Goal: Information Seeking & Learning: Learn about a topic

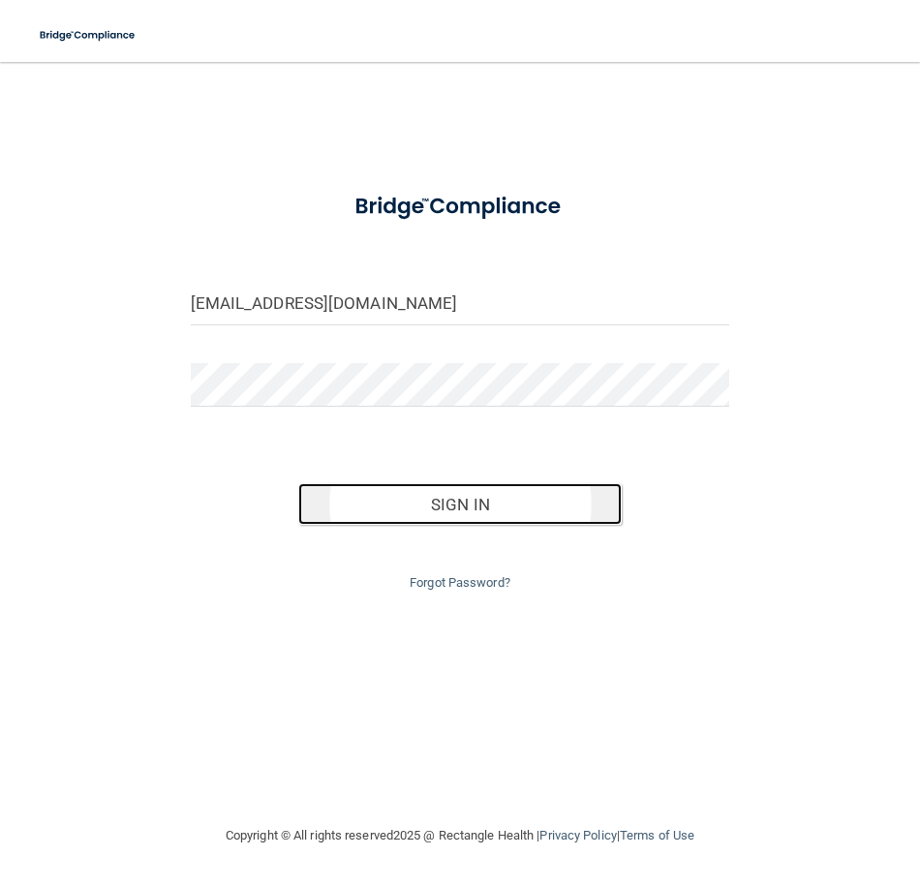
click at [460, 499] on button "Sign In" at bounding box center [459, 504] width 323 height 43
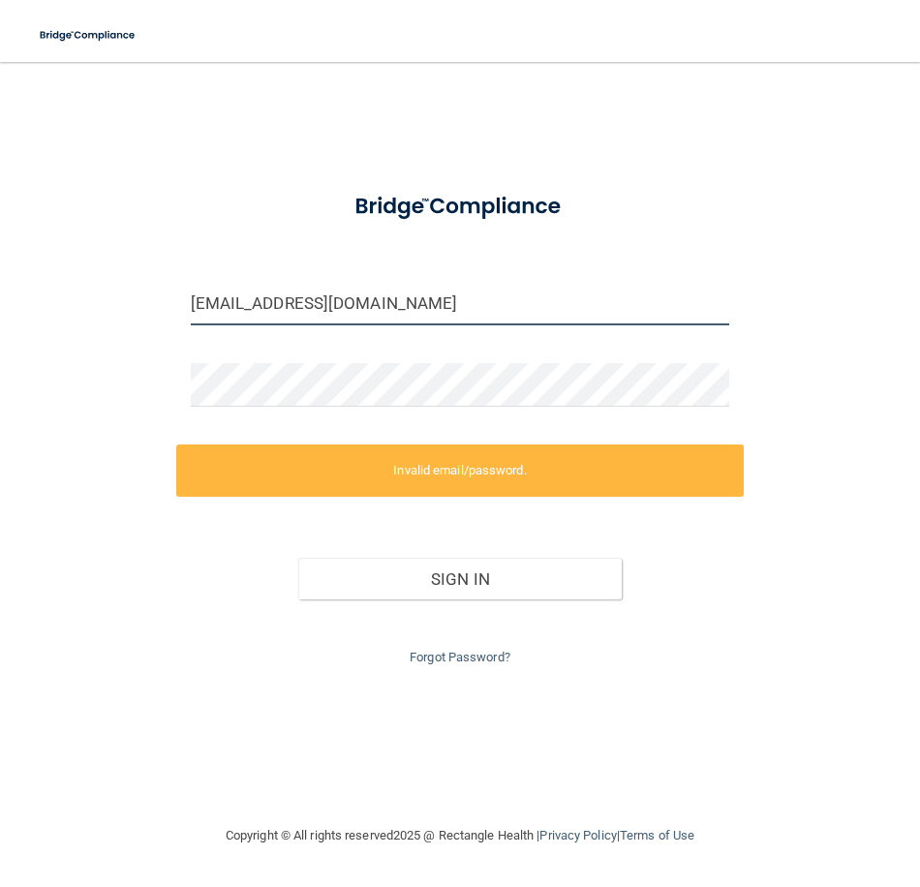
click at [339, 304] on input "mark@clifforddental.com" at bounding box center [460, 304] width 539 height 44
click at [343, 308] on input "mark@clifforddental.com" at bounding box center [460, 304] width 539 height 44
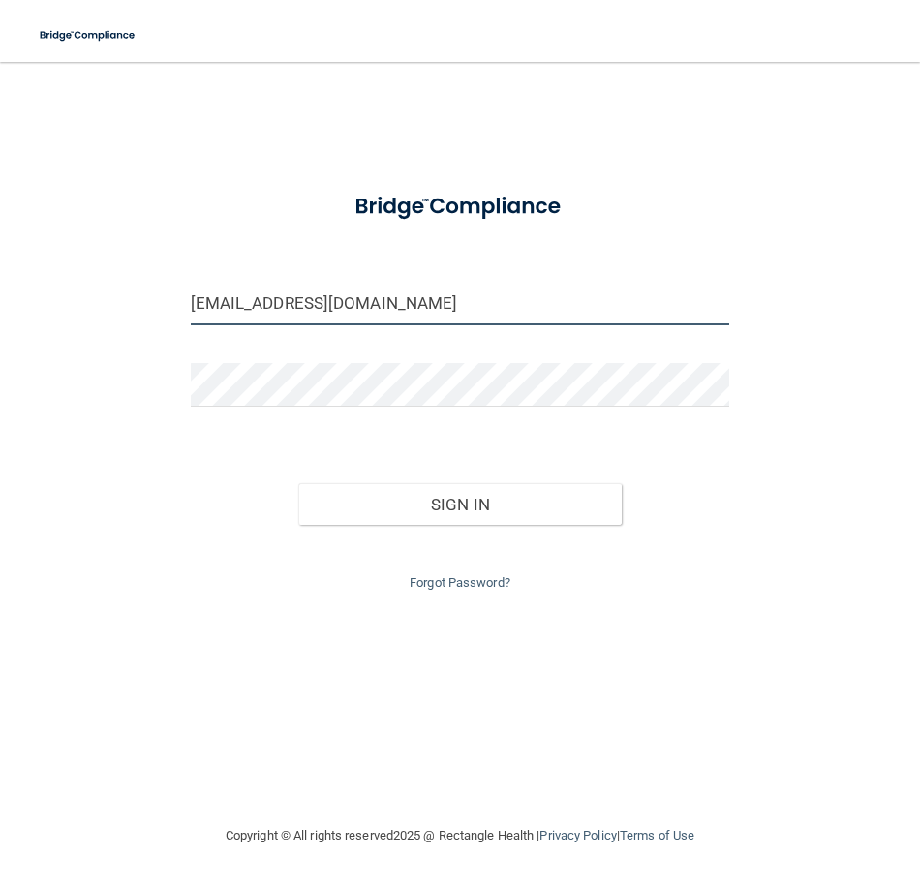
type input "[EMAIL_ADDRESS][DOMAIN_NAME]"
click at [298, 483] on button "Sign In" at bounding box center [459, 504] width 323 height 43
type input "[EMAIL_ADDRESS][DOMAIN_NAME]"
click at [447, 583] on link "Forgot Password?" at bounding box center [460, 582] width 101 height 15
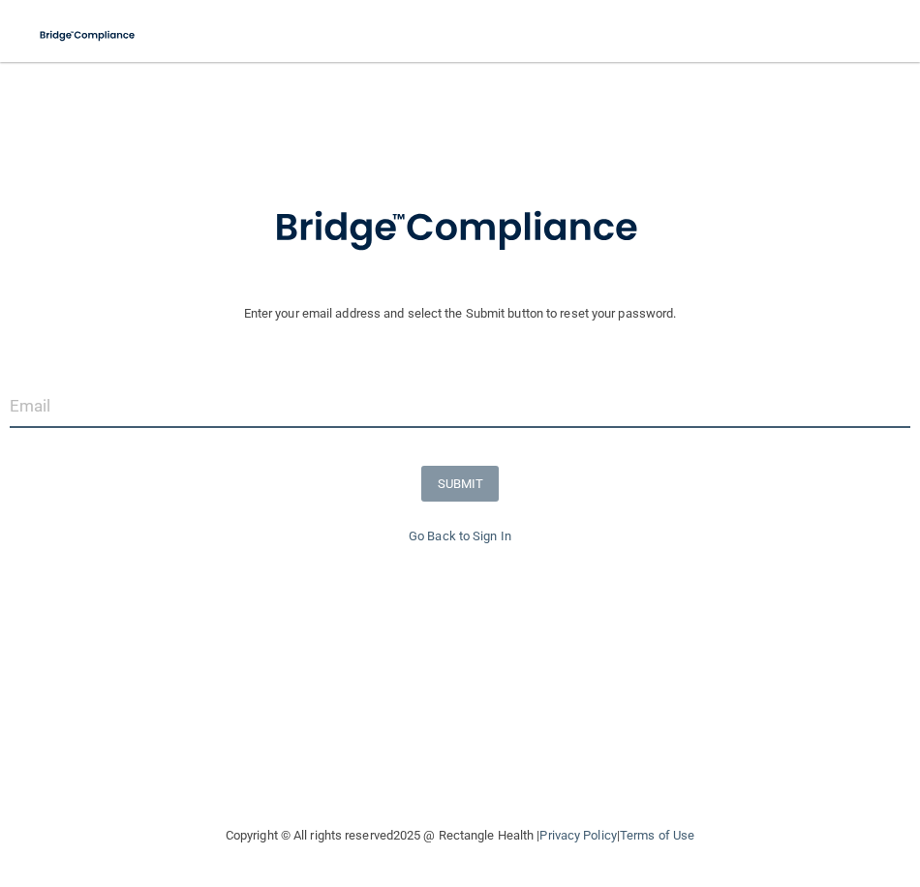
click at [236, 406] on input "email" at bounding box center [460, 406] width 901 height 44
drag, startPoint x: 160, startPoint y: 406, endPoint x: 175, endPoint y: 403, distance: 15.8
click at [161, 406] on input "mark@clifforddental.com" at bounding box center [460, 406] width 901 height 44
type input "[EMAIL_ADDRESS][DOMAIN_NAME]"
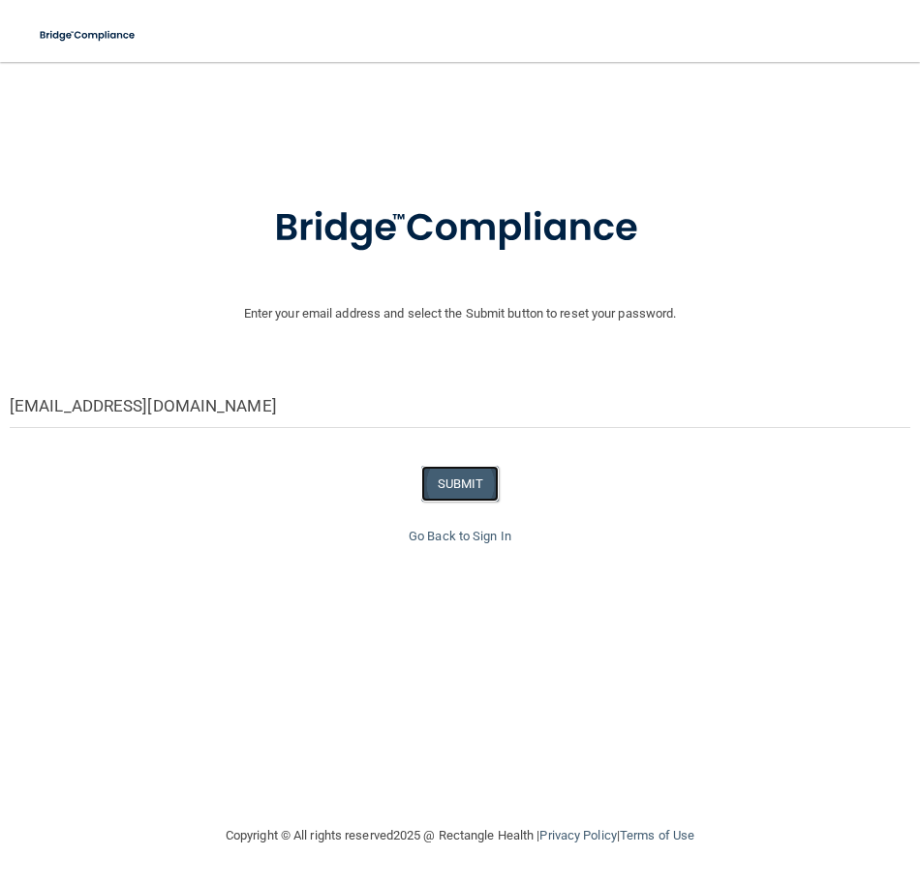
click at [460, 485] on button "SUBMIT" at bounding box center [460, 484] width 78 height 36
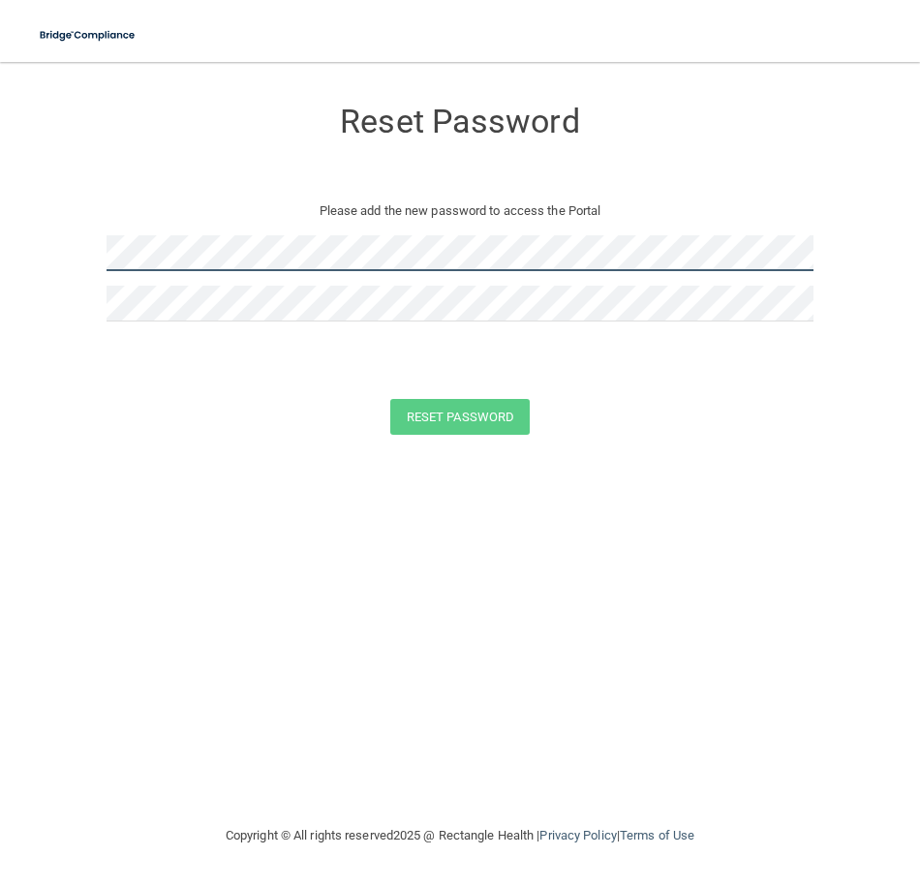
click at [4, 226] on main "Reset Password Please add the new password to access the Portal Reset Password …" at bounding box center [460, 474] width 920 height 825
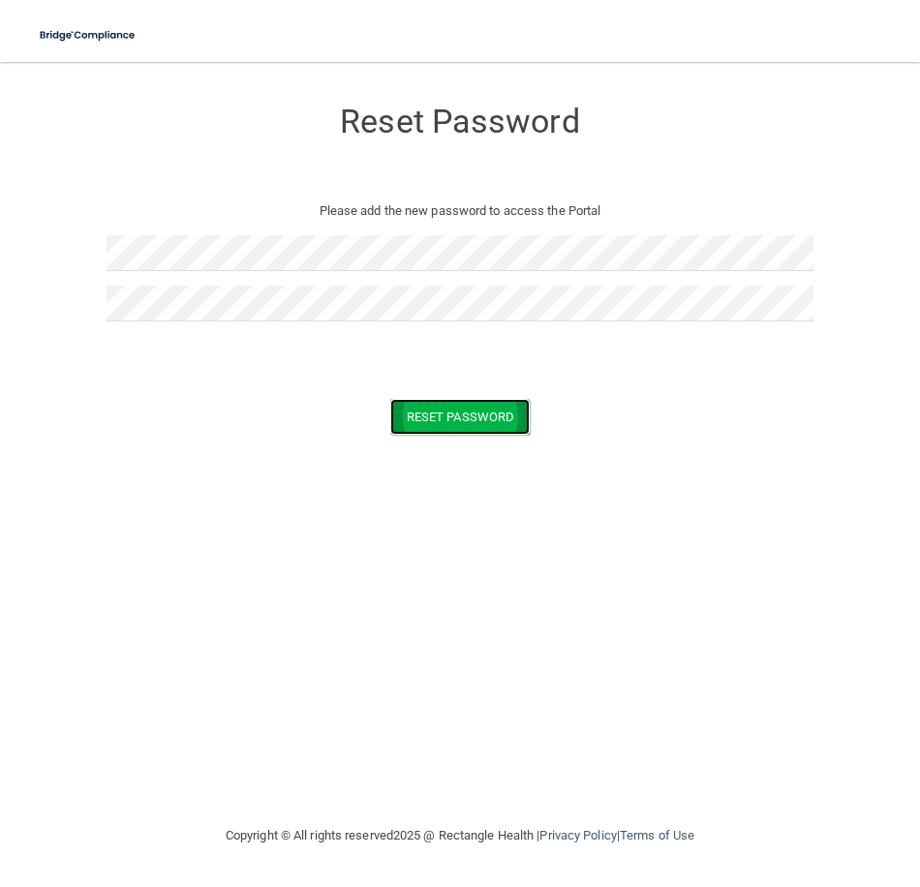
click at [511, 426] on button "Reset Password" at bounding box center [459, 417] width 139 height 36
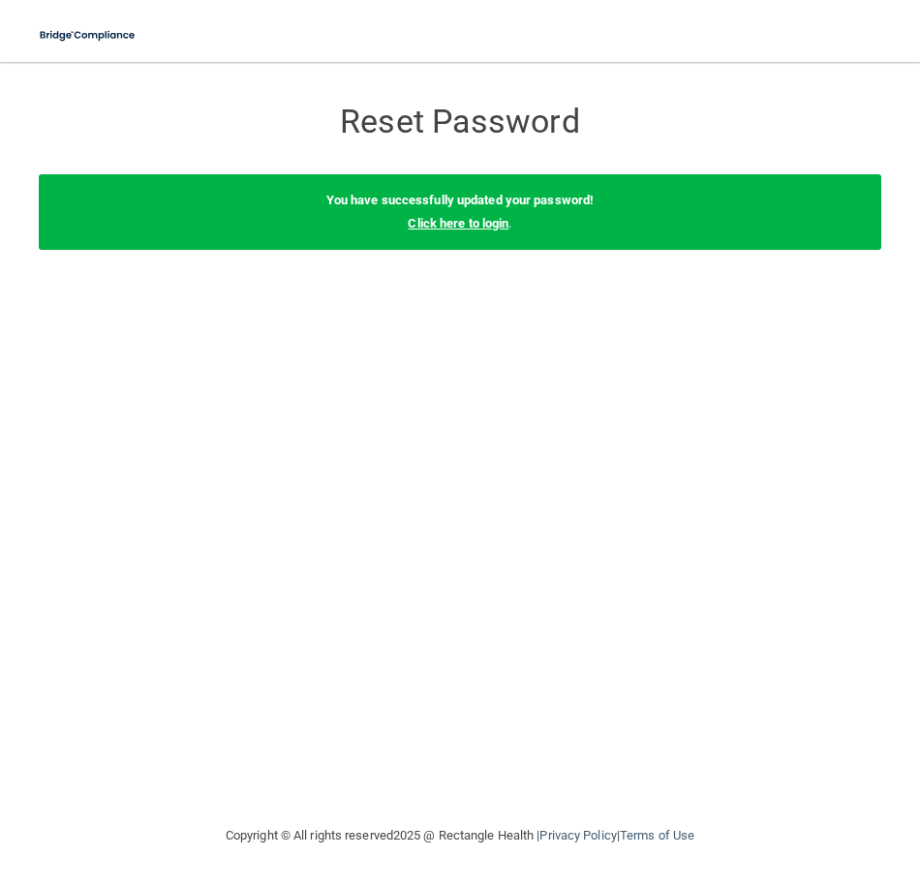
click at [432, 222] on link "Click here to login" at bounding box center [458, 223] width 101 height 15
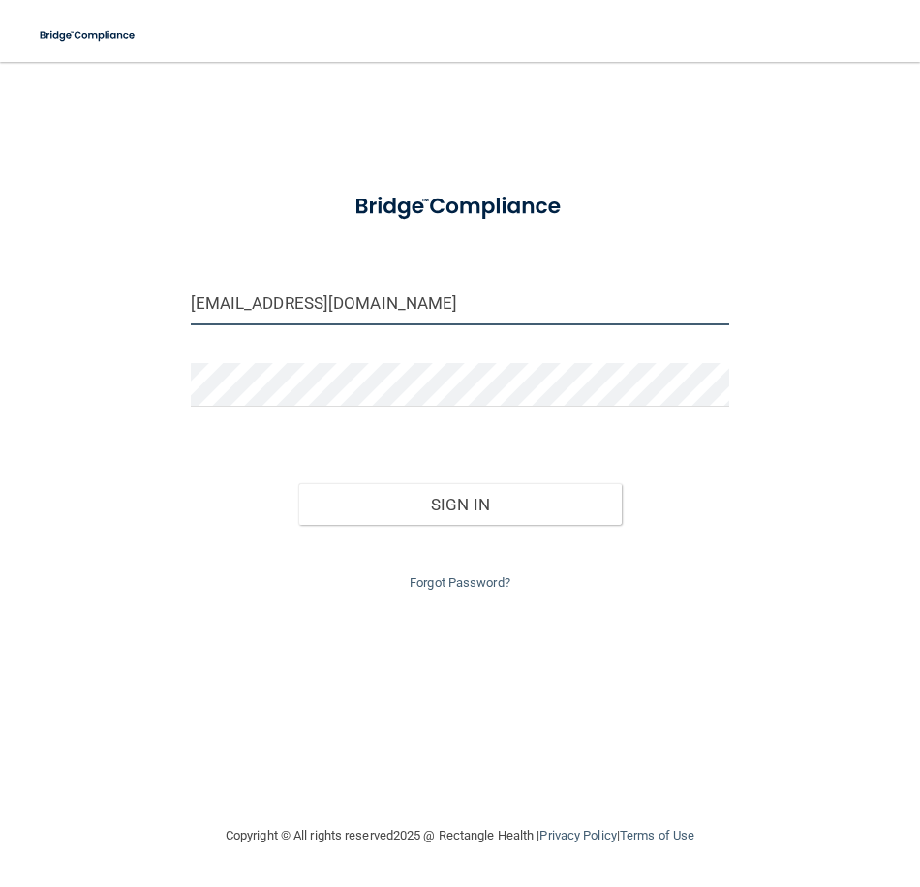
click at [342, 302] on input "mark@clifforddental.com" at bounding box center [460, 304] width 539 height 44
type input "[EMAIL_ADDRESS][DOMAIN_NAME]"
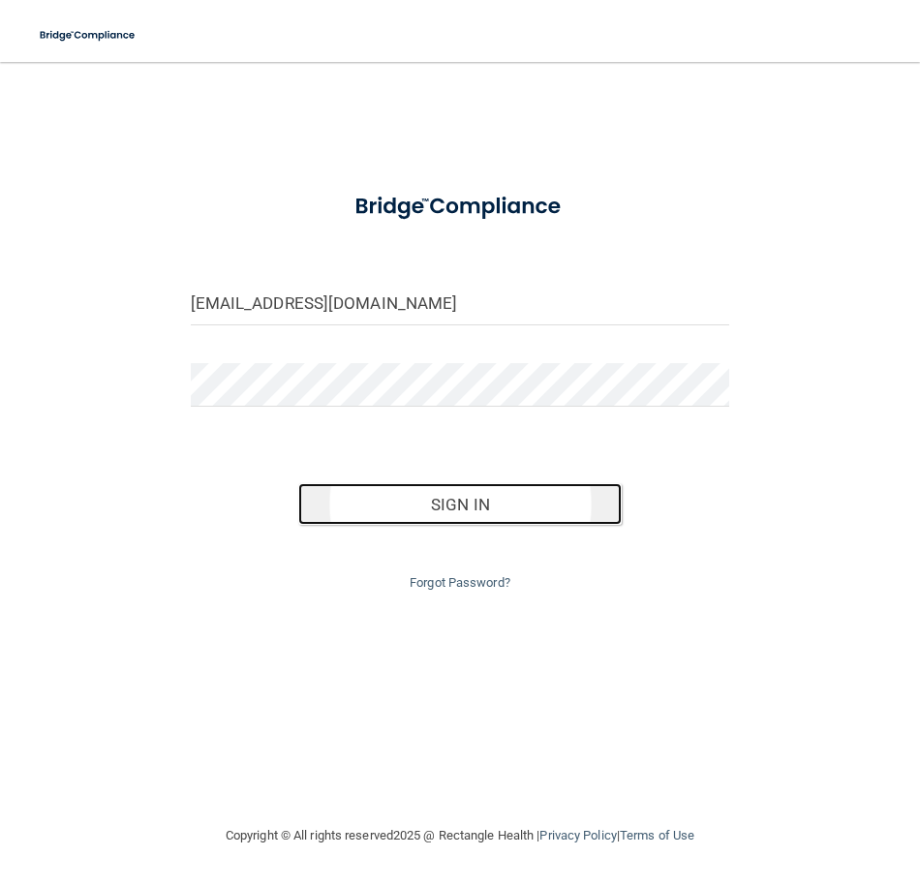
click at [464, 504] on button "Sign In" at bounding box center [459, 504] width 323 height 43
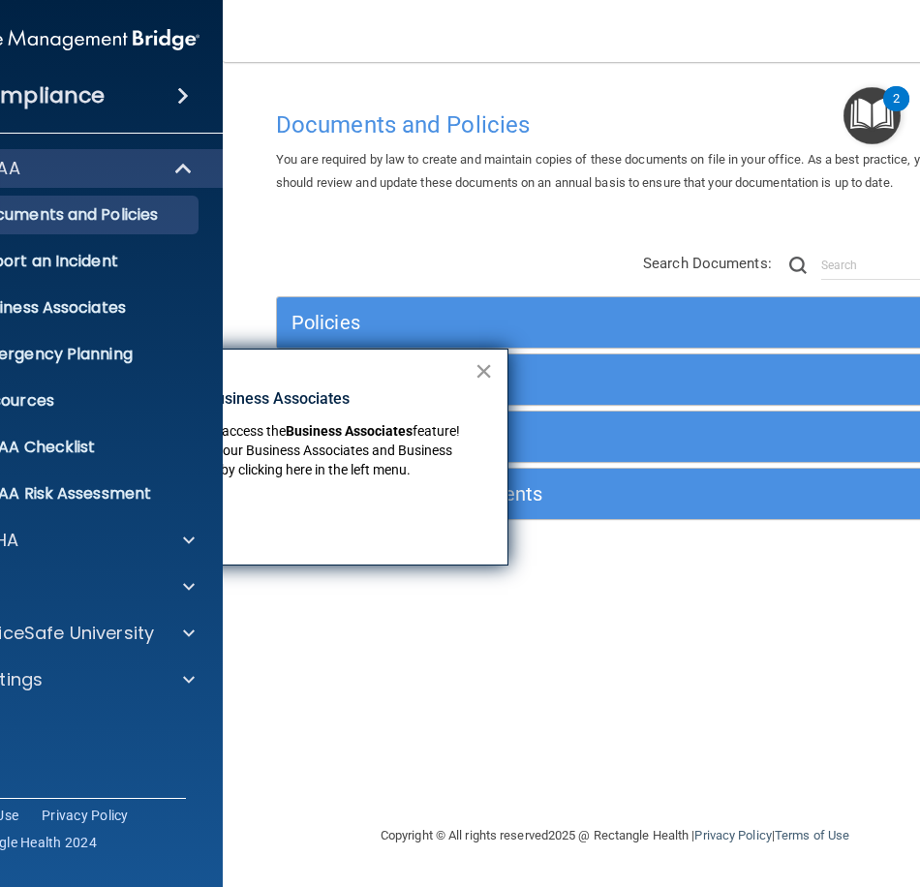
click at [480, 365] on button "×" at bounding box center [484, 370] width 18 height 31
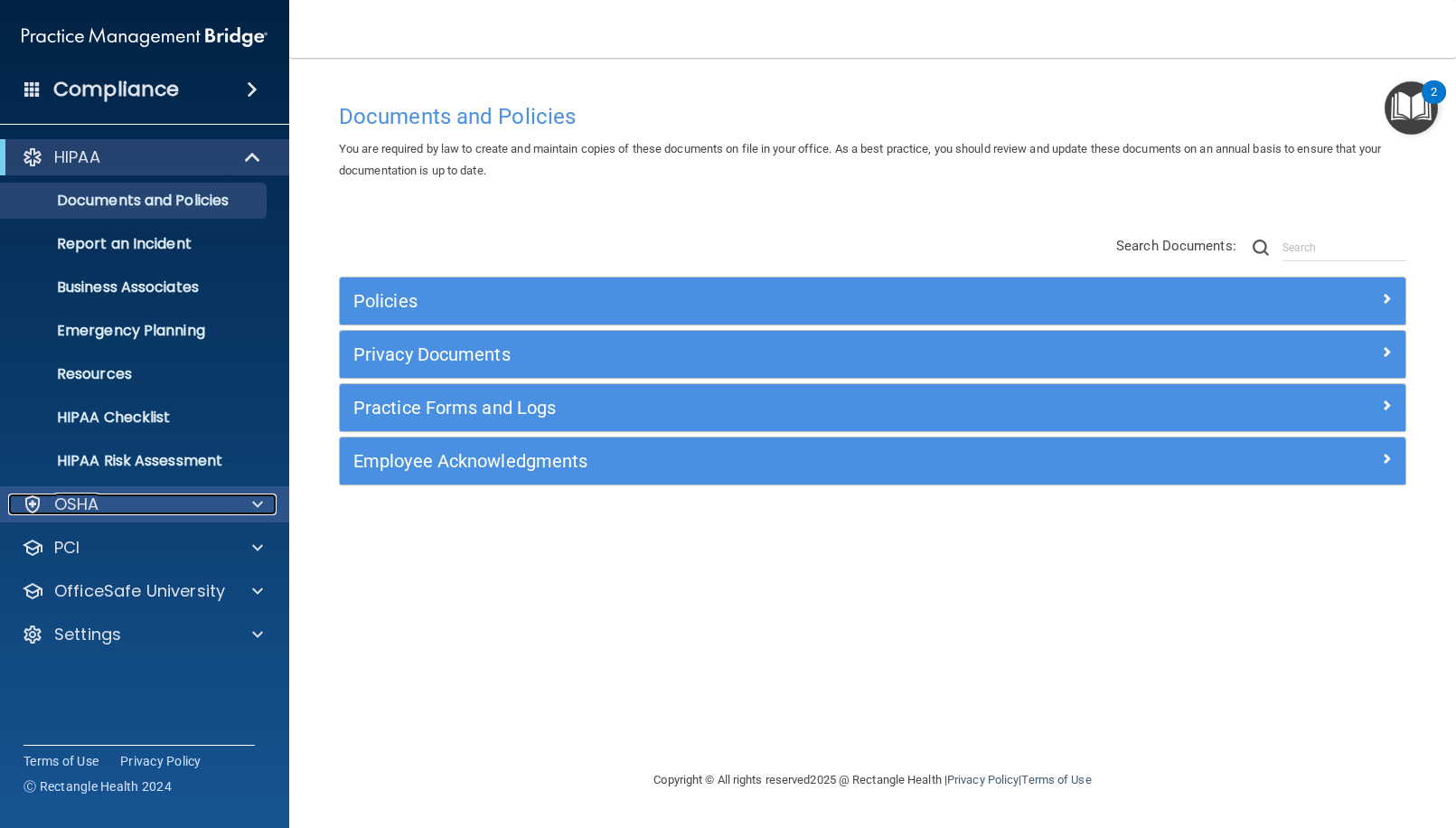
click at [255, 508] on span at bounding box center [258, 504] width 11 height 21
click at [858, 101] on img "Open Resource Center, 2 new notifications" at bounding box center [1411, 107] width 53 height 53
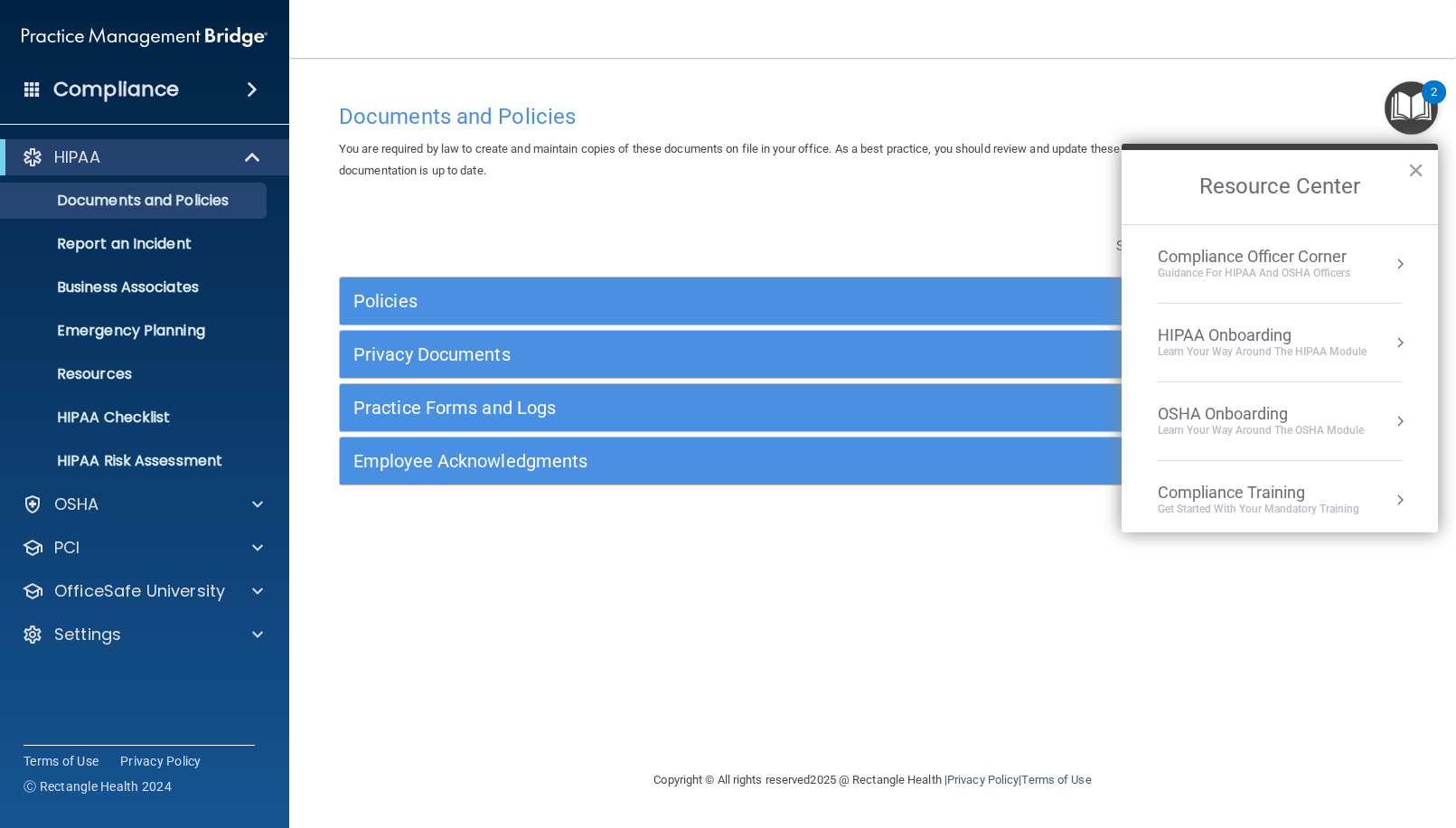
click at [858, 260] on div "Compliance Officer Corner Guidance for HIPAA and OSHA Officers" at bounding box center [1280, 263] width 244 height 35
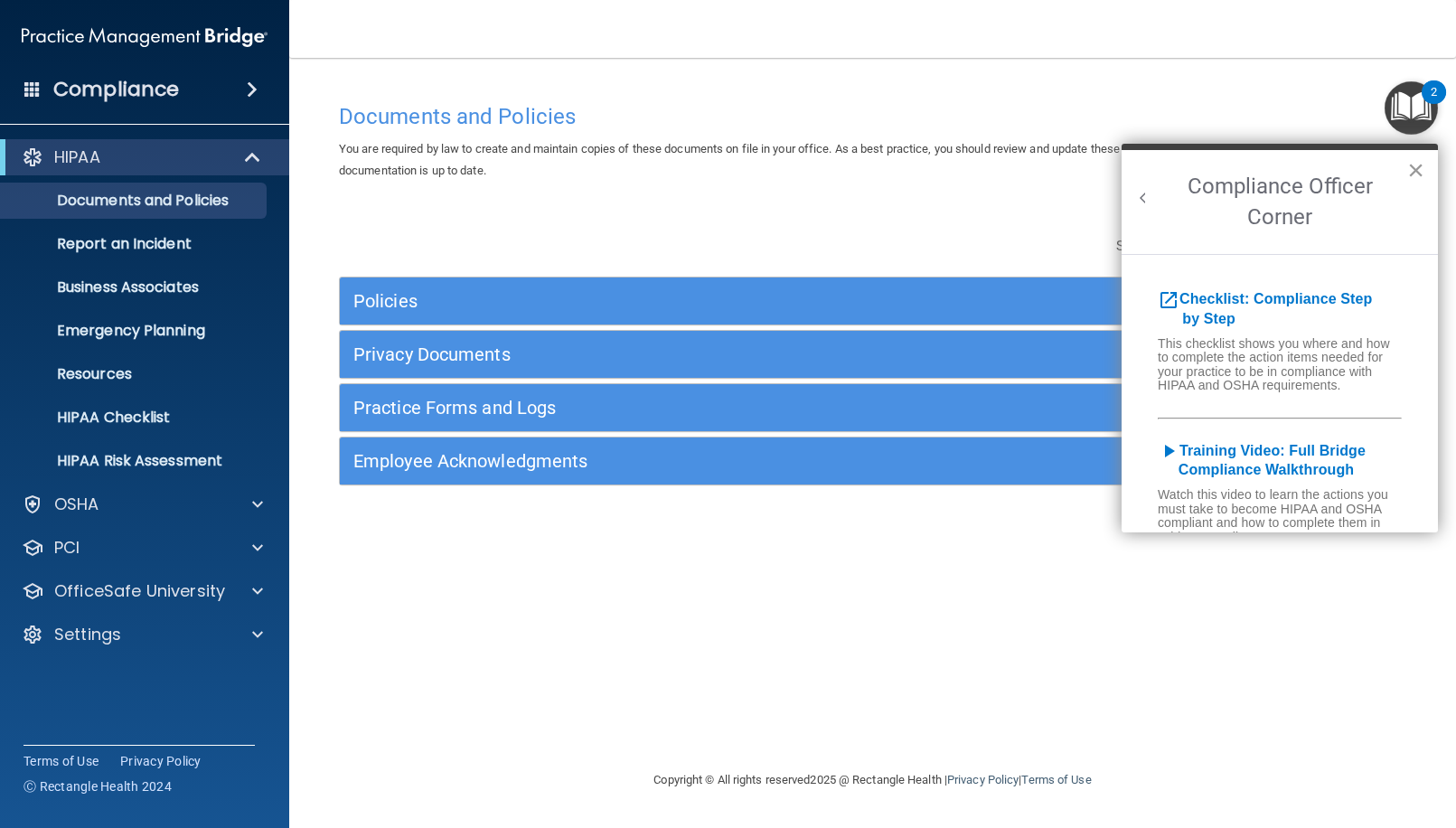
click at [858, 165] on button "×" at bounding box center [1416, 170] width 17 height 29
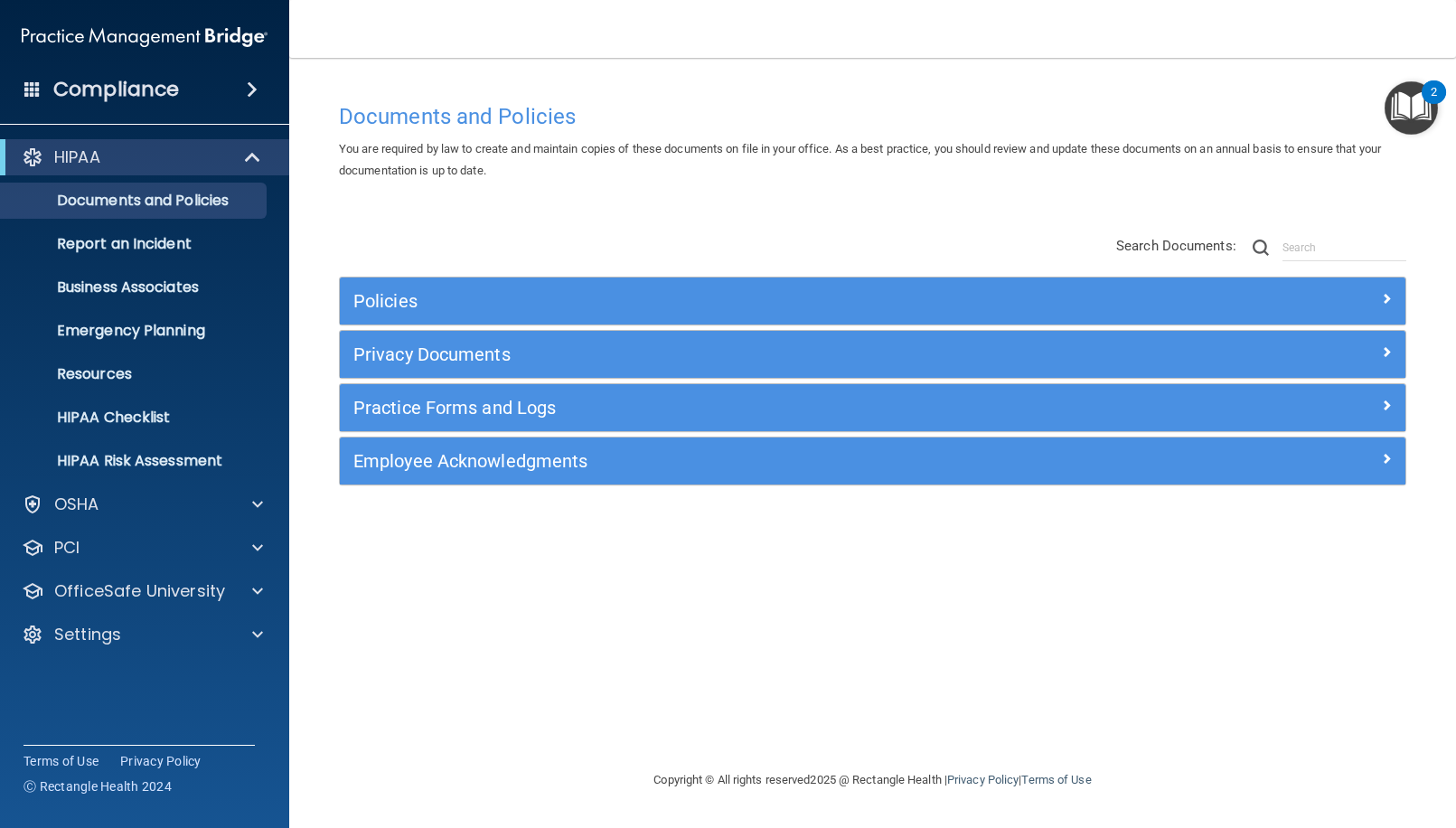
click at [122, 81] on h4 "Compliance" at bounding box center [116, 89] width 126 height 25
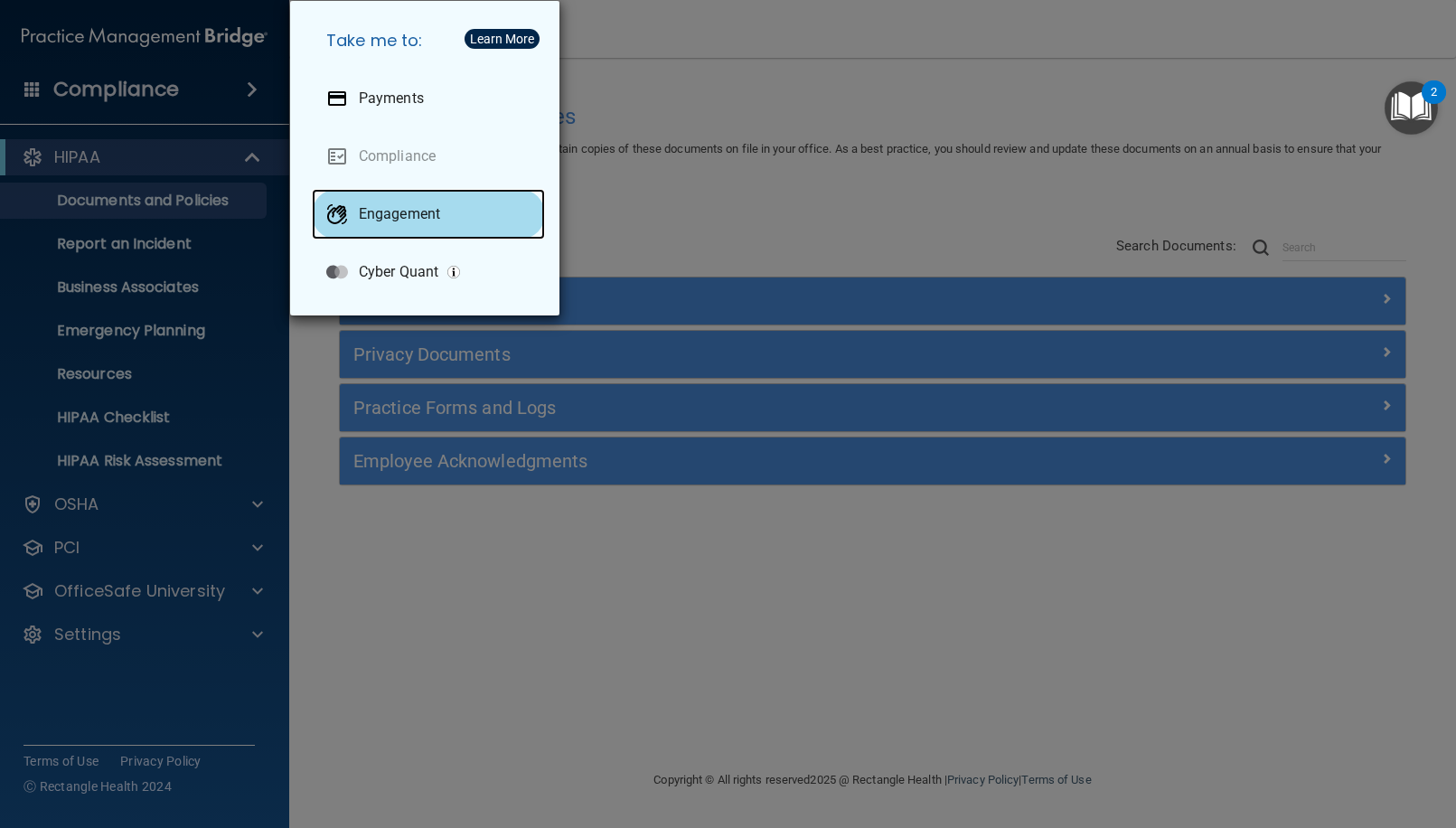
click at [398, 208] on p "Engagement" at bounding box center [399, 214] width 81 height 18
click at [755, 155] on div "Take me to: Payments Compliance Engagement Cyber Quant" at bounding box center [728, 414] width 1456 height 828
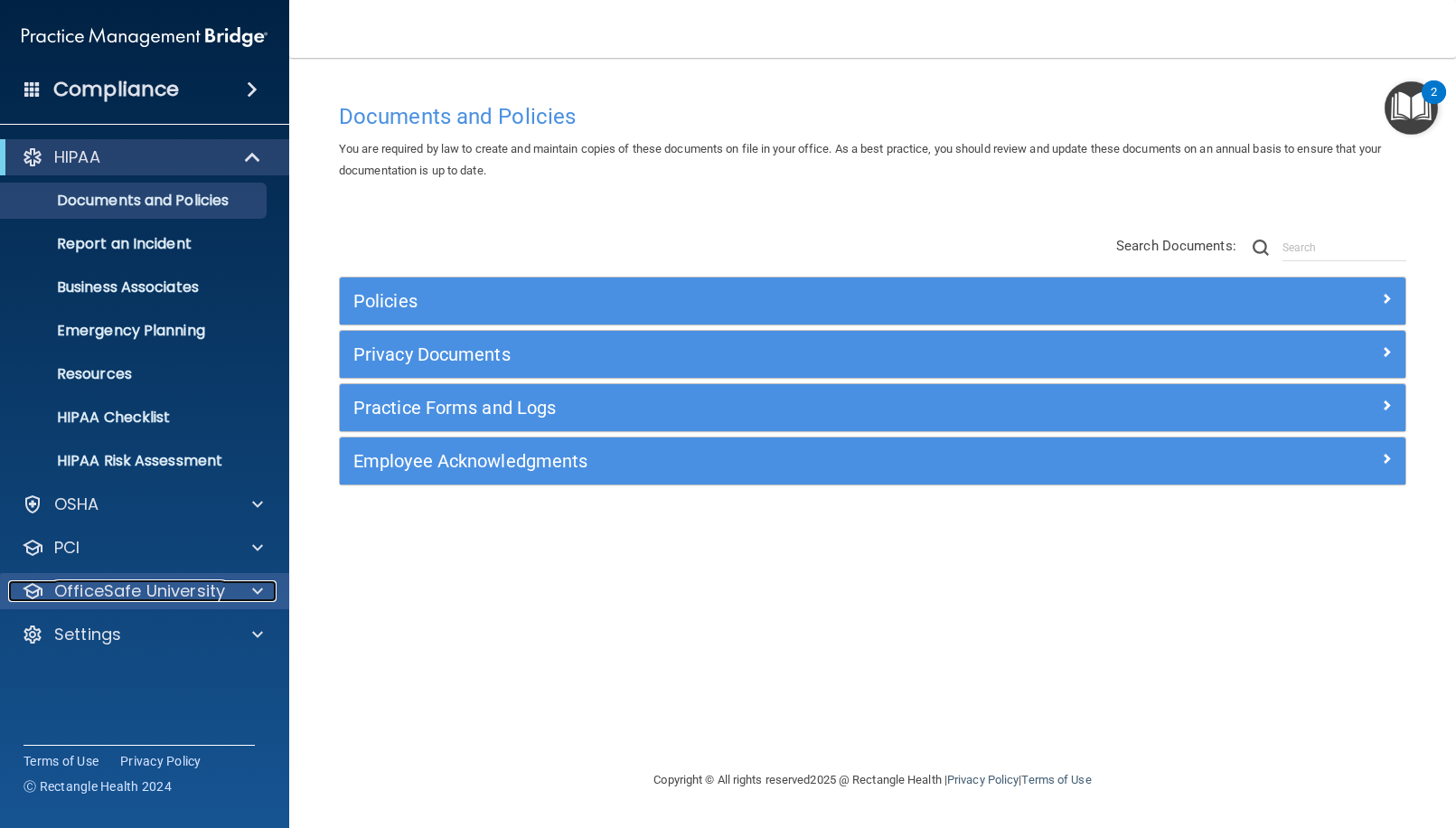
click at [248, 593] on div at bounding box center [255, 591] width 45 height 21
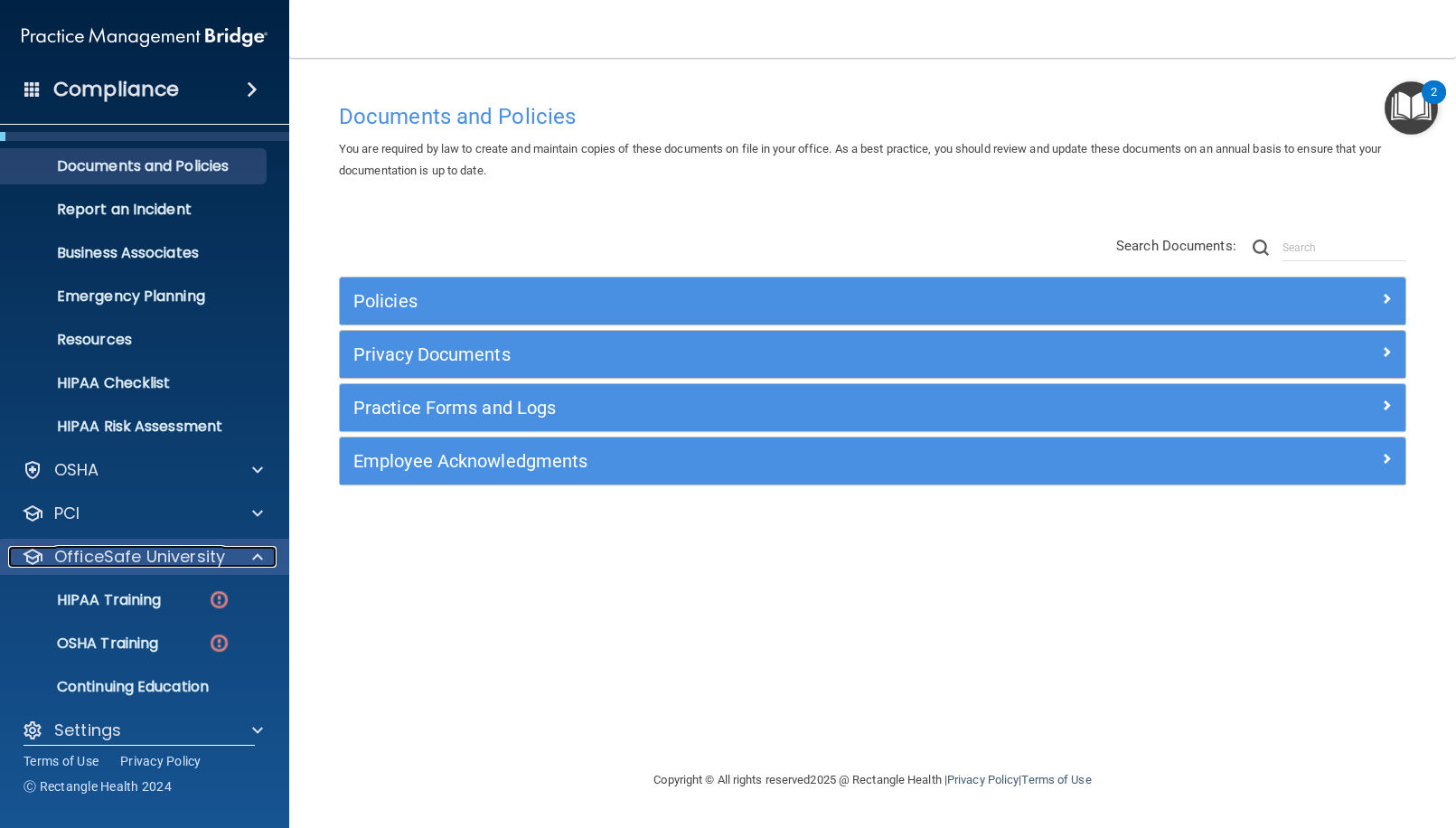
scroll to position [52, 0]
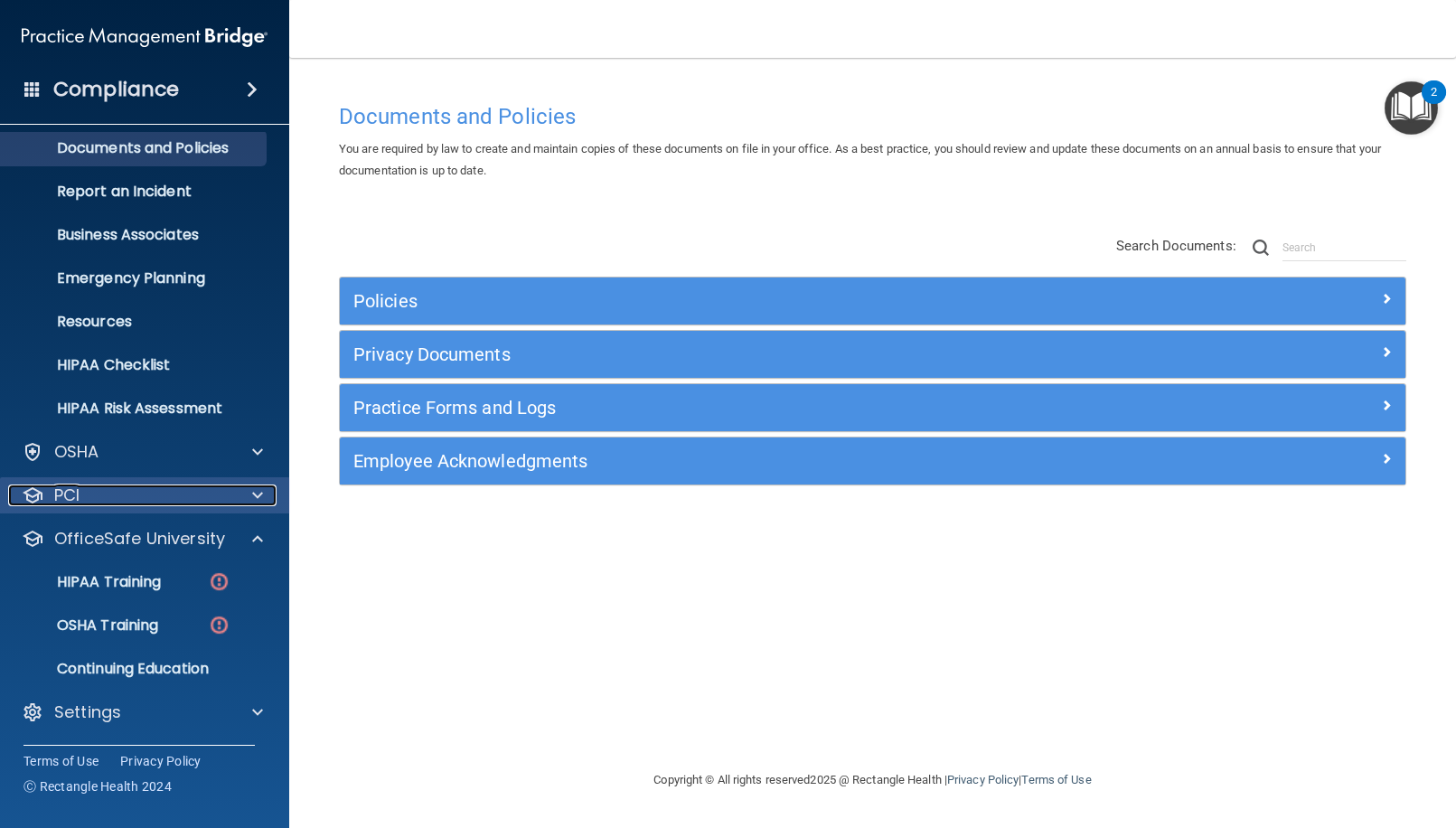
click at [257, 501] on span at bounding box center [258, 495] width 11 height 21
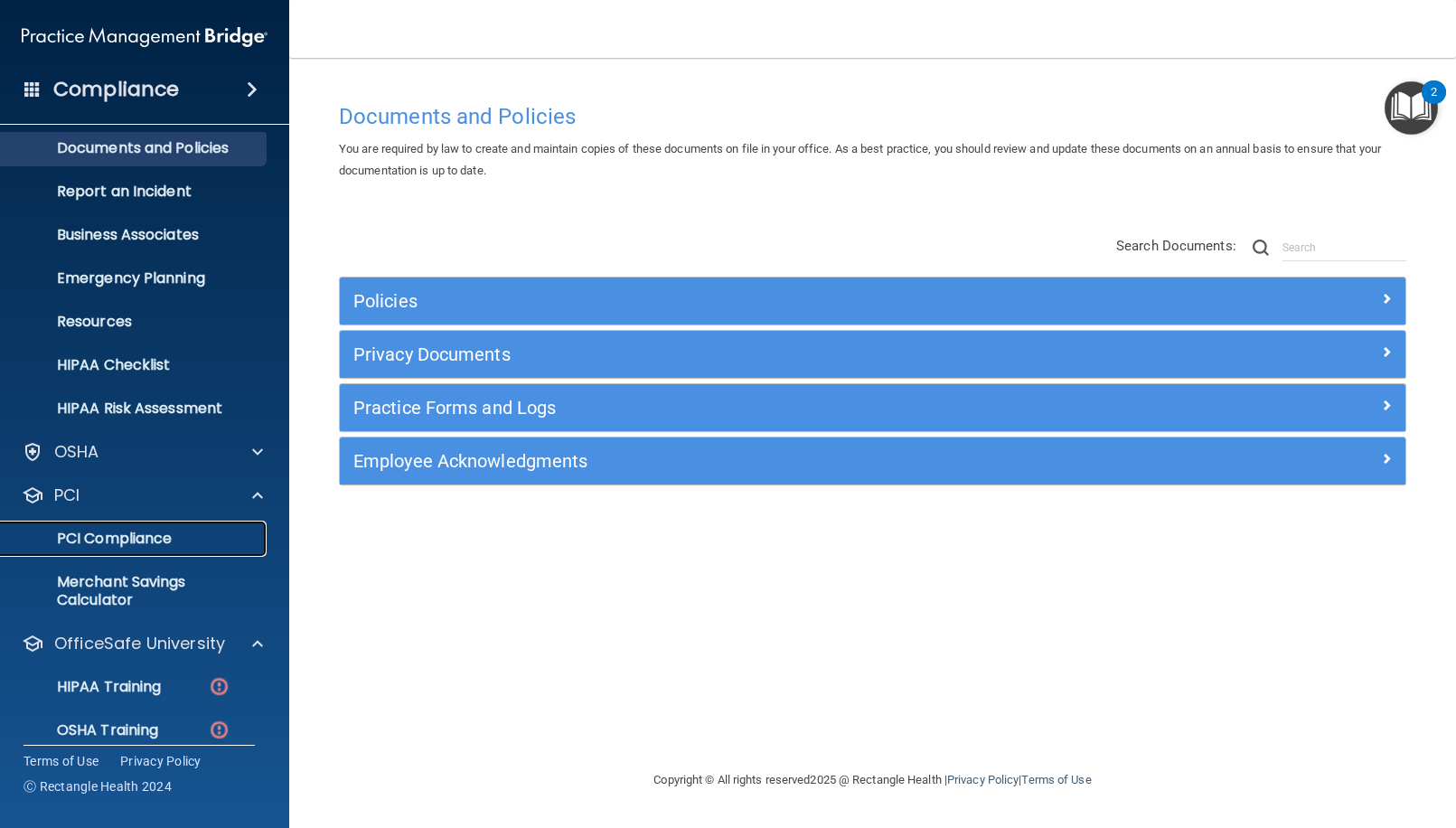
click at [162, 531] on p "PCI Compliance" at bounding box center [135, 539] width 246 height 18
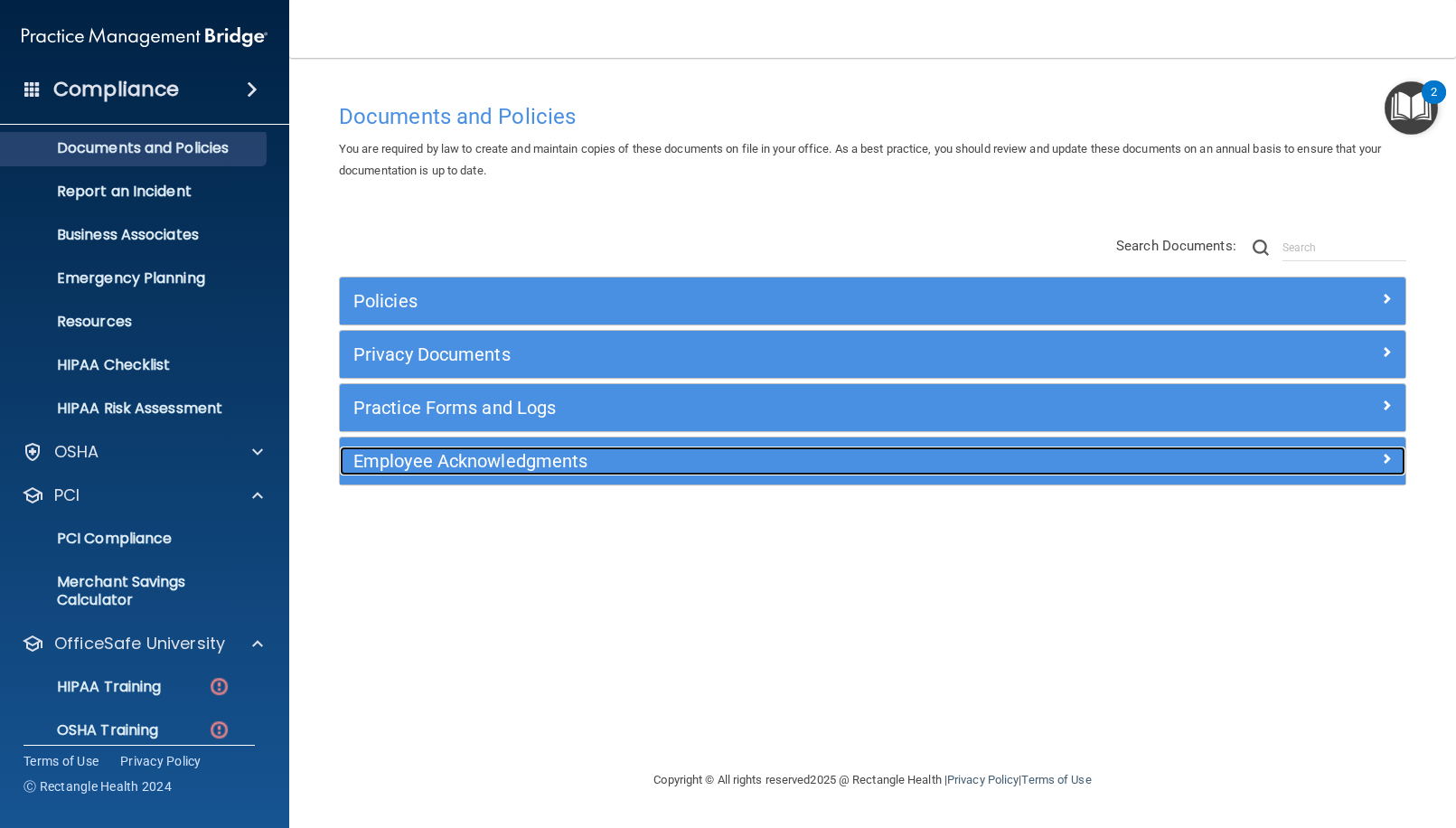
click at [858, 458] on span at bounding box center [1387, 457] width 11 height 21
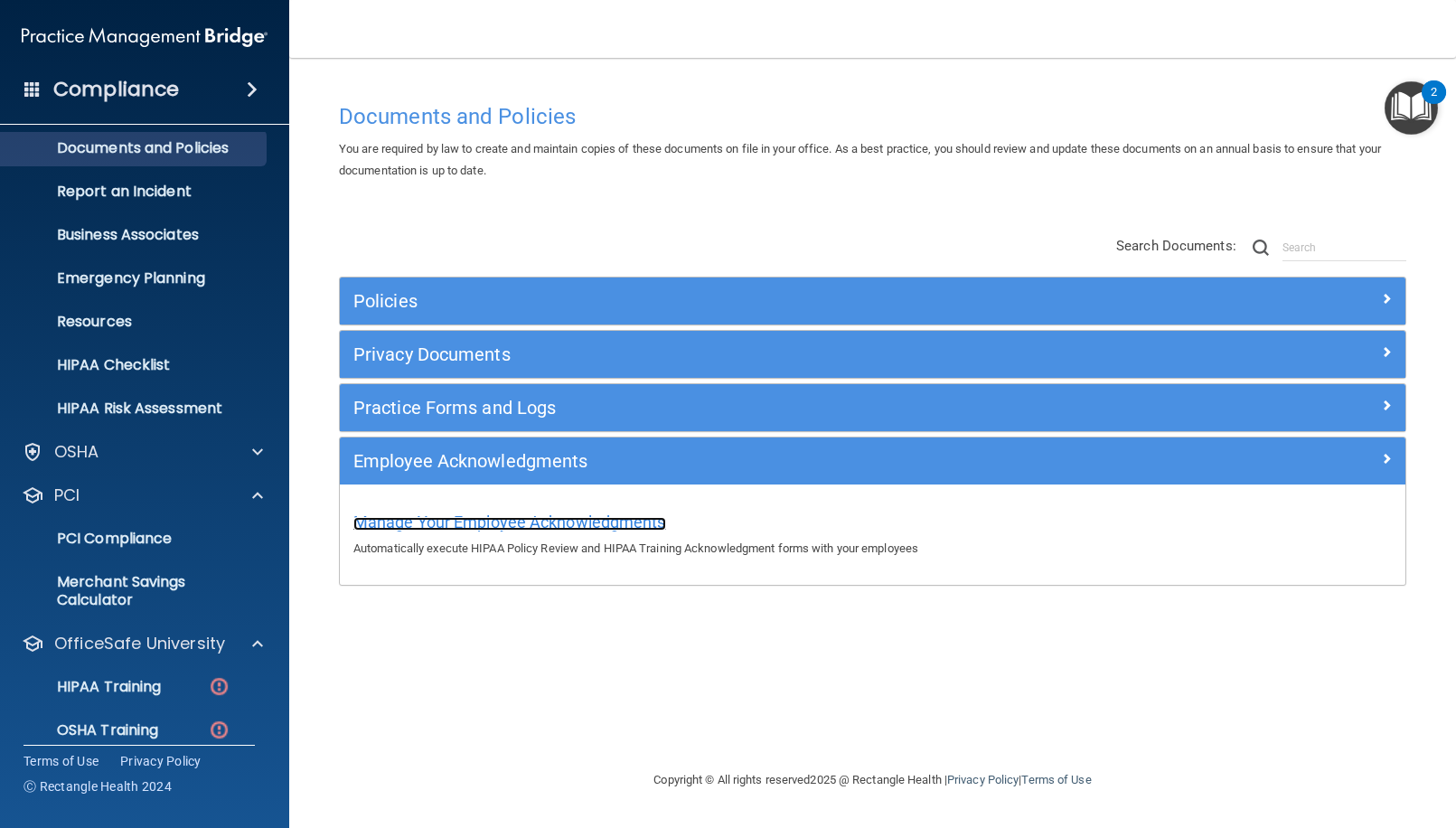
click at [465, 525] on span "Manage Your Employee Acknowledgments" at bounding box center [510, 522] width 313 height 19
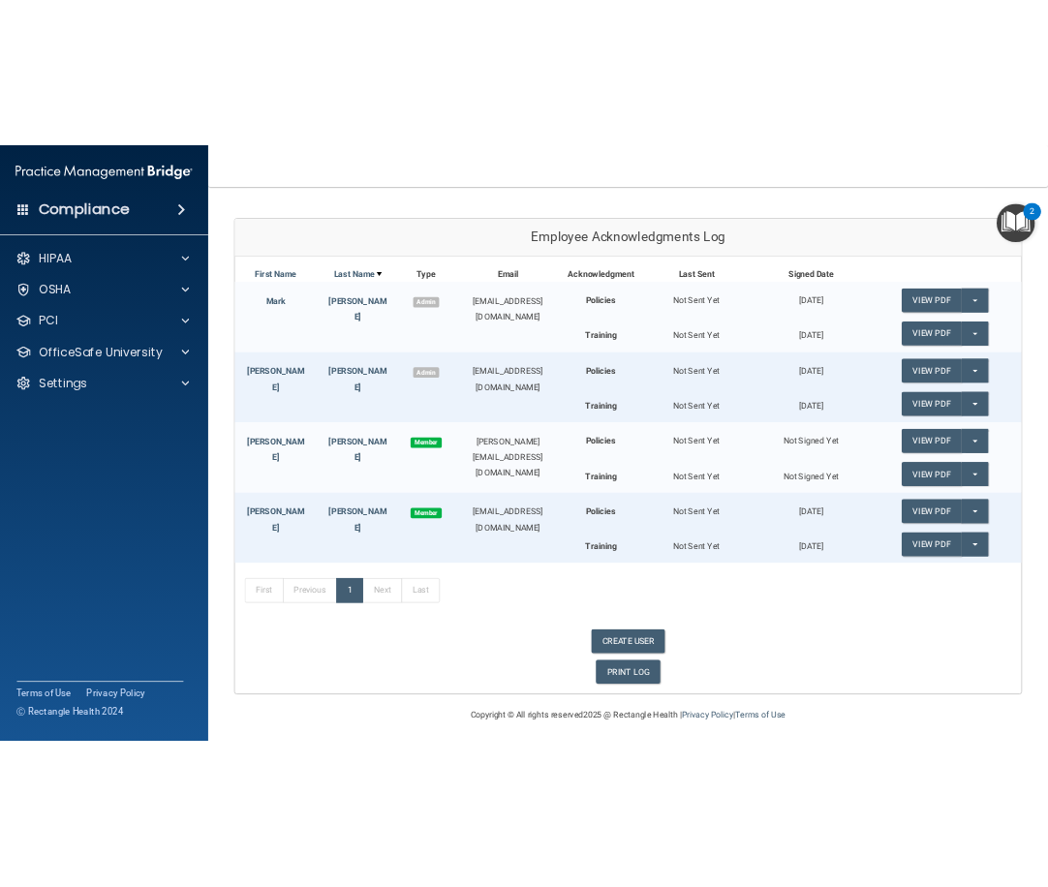
scroll to position [193, 0]
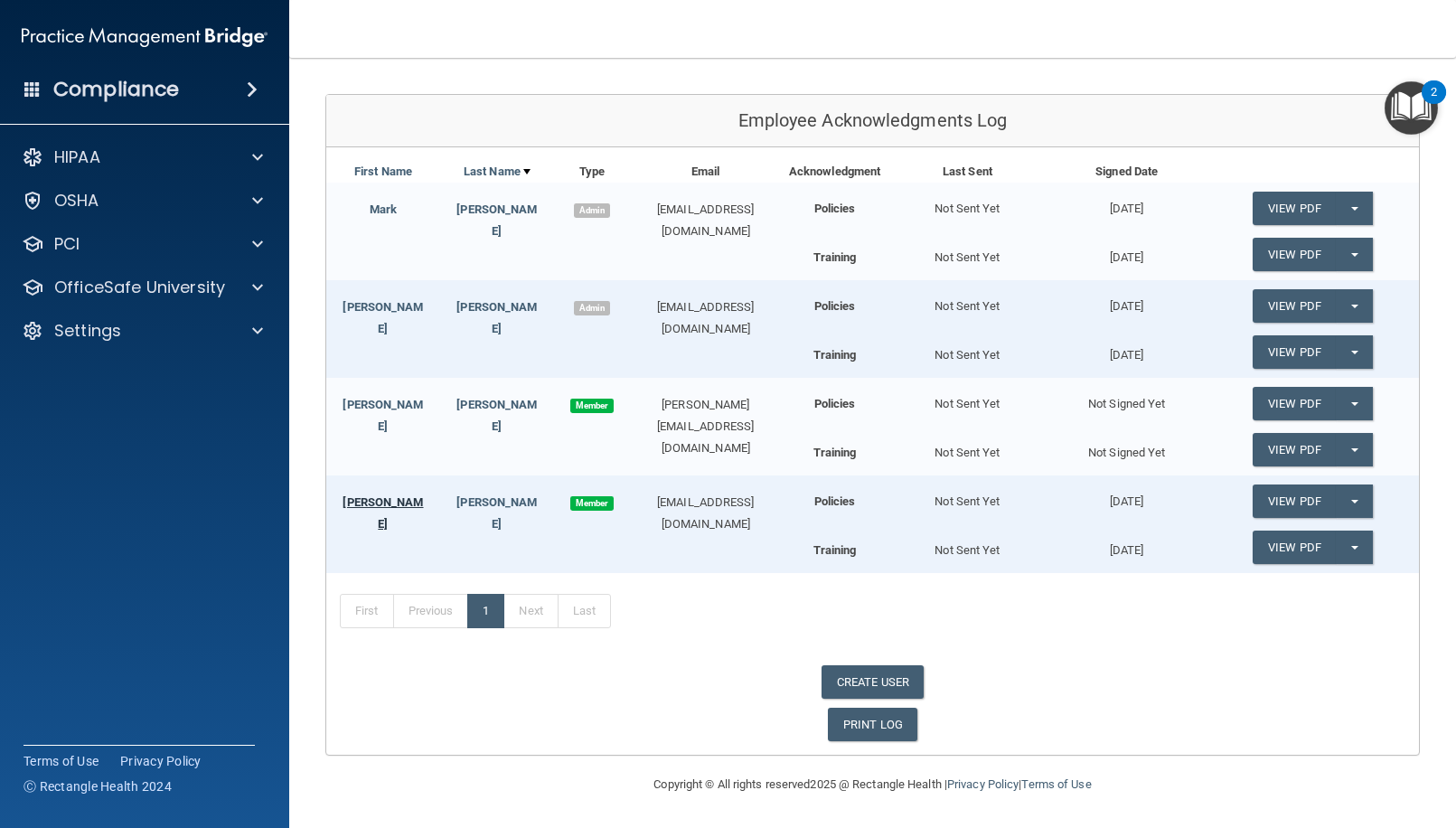
click at [388, 498] on link "Sherry" at bounding box center [383, 513] width 80 height 35
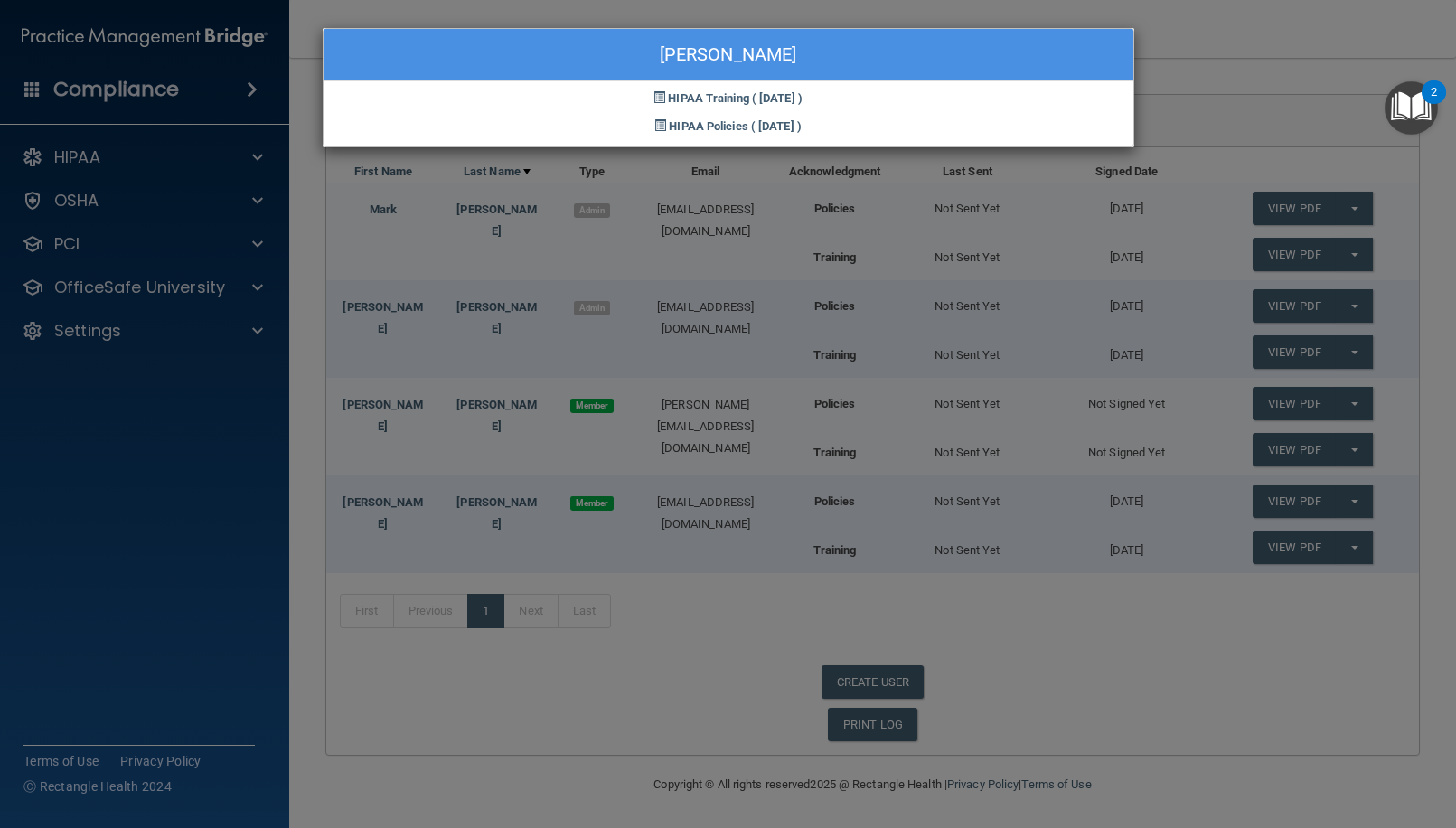
click at [601, 542] on div "Sherry Widener HIPAA Training ( 10/24/2024 ) HIPAA Policies ( 10/24/2024 )" at bounding box center [728, 414] width 1456 height 828
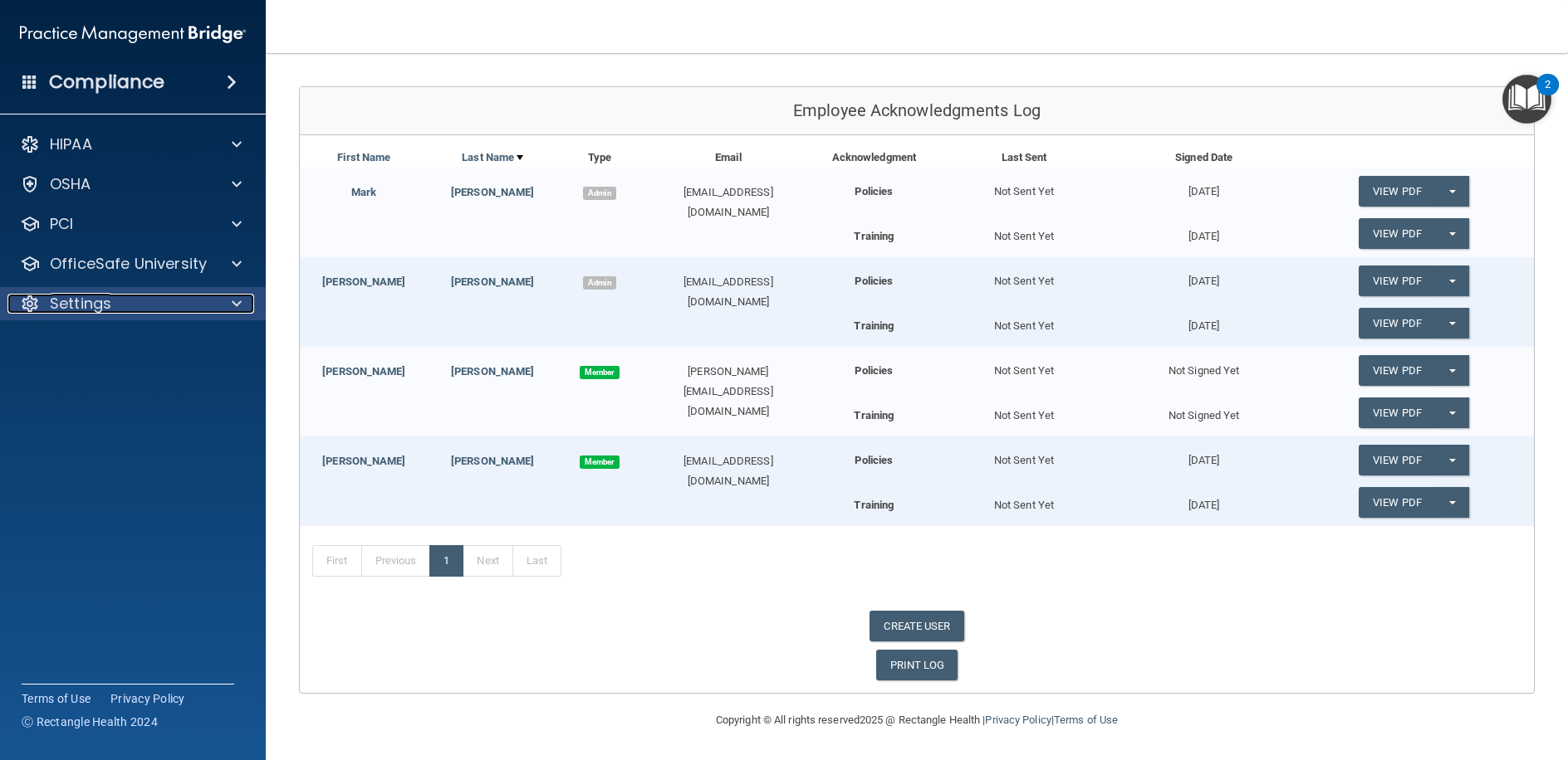
click at [212, 303] on div "Settings" at bounding box center [111, 303] width 206 height 20
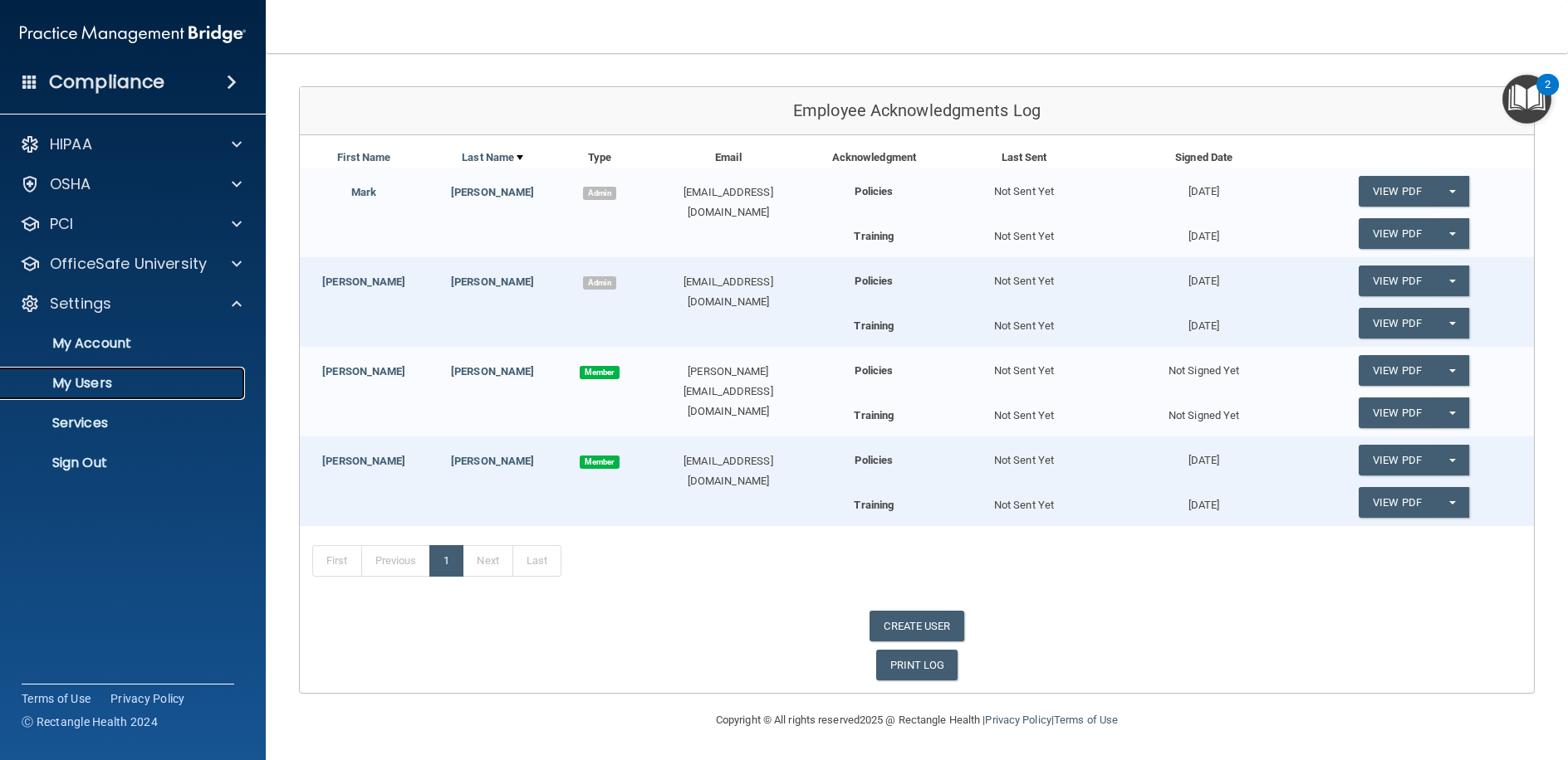
click at [92, 381] on p "My Users" at bounding box center [124, 383] width 226 height 16
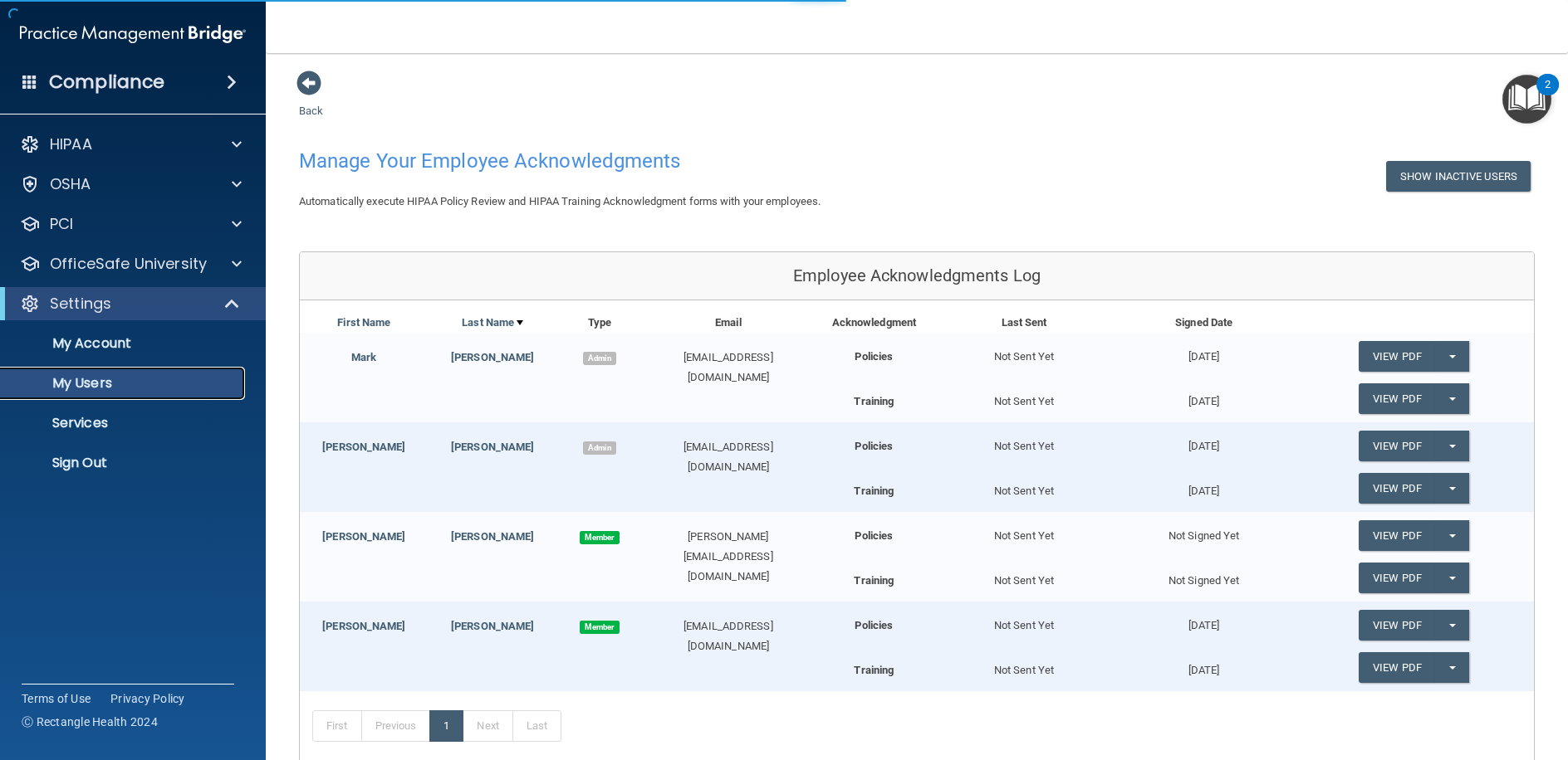
select select "20"
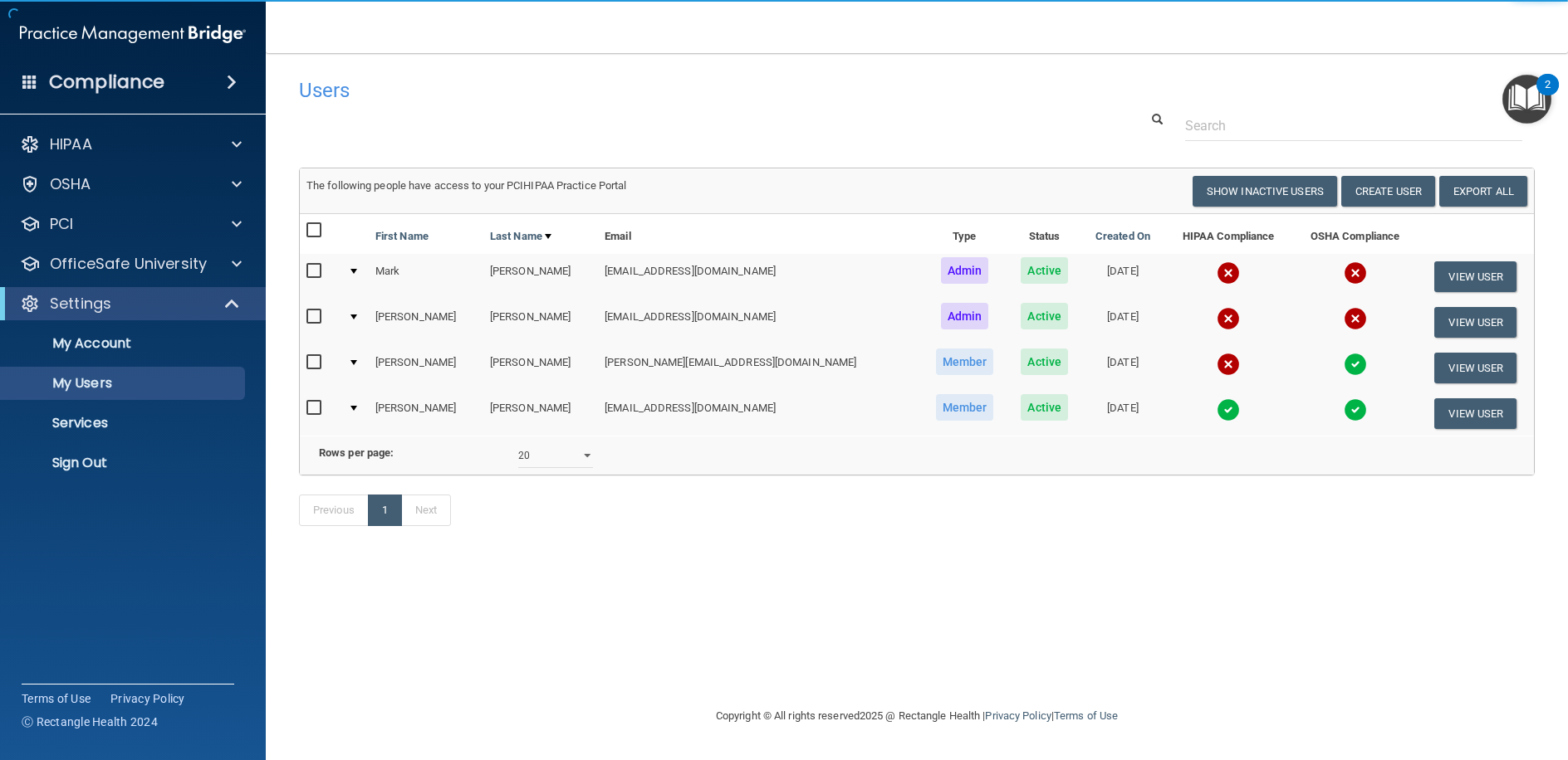
click at [303, 410] on td at bounding box center [321, 413] width 41 height 45
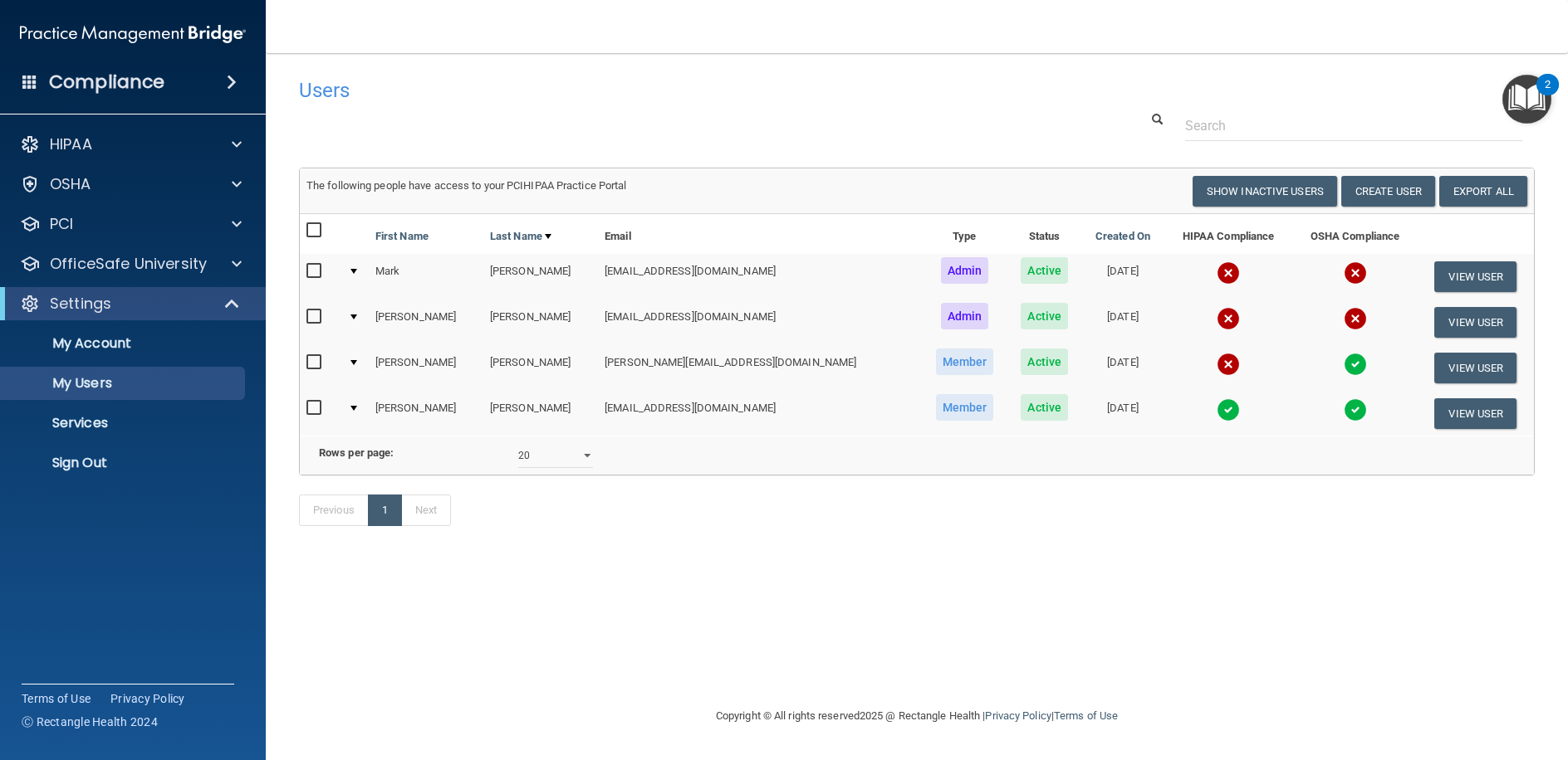
click at [311, 409] on input "checkbox" at bounding box center [315, 408] width 19 height 13
checkbox input "true"
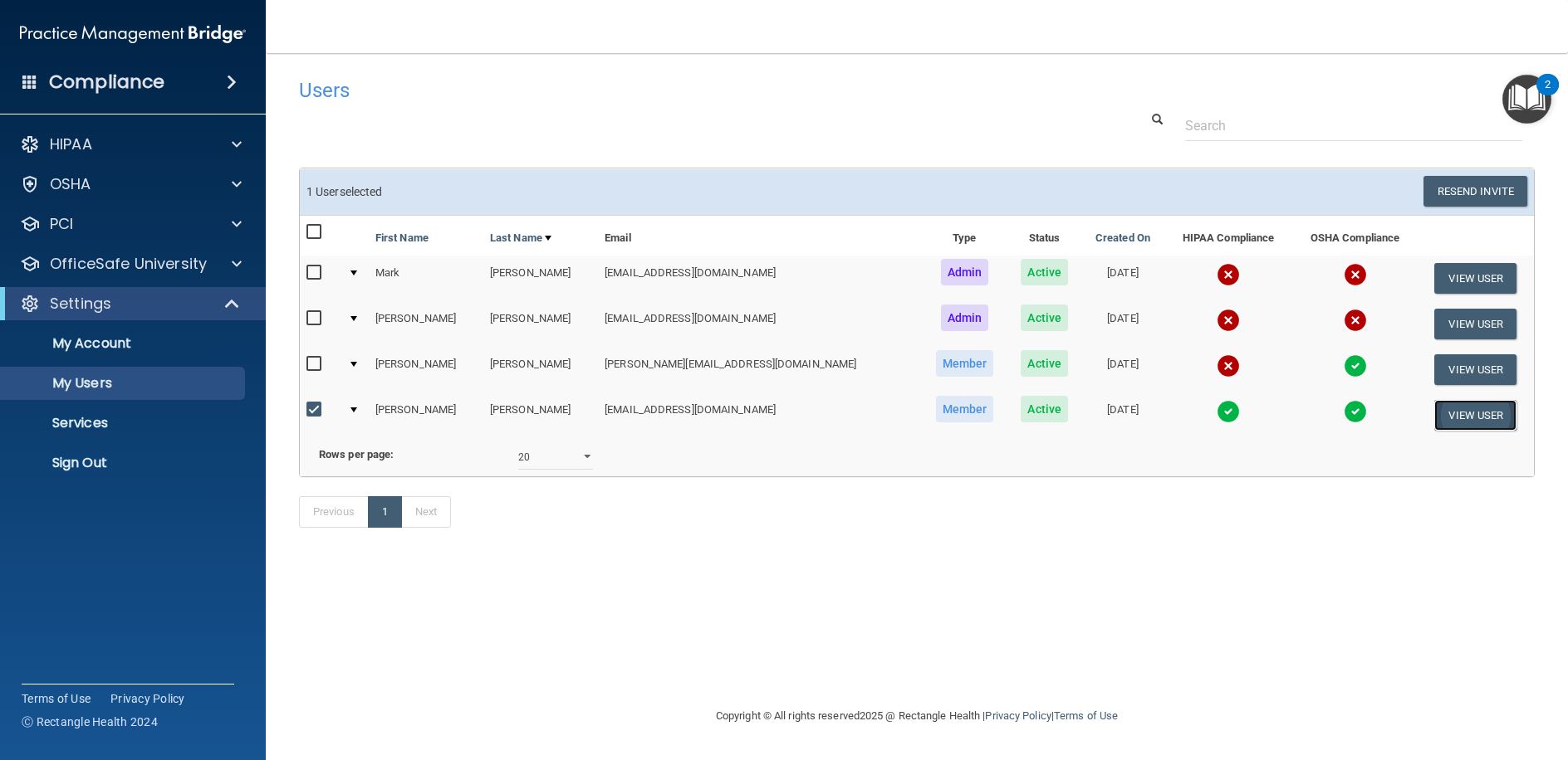
click at [788, 417] on button "View User" at bounding box center [1475, 416] width 82 height 31
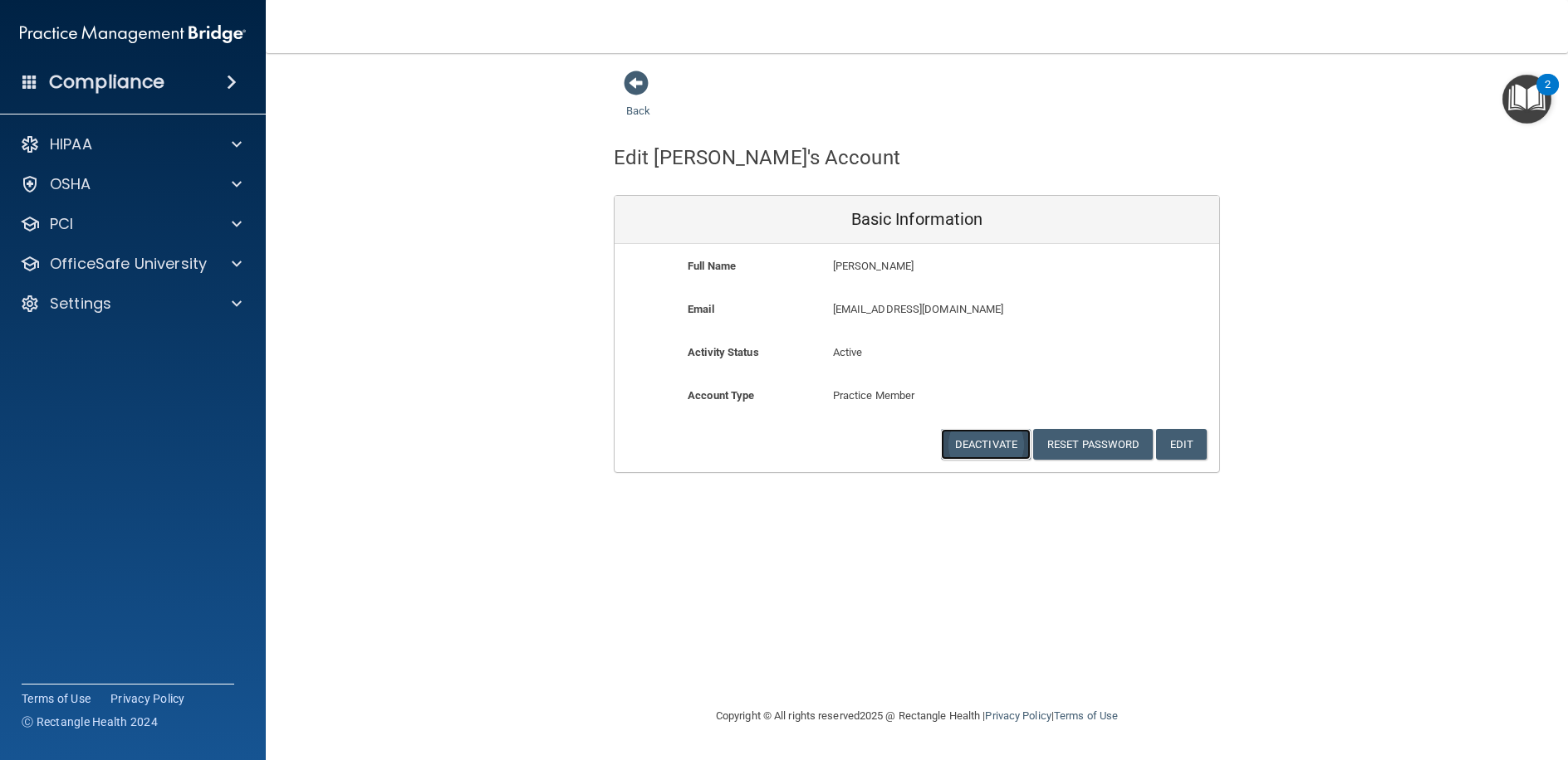
click at [788, 438] on button "Deactivate" at bounding box center [985, 445] width 90 height 31
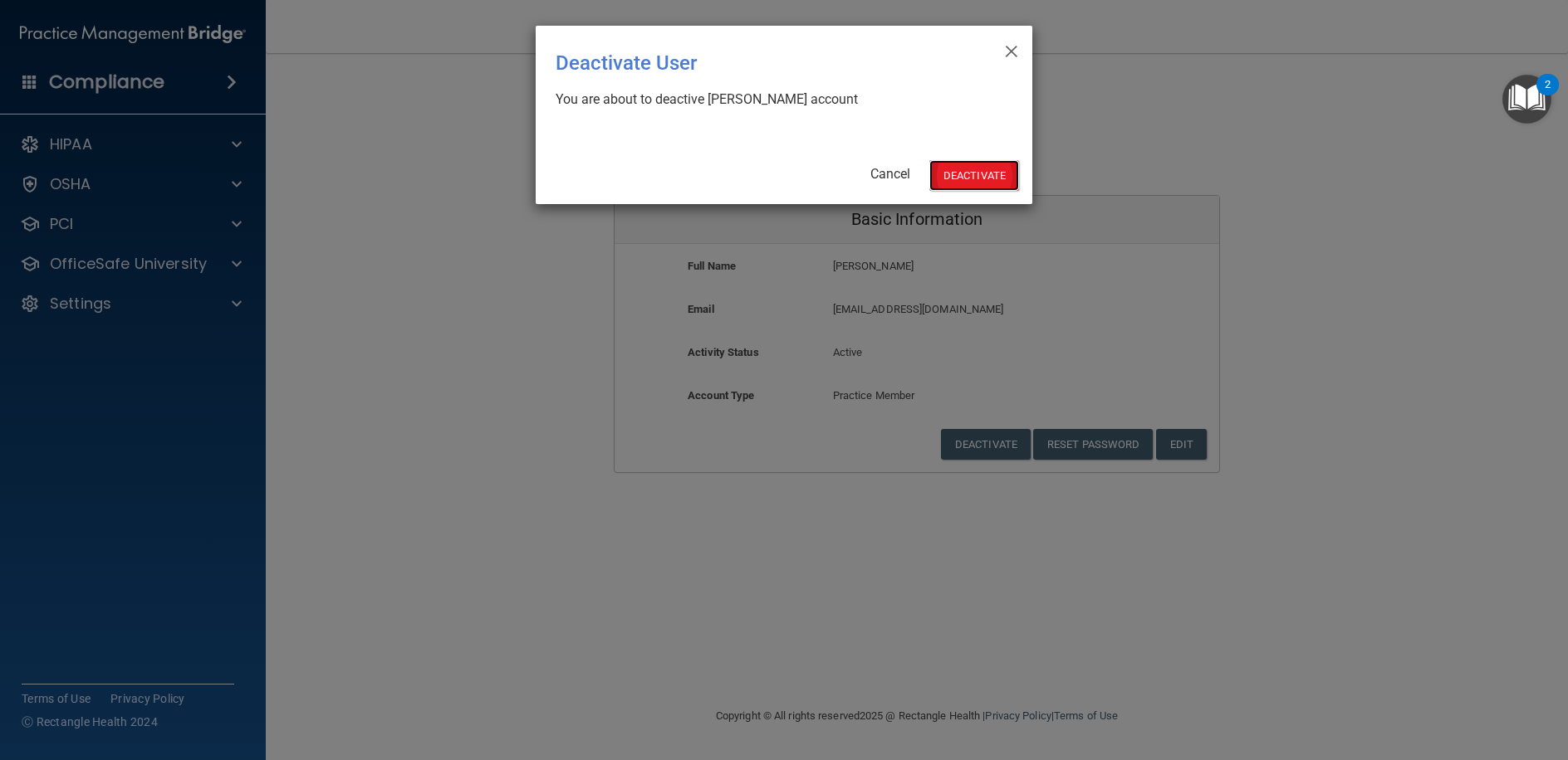
click at [788, 173] on button "Deactivate" at bounding box center [974, 176] width 90 height 31
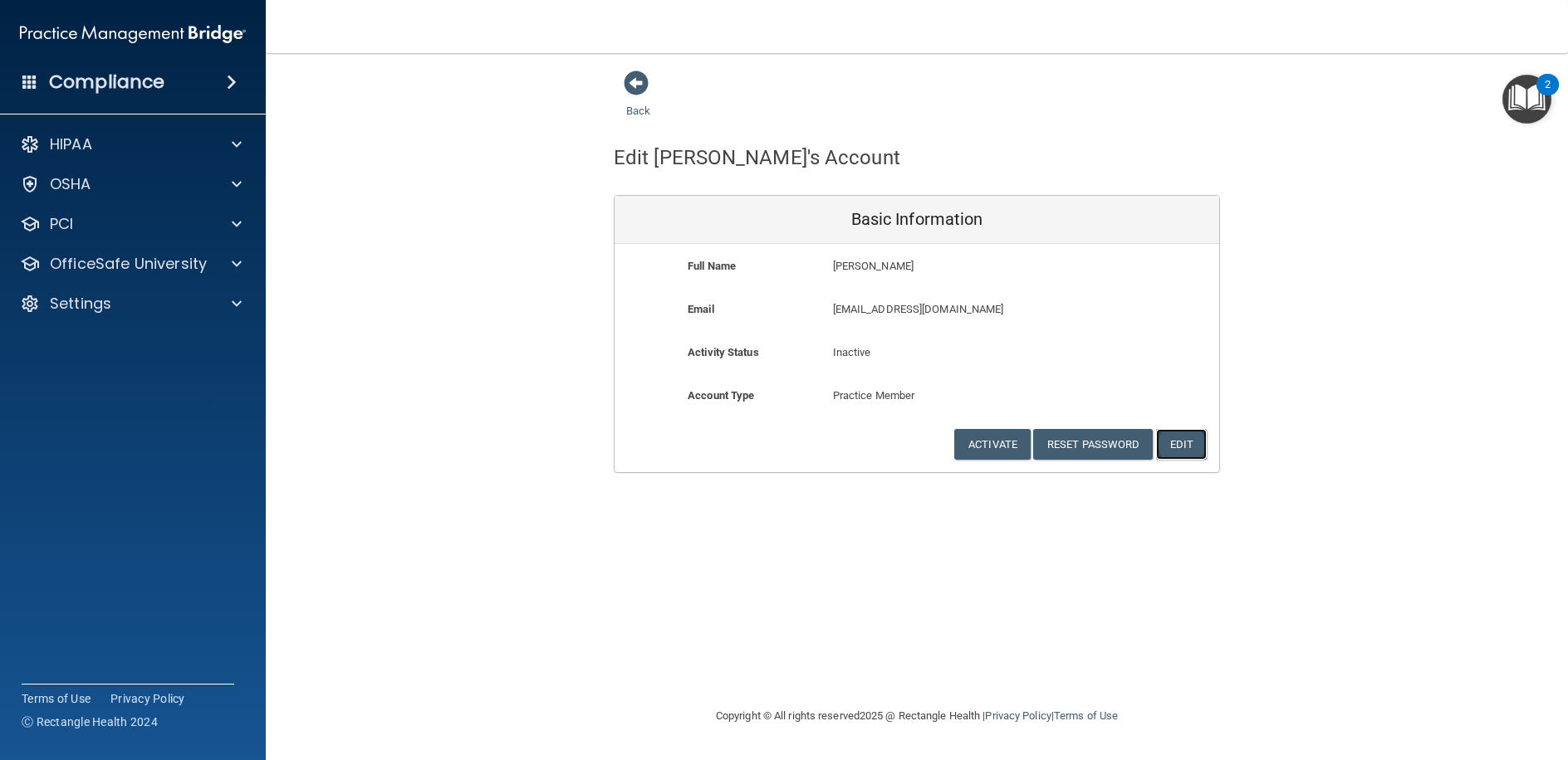
click at [1177, 438] on button "Edit" at bounding box center [1181, 445] width 51 height 31
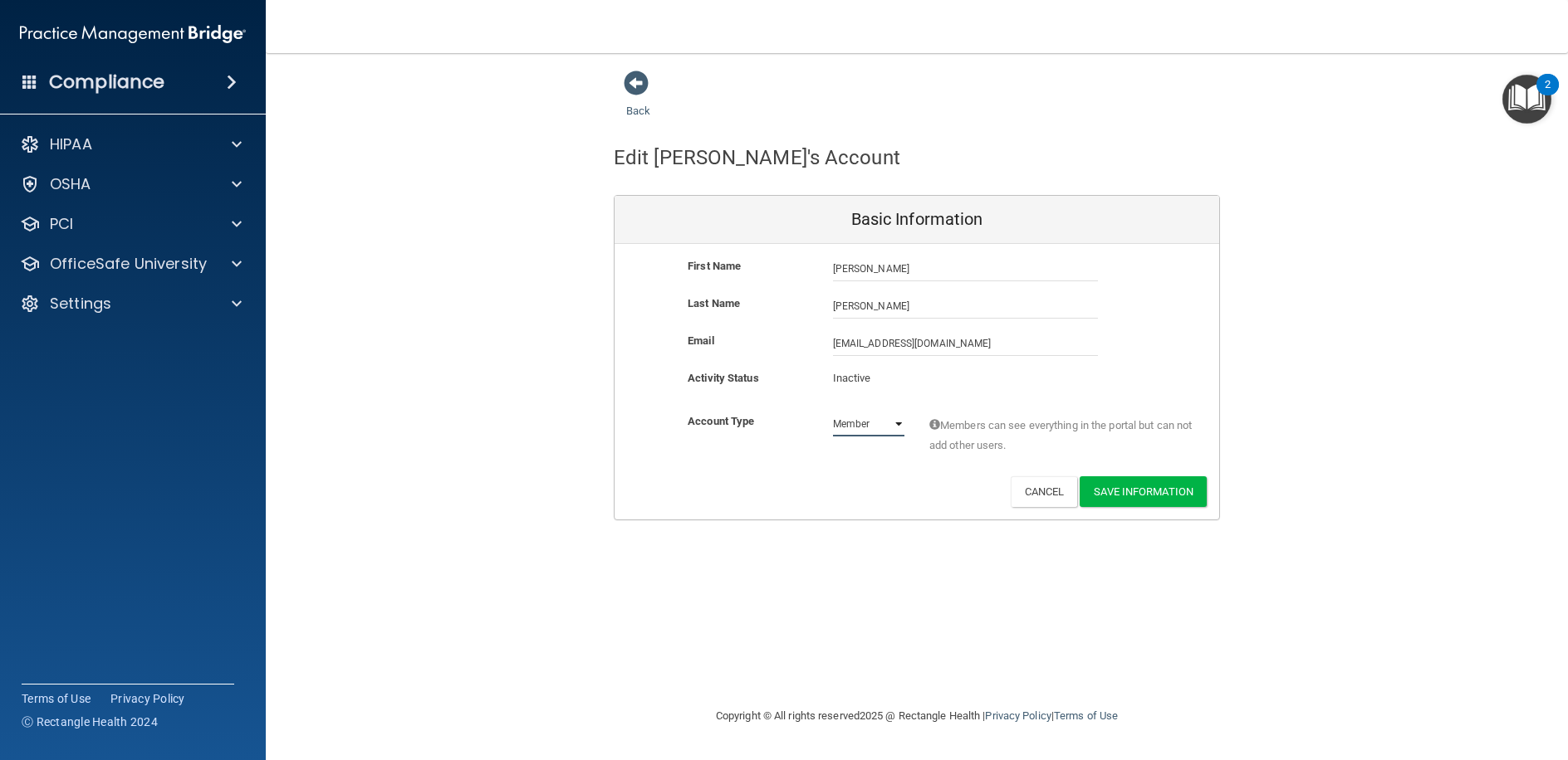
click at [894, 427] on select "Admin Member" at bounding box center [868, 423] width 71 height 25
drag, startPoint x: 981, startPoint y: 343, endPoint x: 643, endPoint y: 356, distance: 338.2
click at [643, 356] on div "Email [EMAIL_ADDRESS][DOMAIN_NAME] [EMAIL_ADDRESS][DOMAIN_NAME]" at bounding box center [916, 350] width 604 height 38
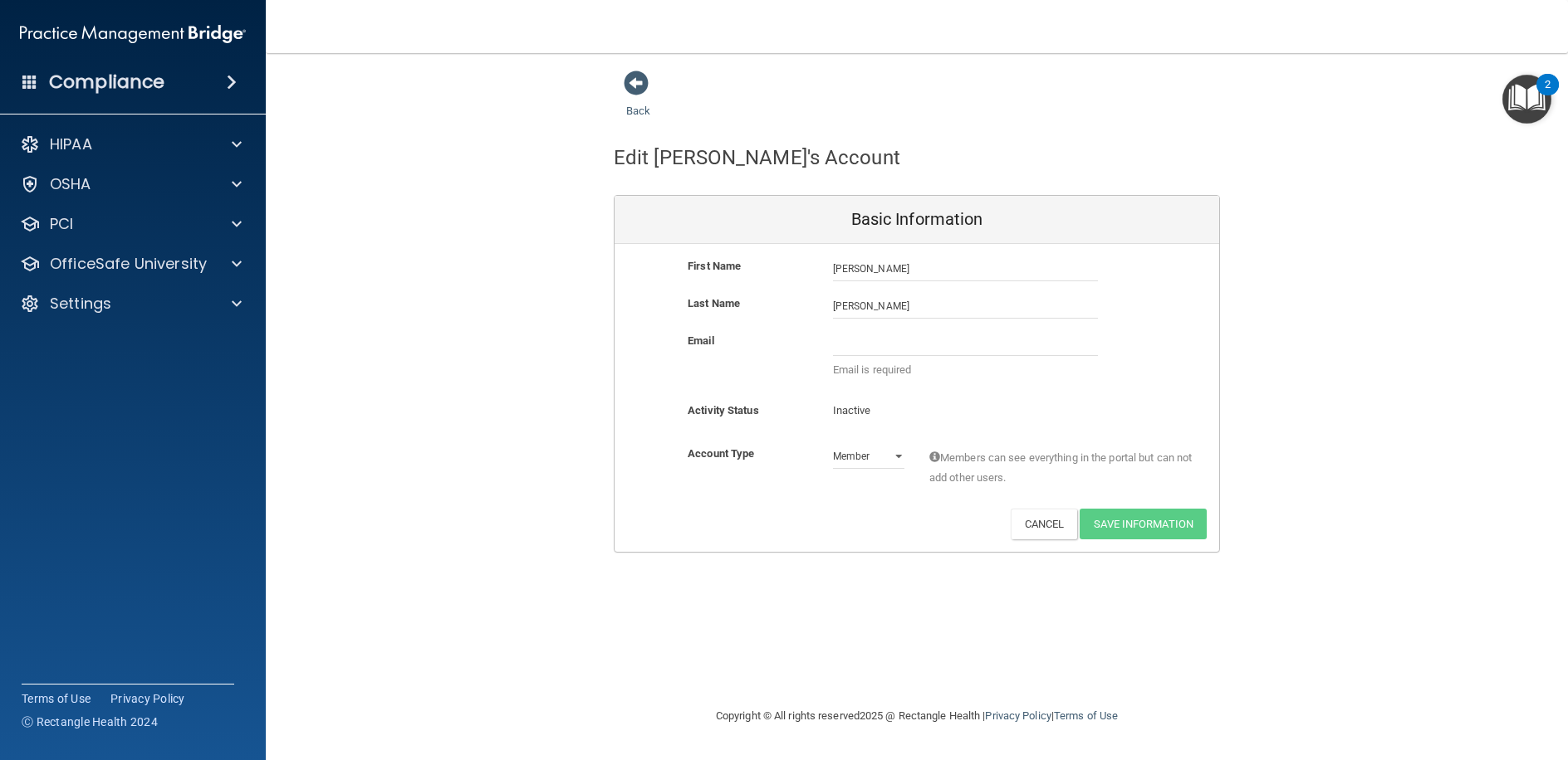
click at [1096, 409] on div "Activity Status Inactive Inactive" at bounding box center [916, 416] width 604 height 31
click at [1005, 532] on div "Activate Reset Password Edit Cancel Save Information" at bounding box center [916, 524] width 604 height 31
click at [1018, 525] on button "Cancel" at bounding box center [1044, 524] width 67 height 31
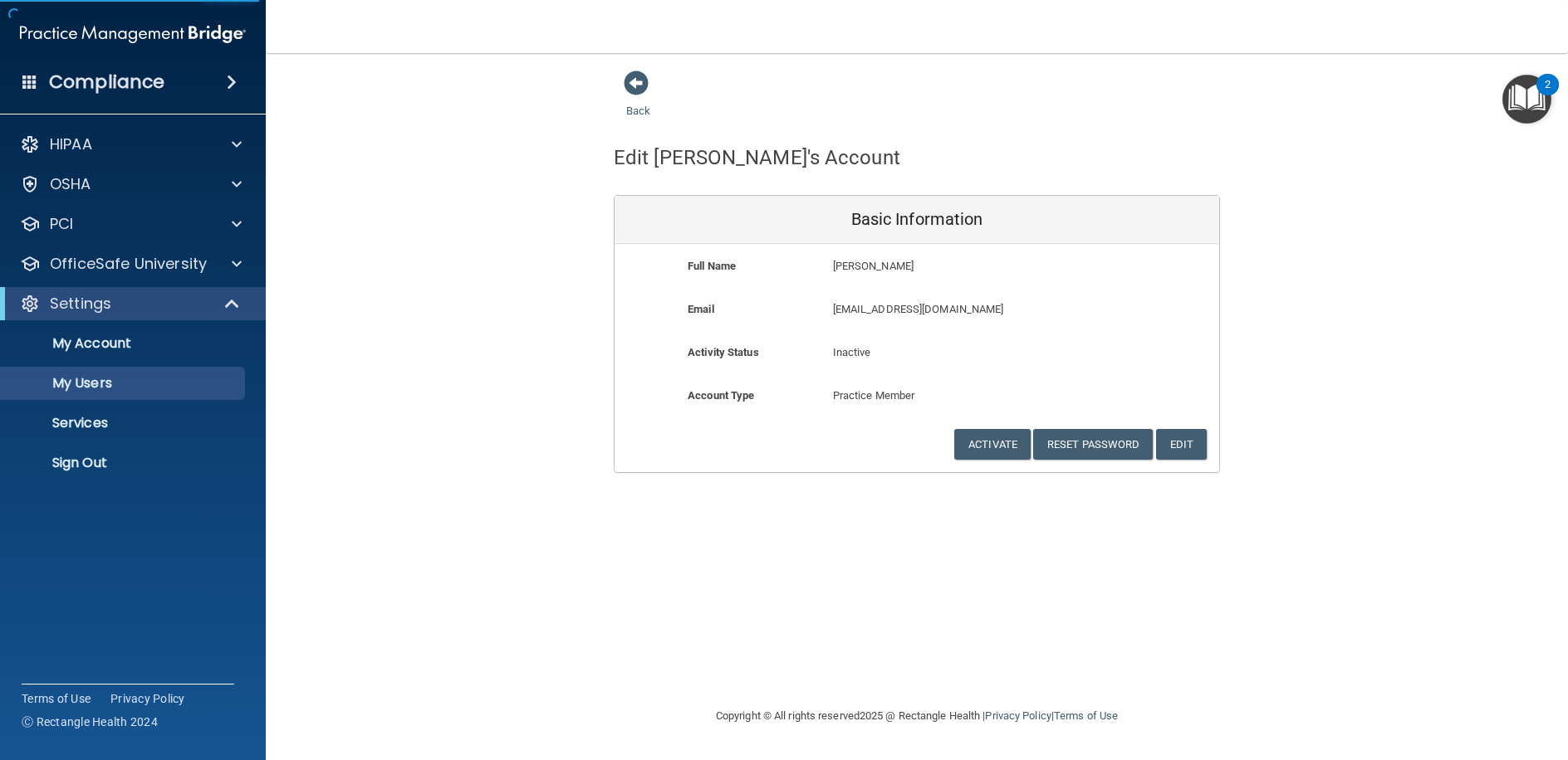
select select "20"
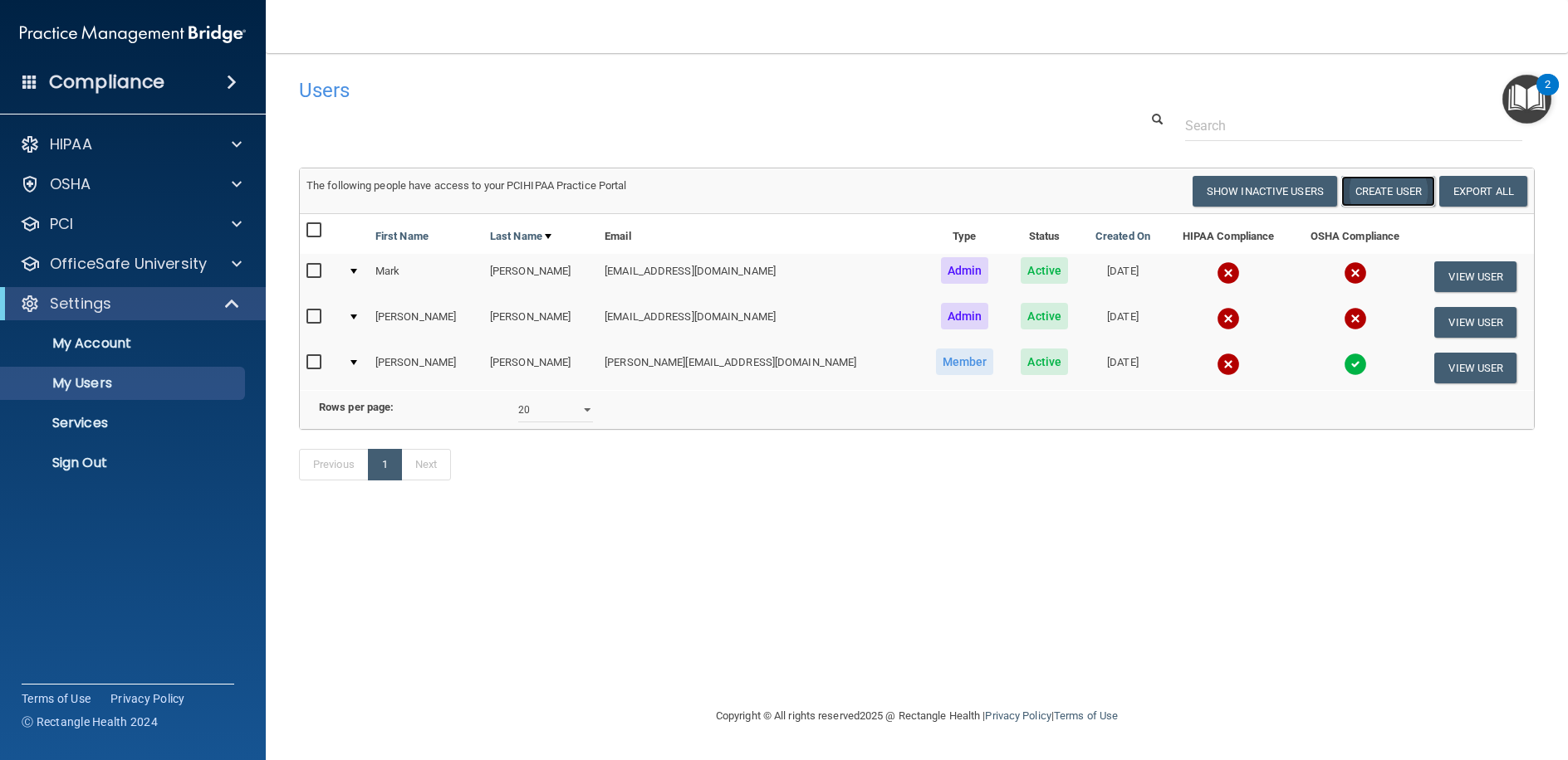
click at [1389, 186] on button "Create User" at bounding box center [1387, 191] width 93 height 31
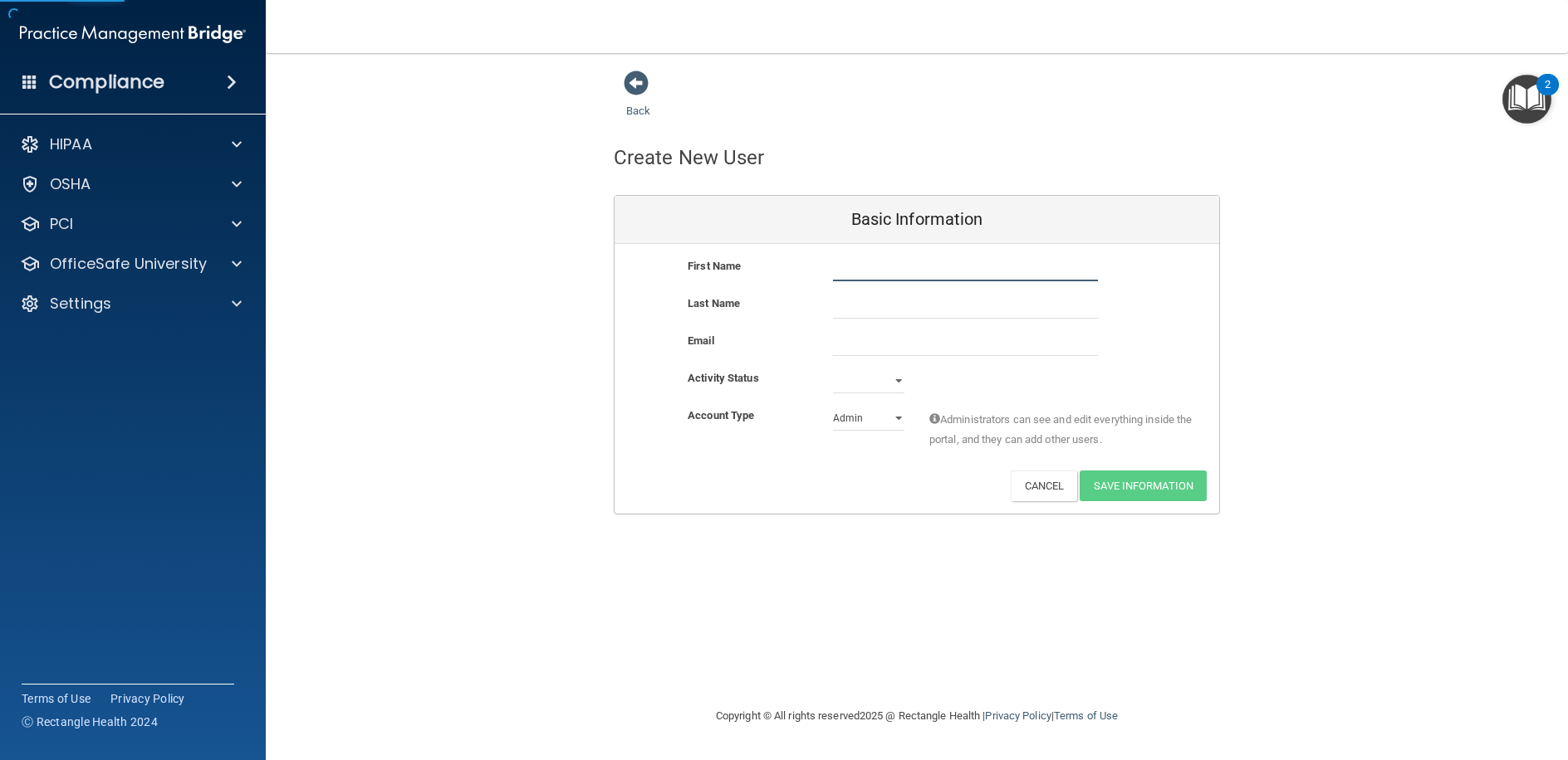
click at [839, 276] on input "text" at bounding box center [964, 268] width 265 height 25
type input "Stacy"
type input "Farris"
click at [892, 373] on select "Active Inactive" at bounding box center [868, 380] width 71 height 25
select select "active"
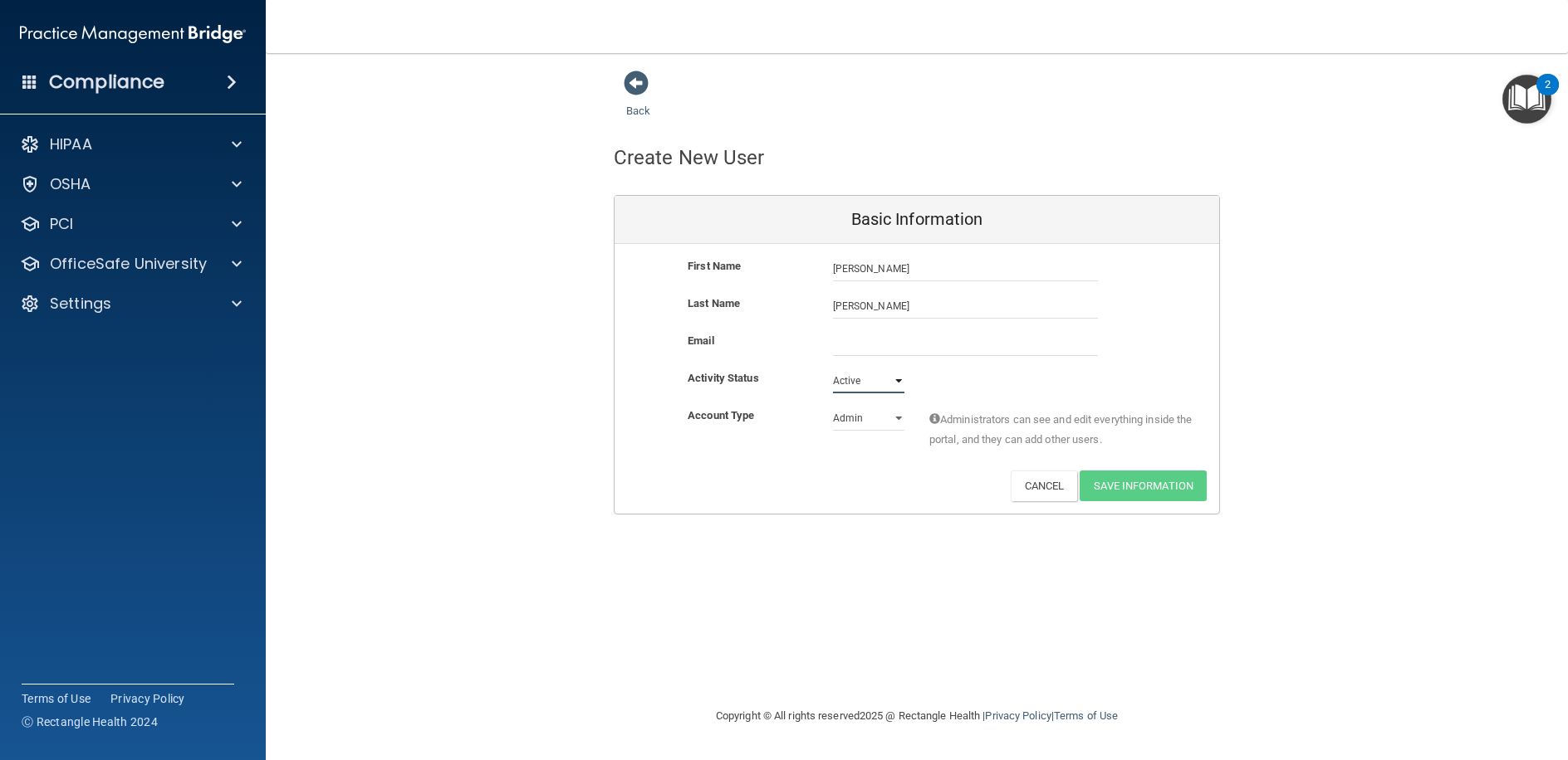
click at [832, 368] on select "Active Inactive" at bounding box center [868, 380] width 71 height 25
click at [870, 421] on select "Admin Member" at bounding box center [868, 418] width 71 height 25
select select "practice_member"
click at [832, 406] on select "Admin Member" at bounding box center [868, 418] width 71 height 25
click at [888, 340] on input "email" at bounding box center [964, 343] width 265 height 25
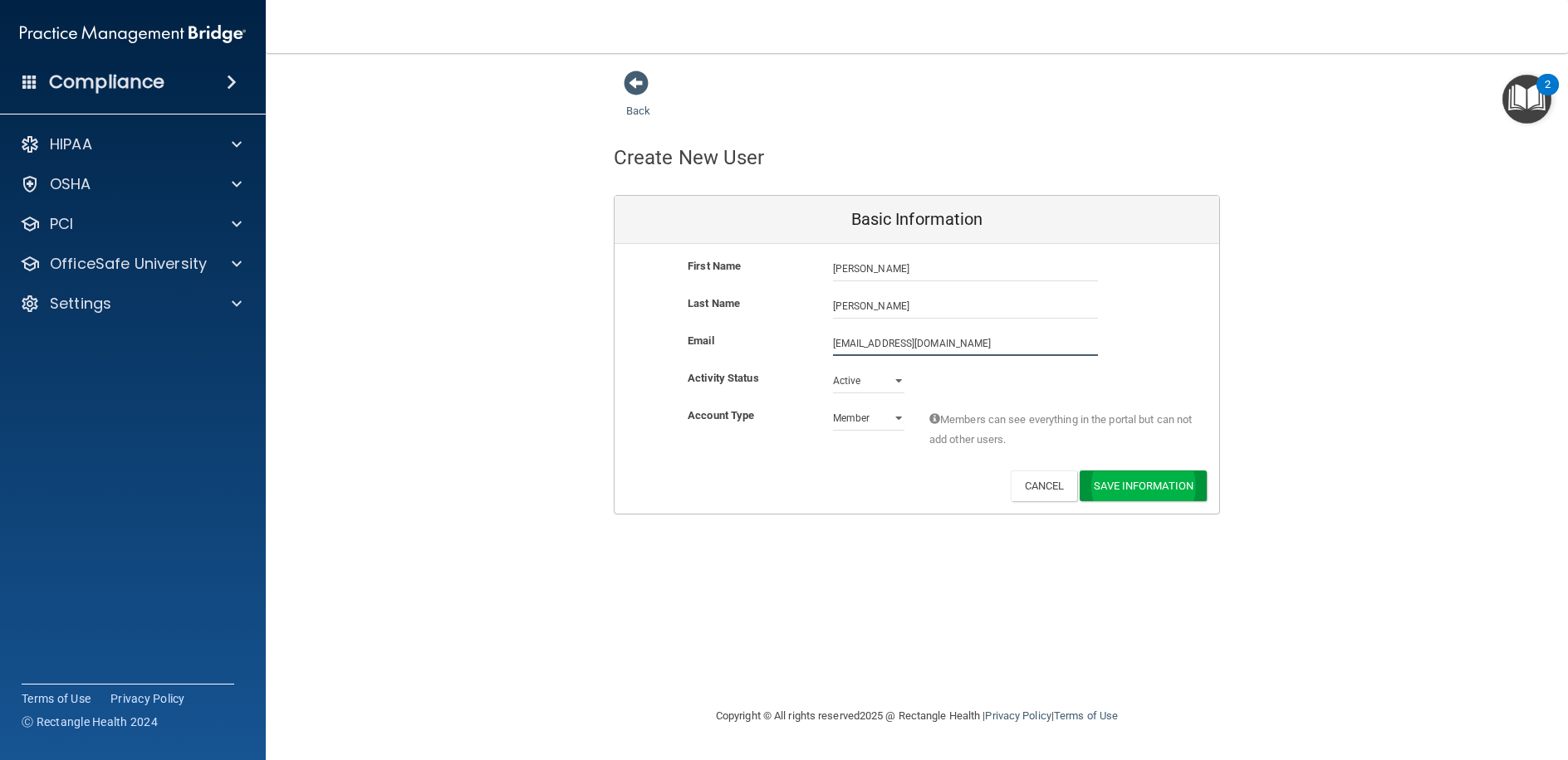
type input "Stacyponstein@yahoo.com"
click at [1153, 485] on button "Save Information" at bounding box center [1143, 489] width 127 height 31
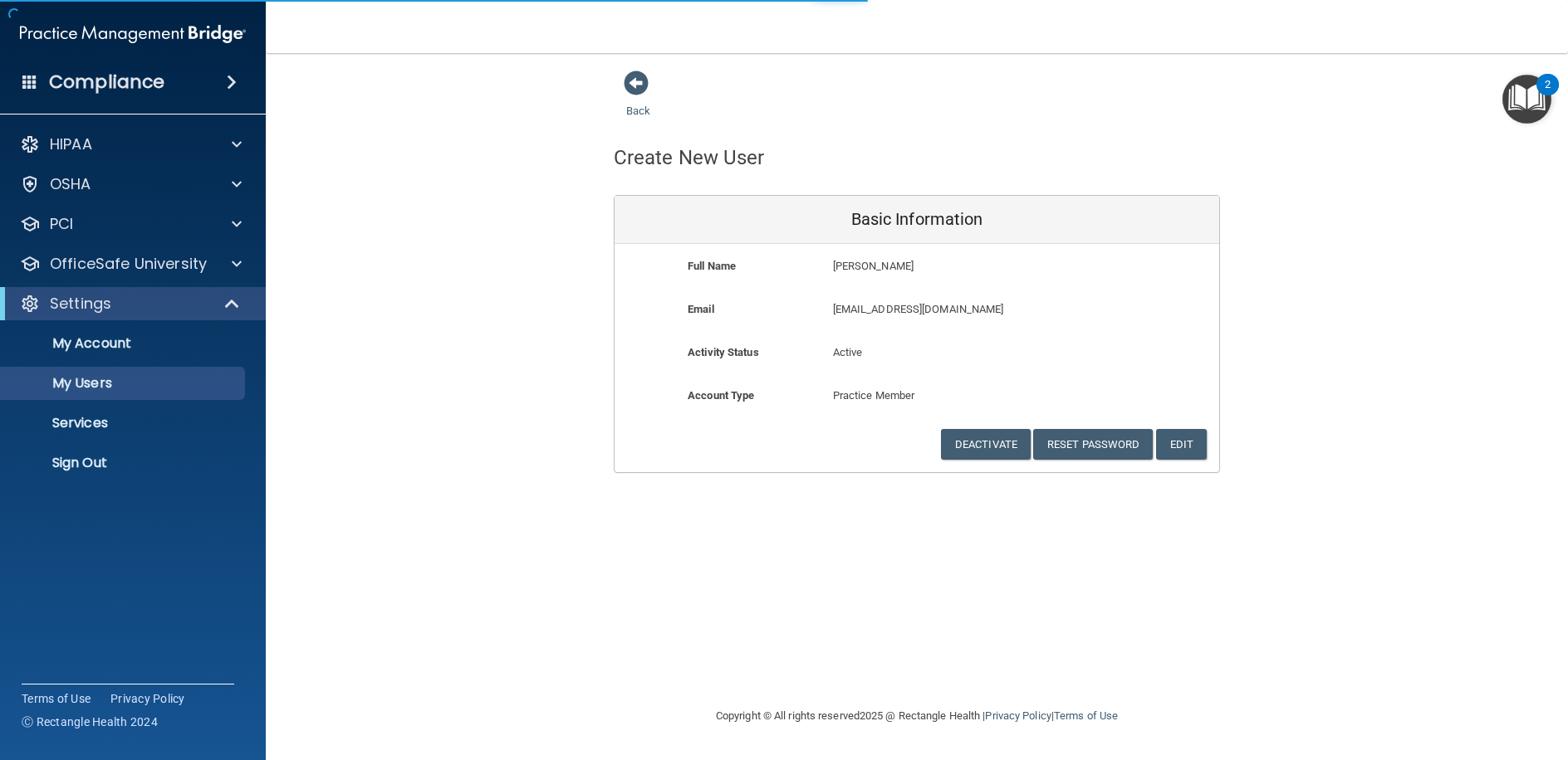
select select "20"
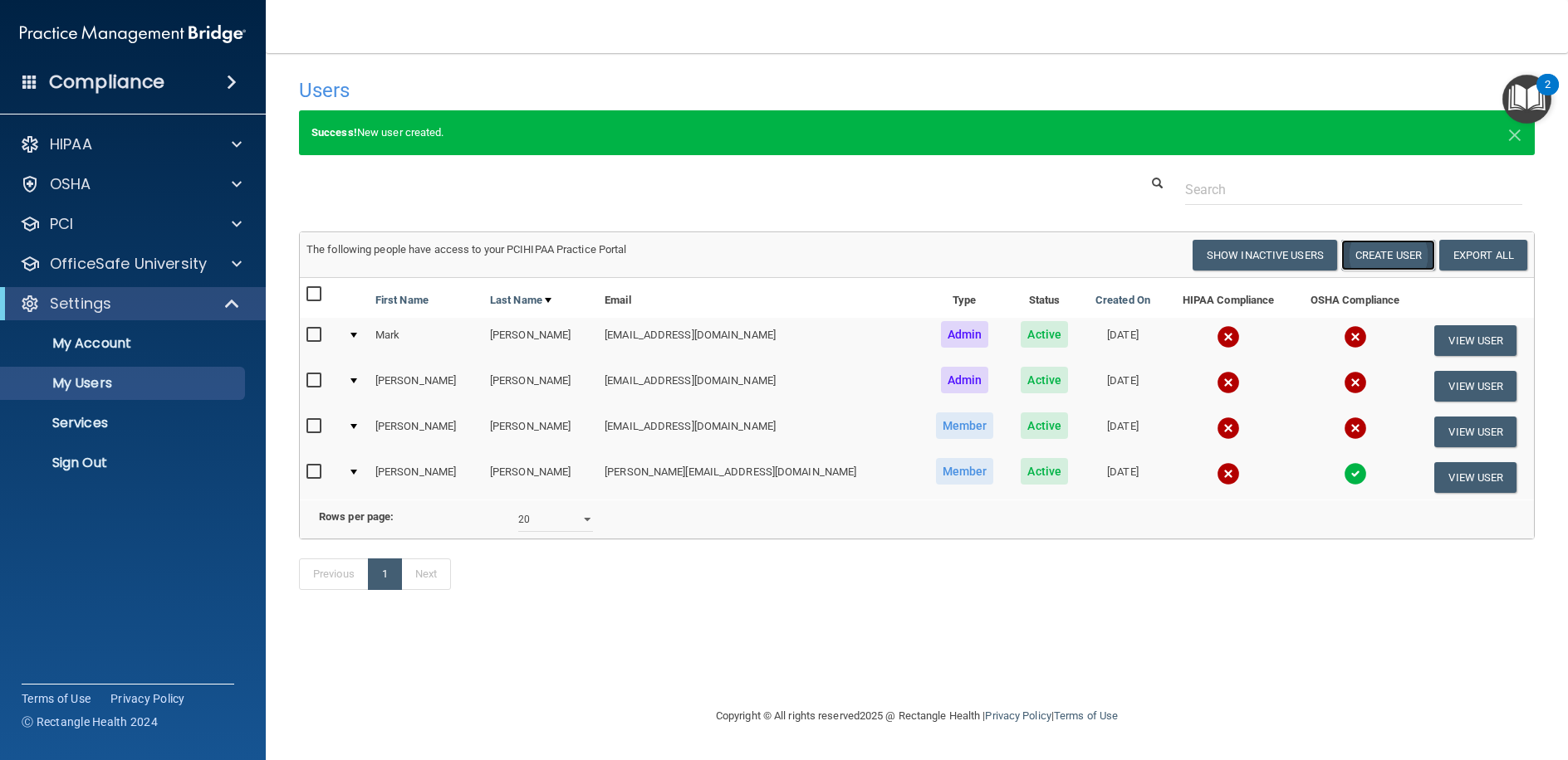
click at [1382, 266] on button "Create User" at bounding box center [1387, 255] width 93 height 31
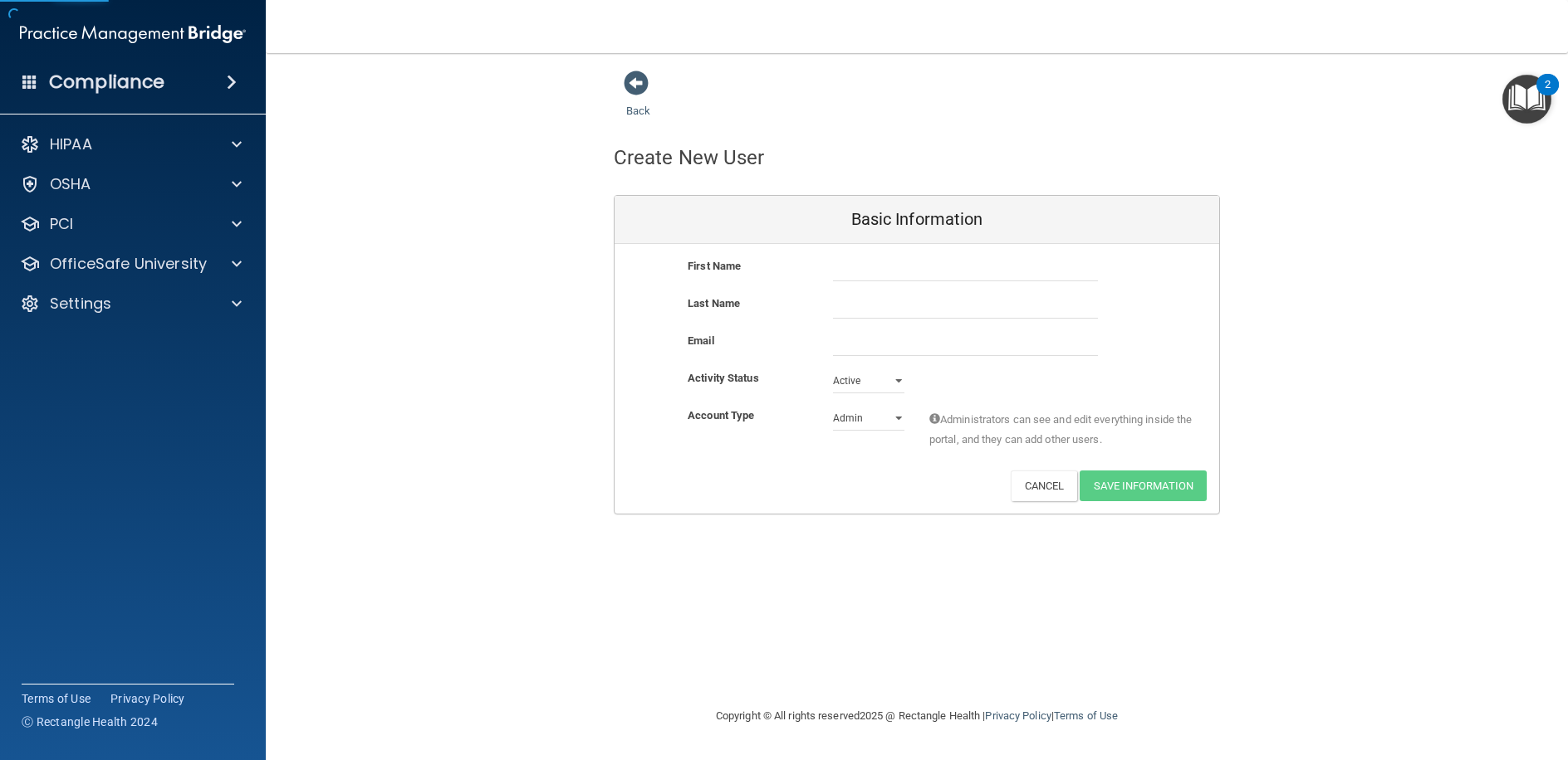
click at [976, 284] on div "First Name" at bounding box center [916, 275] width 604 height 38
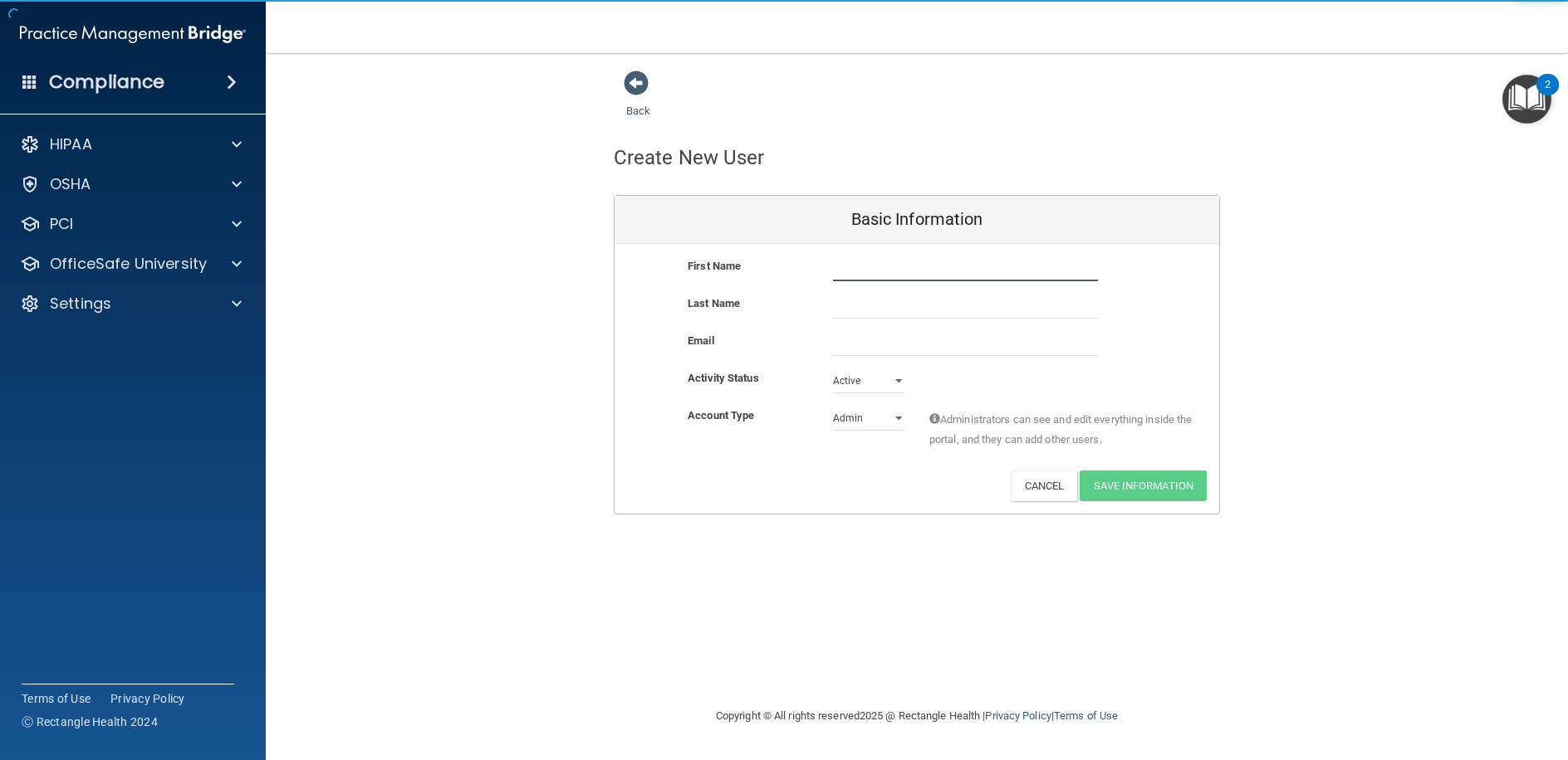
click at [970, 272] on input "text" at bounding box center [964, 268] width 265 height 25
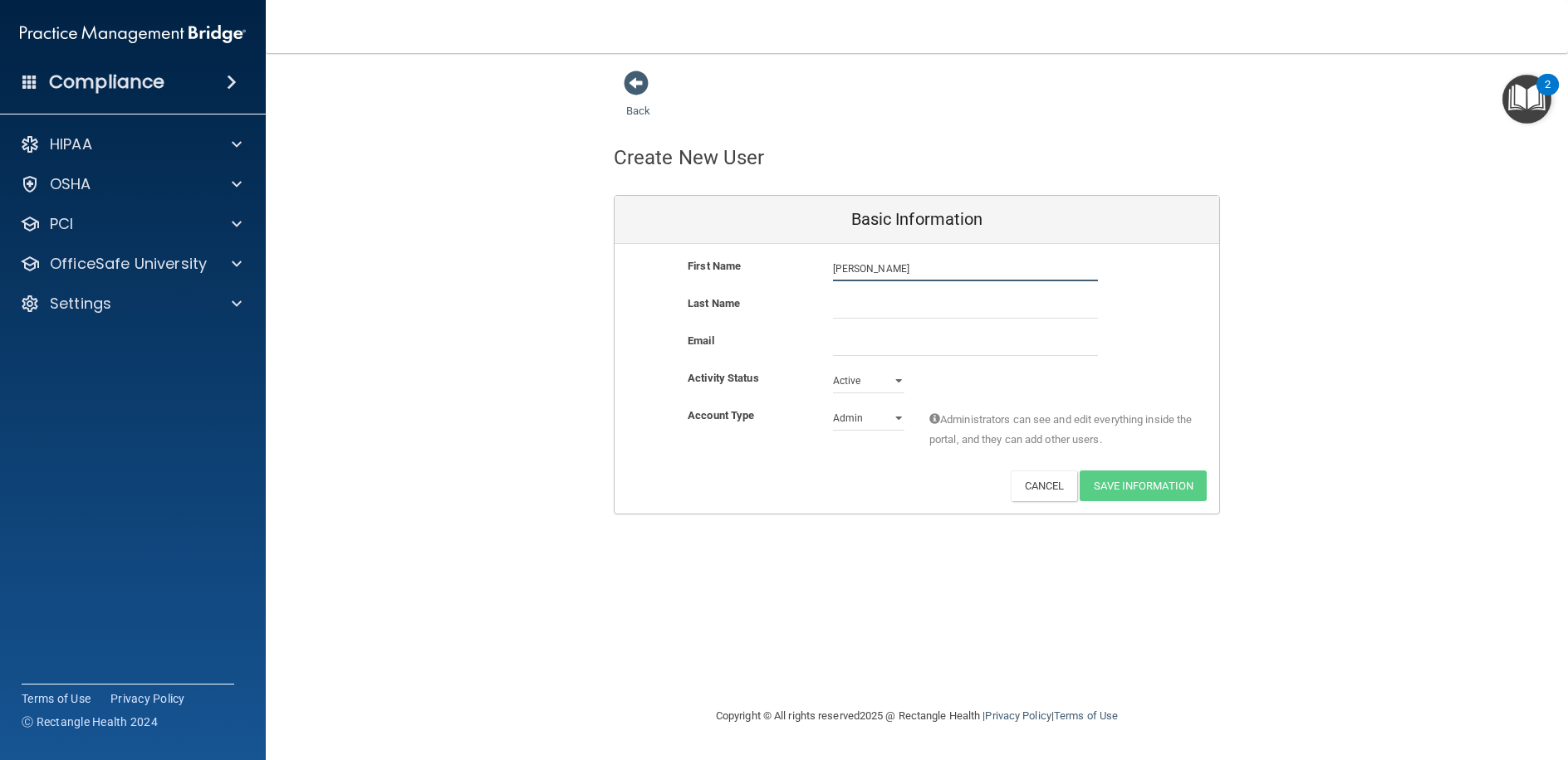
type input "Taylor"
type input "Hughes"
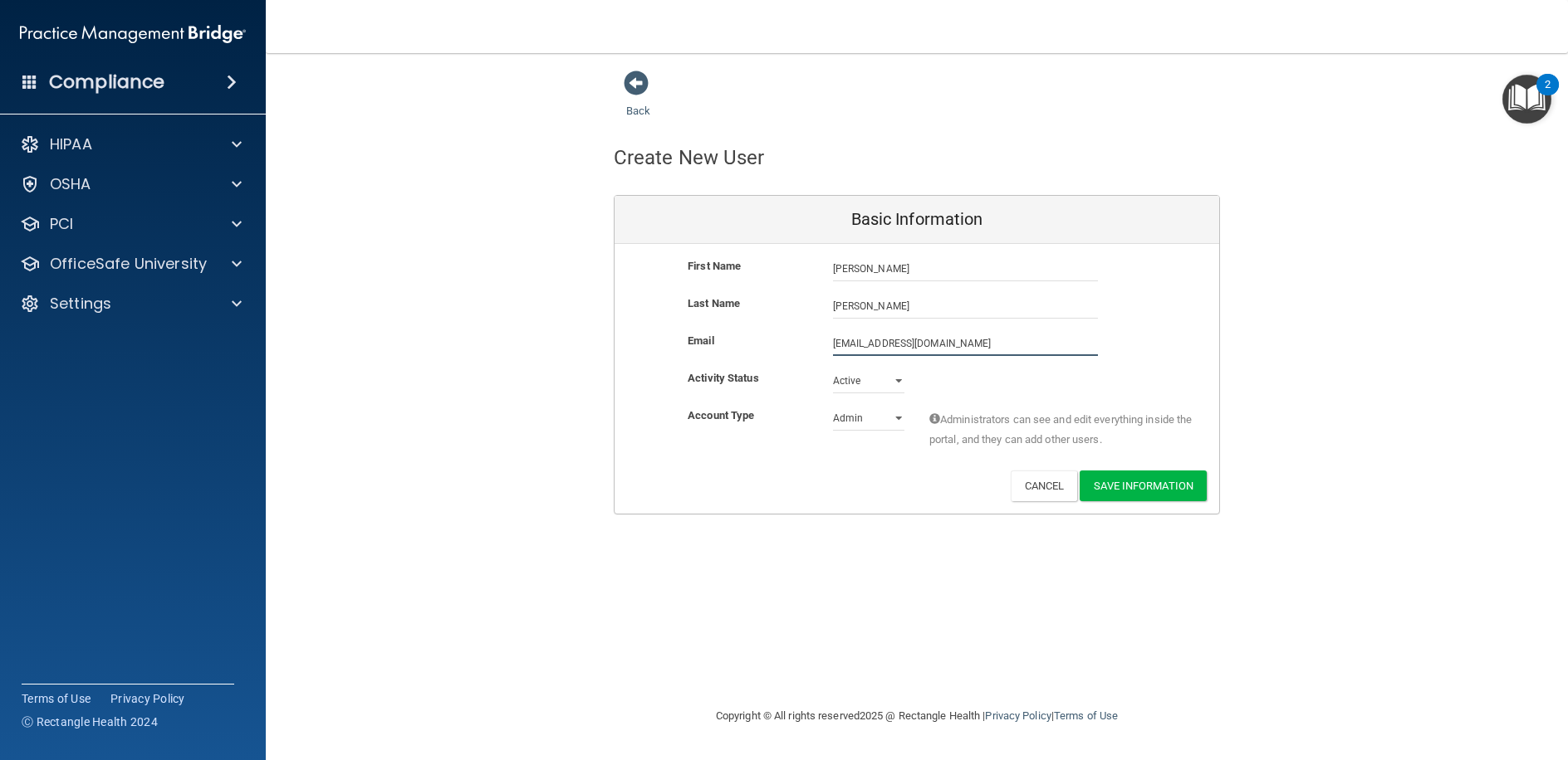
type input "tfelton519@yahoo.com"
click at [895, 415] on select "Admin Member" at bounding box center [868, 421] width 71 height 25
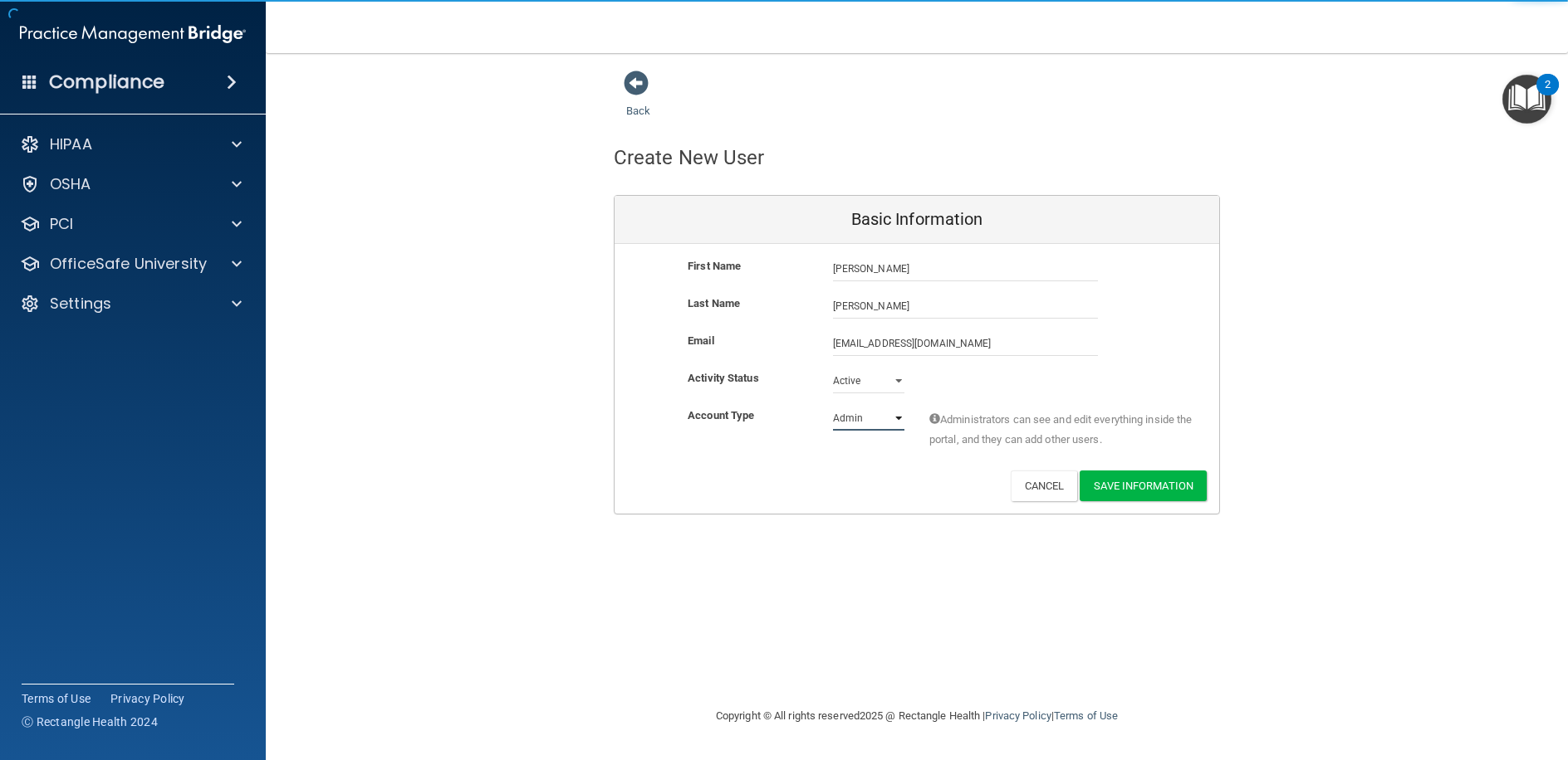
select select "practice_member"
click at [832, 406] on select "Admin Member" at bounding box center [868, 418] width 71 height 25
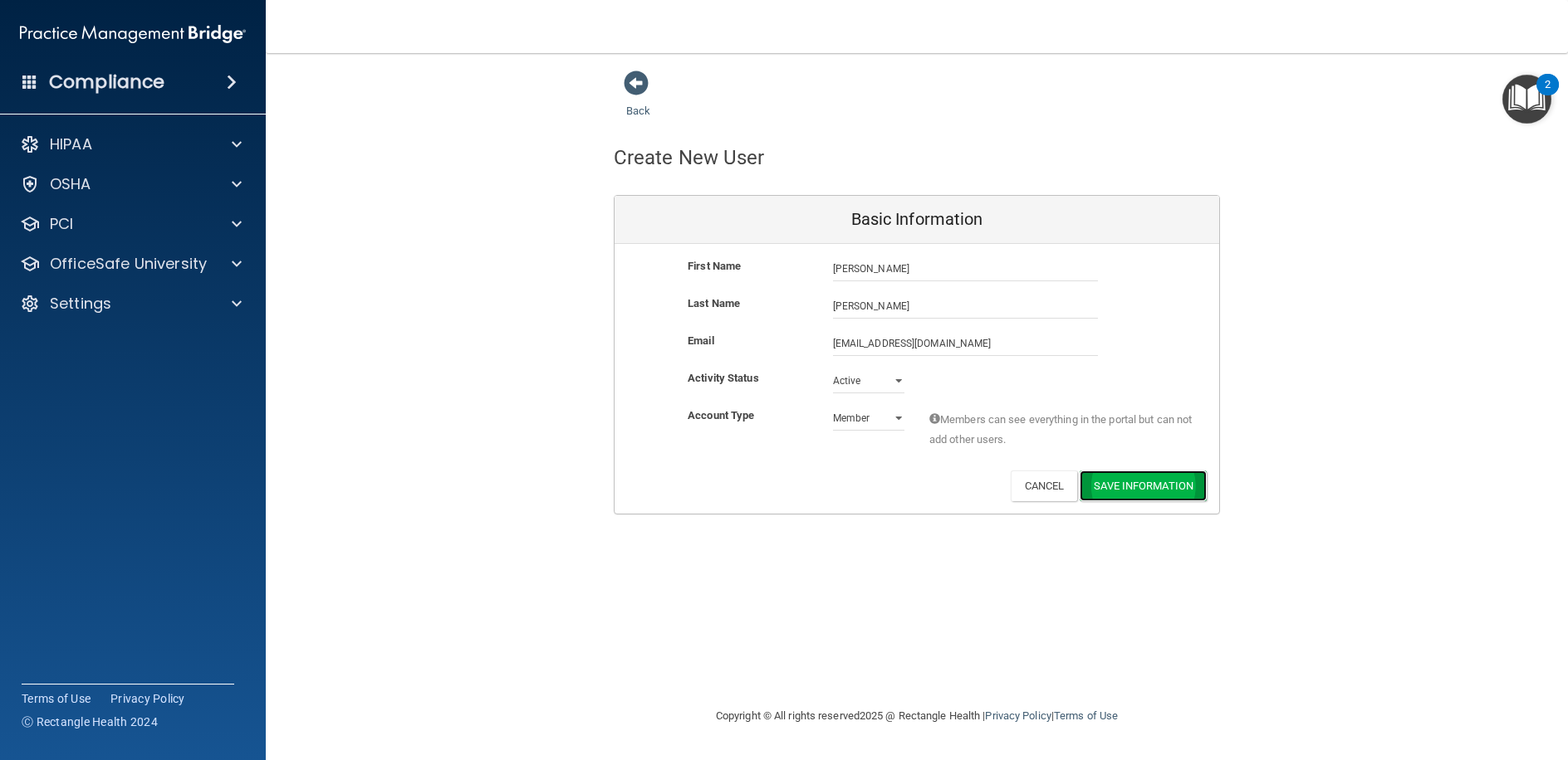
click at [1192, 480] on button "Save Information" at bounding box center [1143, 486] width 127 height 31
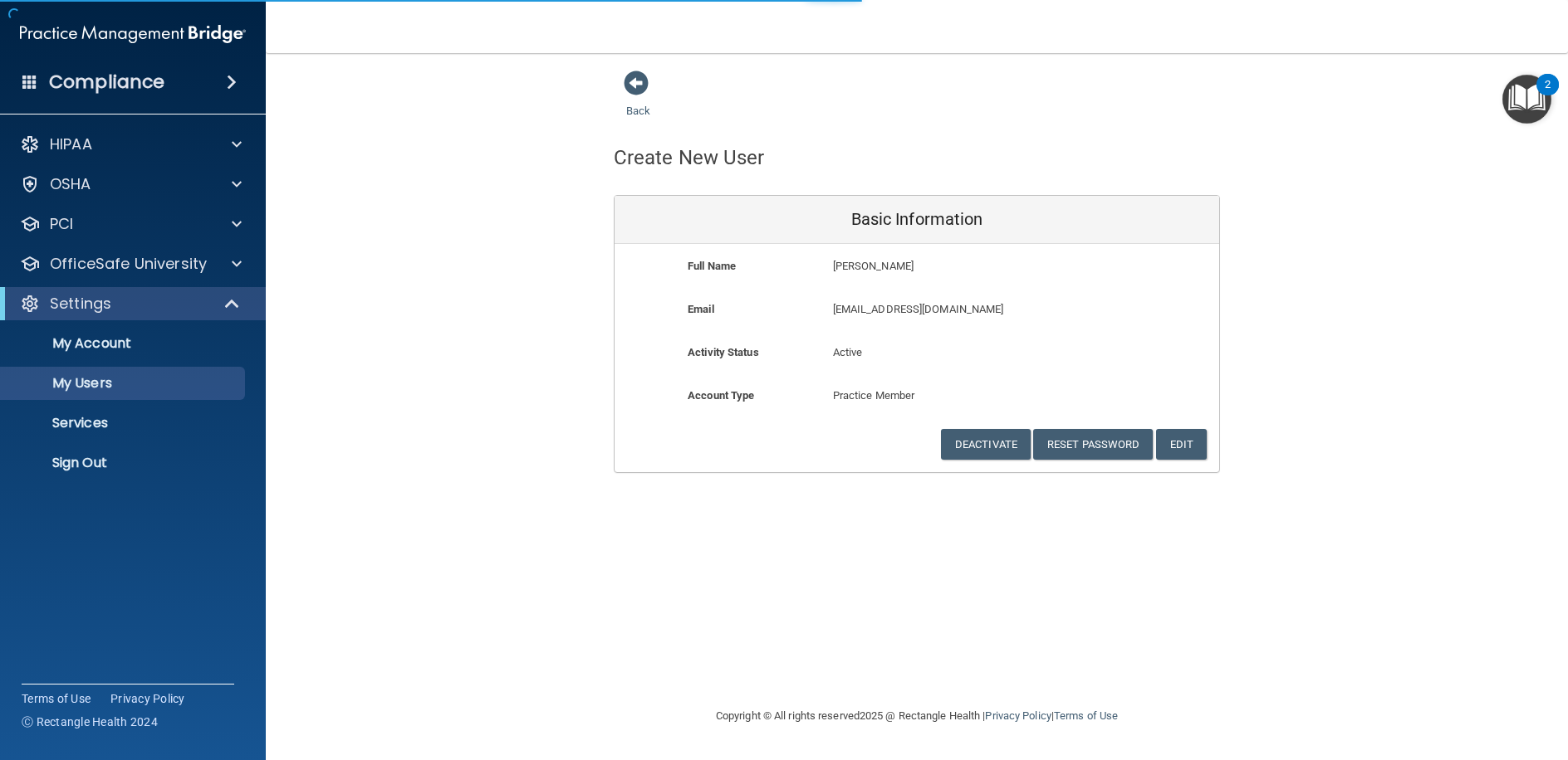
select select "20"
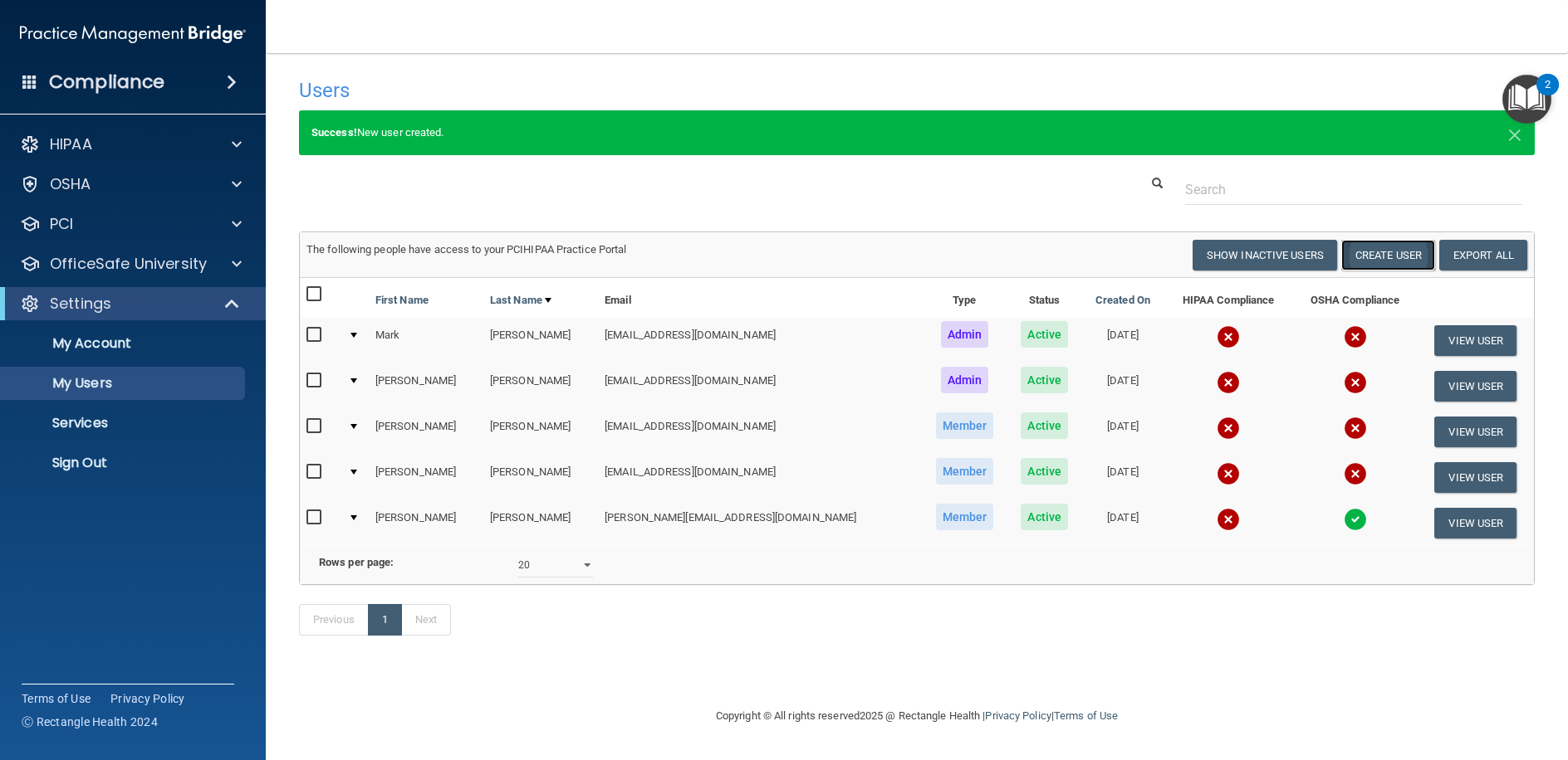
click at [1373, 254] on button "Create User" at bounding box center [1387, 255] width 93 height 31
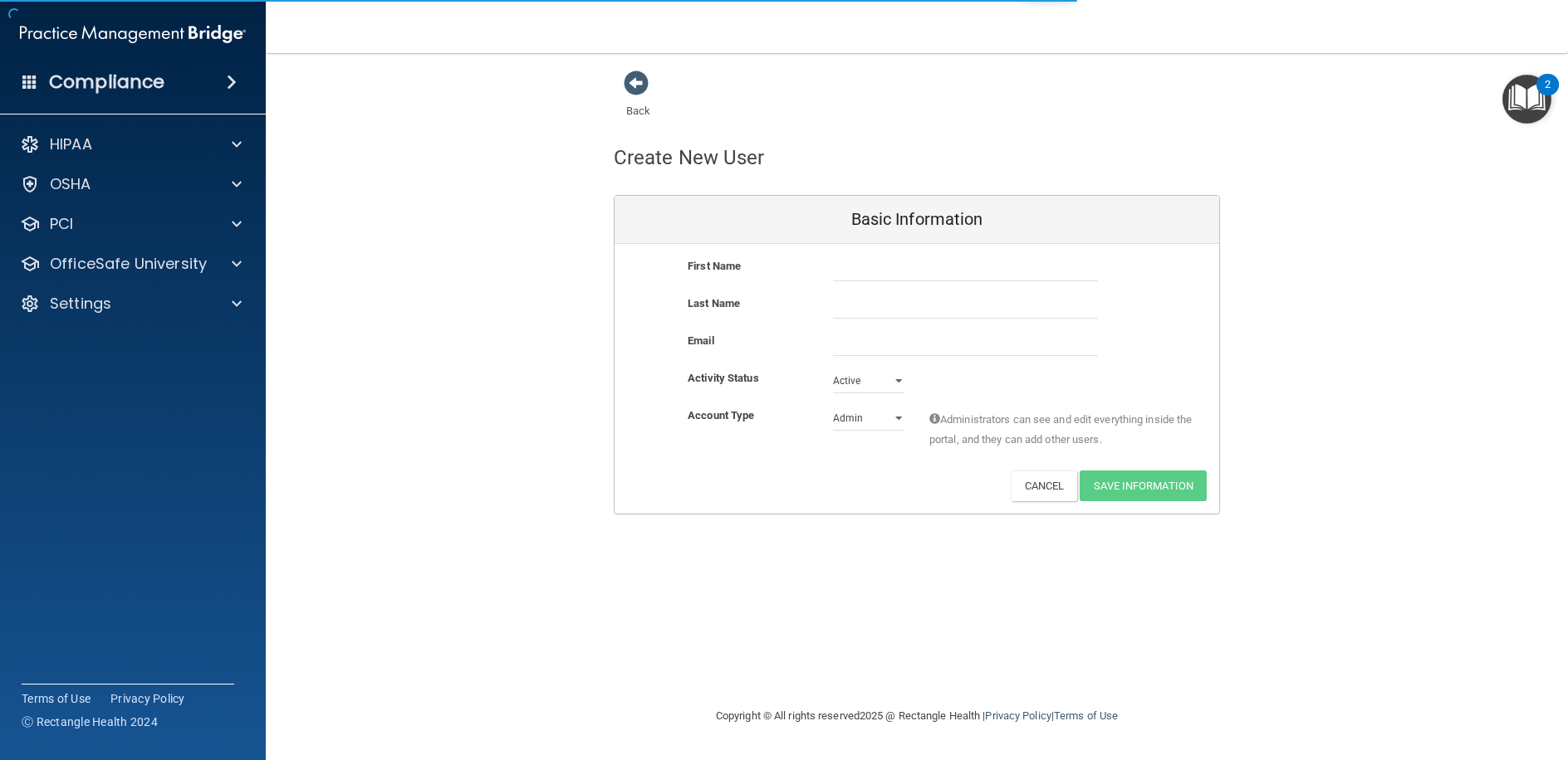
click at [984, 284] on div "First Name" at bounding box center [916, 275] width 604 height 38
click at [979, 274] on input "text" at bounding box center [964, 268] width 265 height 25
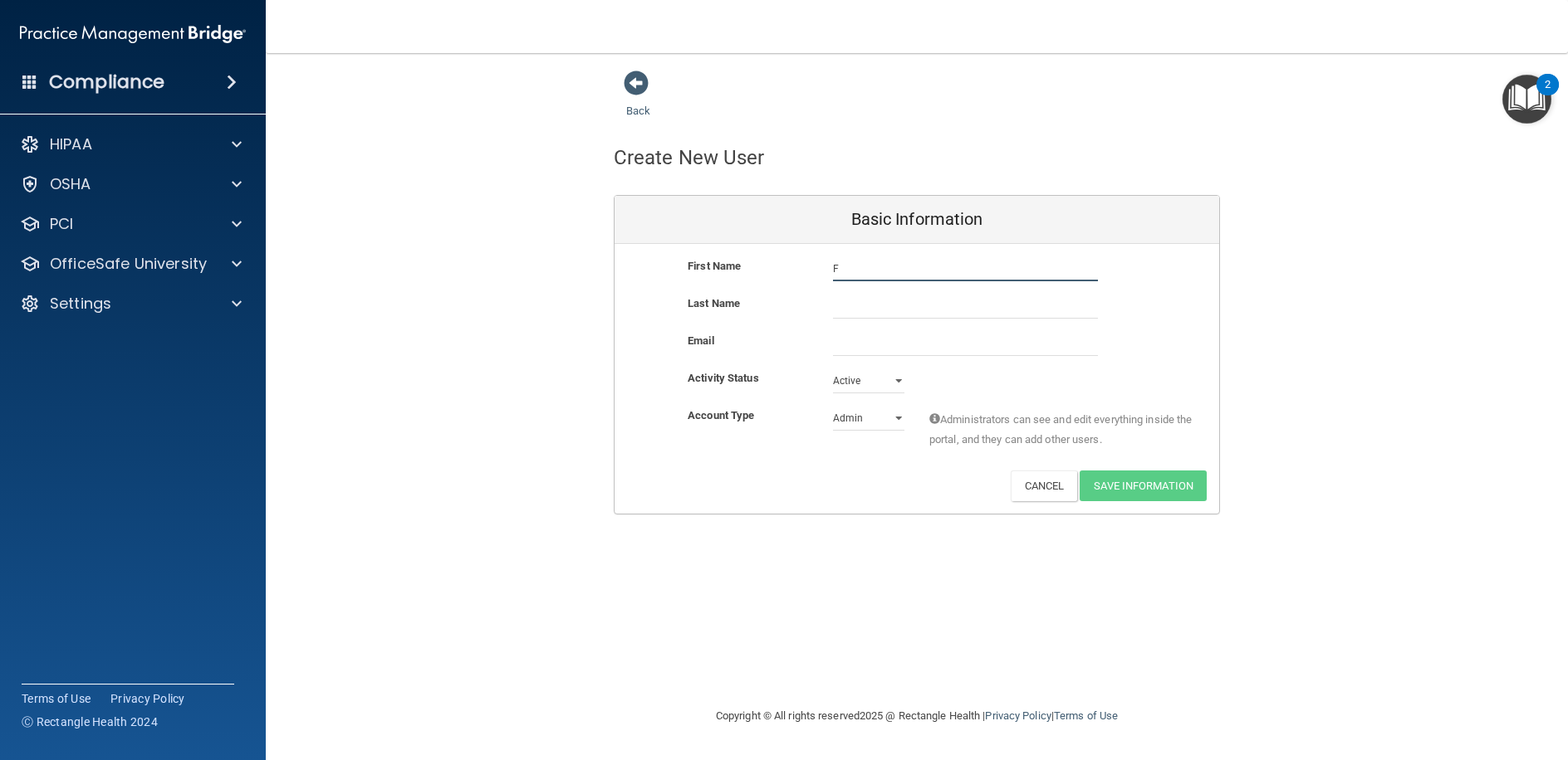
type input "Faith"
type input "Irwin"
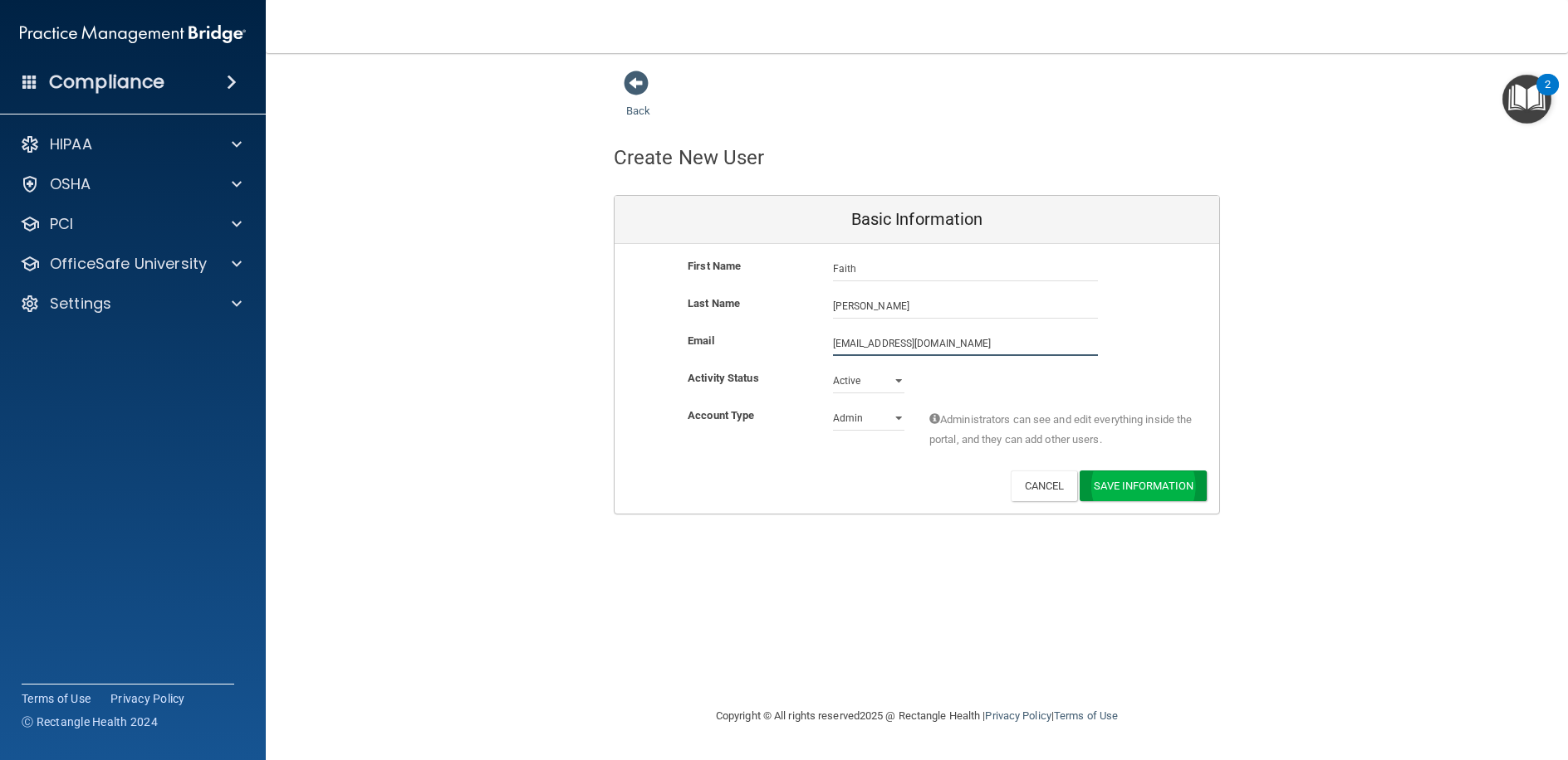
type input "firwin316@icloud.com"
click at [1147, 481] on button "Save Information" at bounding box center [1143, 486] width 127 height 31
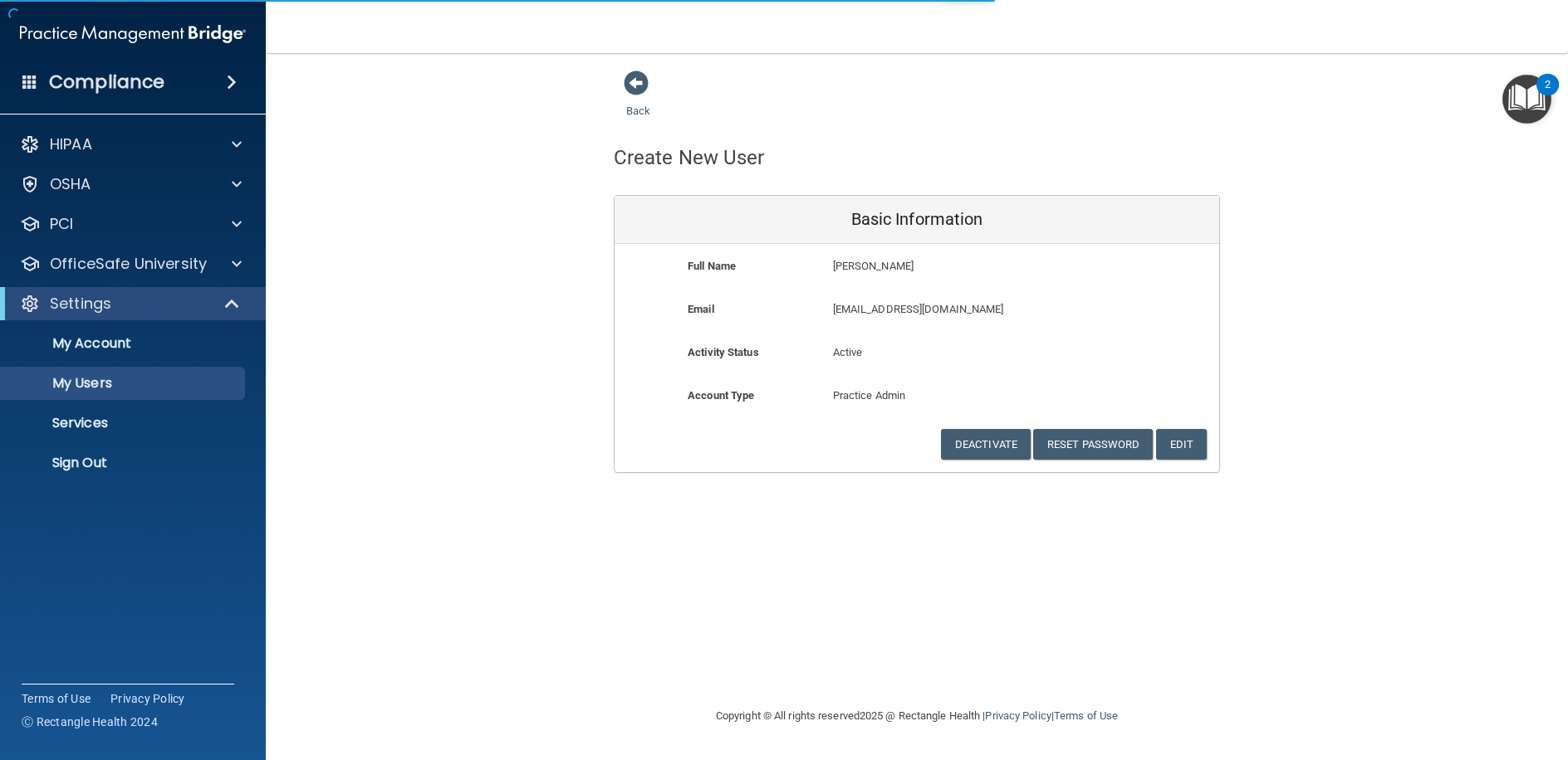
select select "20"
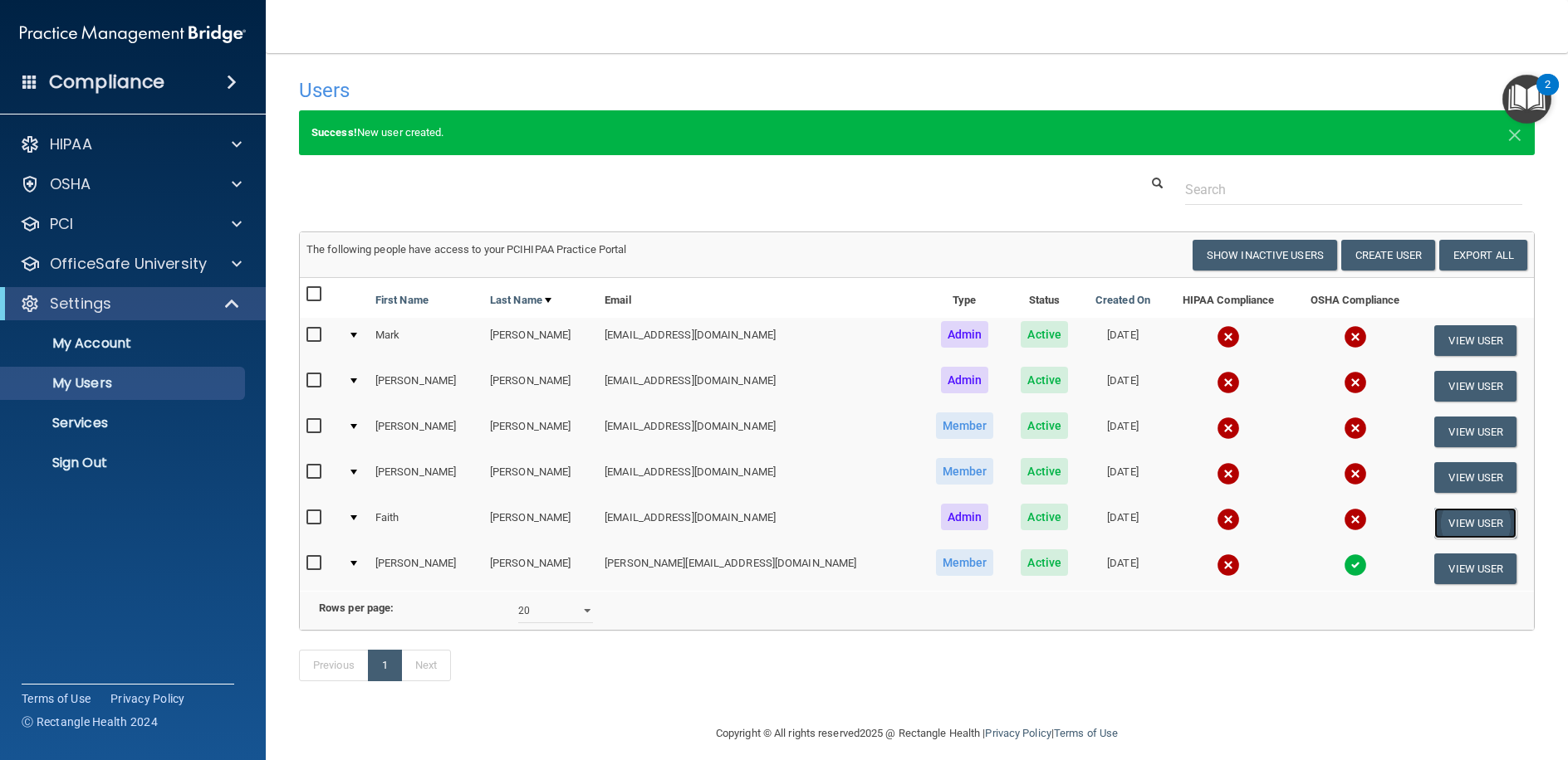
click at [1466, 527] on button "View User" at bounding box center [1475, 524] width 82 height 31
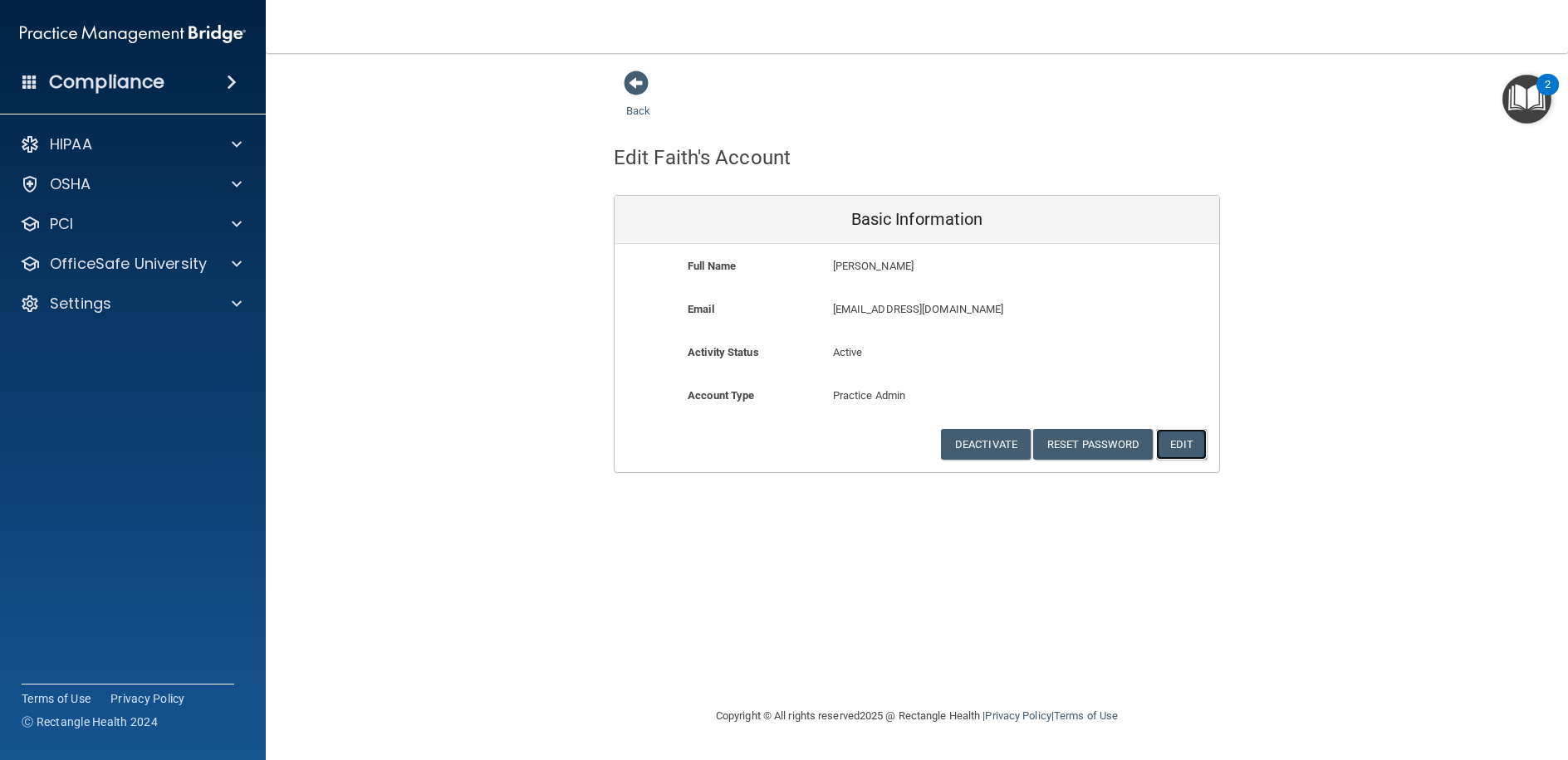
click at [1203, 446] on button "Edit" at bounding box center [1181, 445] width 51 height 31
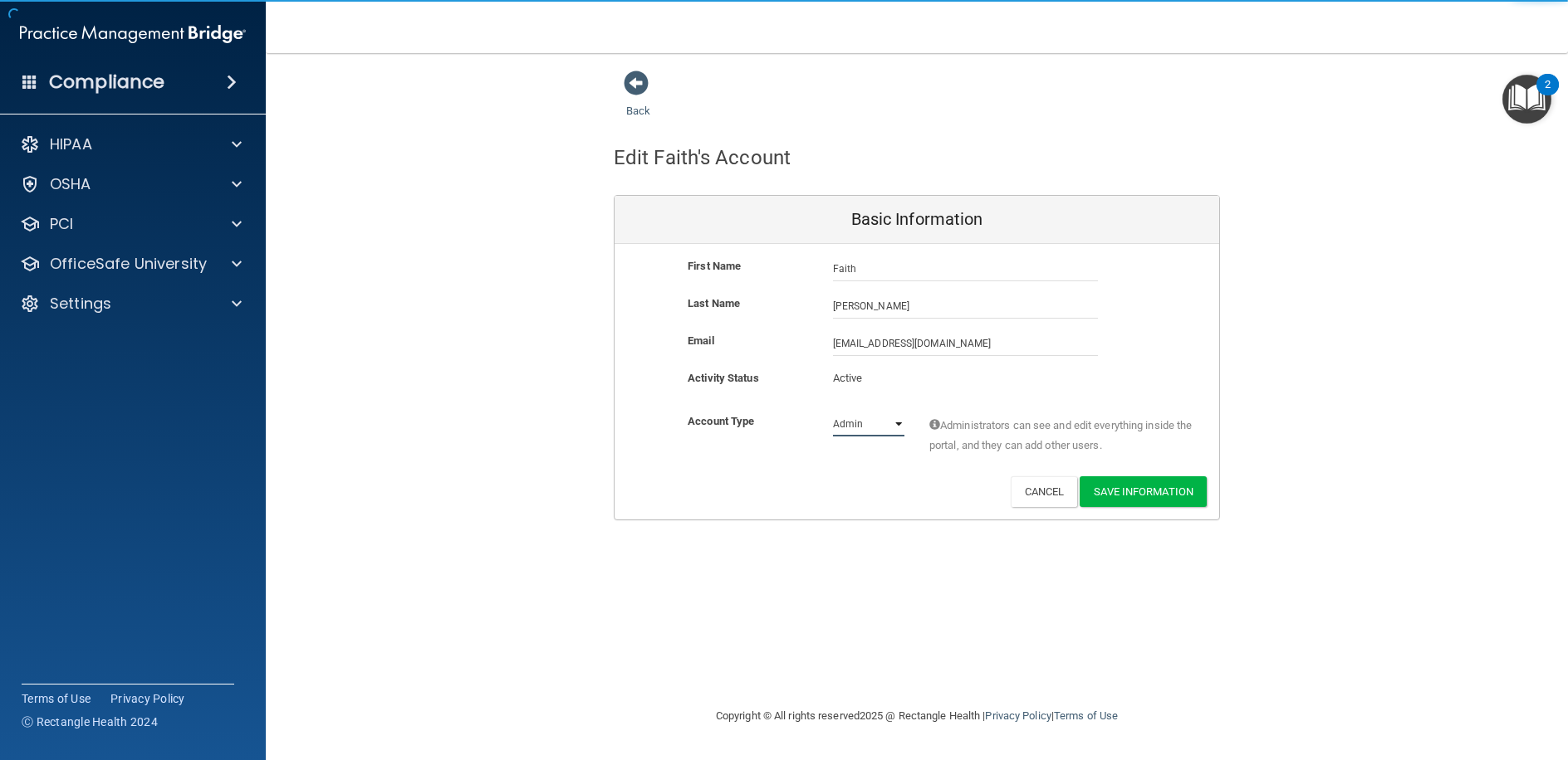
click at [903, 428] on select "Admin Member" at bounding box center [868, 423] width 71 height 25
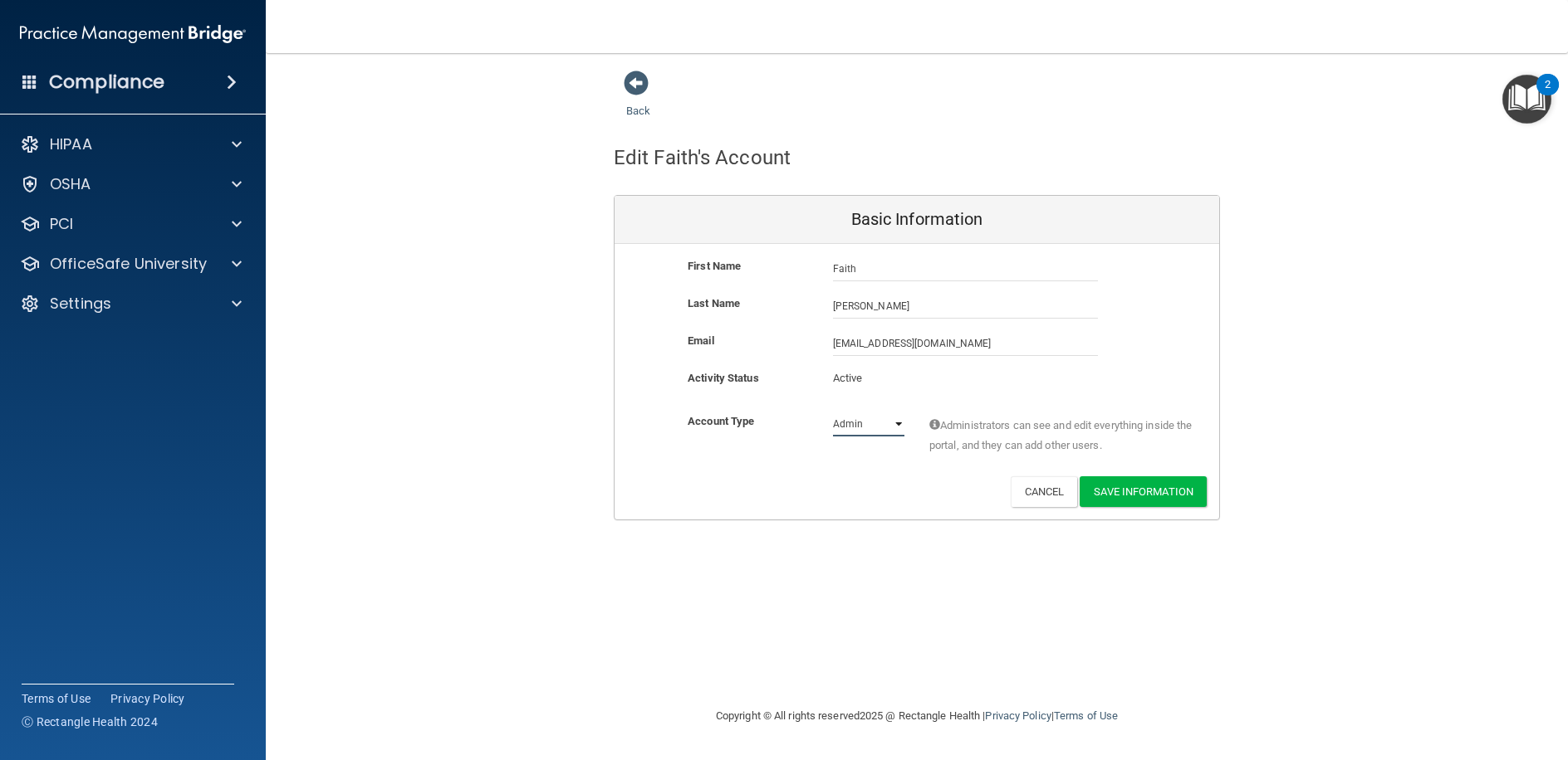
select select "practice_member"
click at [832, 411] on select "Admin Member" at bounding box center [868, 423] width 71 height 25
click at [1161, 488] on button "Save Information" at bounding box center [1143, 492] width 127 height 31
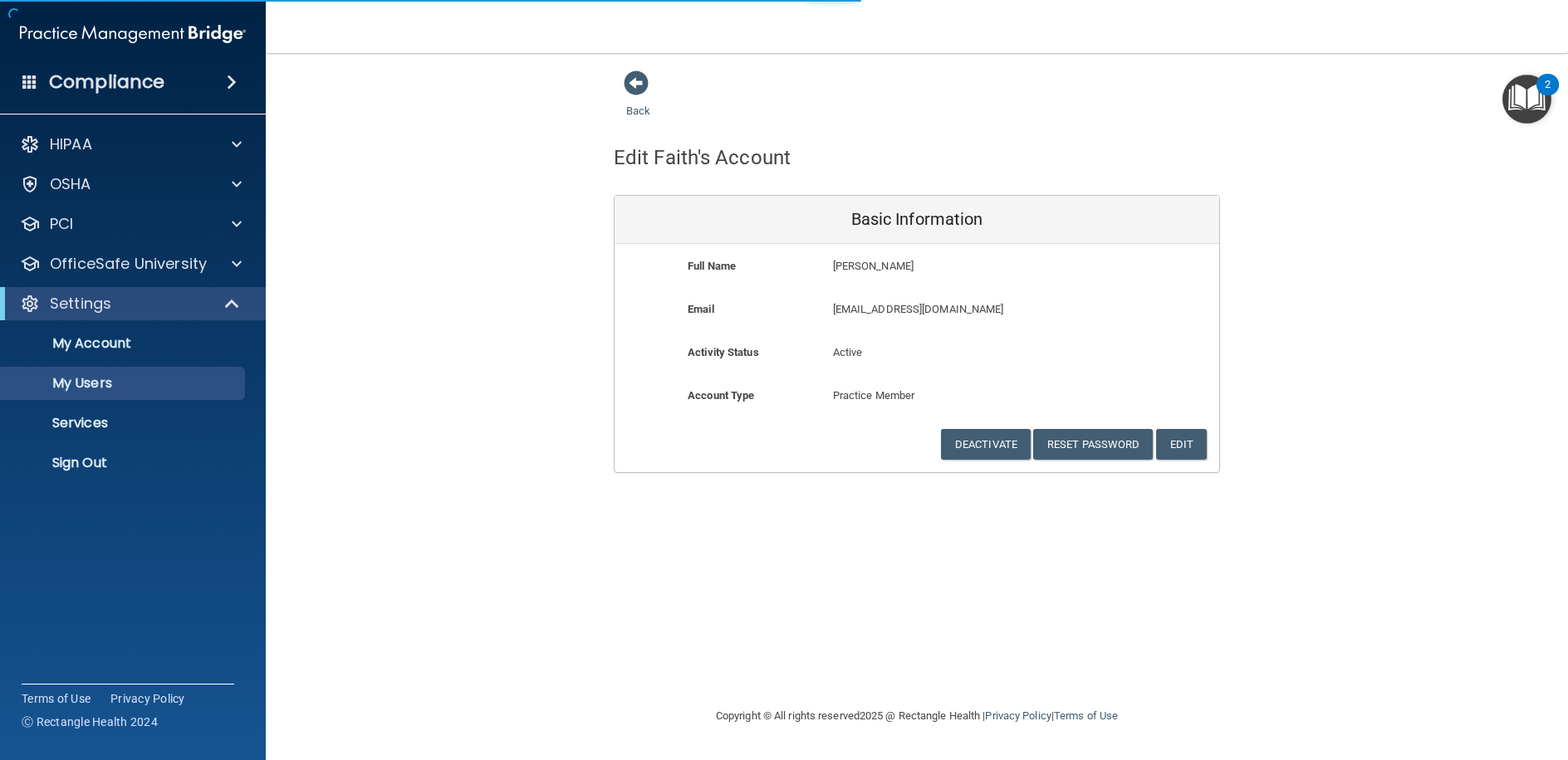
select select "20"
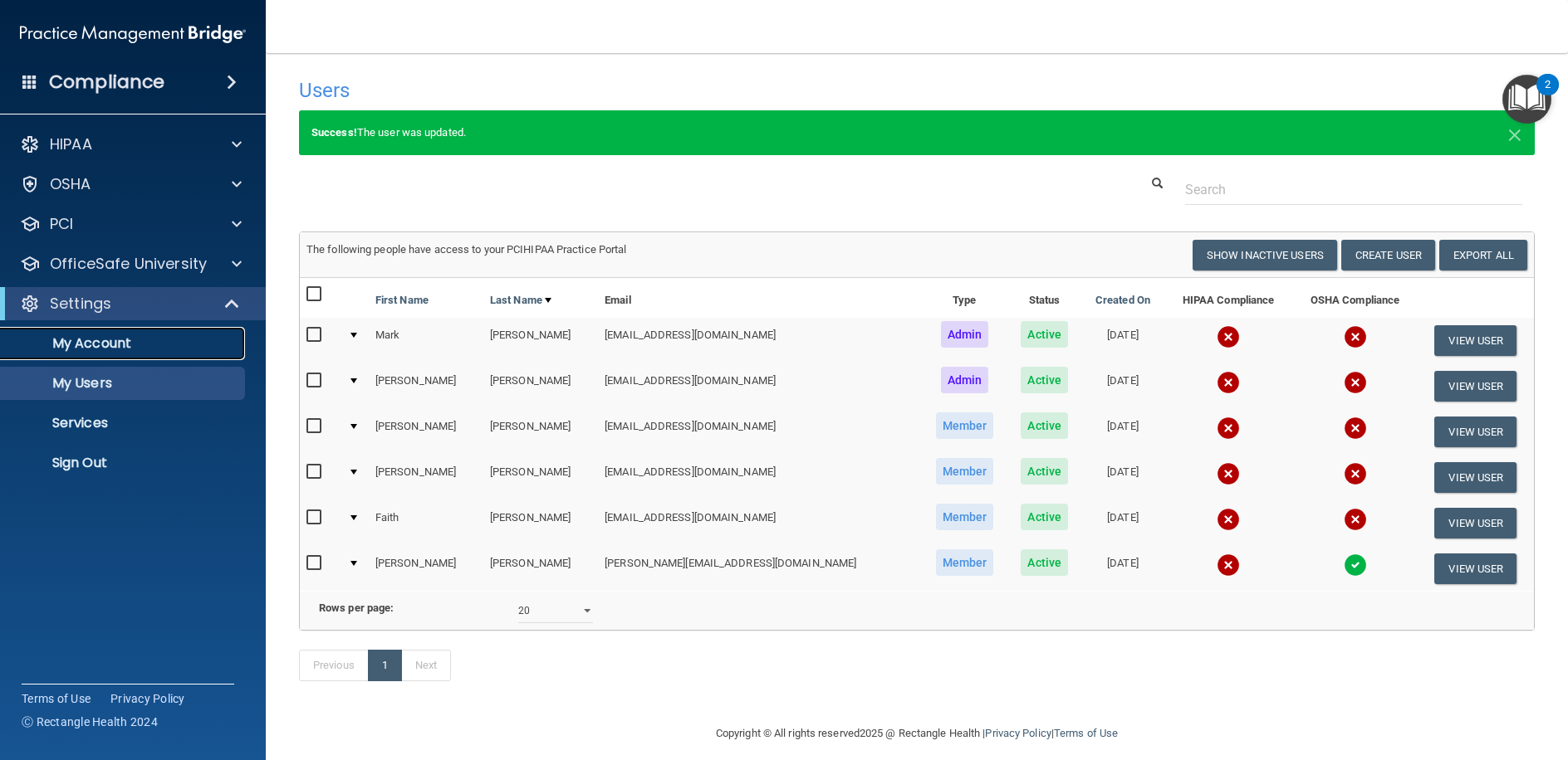
click at [92, 342] on p "My Account" at bounding box center [124, 343] width 226 height 16
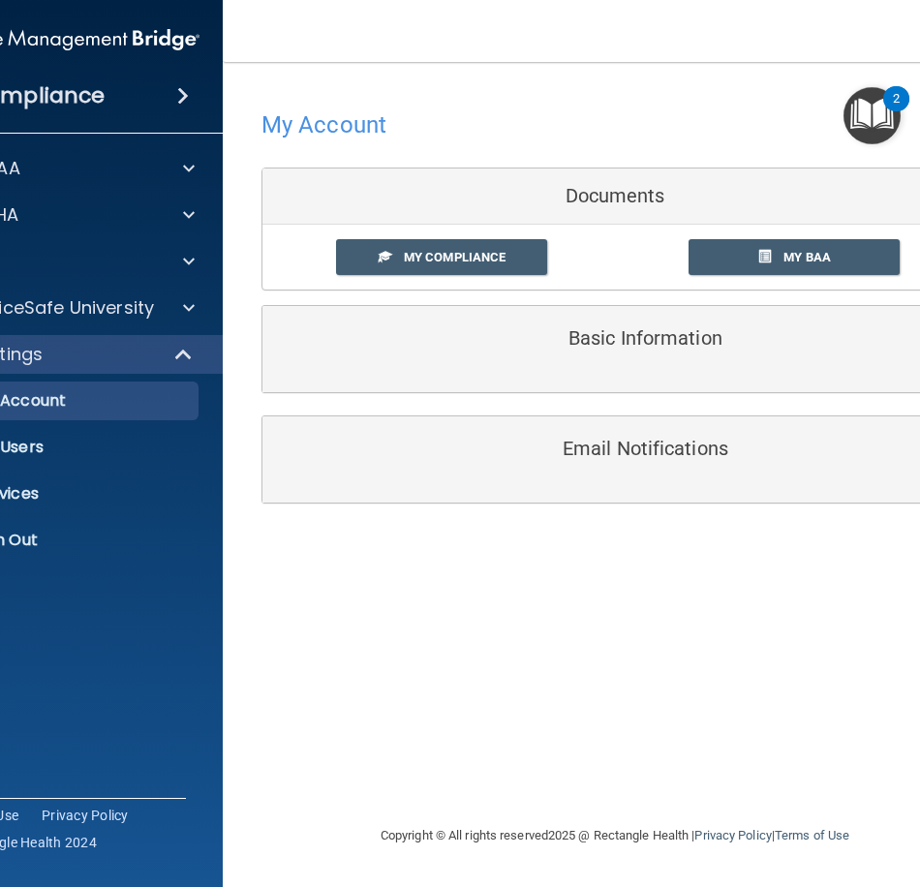
click at [540, 123] on div at bounding box center [614, 124] width 707 height 47
click at [73, 447] on p "My Users" at bounding box center [57, 447] width 264 height 19
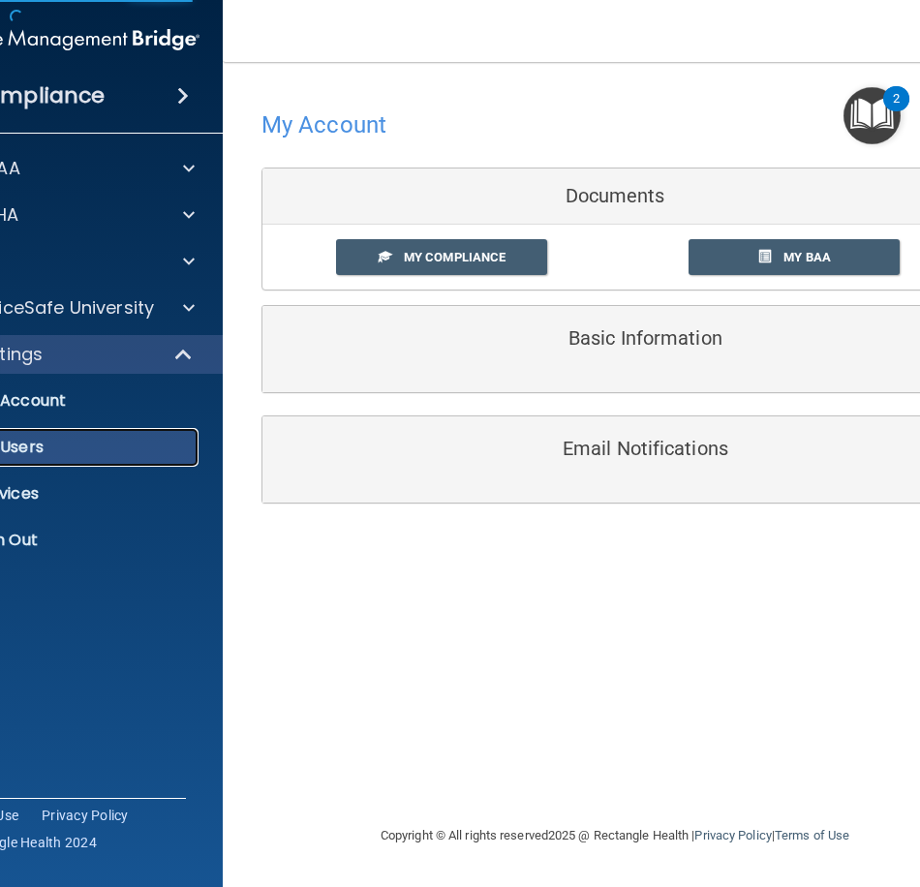
select select "20"
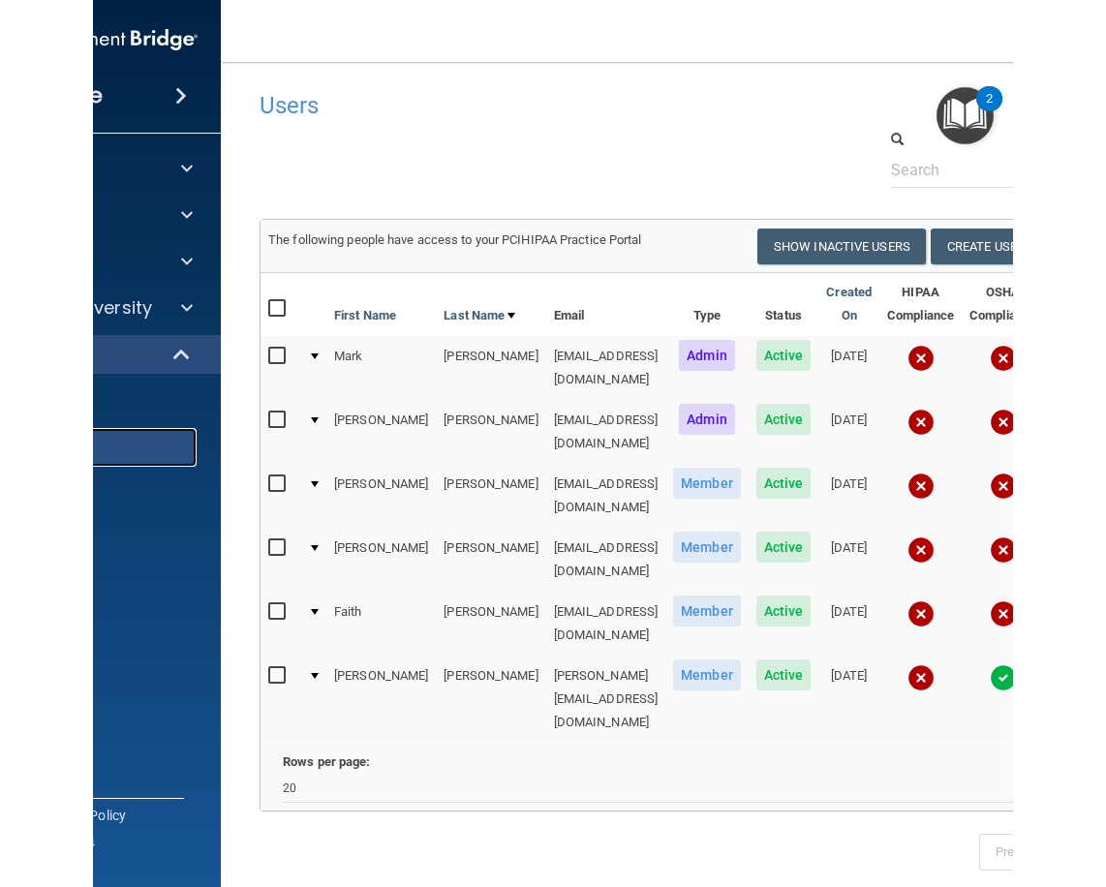
scroll to position [0, 7]
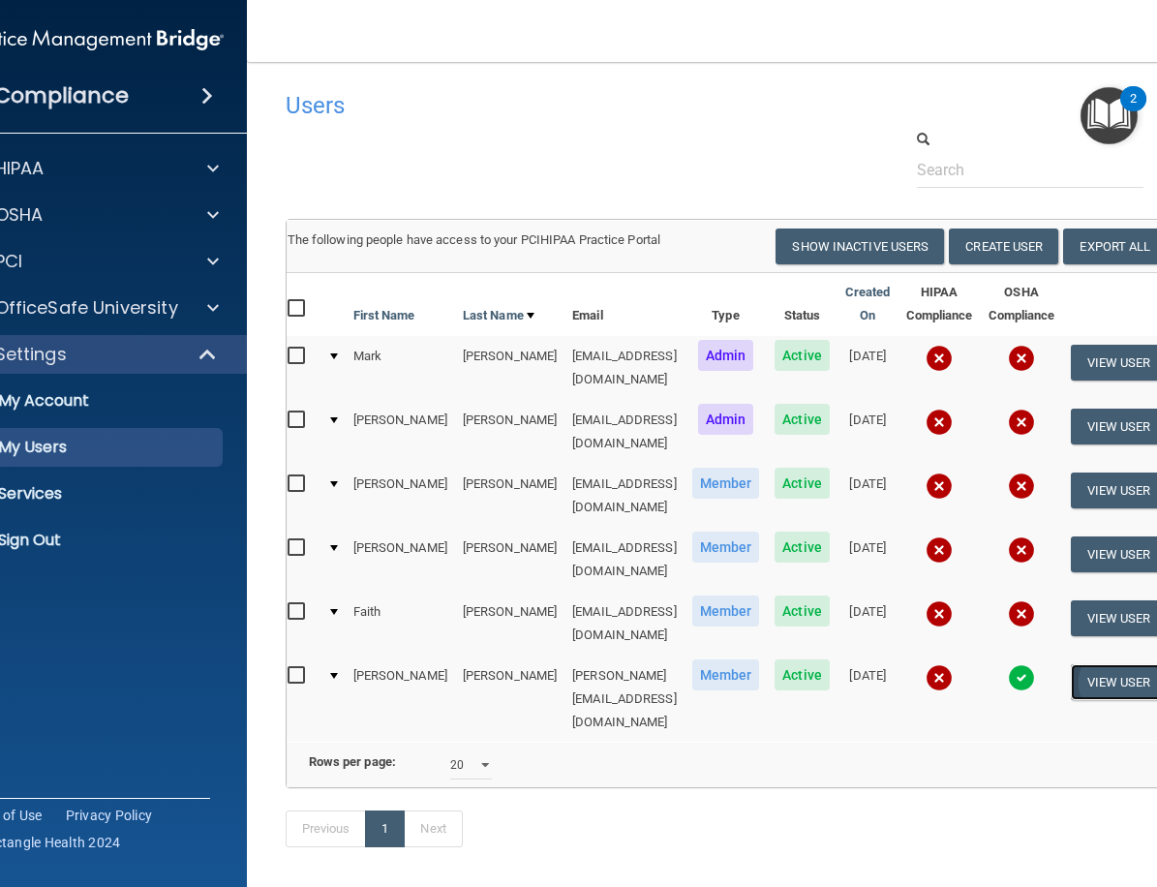
click at [1102, 664] on button "View User" at bounding box center [1119, 682] width 96 height 36
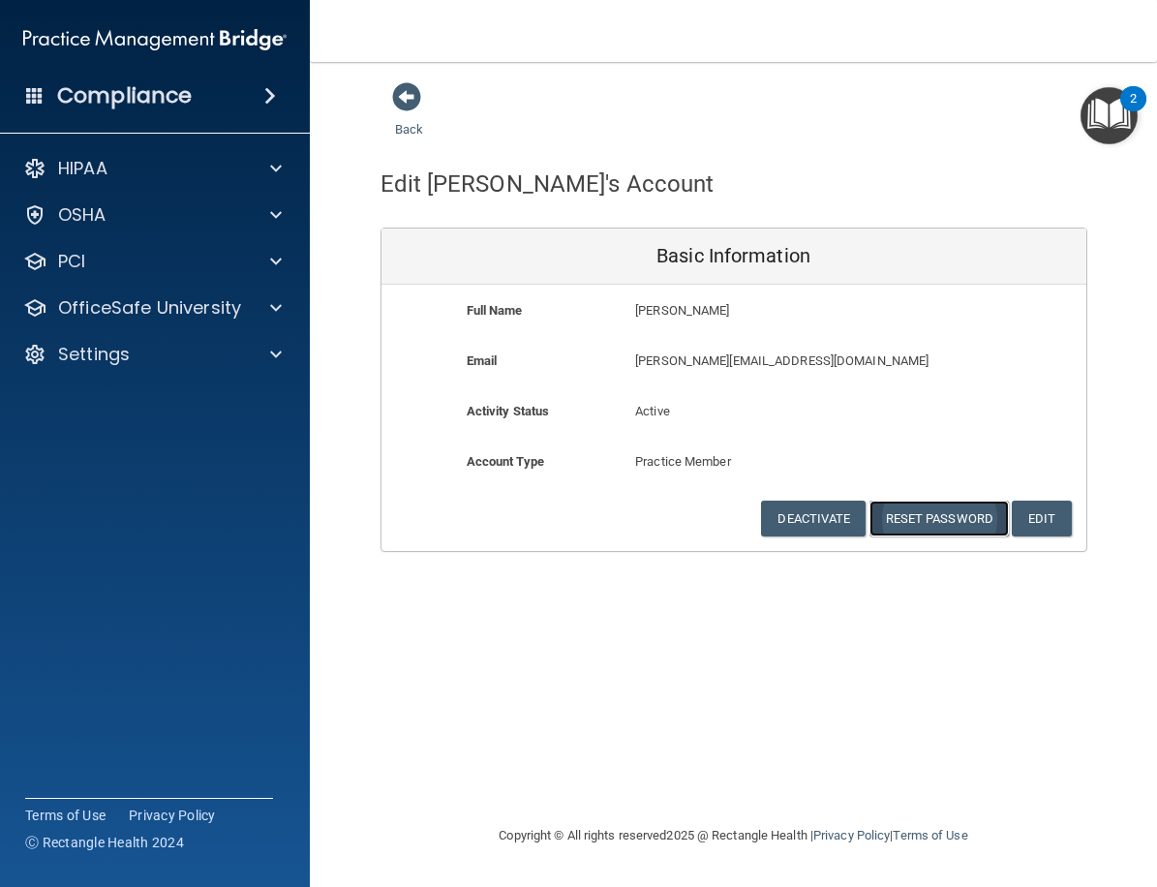
click at [920, 515] on button "Reset Password" at bounding box center [939, 519] width 139 height 36
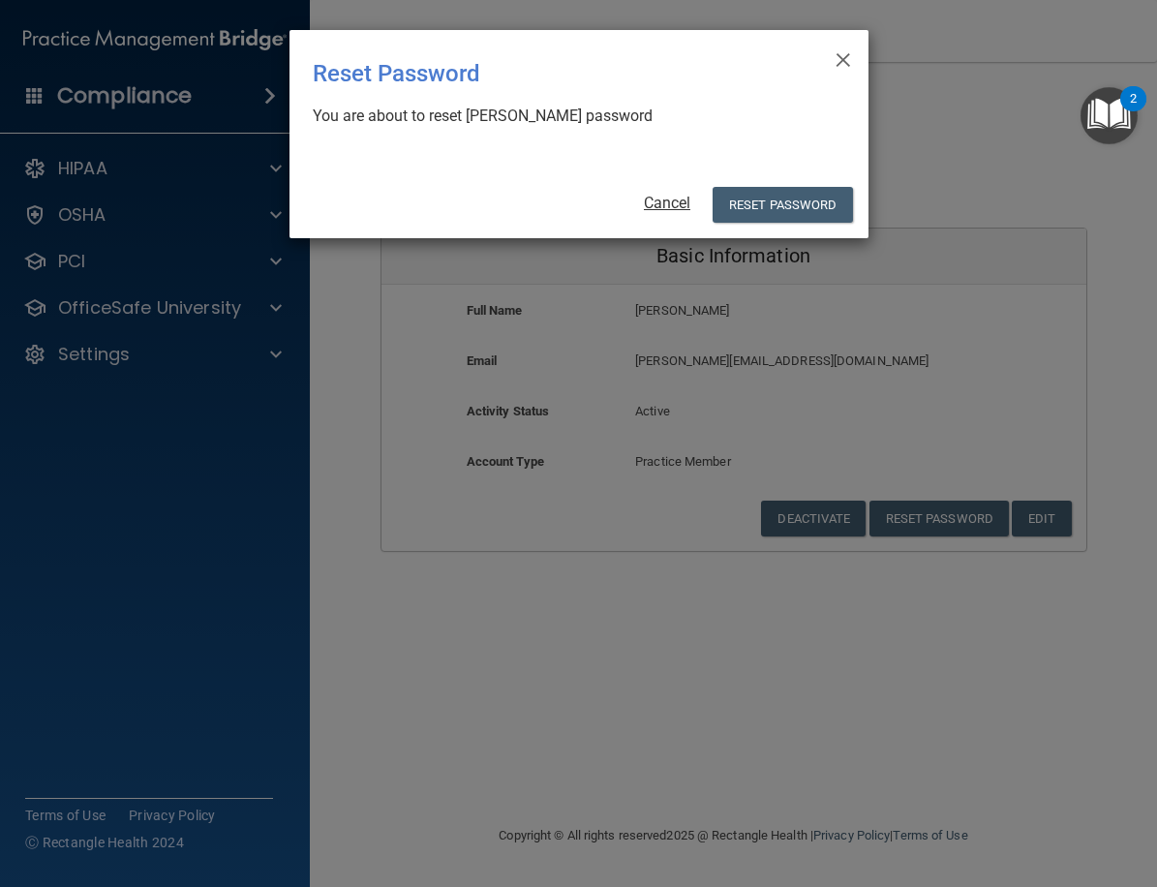
click at [655, 201] on link "Cancel" at bounding box center [667, 203] width 46 height 18
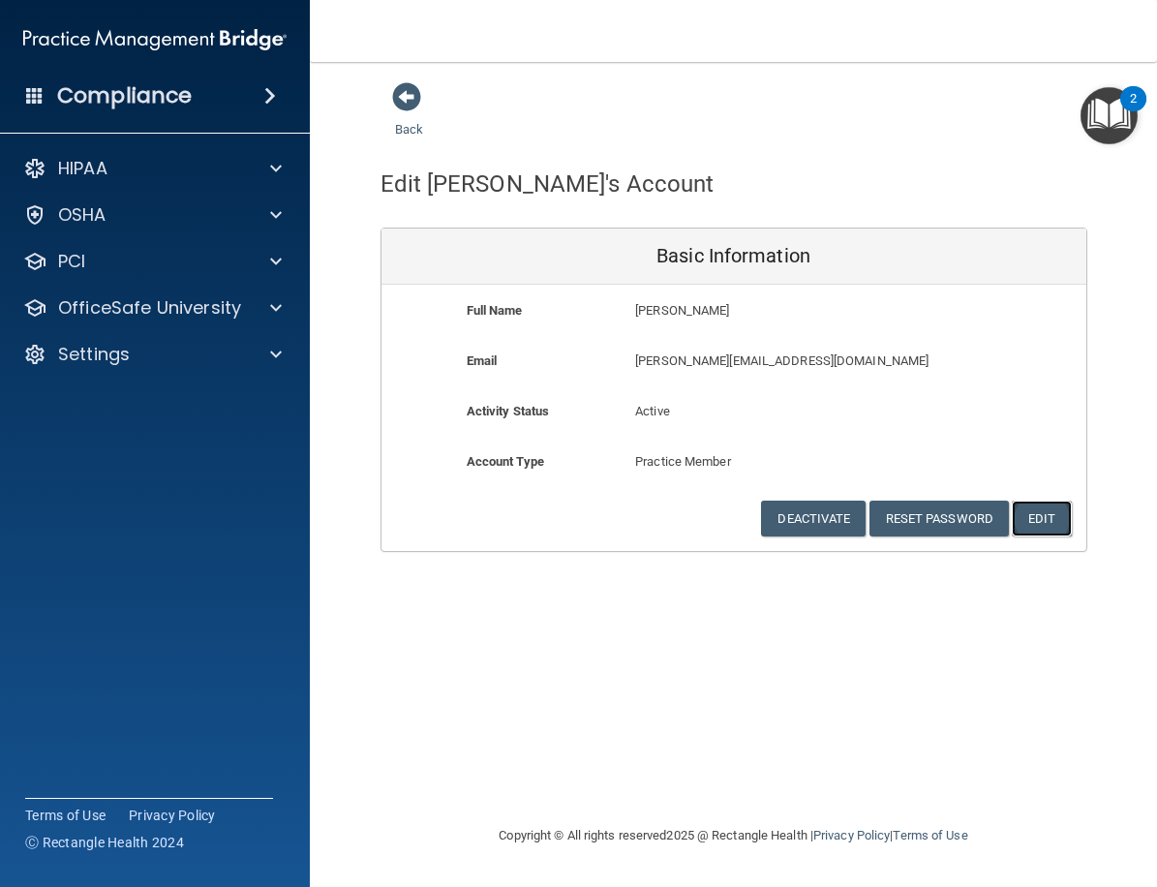
click at [1035, 512] on button "Edit" at bounding box center [1041, 519] width 59 height 36
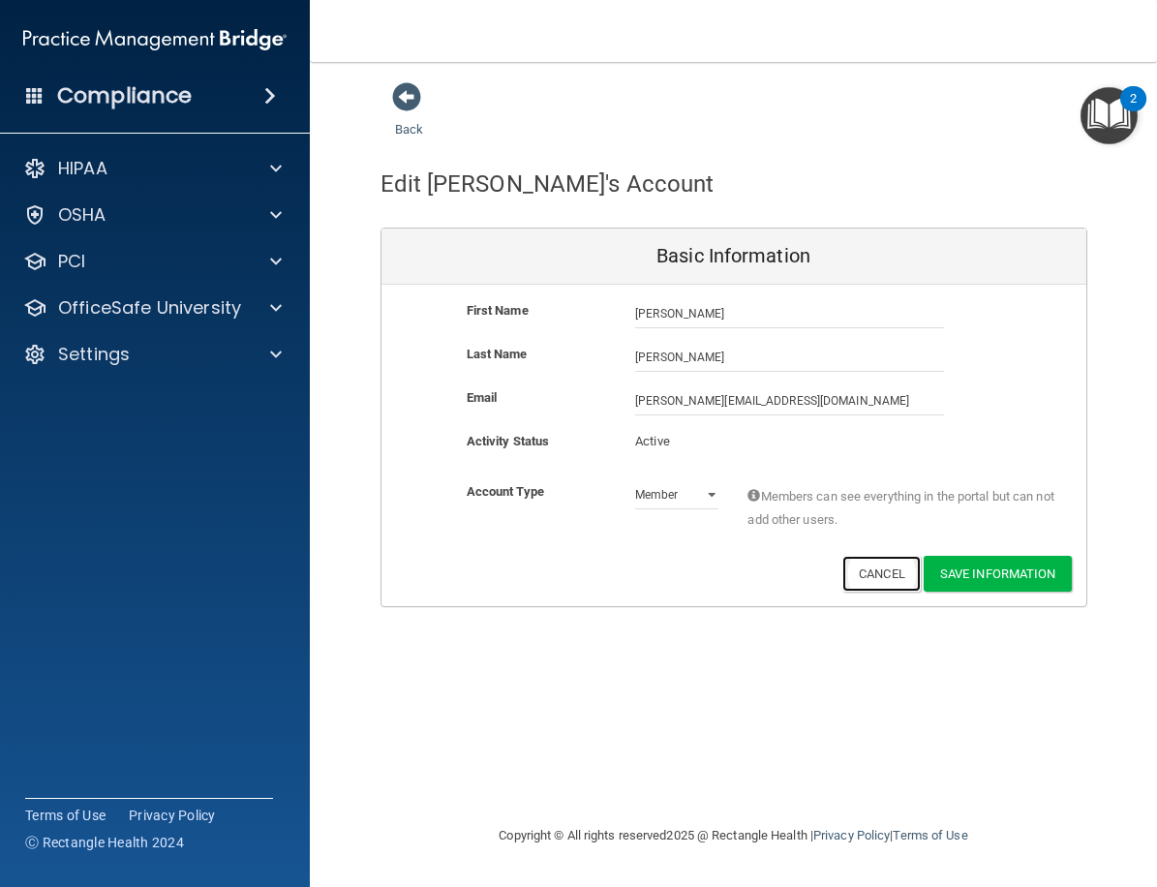
click at [897, 573] on button "Cancel" at bounding box center [882, 574] width 78 height 36
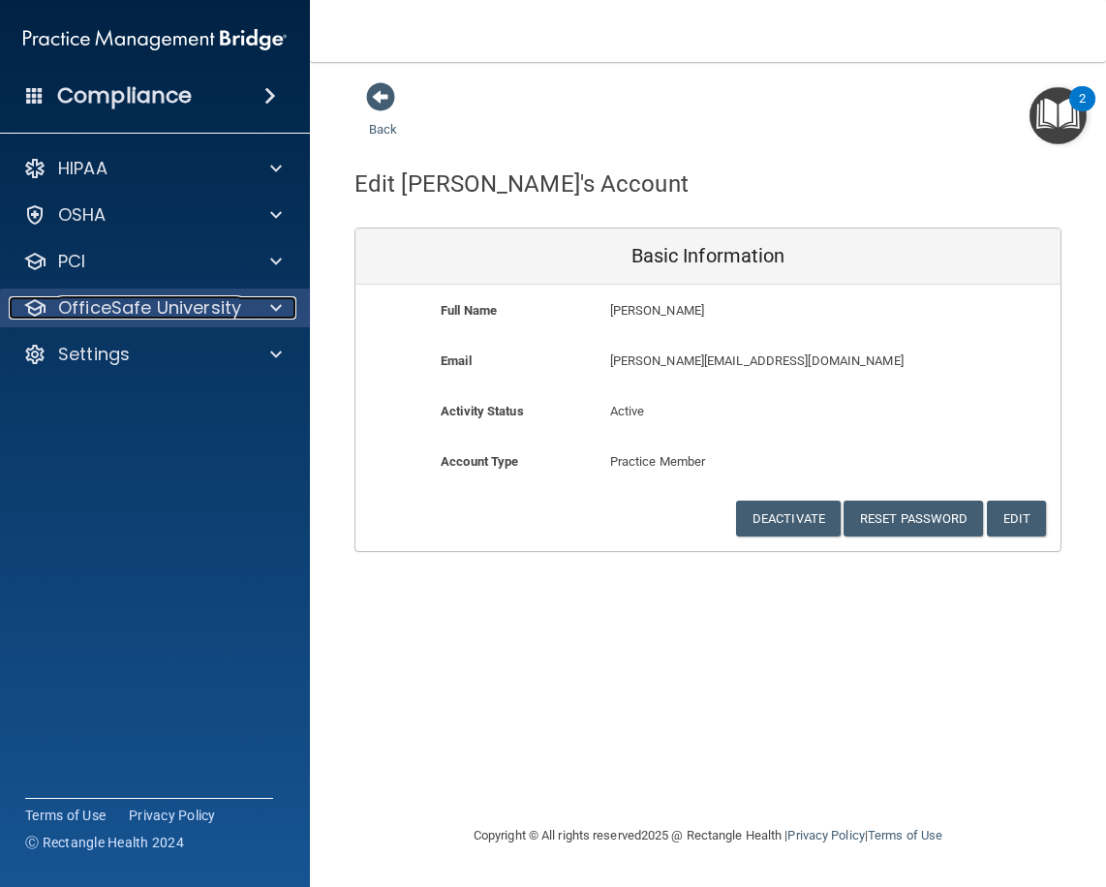
click at [268, 312] on div at bounding box center [273, 307] width 48 height 23
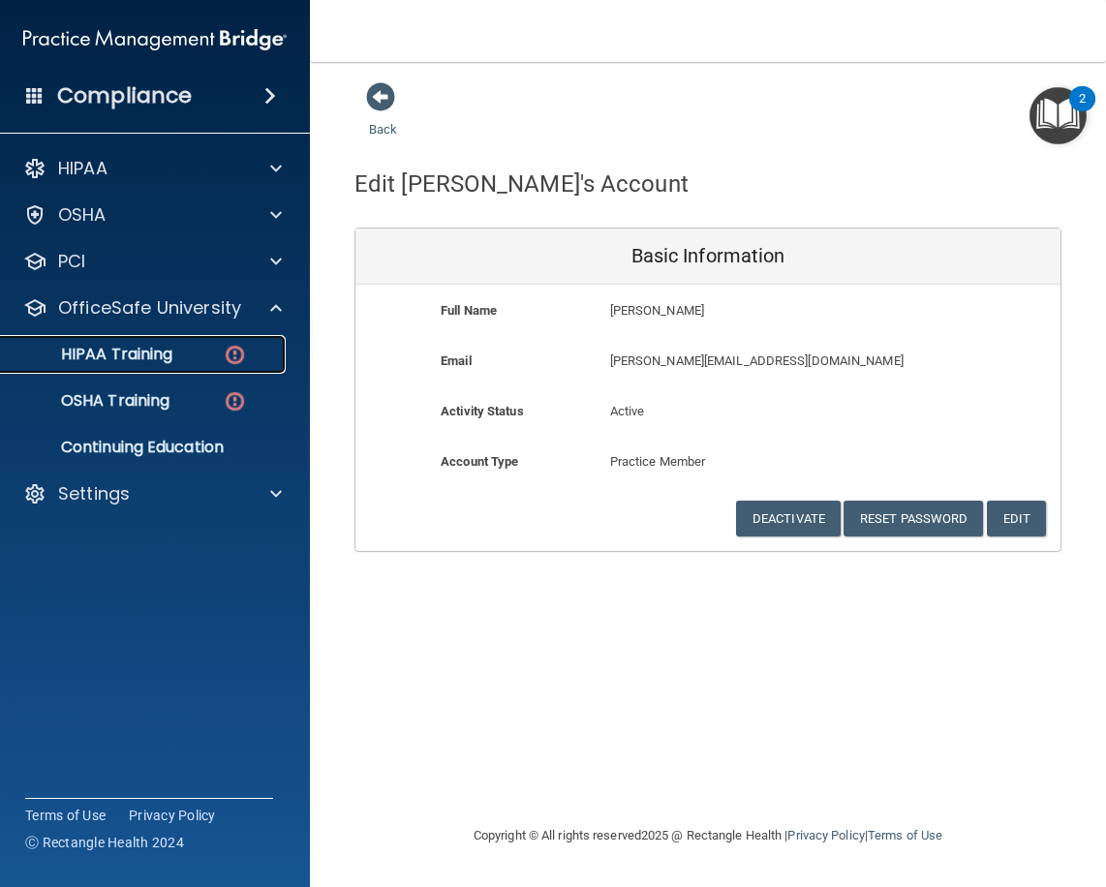
click at [147, 359] on p "HIPAA Training" at bounding box center [93, 354] width 160 height 19
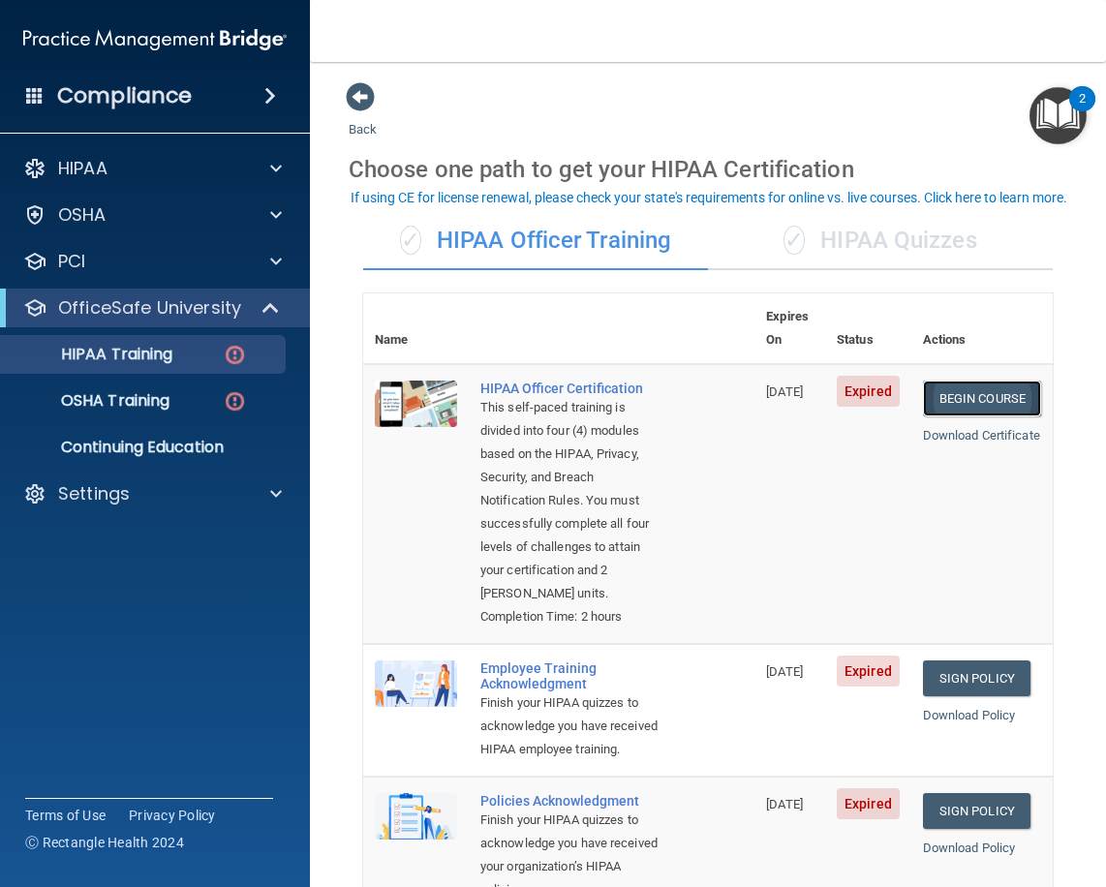
click at [962, 381] on link "Begin Course" at bounding box center [982, 399] width 118 height 36
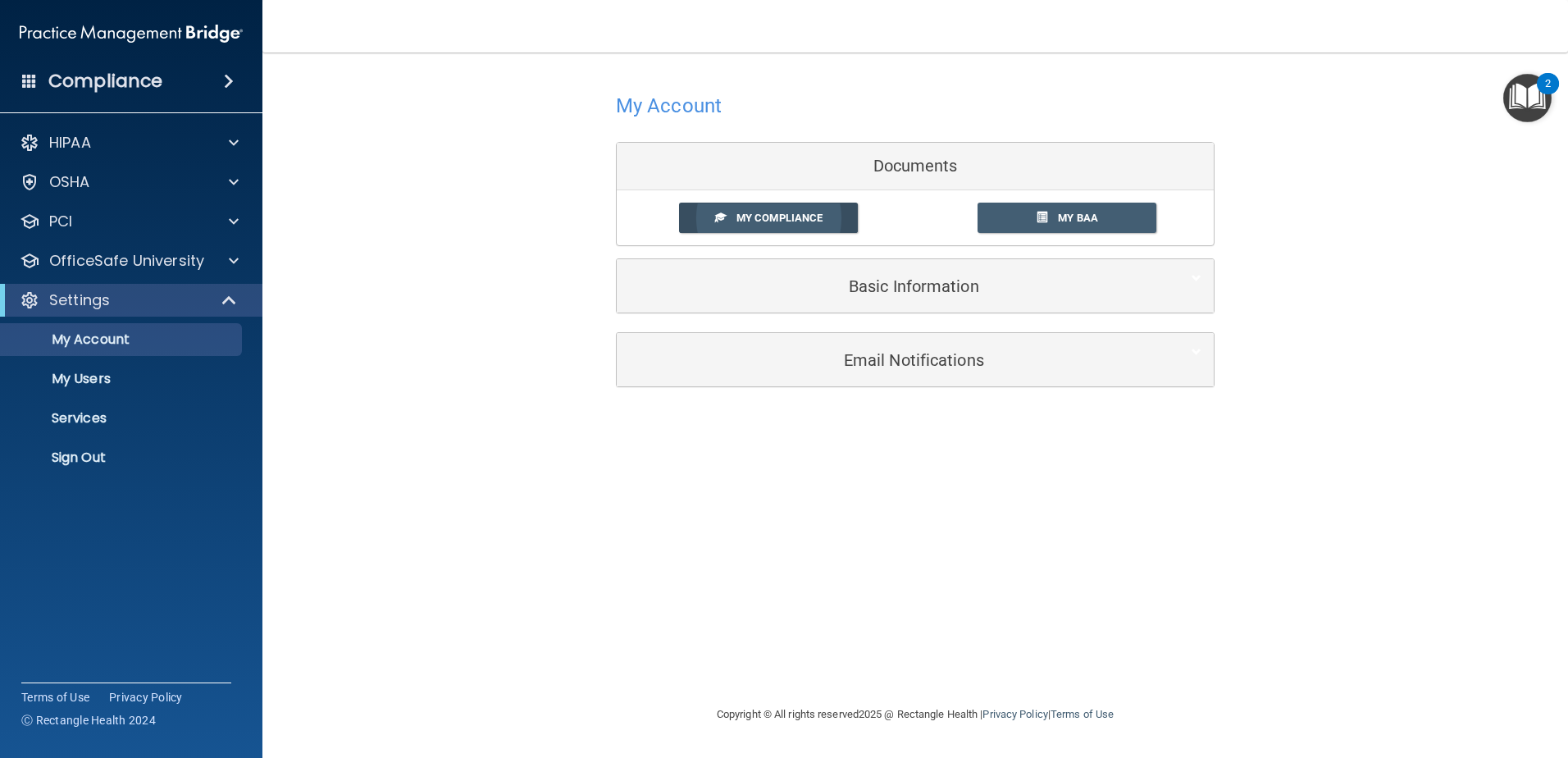
click at [812, 218] on span "My Compliance" at bounding box center [780, 218] width 86 height 13
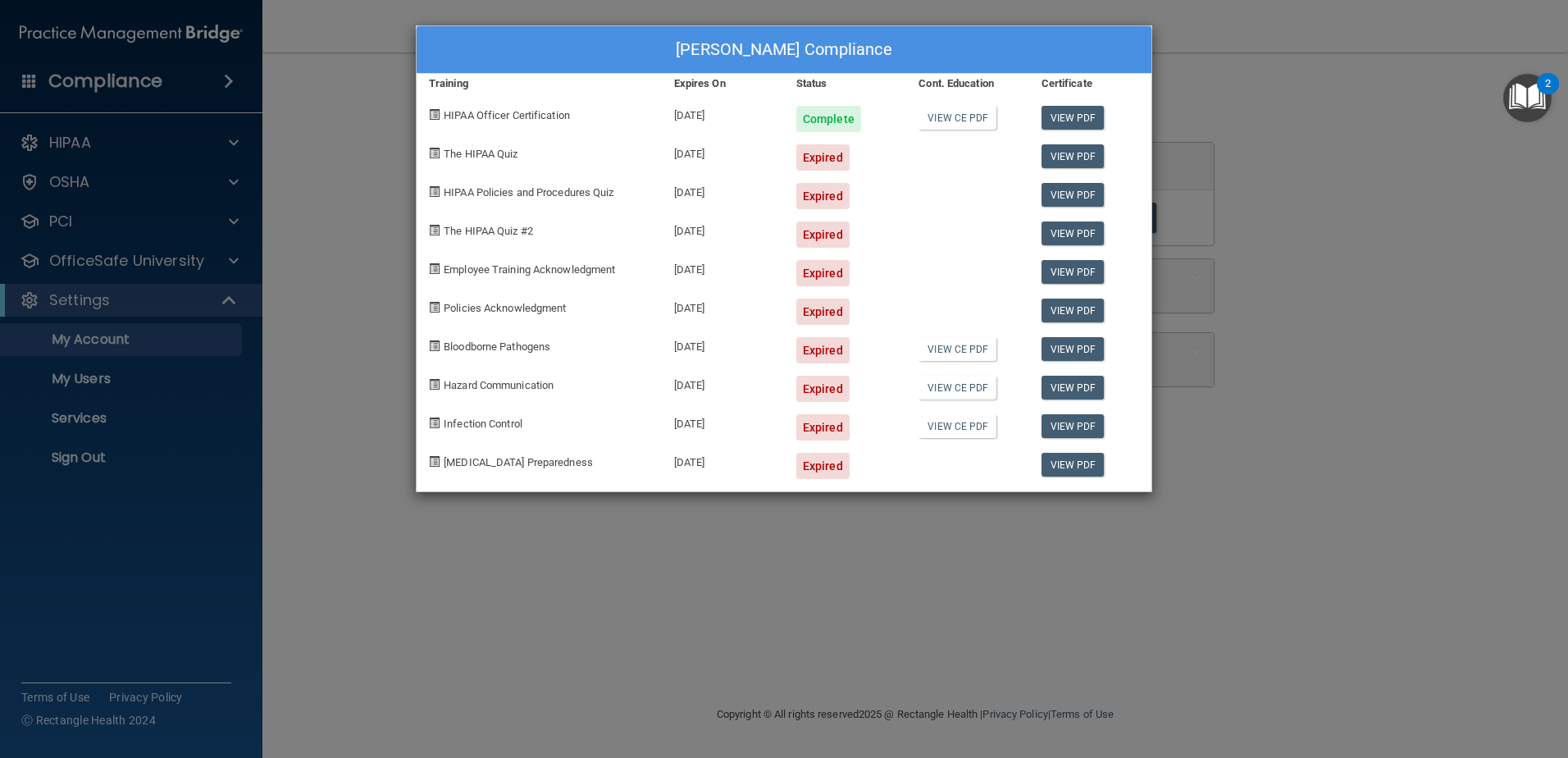
click at [836, 156] on div "Expired" at bounding box center [822, 157] width 53 height 26
click at [809, 158] on div "Expired" at bounding box center [822, 157] width 53 height 26
click at [822, 158] on div "Expired" at bounding box center [822, 157] width 53 height 26
click at [936, 279] on div "Mark Clifford's Compliance Training Expires On Status Cont. Education Certifica…" at bounding box center [784, 379] width 1568 height 758
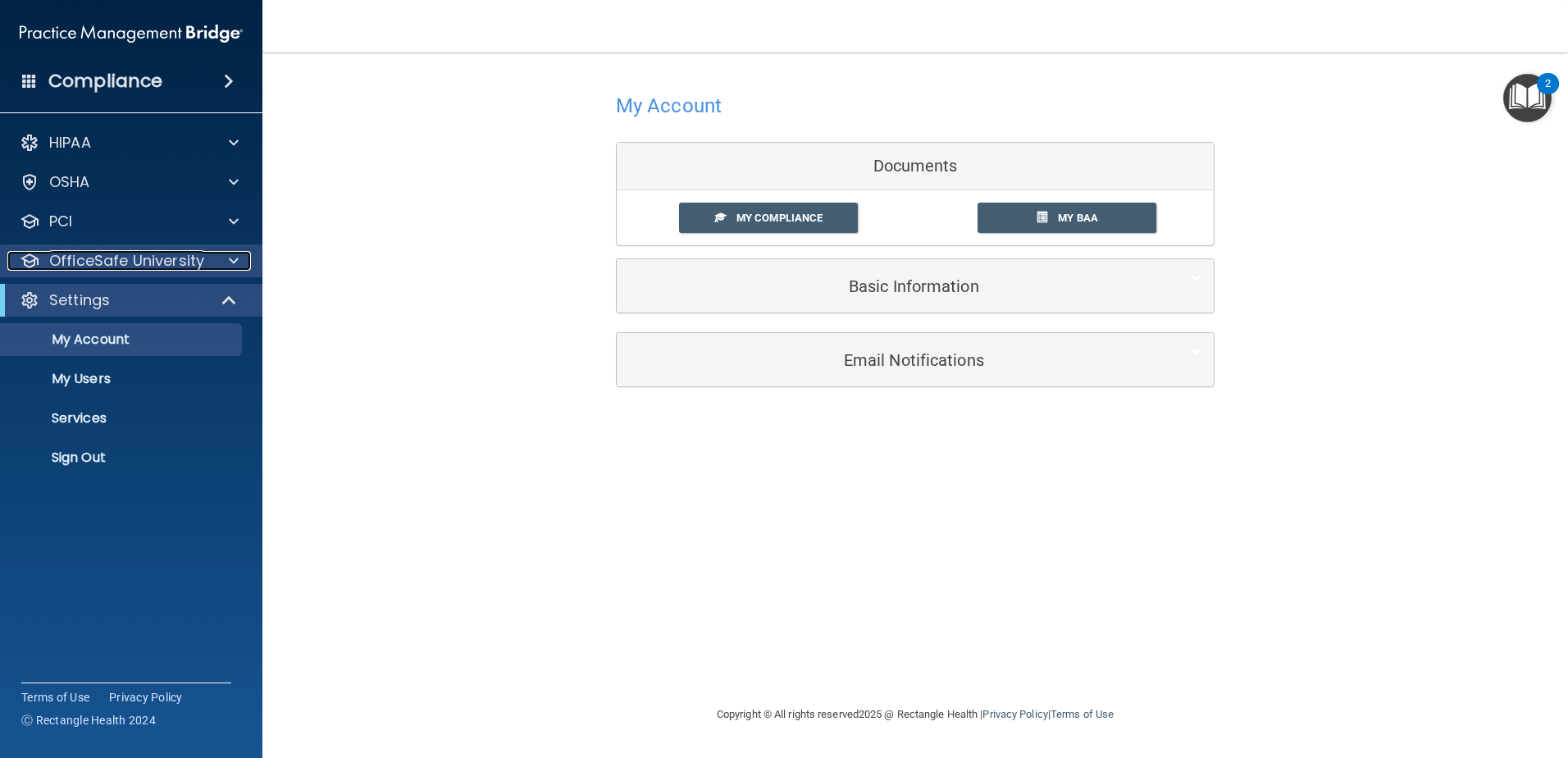
click at [233, 256] on span at bounding box center [234, 260] width 10 height 19
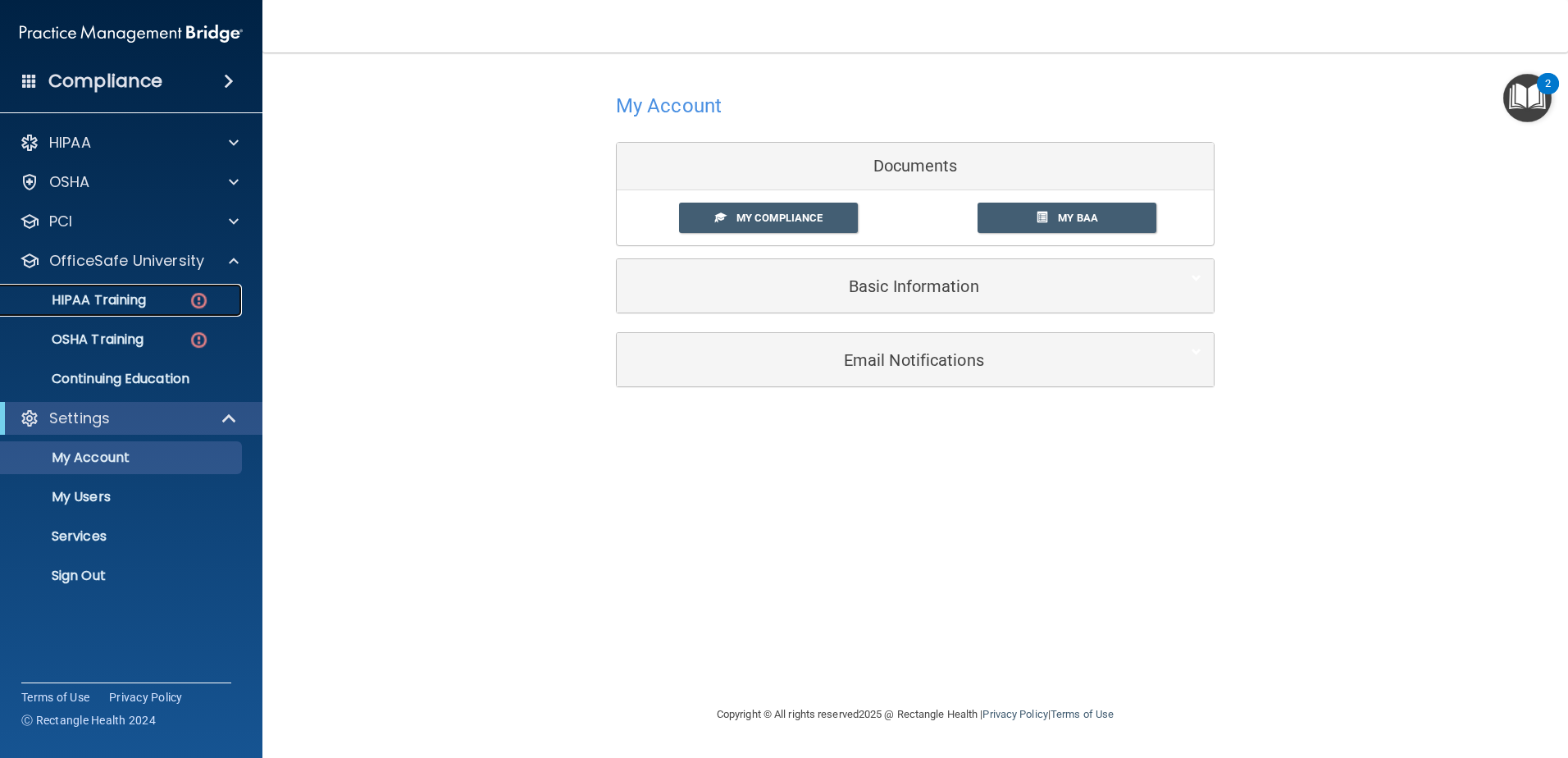
click at [134, 295] on p "HIPAA Training" at bounding box center [79, 300] width 135 height 16
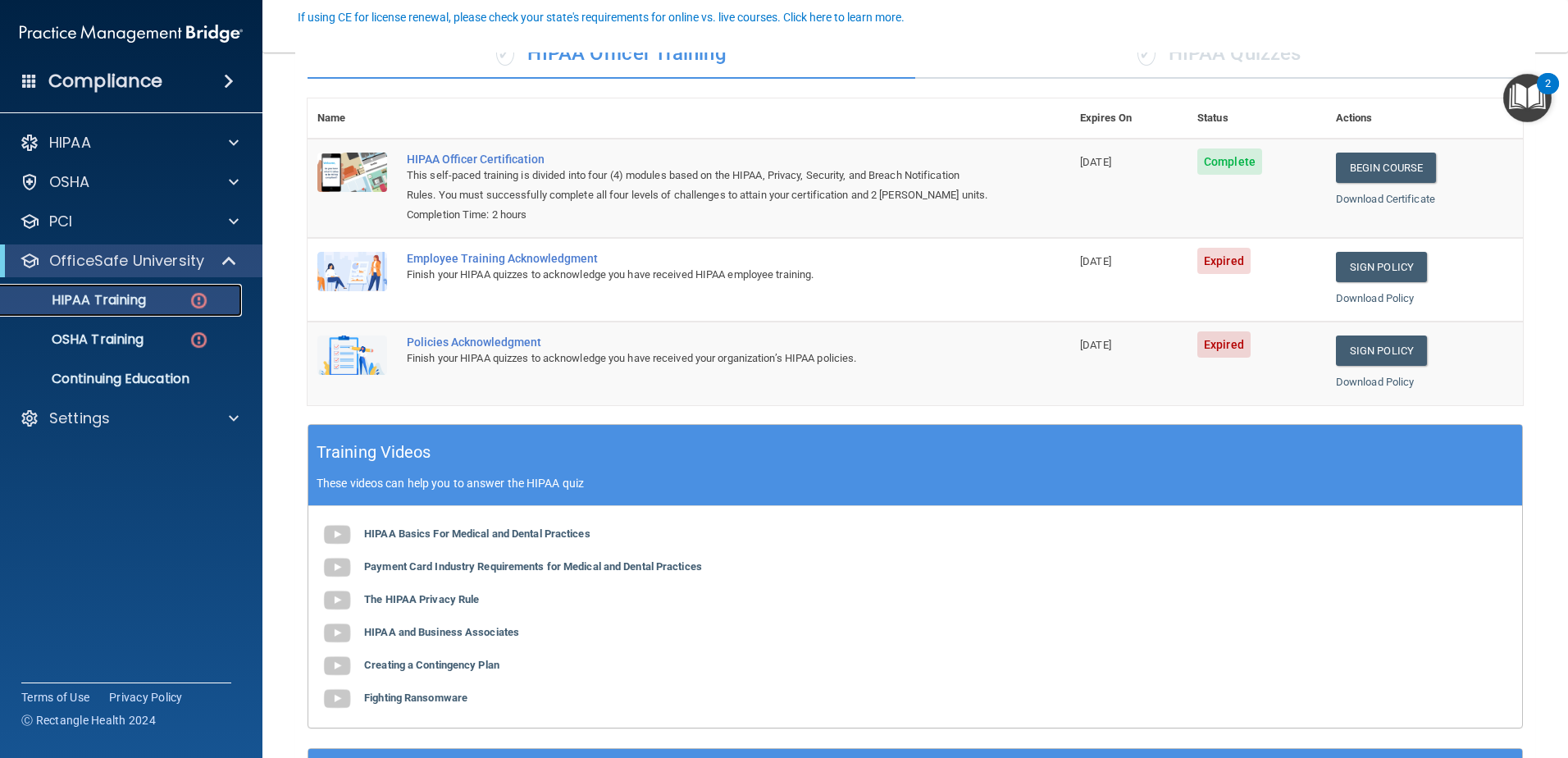
scroll to position [164, 0]
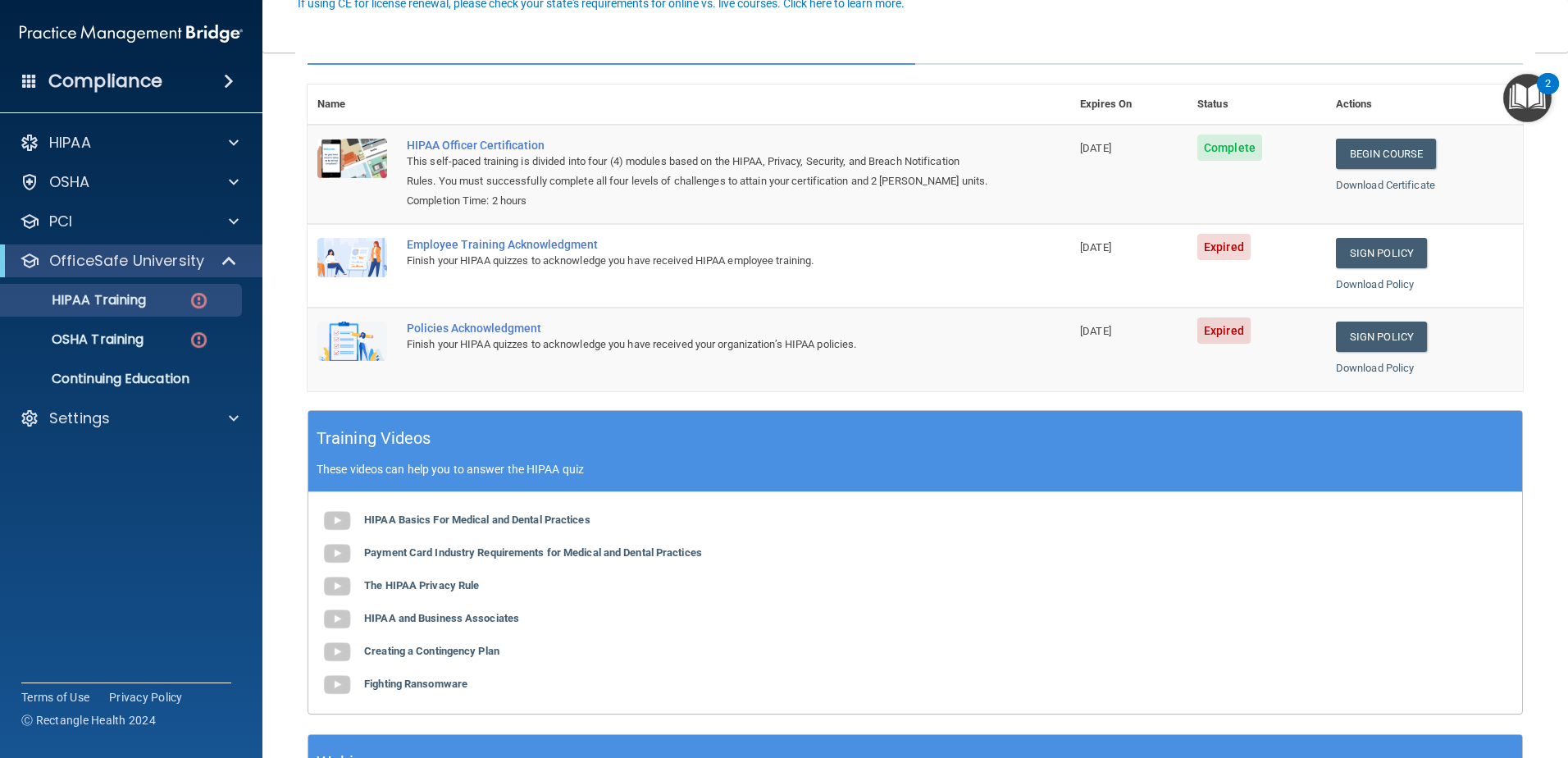
click at [936, 244] on span "Expired" at bounding box center [1223, 246] width 53 height 26
click at [936, 256] on link "Sign Policy" at bounding box center [1382, 253] width 91 height 30
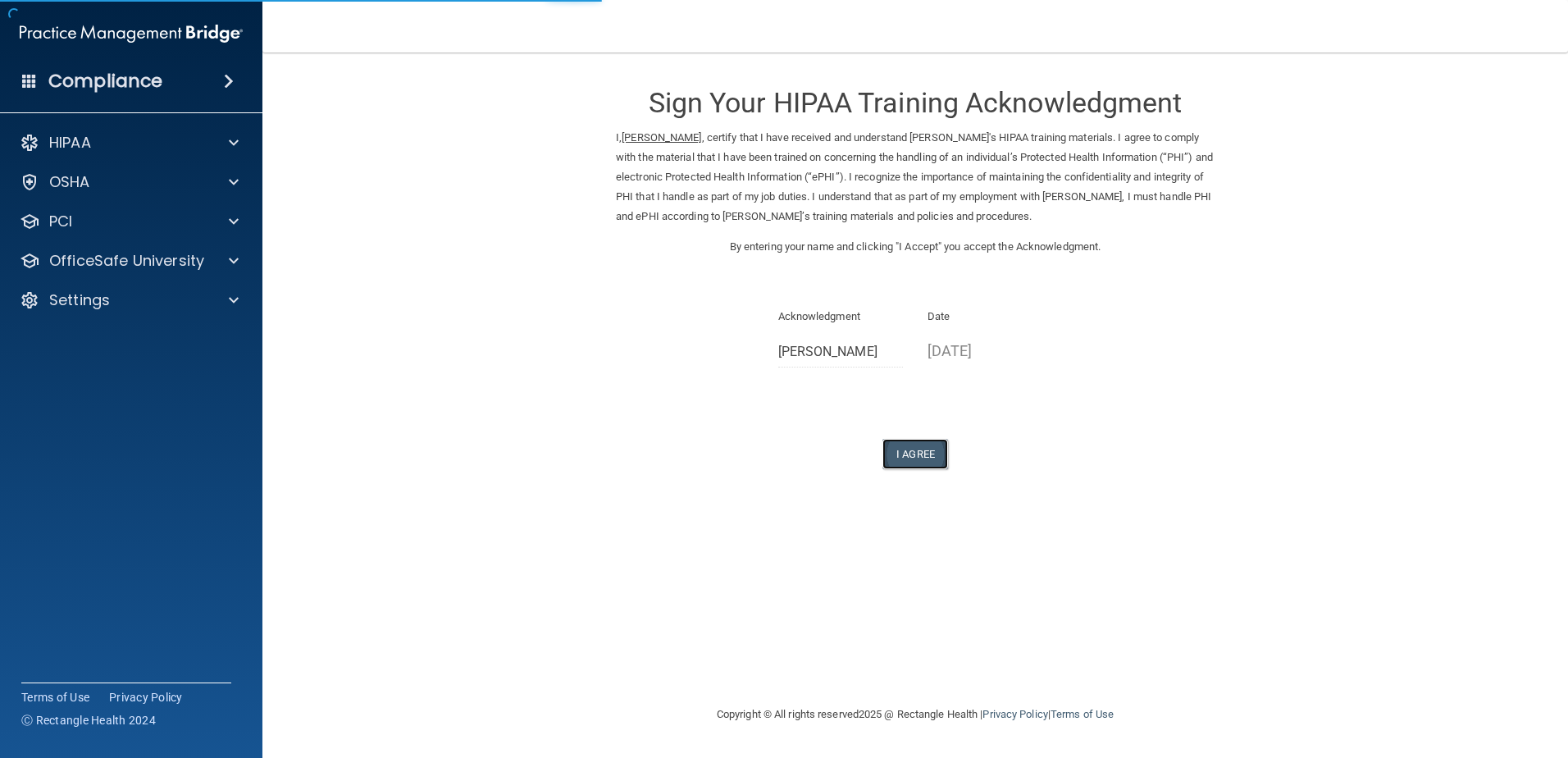
click at [909, 452] on button "I Agree" at bounding box center [914, 454] width 65 height 30
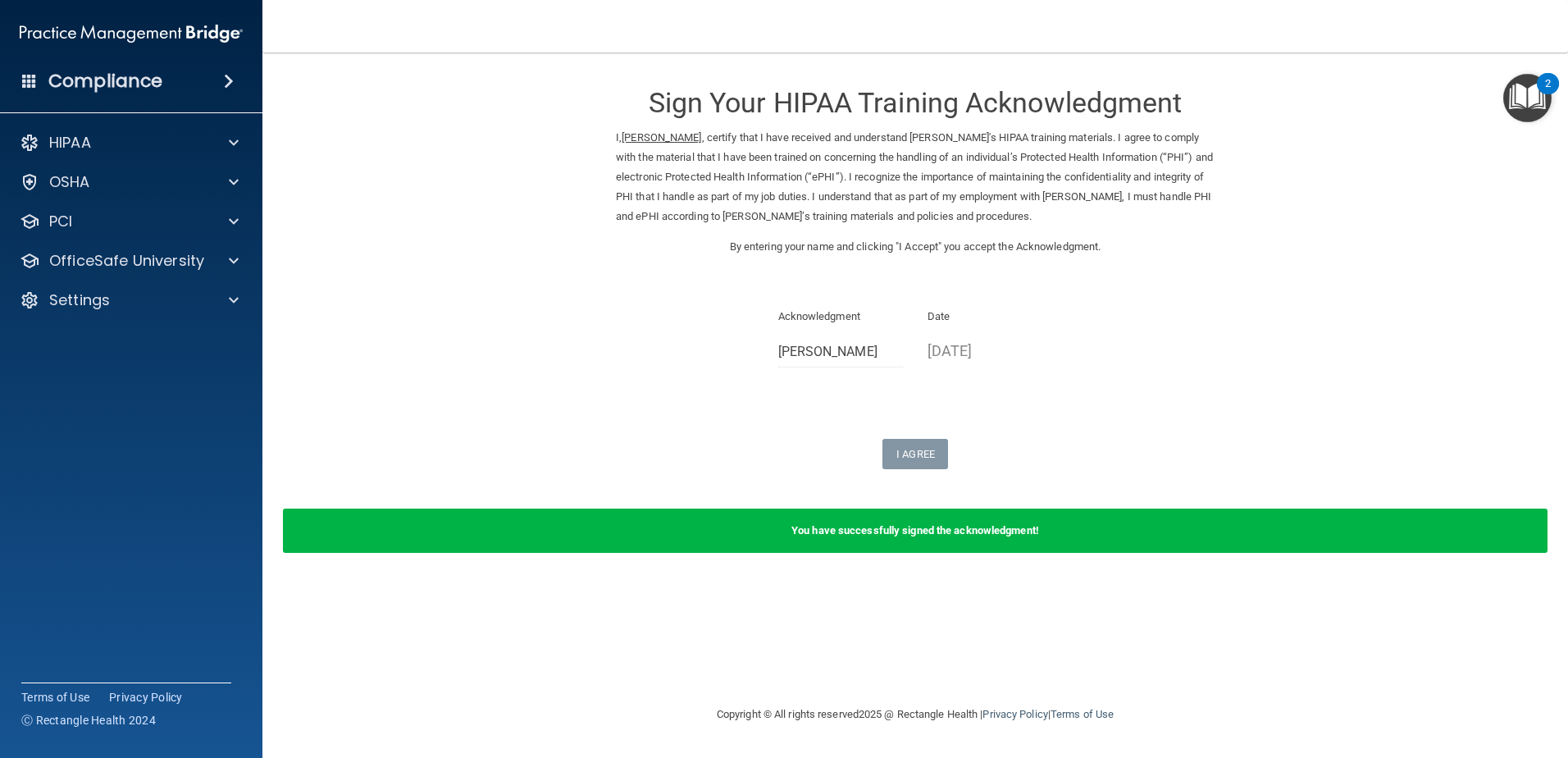
click at [944, 531] on b "You have successfully signed the acknowledgment!" at bounding box center [915, 530] width 247 height 13
click at [213, 255] on div at bounding box center [231, 260] width 41 height 19
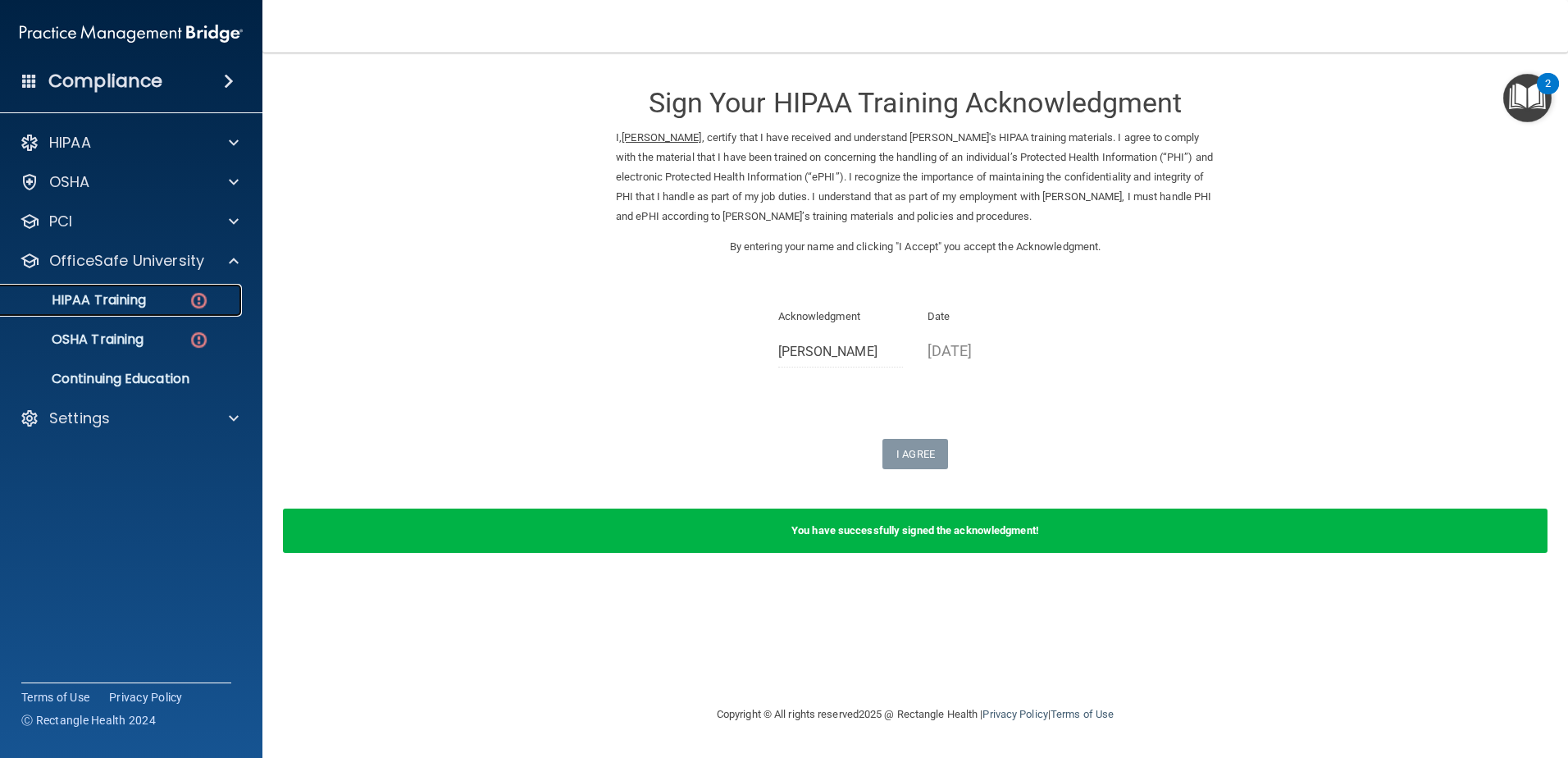
click at [159, 291] on link "HIPAA Training" at bounding box center [113, 300] width 258 height 33
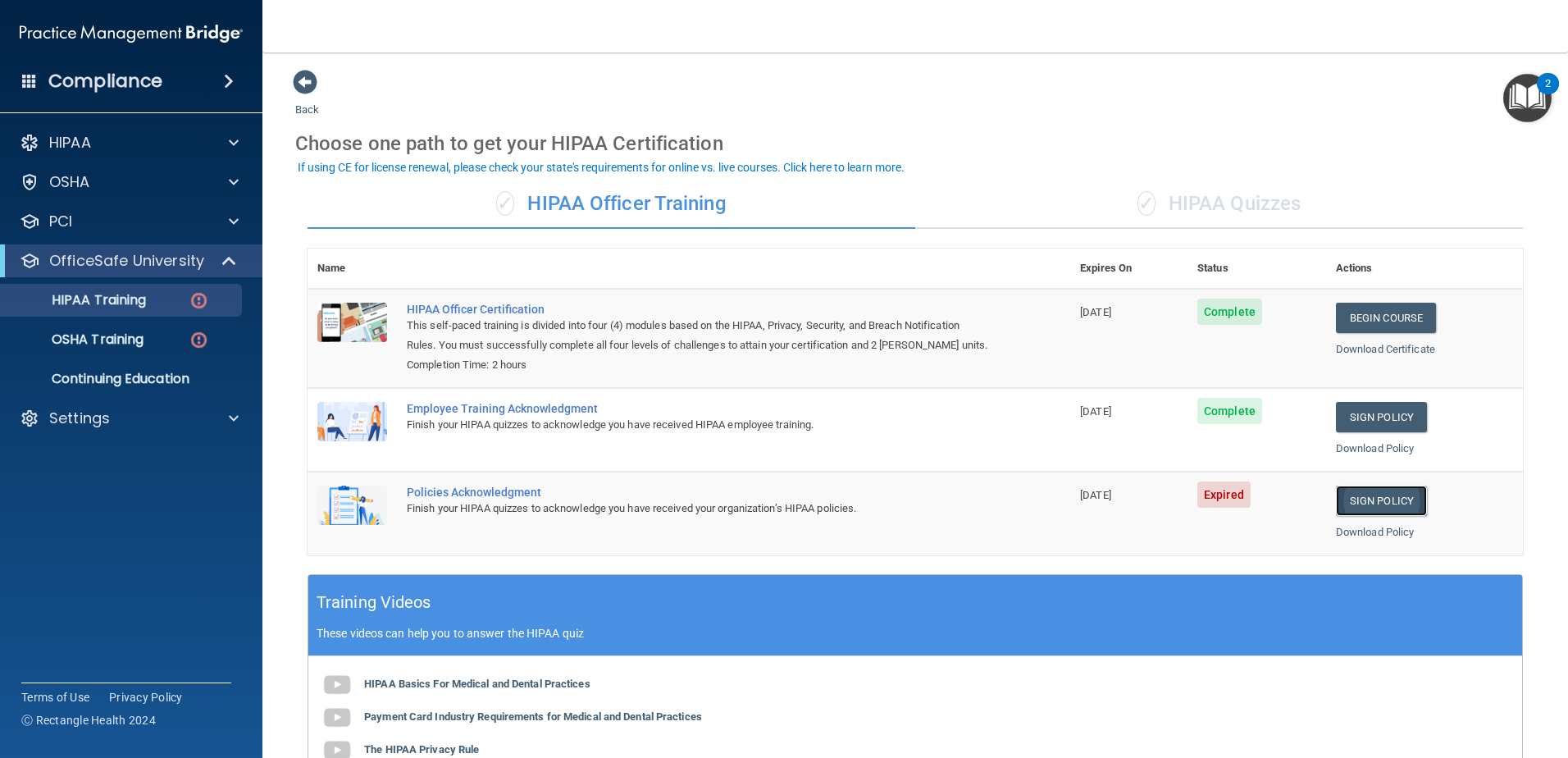
click at [1359, 501] on link "Sign Policy" at bounding box center [1382, 501] width 91 height 30
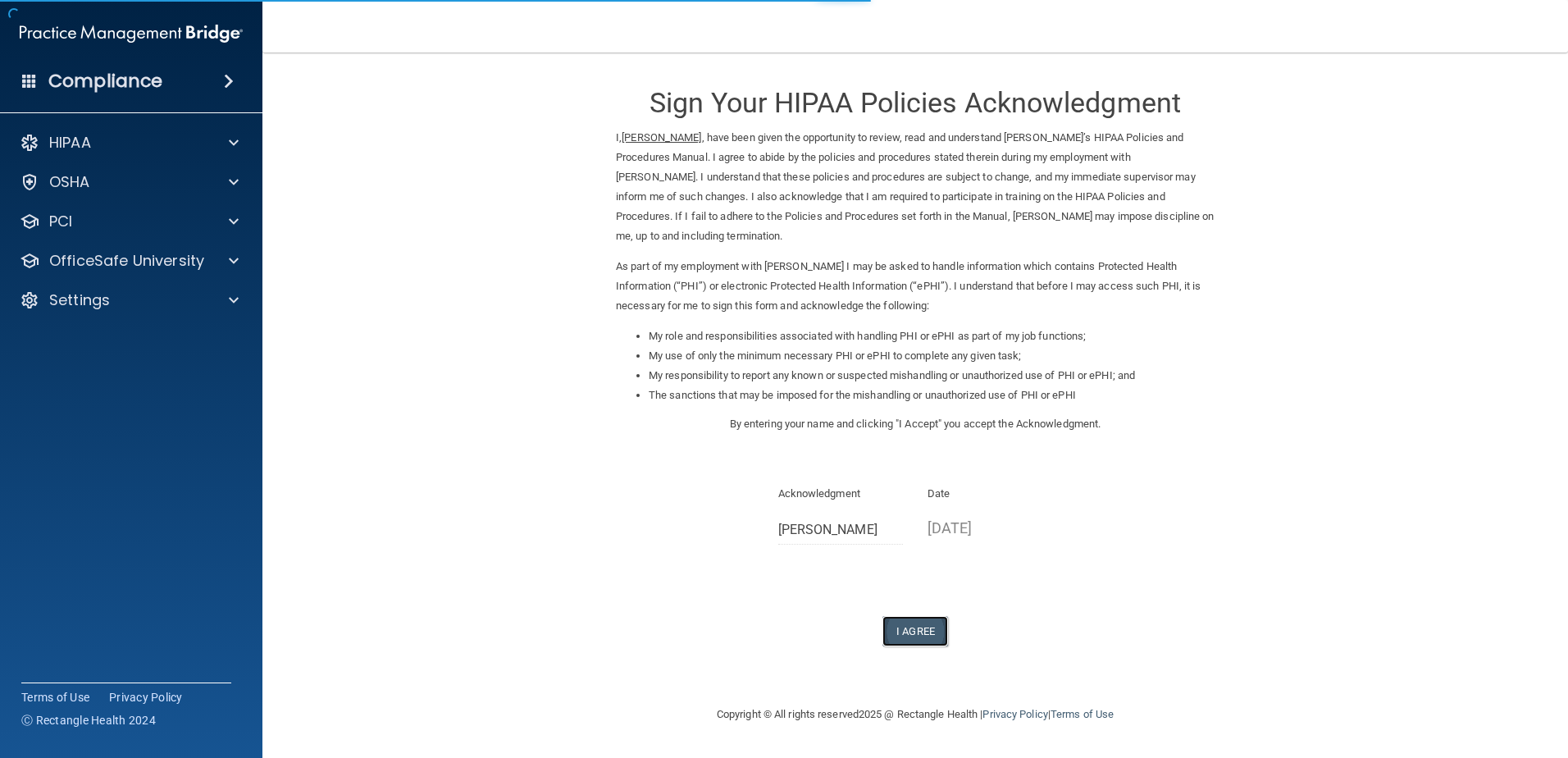
click at [926, 622] on button "I Agree" at bounding box center [914, 631] width 65 height 30
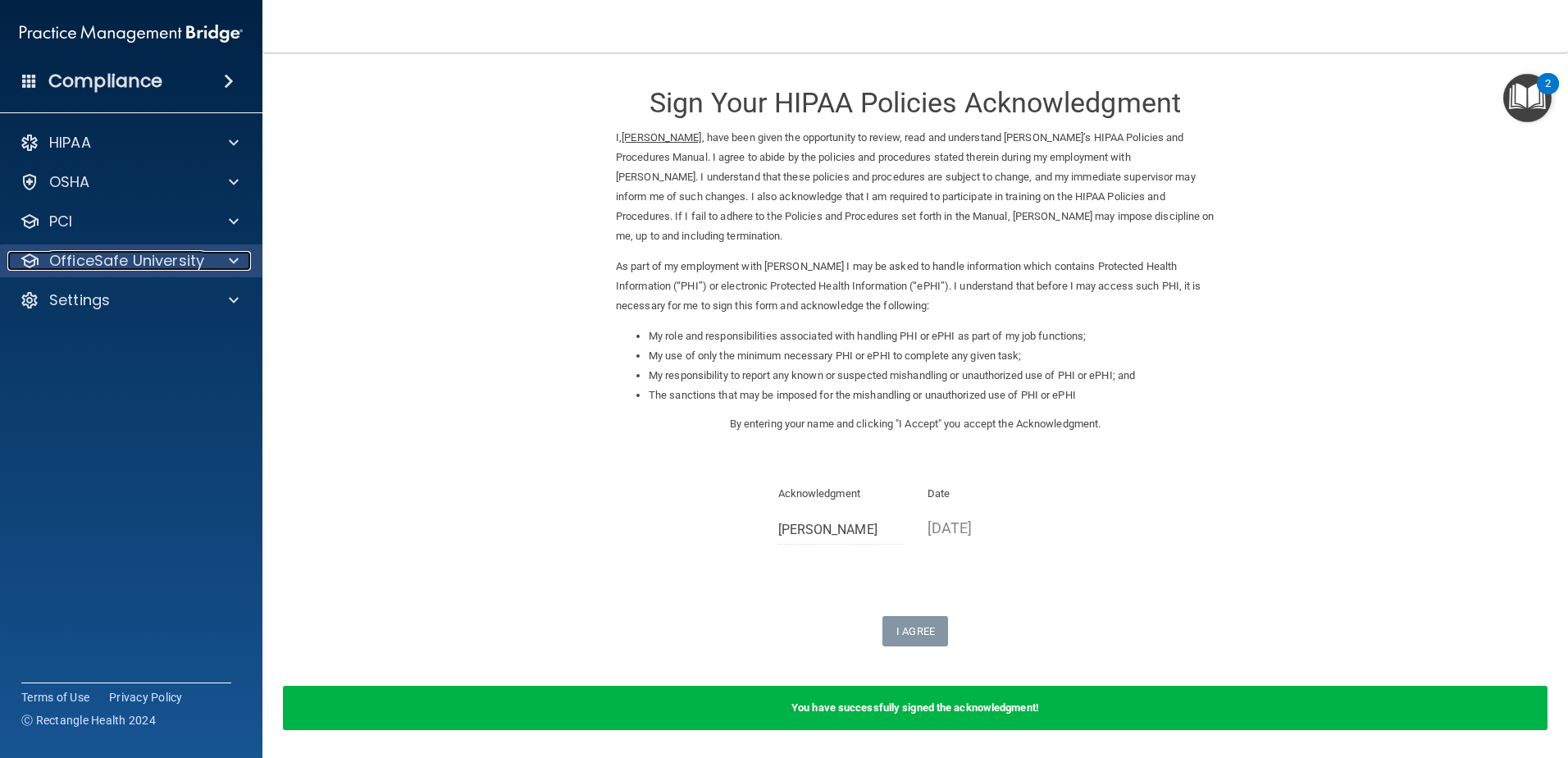
click at [181, 266] on p "OfficeSafe University" at bounding box center [126, 260] width 155 height 19
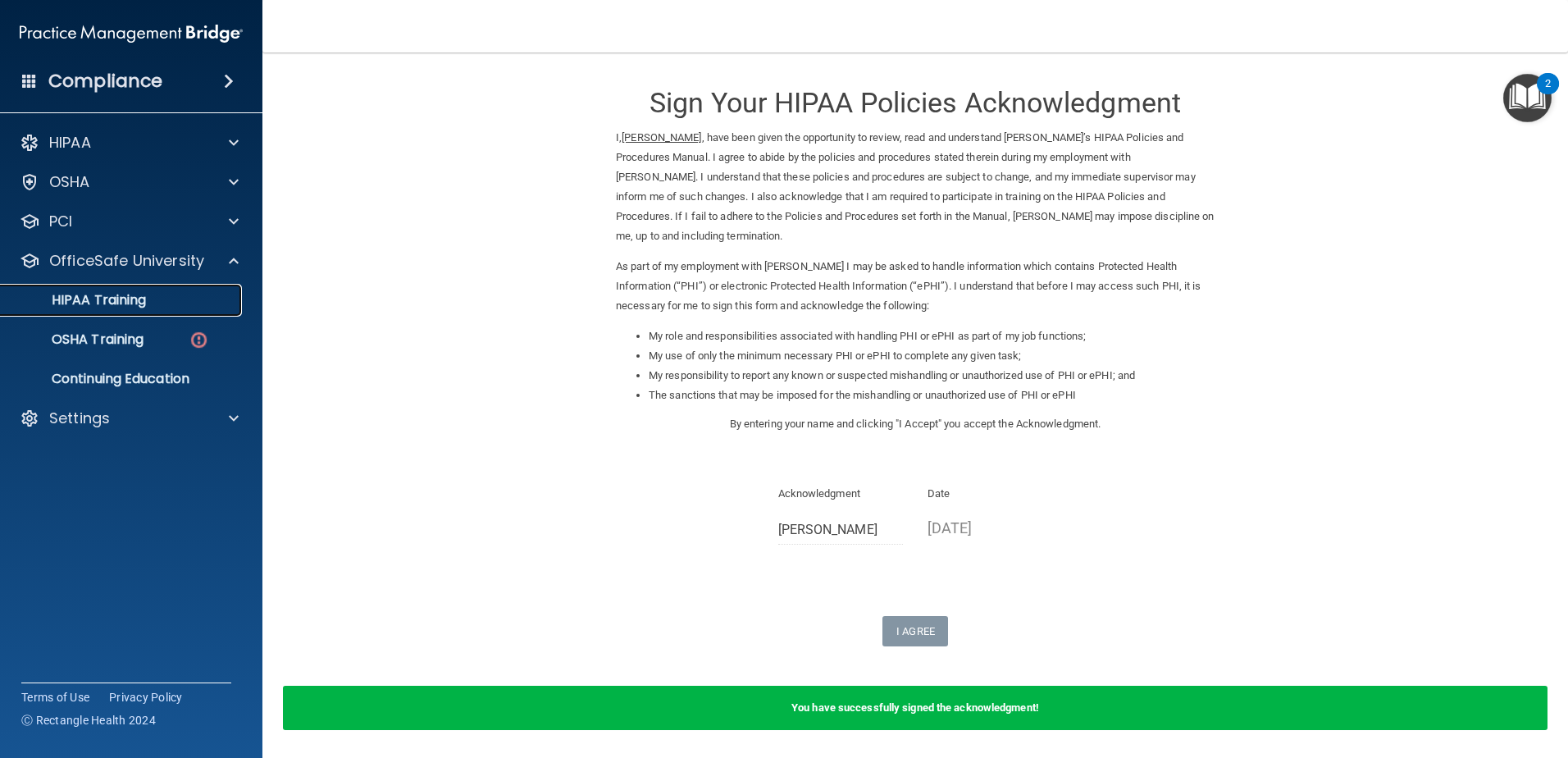
click at [168, 301] on div "HIPAA Training" at bounding box center [123, 300] width 224 height 16
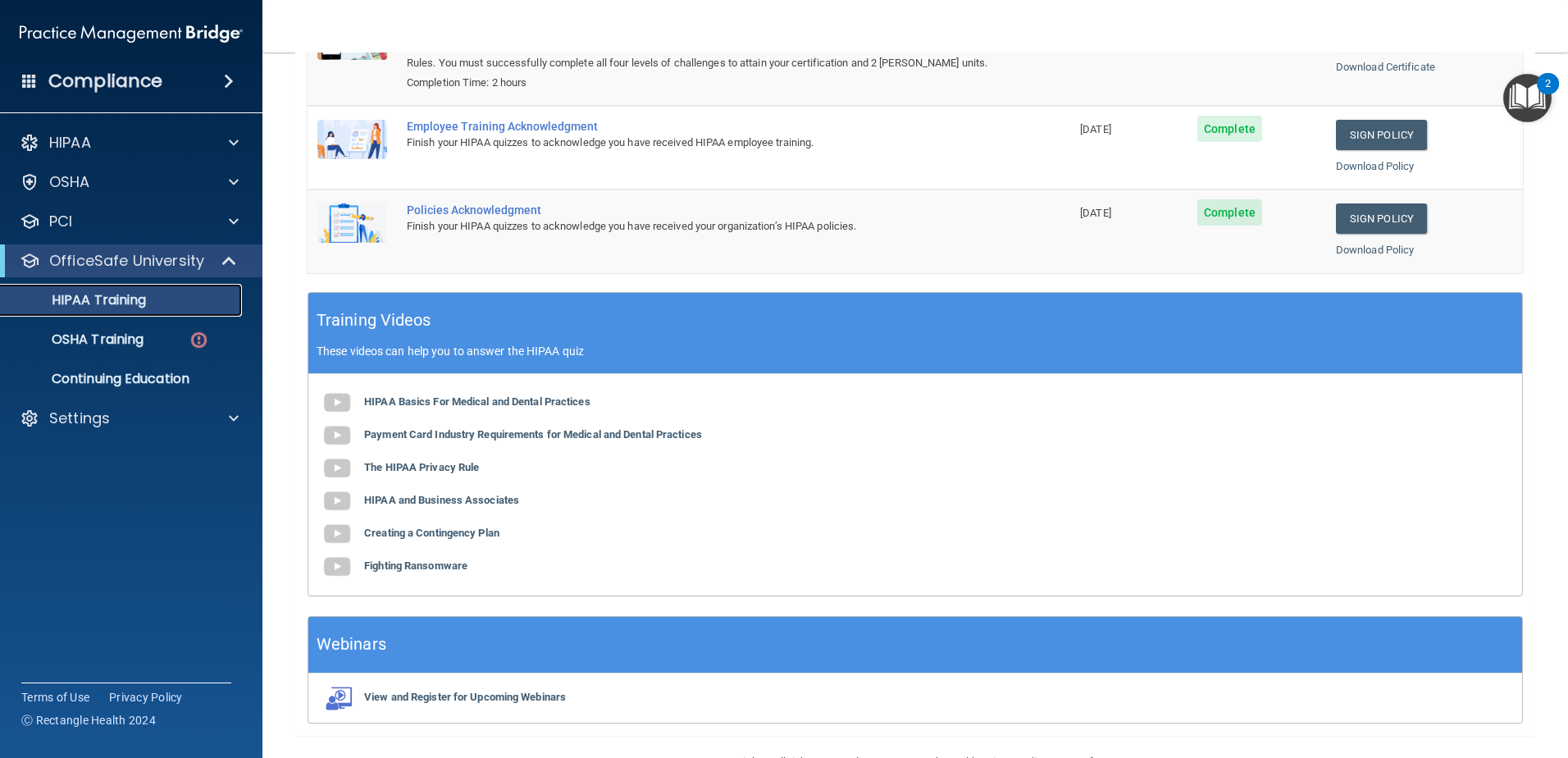
scroll to position [245, 0]
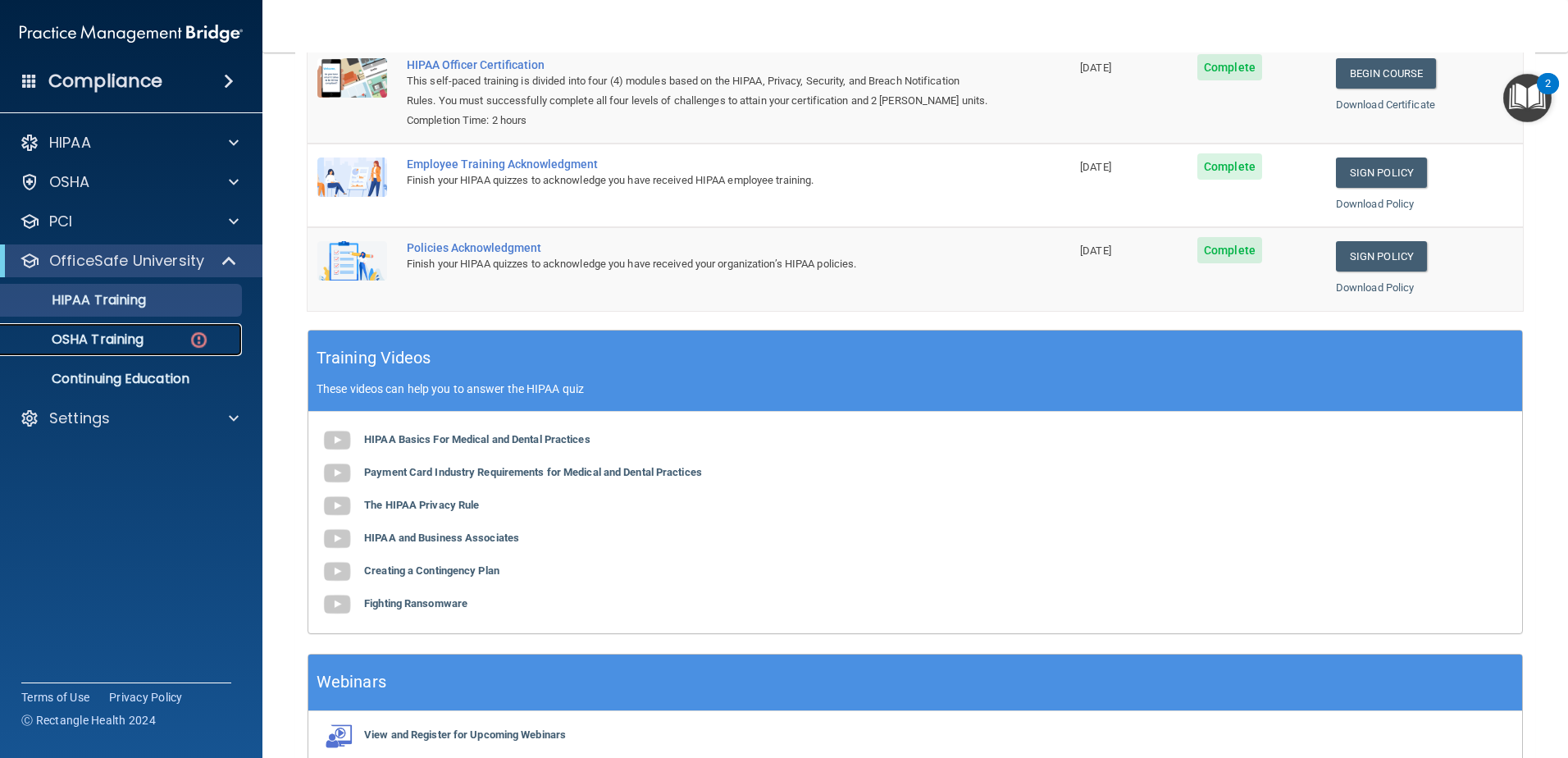
click at [119, 334] on p "OSHA Training" at bounding box center [77, 339] width 133 height 16
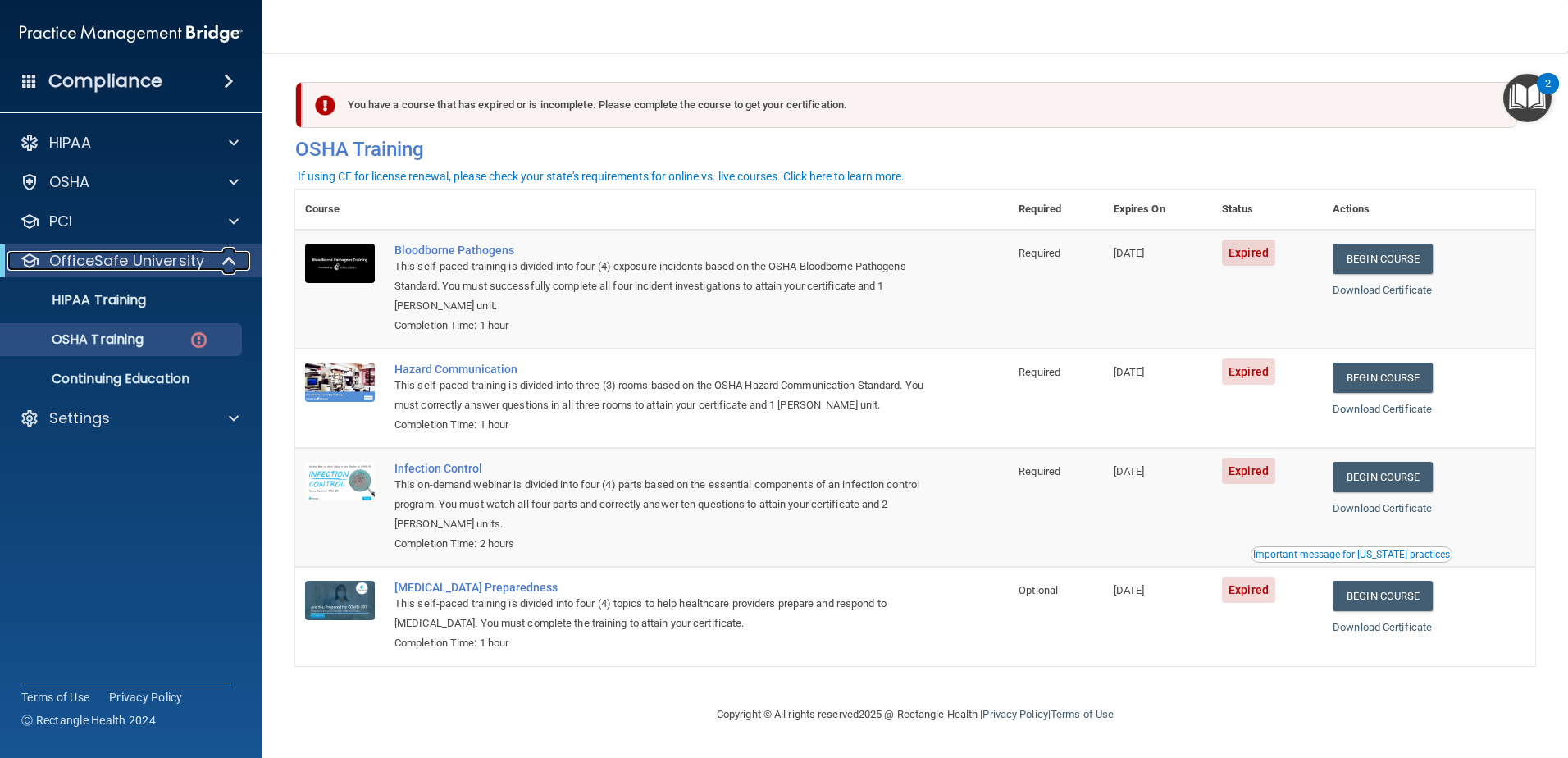
click at [149, 257] on p "OfficeSafe University" at bounding box center [126, 260] width 155 height 19
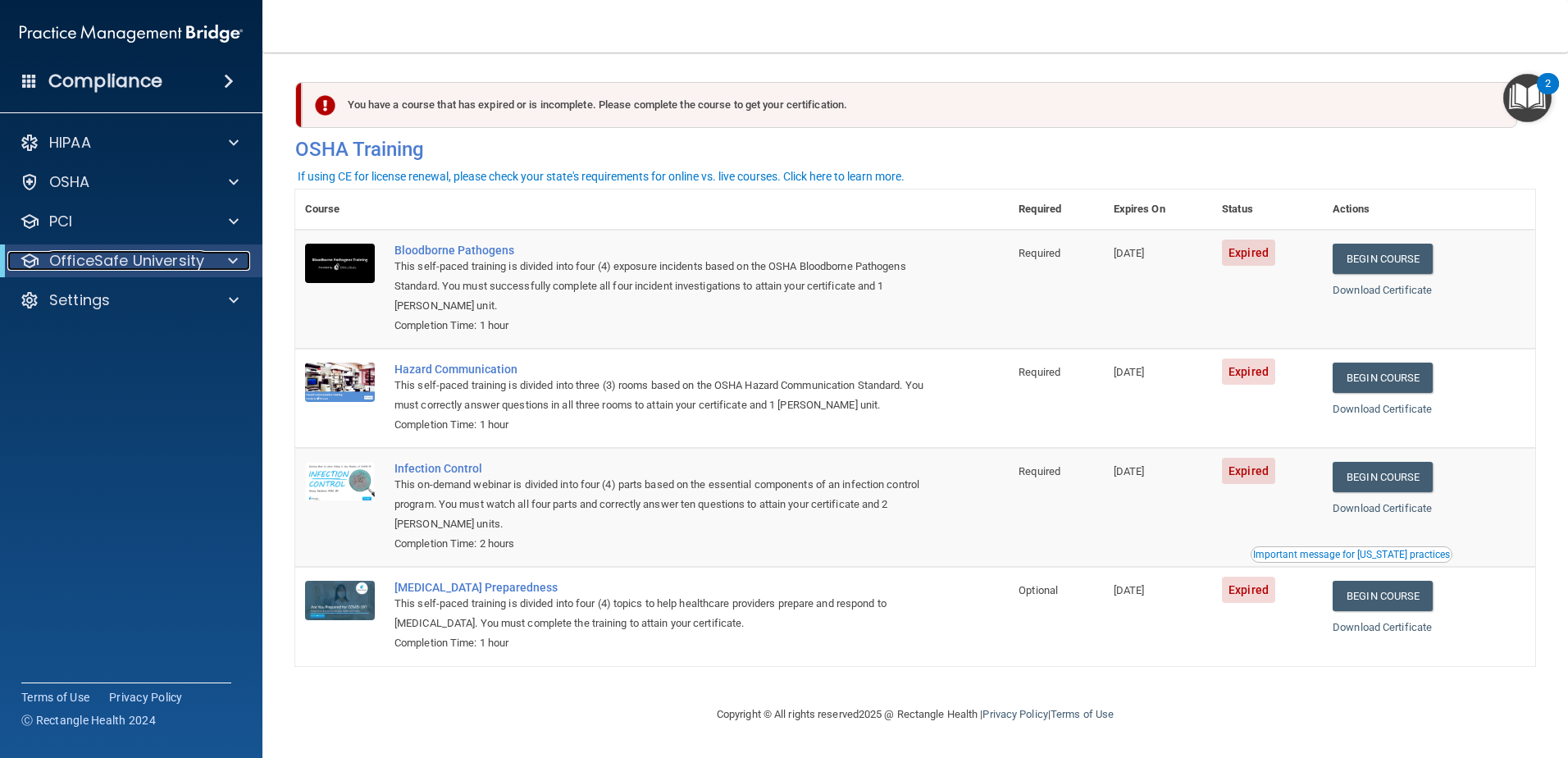
click at [149, 257] on p "OfficeSafe University" at bounding box center [126, 260] width 155 height 19
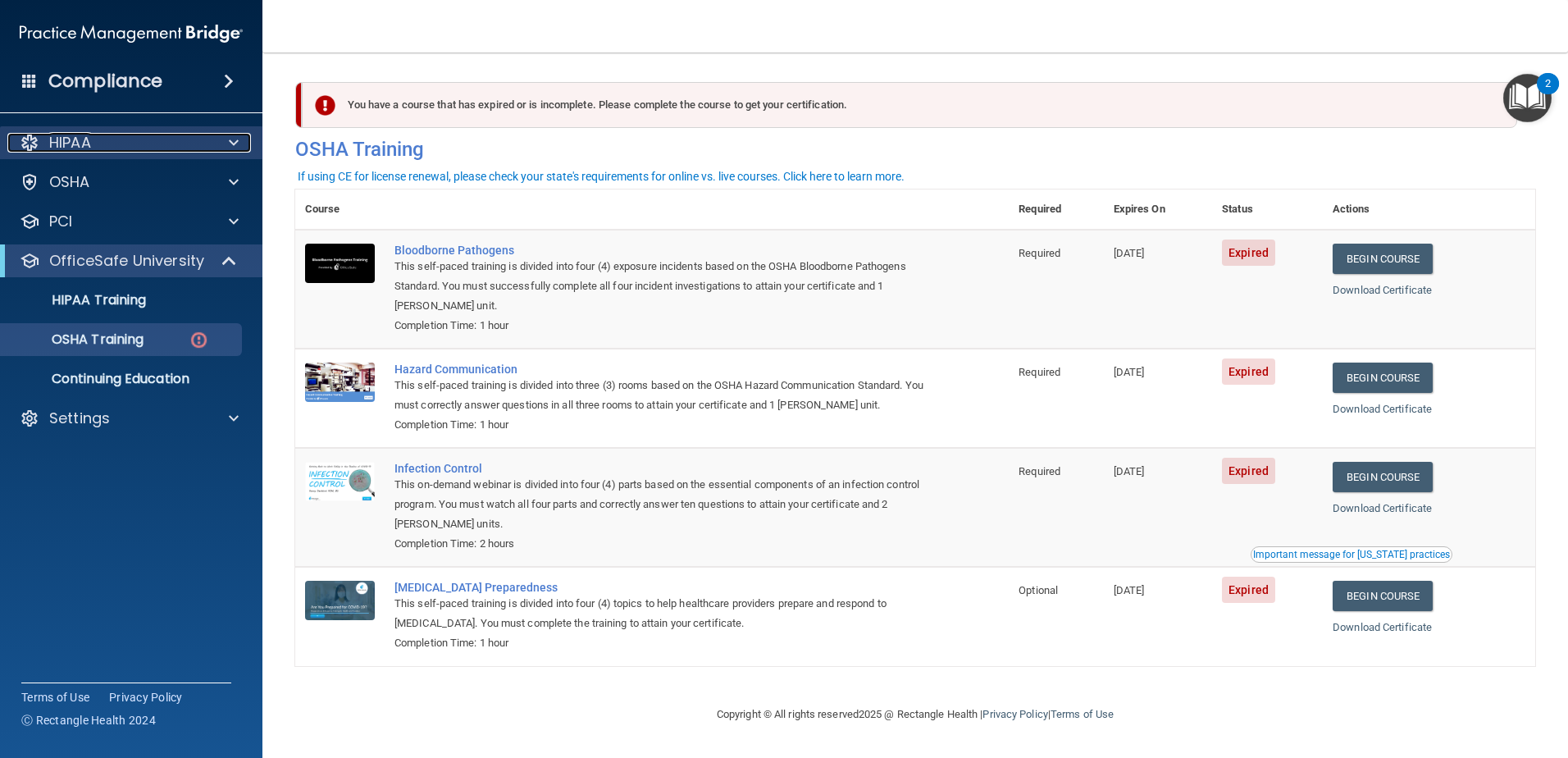
click at [222, 140] on div at bounding box center [231, 142] width 41 height 19
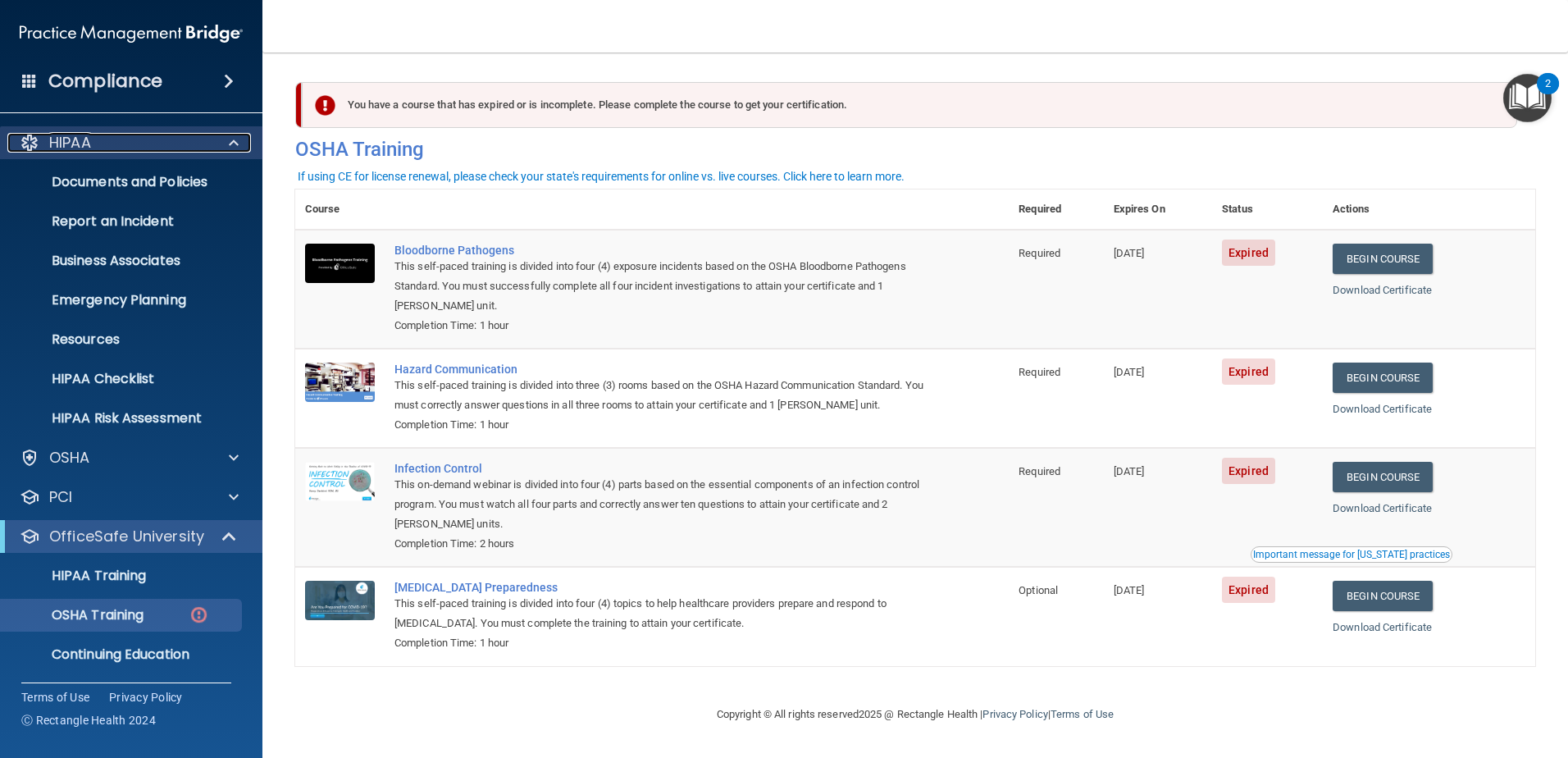
click at [222, 140] on div at bounding box center [231, 142] width 41 height 19
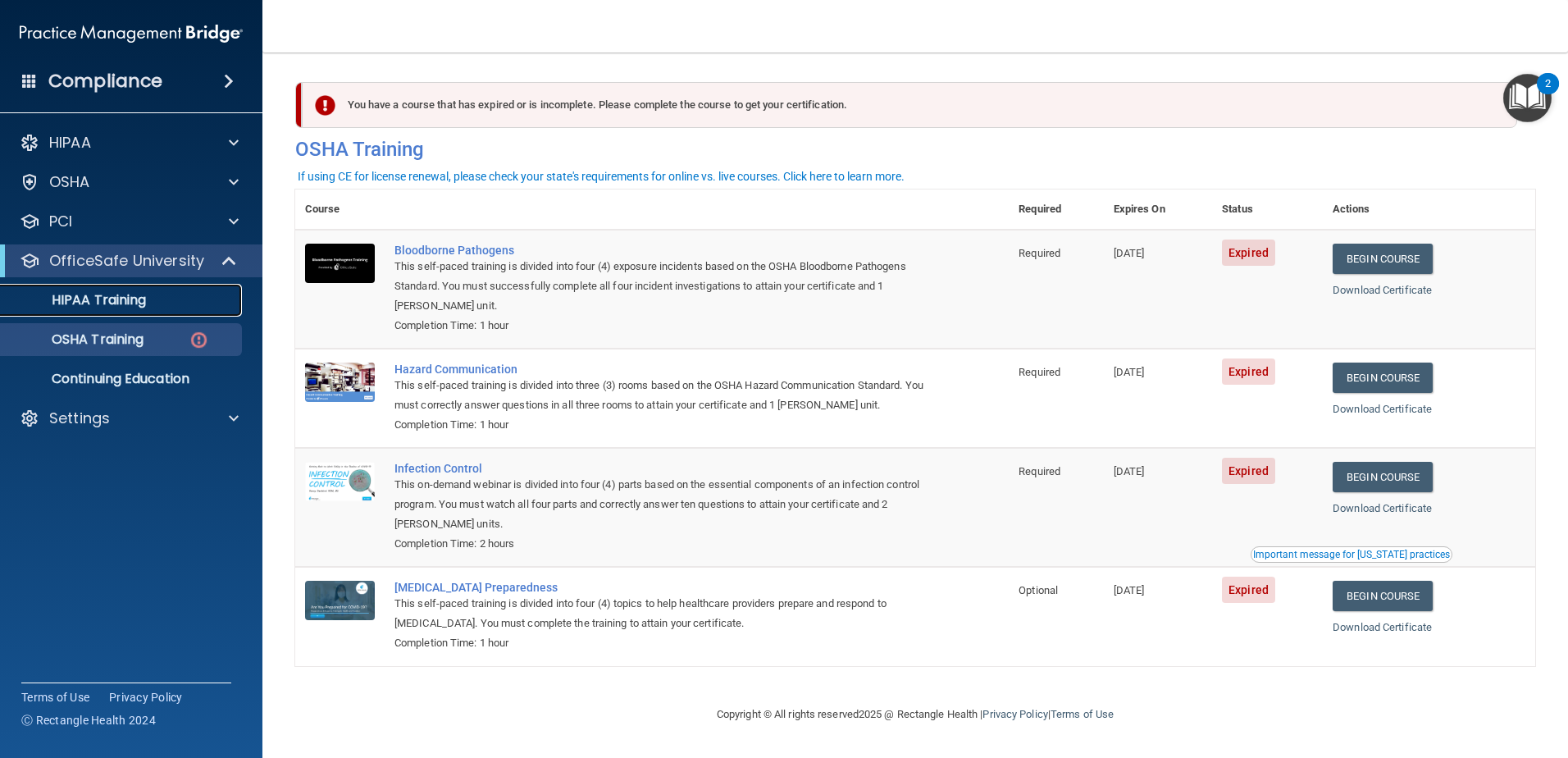
click at [143, 294] on p "HIPAA Training" at bounding box center [79, 300] width 135 height 16
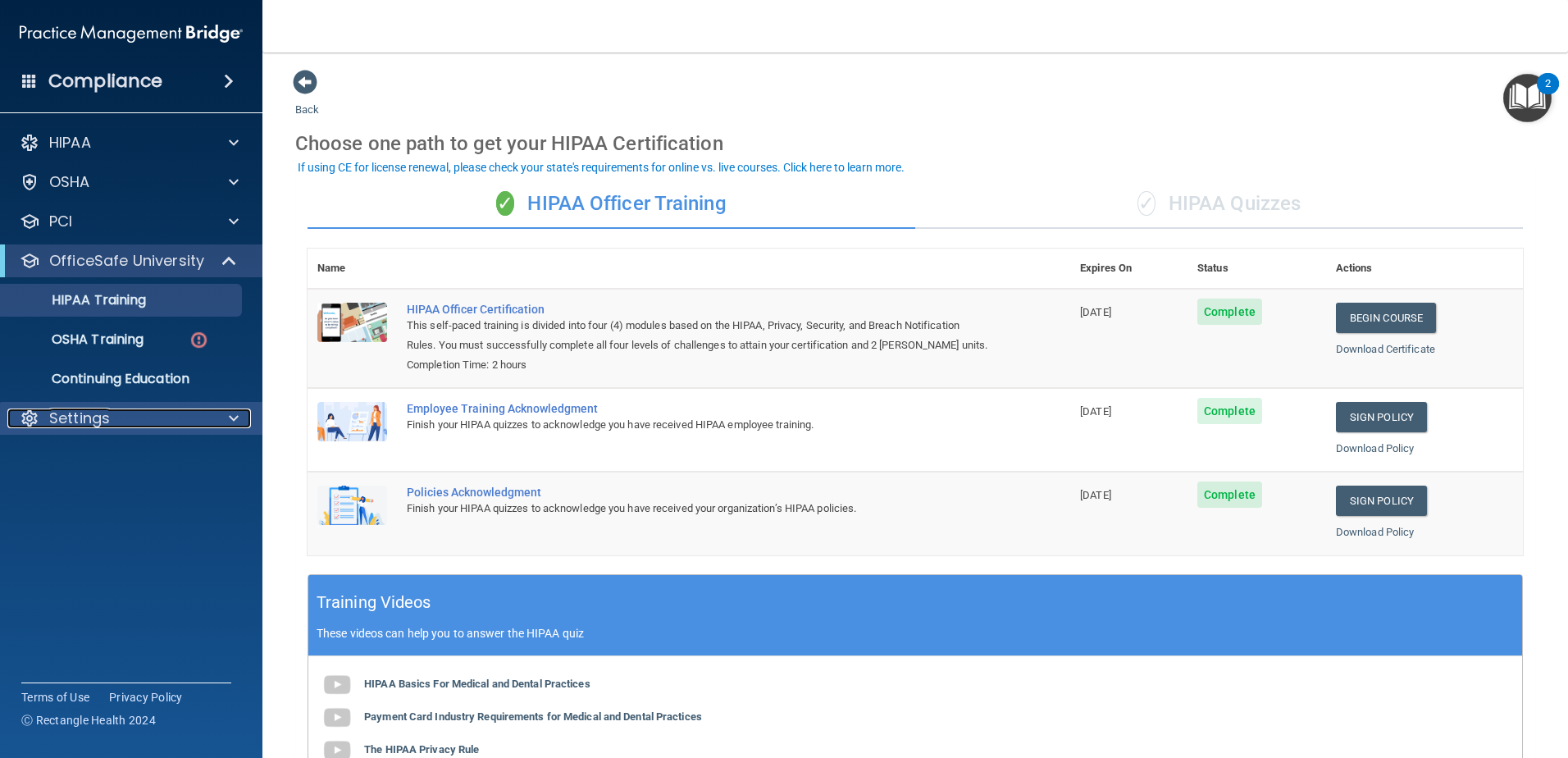
click at [239, 420] on div at bounding box center [231, 418] width 41 height 19
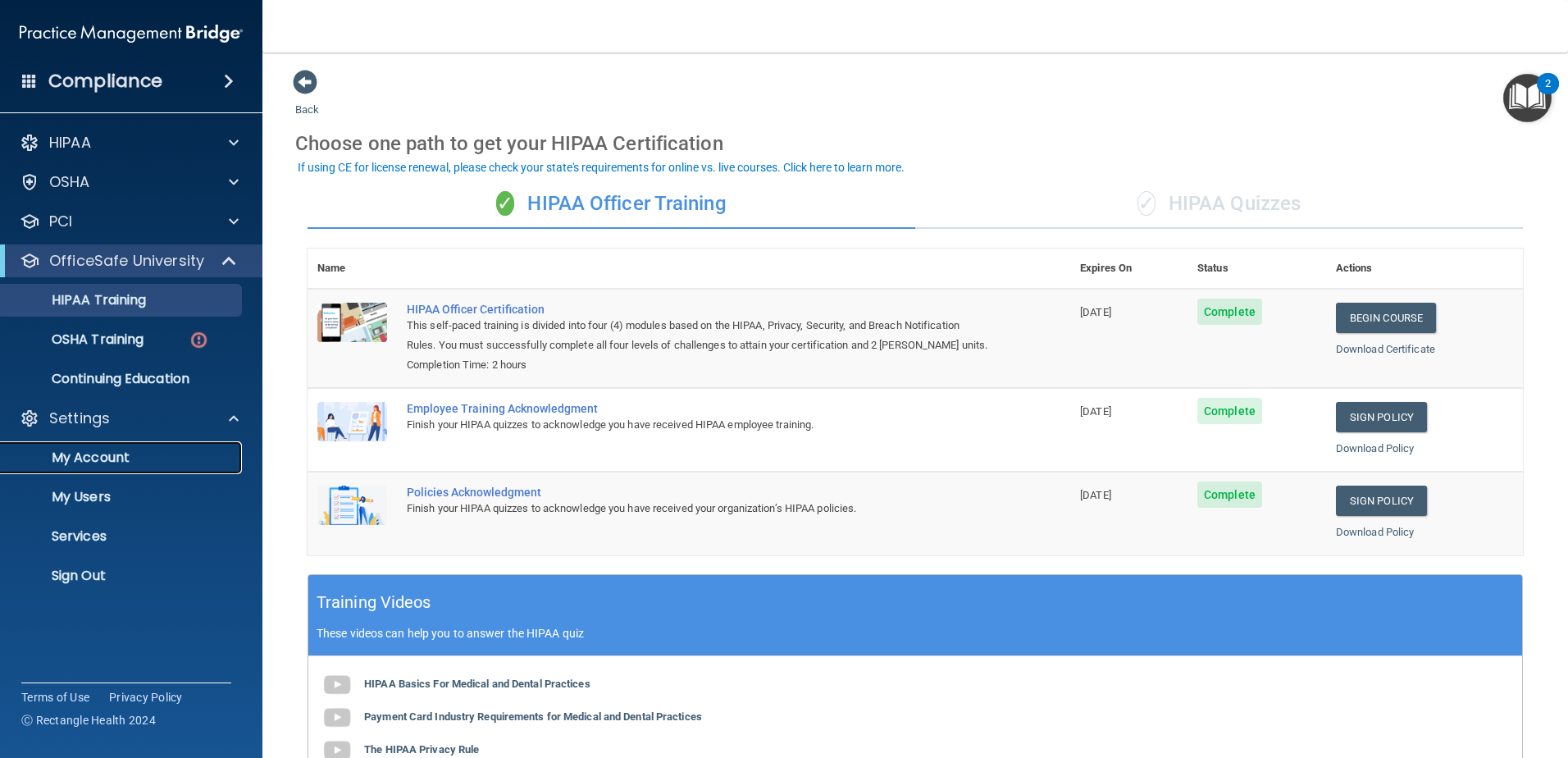
click at [124, 466] on p "My Account" at bounding box center [123, 457] width 224 height 16
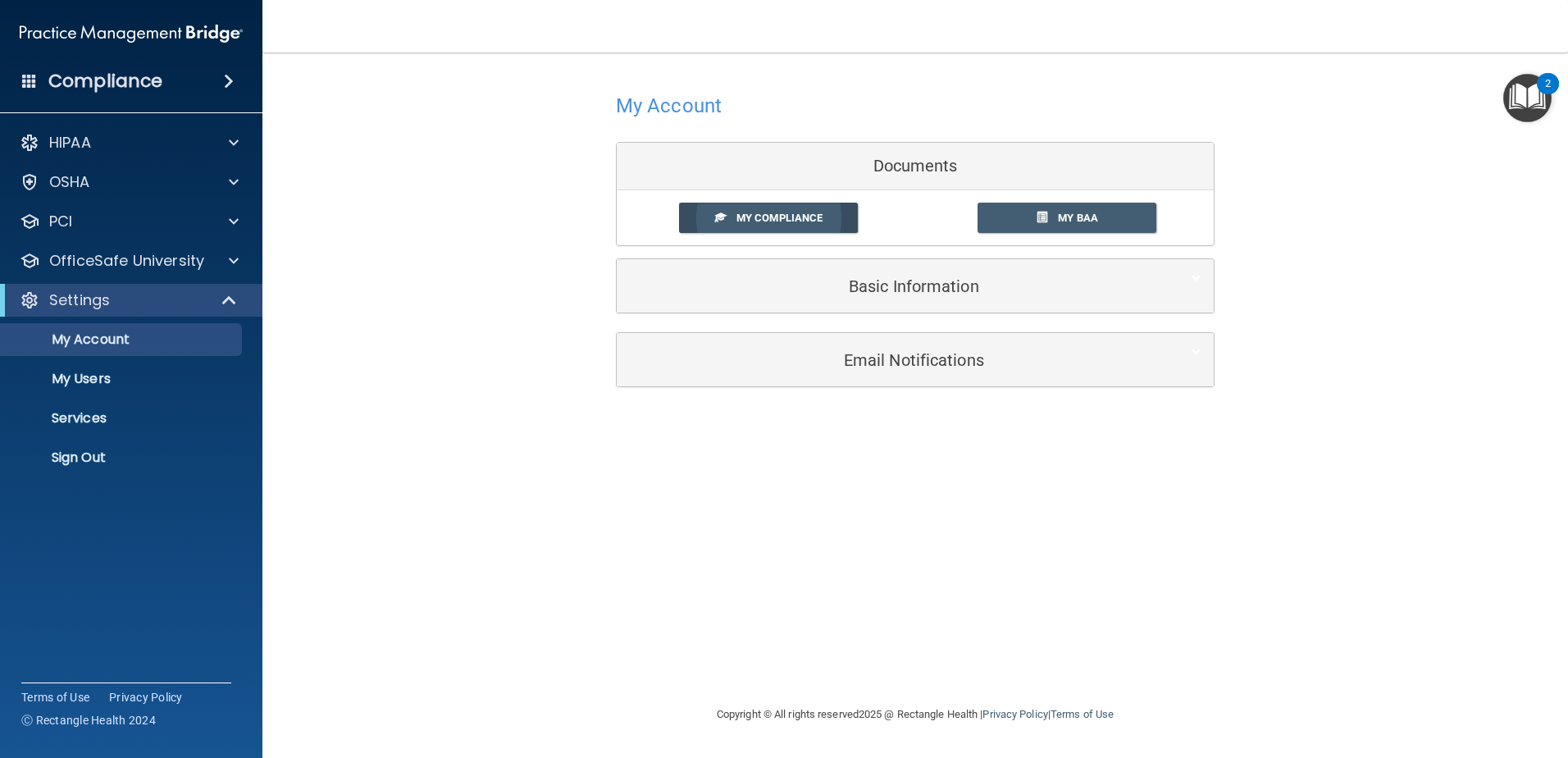
click at [797, 221] on span "My Compliance" at bounding box center [780, 218] width 86 height 13
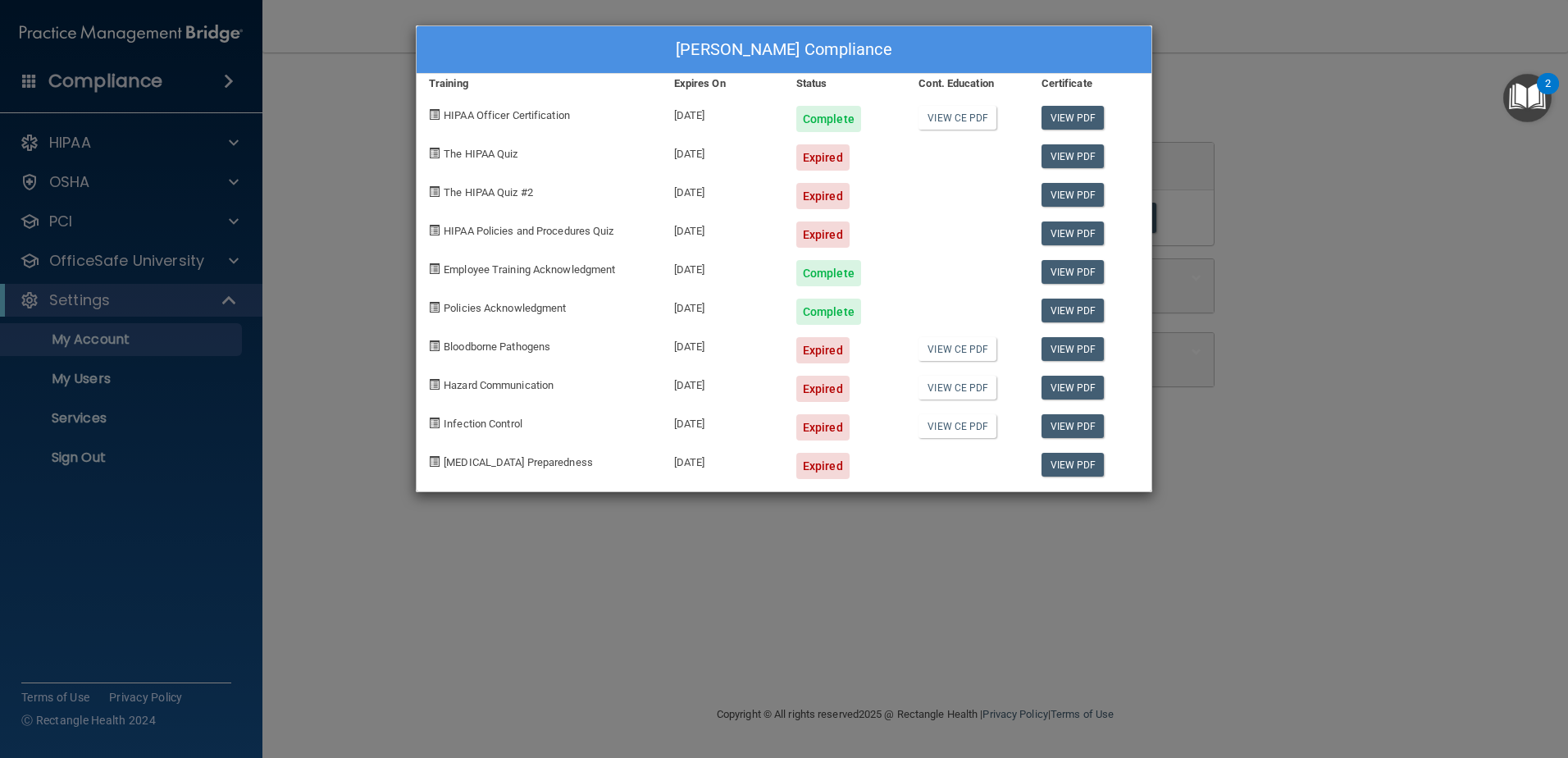
click at [1364, 113] on div "Mark Clifford's Compliance Training Expires On Status Cont. Education Certifica…" at bounding box center [784, 379] width 1568 height 758
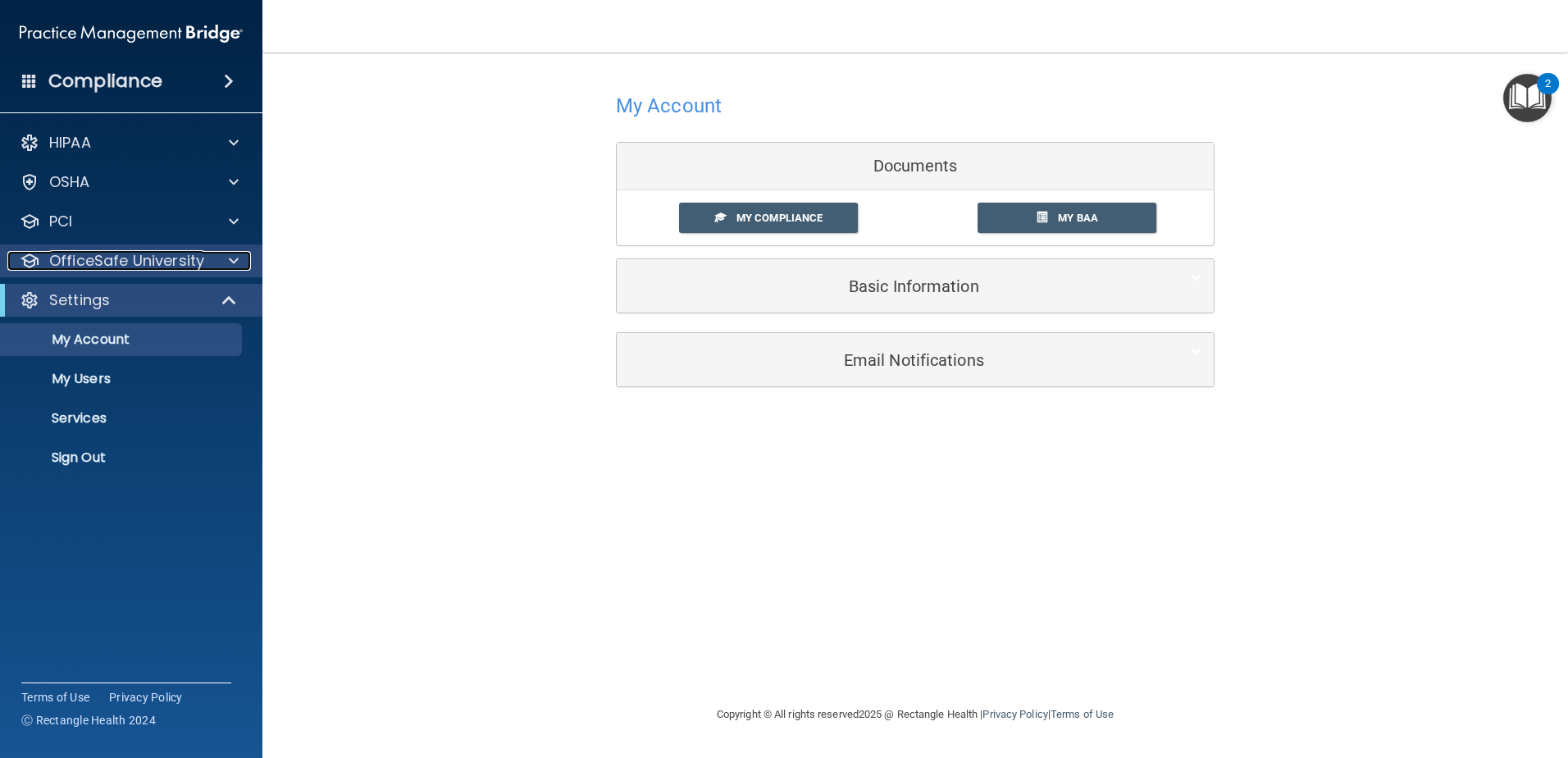
click at [230, 266] on span at bounding box center [234, 260] width 10 height 19
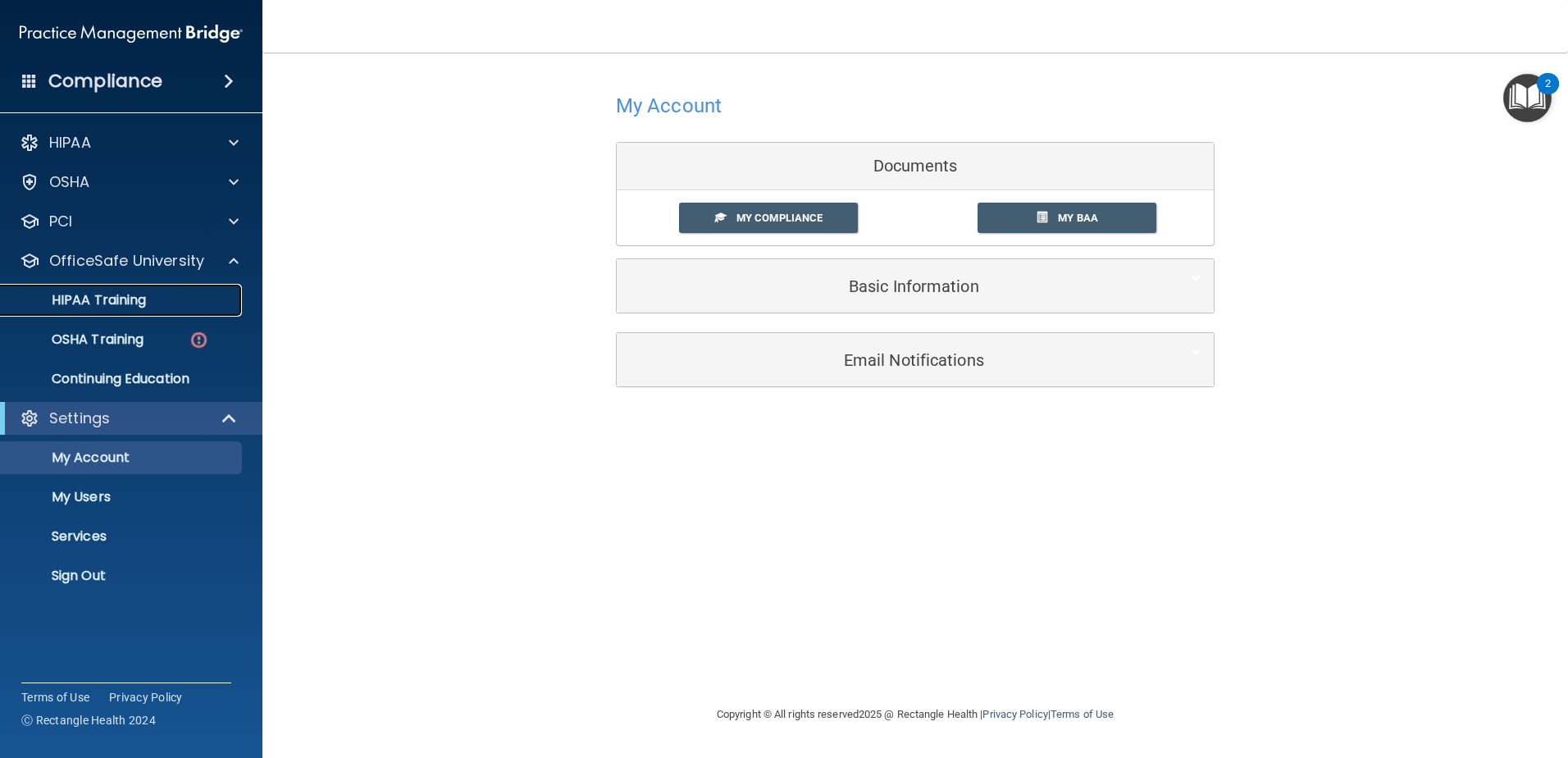
click at [196, 302] on div "HIPAA Training" at bounding box center [123, 300] width 224 height 16
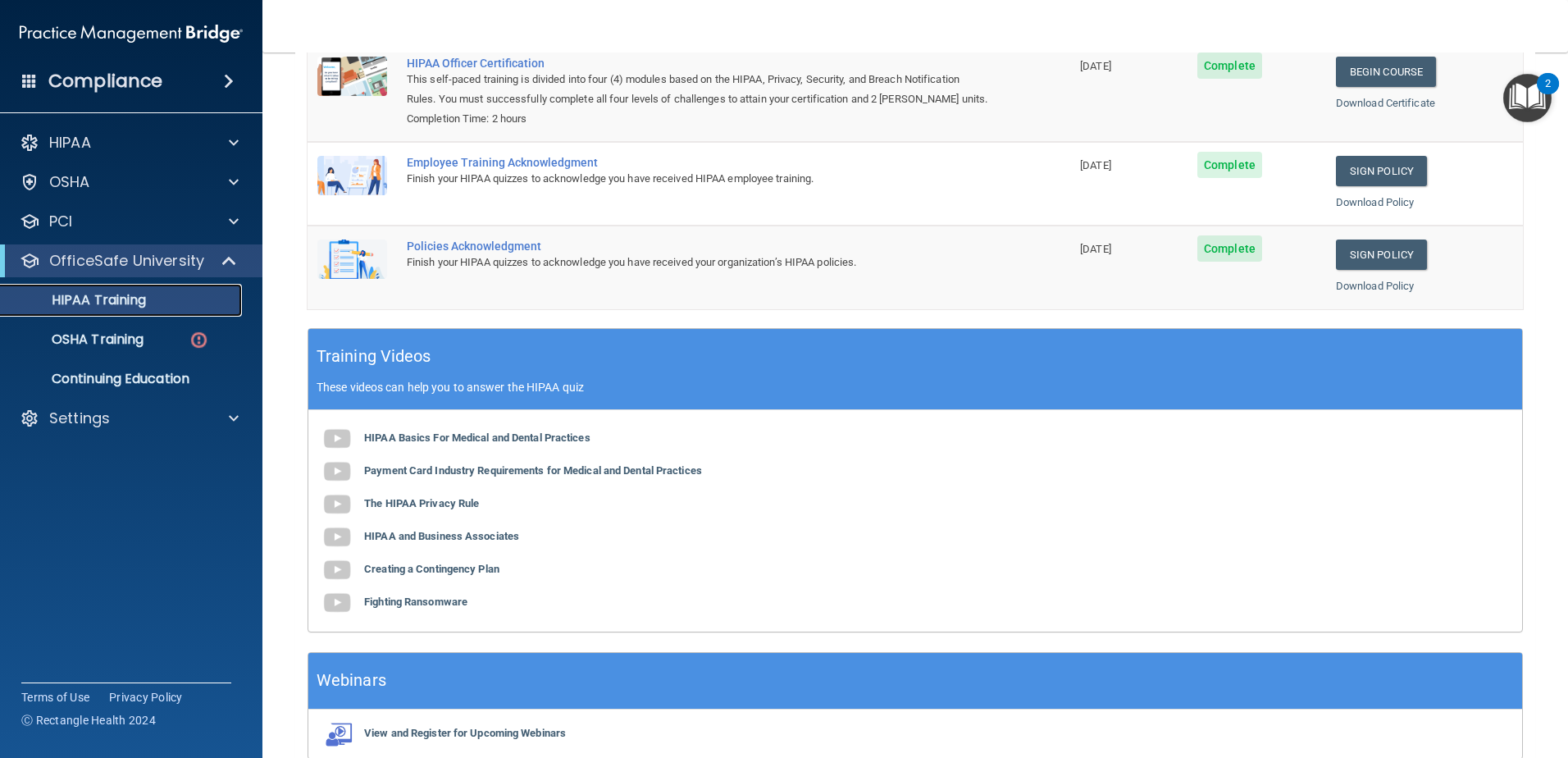
scroll to position [326, 0]
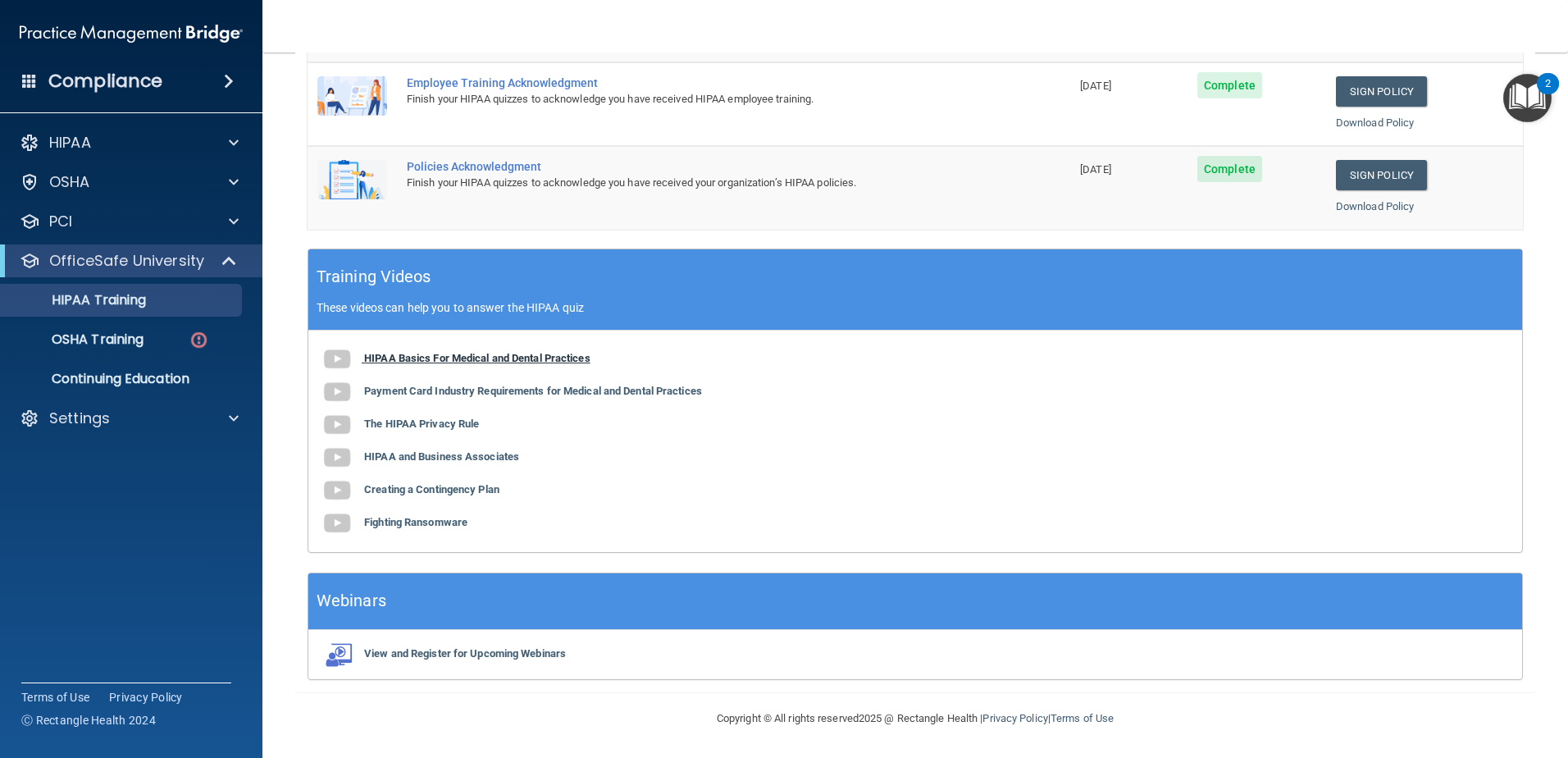
click at [455, 355] on b "HIPAA Basics For Medical and Dental Practices" at bounding box center [477, 357] width 226 height 13
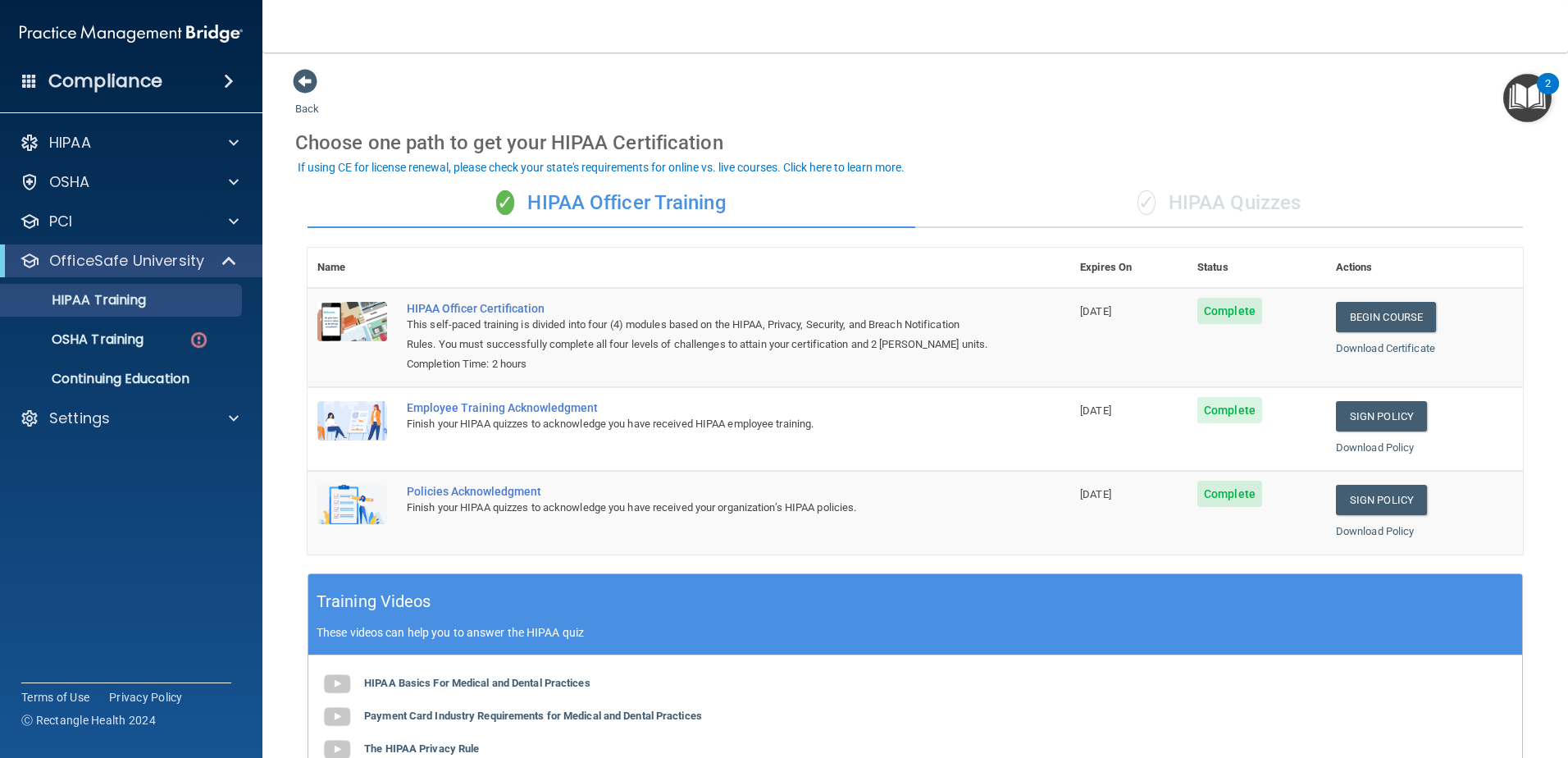
scroll to position [0, 0]
click at [1206, 207] on div "✓ HIPAA Quizzes" at bounding box center [1219, 204] width 608 height 49
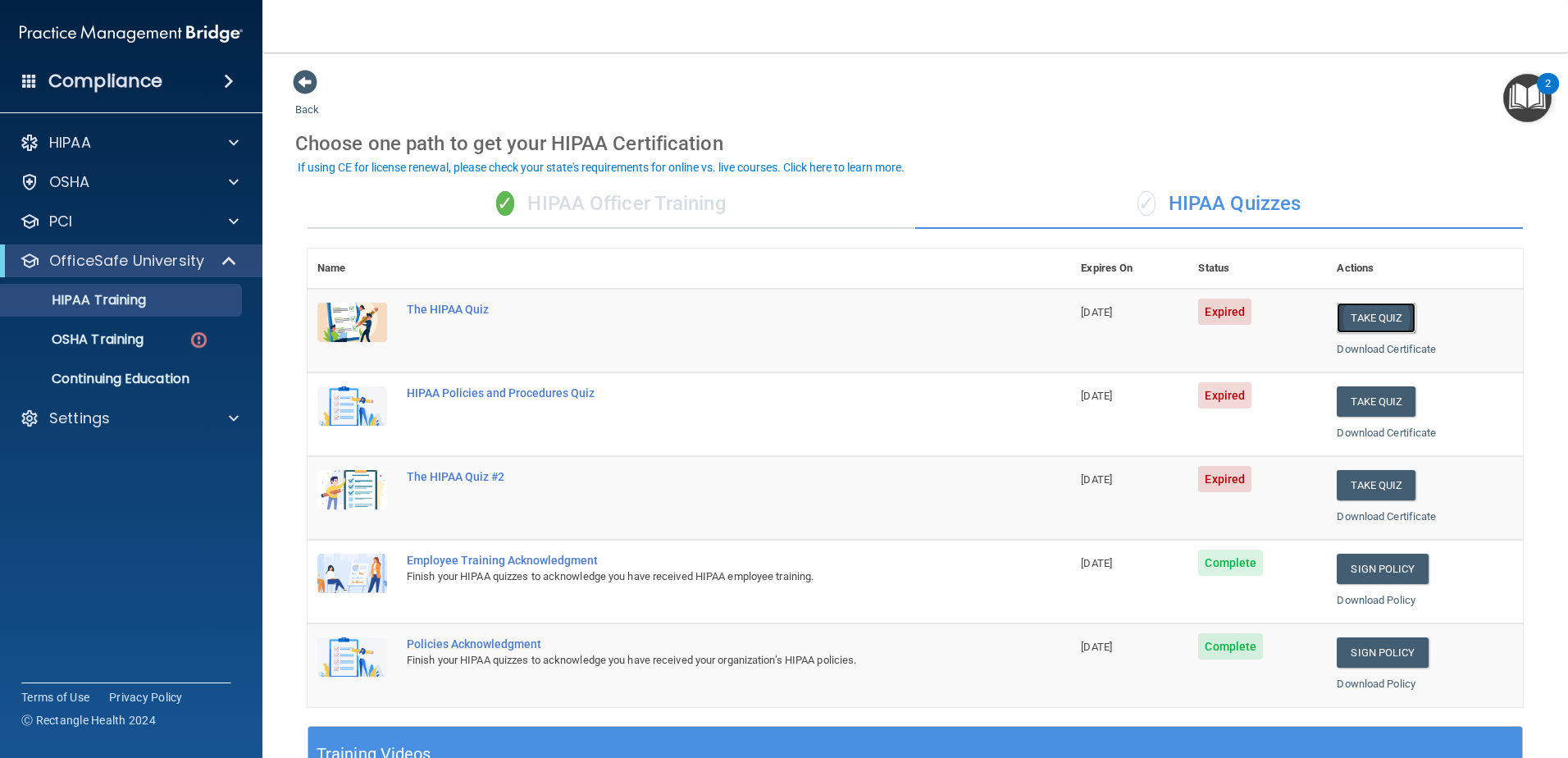
click at [1378, 318] on button "Take Quiz" at bounding box center [1376, 318] width 79 height 30
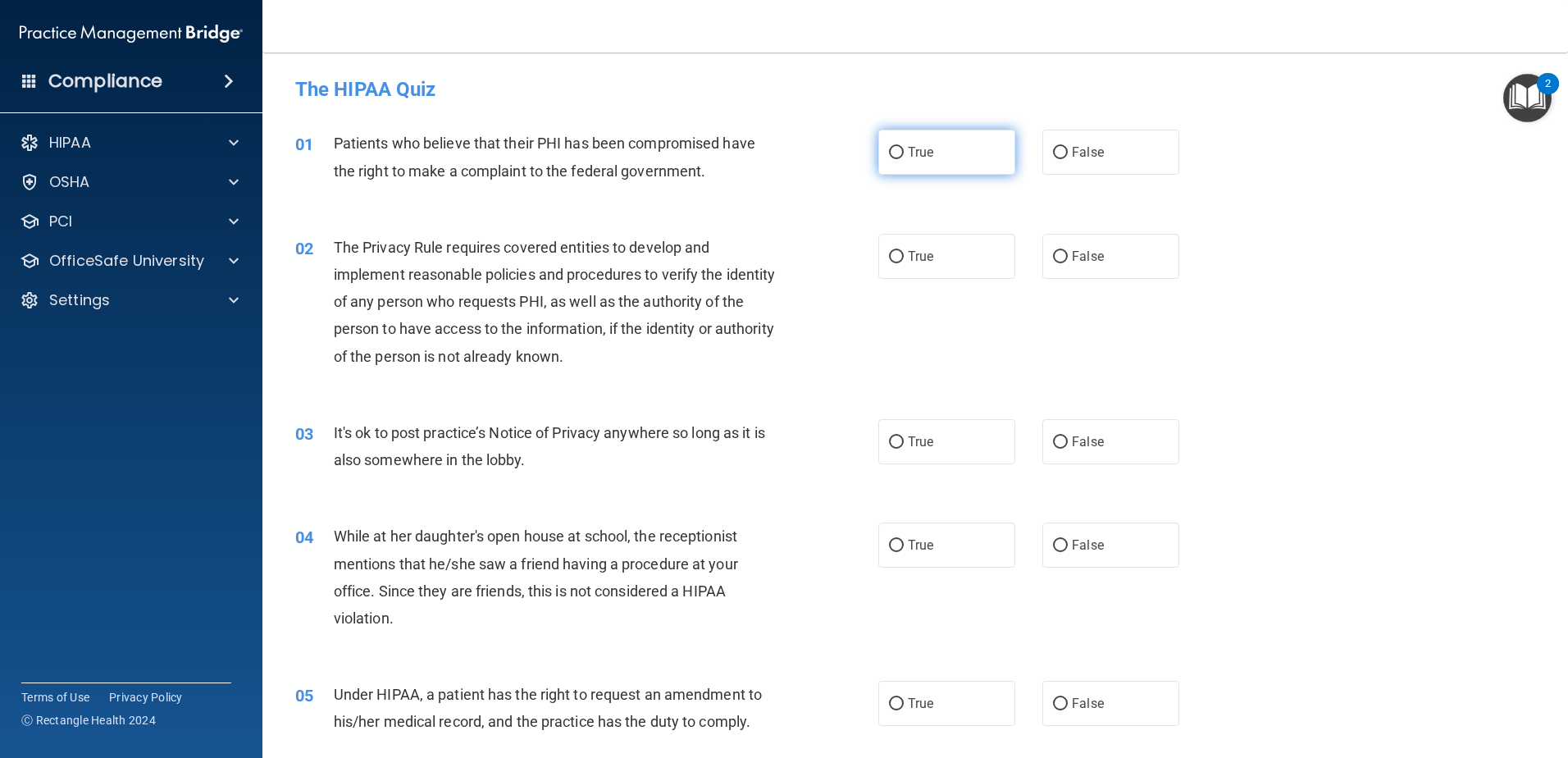
click at [925, 152] on span "True" at bounding box center [920, 152] width 25 height 15
click at [903, 152] on input "True" at bounding box center [896, 152] width 14 height 13
radio input "true"
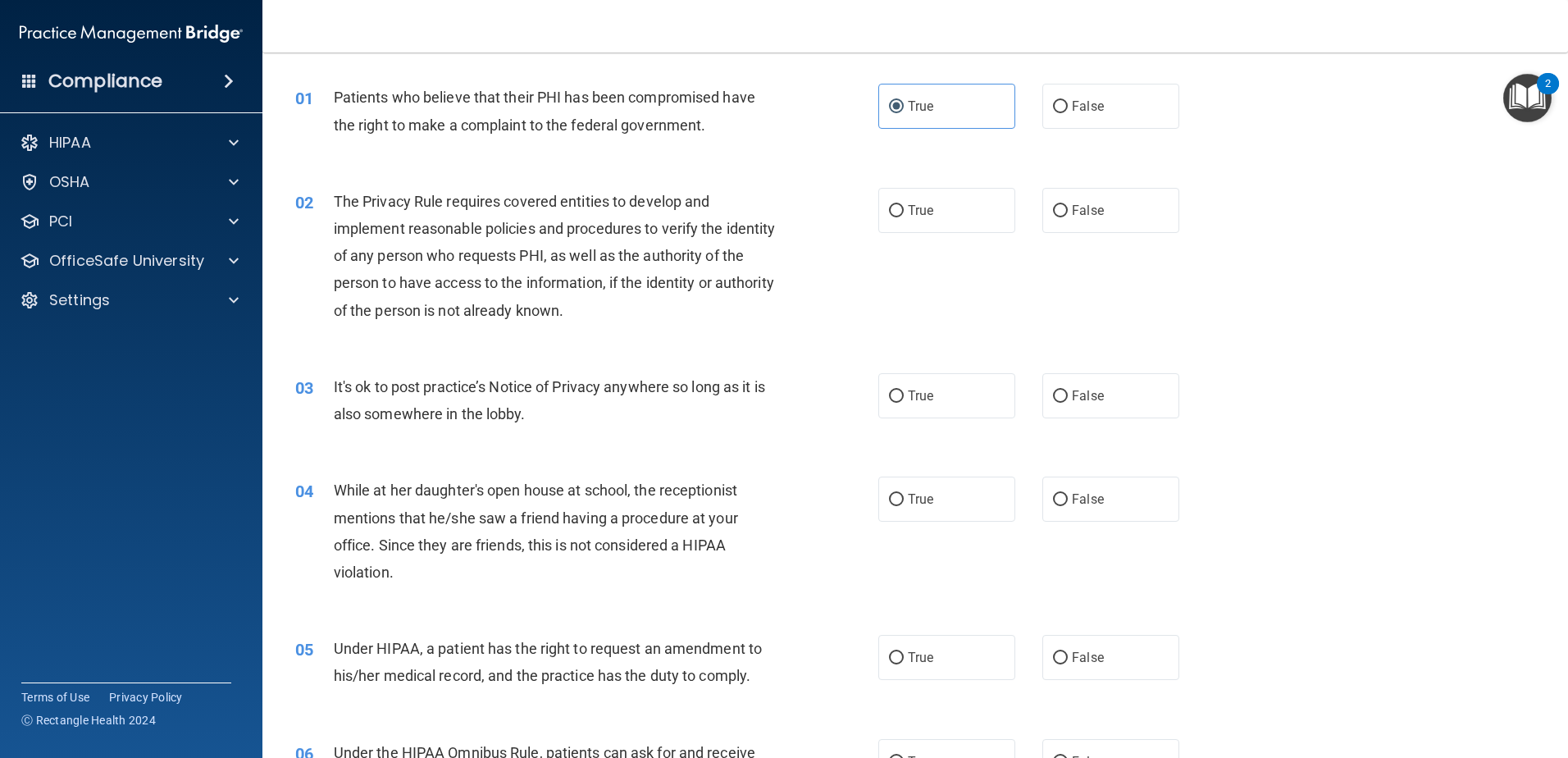
scroll to position [82, 0]
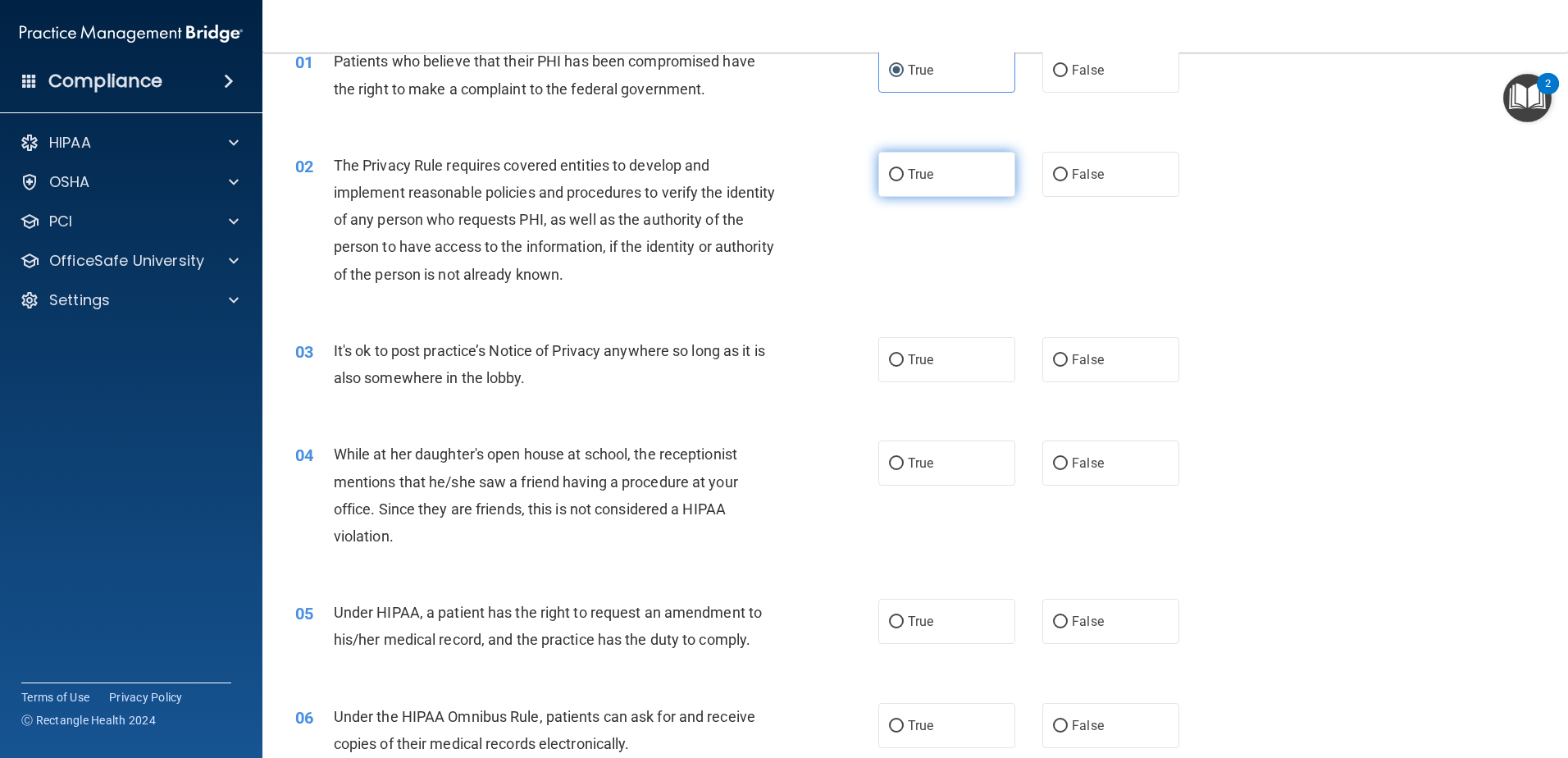
click at [926, 170] on span "True" at bounding box center [920, 174] width 25 height 15
click at [903, 170] on input "True" at bounding box center [896, 175] width 14 height 13
radio input "true"
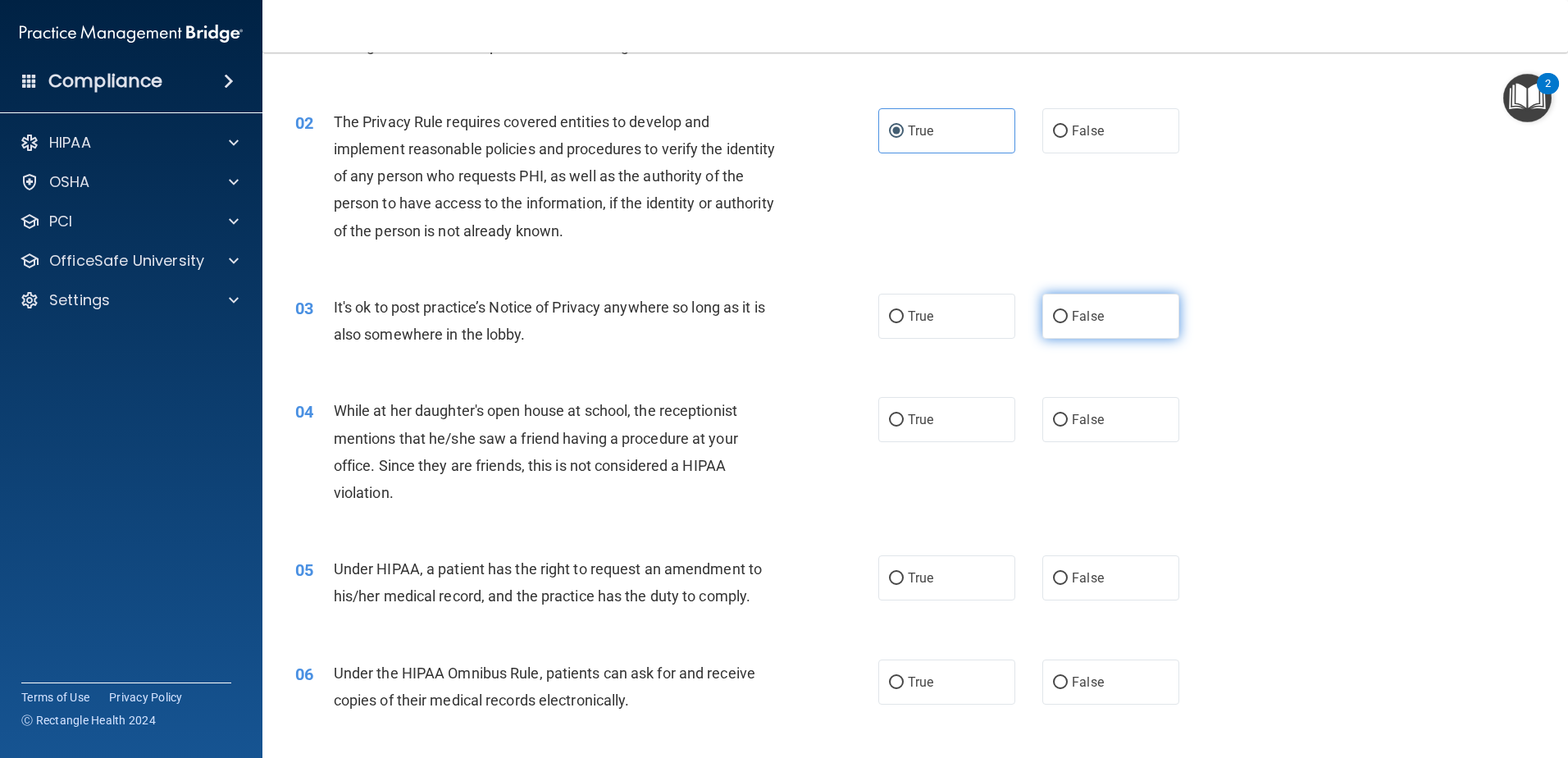
scroll to position [164, 0]
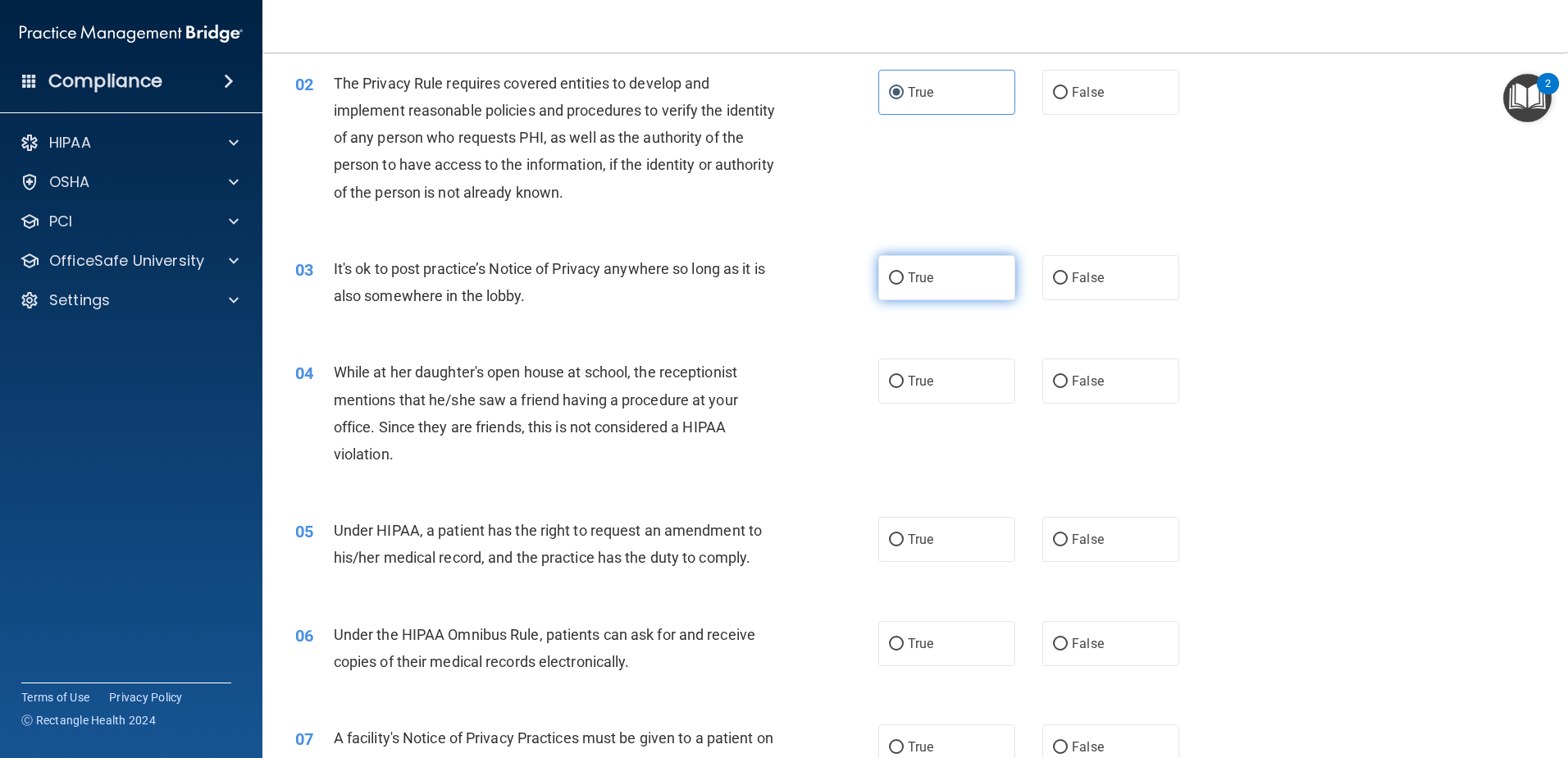
click at [941, 292] on label "True" at bounding box center [947, 277] width 137 height 45
click at [903, 285] on input "True" at bounding box center [896, 279] width 14 height 13
radio input "true"
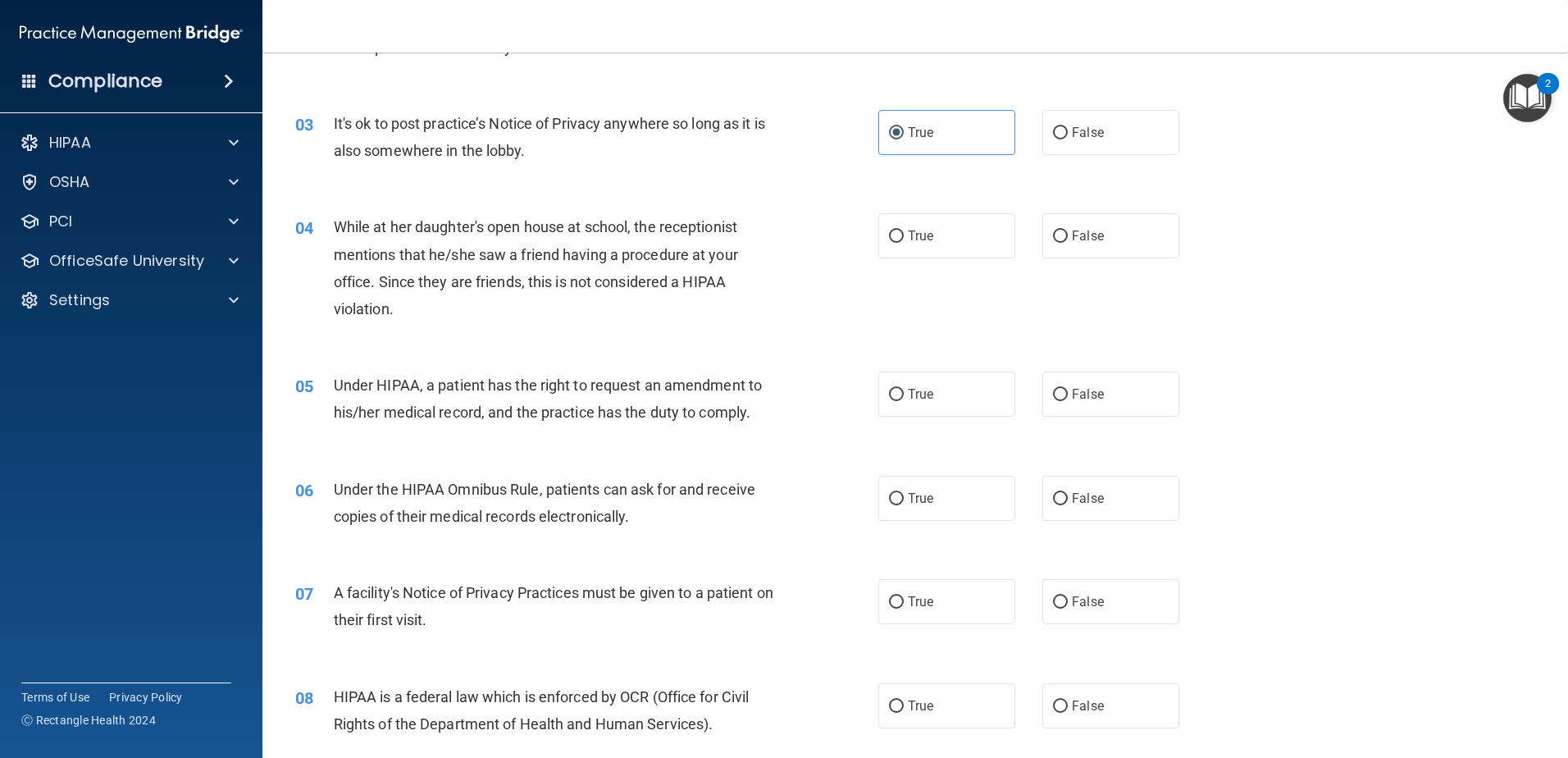
scroll to position [328, 0]
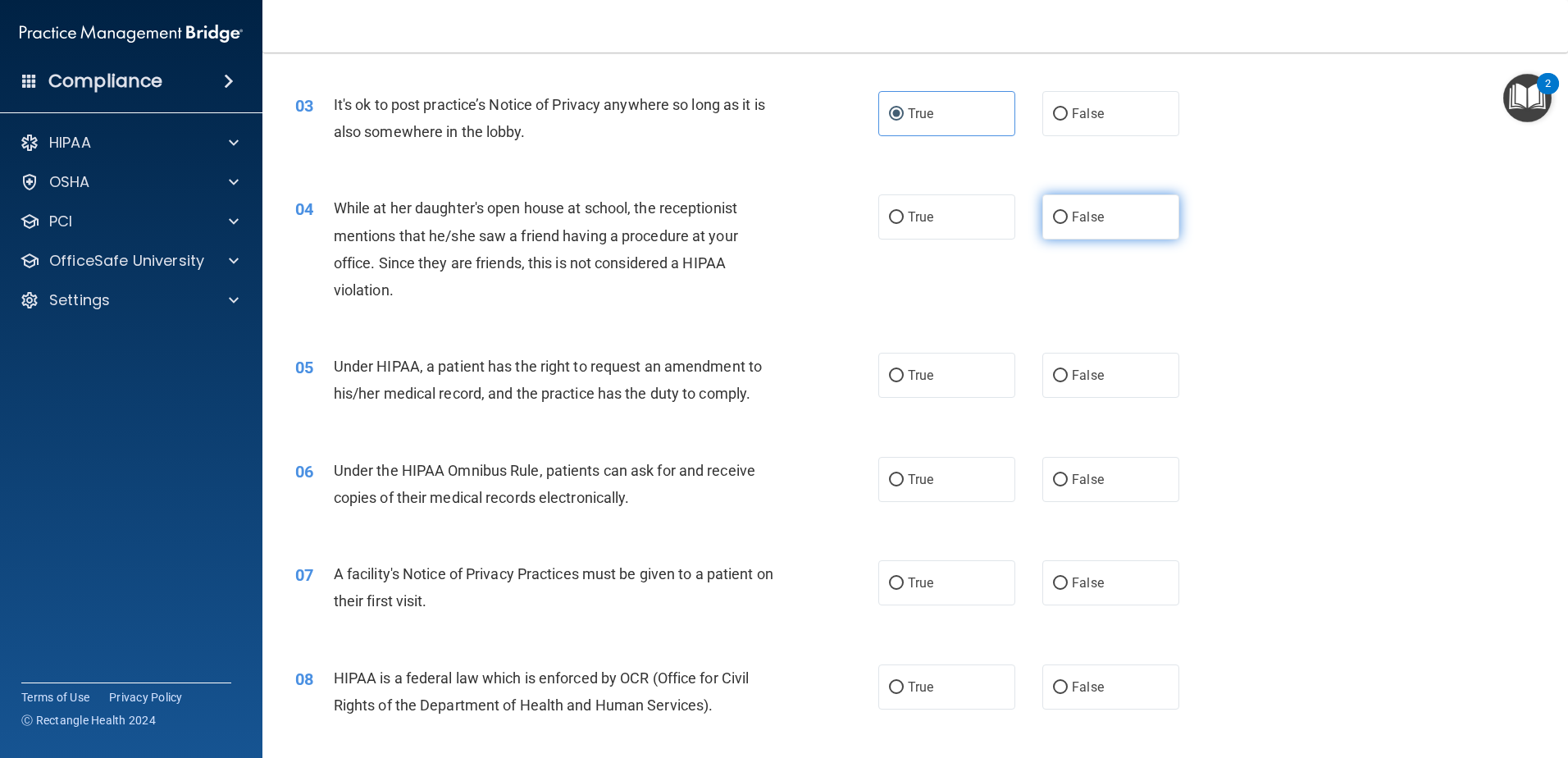
click at [1077, 225] on label "False" at bounding box center [1111, 217] width 137 height 45
click at [1068, 224] on input "False" at bounding box center [1060, 218] width 14 height 13
radio input "true"
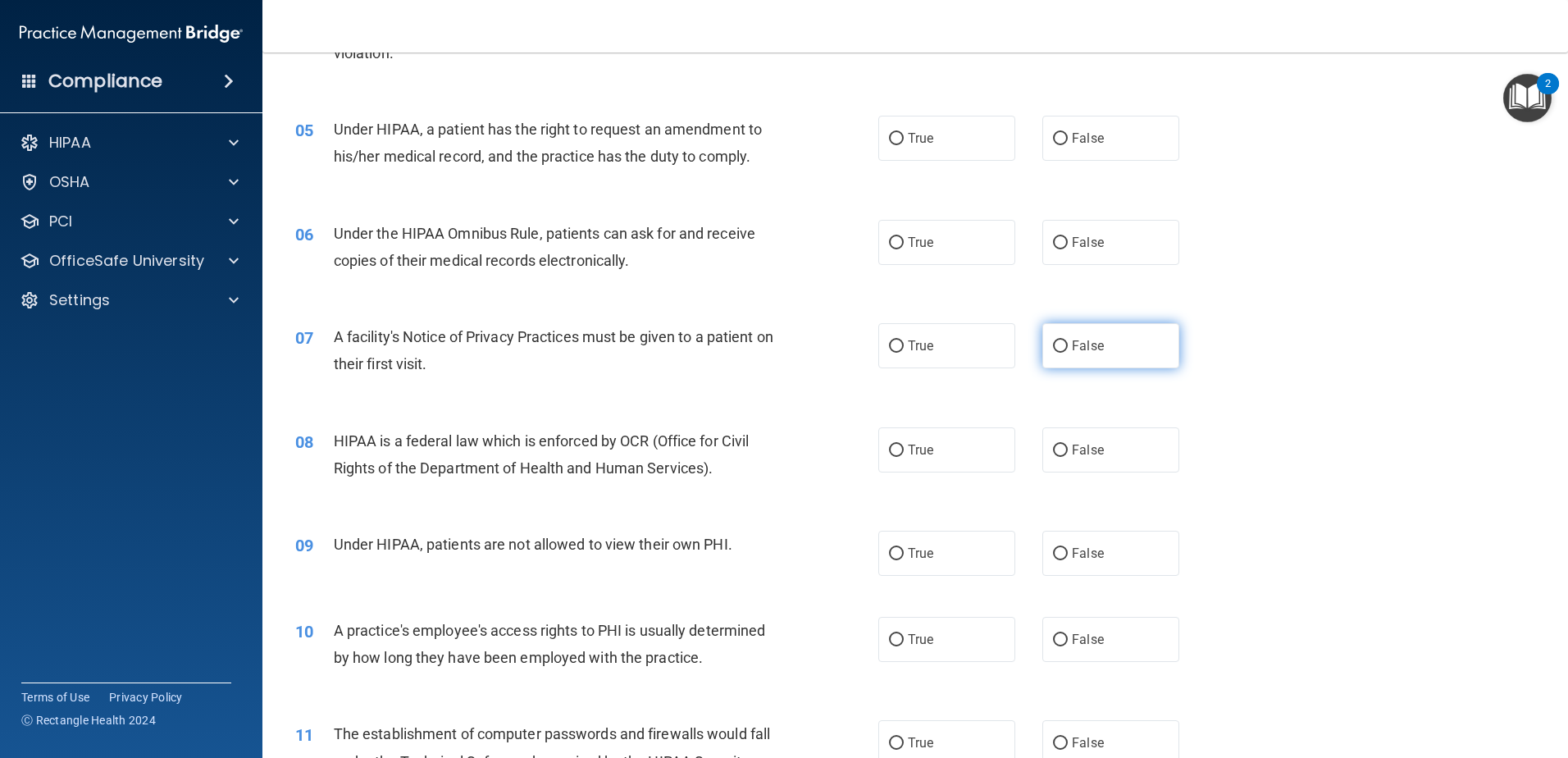
scroll to position [574, 0]
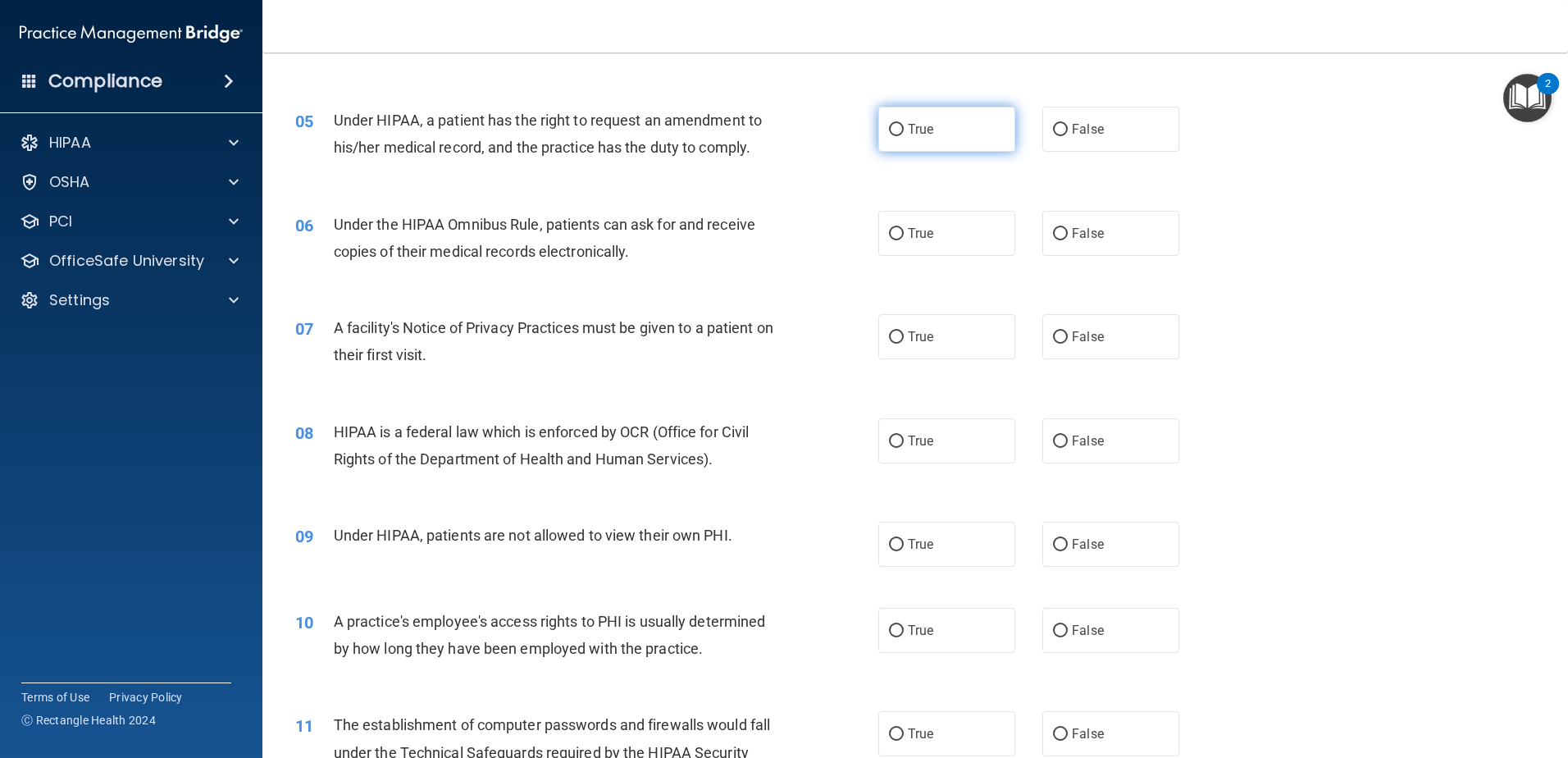
click at [916, 132] on span "True" at bounding box center [920, 129] width 25 height 15
click at [903, 132] on input "True" at bounding box center [896, 130] width 14 height 13
radio input "true"
click at [929, 235] on label "True" at bounding box center [947, 233] width 137 height 45
click at [903, 235] on input "True" at bounding box center [896, 234] width 14 height 13
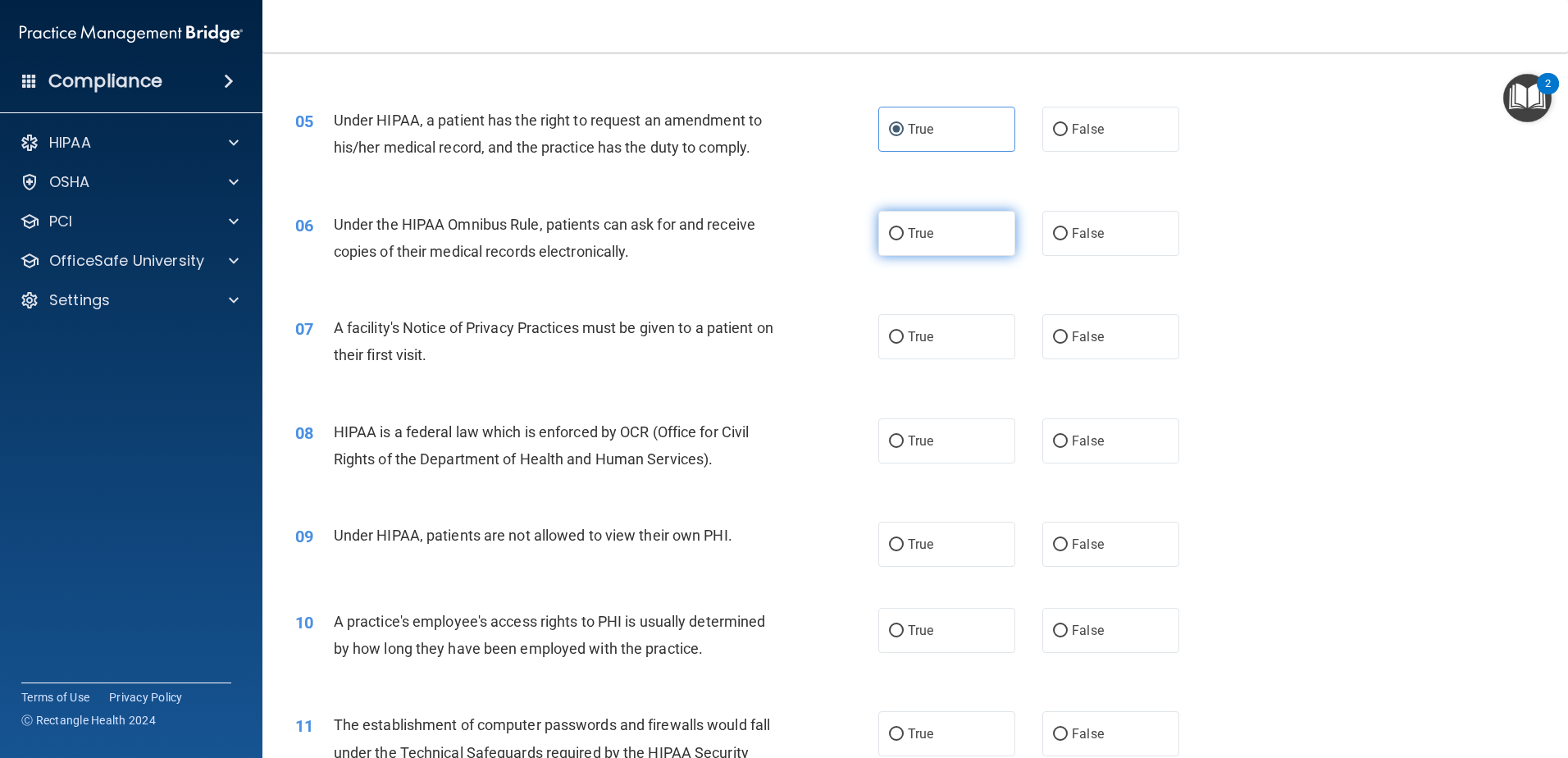
radio input "true"
click at [1072, 130] on span "False" at bounding box center [1088, 129] width 32 height 15
click at [1068, 130] on input "False" at bounding box center [1060, 130] width 14 height 13
radio input "true"
radio input "false"
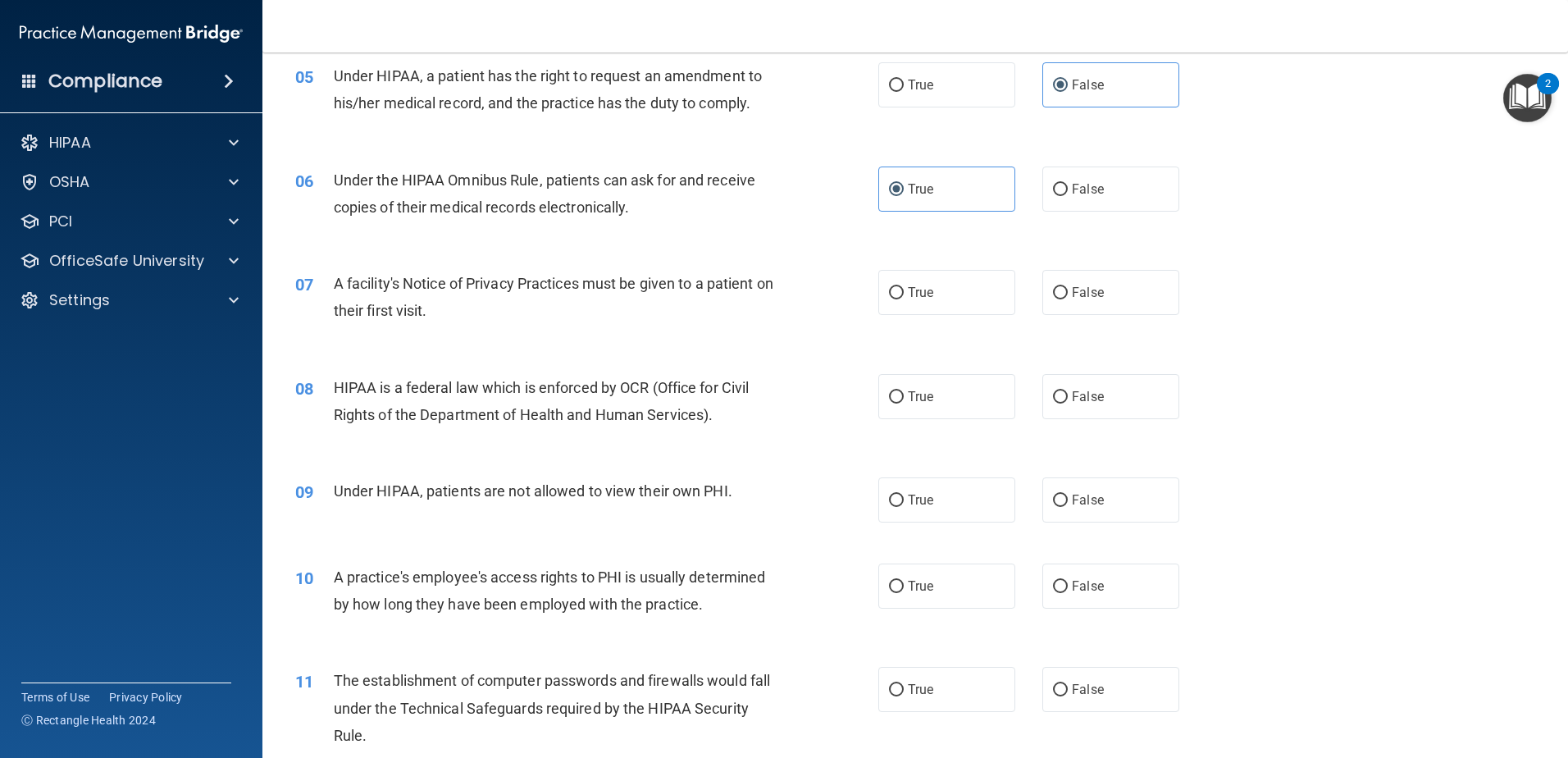
scroll to position [739, 0]
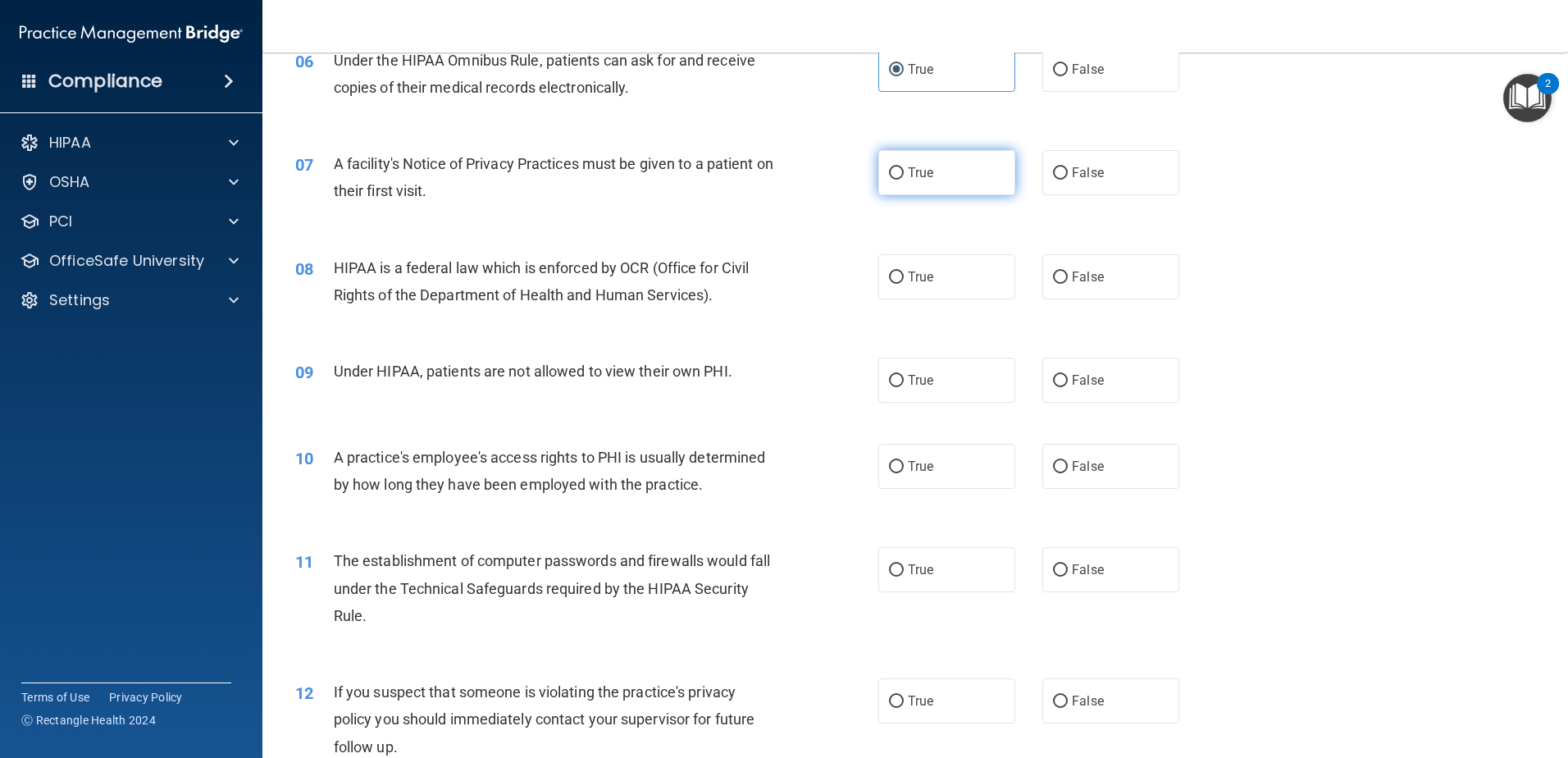
click at [958, 185] on label "True" at bounding box center [947, 172] width 137 height 45
click at [903, 180] on input "True" at bounding box center [896, 174] width 14 height 13
radio input "true"
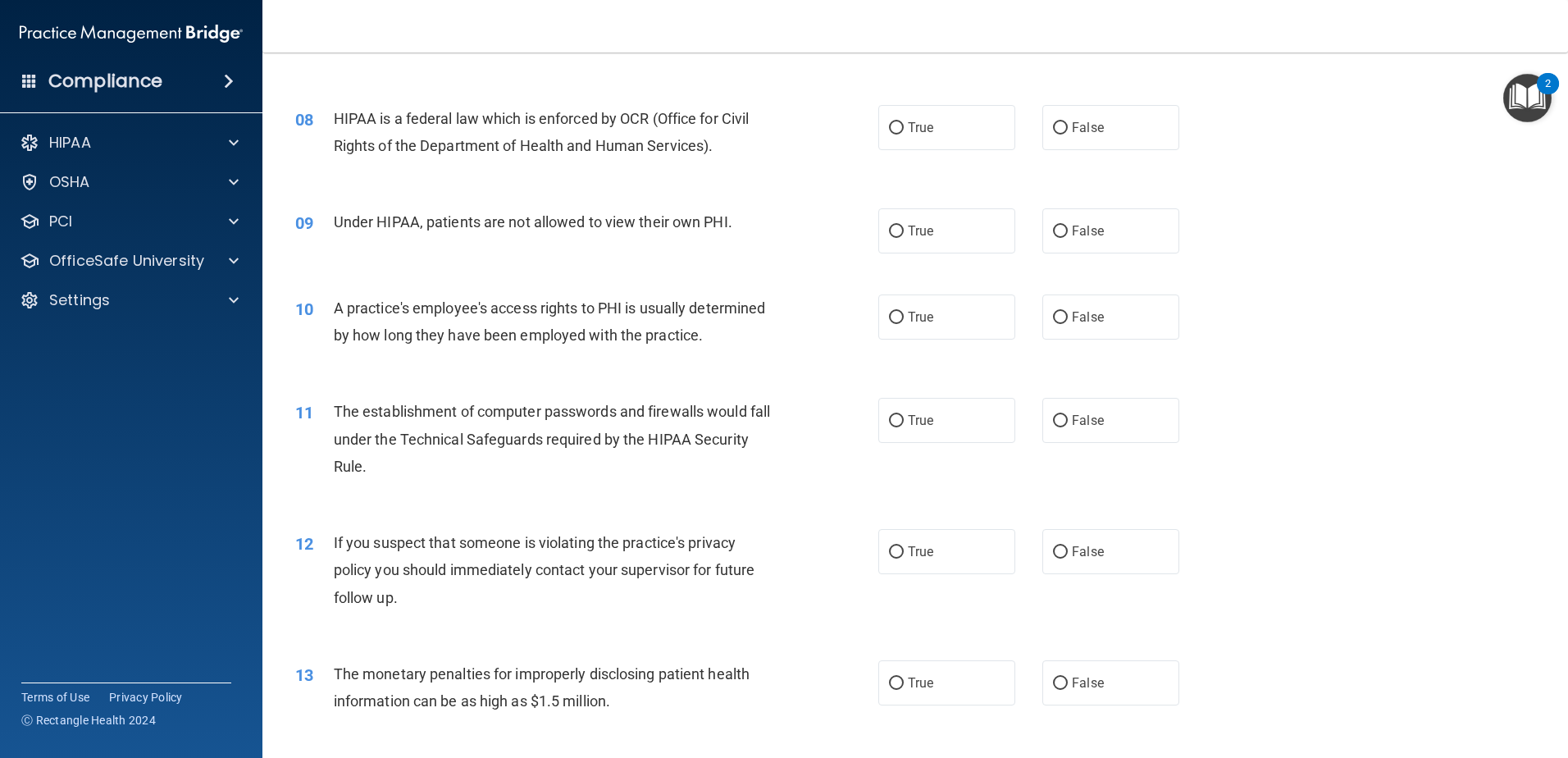
scroll to position [902, 0]
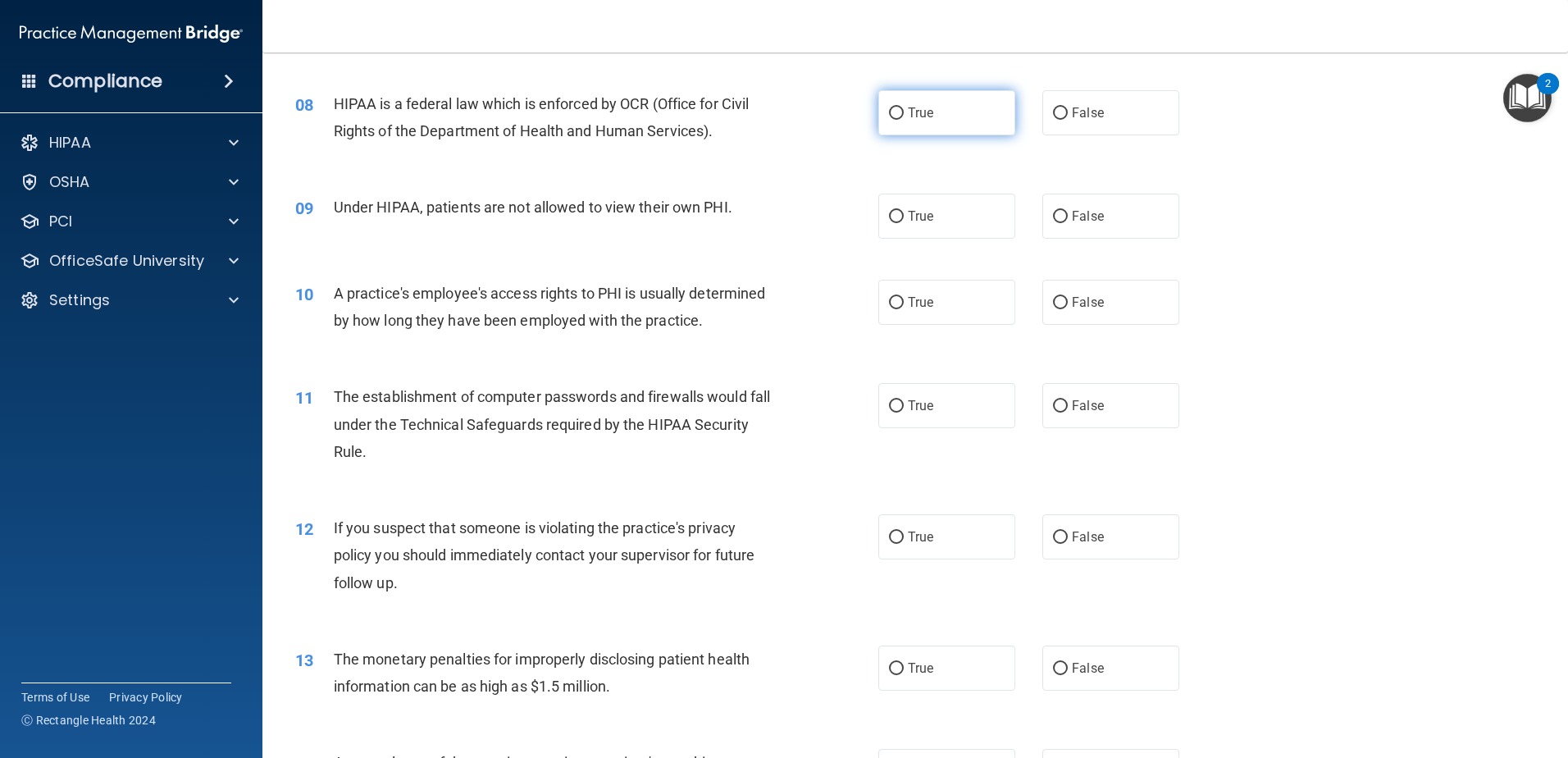
click at [930, 123] on label "True" at bounding box center [947, 113] width 137 height 45
click at [903, 119] on input "True" at bounding box center [896, 113] width 14 height 13
radio input "true"
click at [1063, 207] on label "False" at bounding box center [1111, 216] width 137 height 45
click at [1063, 211] on input "False" at bounding box center [1060, 217] width 14 height 13
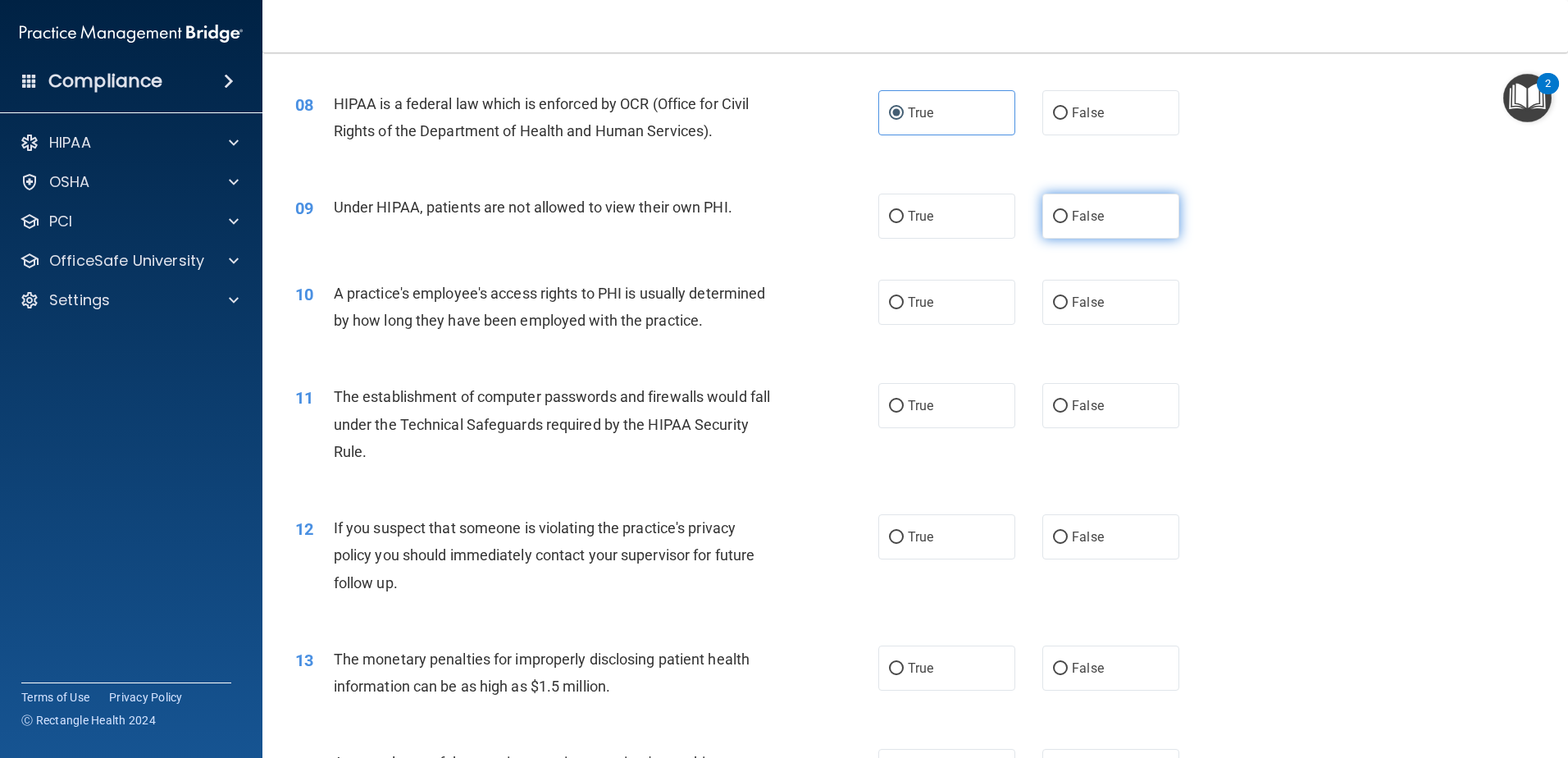
radio input "true"
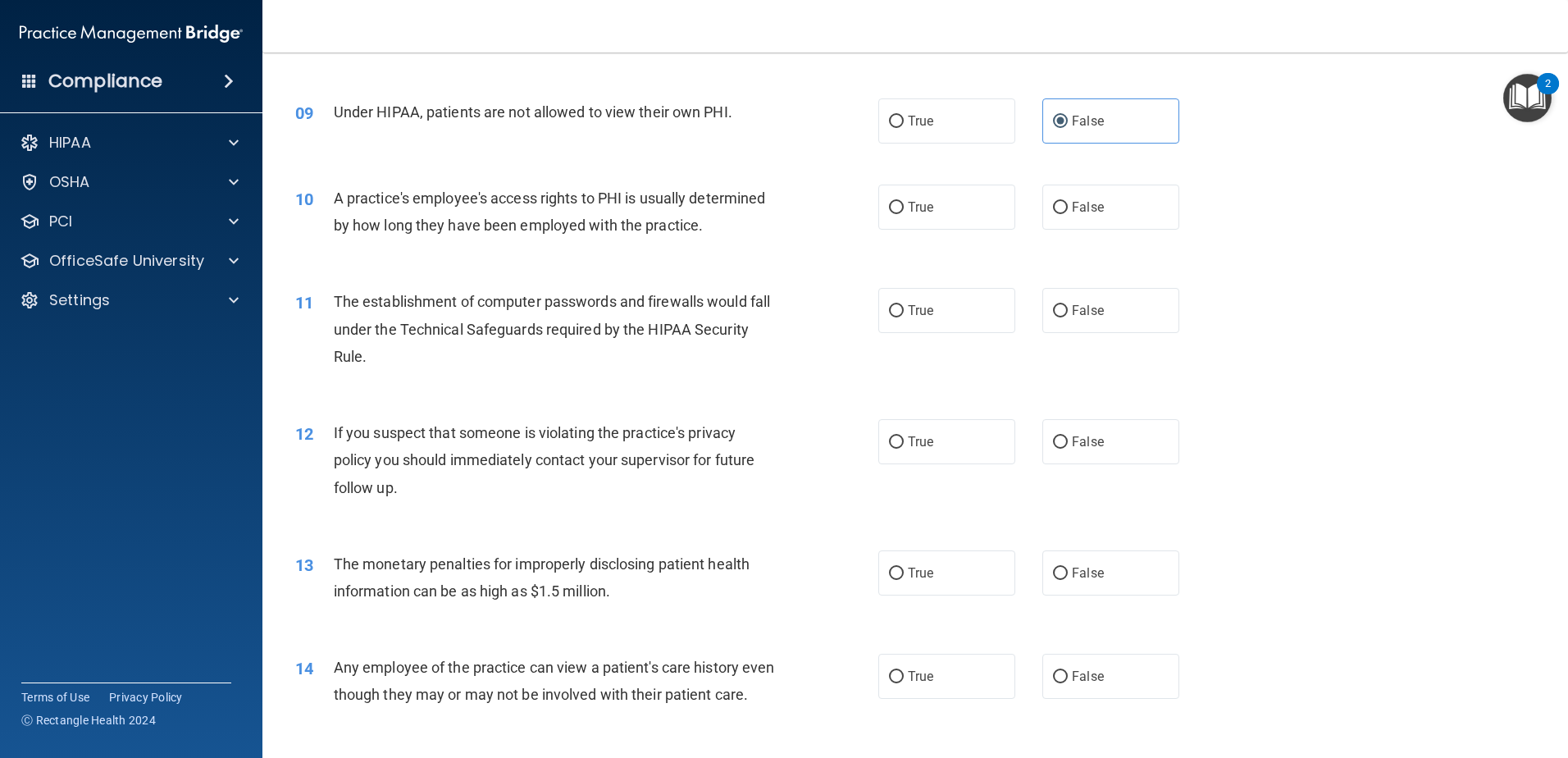
scroll to position [1066, 0]
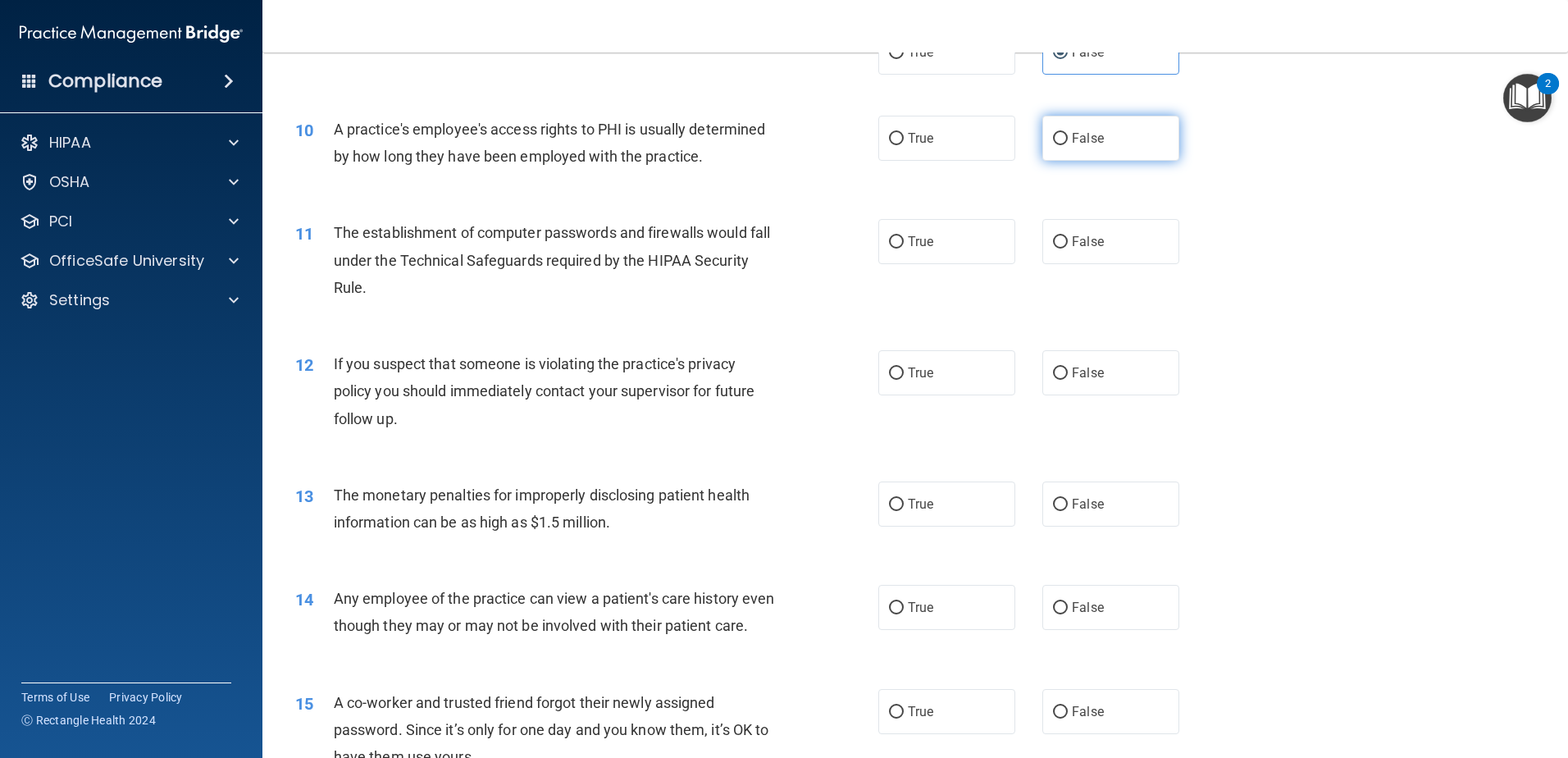
click at [1073, 143] on span "False" at bounding box center [1088, 138] width 32 height 15
click at [1068, 143] on input "False" at bounding box center [1060, 139] width 14 height 13
radio input "true"
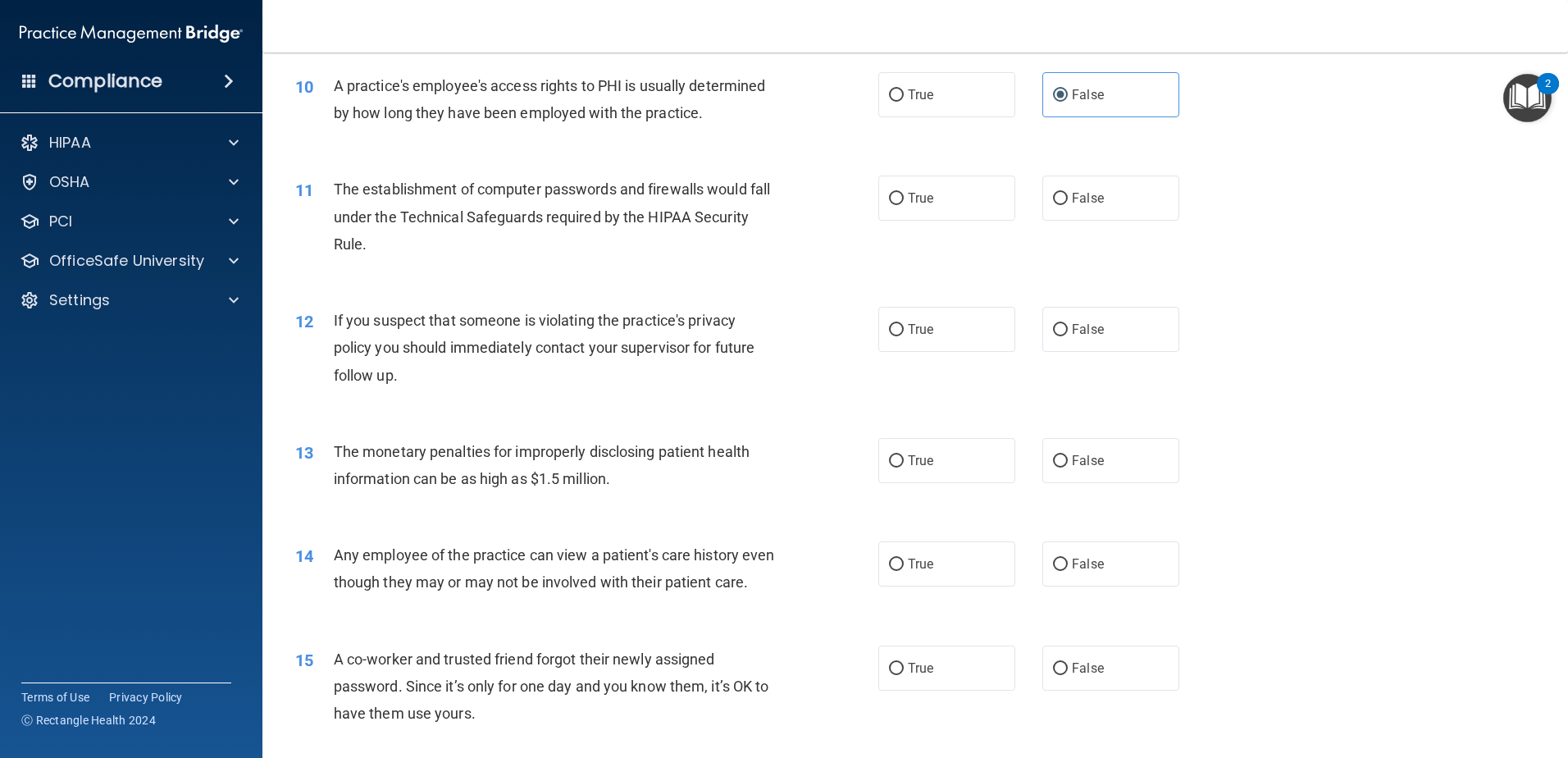
scroll to position [1148, 0]
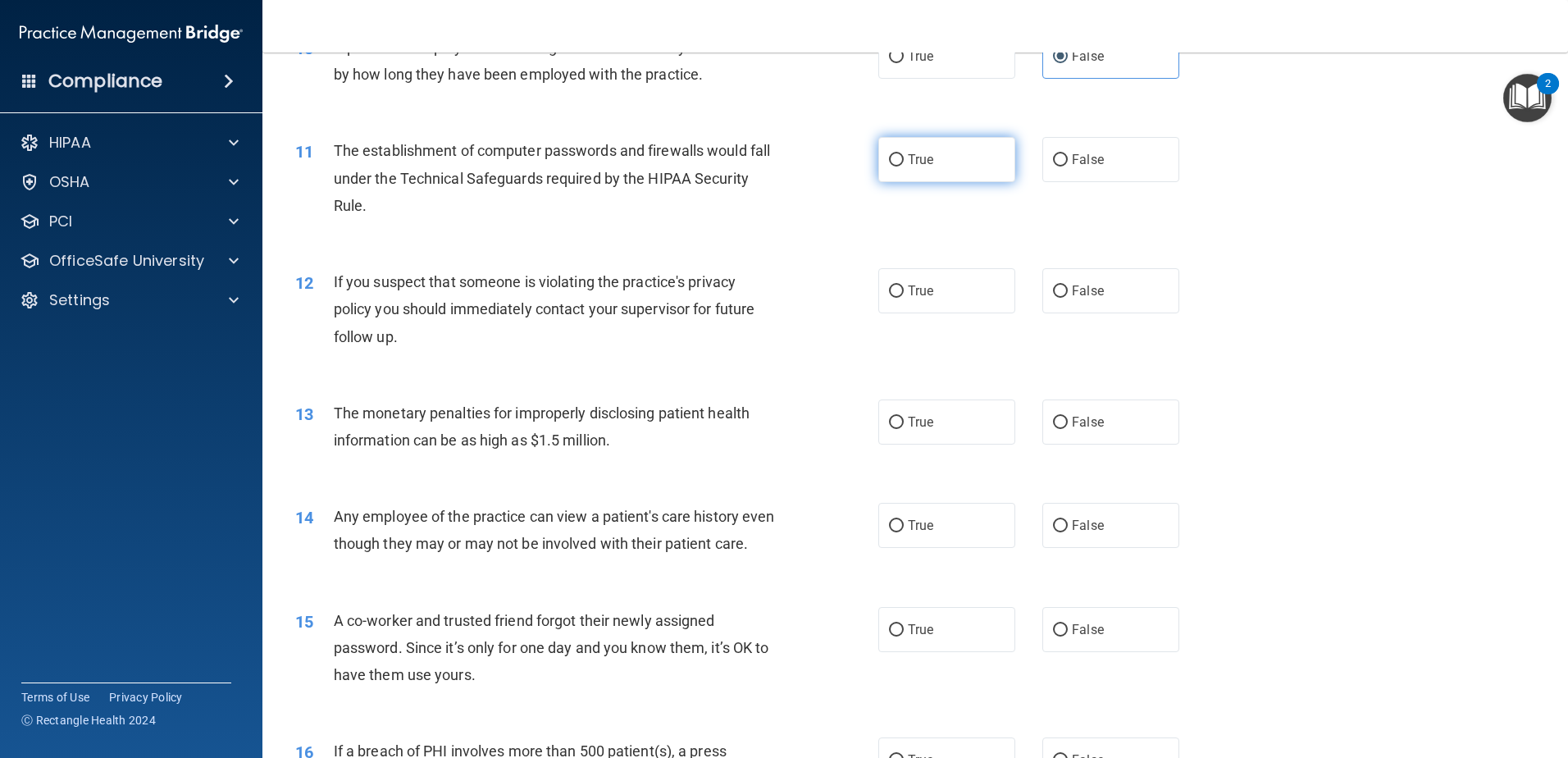
click at [951, 154] on label "True" at bounding box center [947, 159] width 137 height 45
click at [903, 154] on input "True" at bounding box center [896, 160] width 14 height 13
radio input "true"
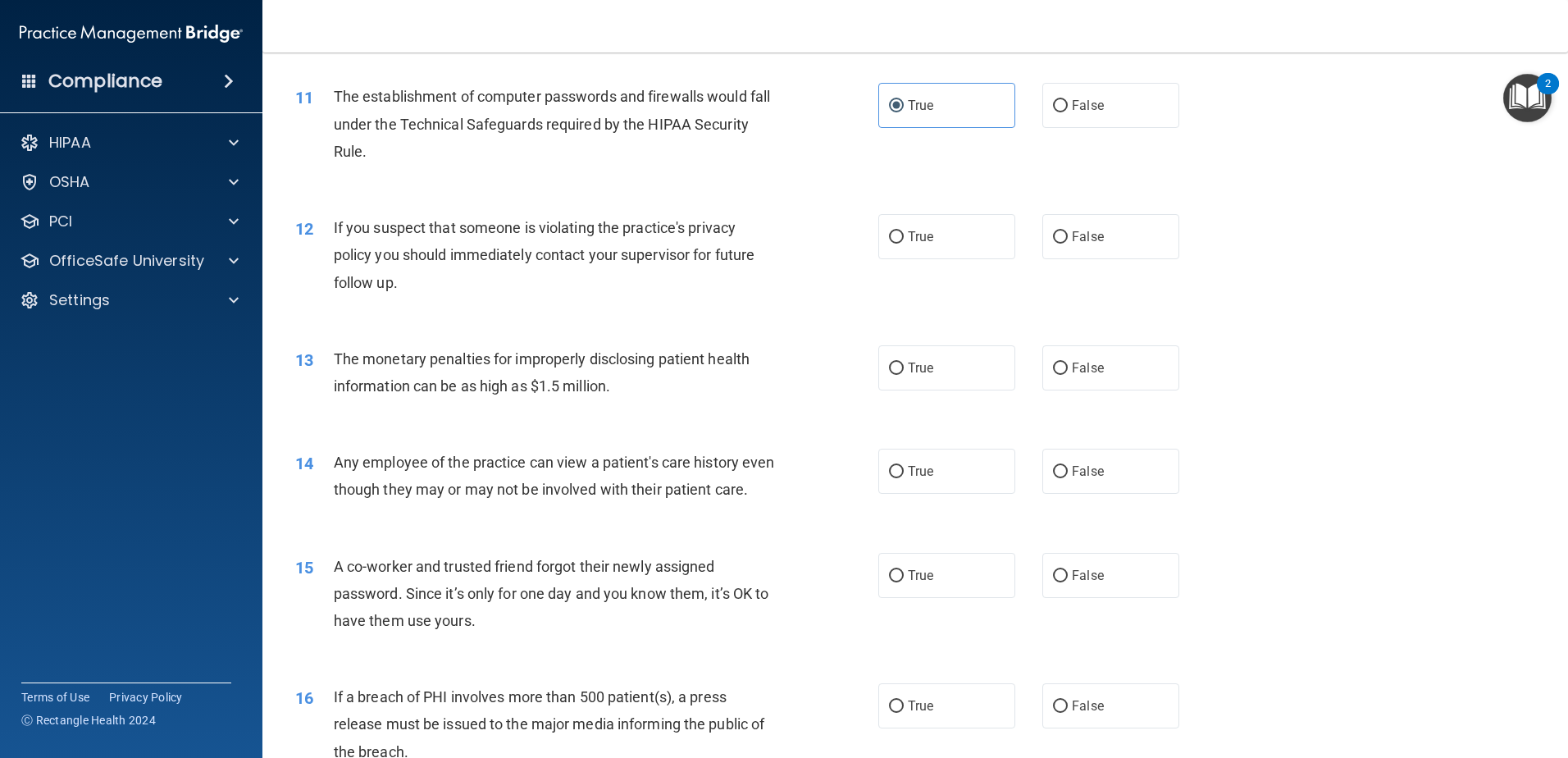
scroll to position [1313, 0]
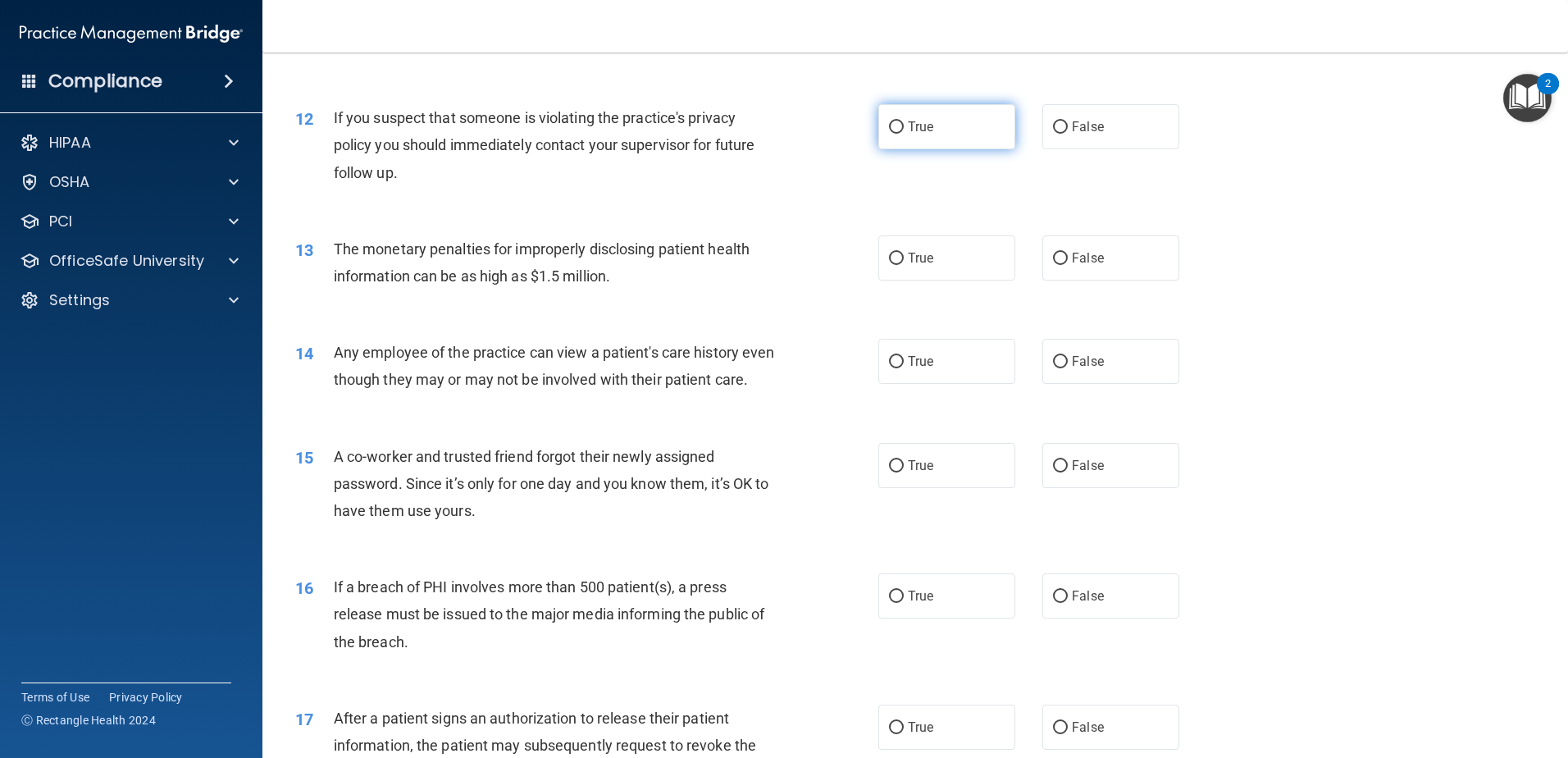
click at [965, 142] on label "True" at bounding box center [947, 126] width 137 height 45
click at [903, 134] on input "True" at bounding box center [896, 127] width 14 height 13
radio input "true"
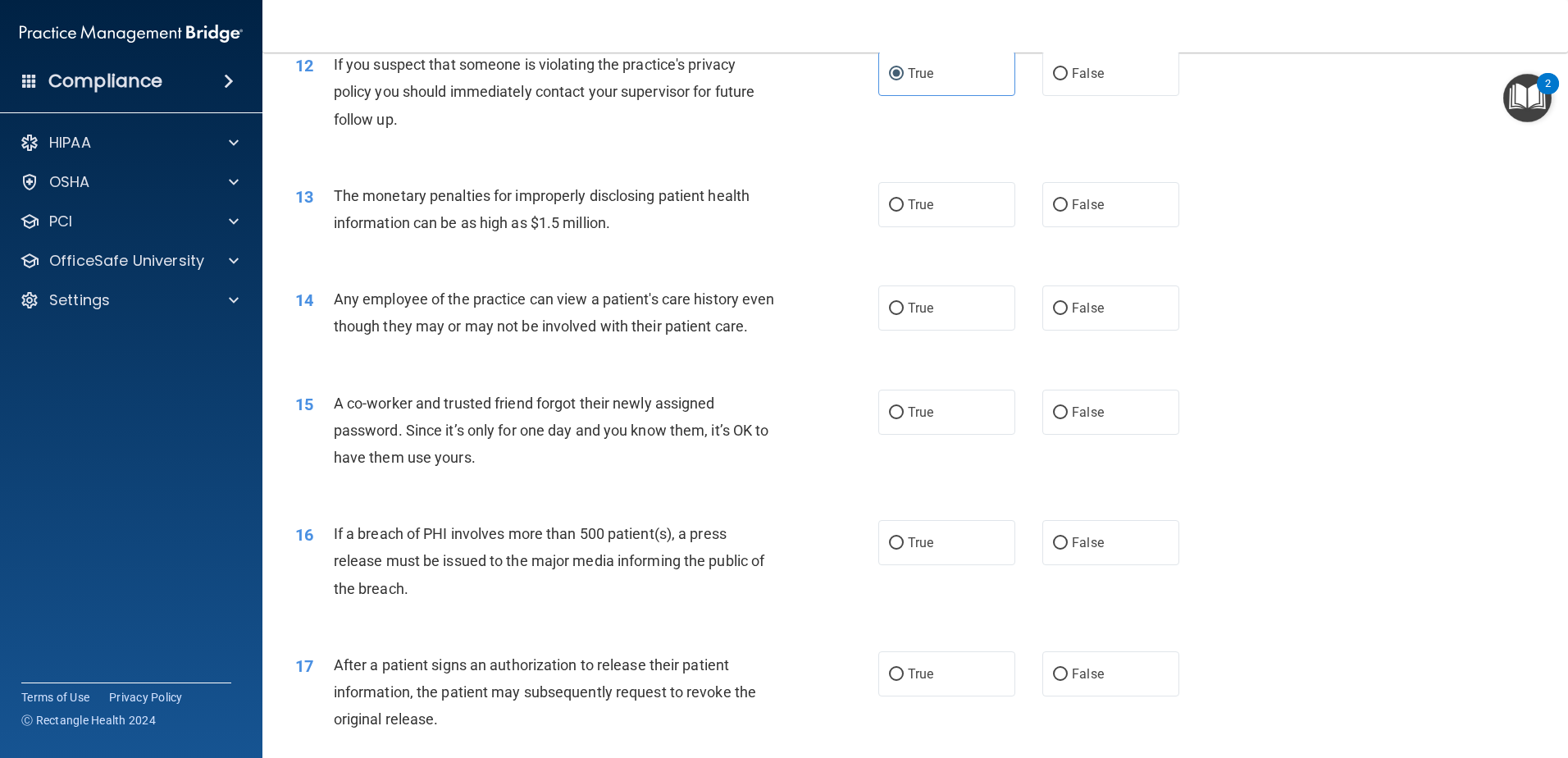
scroll to position [1394, 0]
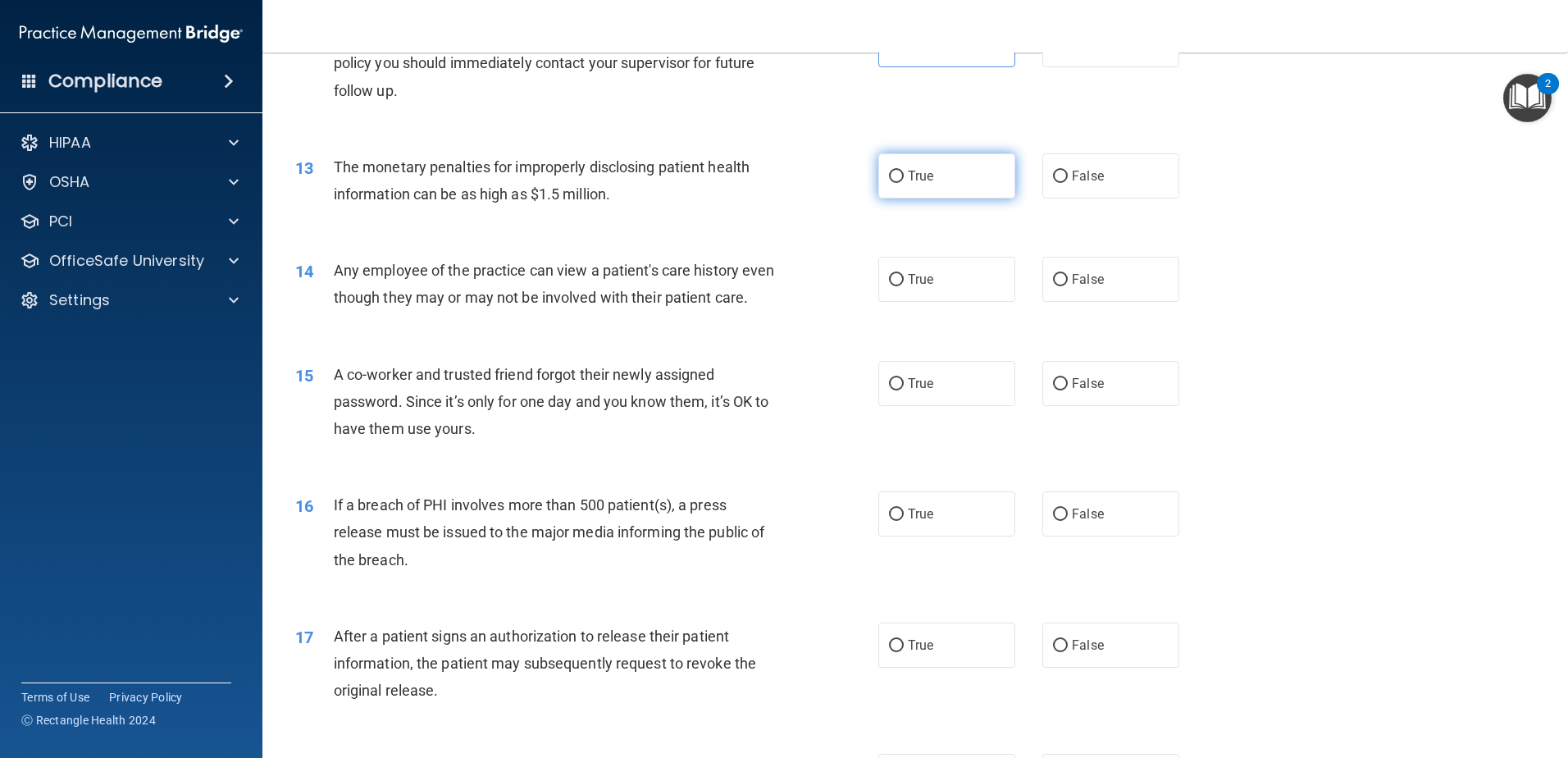
click at [958, 195] on label "True" at bounding box center [947, 175] width 137 height 45
click at [903, 183] on input "True" at bounding box center [896, 176] width 14 height 13
radio input "true"
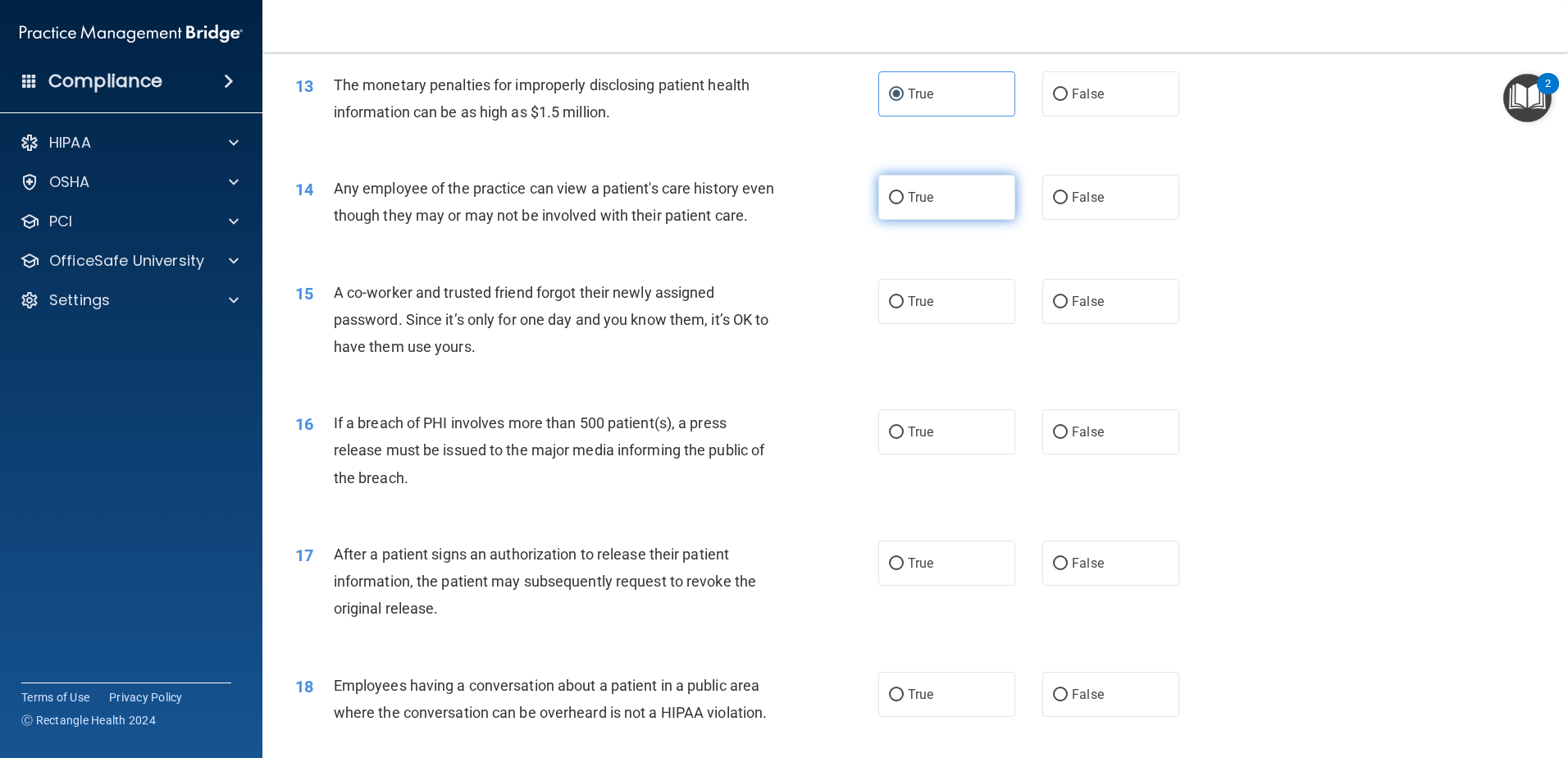
click at [908, 193] on span "True" at bounding box center [920, 197] width 25 height 15
click at [903, 193] on input "True" at bounding box center [896, 198] width 14 height 13
radio input "true"
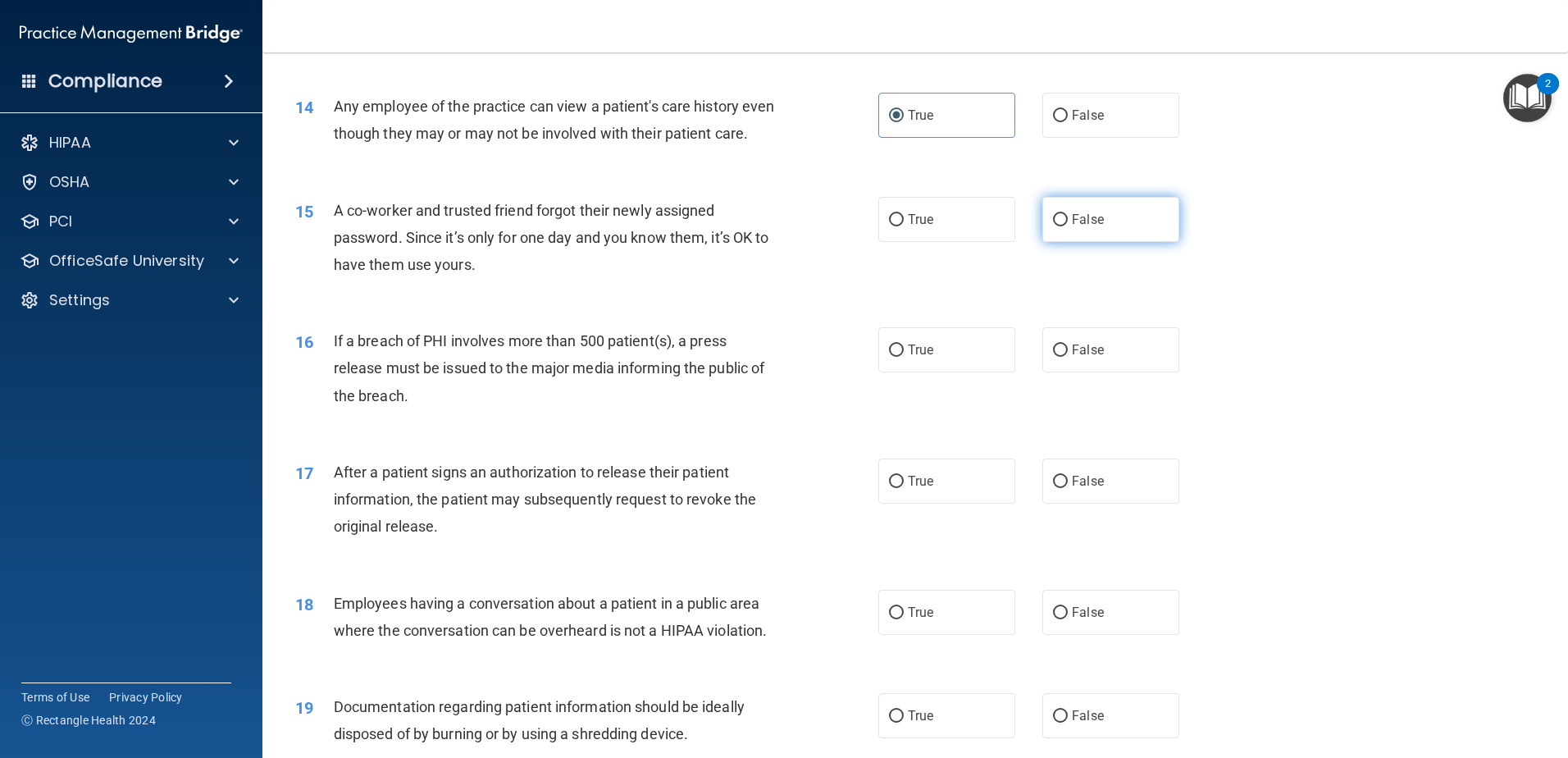
click at [1072, 227] on span "False" at bounding box center [1088, 219] width 32 height 15
click at [1068, 226] on input "False" at bounding box center [1060, 220] width 14 height 13
radio input "true"
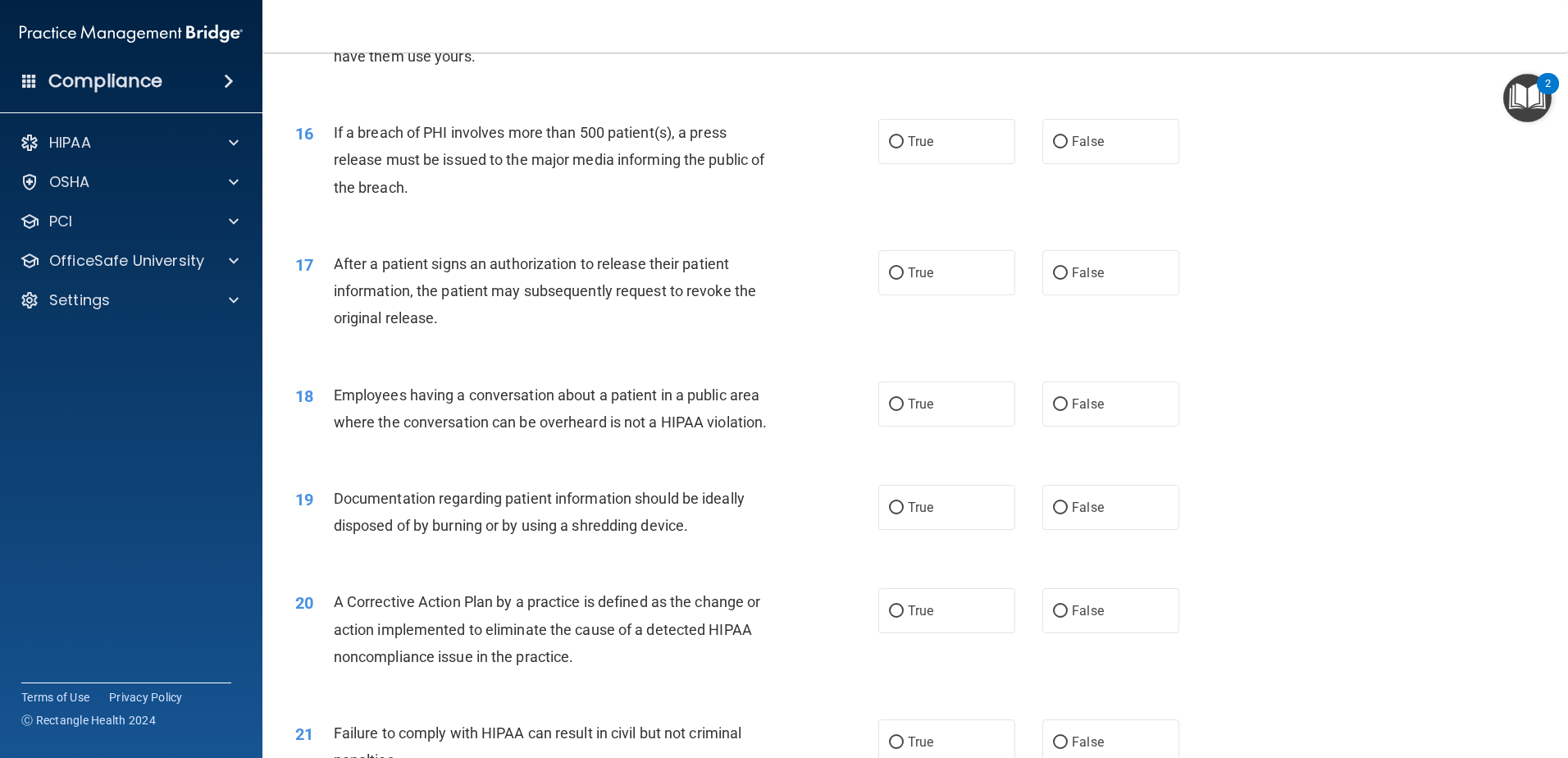
scroll to position [1805, 0]
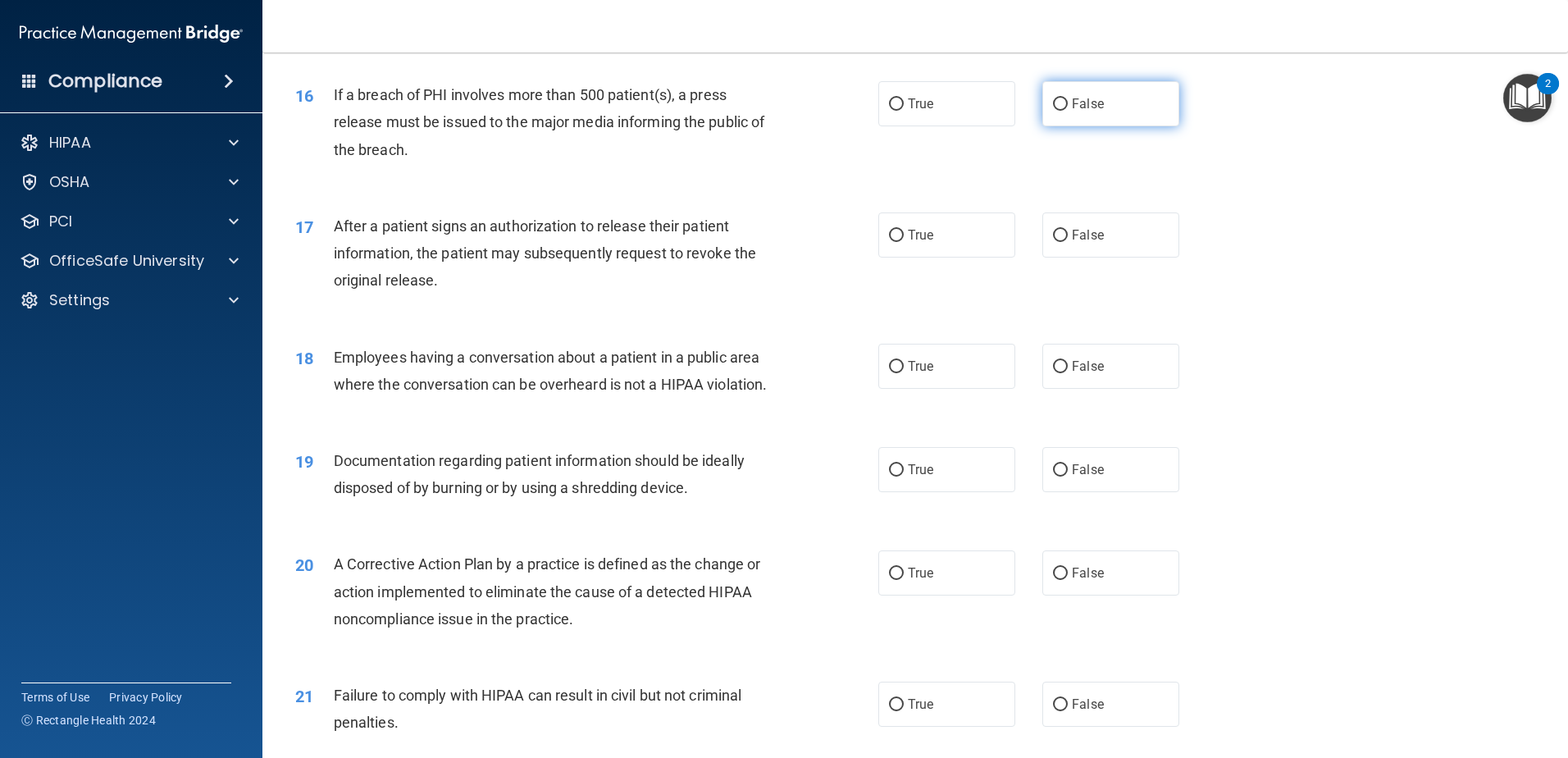
click at [1059, 126] on label "False" at bounding box center [1111, 103] width 137 height 45
click at [1059, 111] on input "False" at bounding box center [1060, 104] width 14 height 13
radio input "true"
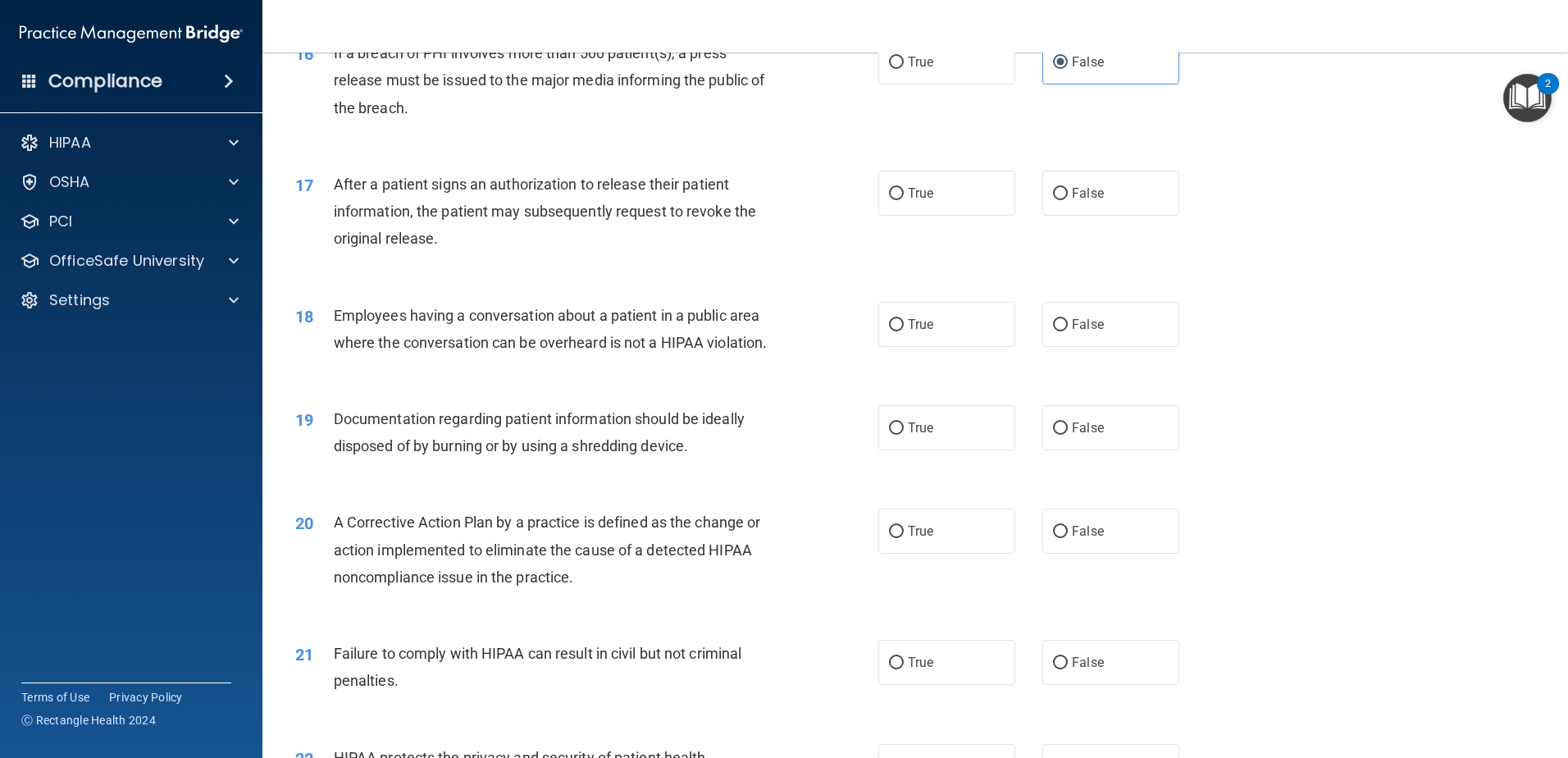
scroll to position [1887, 0]
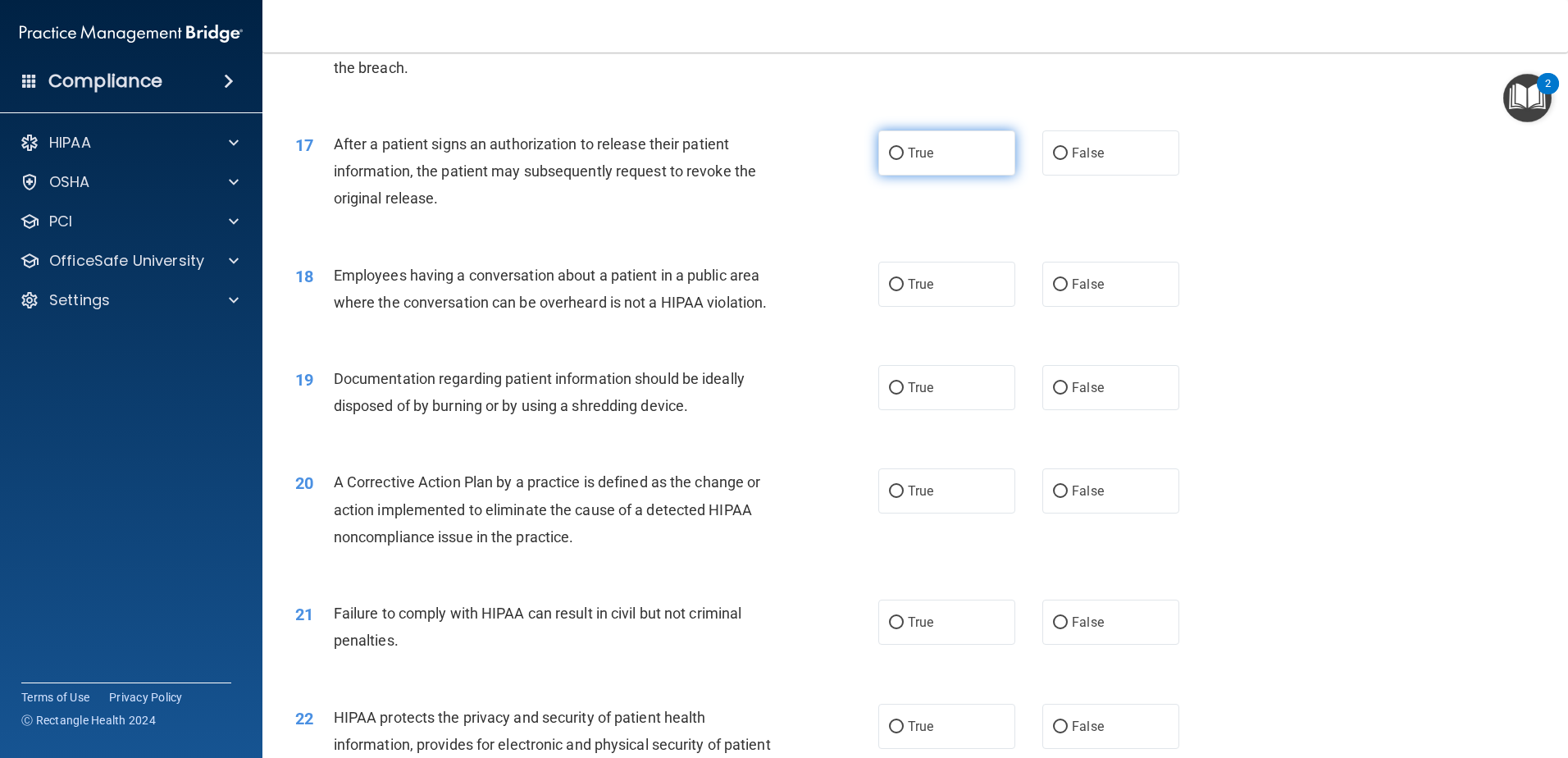
click at [957, 175] on label "True" at bounding box center [947, 152] width 137 height 45
click at [903, 160] on input "True" at bounding box center [896, 153] width 14 height 13
radio input "true"
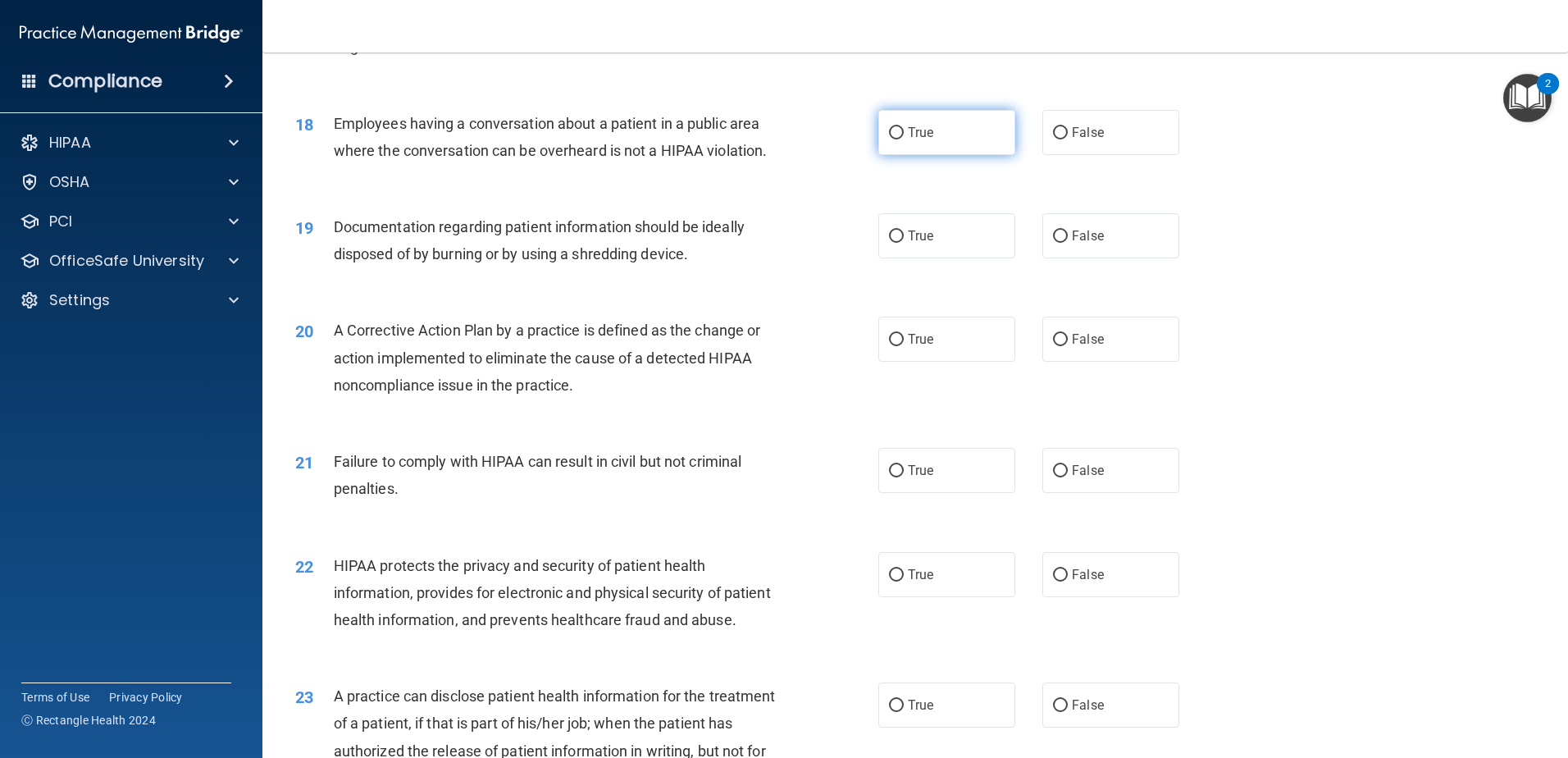
scroll to position [2050, 0]
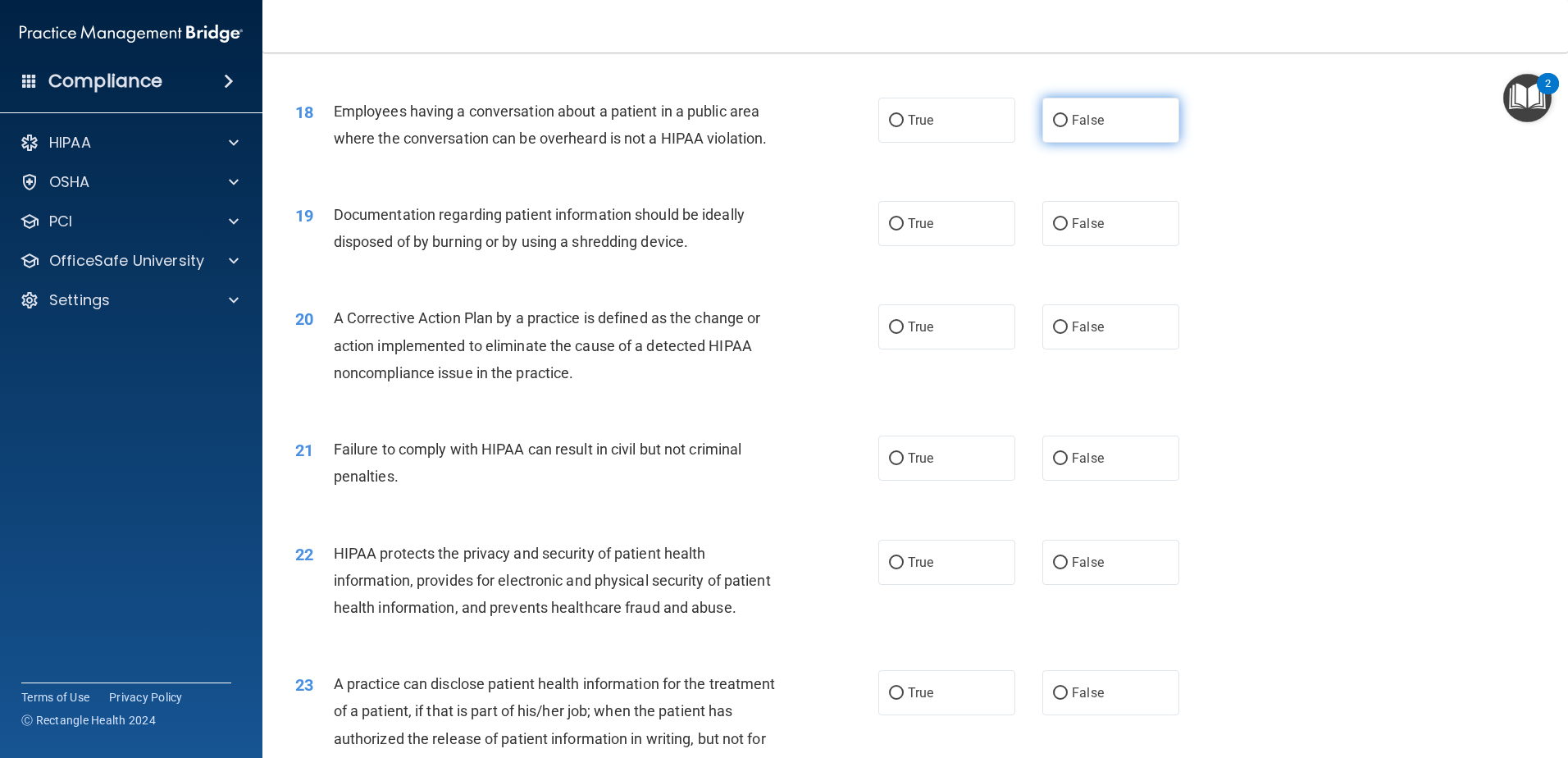
click at [1057, 127] on input "False" at bounding box center [1060, 121] width 14 height 13
radio input "true"
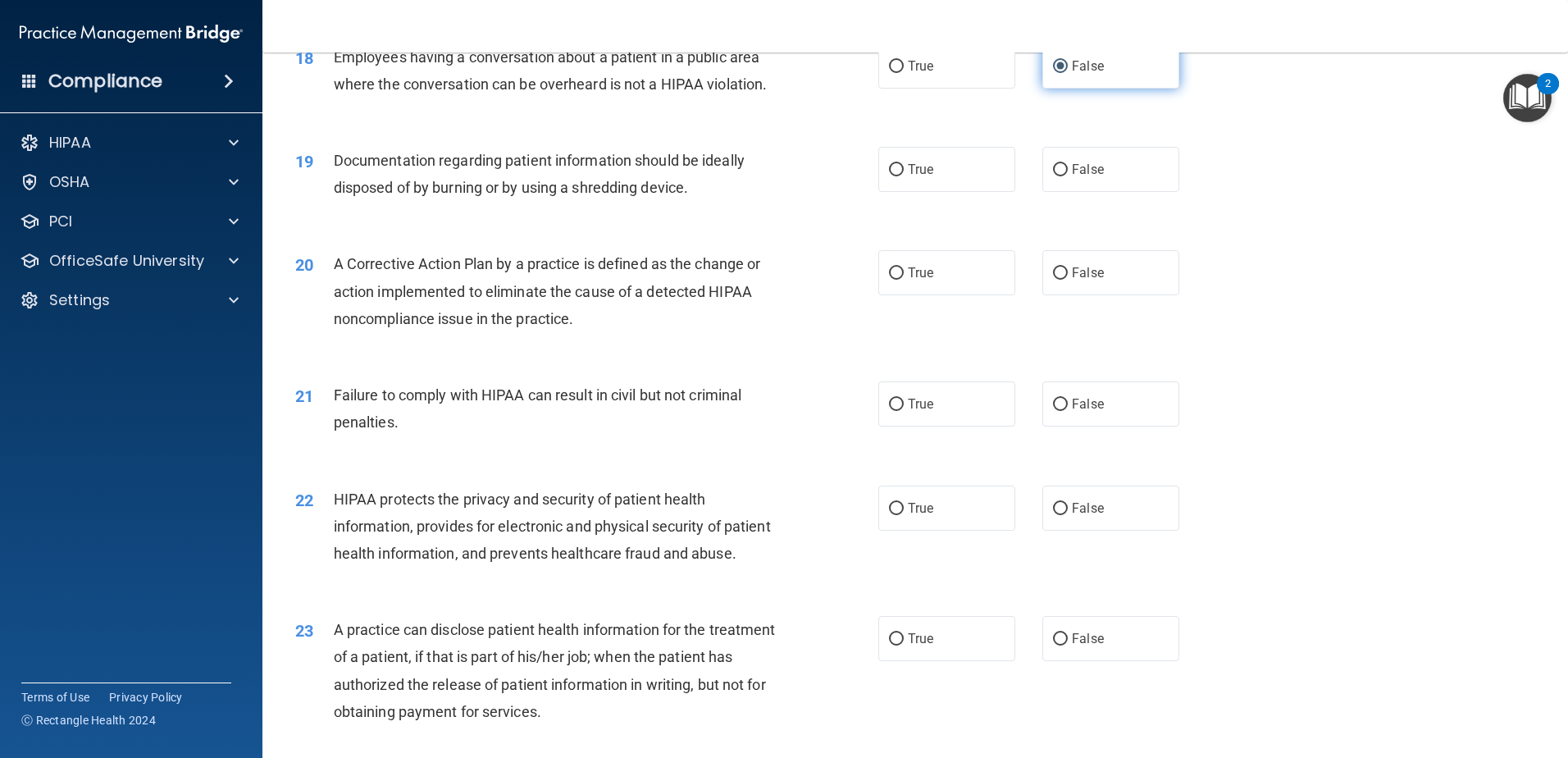
scroll to position [2133, 0]
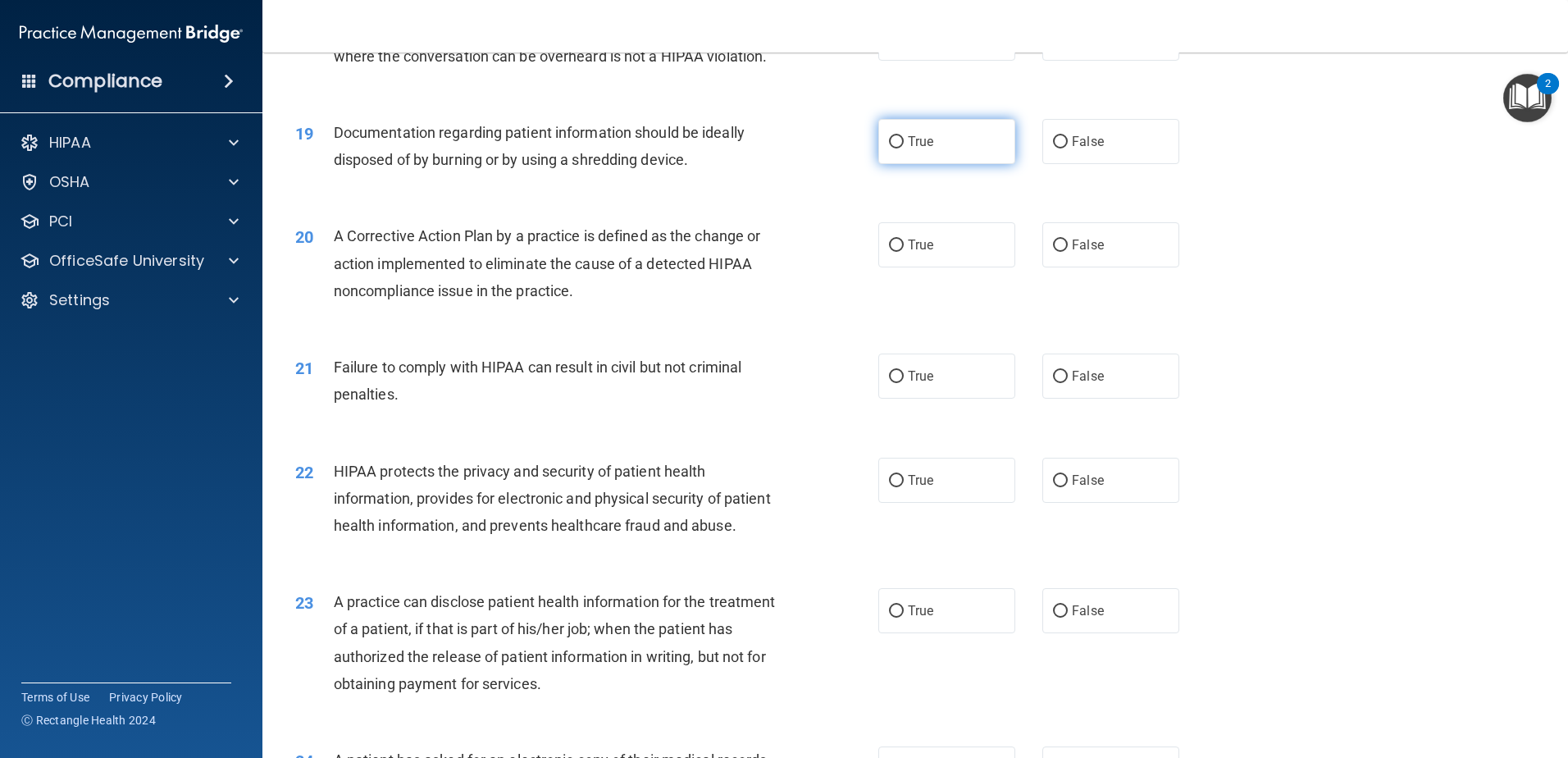
click at [993, 164] on label "True" at bounding box center [947, 141] width 137 height 45
click at [903, 148] on input "True" at bounding box center [896, 142] width 14 height 13
radio input "true"
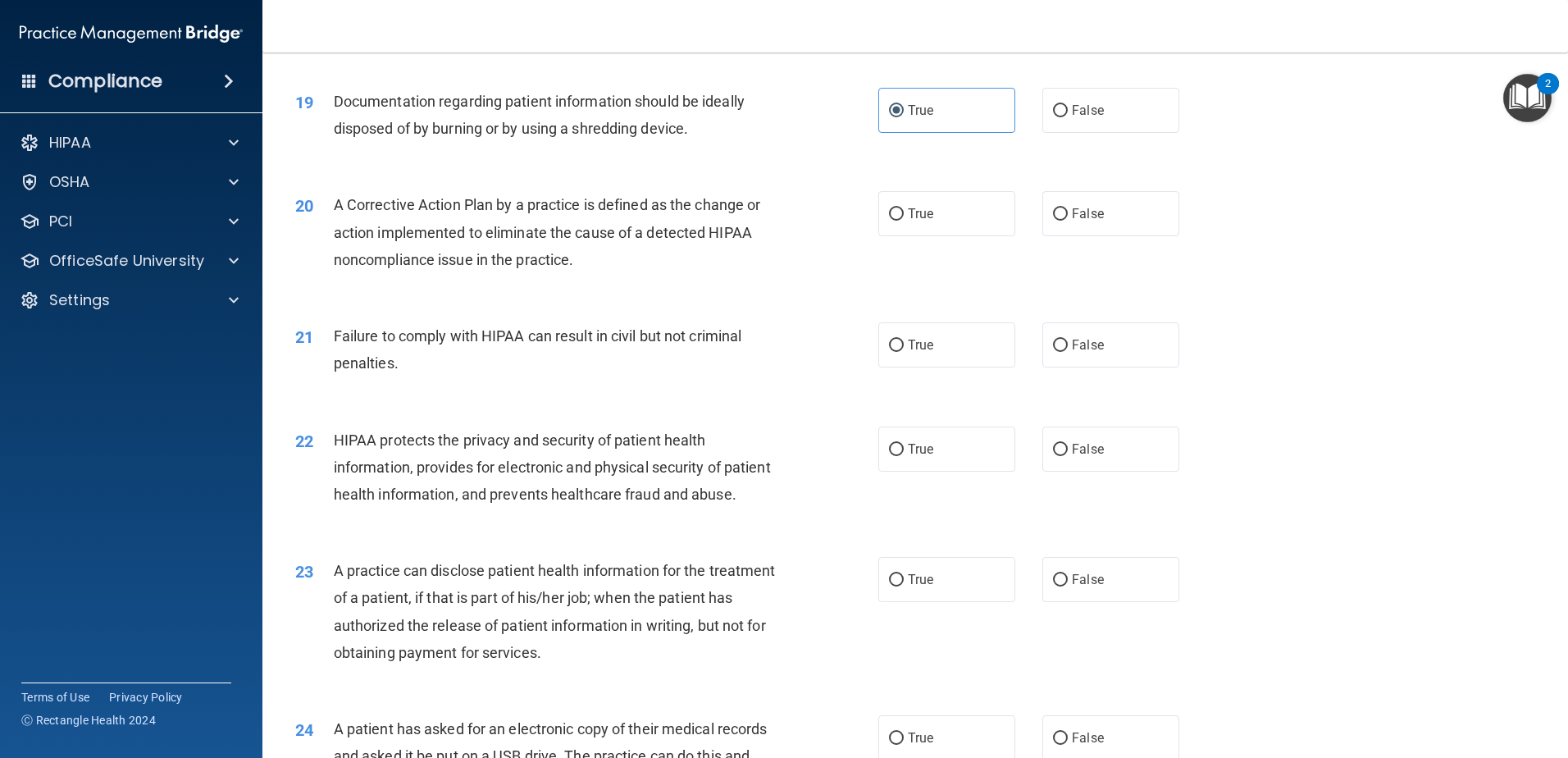
scroll to position [2215, 0]
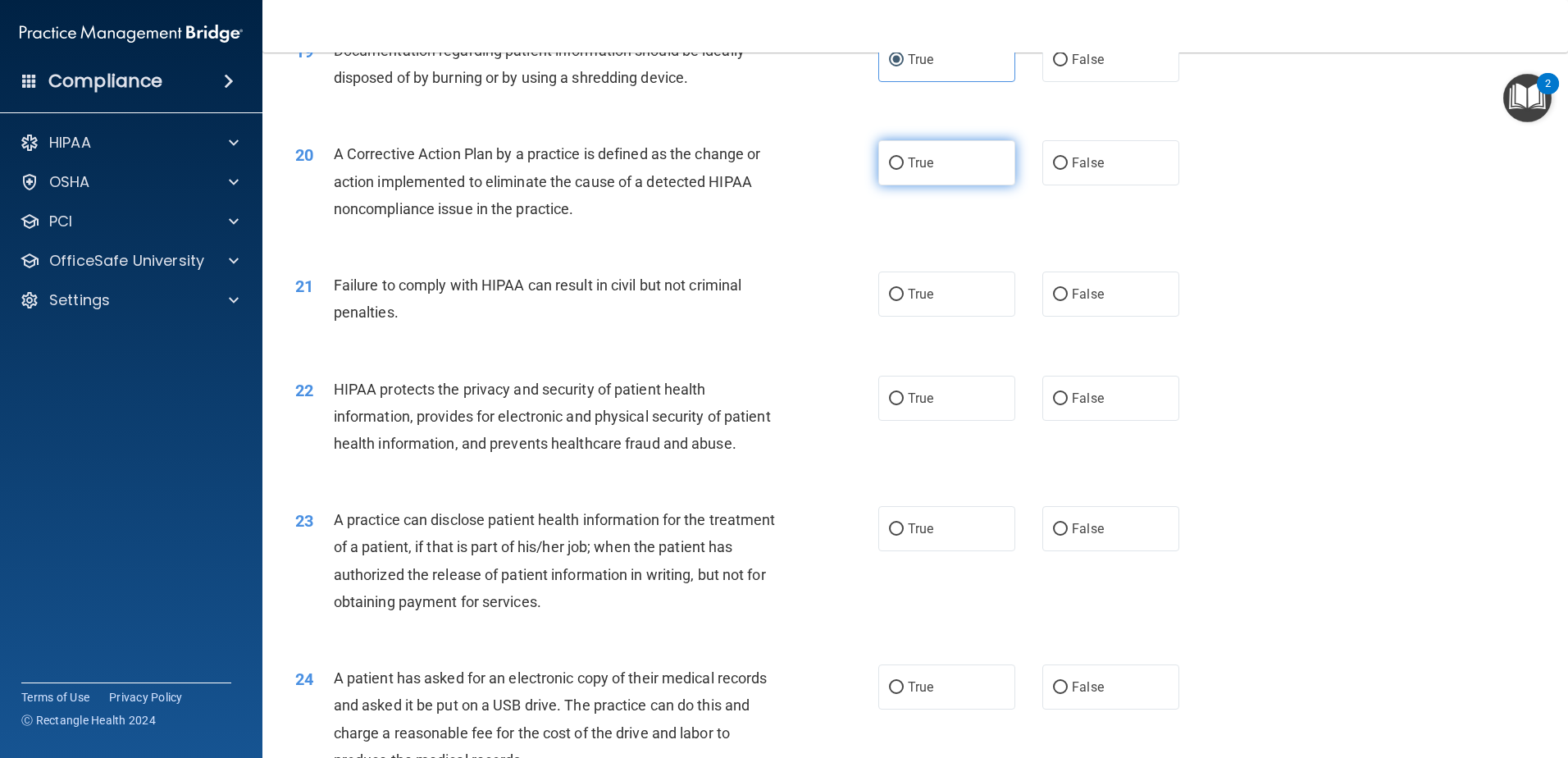
click at [975, 185] on label "True" at bounding box center [947, 163] width 137 height 45
click at [903, 169] on input "True" at bounding box center [896, 163] width 14 height 13
radio input "true"
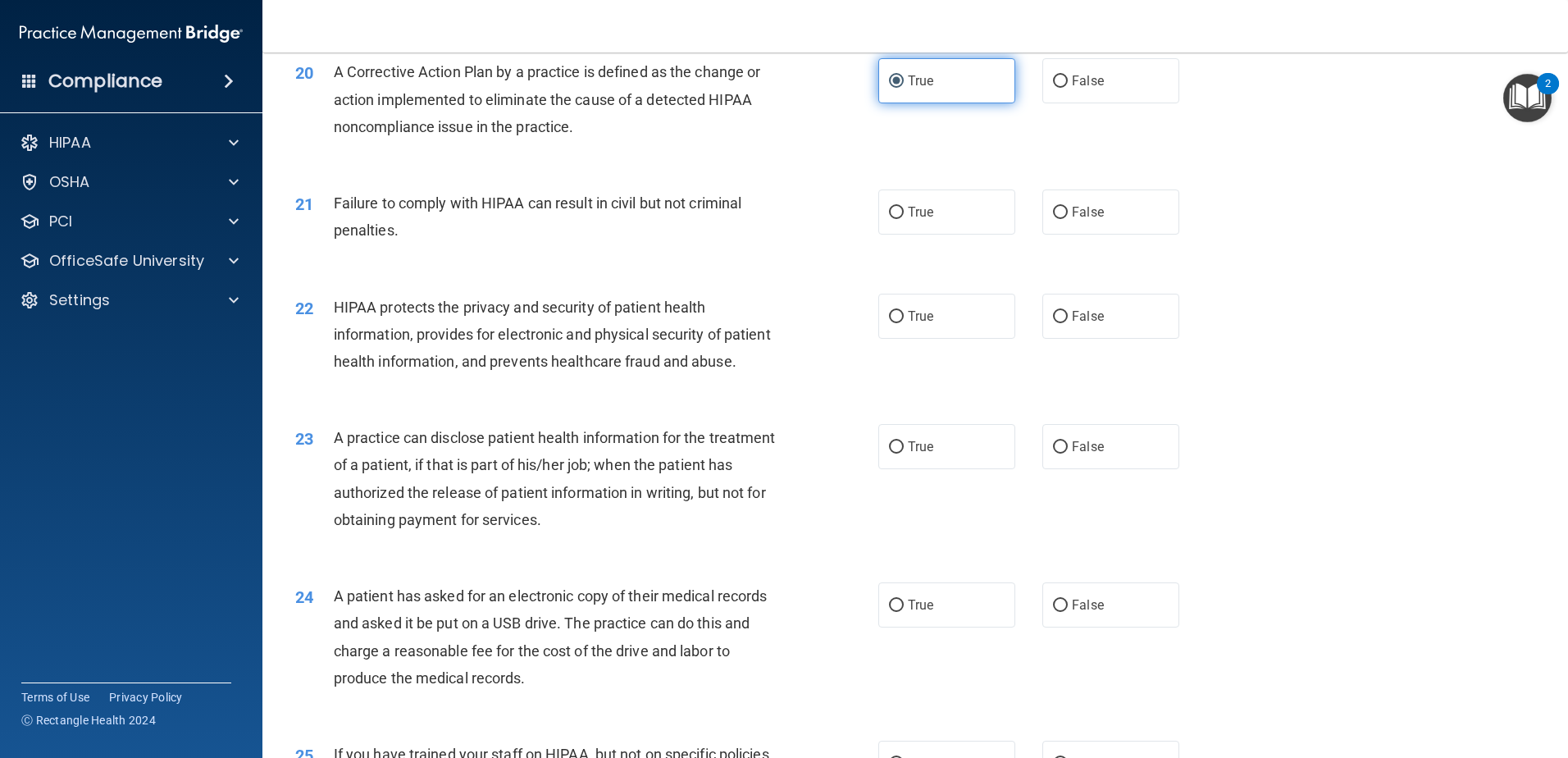
scroll to position [2379, 0]
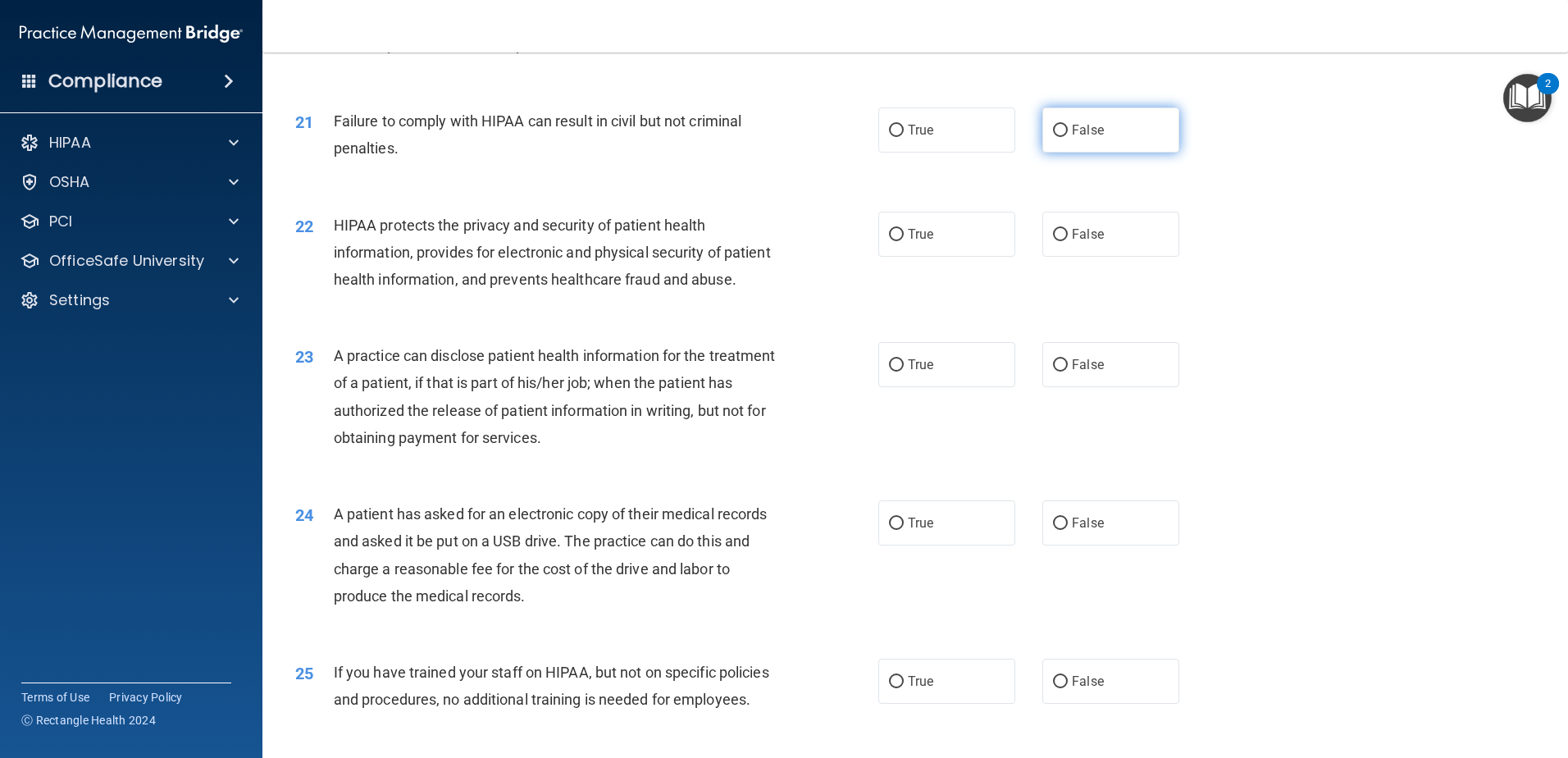
click at [1079, 138] on span "False" at bounding box center [1088, 130] width 32 height 15
click at [1068, 137] on input "False" at bounding box center [1060, 130] width 14 height 13
radio input "true"
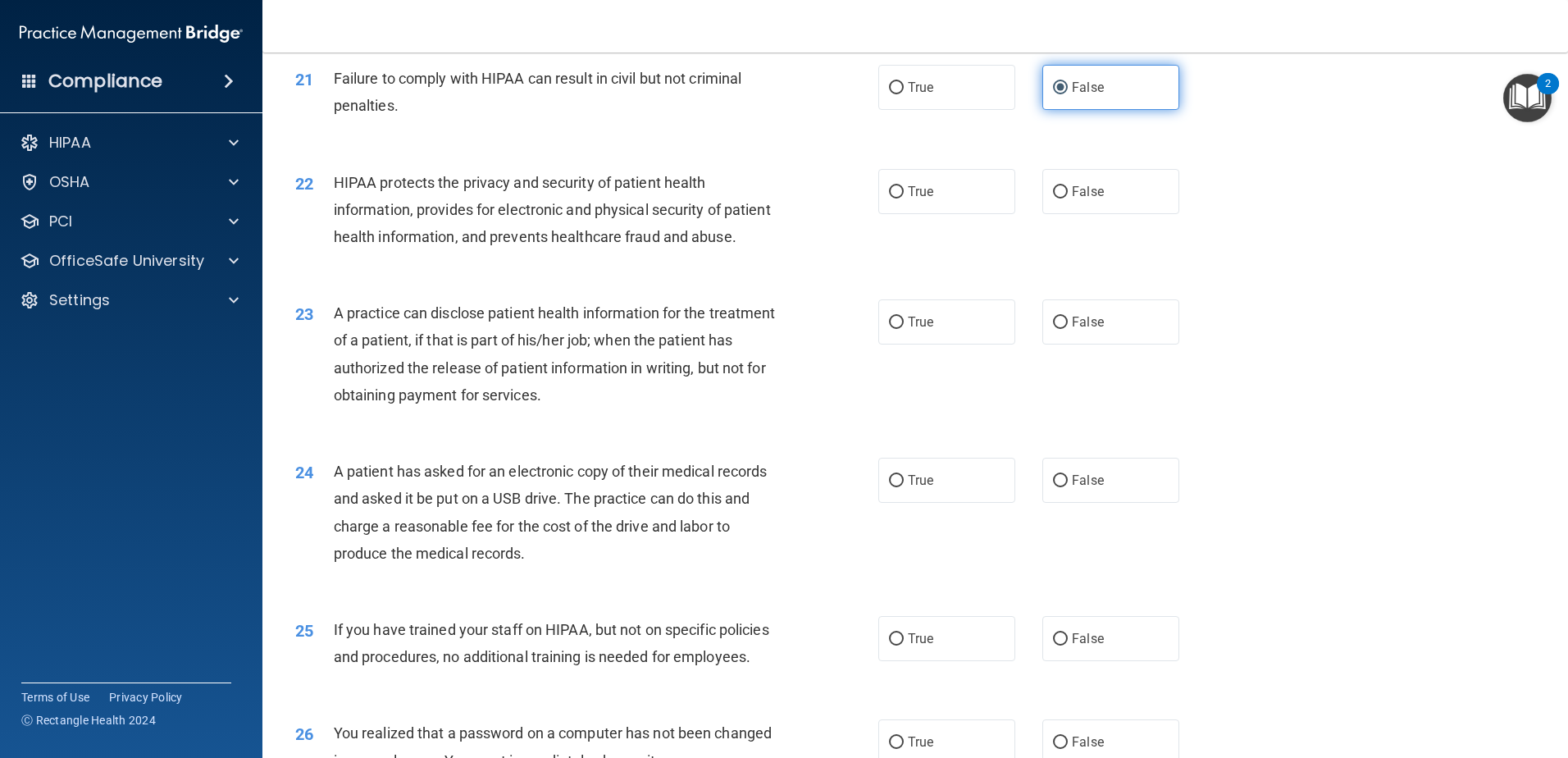
scroll to position [2461, 0]
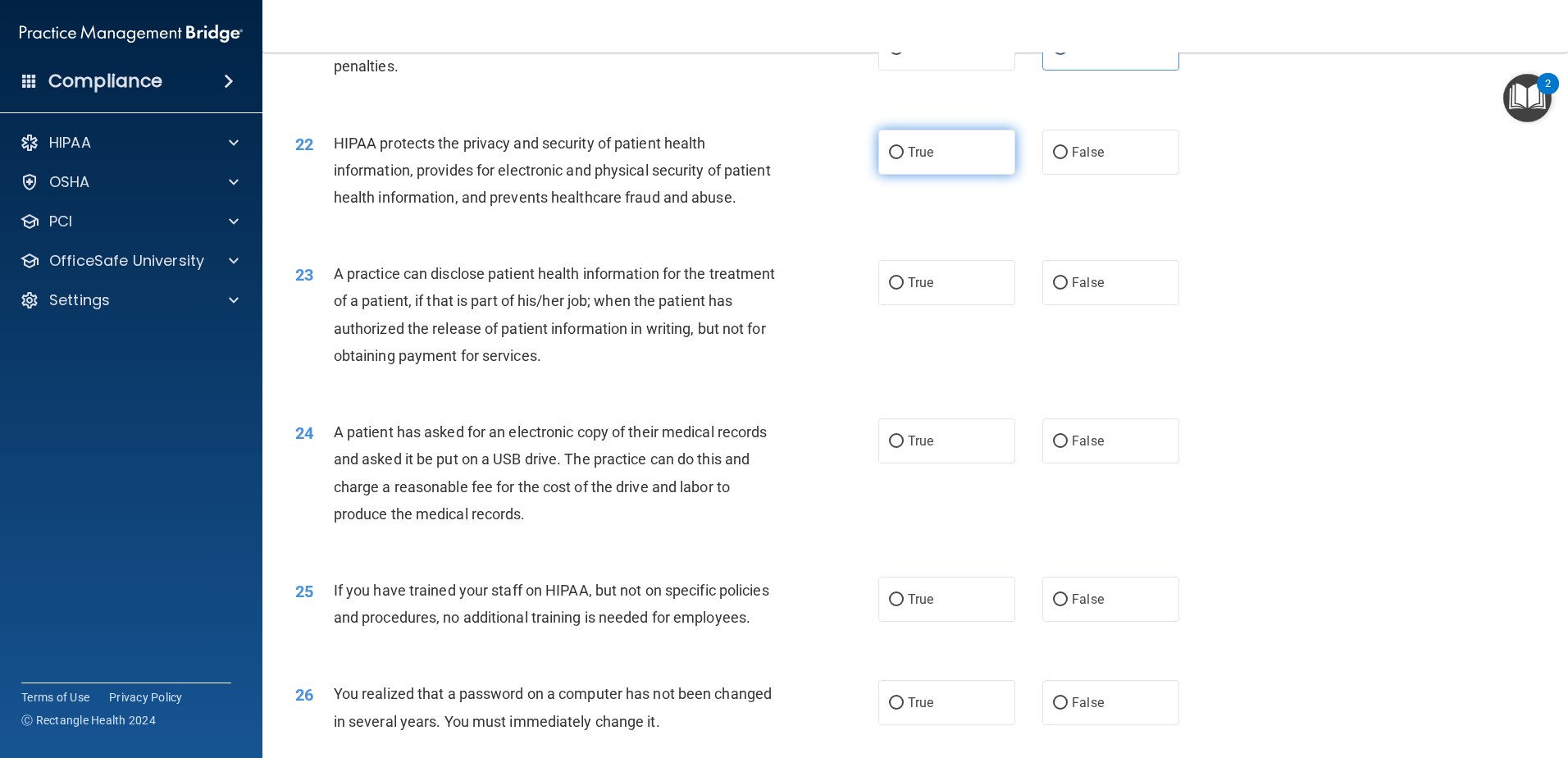
click at [980, 169] on label "True" at bounding box center [947, 152] width 137 height 45
click at [903, 159] on input "True" at bounding box center [896, 152] width 14 height 13
radio input "true"
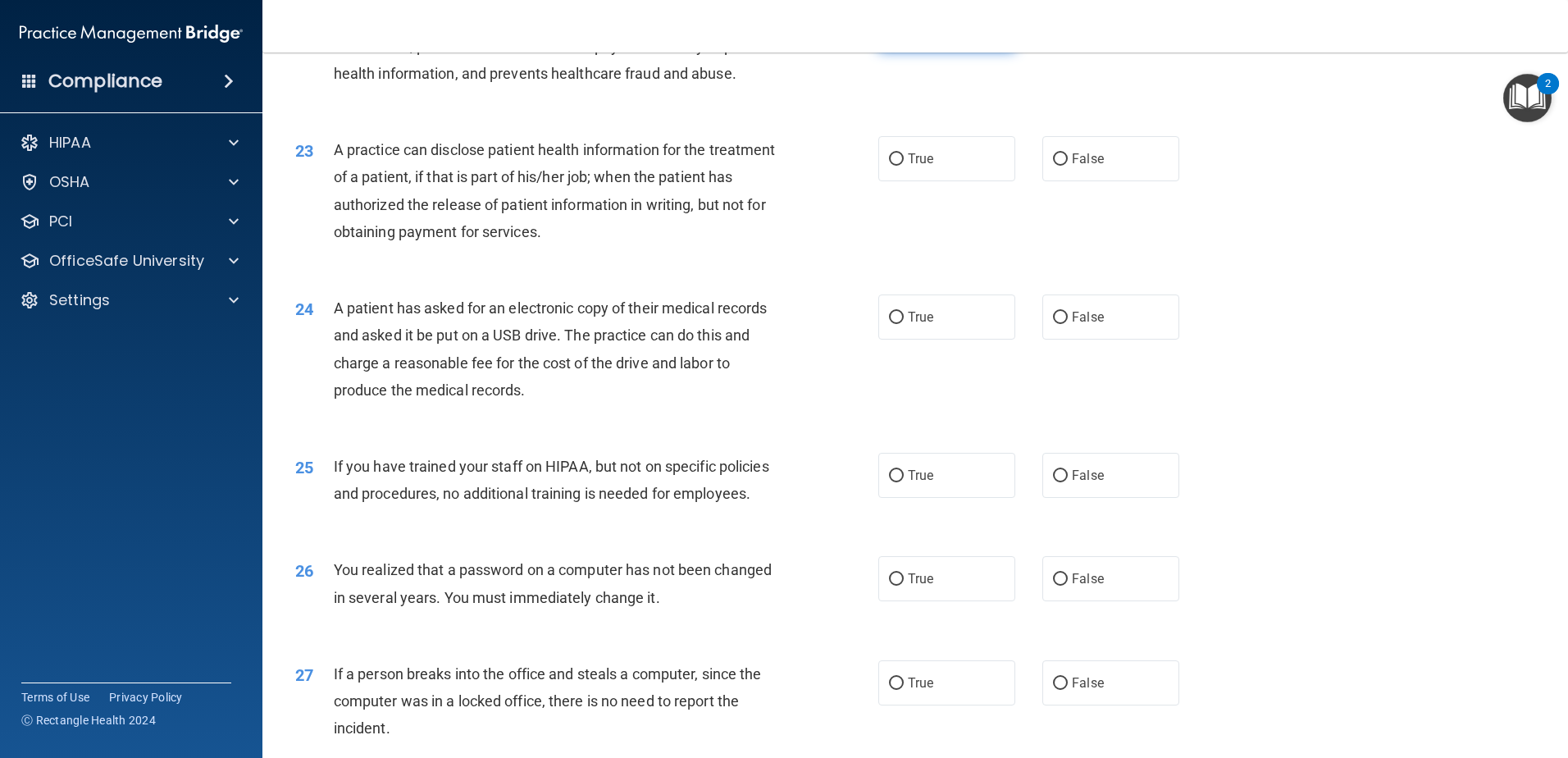
scroll to position [2625, 0]
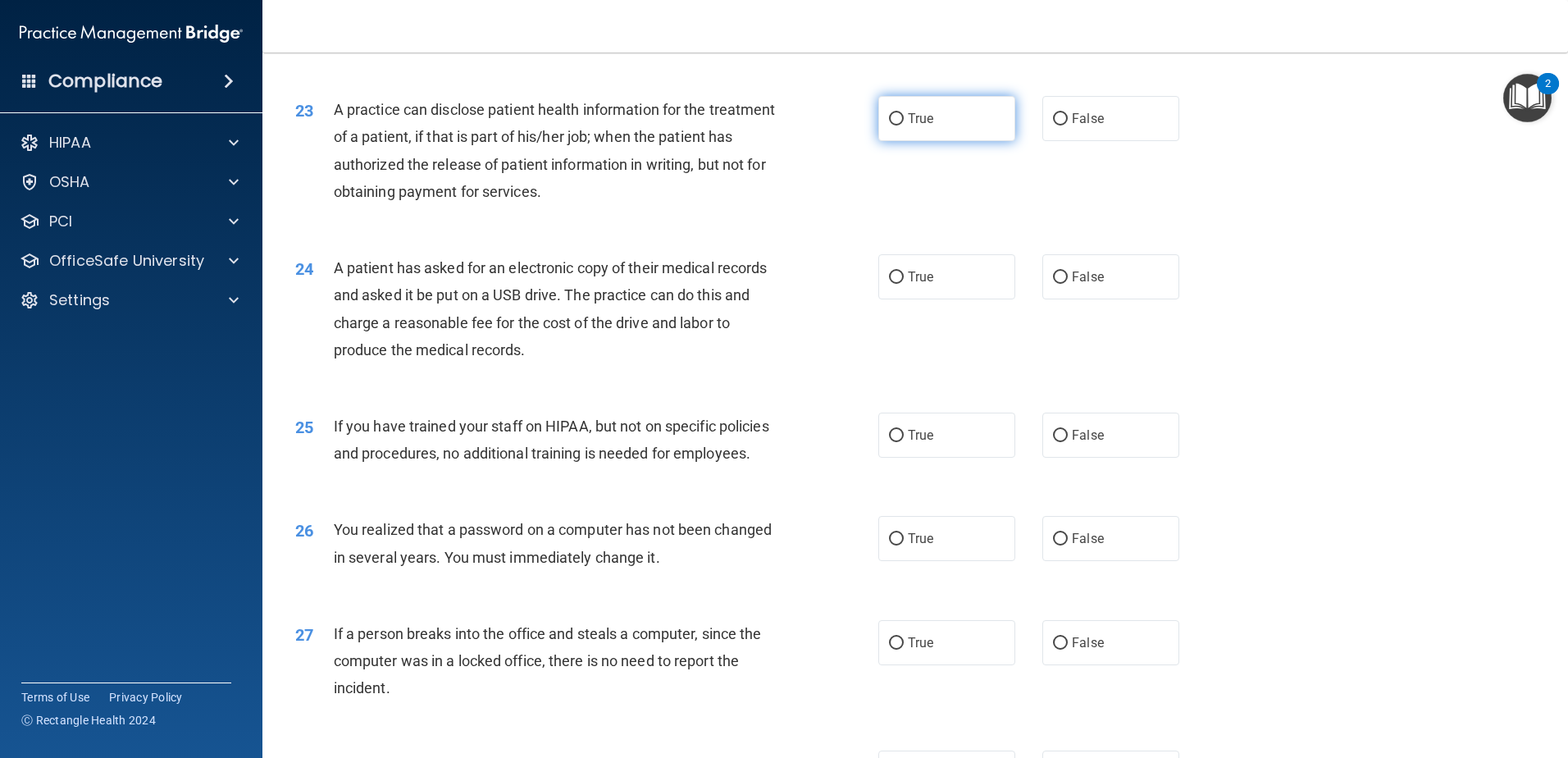
click at [973, 141] on label "True" at bounding box center [947, 118] width 137 height 45
click at [903, 125] on input "True" at bounding box center [896, 119] width 14 height 13
radio input "true"
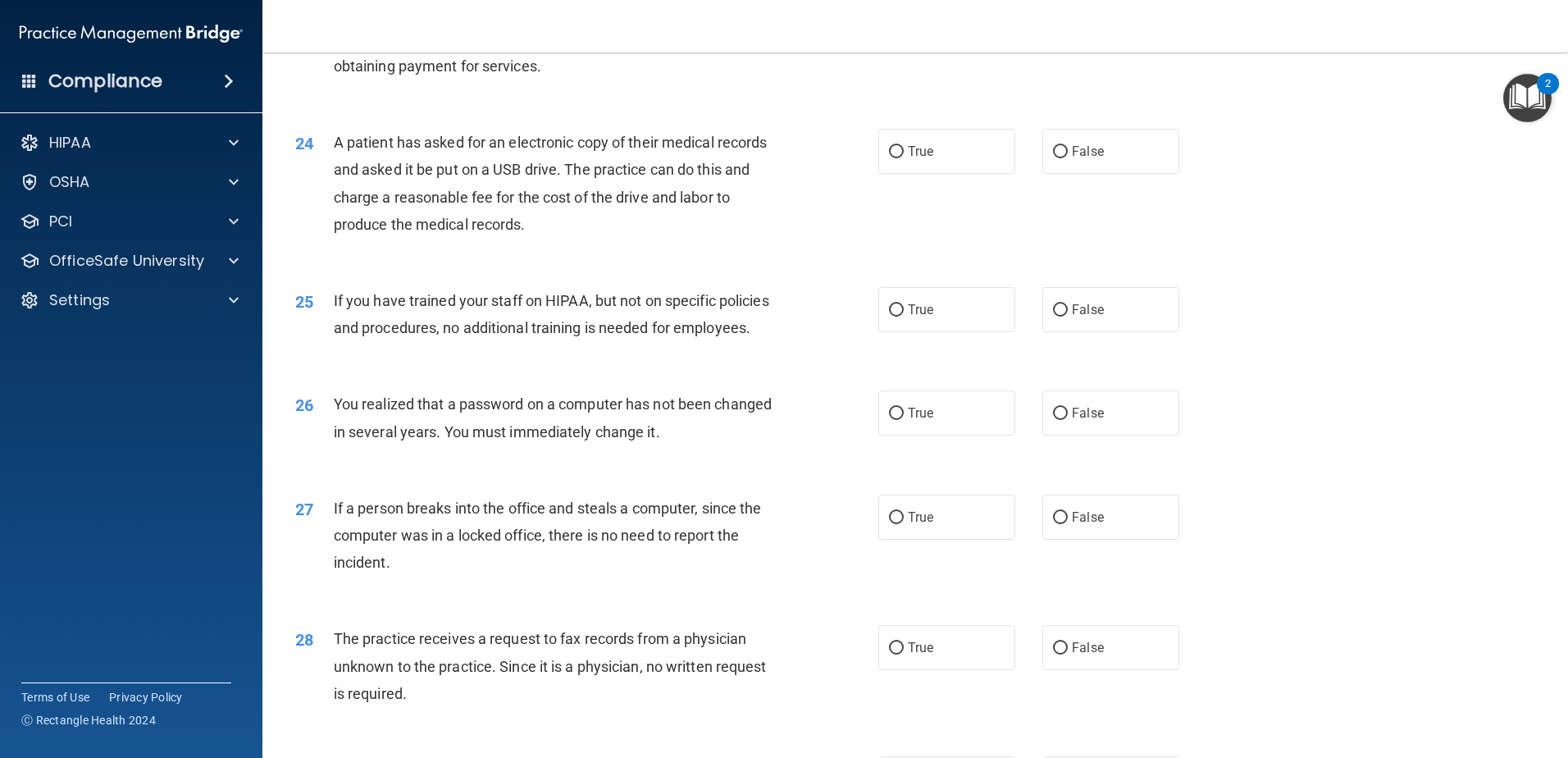
scroll to position [2789, 0]
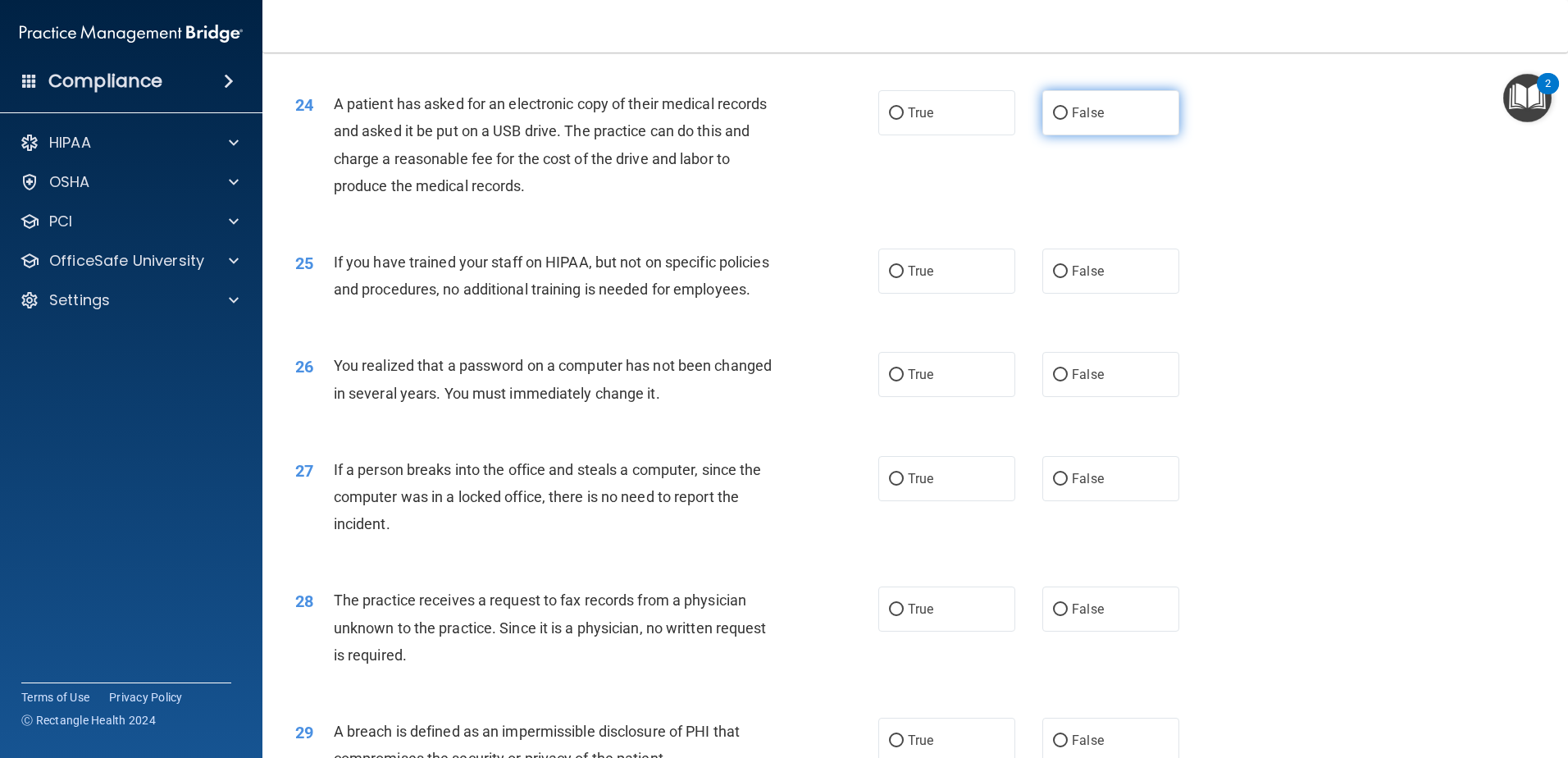
click at [1074, 120] on span "False" at bounding box center [1088, 113] width 32 height 15
click at [1068, 119] on input "False" at bounding box center [1060, 113] width 14 height 13
radio input "true"
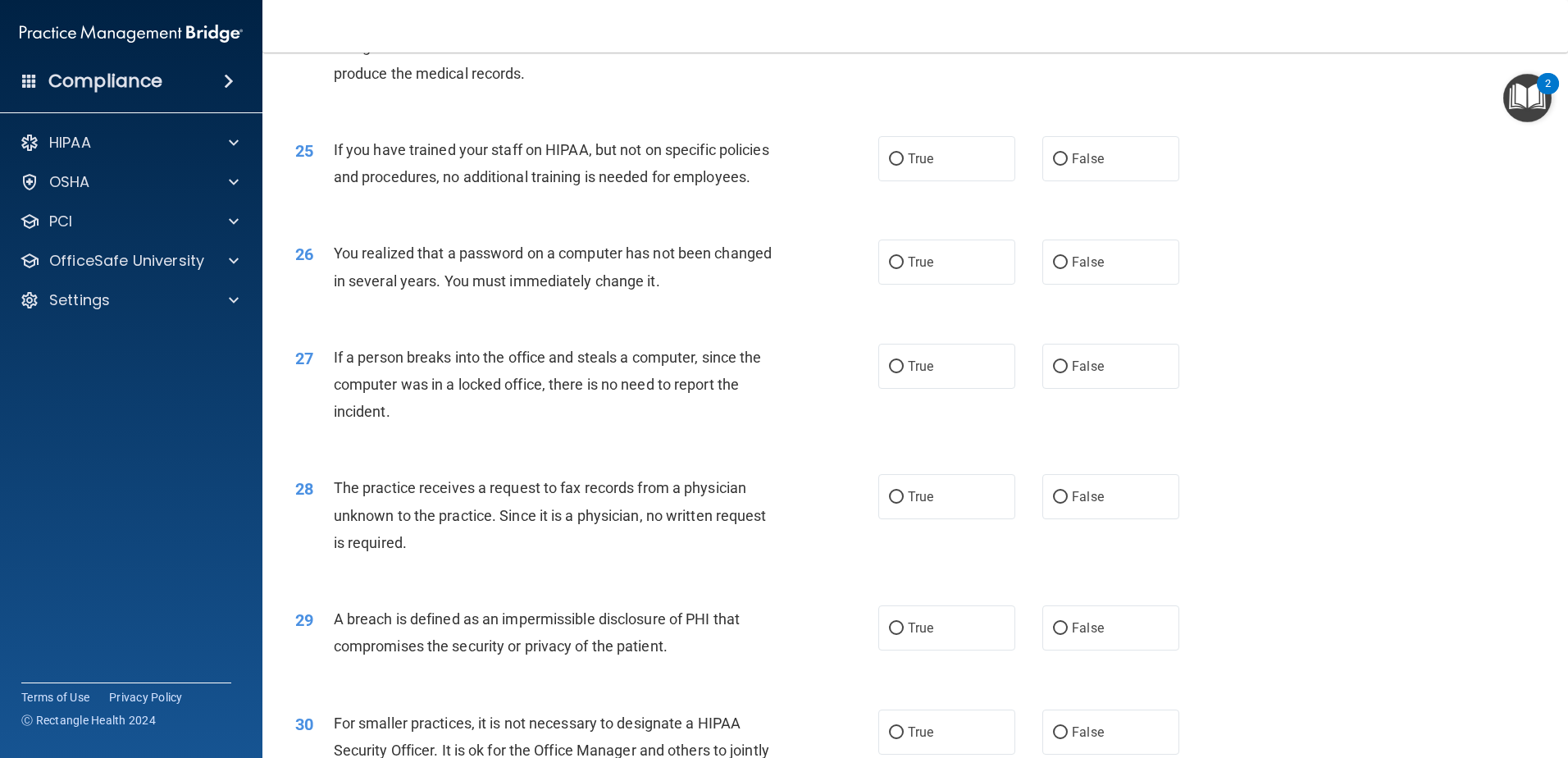
scroll to position [2953, 0]
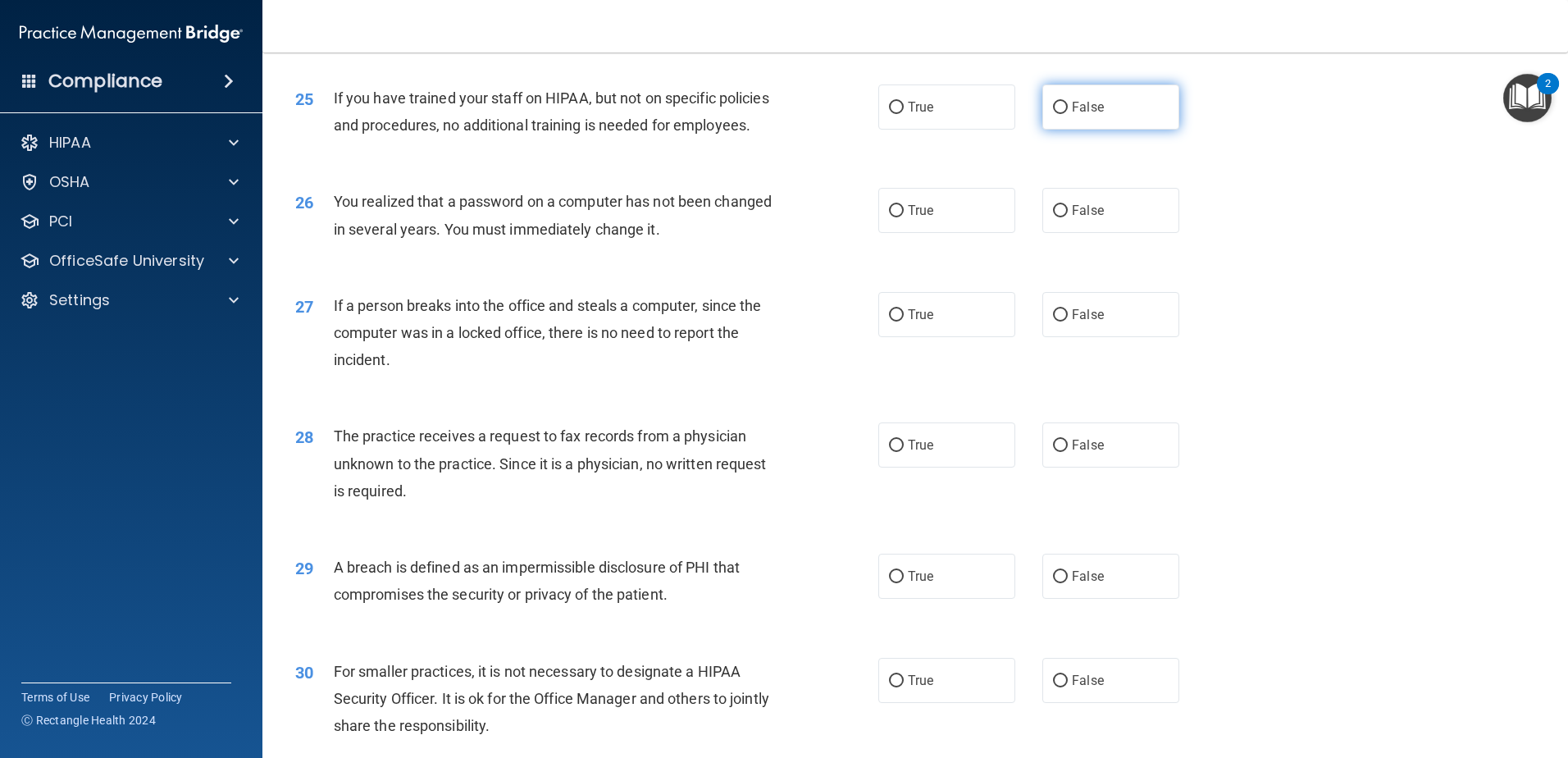
click at [1063, 130] on label "False" at bounding box center [1111, 107] width 137 height 45
click at [1063, 114] on input "False" at bounding box center [1060, 108] width 14 height 13
radio input "true"
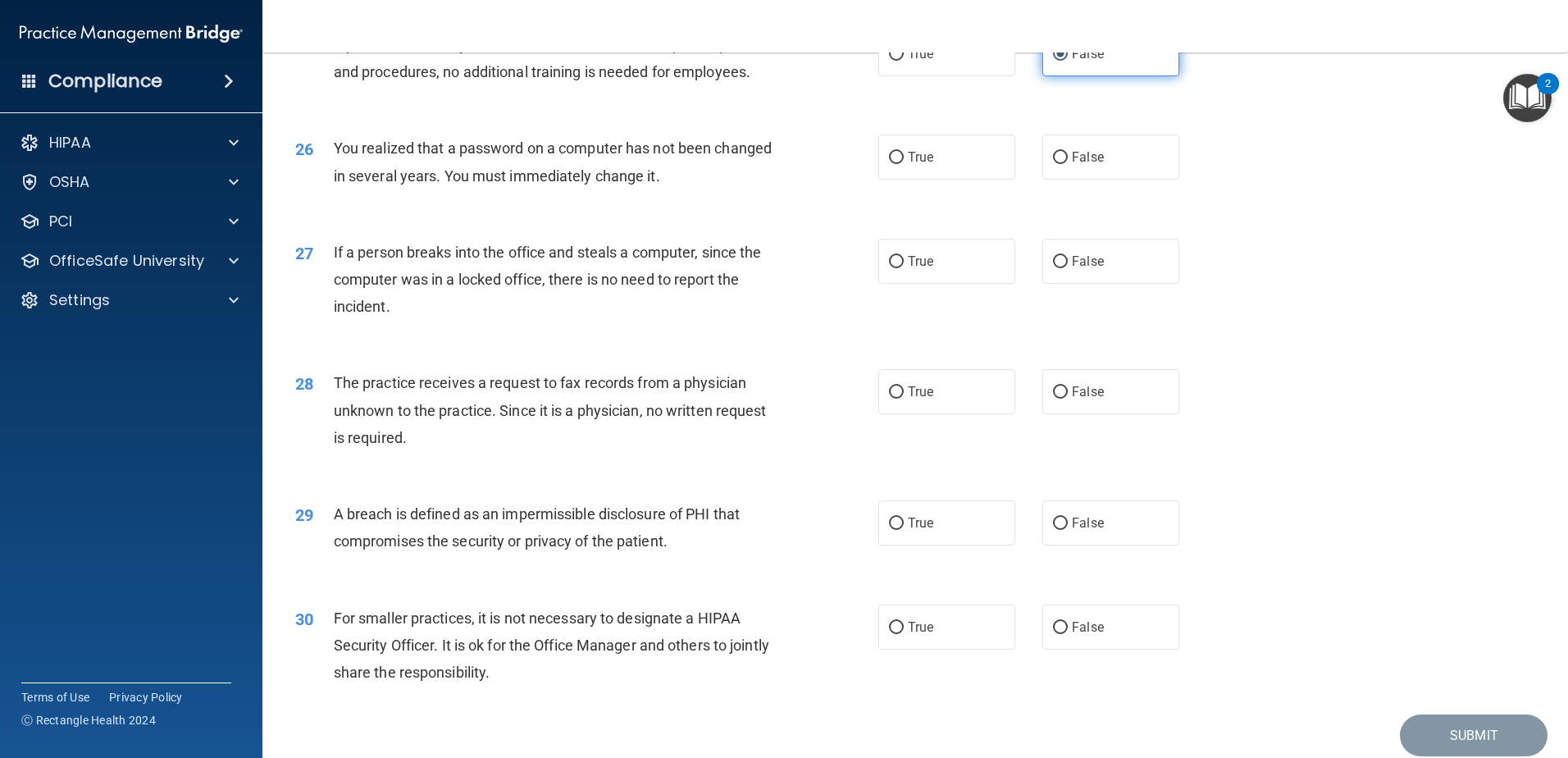
scroll to position [3035, 0]
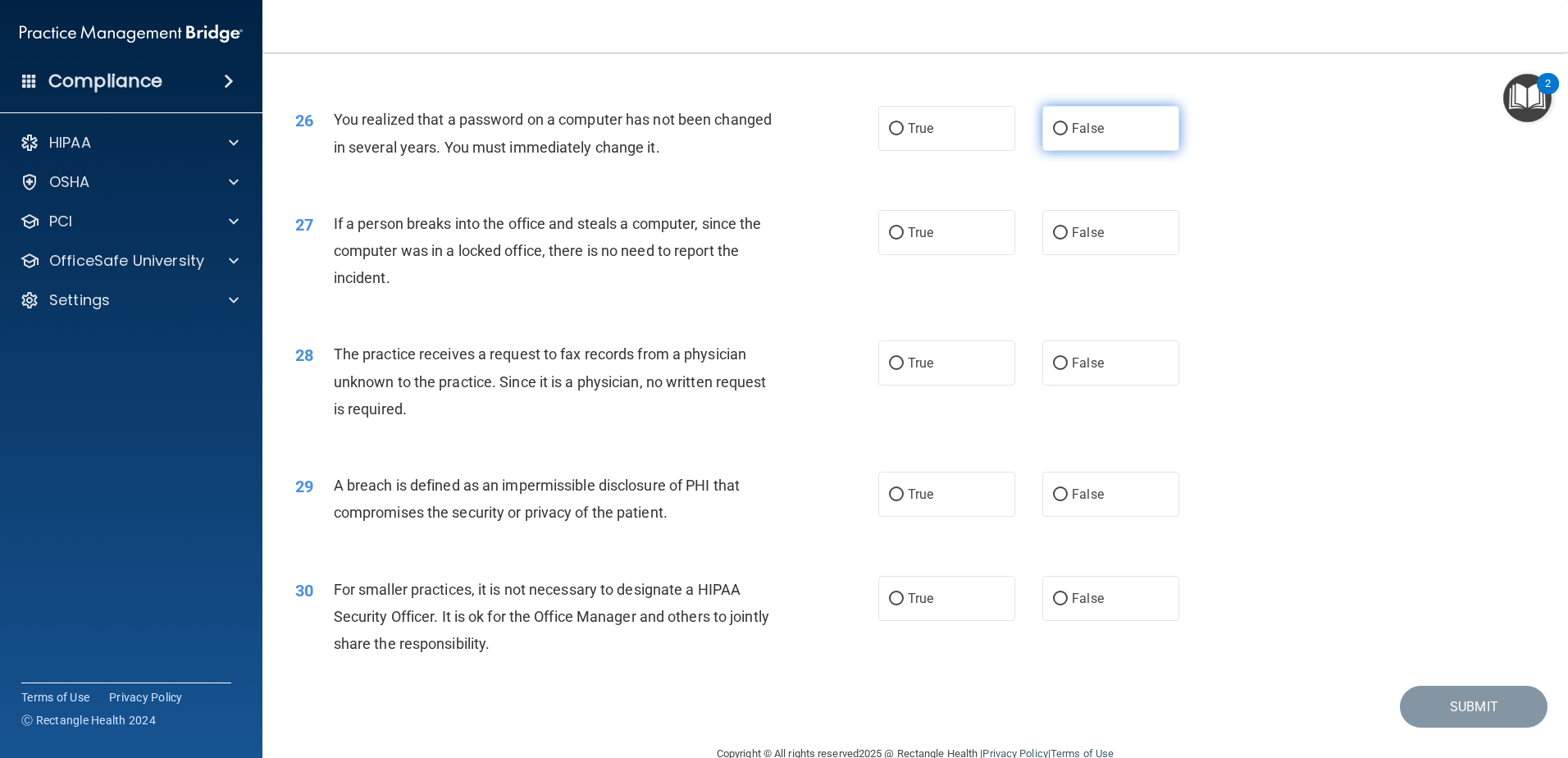
click at [1072, 136] on span "False" at bounding box center [1088, 128] width 32 height 15
click at [1064, 136] on input "False" at bounding box center [1060, 129] width 14 height 13
radio input "true"
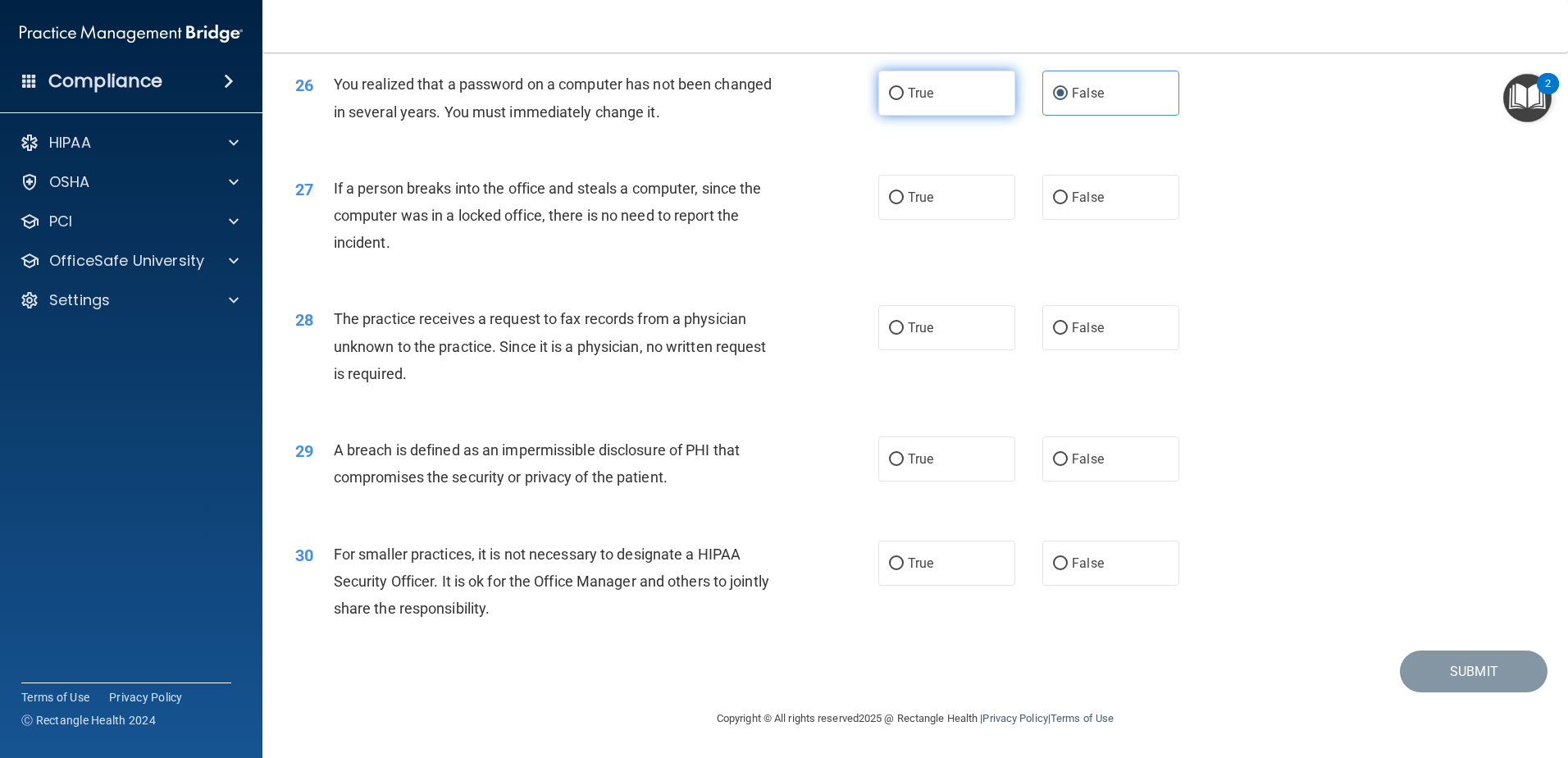
click at [1002, 116] on label "True" at bounding box center [947, 92] width 137 height 45
click at [903, 100] on input "True" at bounding box center [896, 94] width 14 height 13
radio input "true"
radio input "false"
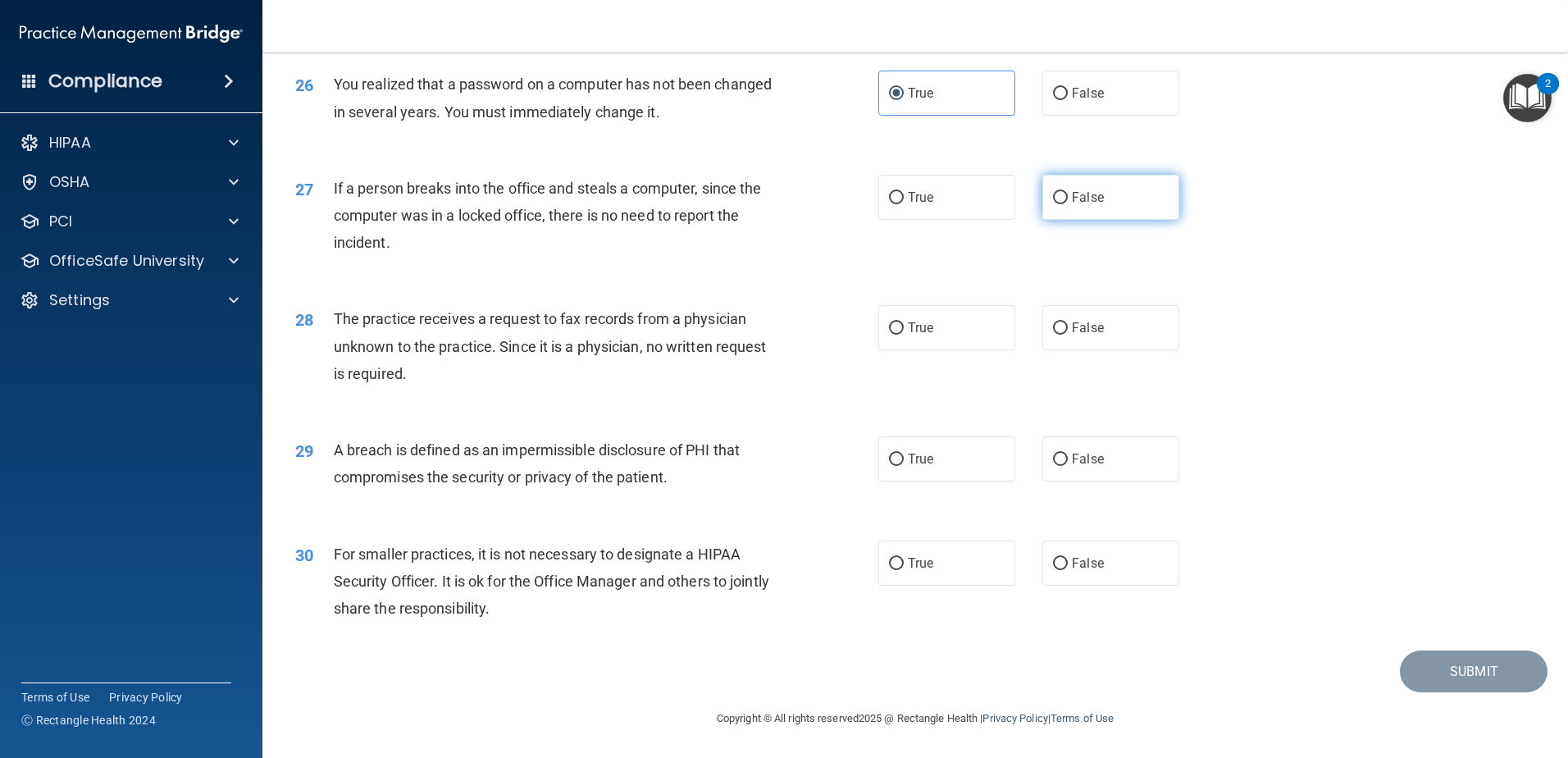
click at [1095, 195] on span "False" at bounding box center [1088, 197] width 32 height 15
click at [1068, 195] on input "False" at bounding box center [1060, 198] width 14 height 13
radio input "true"
click at [1072, 329] on span "False" at bounding box center [1088, 328] width 32 height 15
click at [1068, 329] on input "False" at bounding box center [1060, 329] width 14 height 13
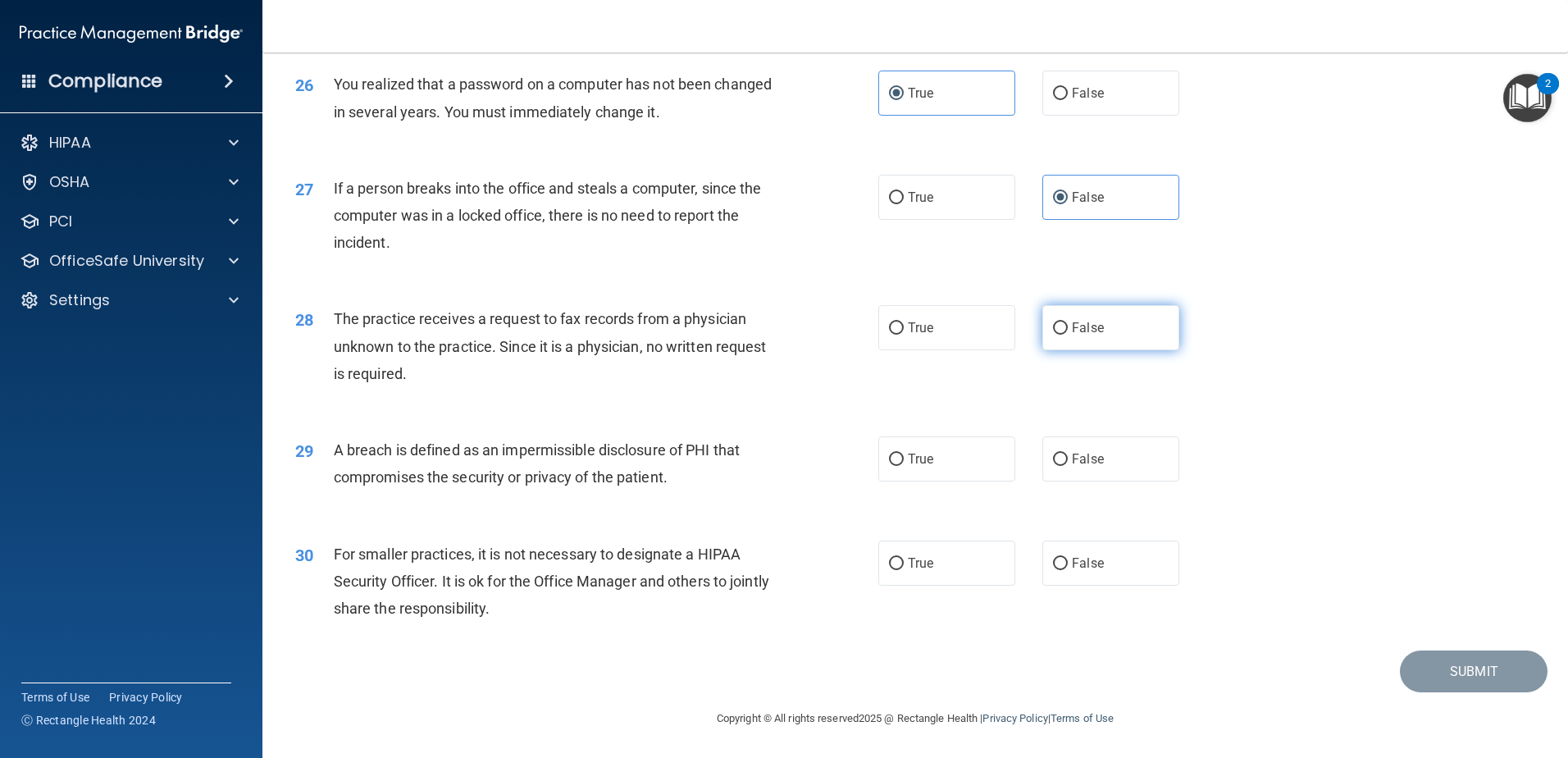
radio input "true"
click at [945, 472] on label "True" at bounding box center [947, 458] width 137 height 45
click at [903, 466] on input "True" at bounding box center [896, 460] width 14 height 13
radio input "true"
click at [1063, 556] on label "False" at bounding box center [1111, 562] width 137 height 45
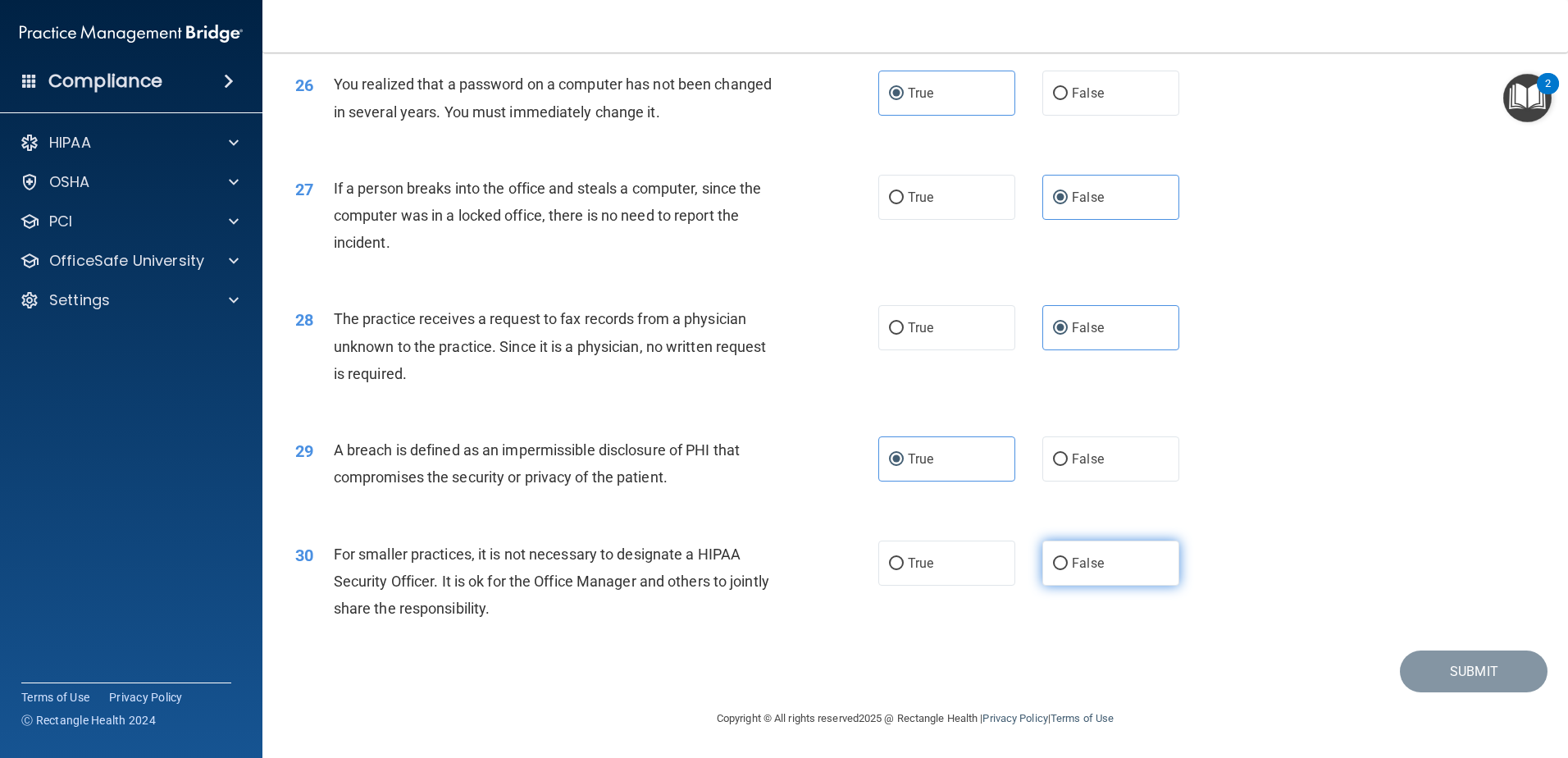
click at [1063, 558] on input "False" at bounding box center [1060, 564] width 14 height 13
radio input "true"
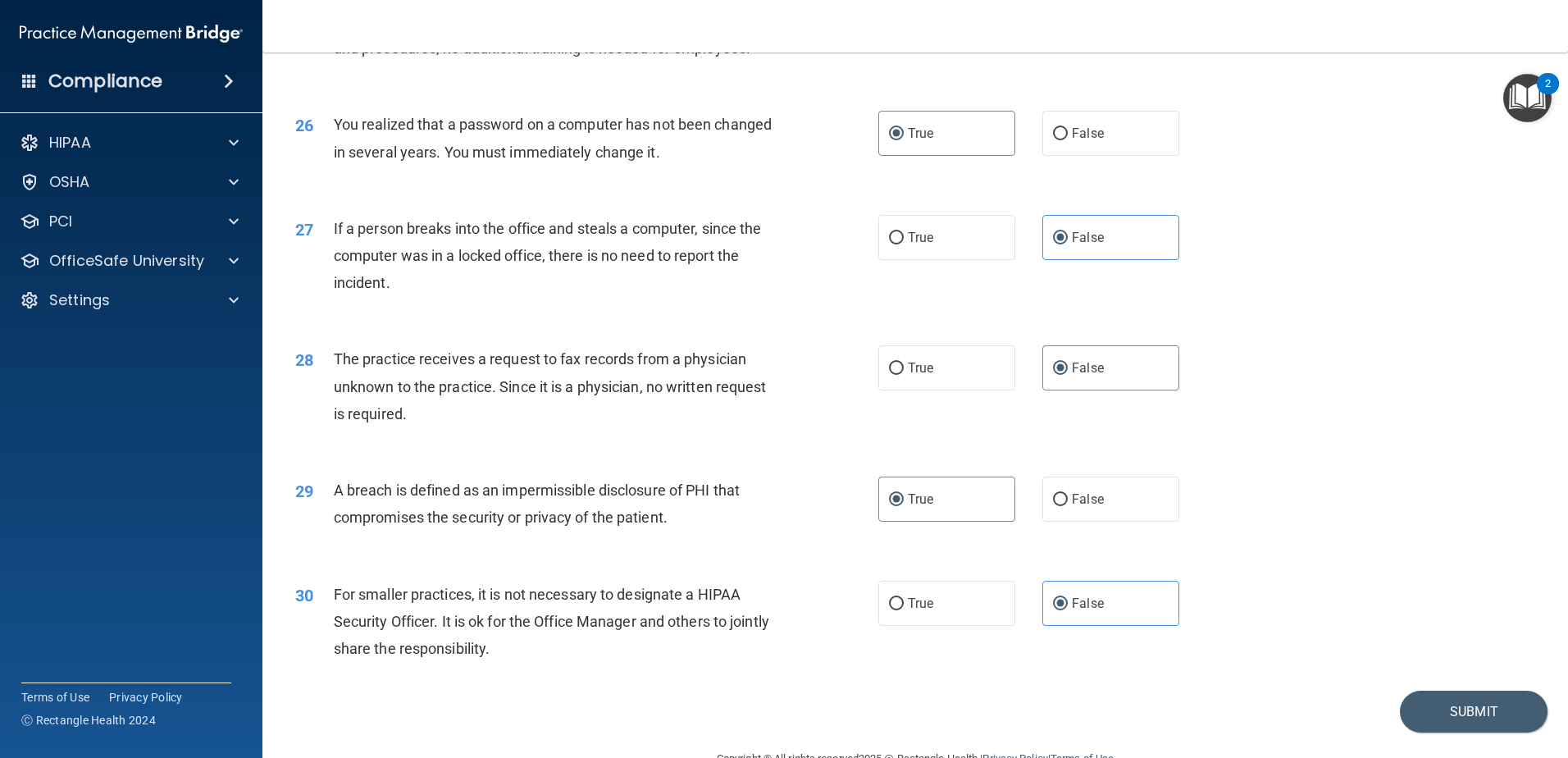
scroll to position [3069, 0]
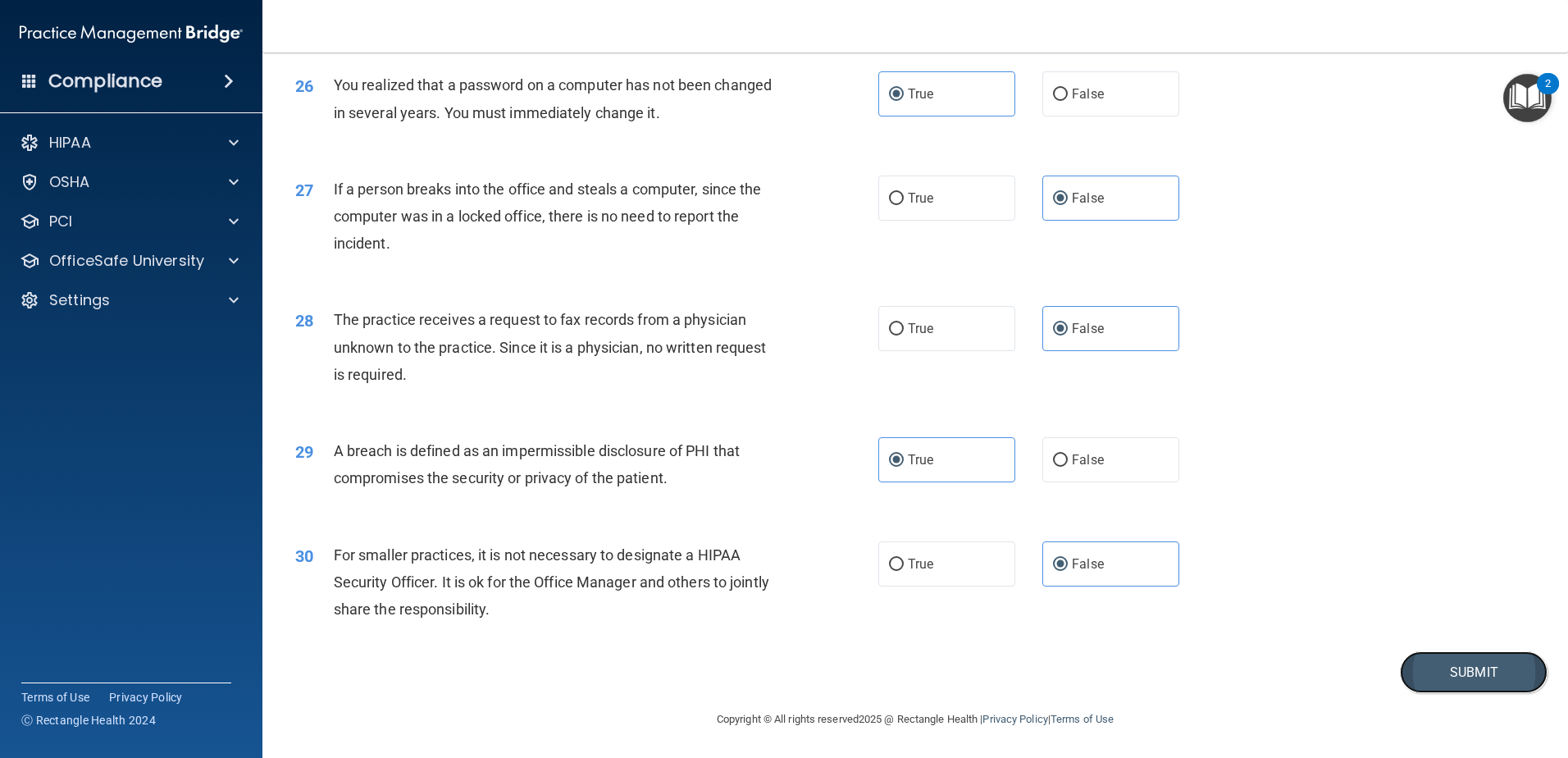
click at [1438, 693] on button "Submit" at bounding box center [1473, 672] width 147 height 41
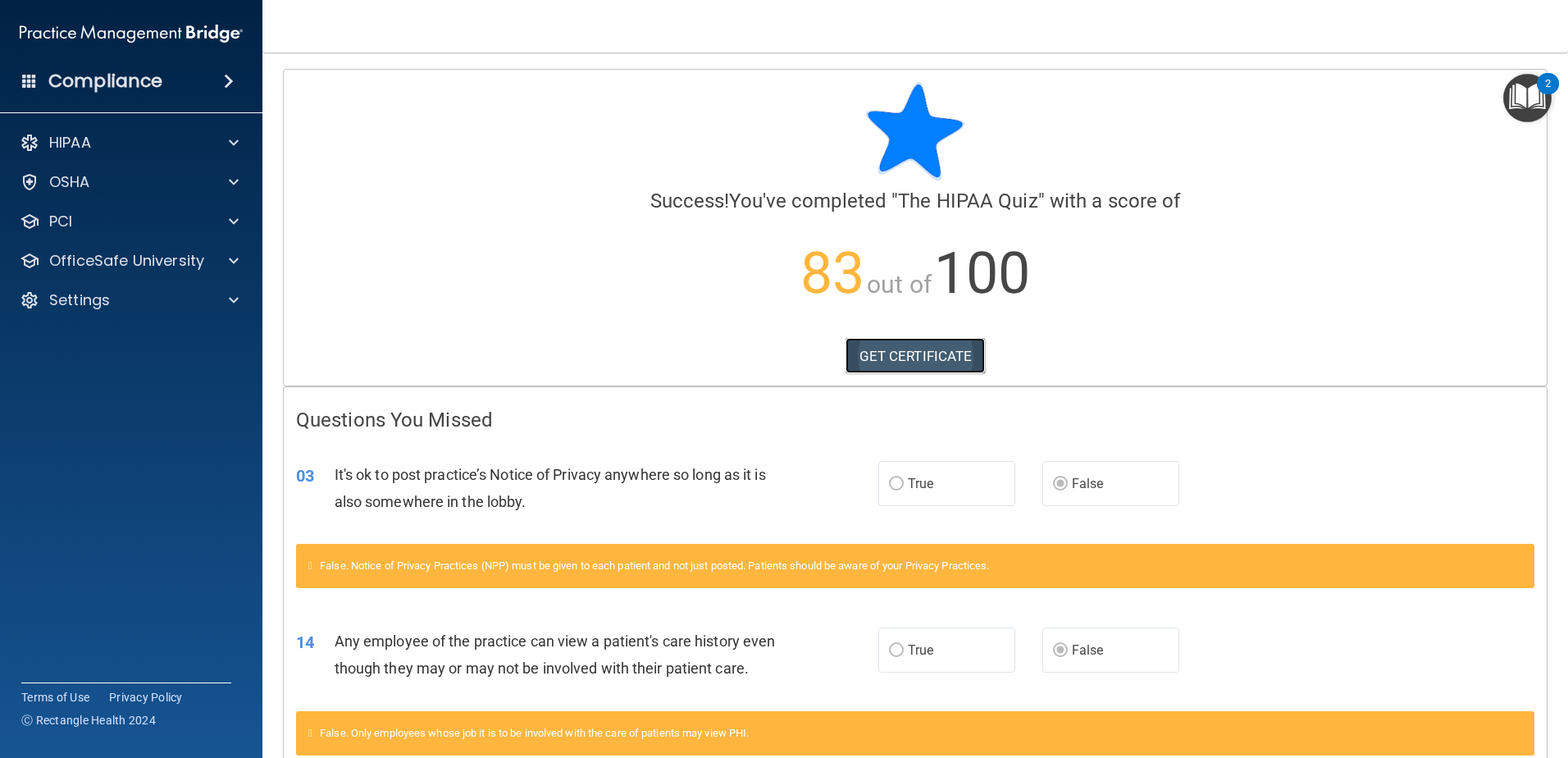
click at [928, 360] on link "GET CERTIFICATE" at bounding box center [916, 356] width 141 height 36
click at [218, 266] on div at bounding box center [231, 260] width 41 height 19
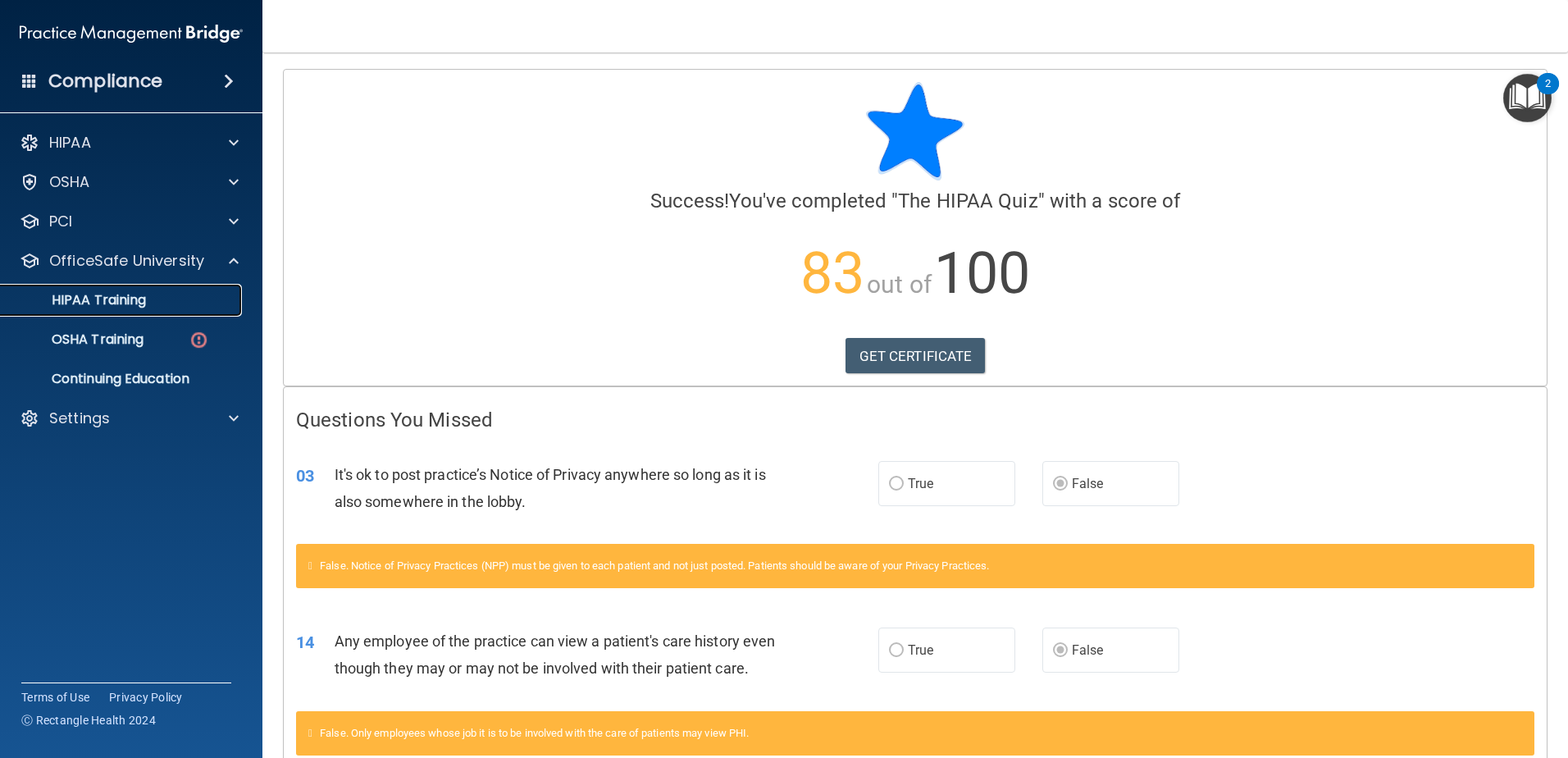
click at [198, 286] on link "HIPAA Training" at bounding box center [113, 300] width 258 height 33
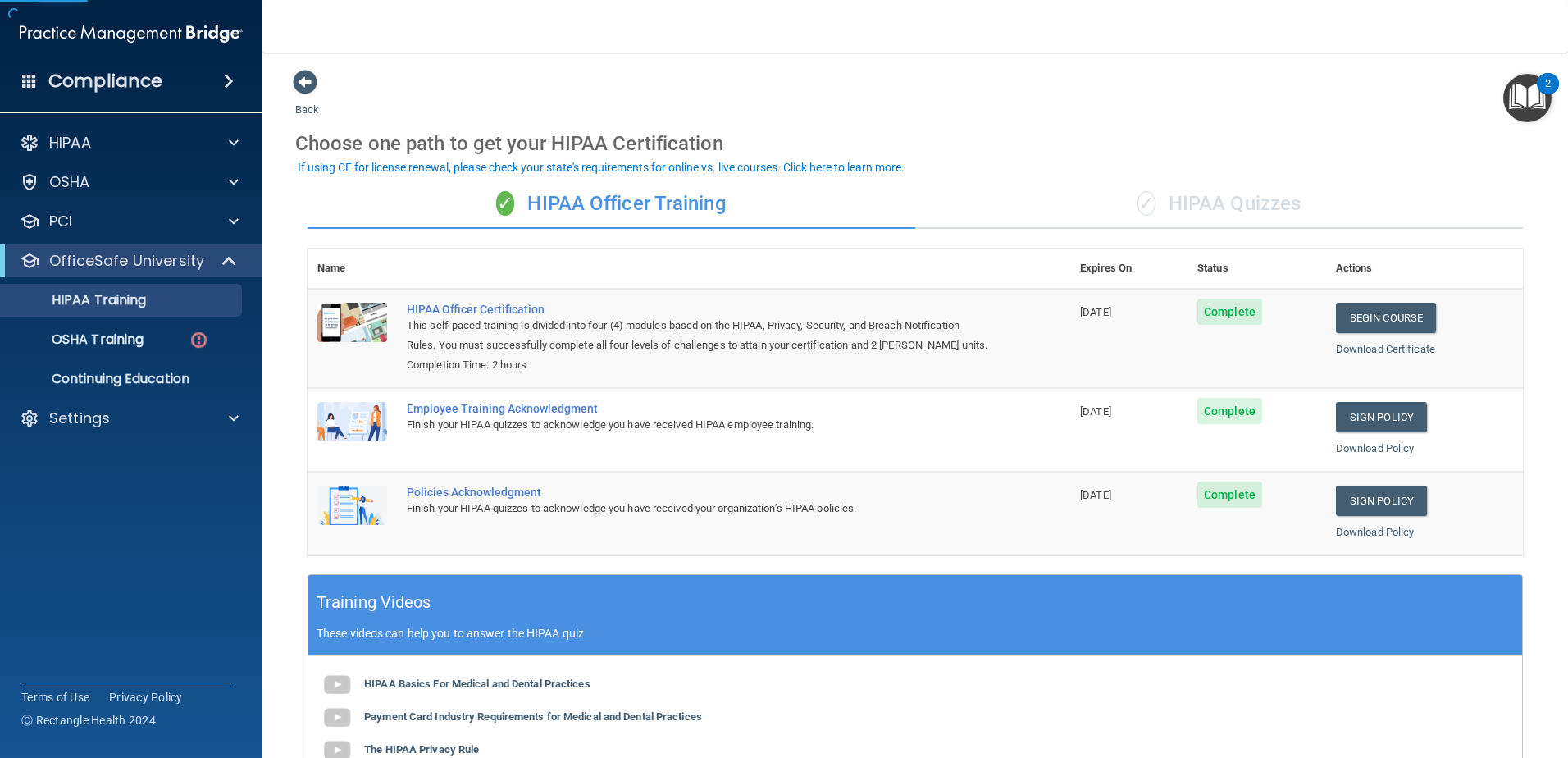
click at [1237, 204] on div "✓ HIPAA Quizzes" at bounding box center [1219, 204] width 608 height 49
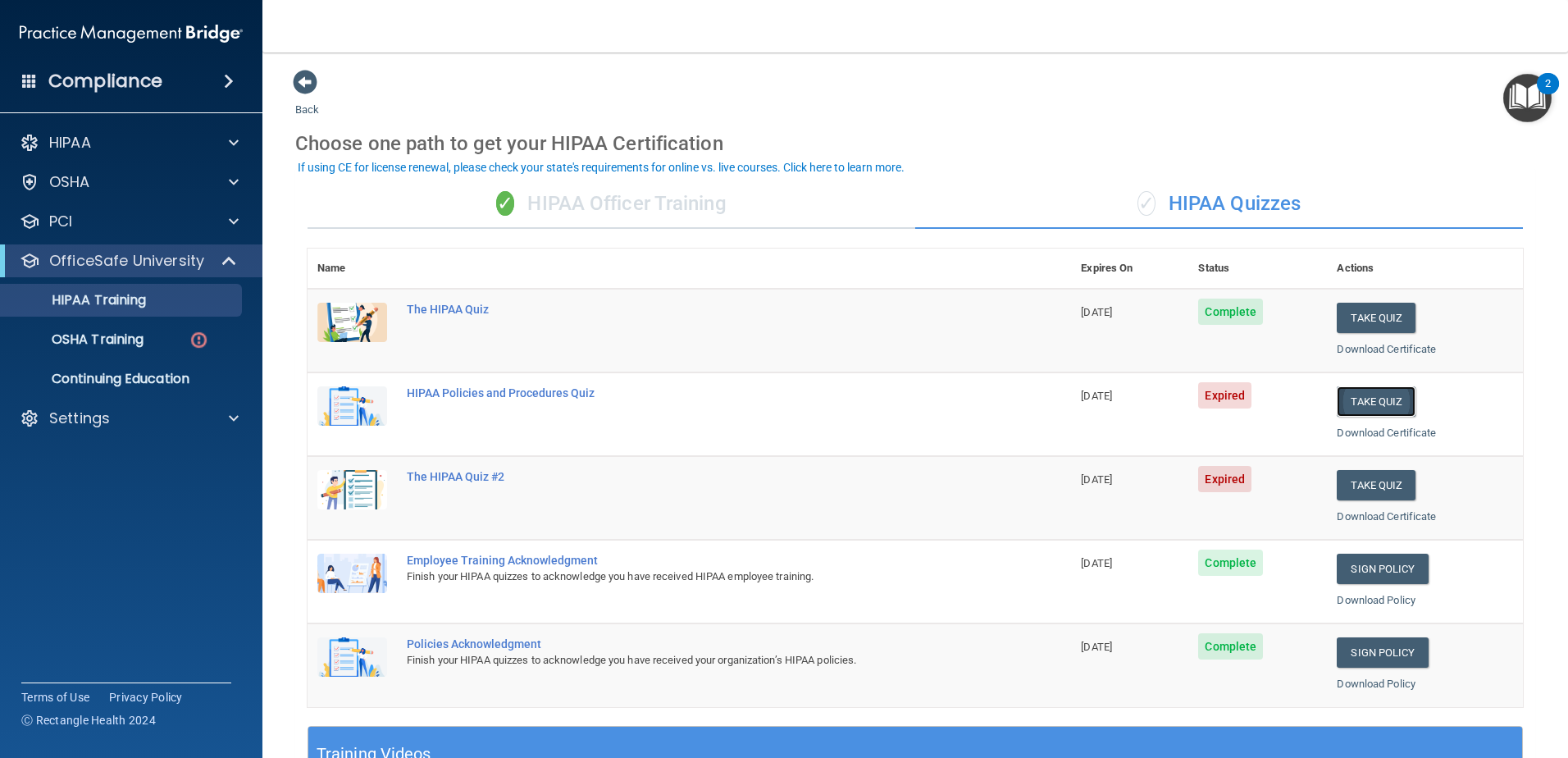
click at [1363, 398] on button "Take Quiz" at bounding box center [1376, 401] width 79 height 30
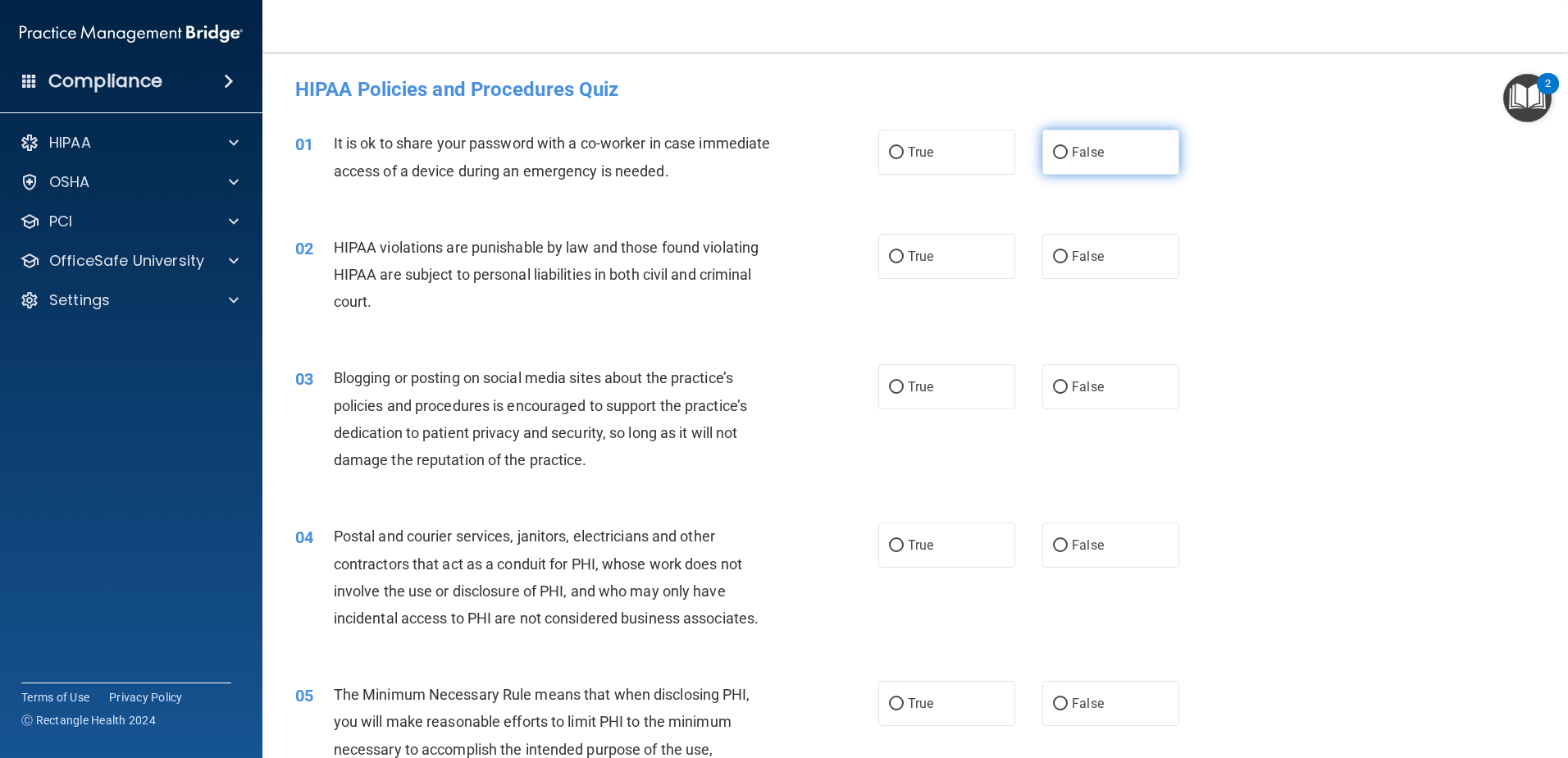
click at [1062, 164] on label "False" at bounding box center [1111, 152] width 137 height 45
click at [1062, 159] on input "False" at bounding box center [1060, 152] width 14 height 13
radio input "true"
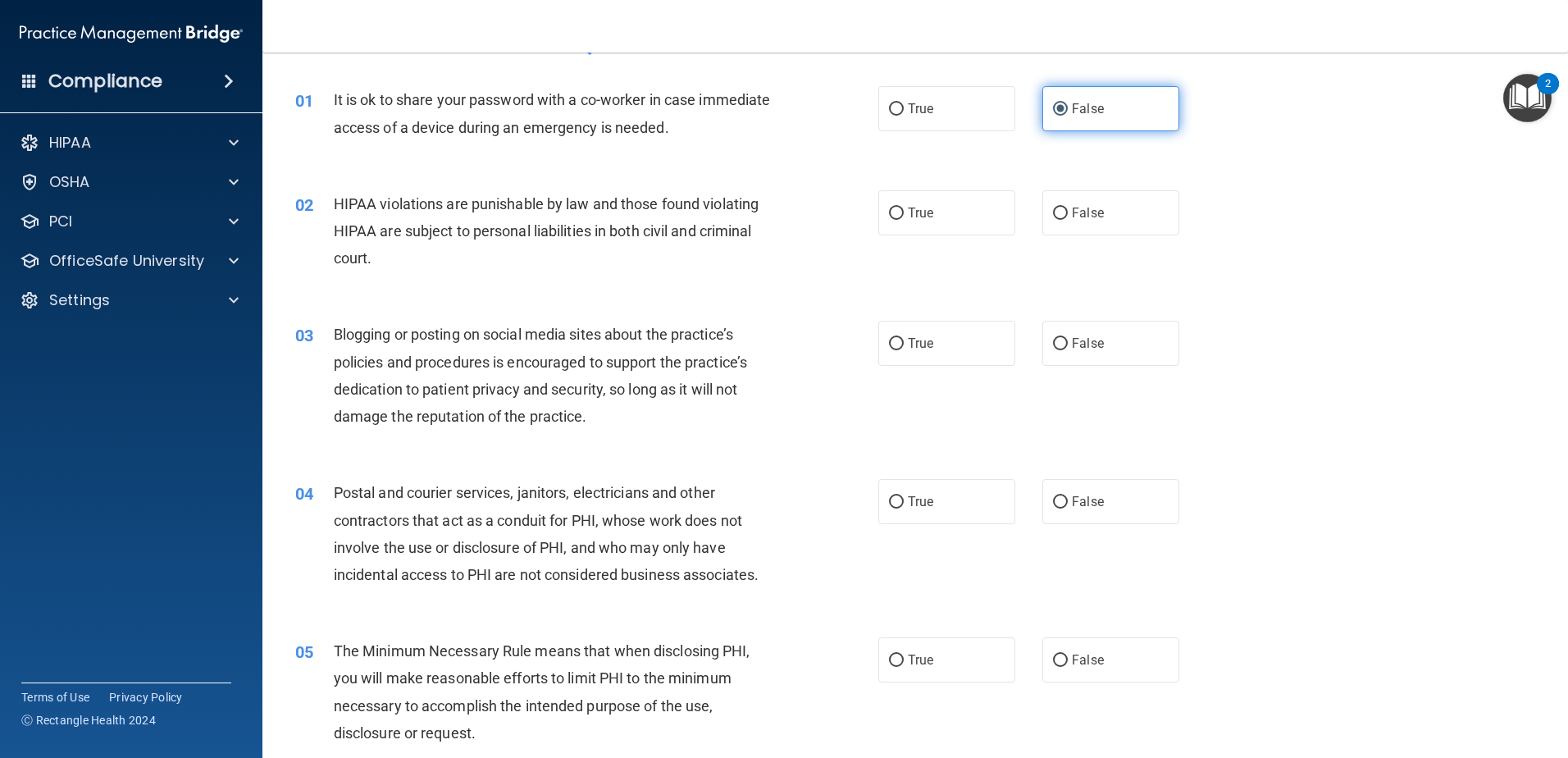
scroll to position [82, 0]
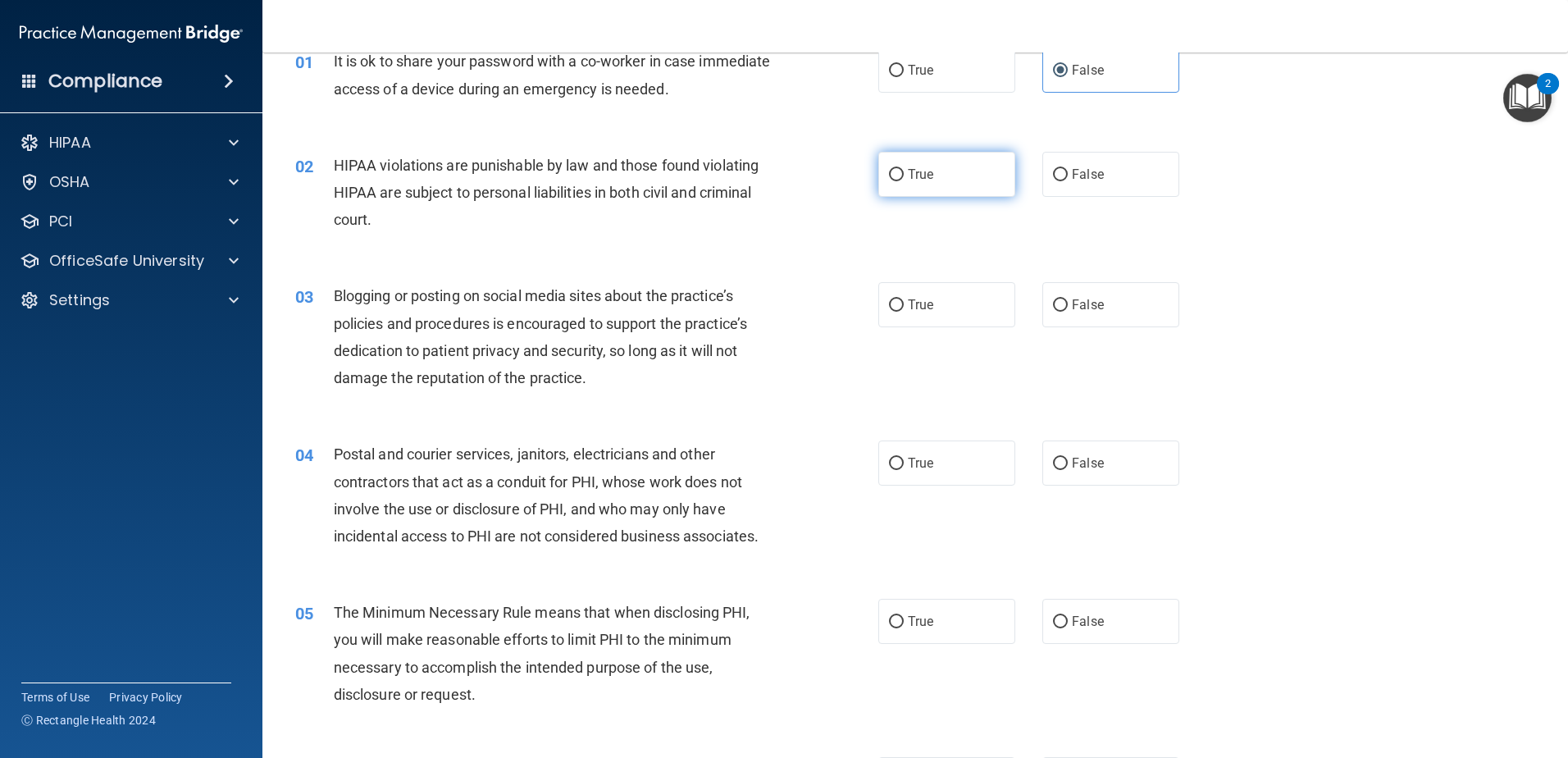
click at [947, 182] on label "True" at bounding box center [947, 174] width 137 height 45
click at [903, 181] on input "True" at bounding box center [896, 175] width 14 height 13
radio input "true"
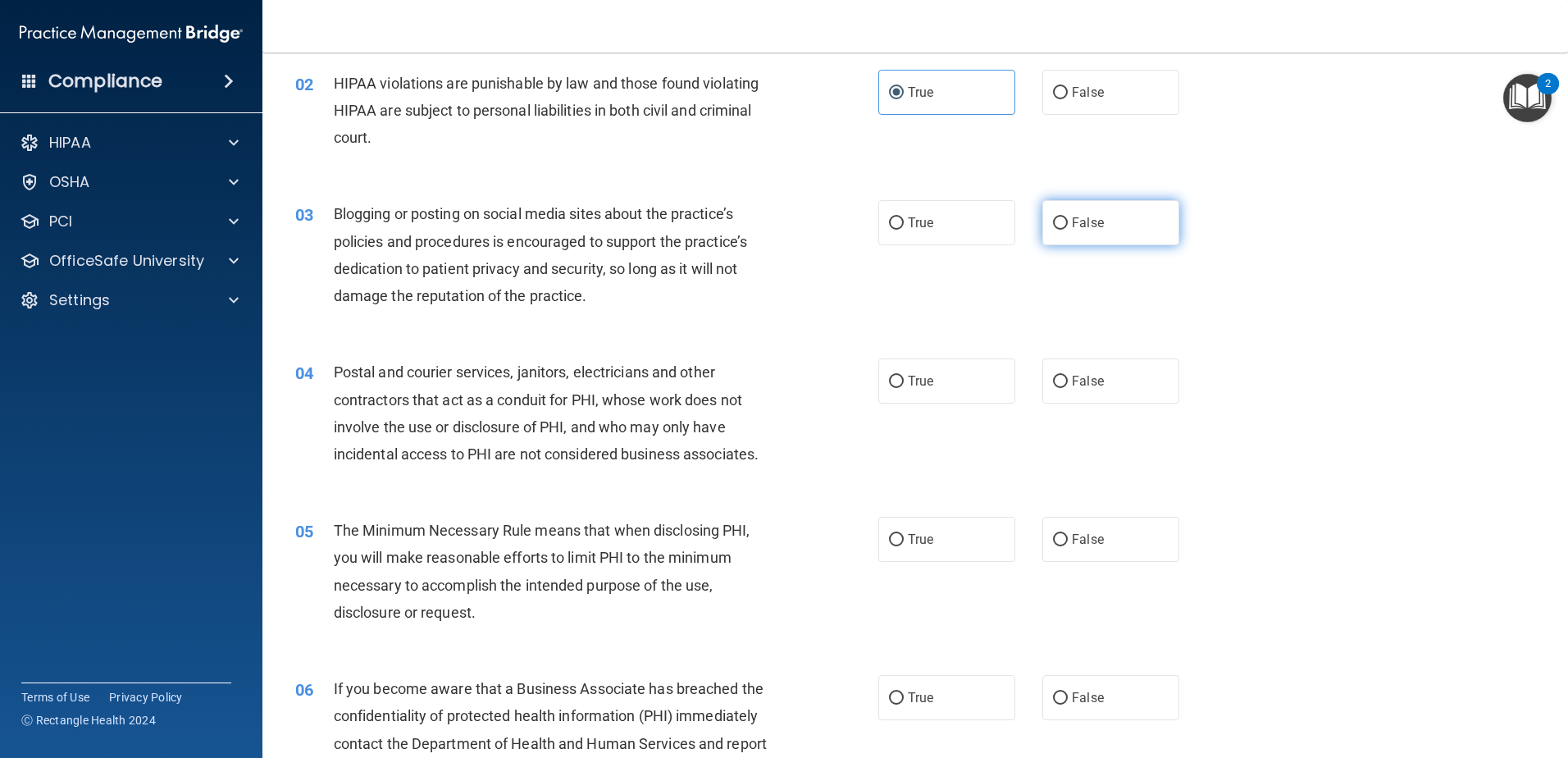
click at [1089, 230] on span "False" at bounding box center [1088, 223] width 32 height 15
click at [1068, 230] on input "False" at bounding box center [1060, 224] width 14 height 13
radio input "true"
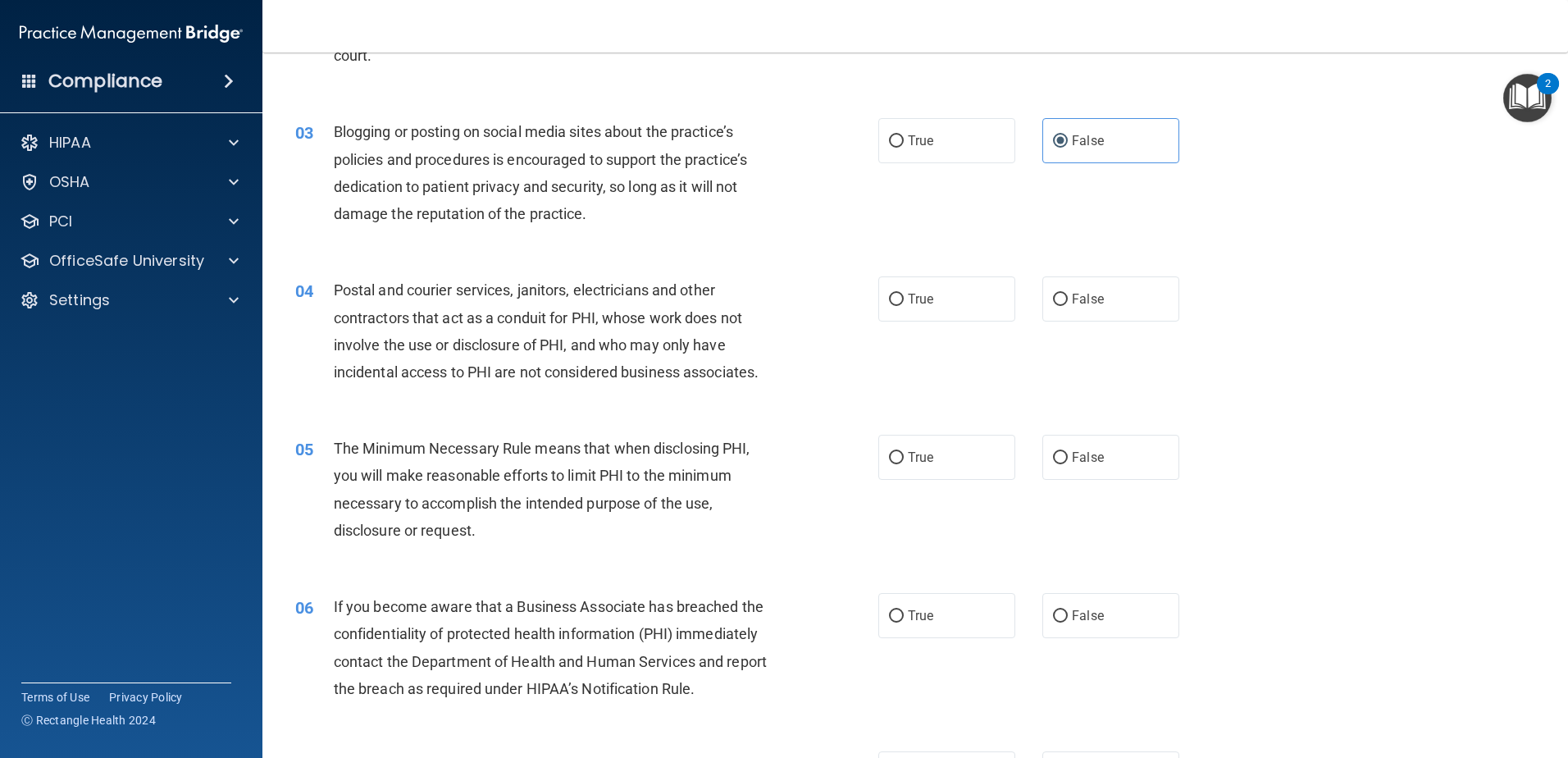
scroll to position [328, 0]
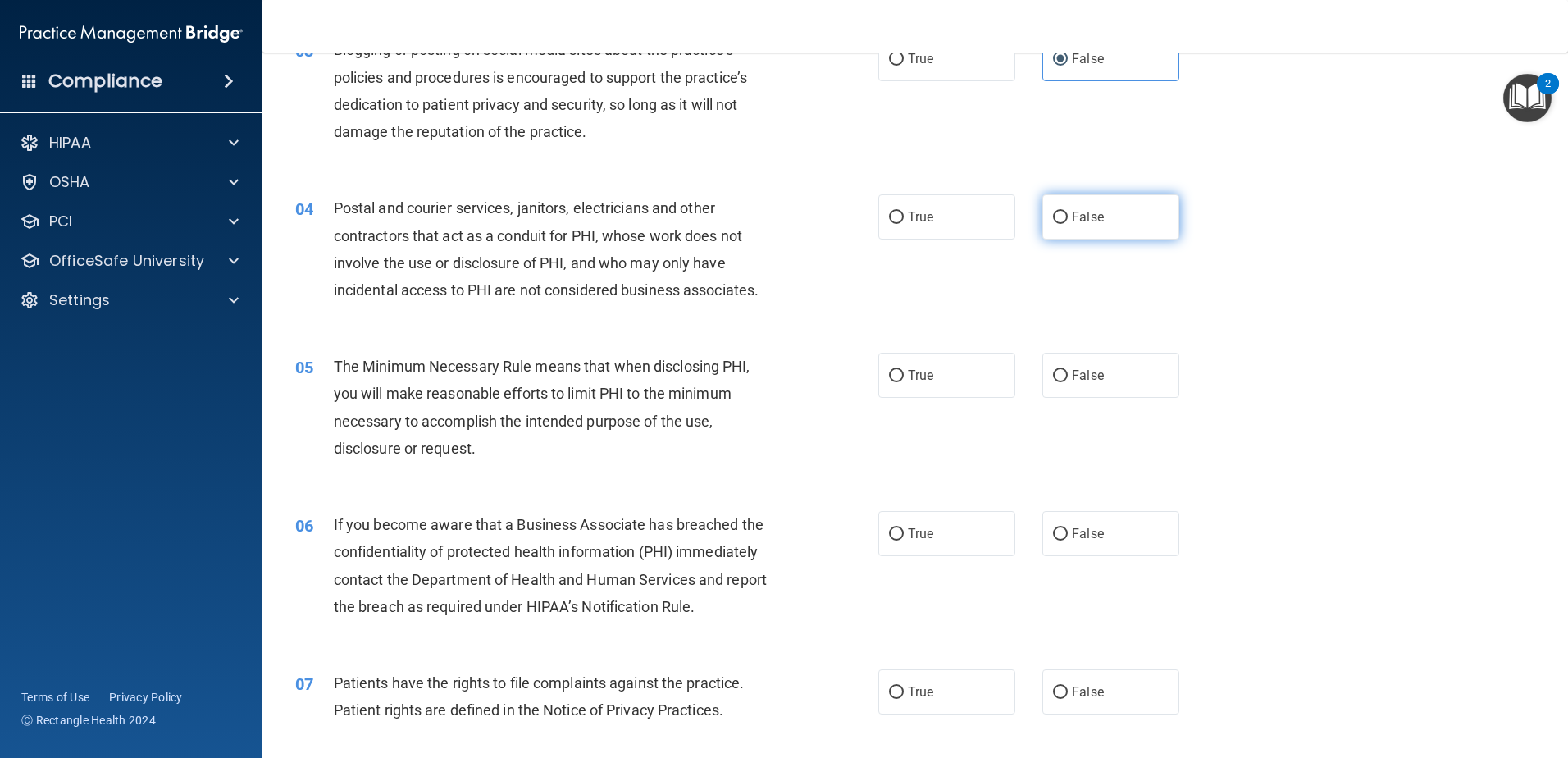
click at [1079, 224] on label "False" at bounding box center [1111, 217] width 137 height 45
click at [1068, 224] on input "False" at bounding box center [1060, 218] width 14 height 13
radio input "true"
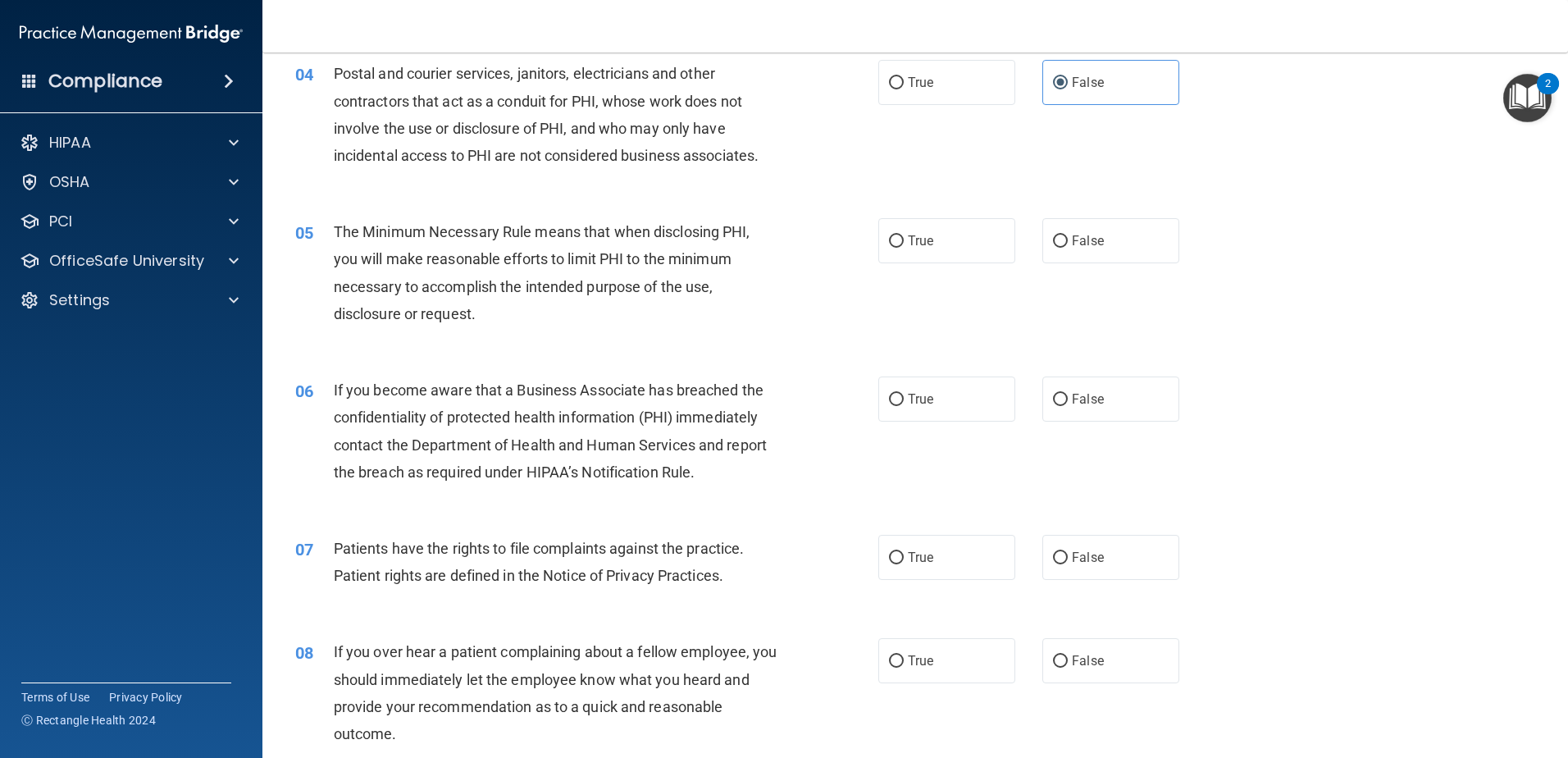
scroll to position [492, 0]
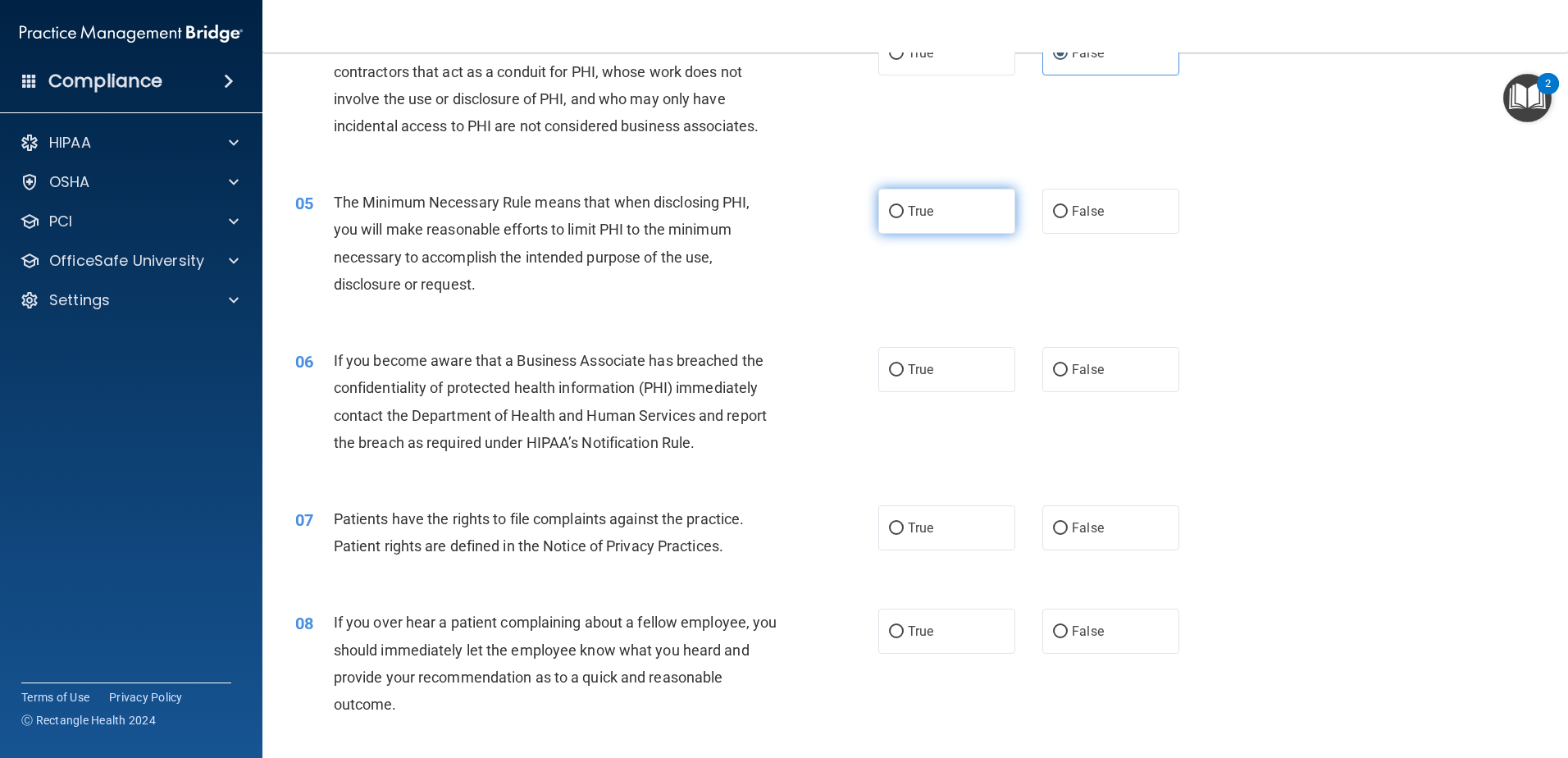
click at [958, 216] on label "True" at bounding box center [947, 211] width 137 height 45
click at [903, 216] on input "True" at bounding box center [896, 212] width 14 height 13
radio input "true"
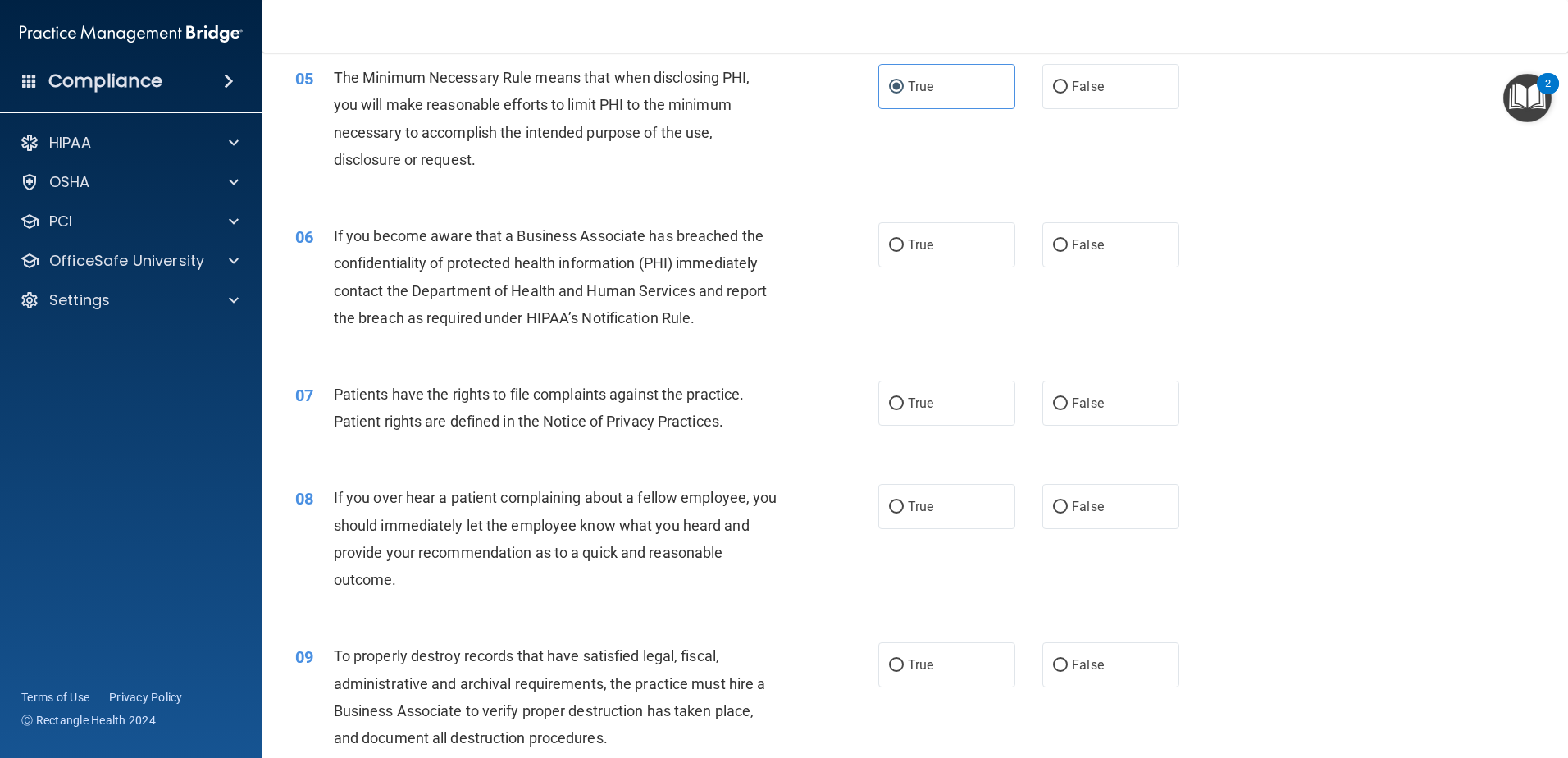
scroll to position [656, 0]
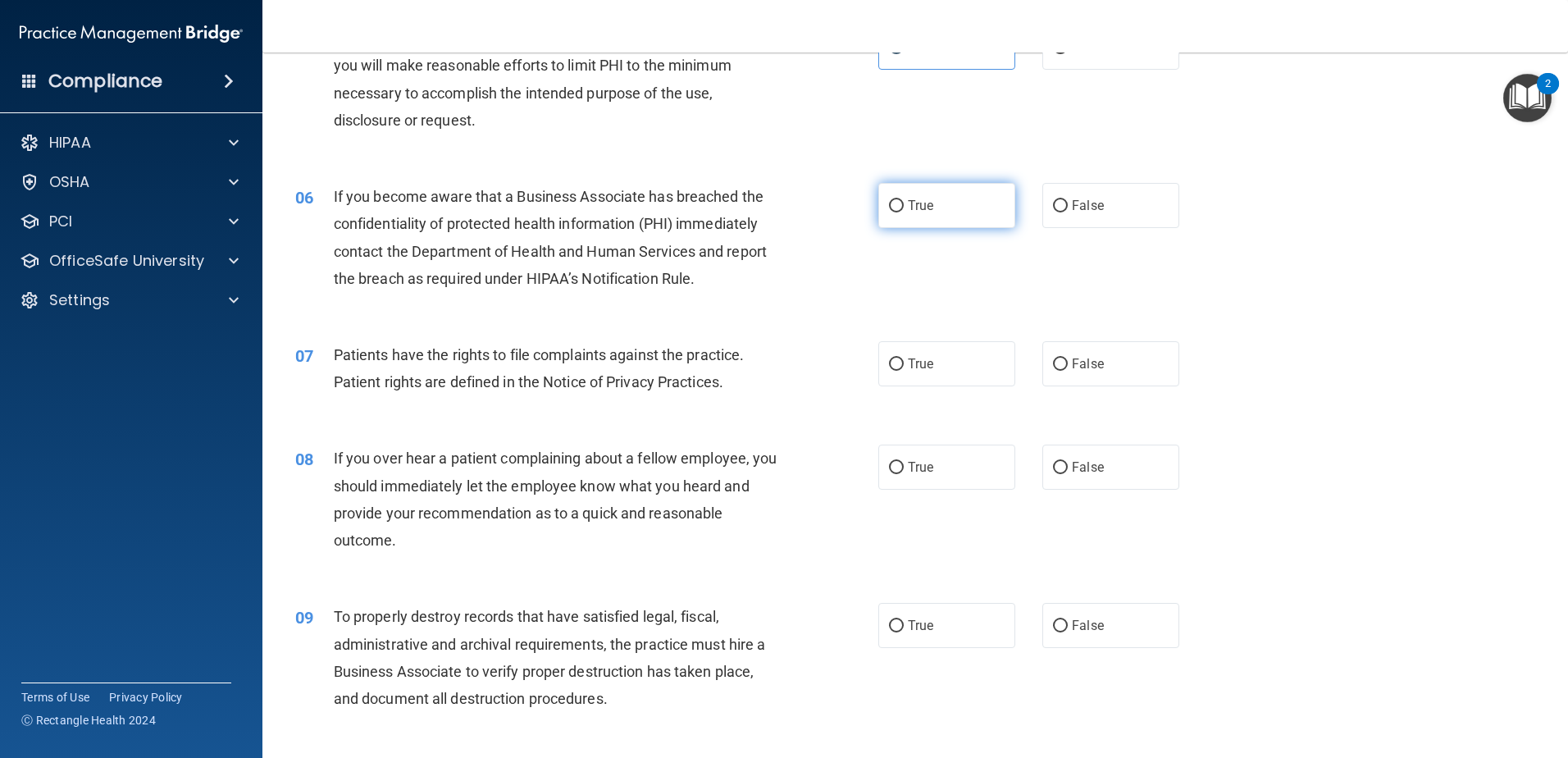
click at [976, 210] on label "True" at bounding box center [947, 205] width 137 height 45
click at [903, 210] on input "True" at bounding box center [896, 206] width 14 height 13
radio input "true"
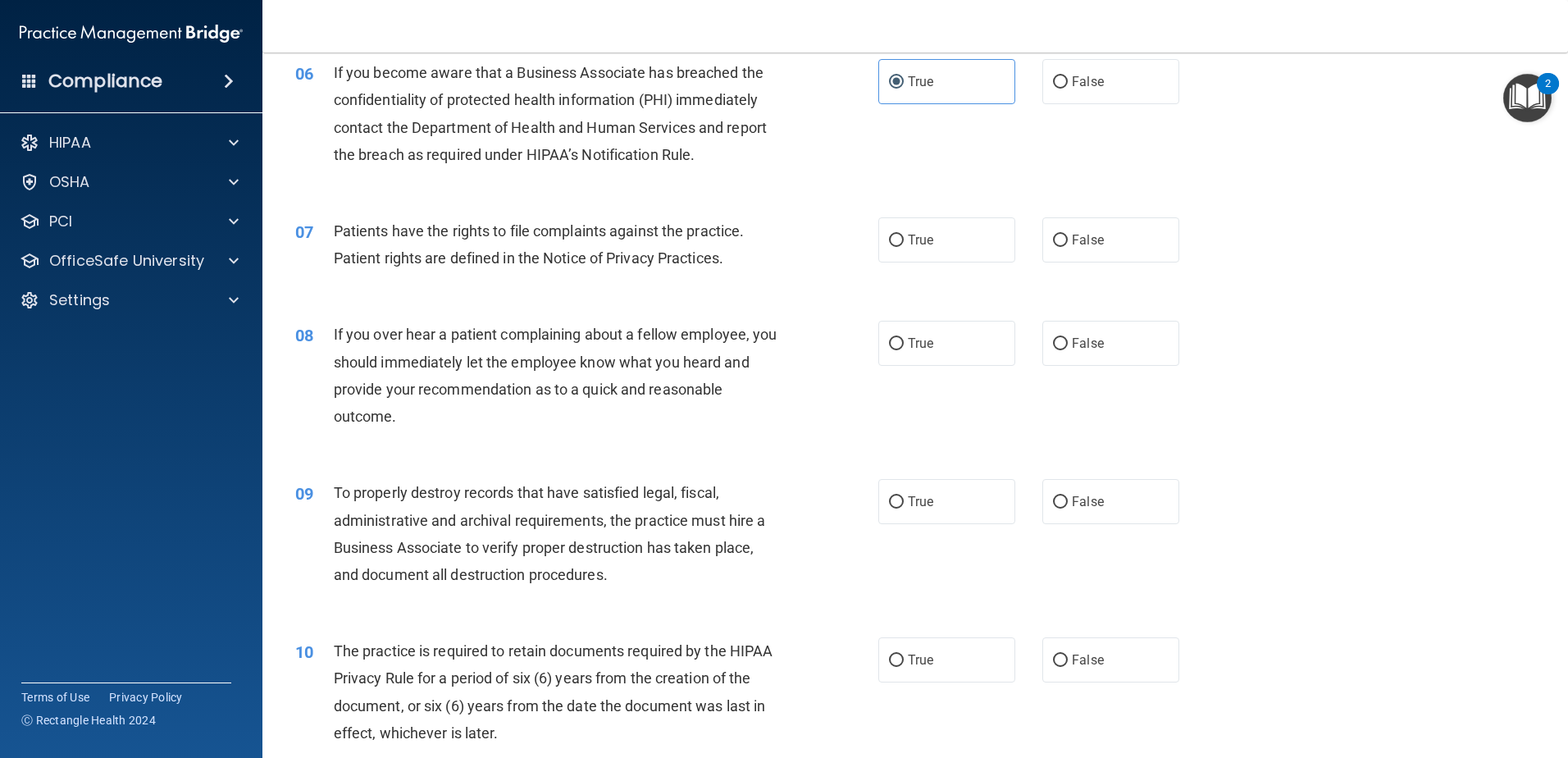
scroll to position [821, 0]
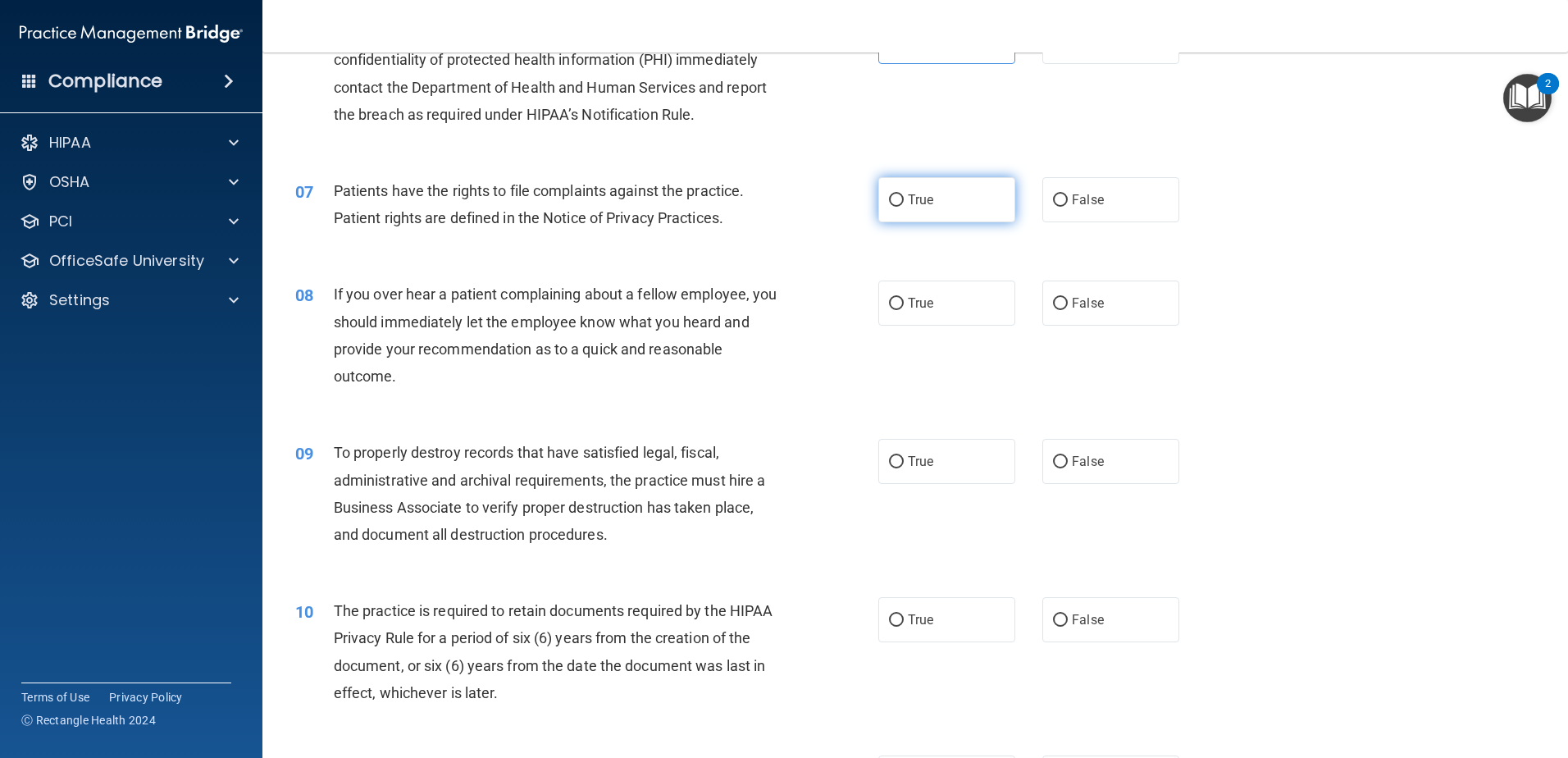
click at [953, 213] on label "True" at bounding box center [947, 199] width 137 height 45
click at [903, 207] on input "True" at bounding box center [896, 201] width 14 height 13
radio input "true"
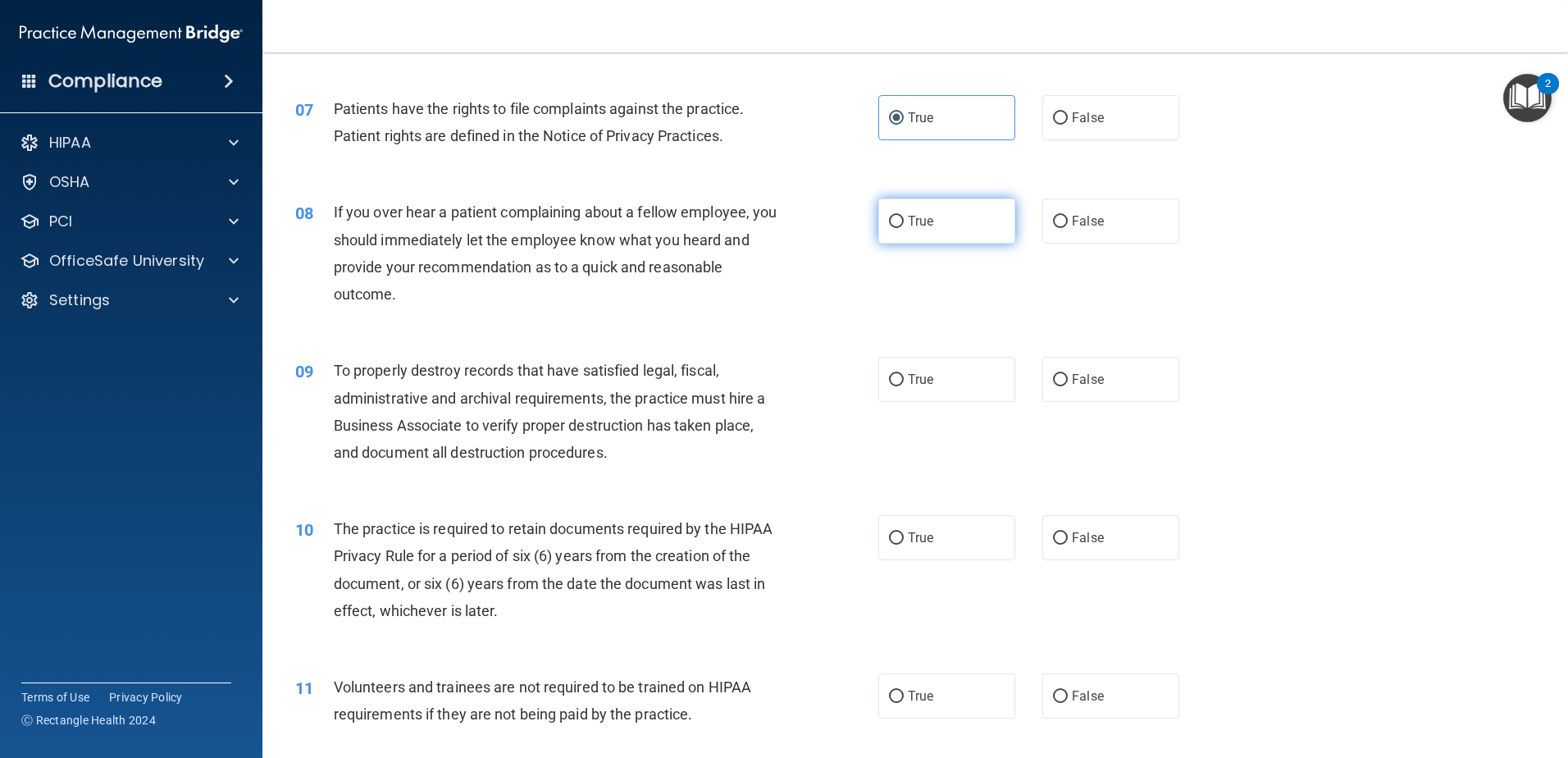
scroll to position [984, 0]
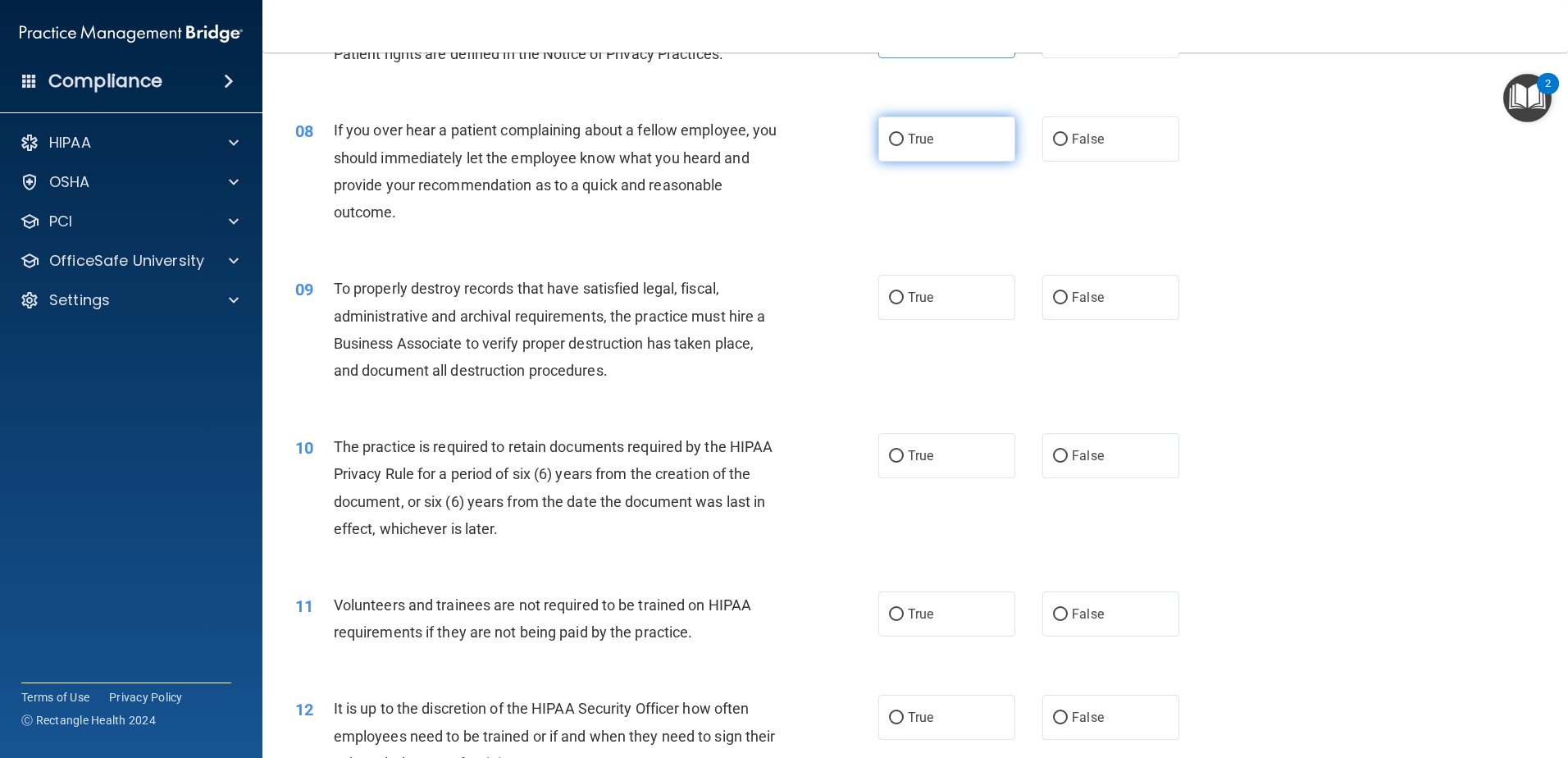
click at [963, 152] on label "True" at bounding box center [947, 139] width 137 height 45
click at [903, 146] on input "True" at bounding box center [896, 140] width 14 height 13
radio input "true"
click at [1055, 142] on input "False" at bounding box center [1060, 140] width 14 height 13
radio input "true"
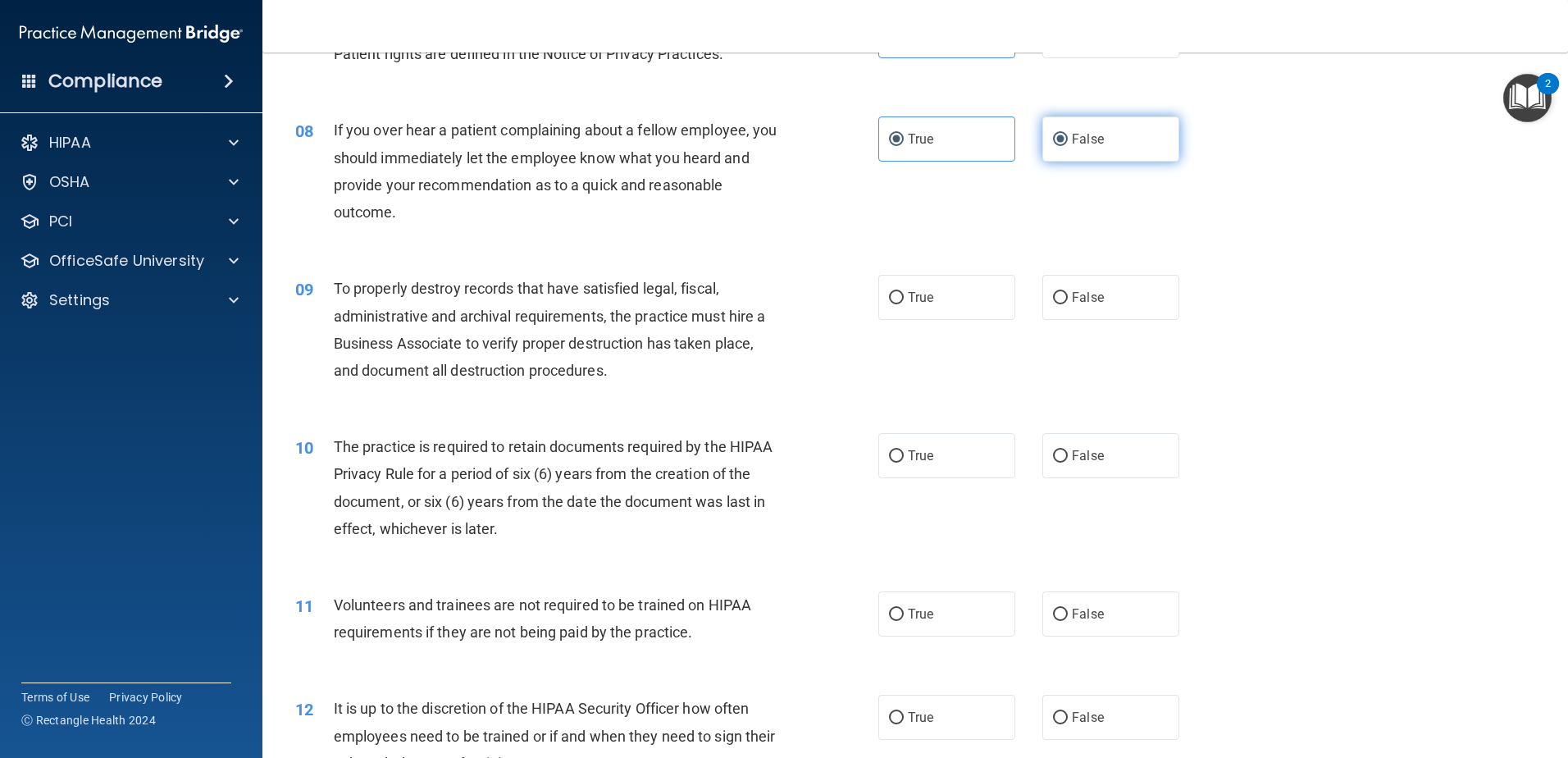
radio input "false"
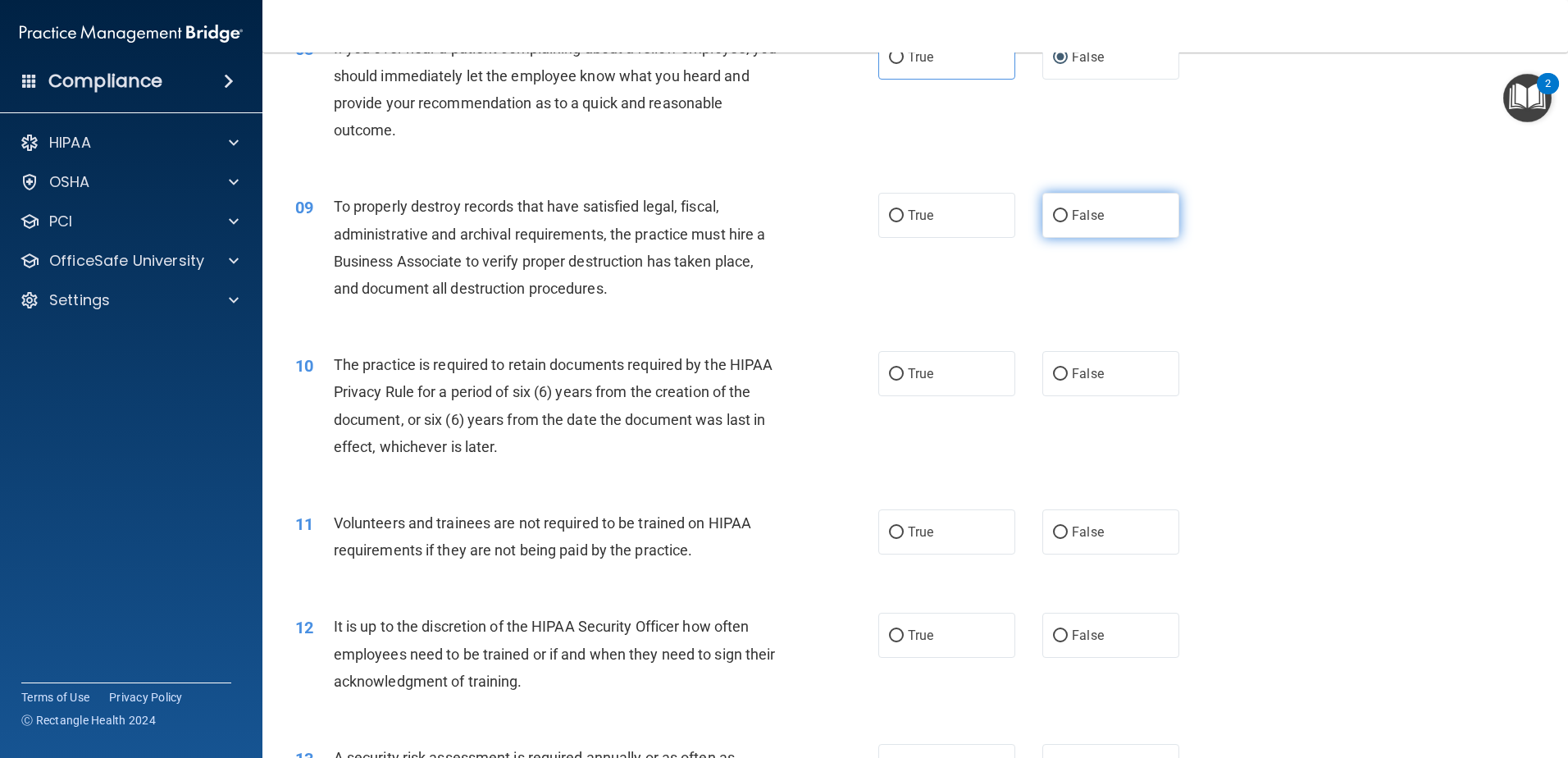
click at [1068, 223] on label "False" at bounding box center [1111, 215] width 137 height 45
click at [1068, 222] on input "False" at bounding box center [1060, 216] width 14 height 13
radio input "true"
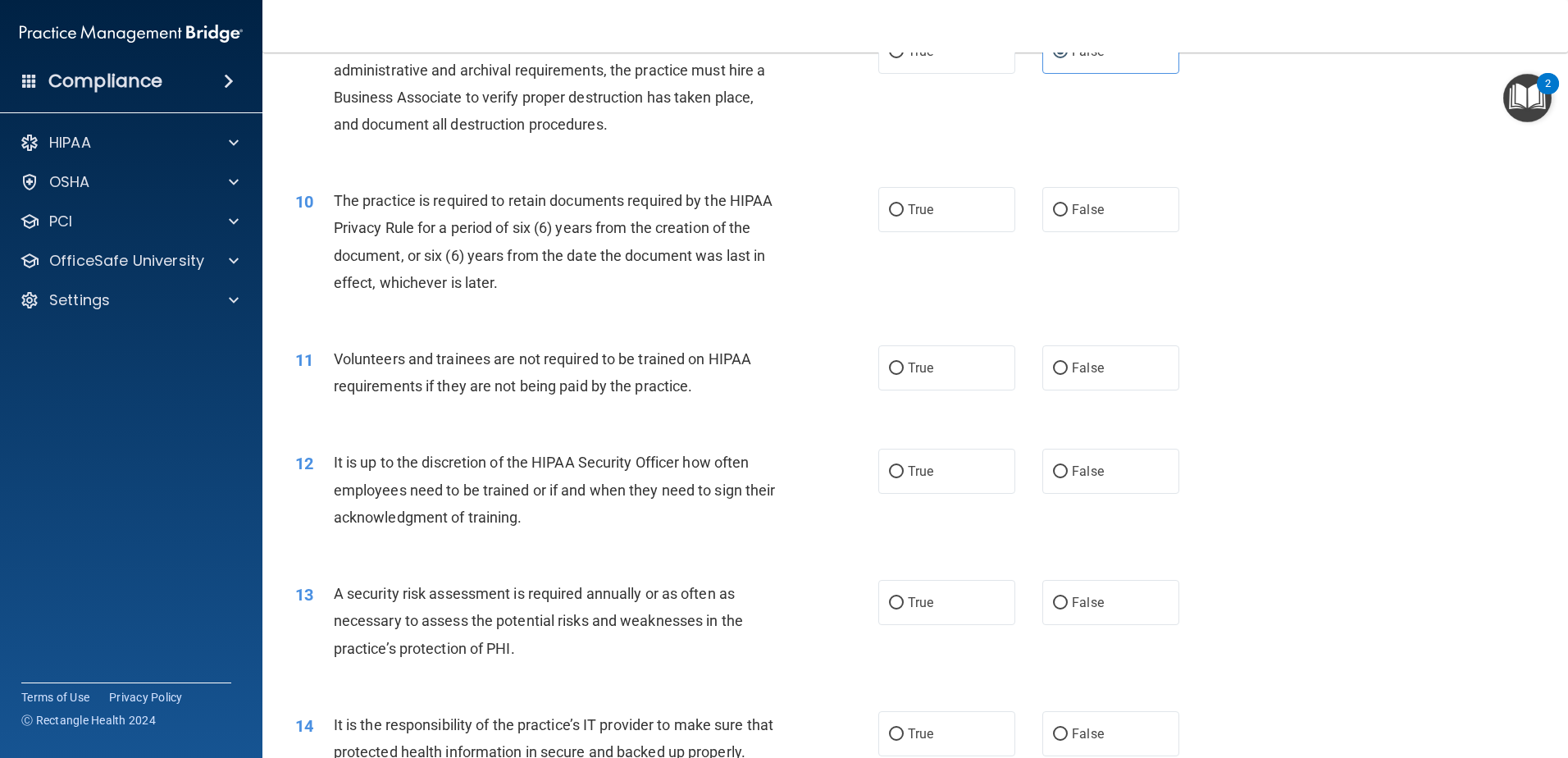
scroll to position [1313, 0]
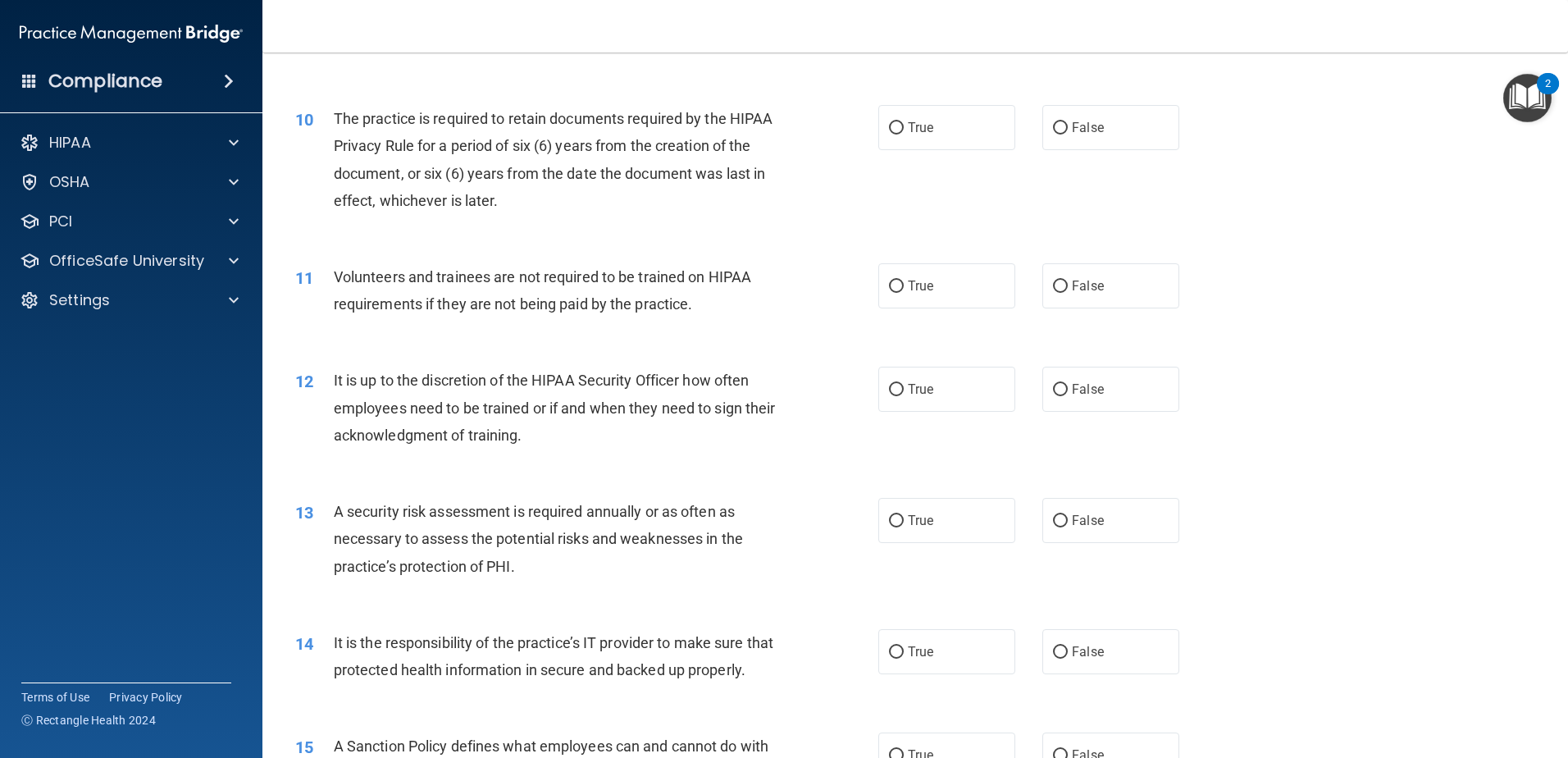
click at [958, 154] on div "10 The practice is required to retain documents required by the HIPAA Privacy R…" at bounding box center [914, 163] width 1264 height 158
click at [962, 137] on label "True" at bounding box center [947, 127] width 137 height 45
click at [903, 135] on input "True" at bounding box center [896, 128] width 14 height 13
radio input "true"
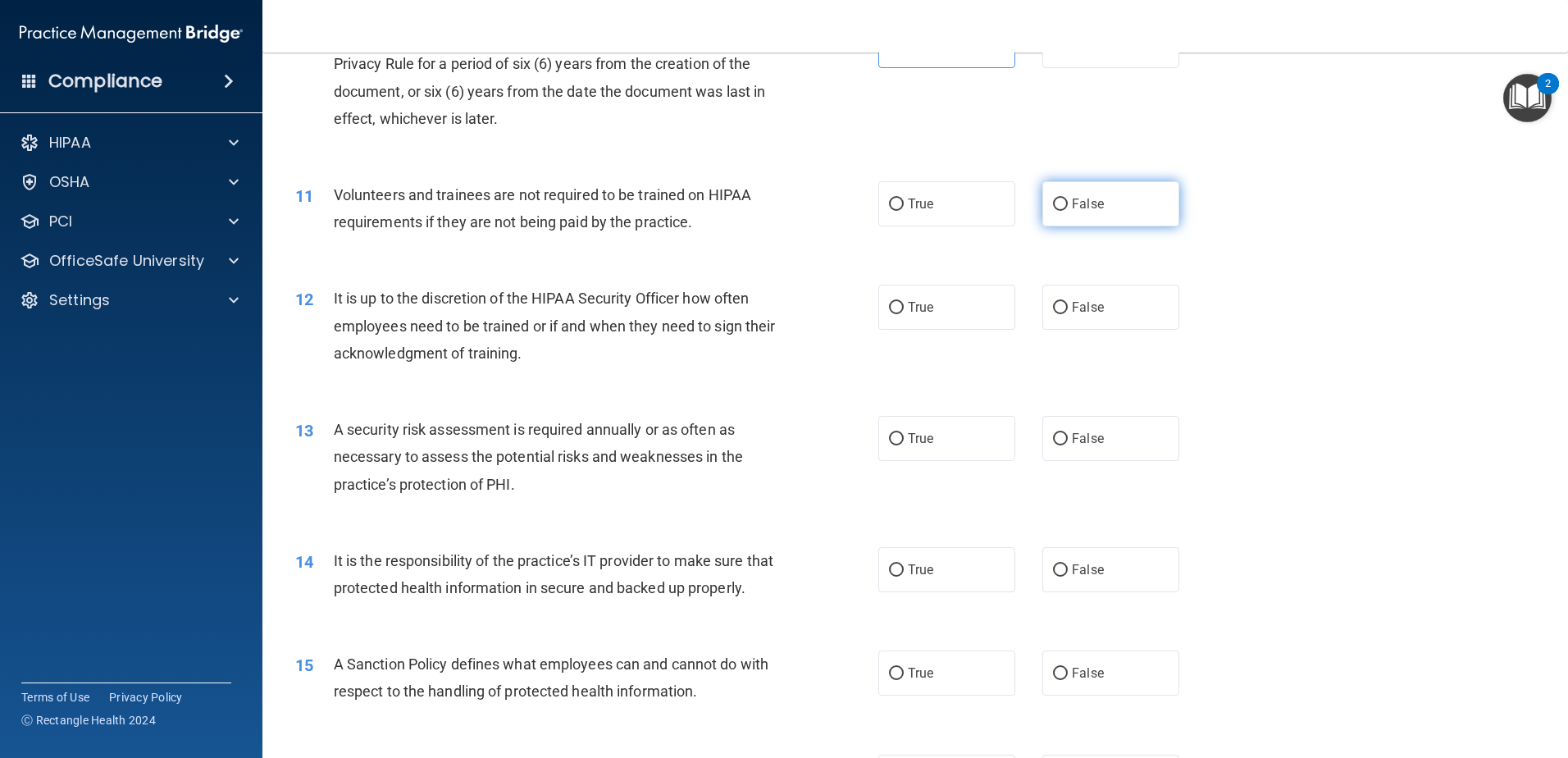
click at [1080, 209] on span "False" at bounding box center [1088, 203] width 32 height 15
click at [1068, 209] on input "False" at bounding box center [1060, 204] width 14 height 13
radio input "true"
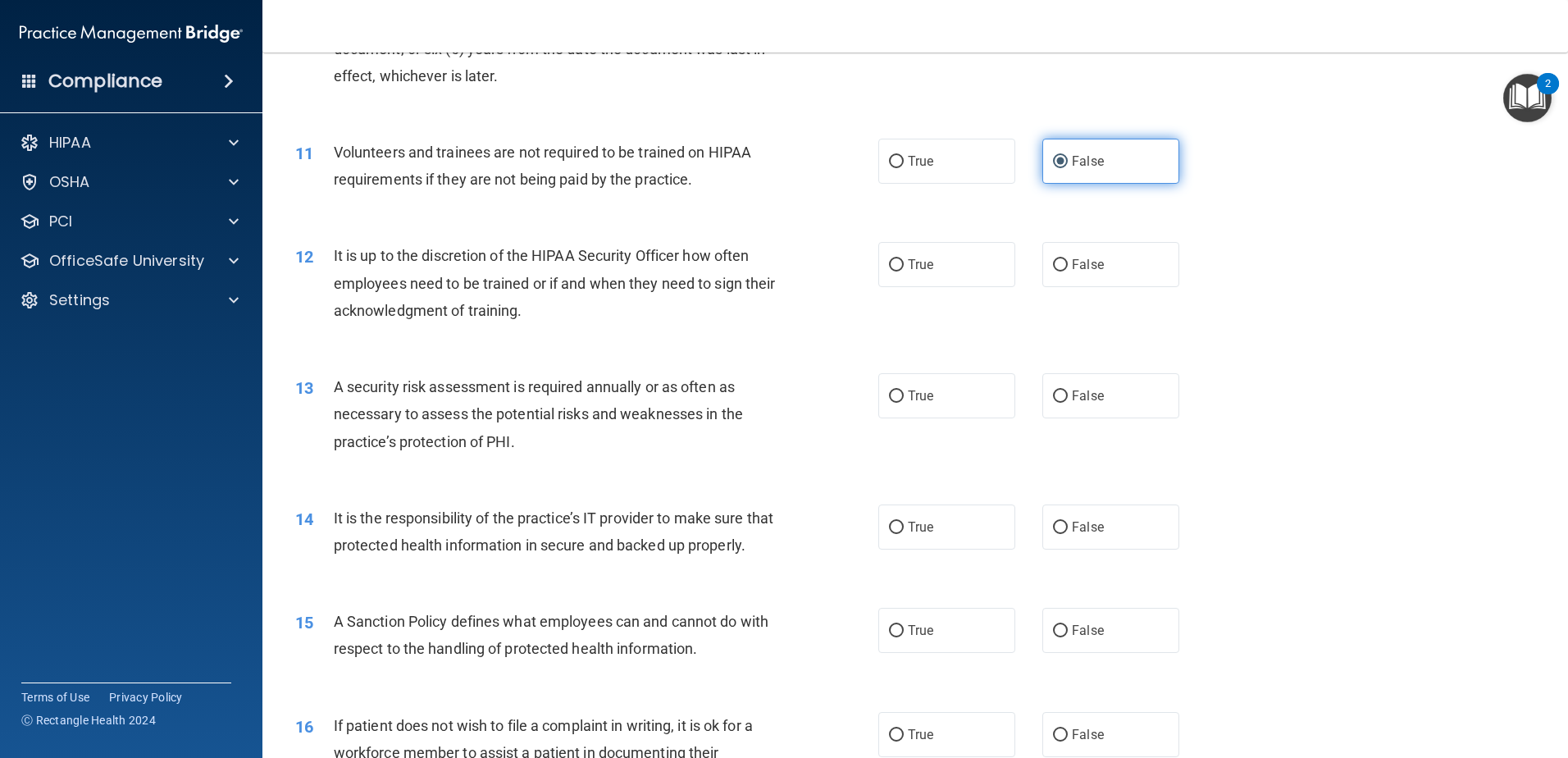
scroll to position [1476, 0]
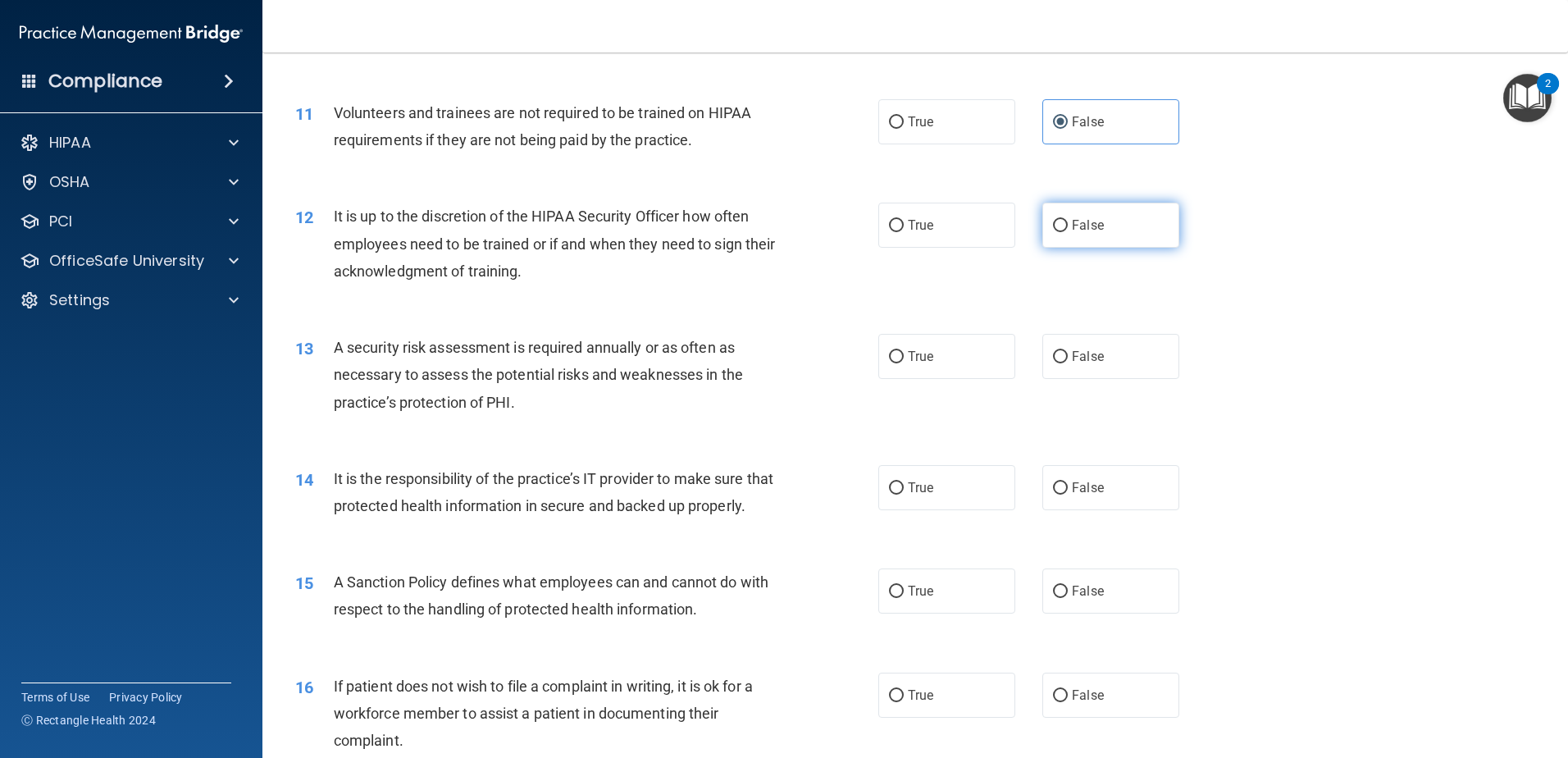
click at [1090, 230] on span "False" at bounding box center [1088, 225] width 32 height 15
click at [1068, 230] on input "False" at bounding box center [1060, 226] width 14 height 13
radio input "true"
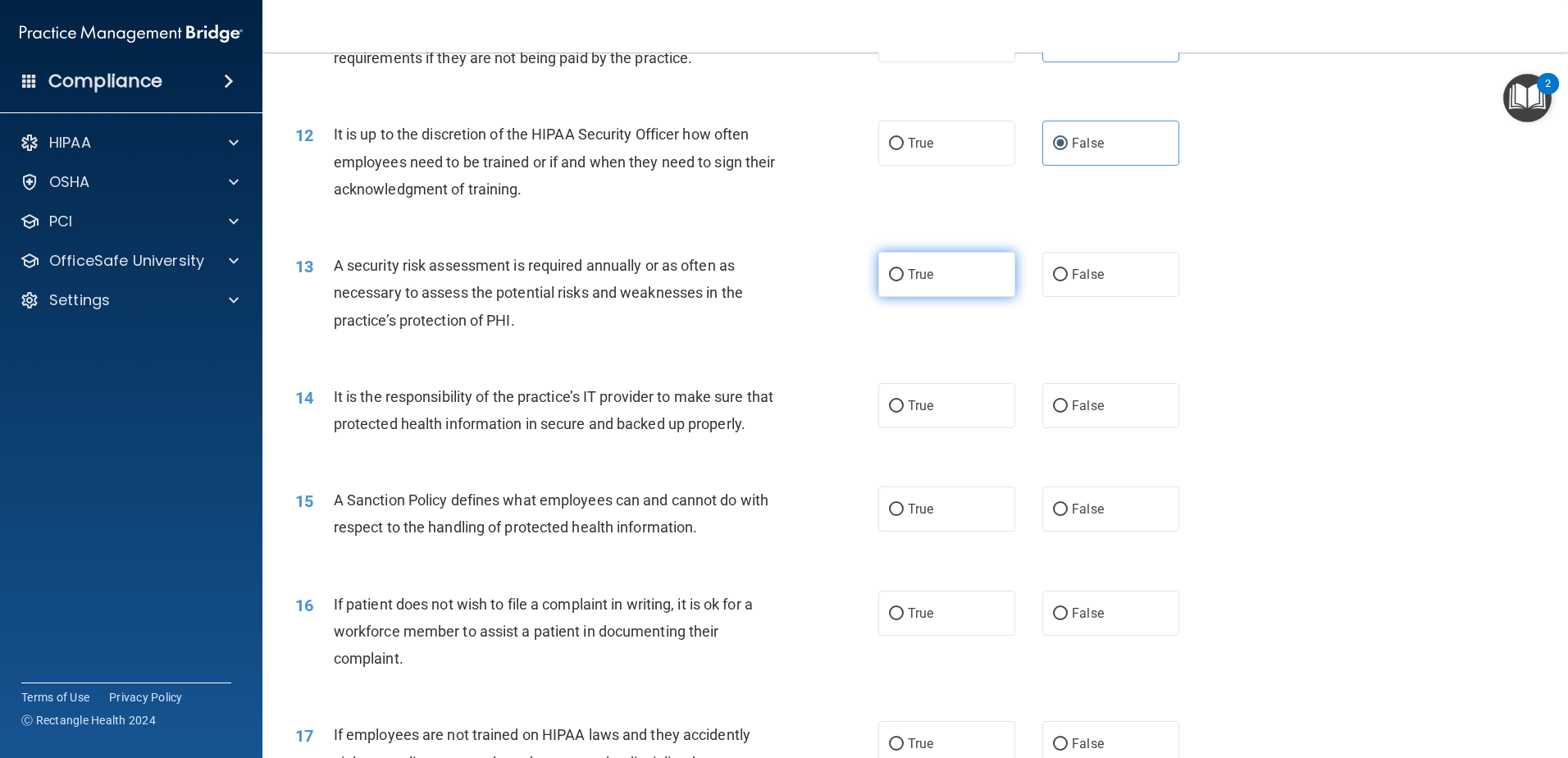
click at [923, 271] on span "True" at bounding box center [920, 274] width 25 height 15
click at [903, 271] on input "True" at bounding box center [896, 275] width 14 height 13
radio input "true"
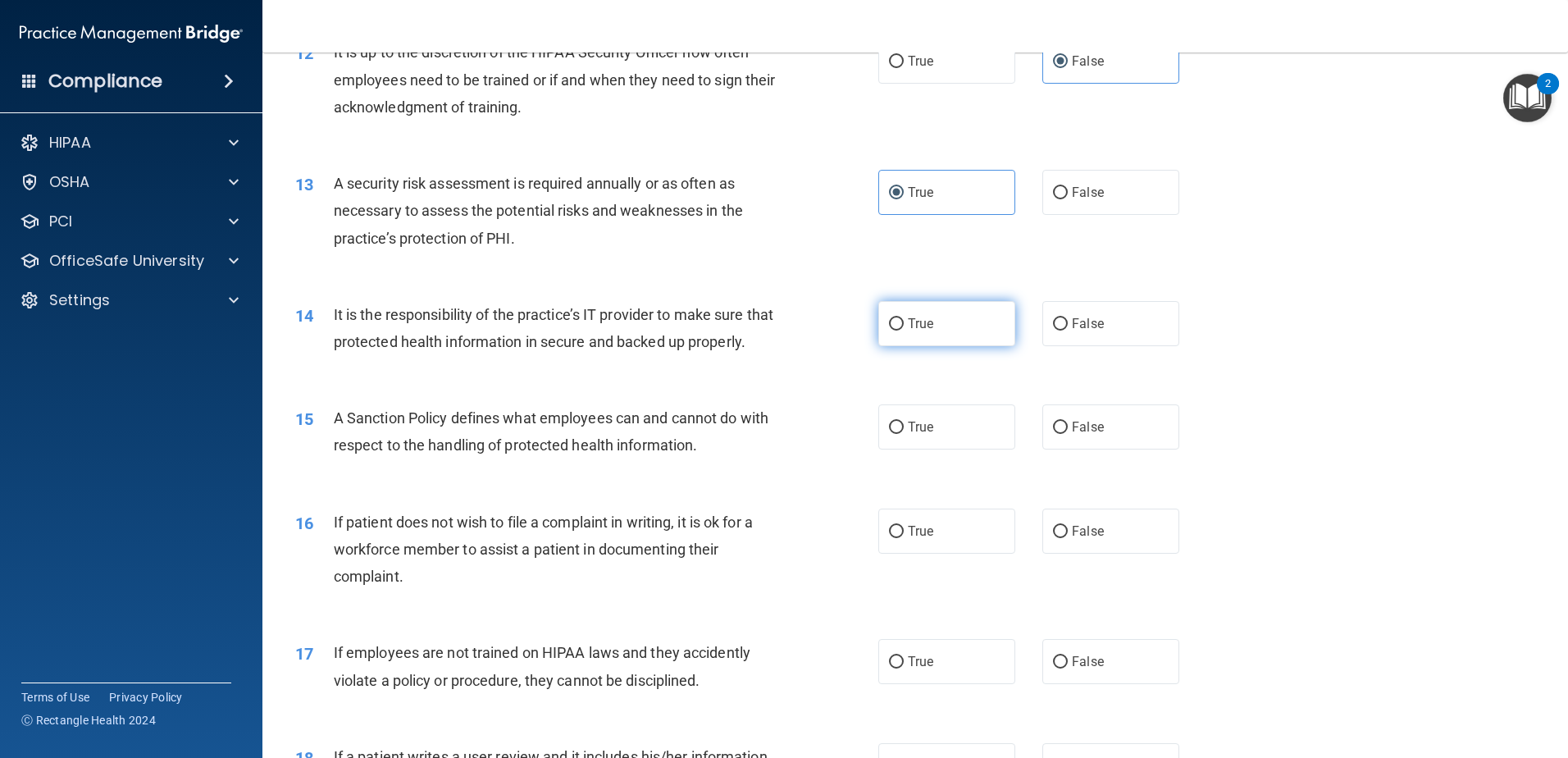
scroll to position [1723, 0]
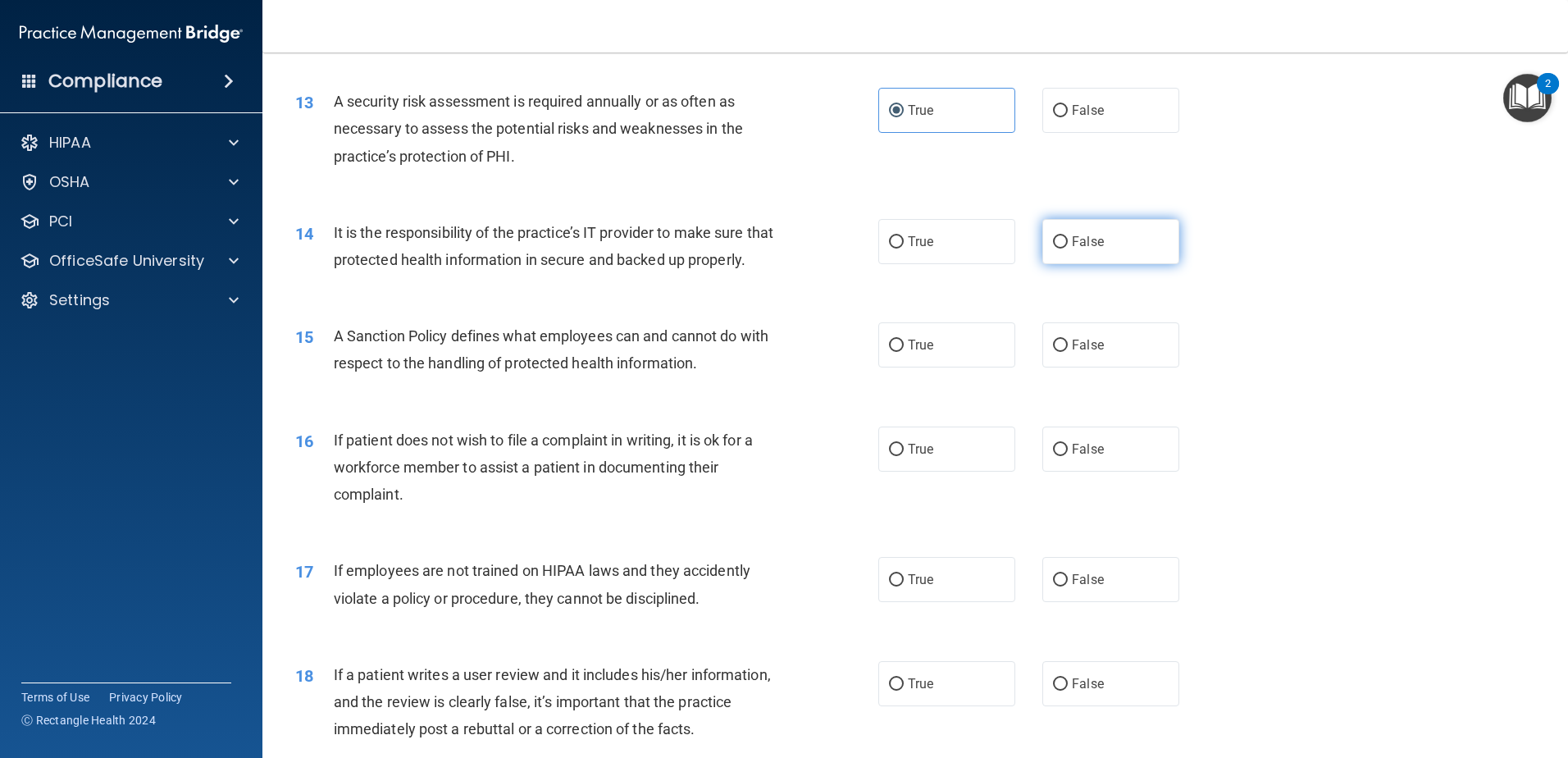
click at [1052, 249] on label "False" at bounding box center [1111, 241] width 137 height 45
click at [1053, 248] on input "False" at bounding box center [1060, 242] width 14 height 13
radio input "true"
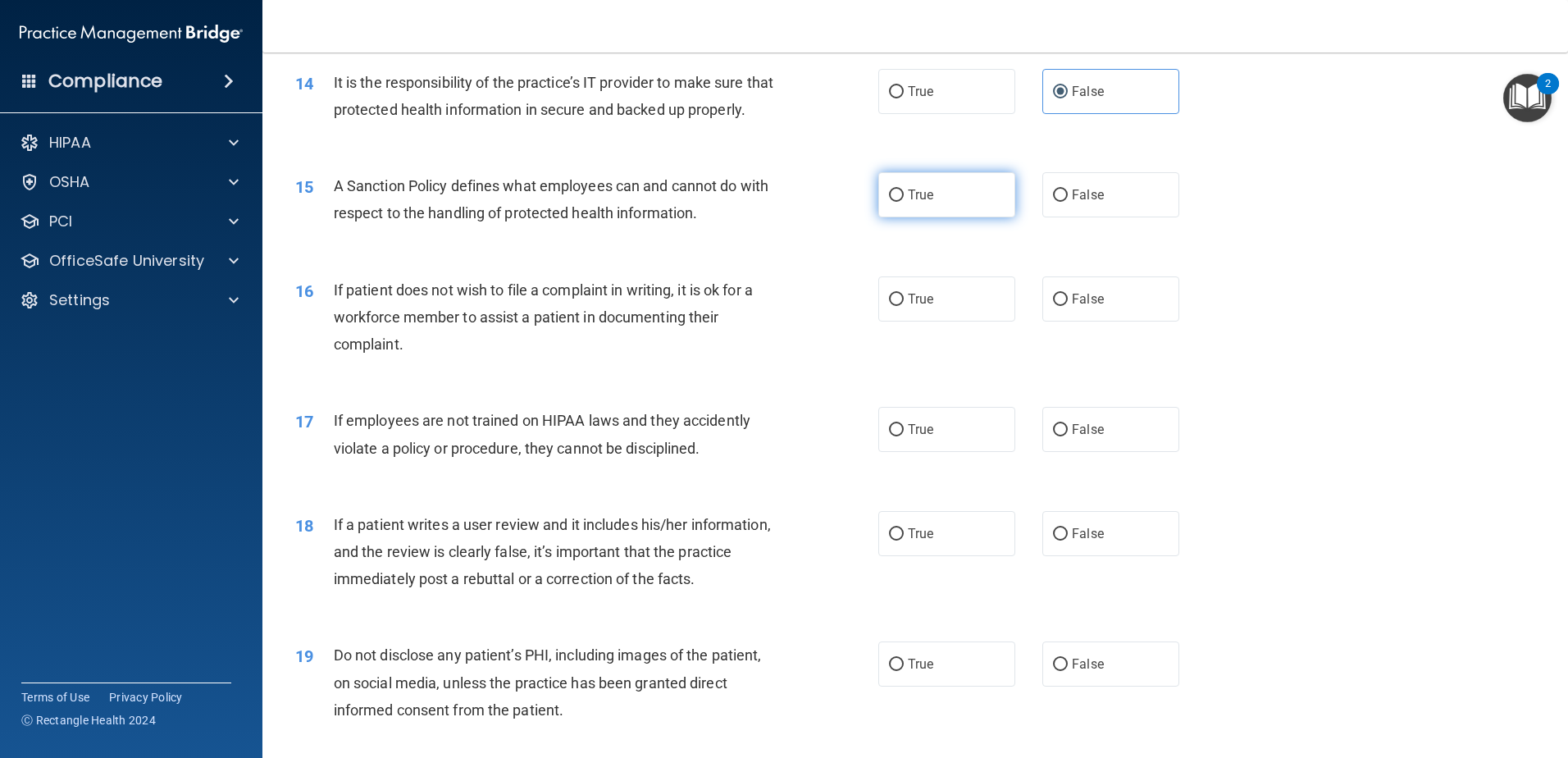
scroll to position [1887, 0]
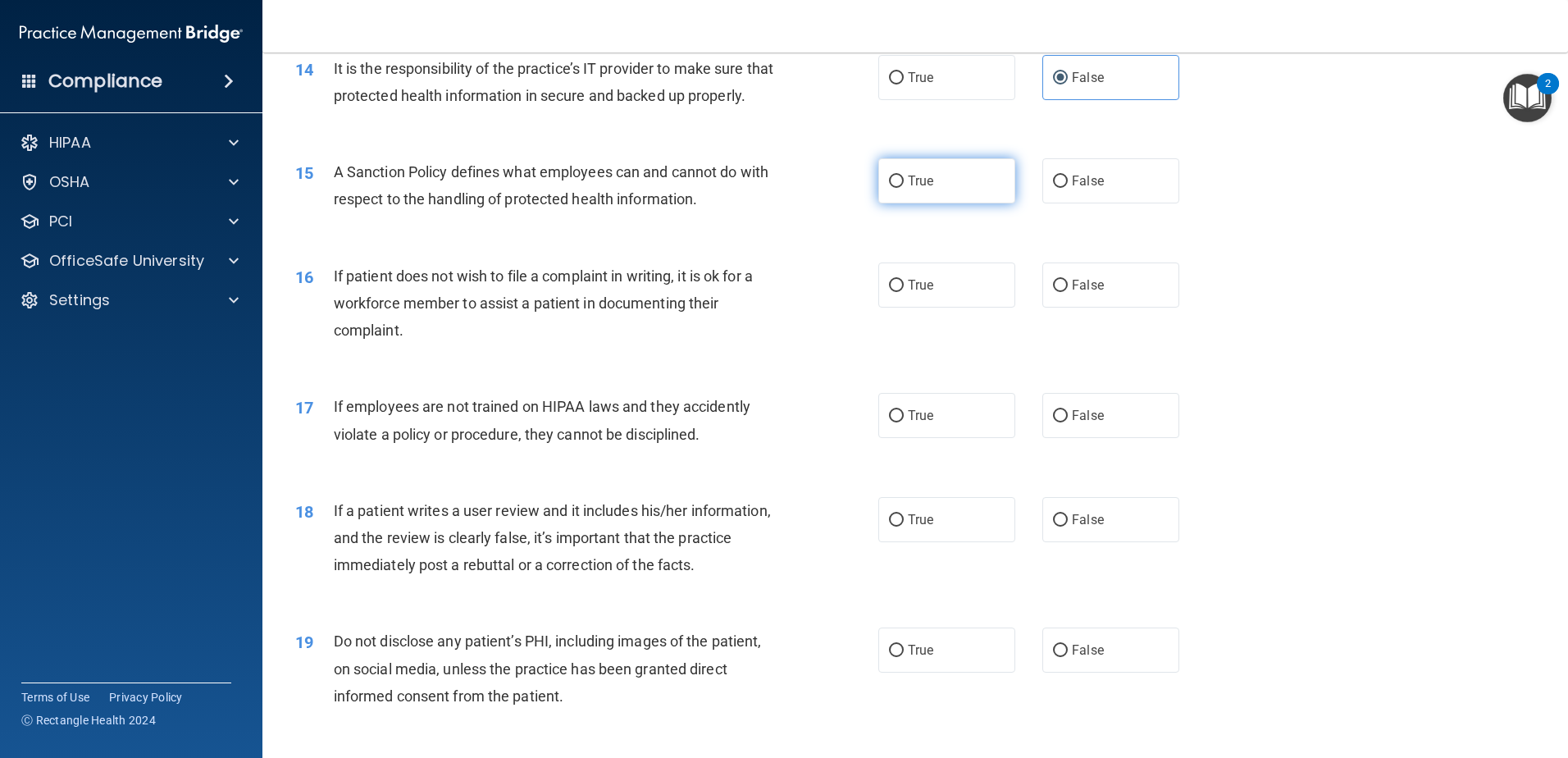
click at [952, 203] on label "True" at bounding box center [947, 180] width 137 height 45
click at [903, 188] on input "True" at bounding box center [896, 181] width 14 height 13
radio input "true"
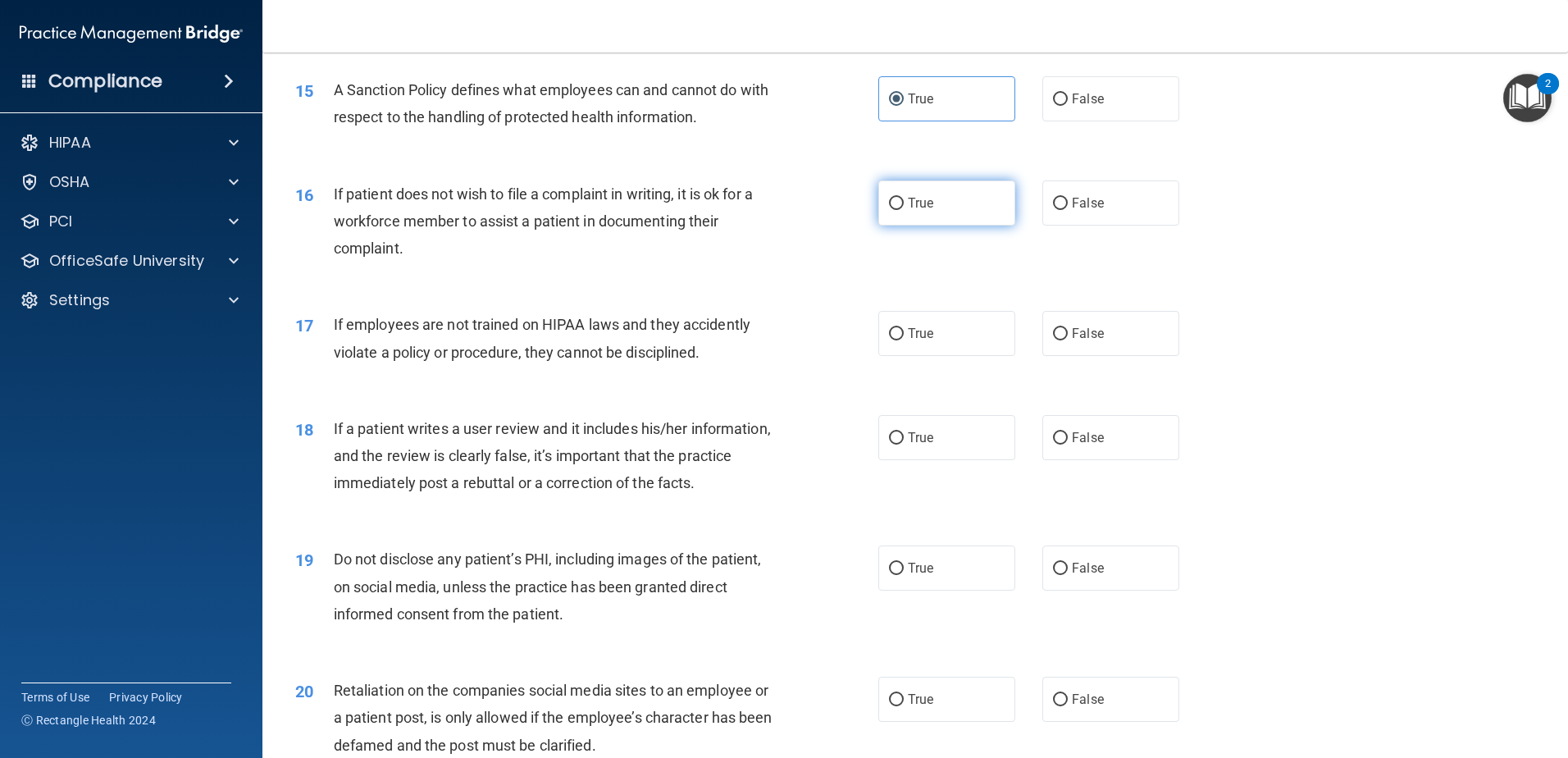
click at [980, 225] on label "True" at bounding box center [947, 202] width 137 height 45
click at [903, 210] on input "True" at bounding box center [896, 203] width 14 height 13
radio input "true"
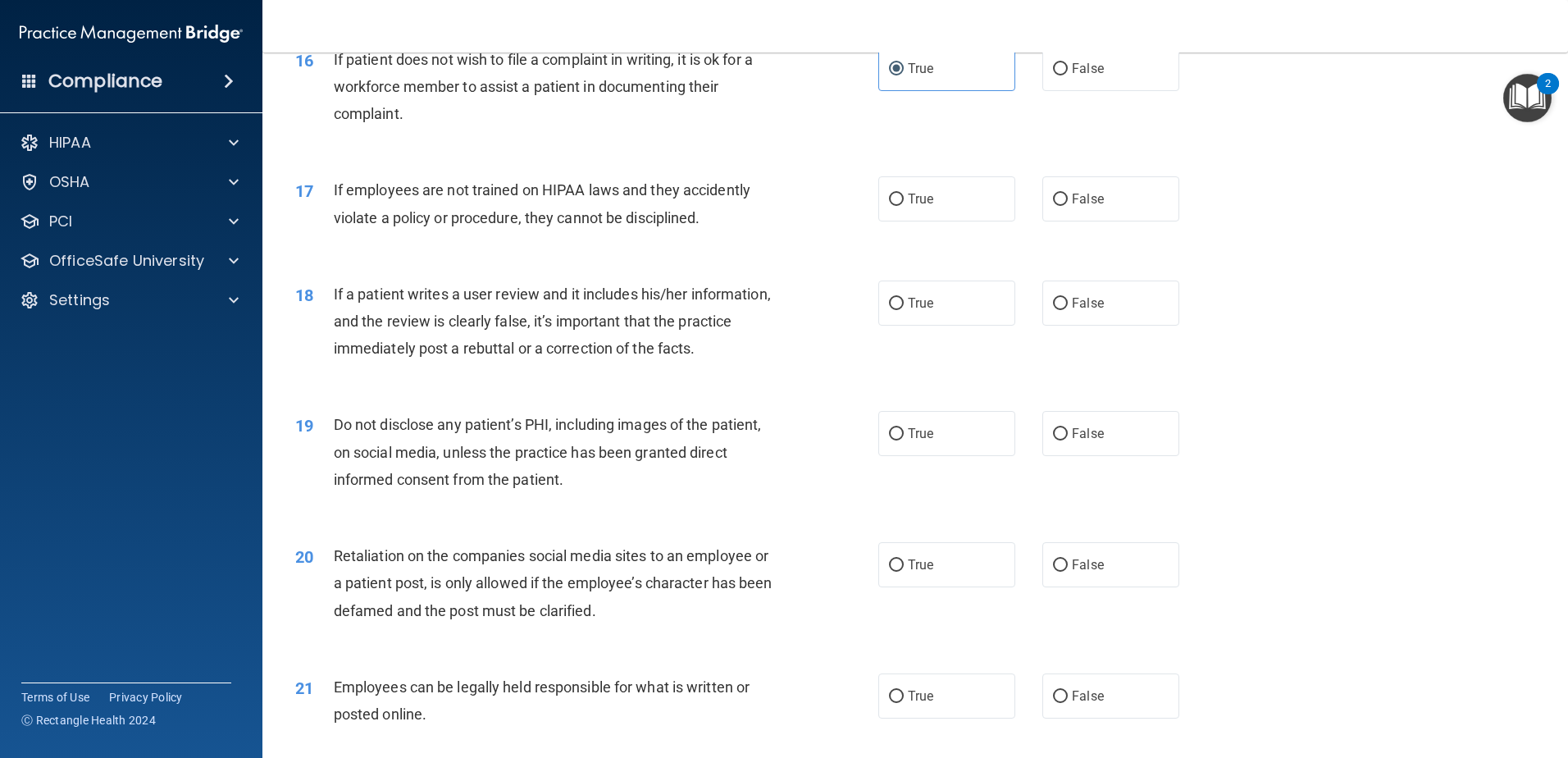
scroll to position [2133, 0]
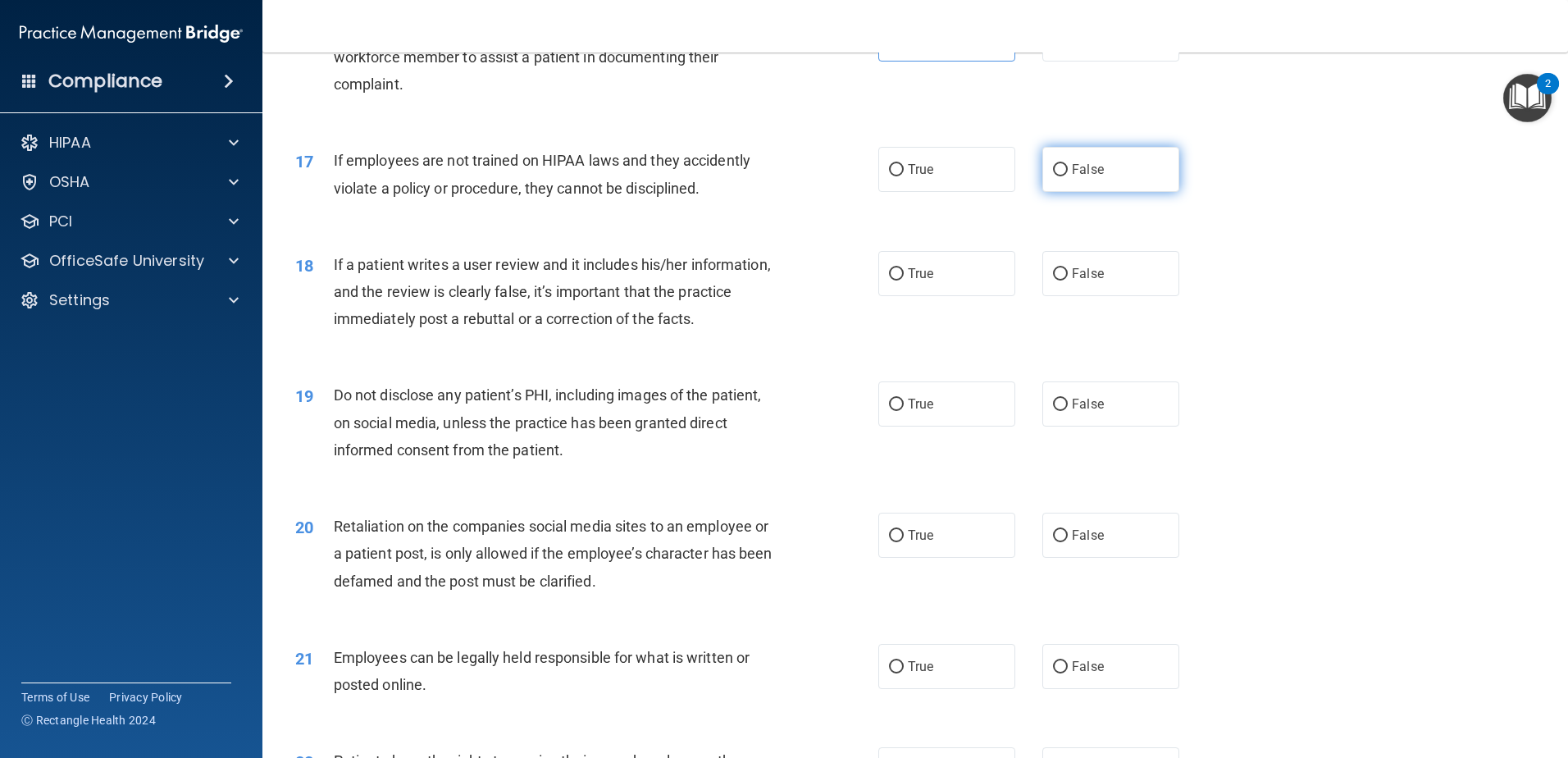
click at [1053, 176] on input "False" at bounding box center [1060, 170] width 14 height 13
radio input "true"
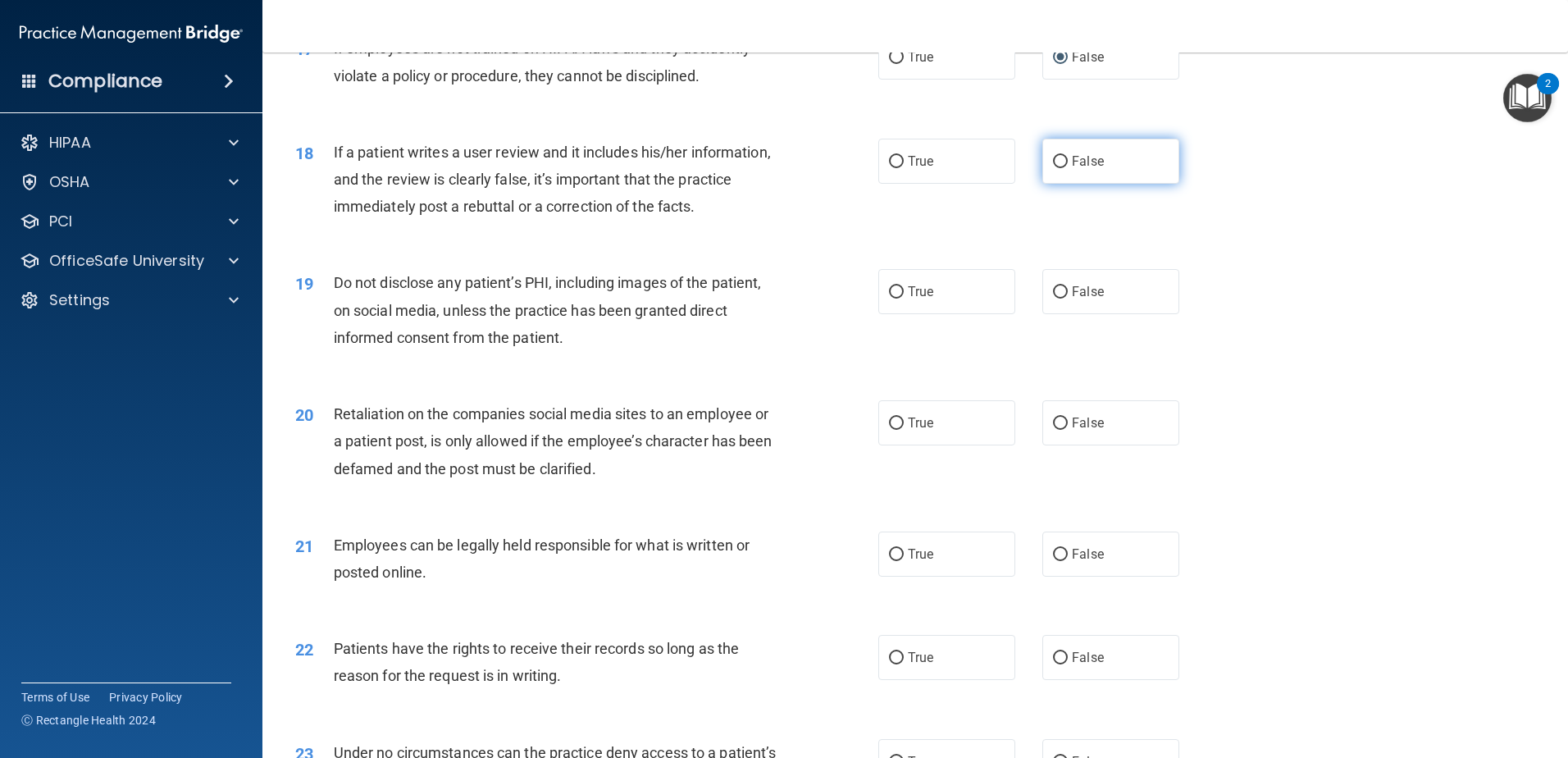
scroll to position [2297, 0]
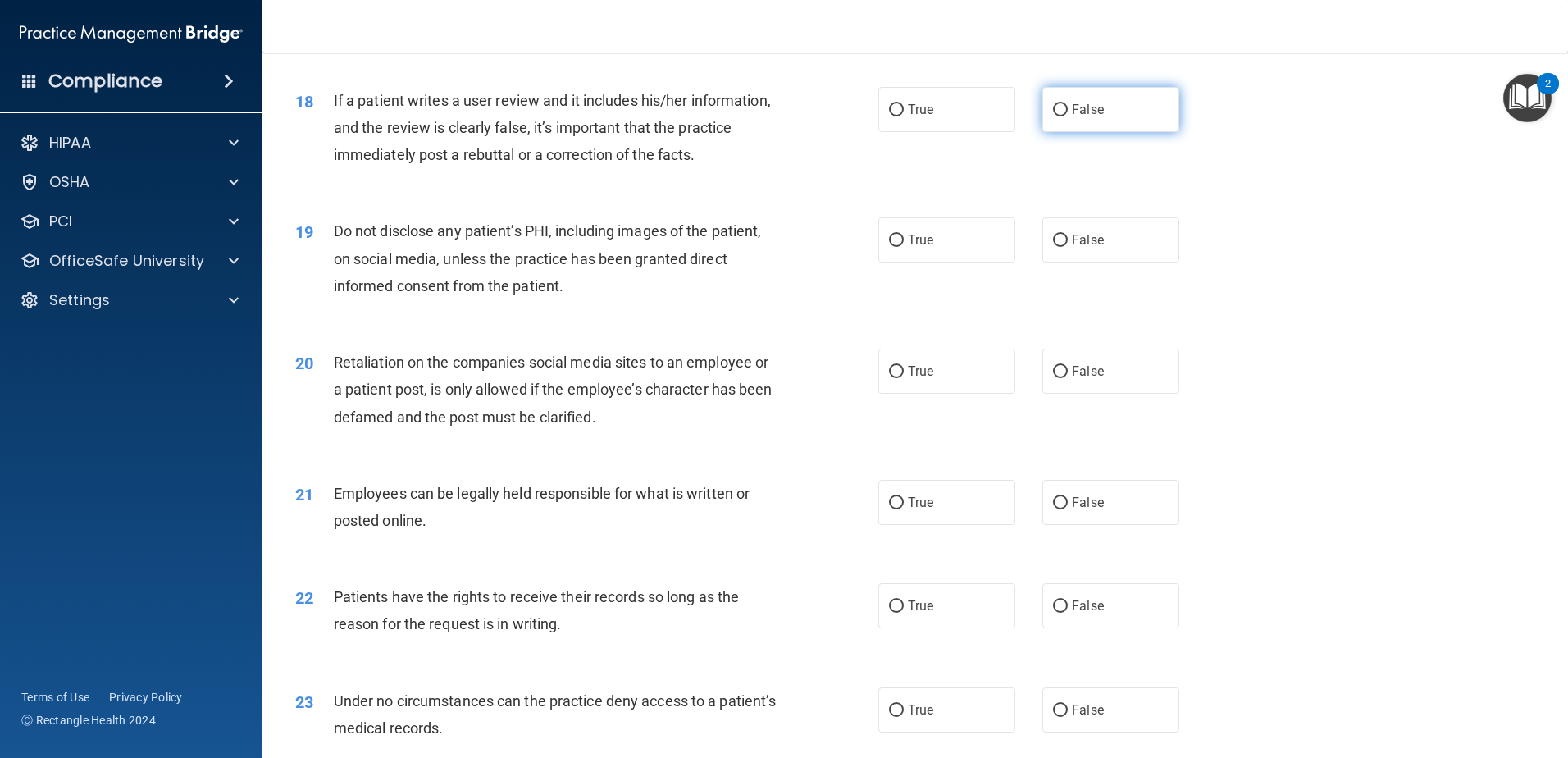
click at [1045, 132] on label "False" at bounding box center [1111, 109] width 137 height 45
click at [1053, 117] on input "False" at bounding box center [1060, 110] width 14 height 13
radio input "true"
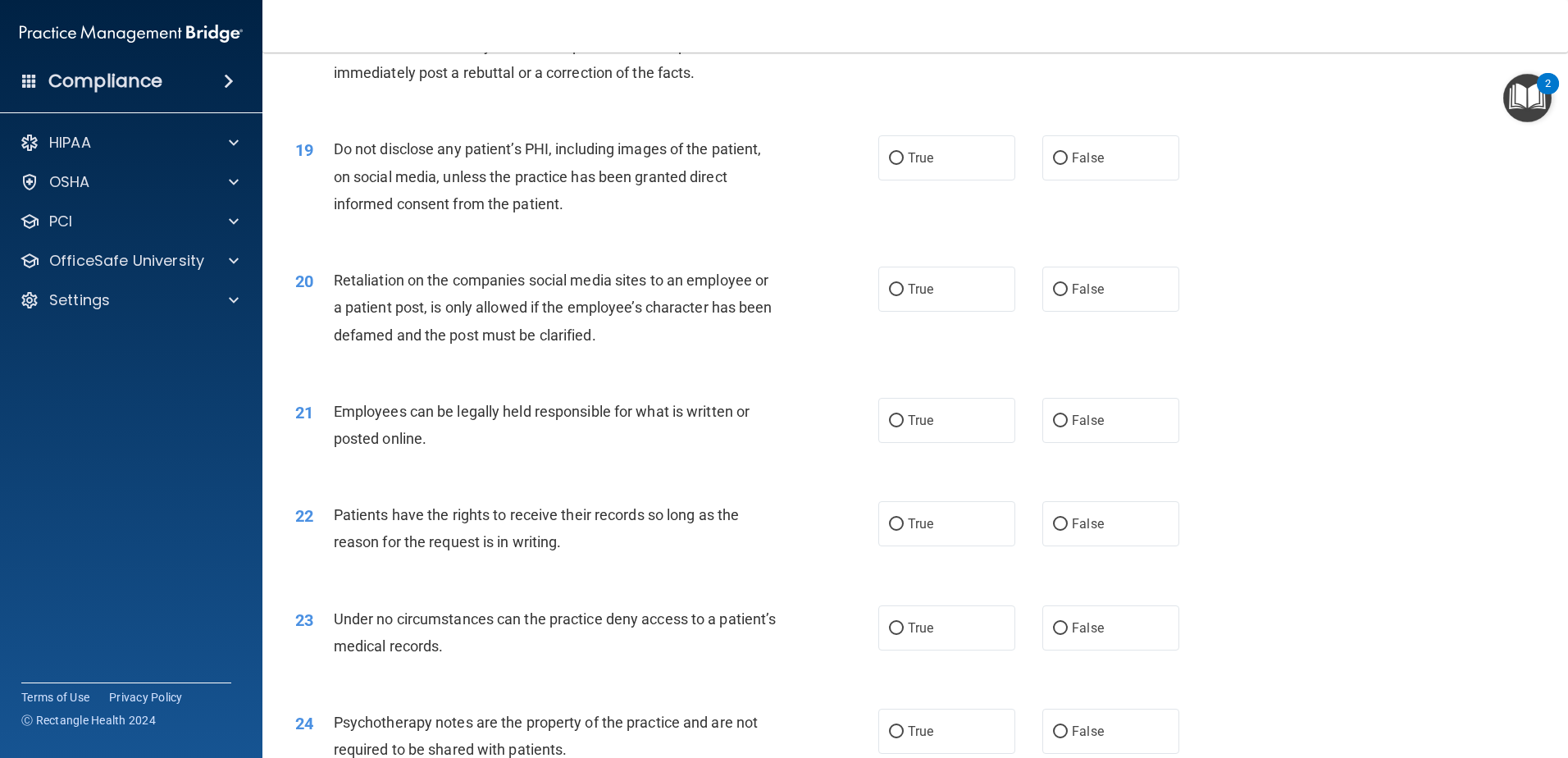
scroll to position [2461, 0]
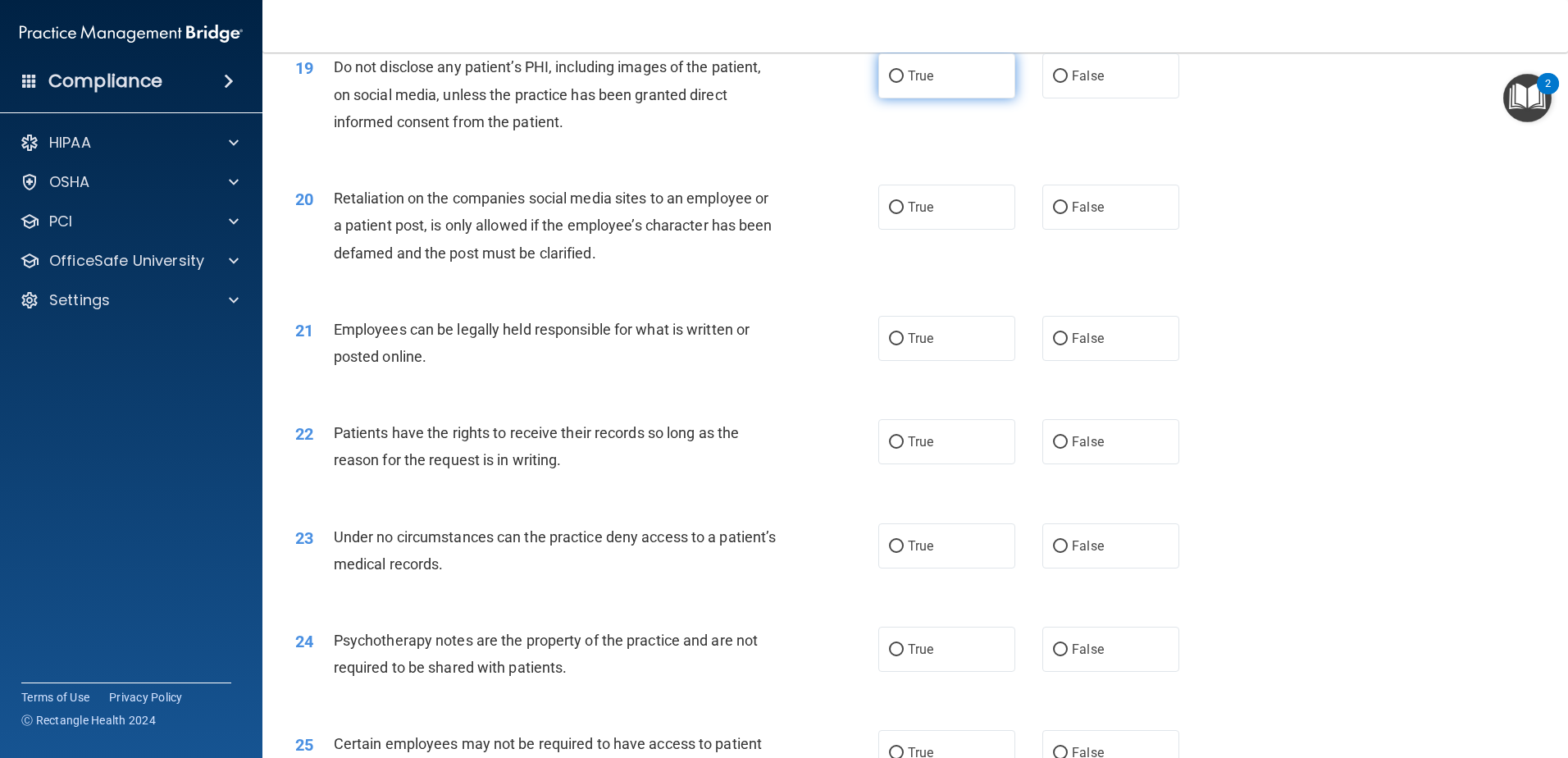
click at [927, 84] on span "True" at bounding box center [920, 75] width 25 height 15
click at [903, 83] on input "True" at bounding box center [896, 76] width 14 height 13
radio input "true"
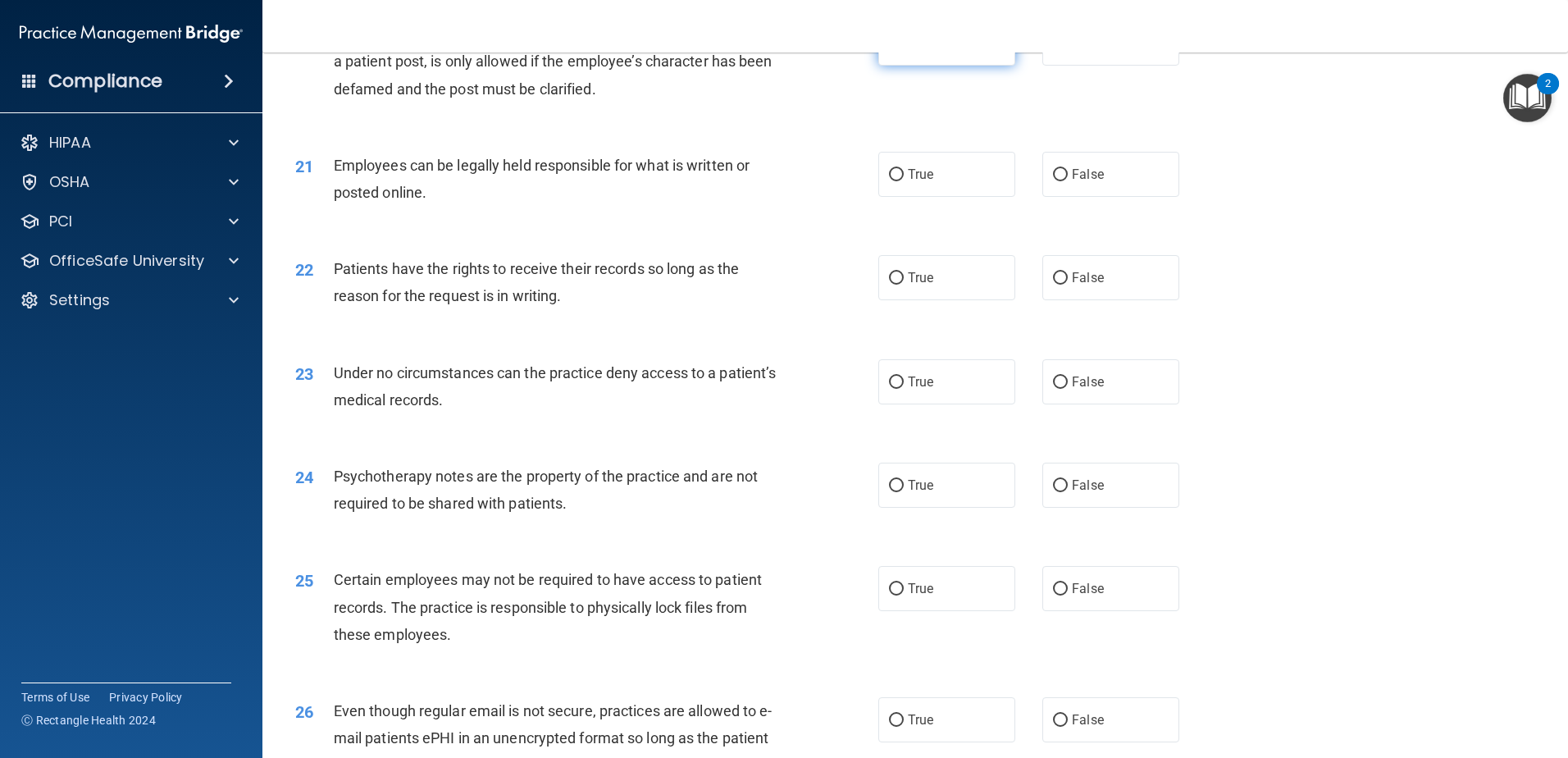
scroll to position [2542, 0]
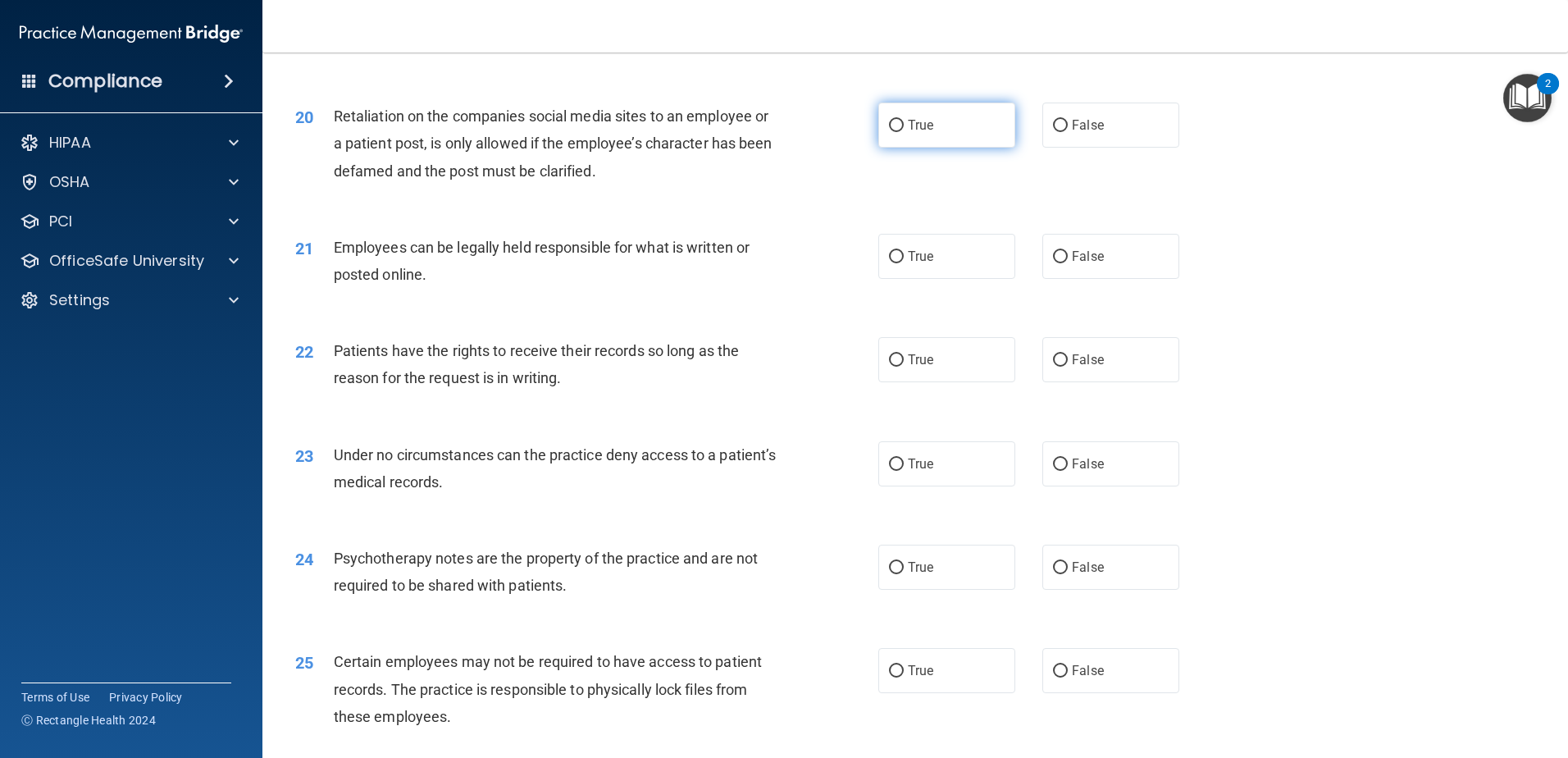
click at [908, 133] on span "True" at bounding box center [920, 124] width 25 height 15
click at [903, 132] on input "True" at bounding box center [896, 125] width 14 height 13
radio input "true"
click at [1081, 133] on span "False" at bounding box center [1088, 124] width 32 height 15
click at [1068, 132] on input "False" at bounding box center [1060, 125] width 14 height 13
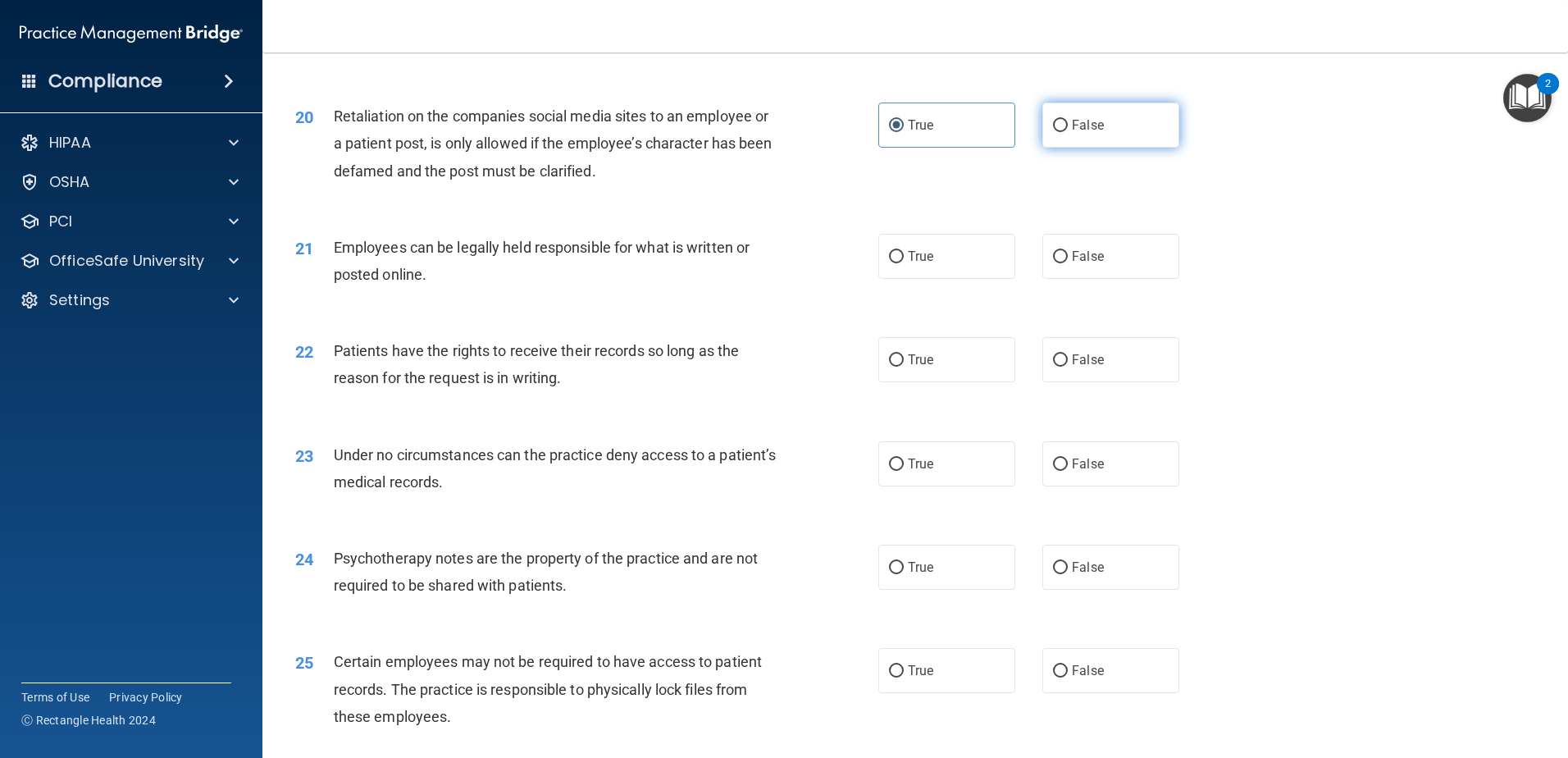
radio input "true"
radio input "false"
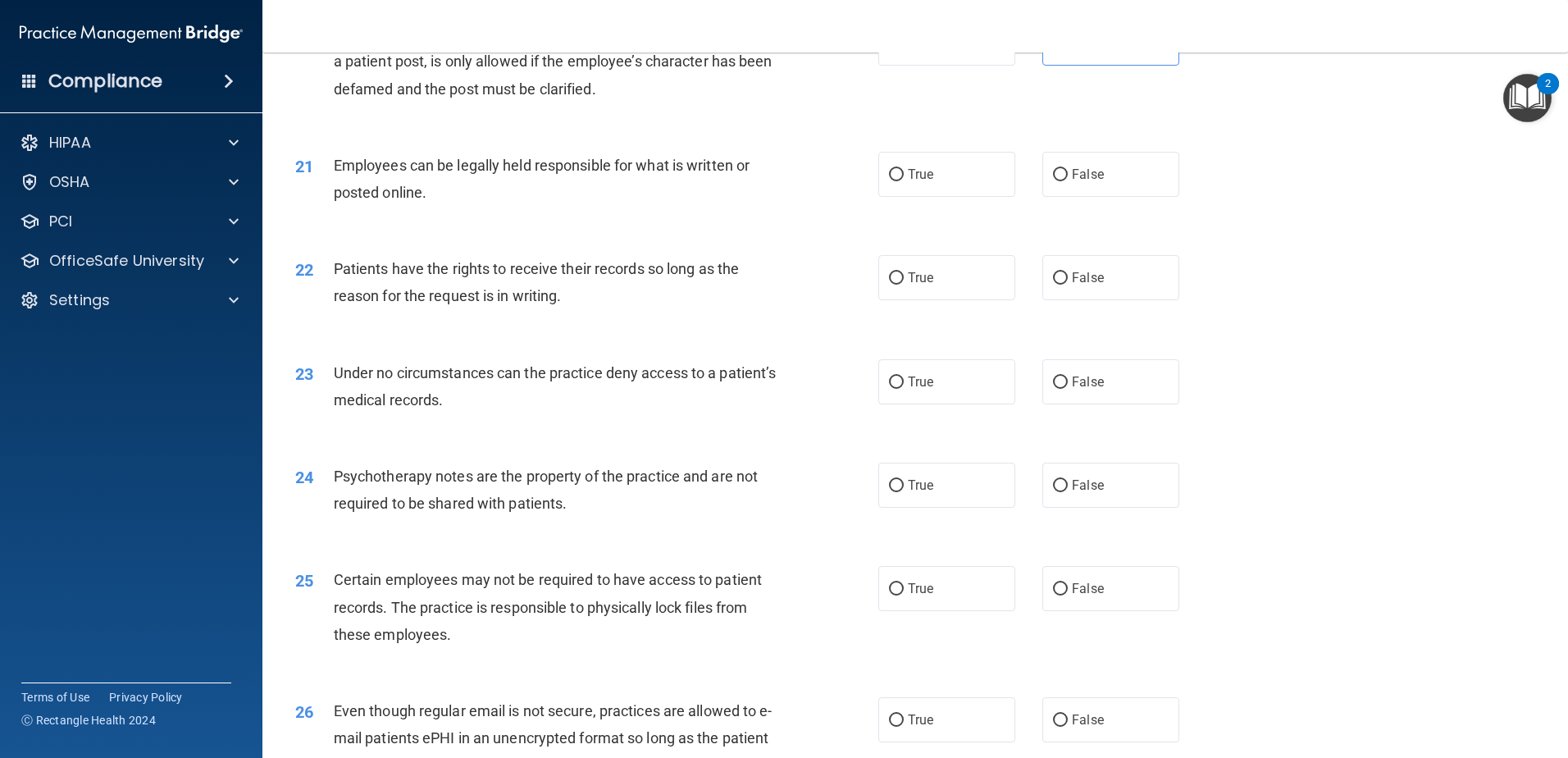
scroll to position [2707, 0]
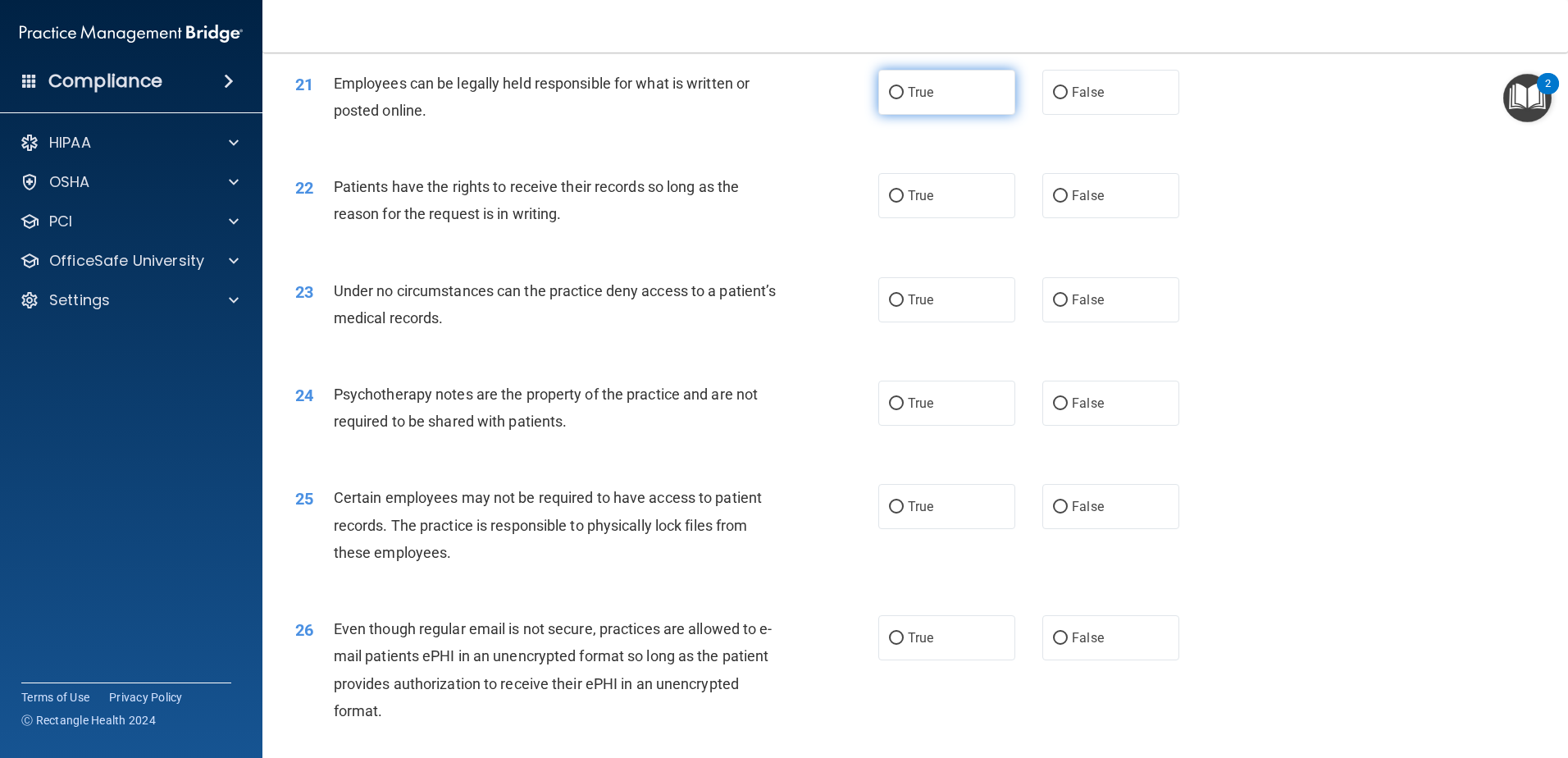
click at [942, 115] on label "True" at bounding box center [947, 91] width 137 height 45
click at [903, 99] on input "True" at bounding box center [896, 93] width 14 height 13
radio input "true"
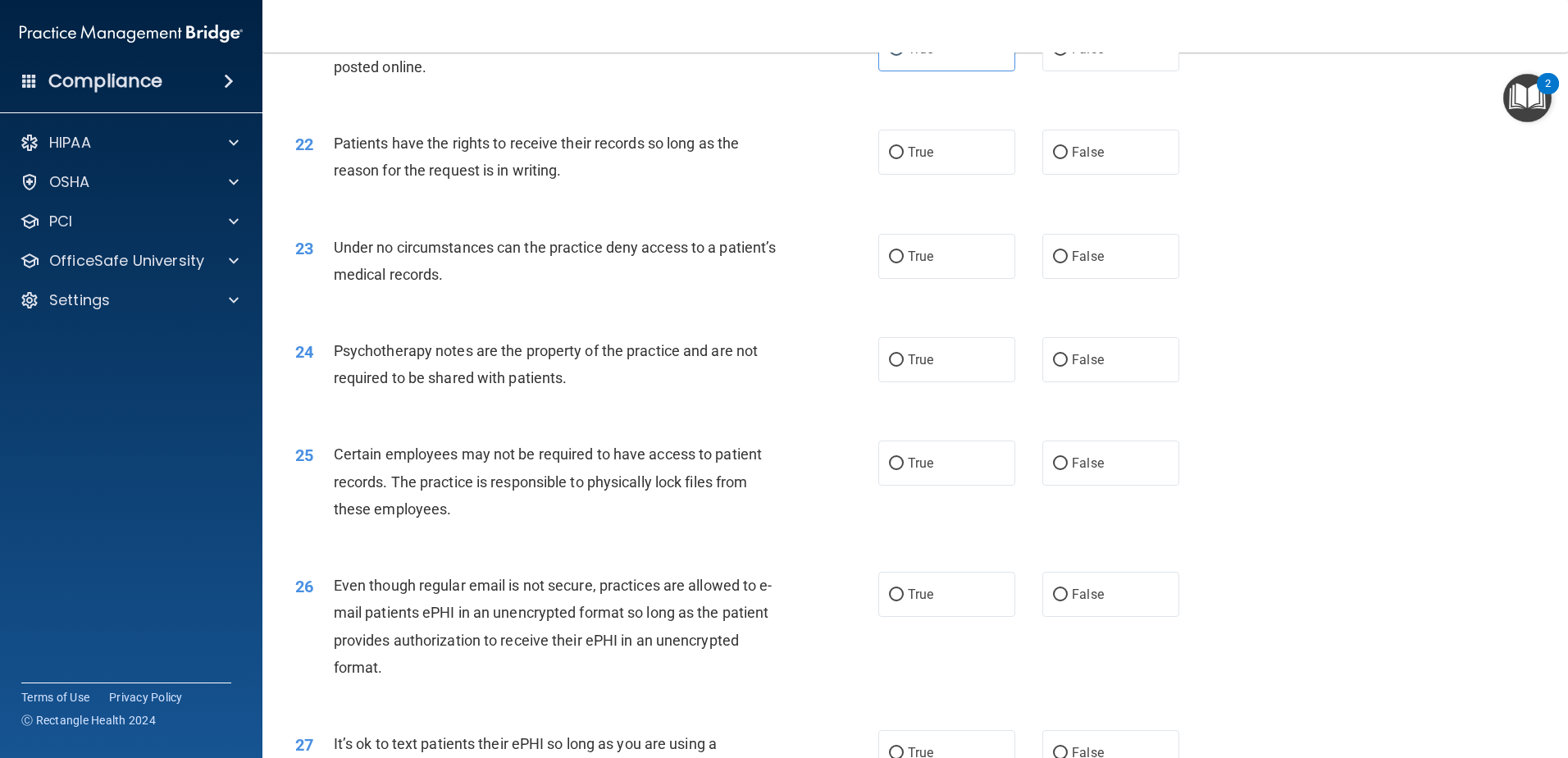
scroll to position [2789, 0]
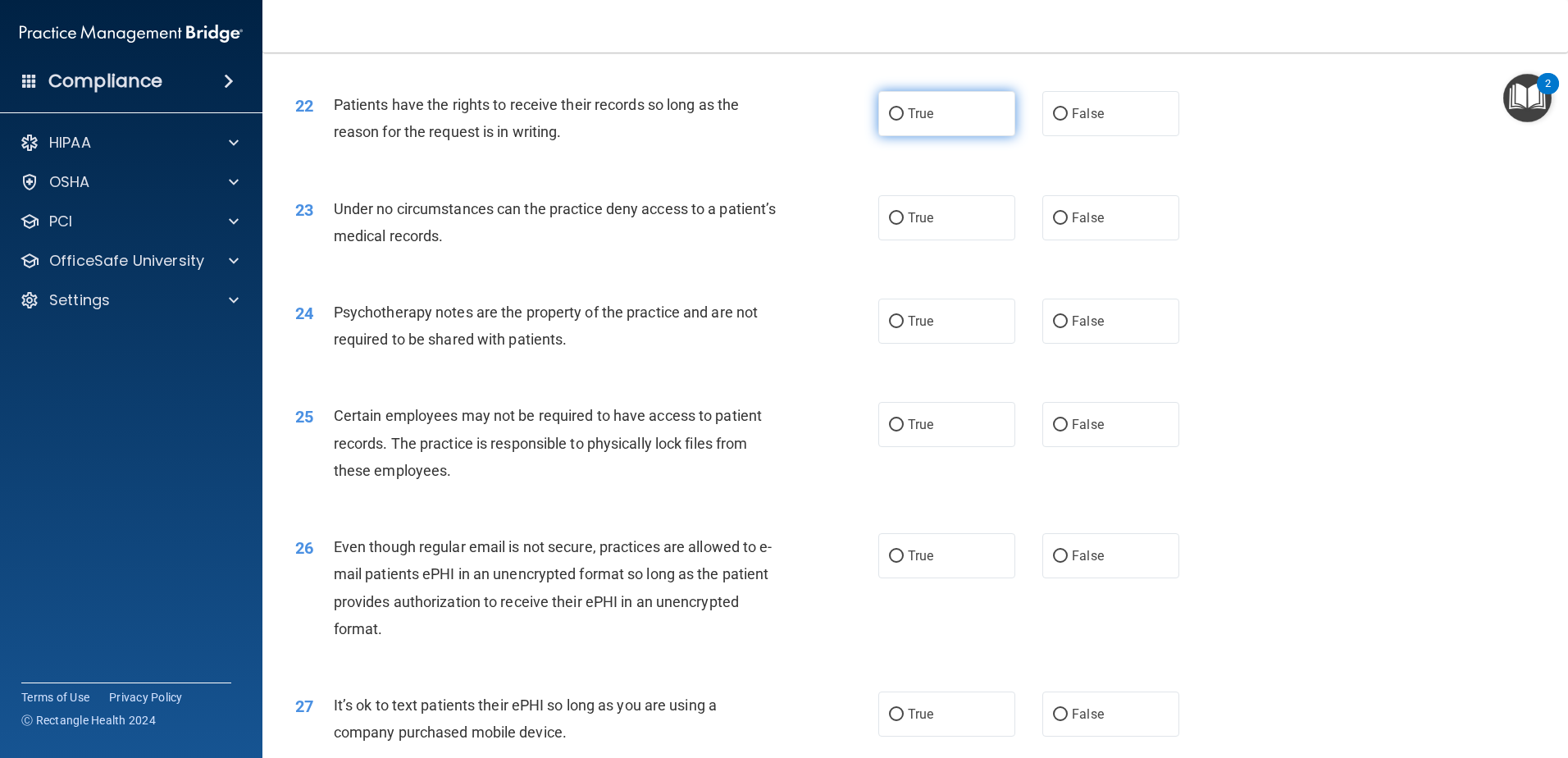
click at [956, 136] on label "True" at bounding box center [947, 113] width 137 height 45
click at [903, 120] on input "True" at bounding box center [896, 114] width 14 height 13
radio input "true"
click at [1074, 121] on span "False" at bounding box center [1088, 113] width 32 height 15
click at [1068, 120] on input "False" at bounding box center [1060, 114] width 14 height 13
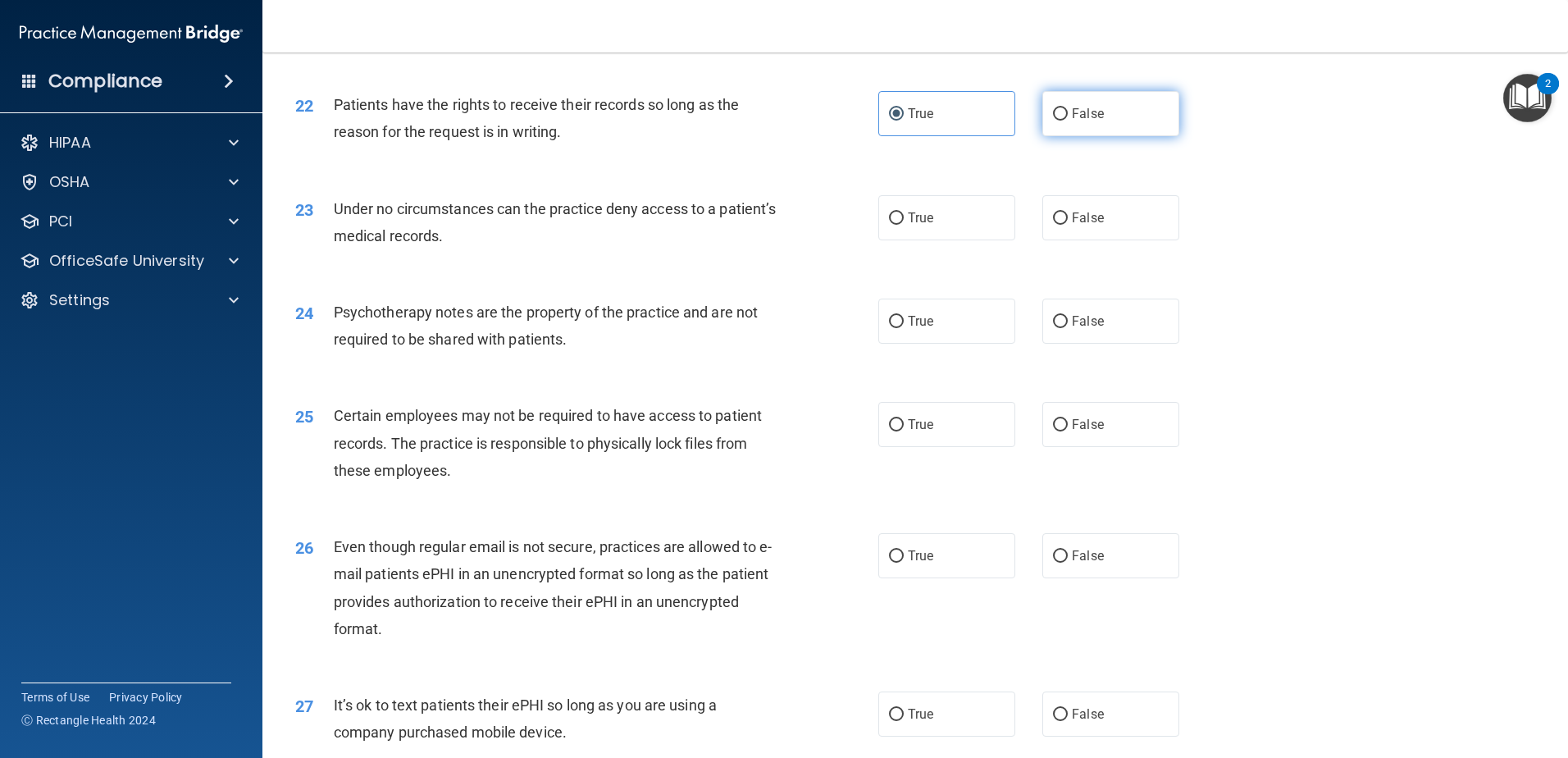
radio input "true"
radio input "false"
click at [1086, 225] on span "False" at bounding box center [1088, 218] width 32 height 15
click at [1068, 224] on input "False" at bounding box center [1060, 219] width 14 height 13
radio input "true"
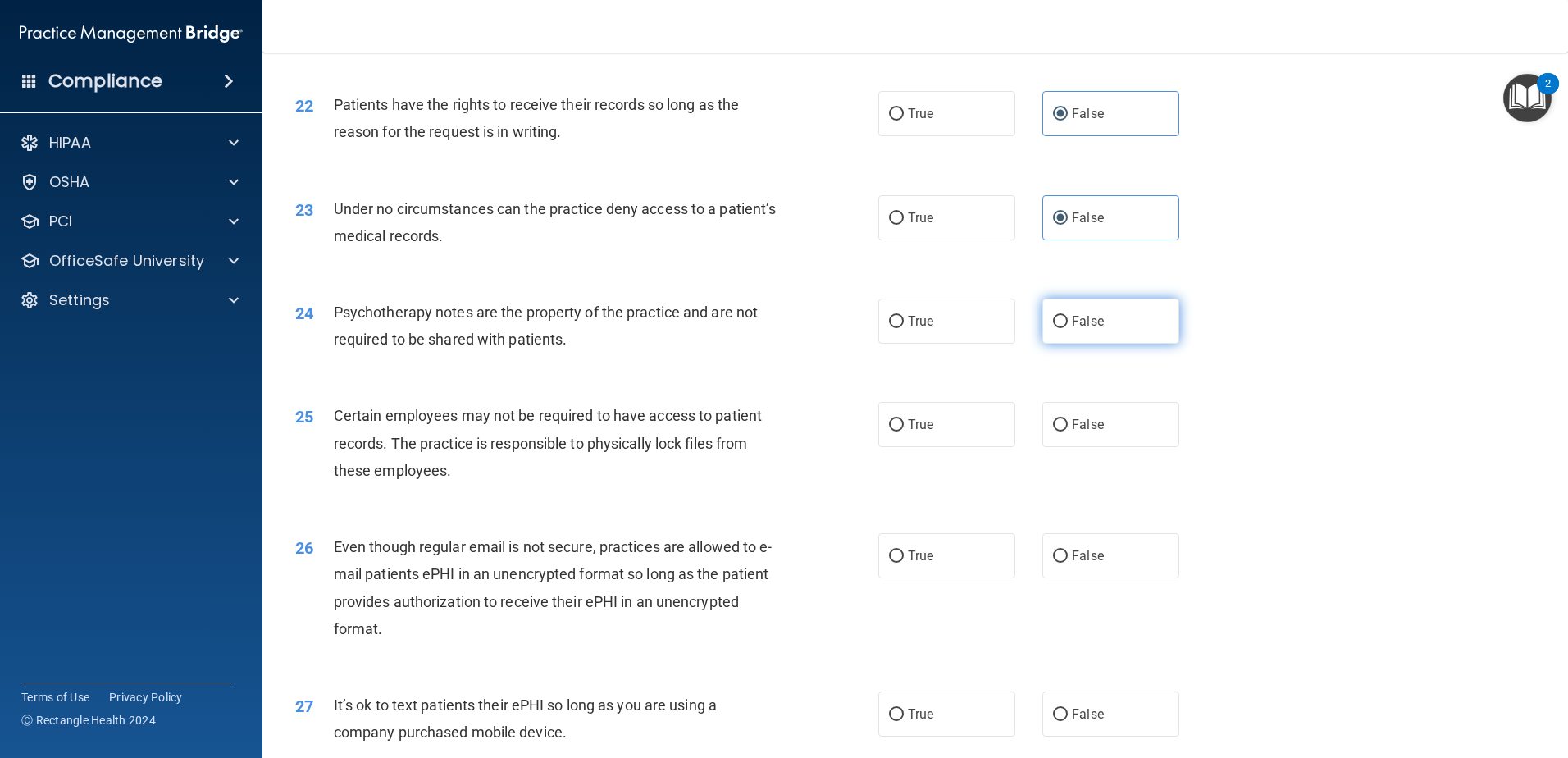
click at [1058, 328] on input "False" at bounding box center [1060, 322] width 14 height 13
radio input "true"
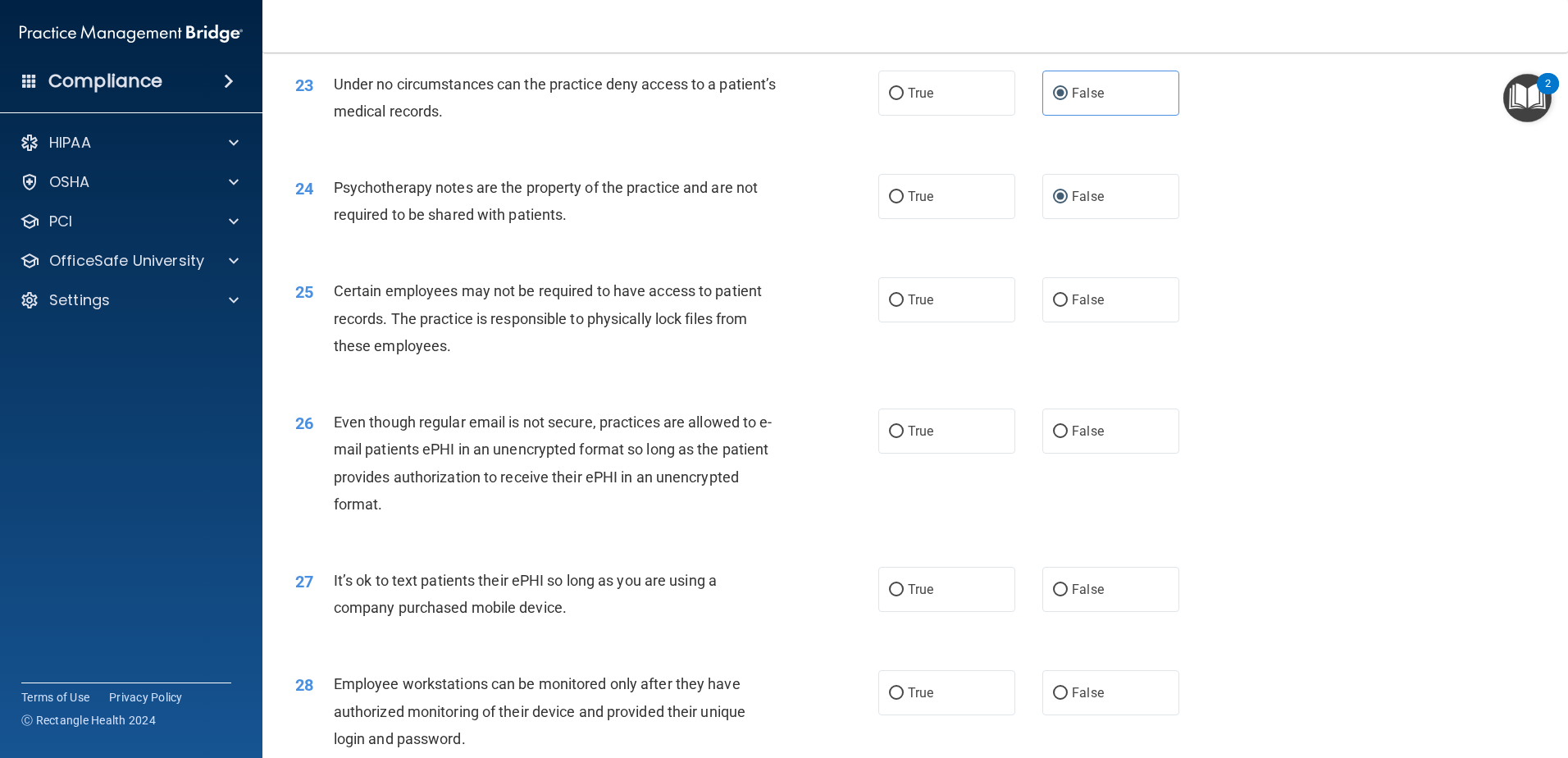
scroll to position [2953, 0]
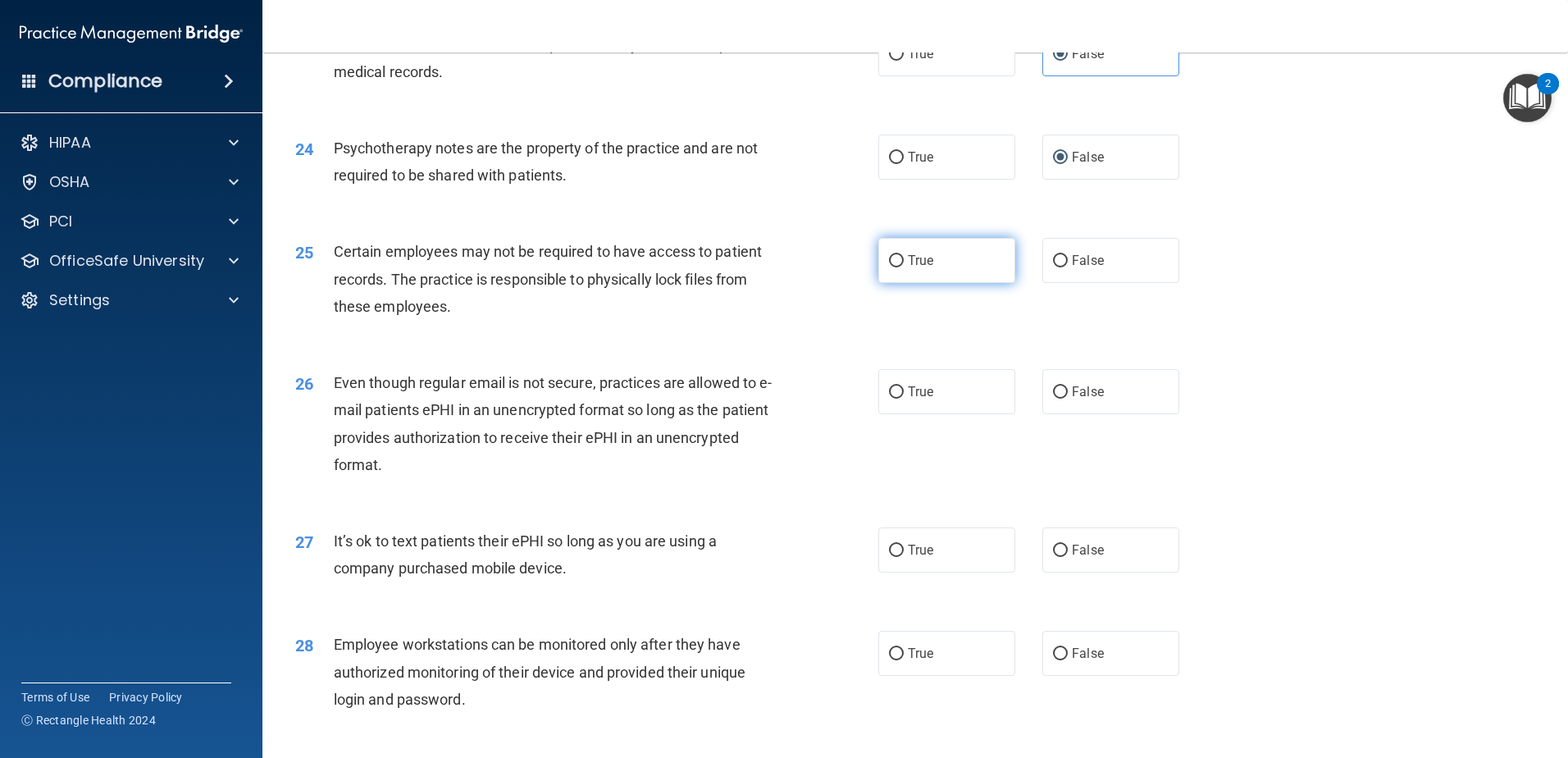
click at [922, 283] on label "True" at bounding box center [947, 260] width 137 height 45
click at [903, 268] on input "True" at bounding box center [896, 261] width 14 height 13
radio input "true"
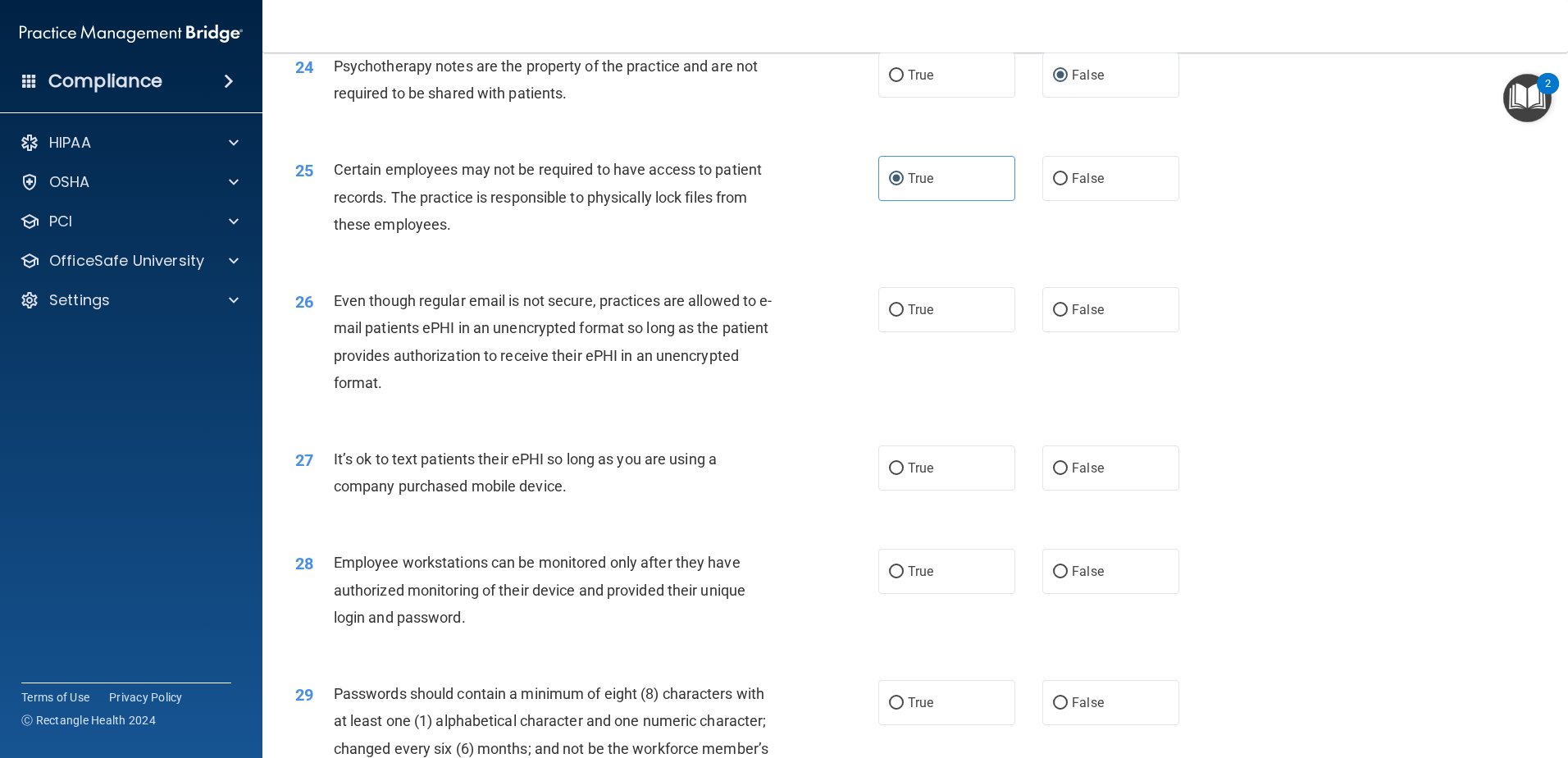
scroll to position [3117, 0]
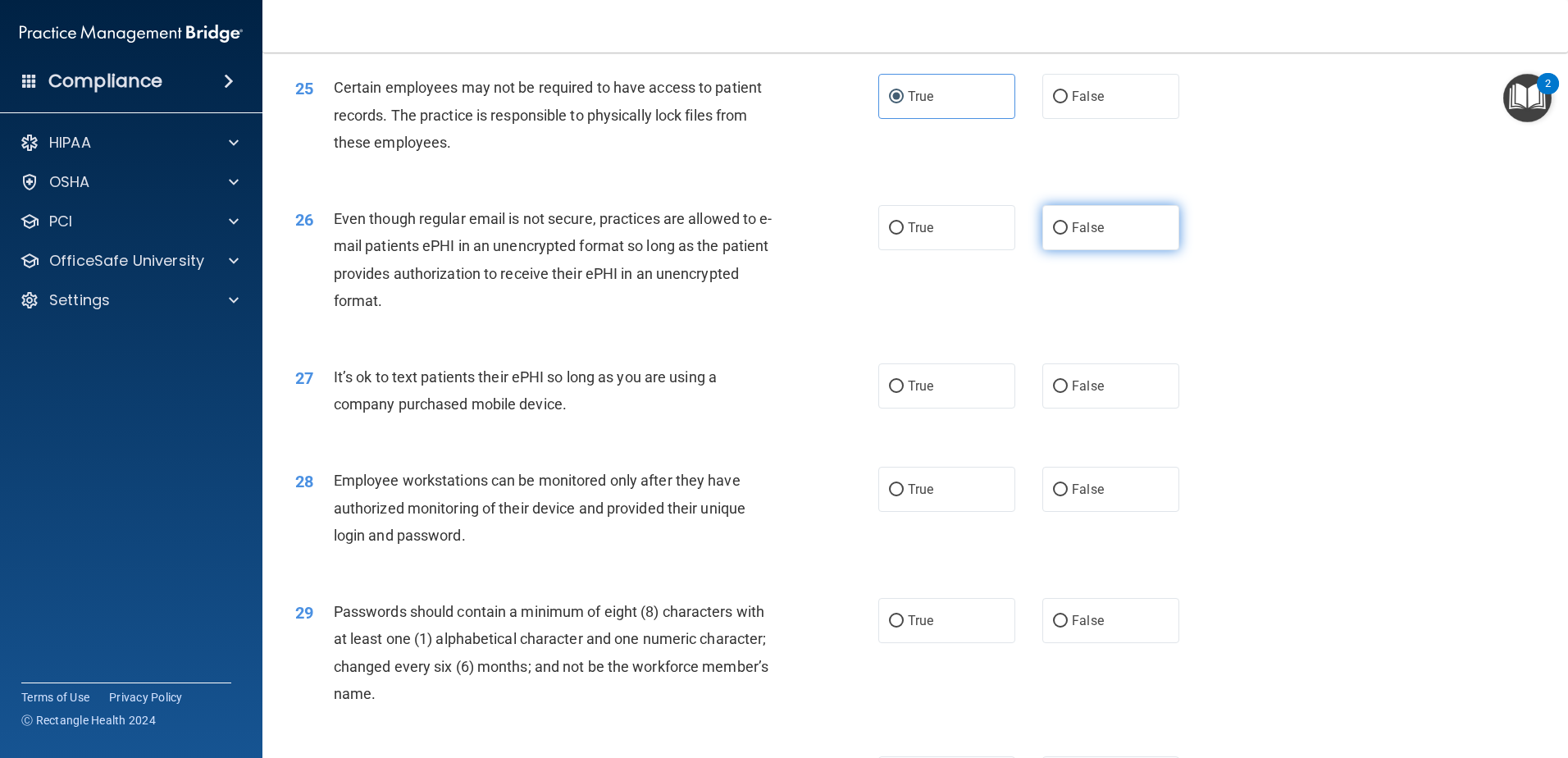
click at [1119, 248] on label "False" at bounding box center [1111, 227] width 137 height 45
click at [1068, 235] on input "False" at bounding box center [1060, 228] width 14 height 13
radio input "true"
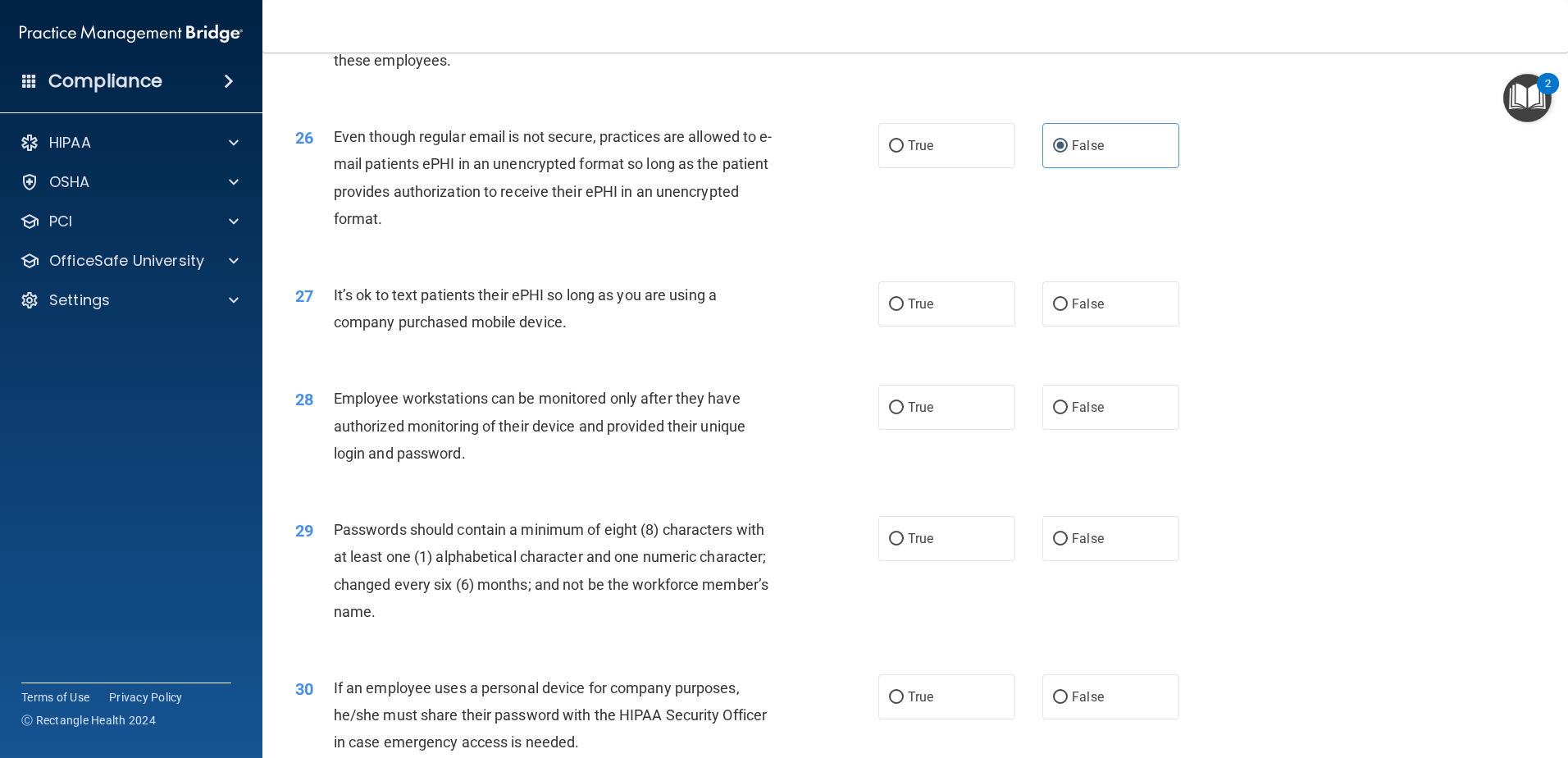
scroll to position [3281, 0]
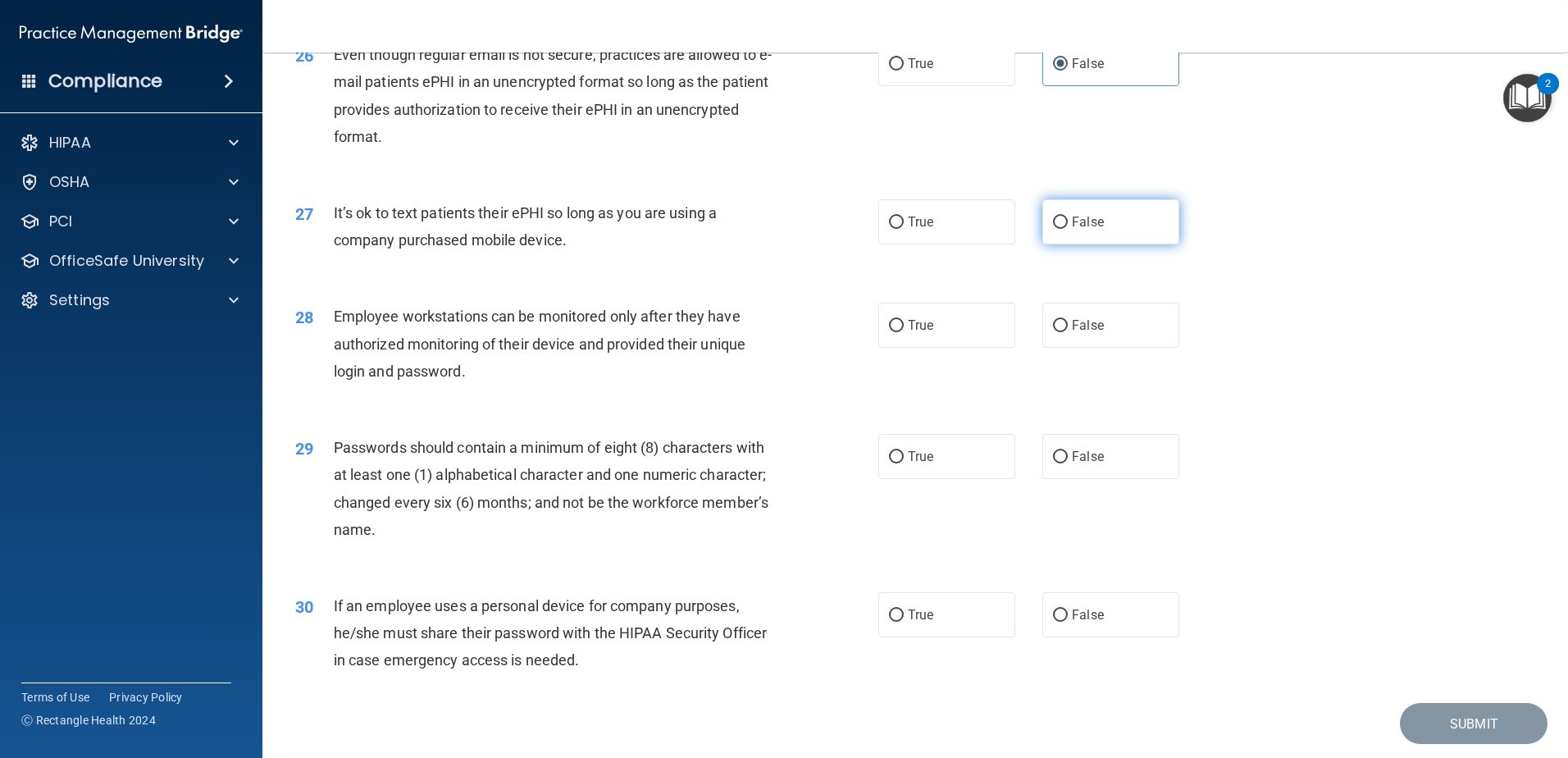
click at [1065, 245] on label "False" at bounding box center [1111, 221] width 137 height 45
click at [1065, 229] on input "False" at bounding box center [1060, 223] width 14 height 13
radio input "true"
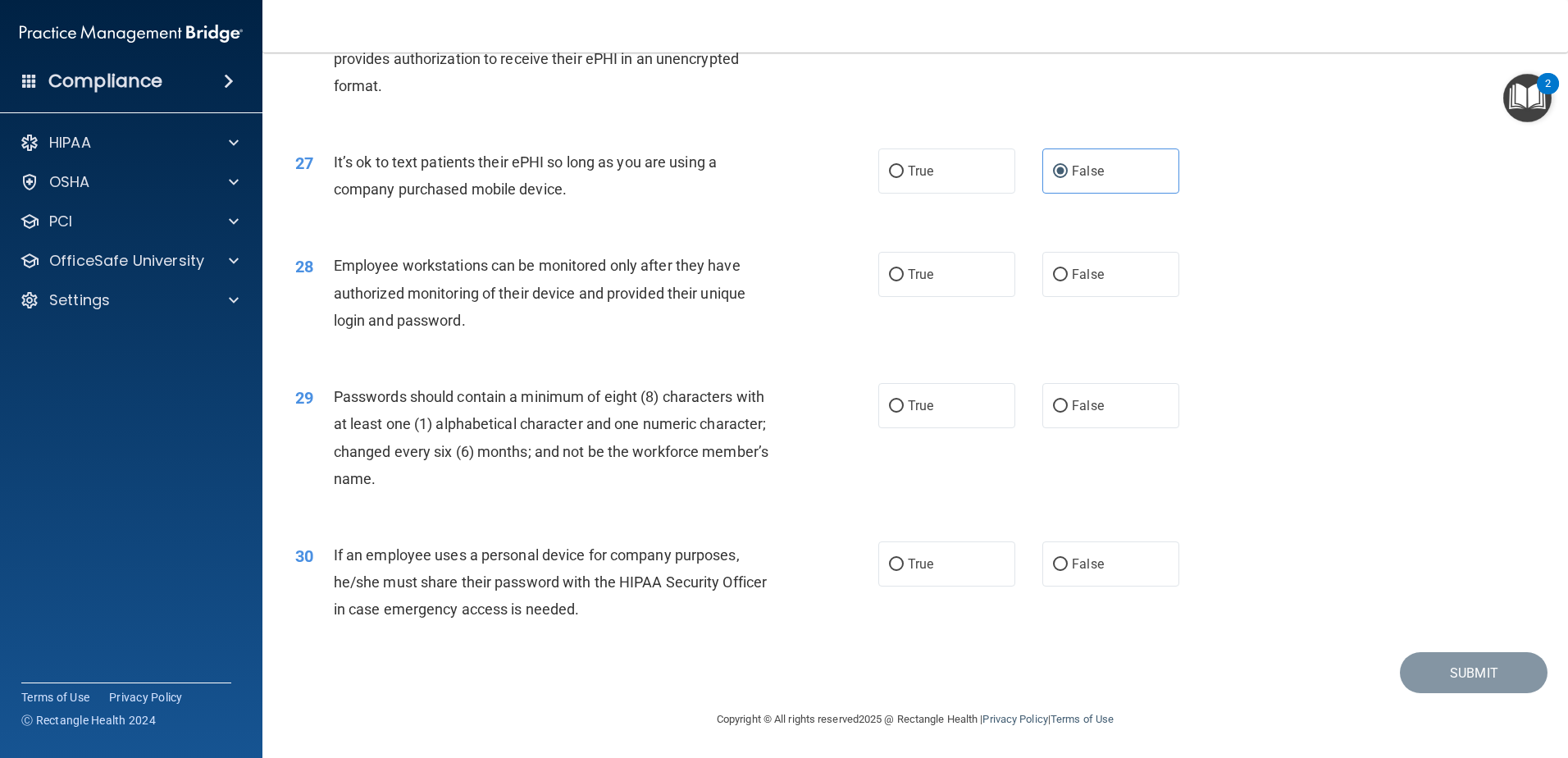
scroll to position [3360, 0]
click at [946, 268] on label "True" at bounding box center [947, 273] width 137 height 45
click at [903, 268] on input "True" at bounding box center [896, 274] width 14 height 13
radio input "true"
click at [914, 414] on label "True" at bounding box center [947, 404] width 137 height 45
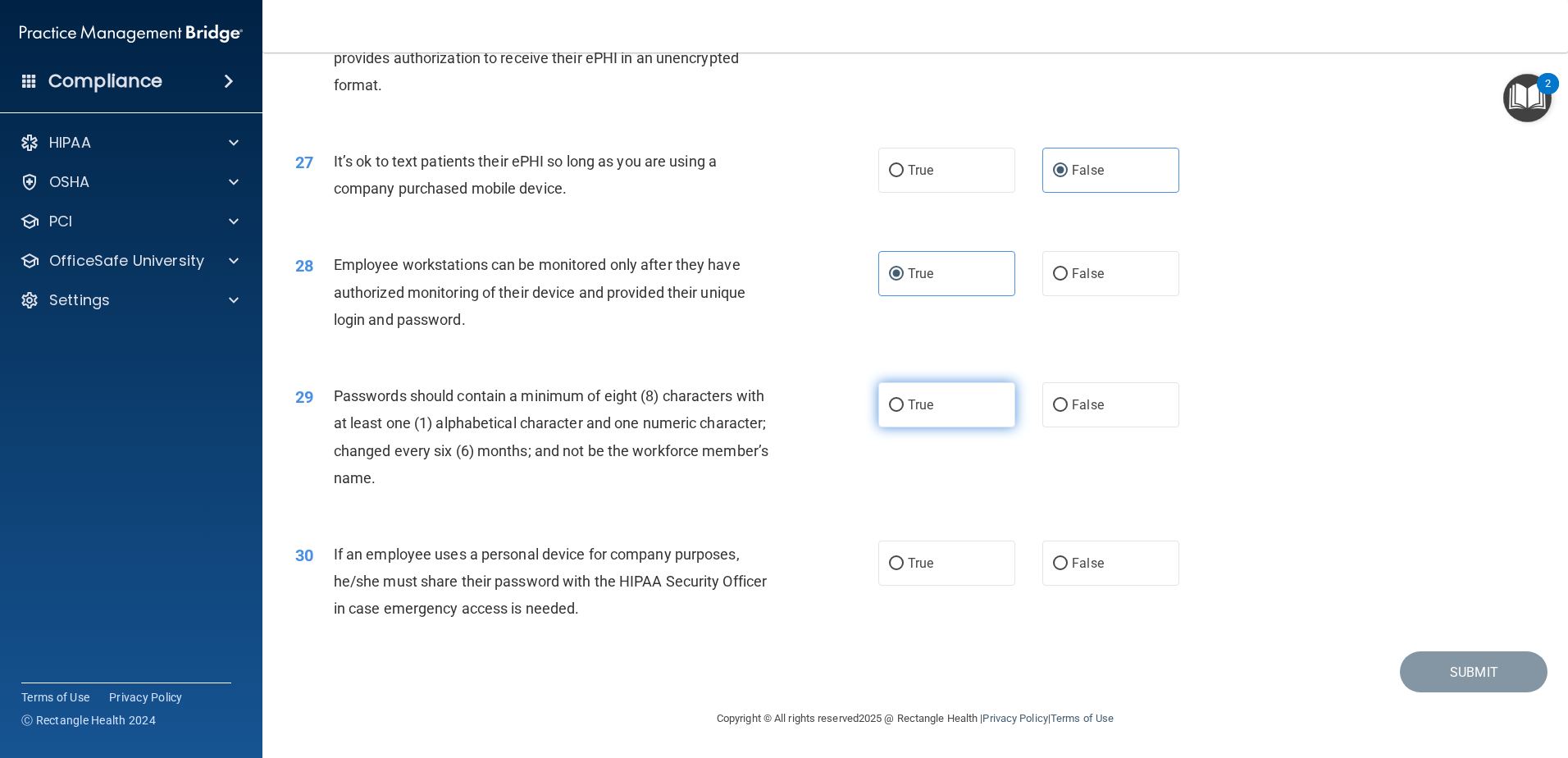
click at [903, 412] on input "True" at bounding box center [896, 406] width 14 height 13
radio input "true"
click at [956, 570] on label "True" at bounding box center [947, 562] width 137 height 45
click at [903, 570] on input "True" at bounding box center [896, 564] width 14 height 13
radio input "true"
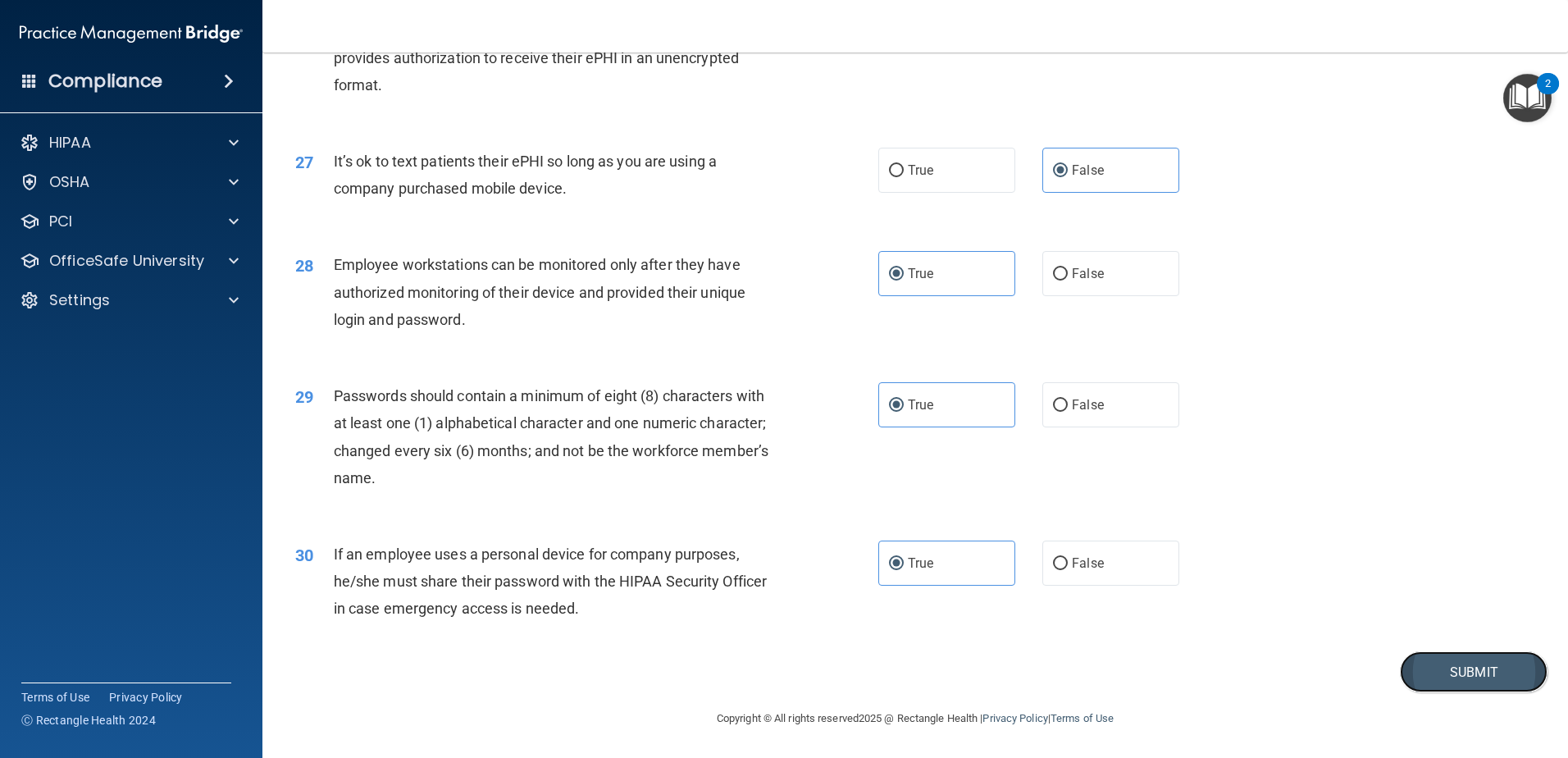
click at [1413, 672] on button "Submit" at bounding box center [1473, 672] width 147 height 41
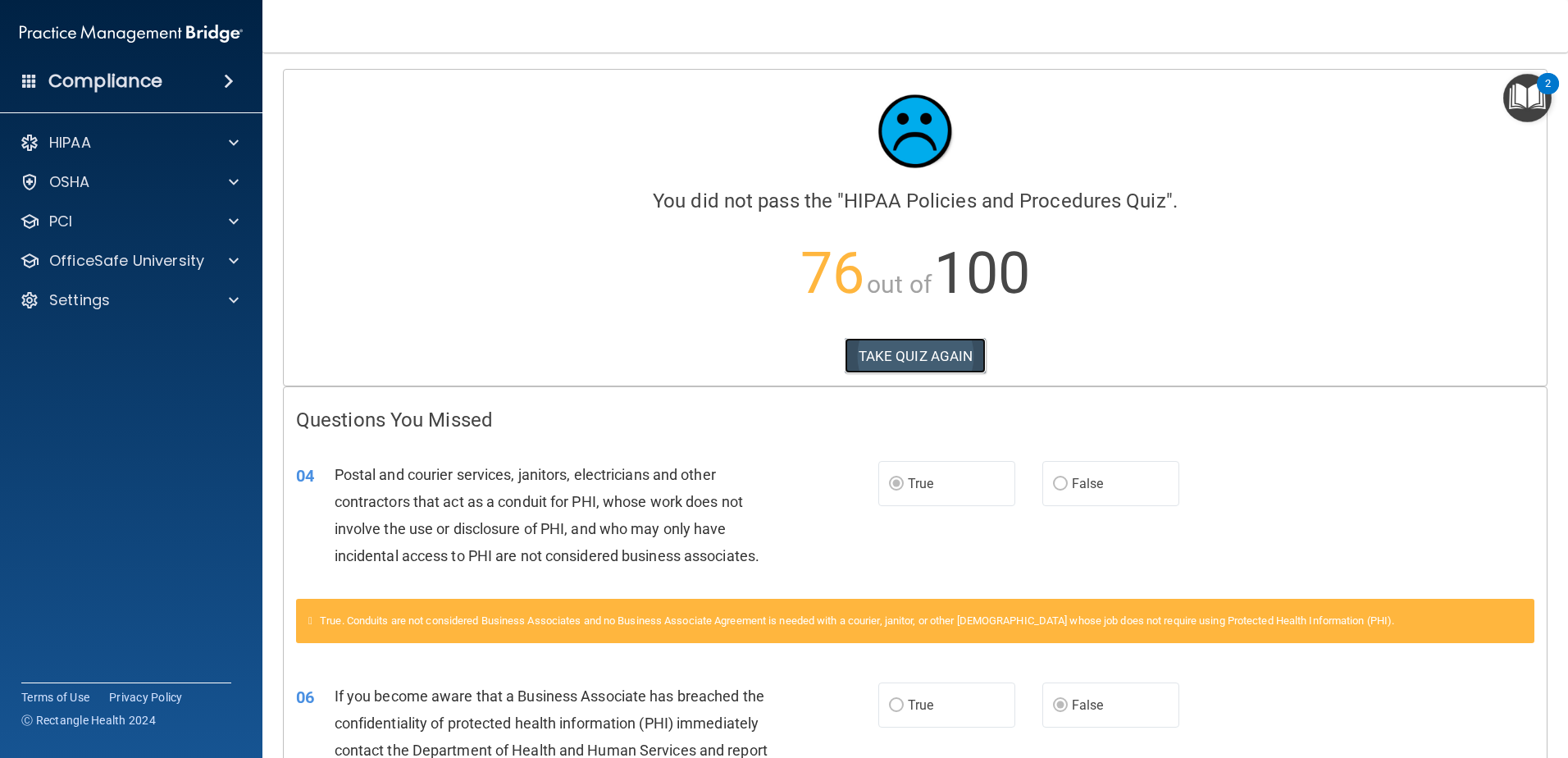
click at [881, 355] on button "TAKE QUIZ AGAIN" at bounding box center [916, 356] width 142 height 36
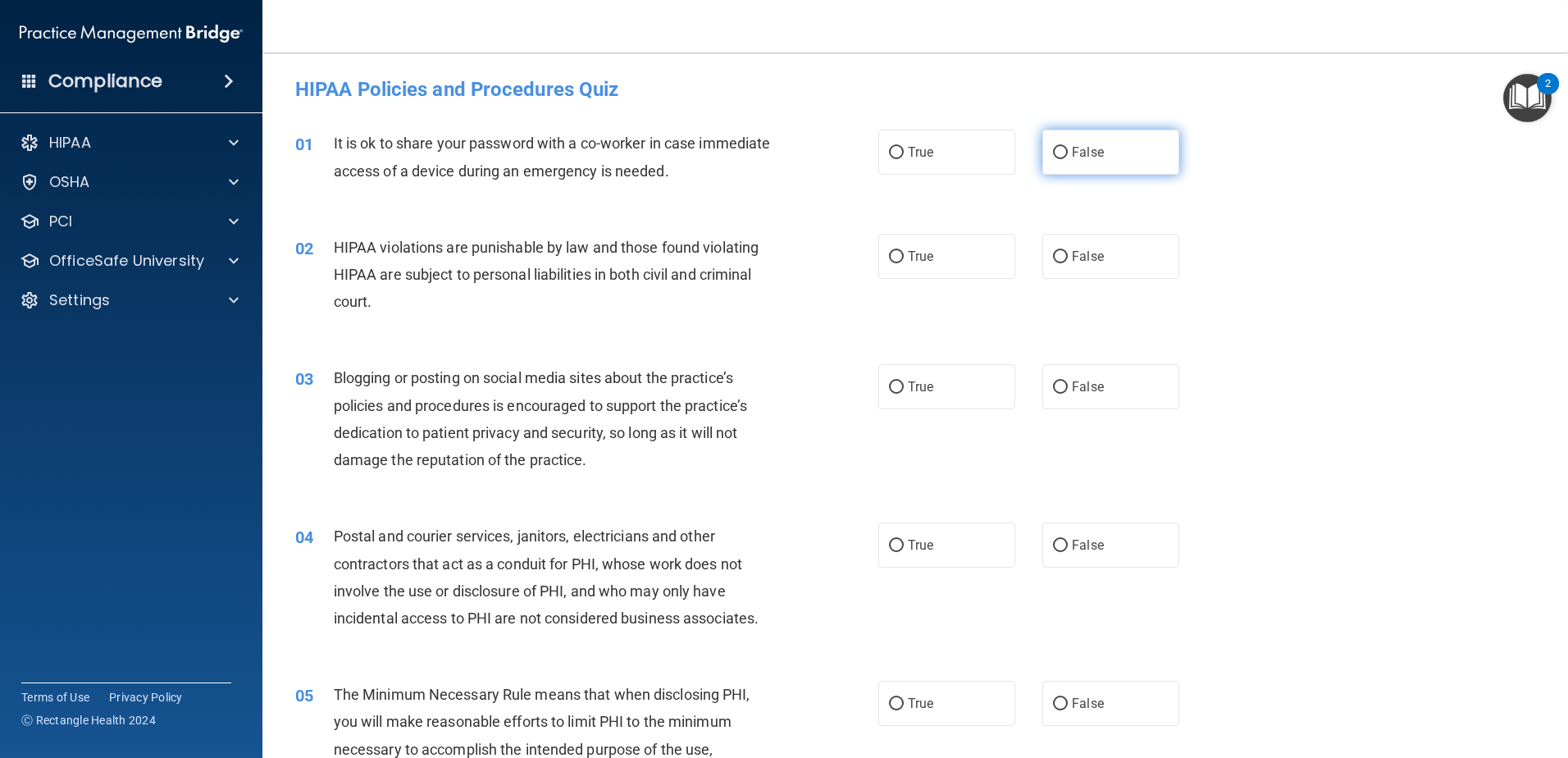
click at [1072, 154] on span "False" at bounding box center [1088, 152] width 32 height 15
click at [1068, 154] on input "False" at bounding box center [1060, 152] width 14 height 13
radio input "true"
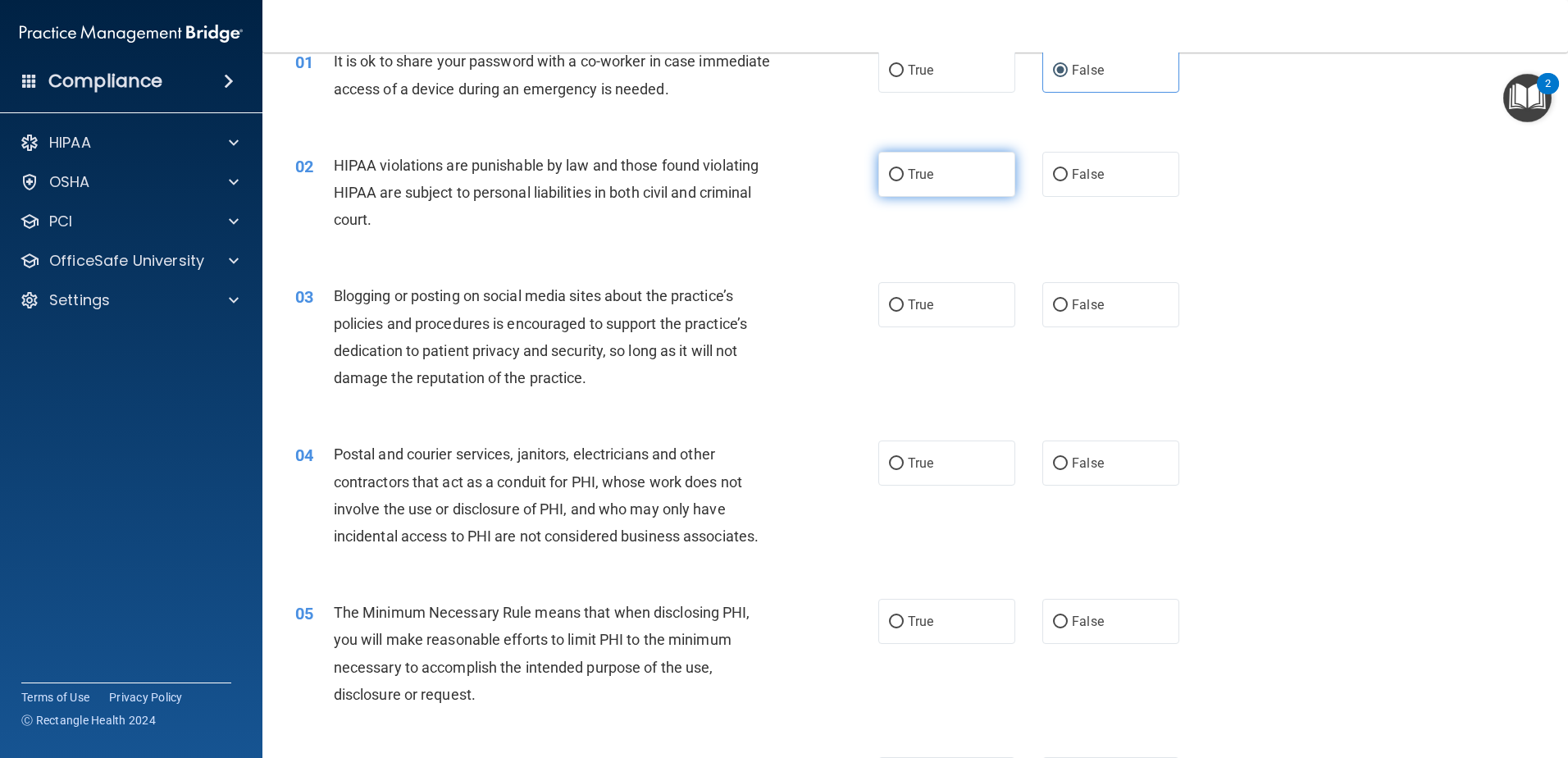
click at [918, 195] on label "True" at bounding box center [947, 174] width 137 height 45
click at [903, 181] on input "True" at bounding box center [896, 175] width 14 height 13
radio input "true"
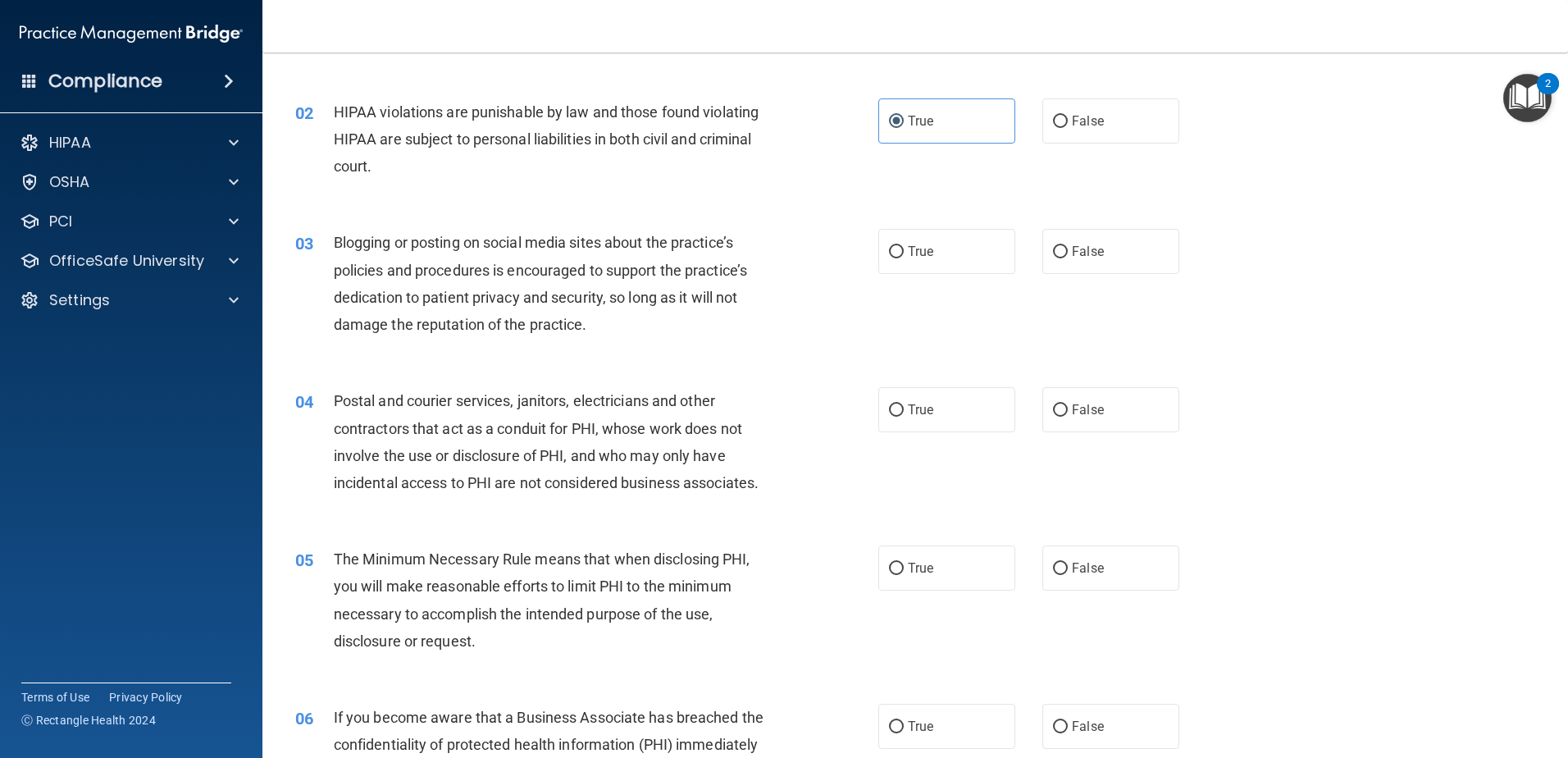
scroll to position [164, 0]
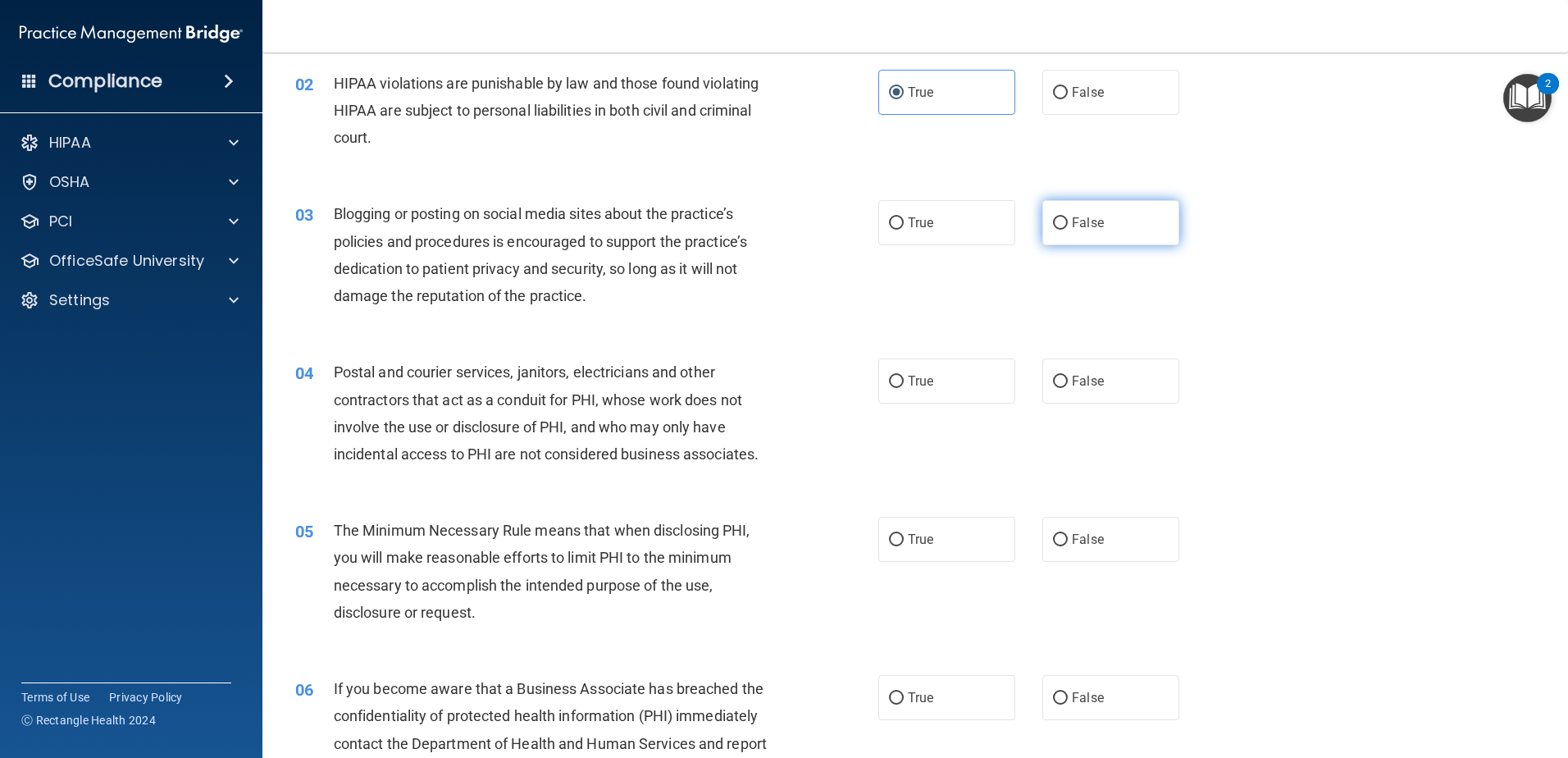
click at [1098, 221] on label "False" at bounding box center [1111, 222] width 137 height 45
click at [1068, 221] on input "False" at bounding box center [1060, 224] width 14 height 13
radio input "true"
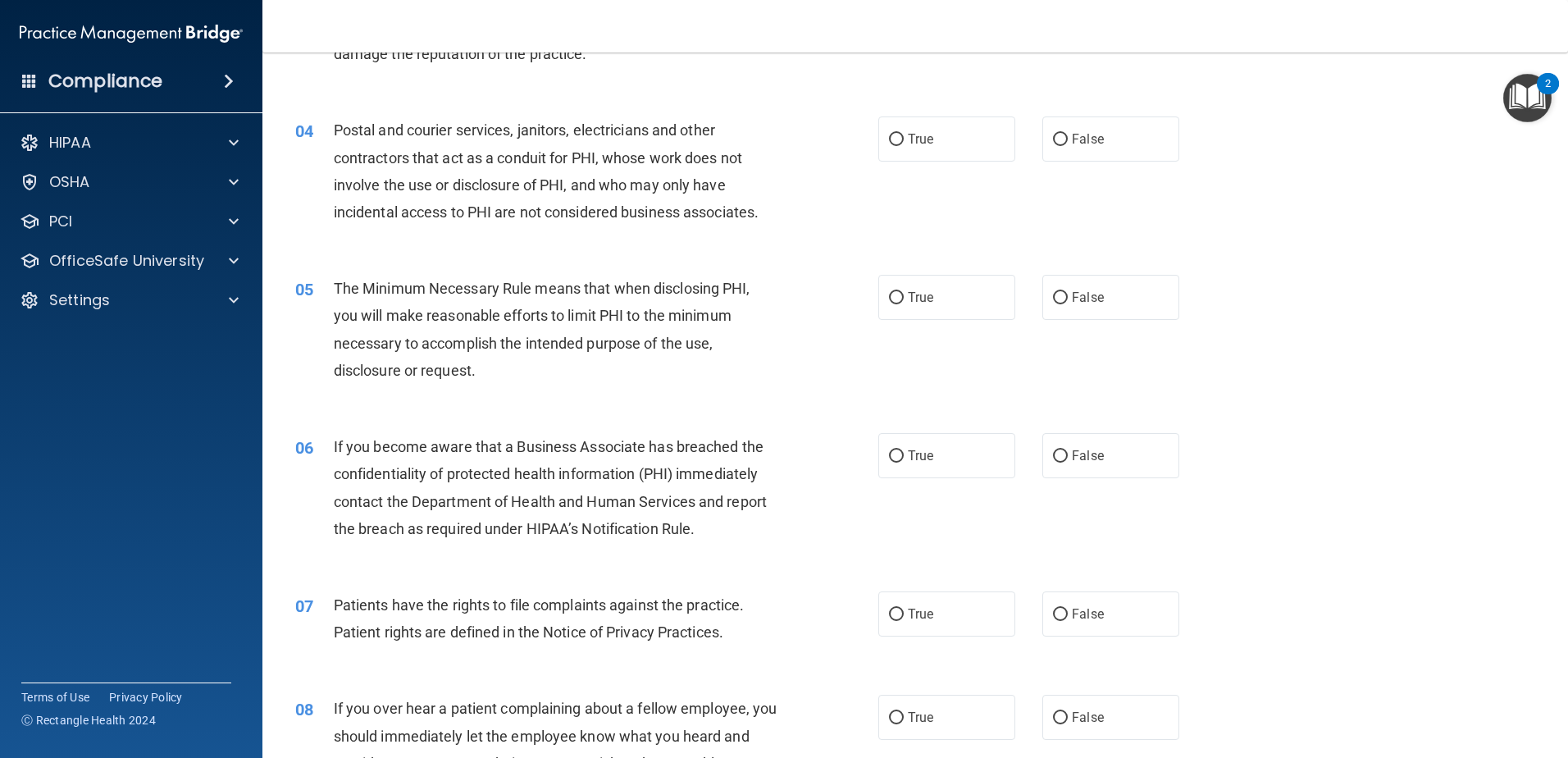
scroll to position [410, 0]
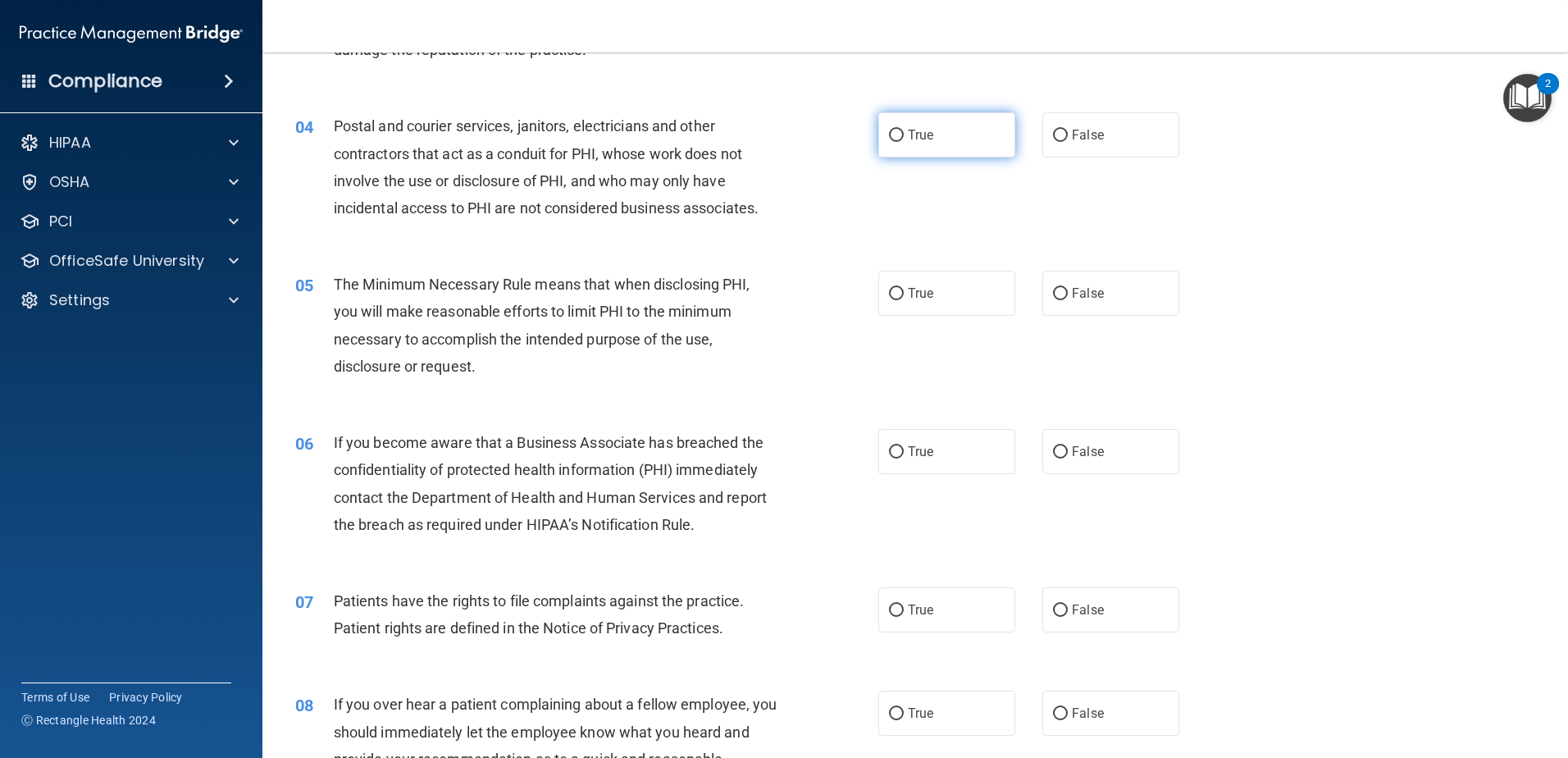
click at [913, 145] on label "True" at bounding box center [947, 135] width 137 height 45
click at [903, 142] on input "True" at bounding box center [896, 136] width 14 height 13
radio input "true"
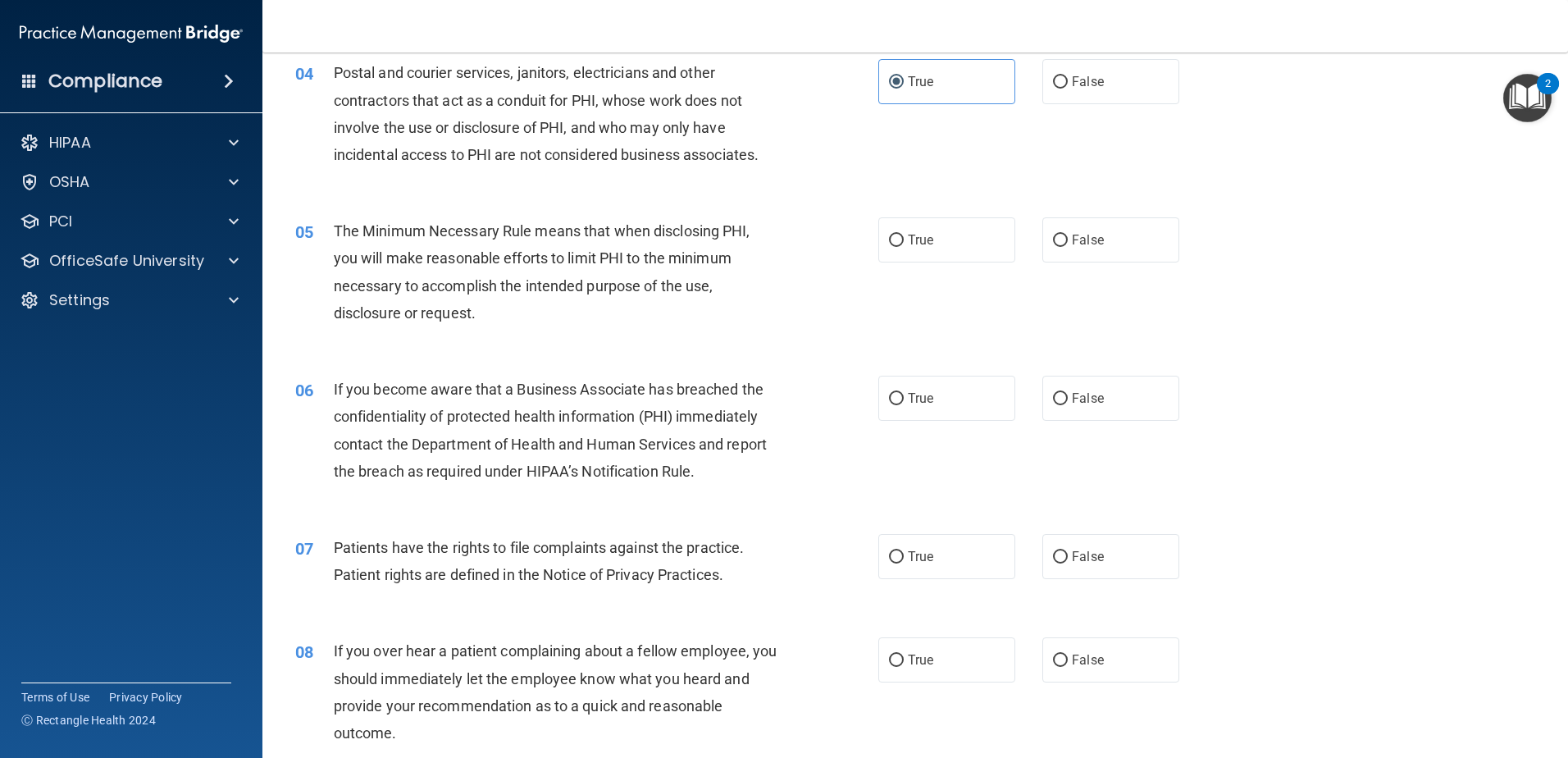
scroll to position [492, 0]
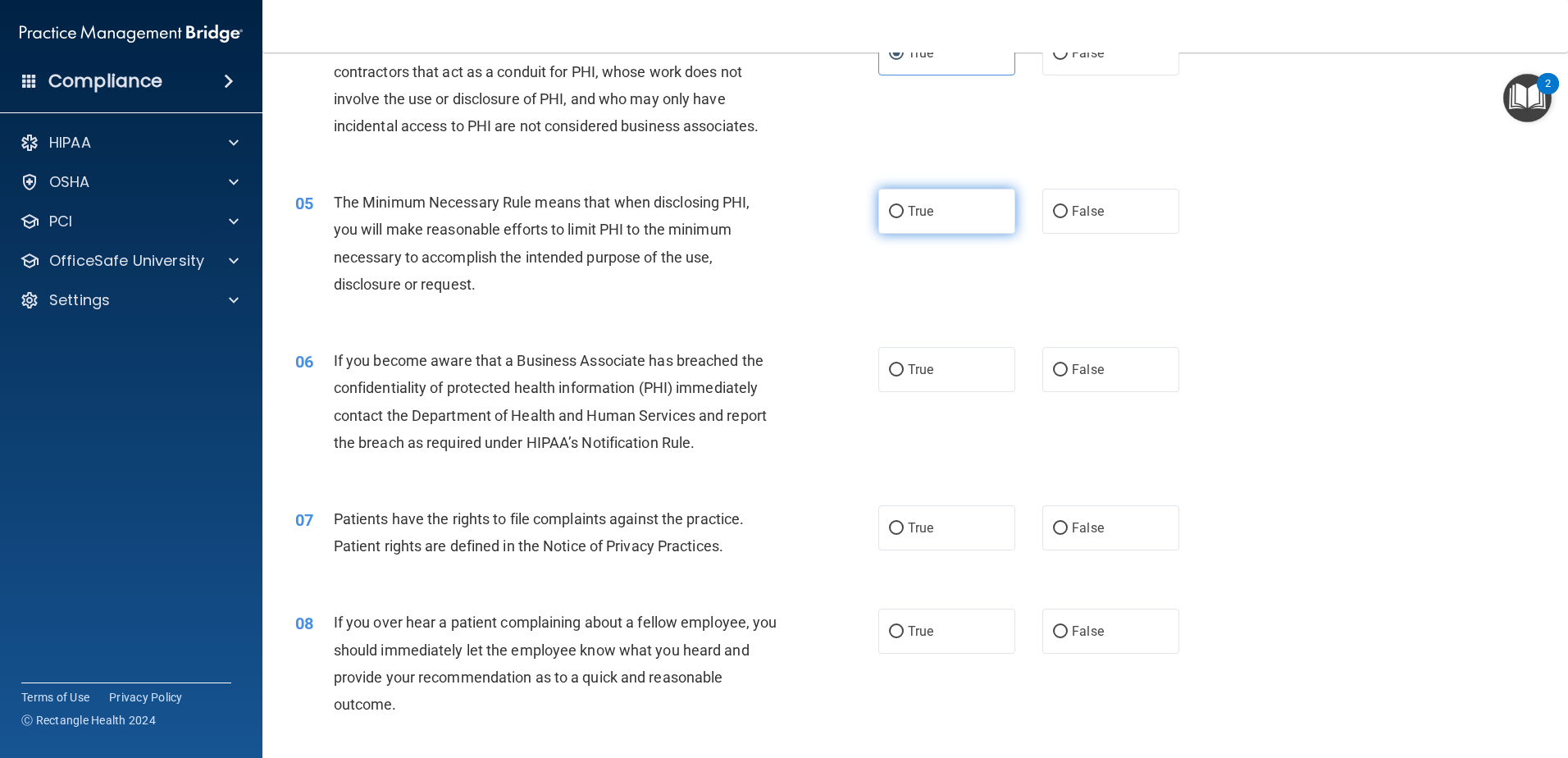
click at [951, 214] on label "True" at bounding box center [947, 211] width 137 height 45
click at [903, 214] on input "True" at bounding box center [896, 212] width 14 height 13
radio input "true"
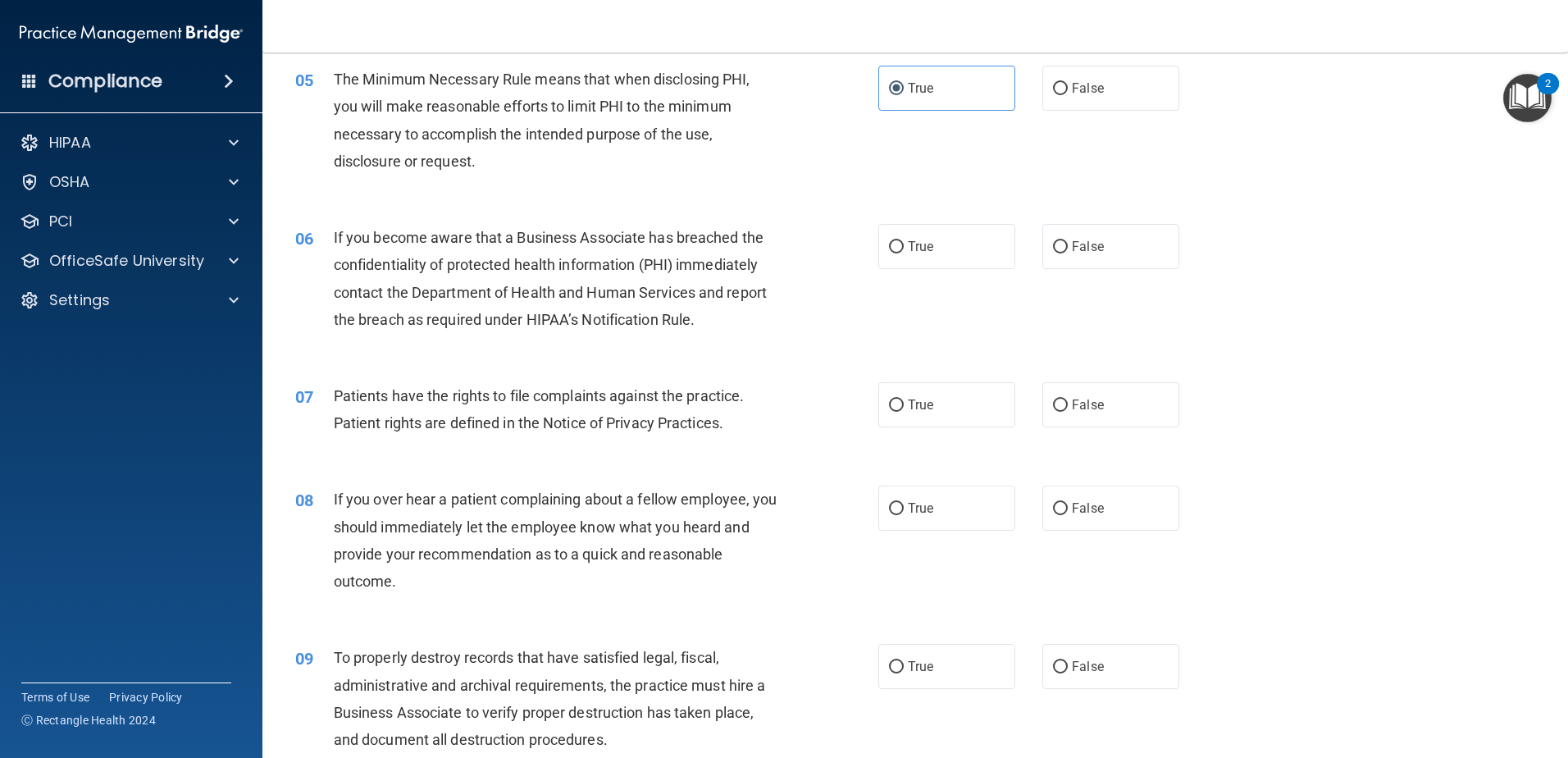
scroll to position [656, 0]
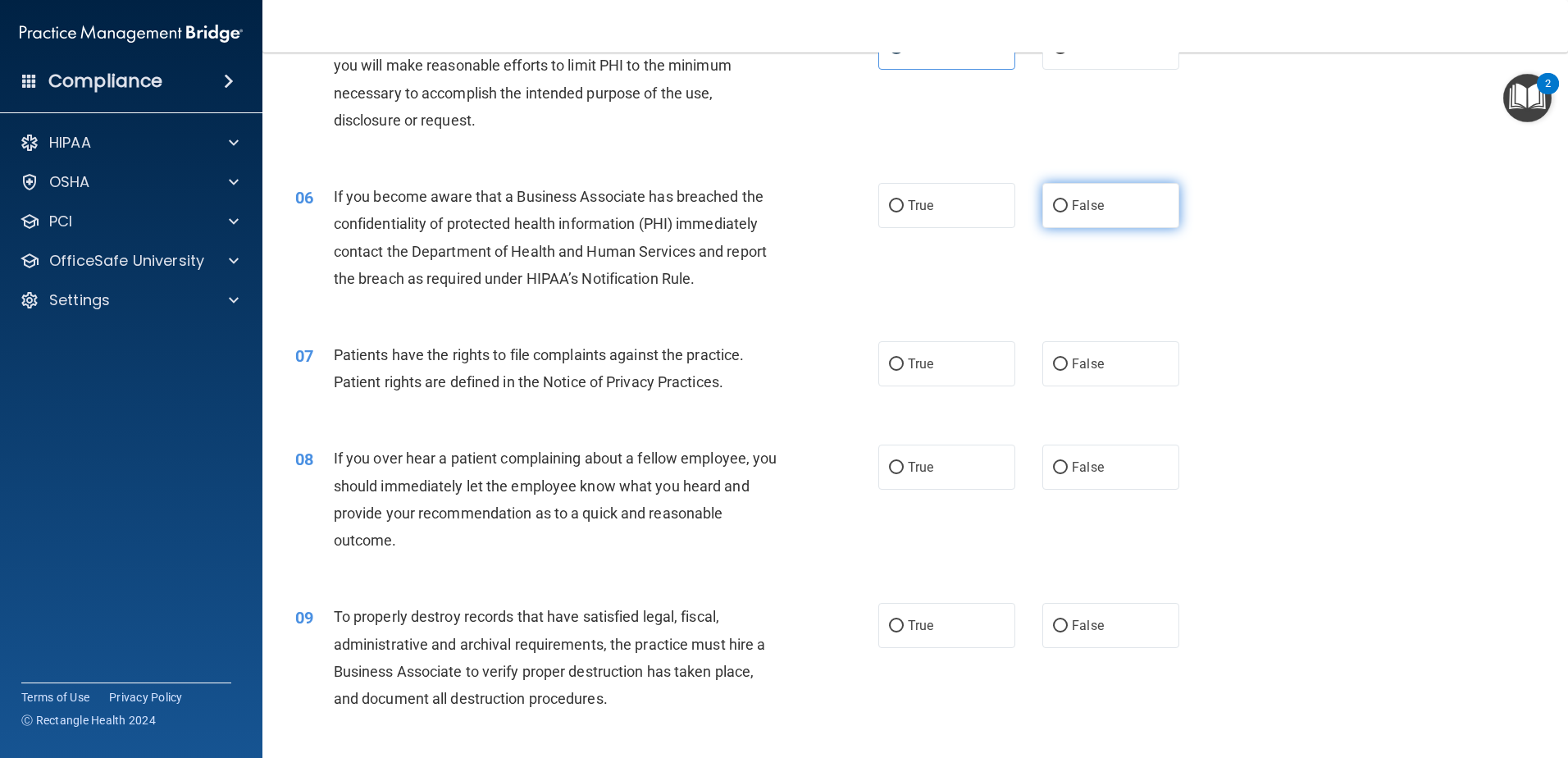
click at [1103, 202] on label "False" at bounding box center [1111, 205] width 137 height 45
click at [1068, 202] on input "False" at bounding box center [1060, 206] width 14 height 13
radio input "true"
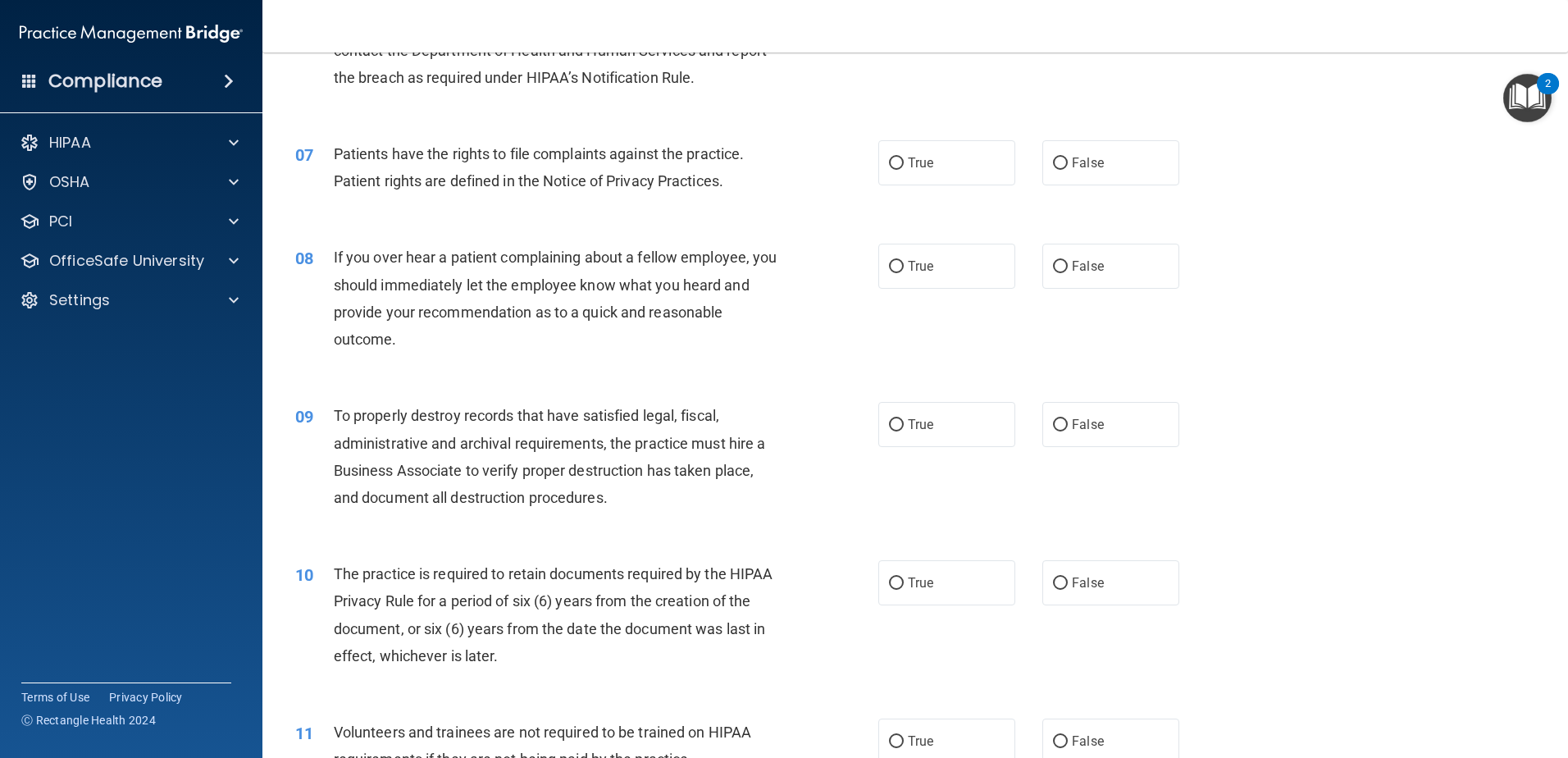
scroll to position [902, 0]
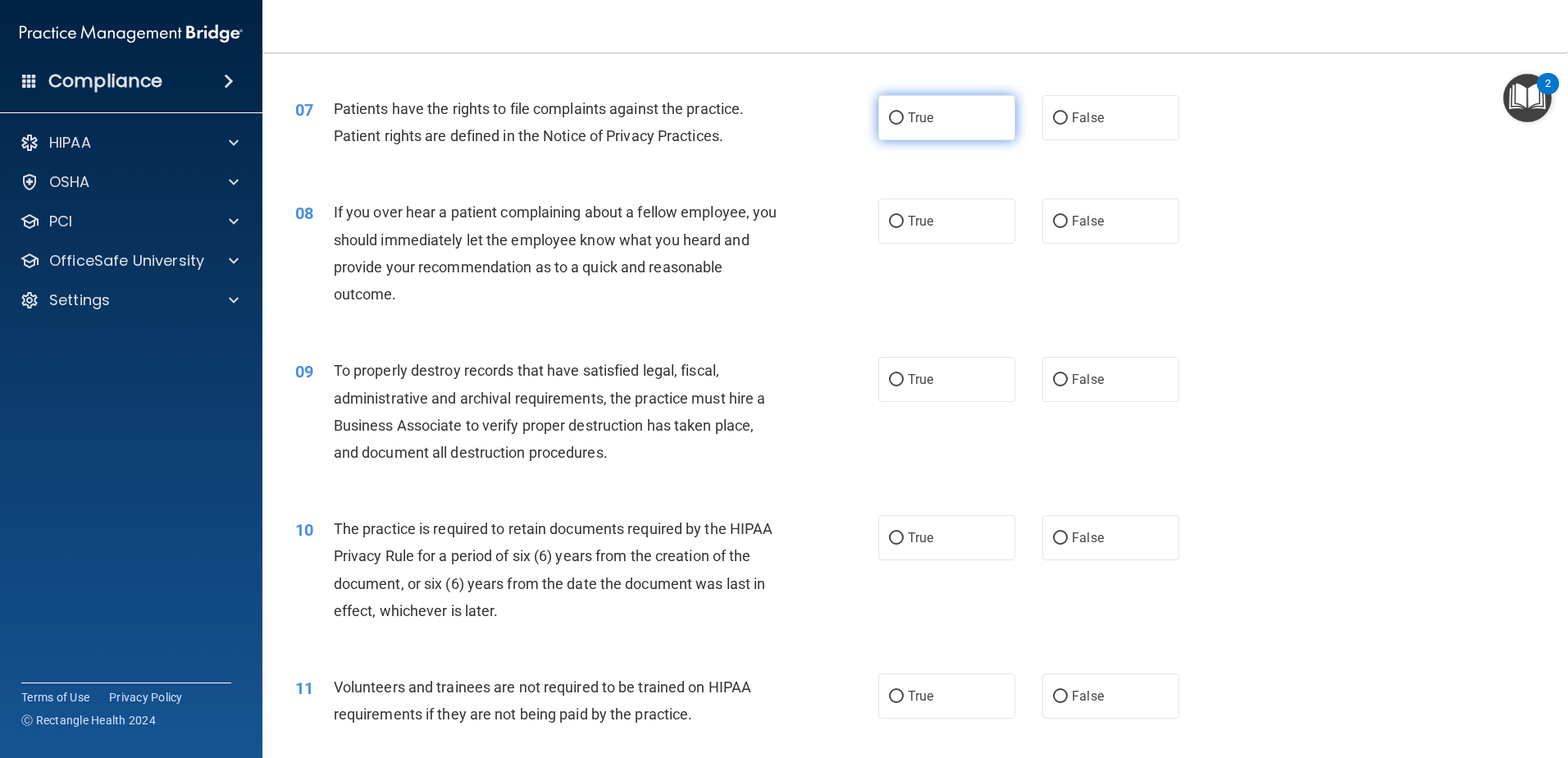
click at [952, 125] on label "True" at bounding box center [947, 117] width 137 height 45
click at [903, 124] on input "True" at bounding box center [896, 119] width 14 height 13
radio input "true"
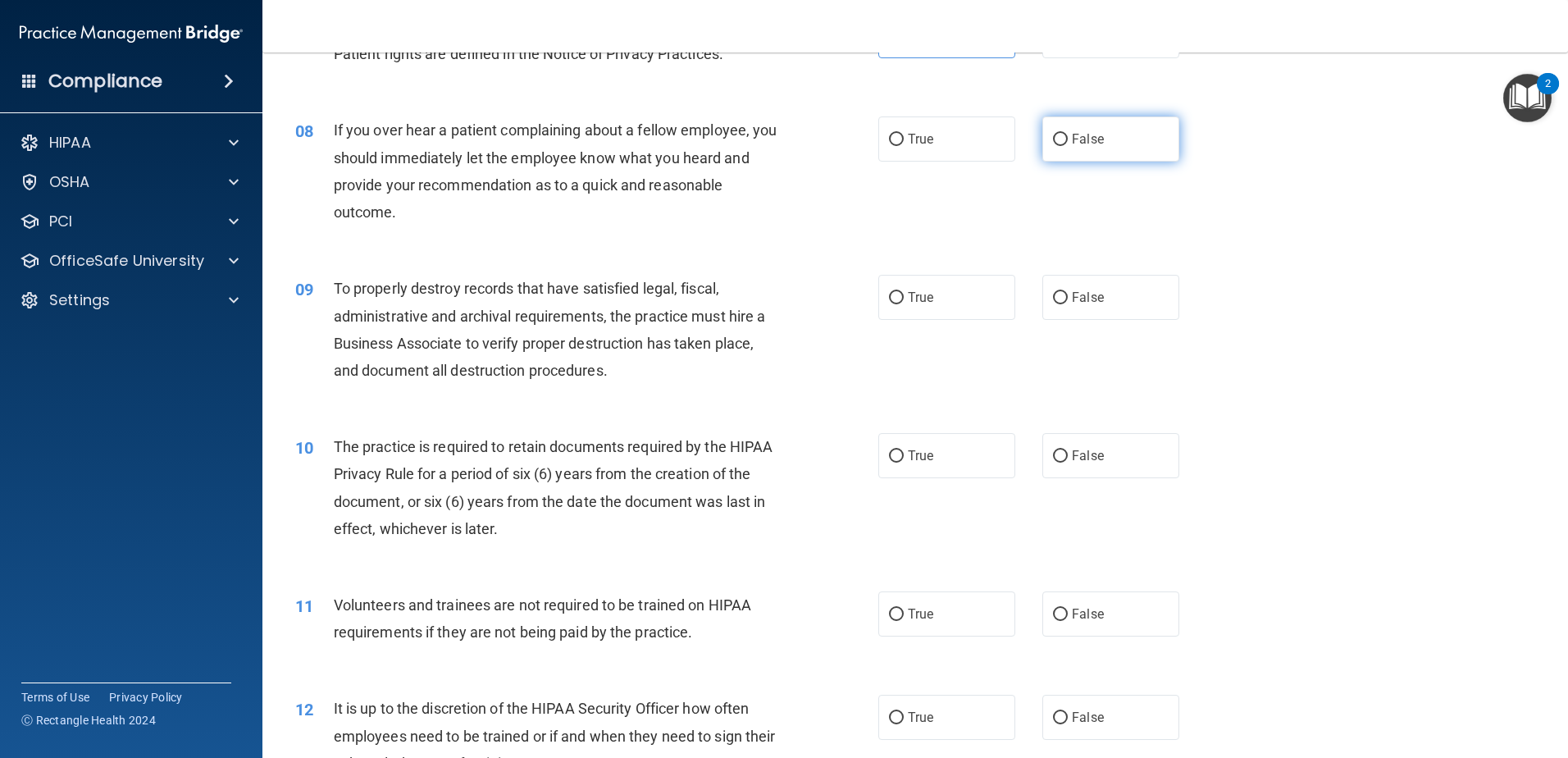
click at [1072, 138] on span "False" at bounding box center [1088, 139] width 32 height 15
click at [1065, 138] on input "False" at bounding box center [1060, 140] width 14 height 13
radio input "true"
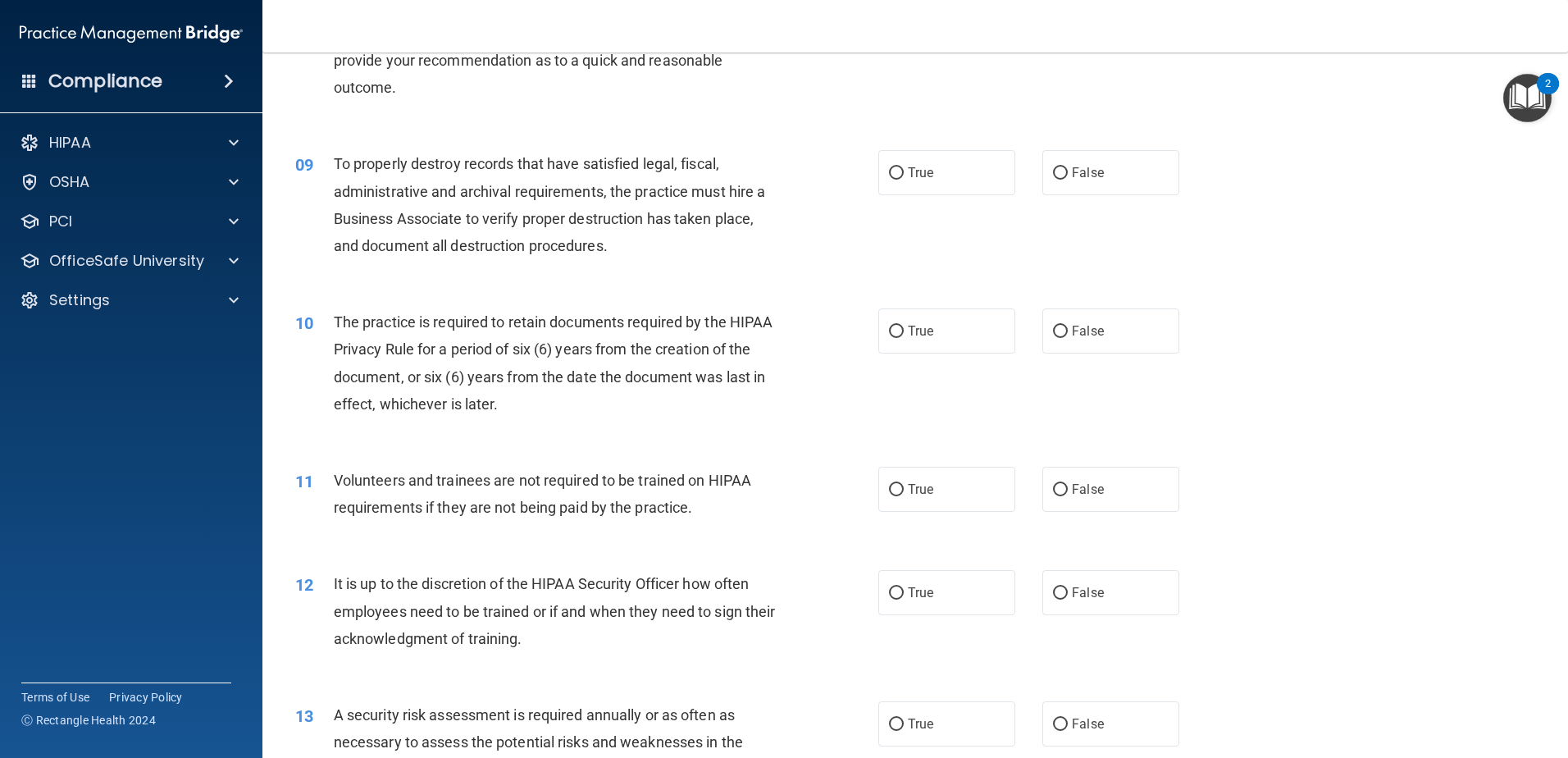
scroll to position [1148, 0]
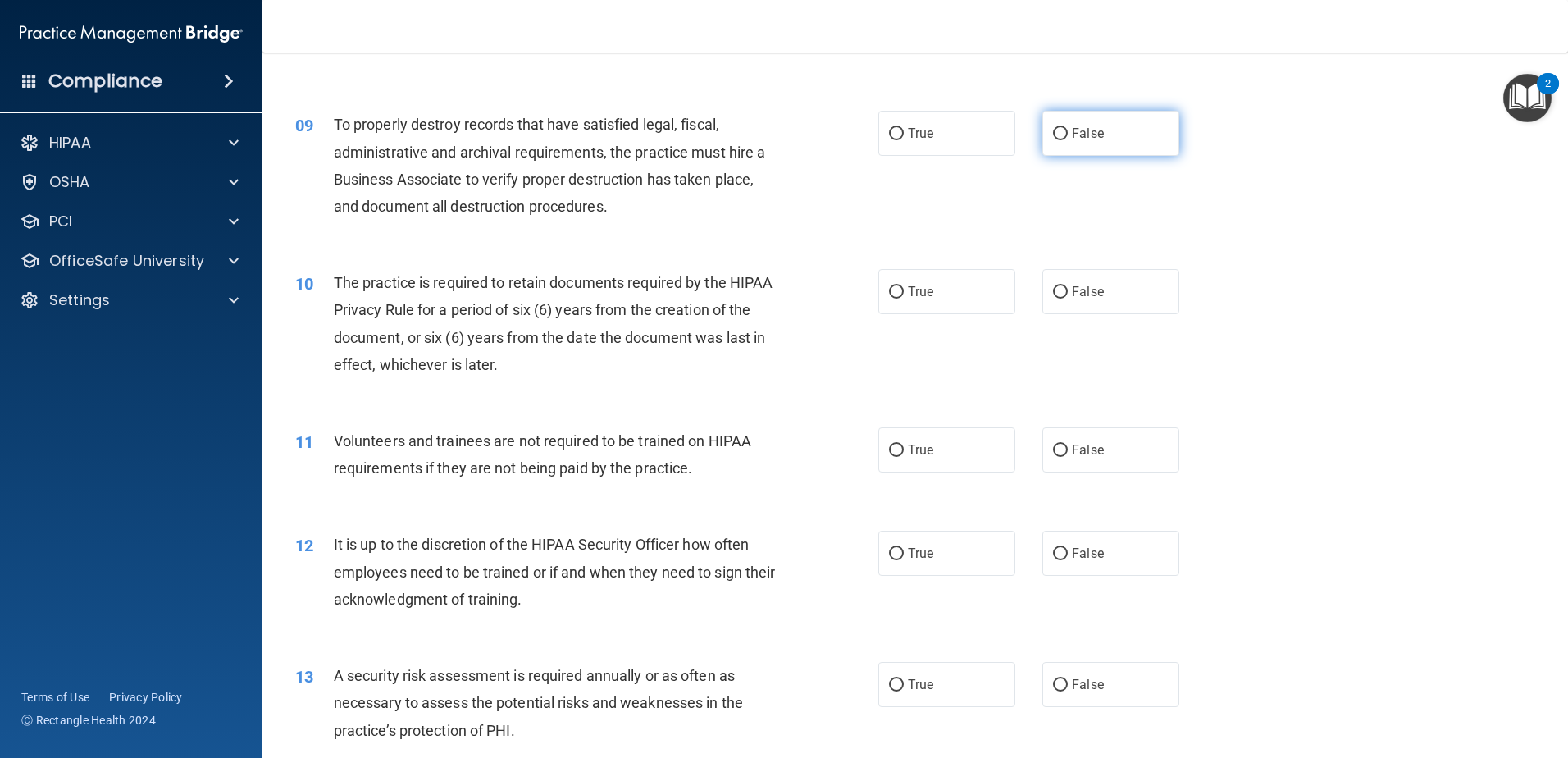
click at [1080, 127] on span "False" at bounding box center [1088, 133] width 32 height 15
click at [1068, 128] on input "False" at bounding box center [1060, 134] width 14 height 13
radio input "true"
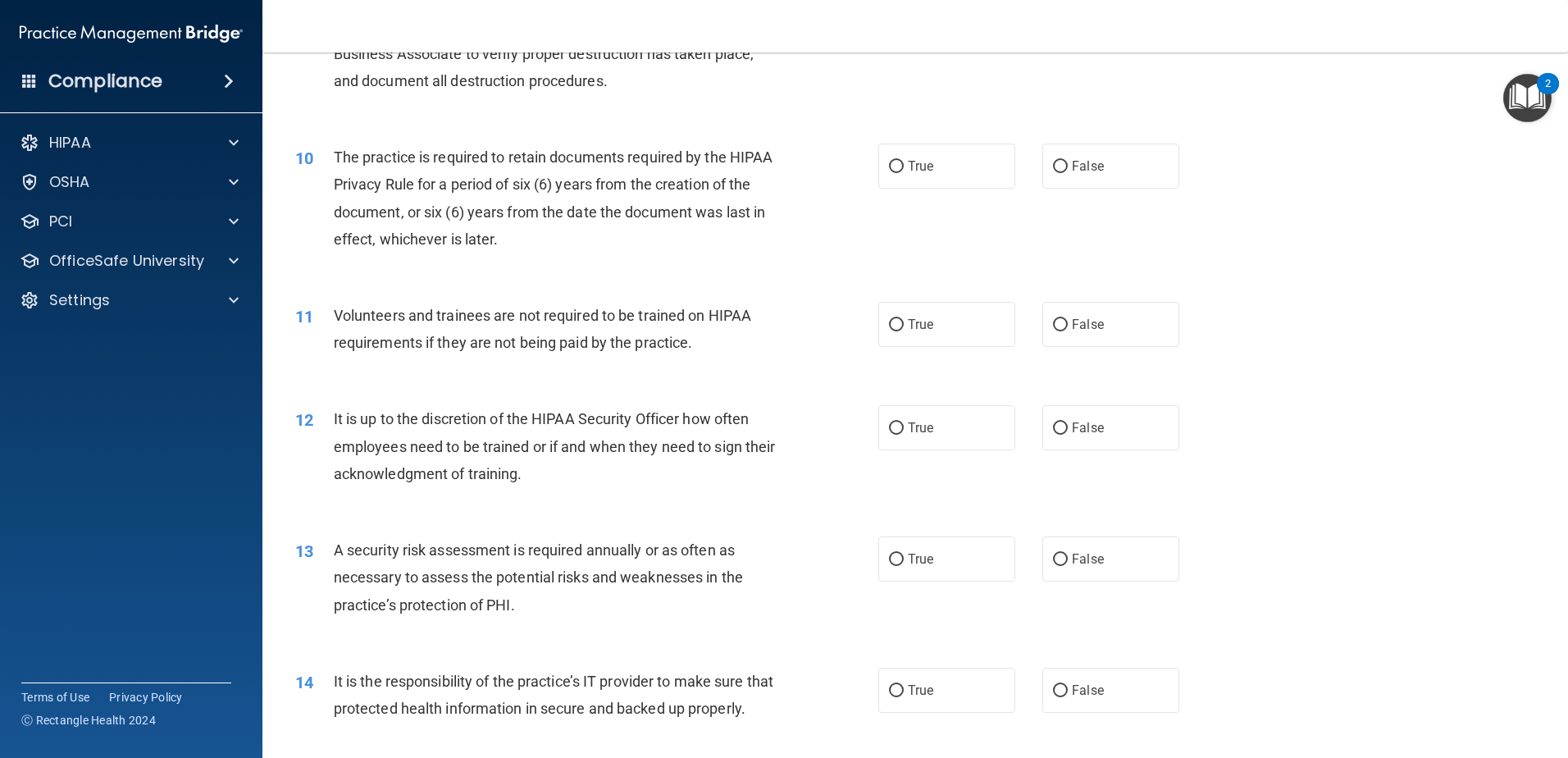
scroll to position [1313, 0]
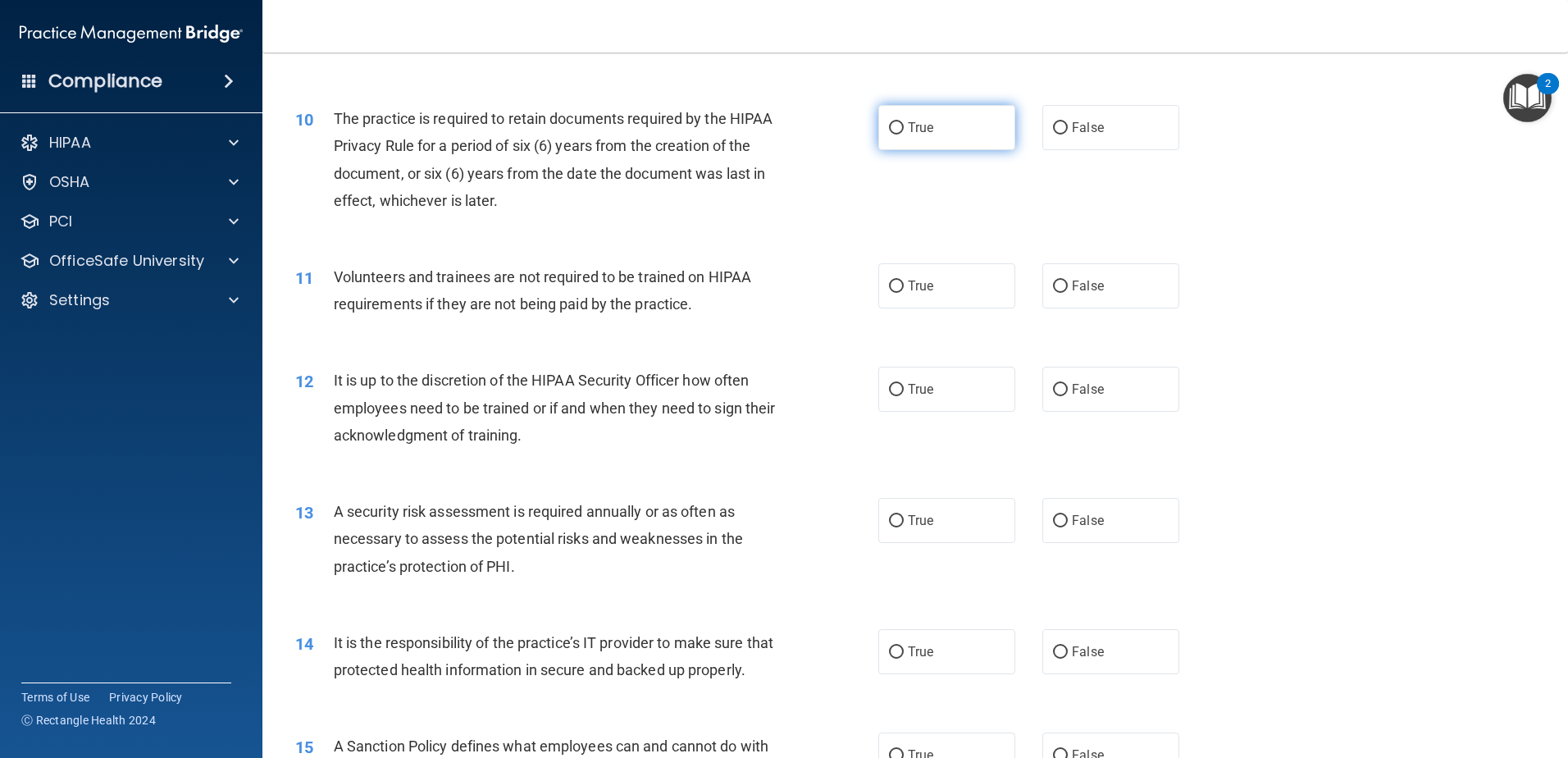
click at [953, 134] on label "True" at bounding box center [947, 127] width 137 height 45
click at [903, 134] on input "True" at bounding box center [896, 128] width 14 height 13
radio input "true"
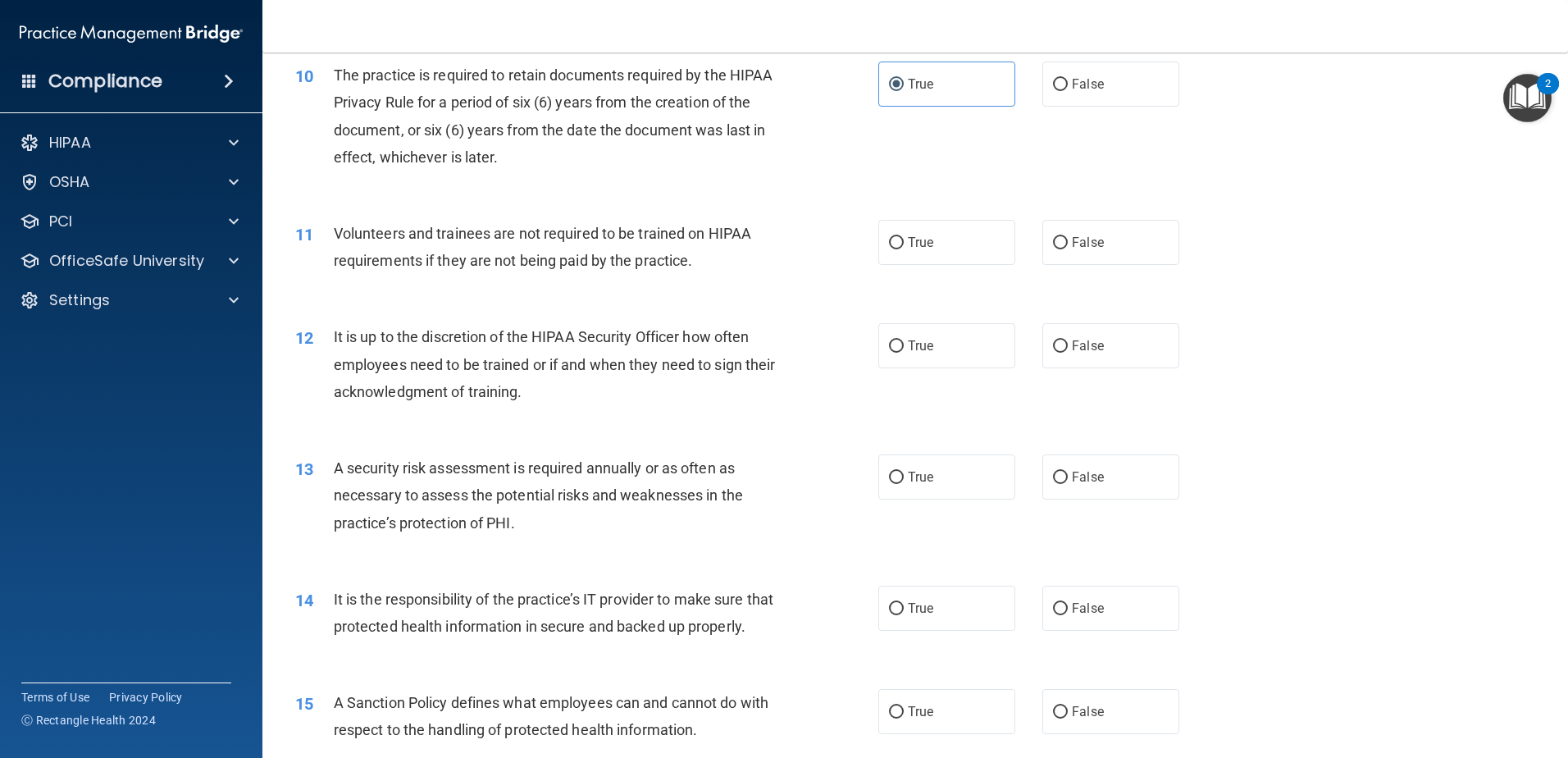
scroll to position [1394, 0]
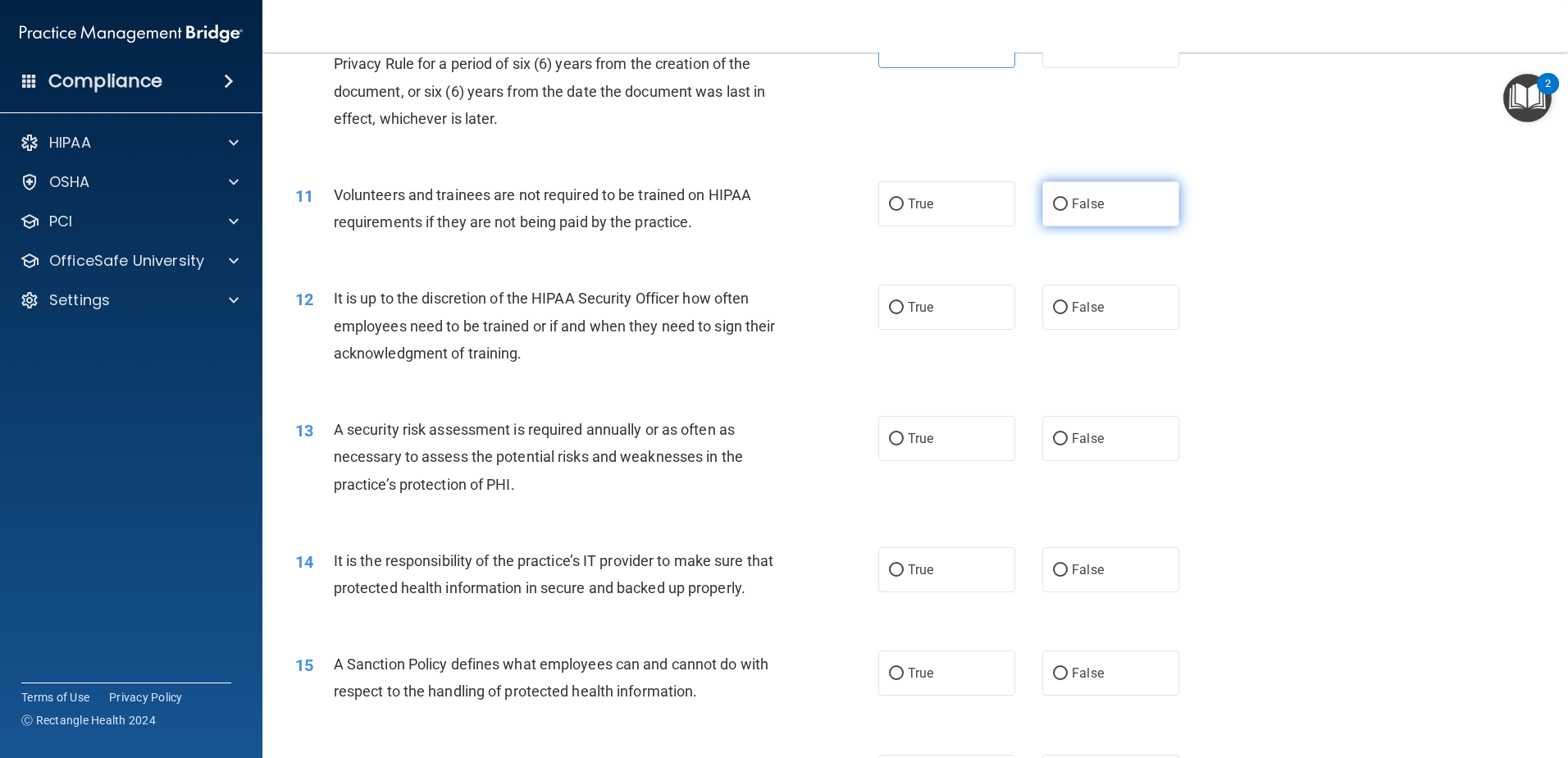
click at [1053, 201] on input "False" at bounding box center [1060, 204] width 14 height 13
radio input "true"
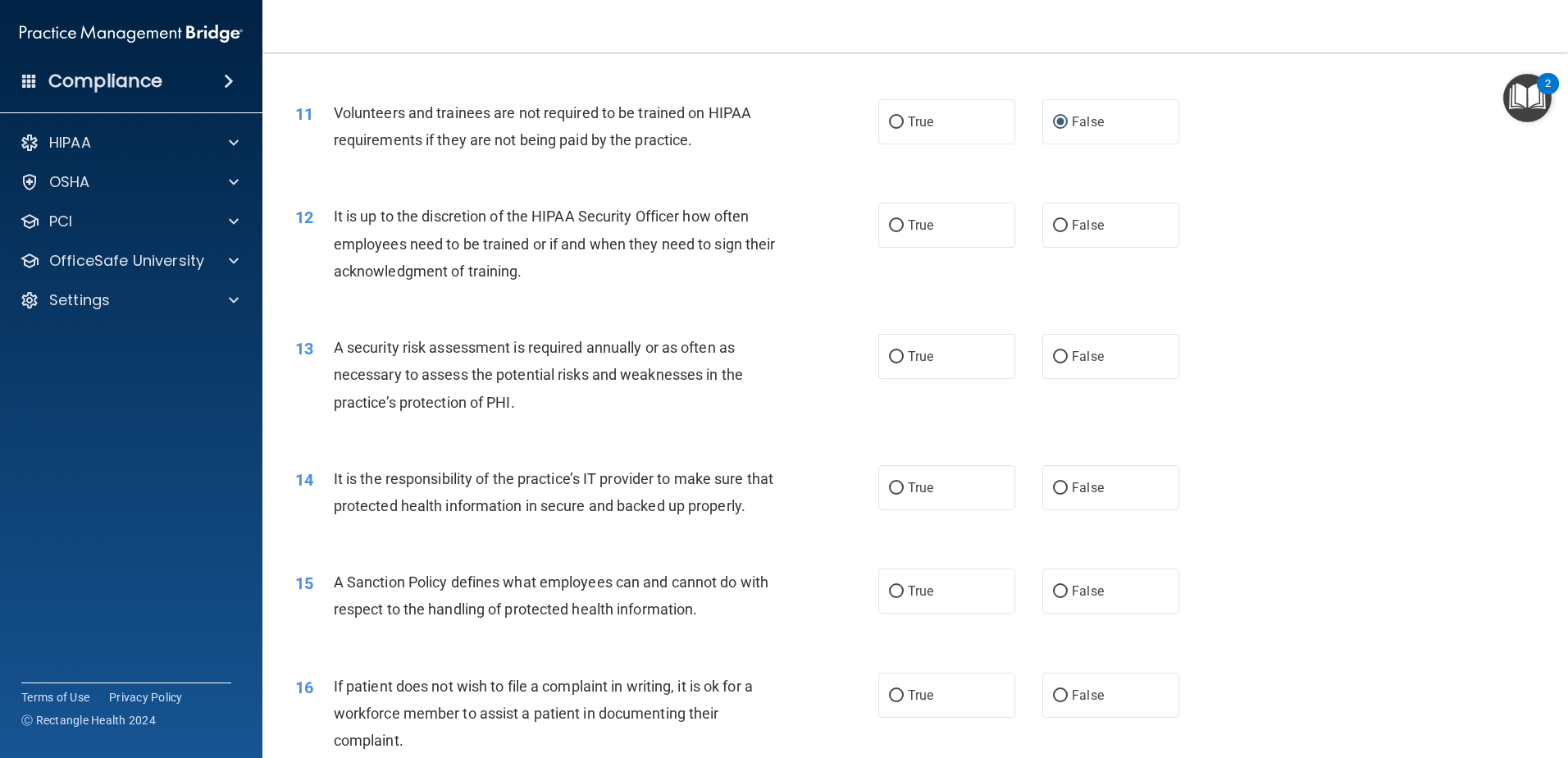
scroll to position [1558, 0]
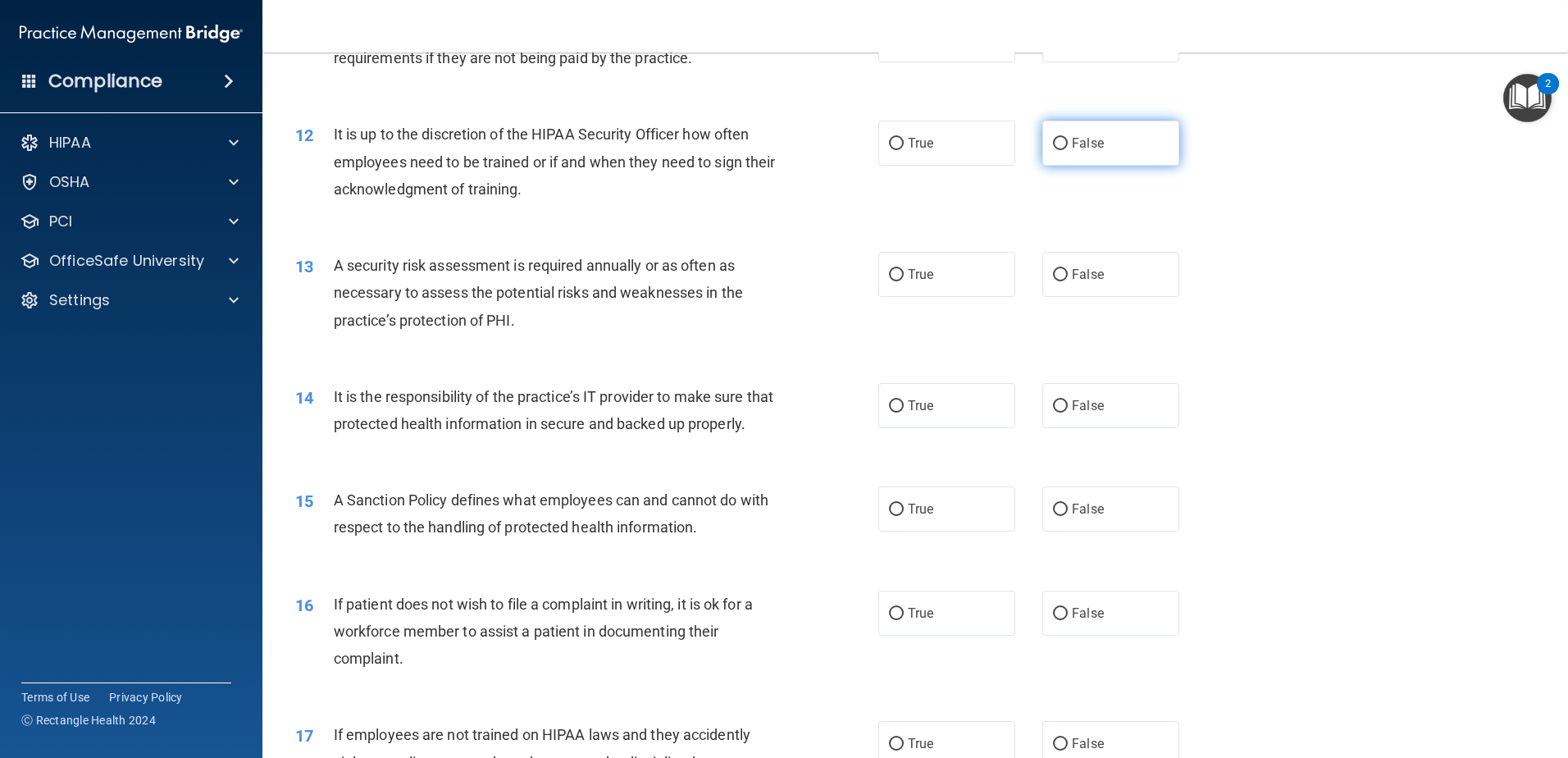
click at [1086, 148] on span "False" at bounding box center [1088, 143] width 32 height 15
click at [1068, 148] on input "False" at bounding box center [1060, 144] width 14 height 13
radio input "true"
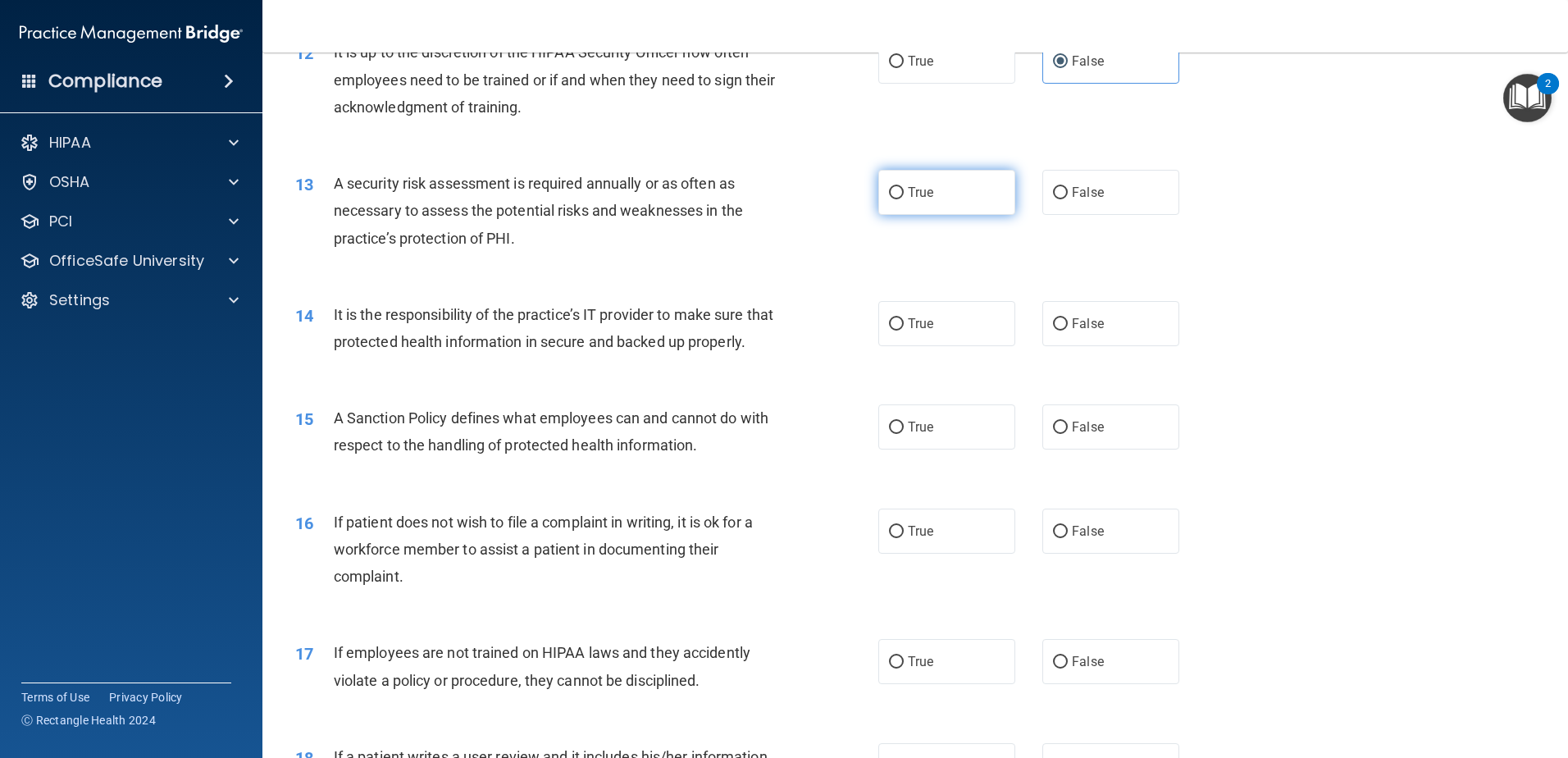
click at [938, 191] on label "True" at bounding box center [947, 191] width 137 height 45
click at [903, 191] on input "True" at bounding box center [896, 193] width 14 height 13
radio input "true"
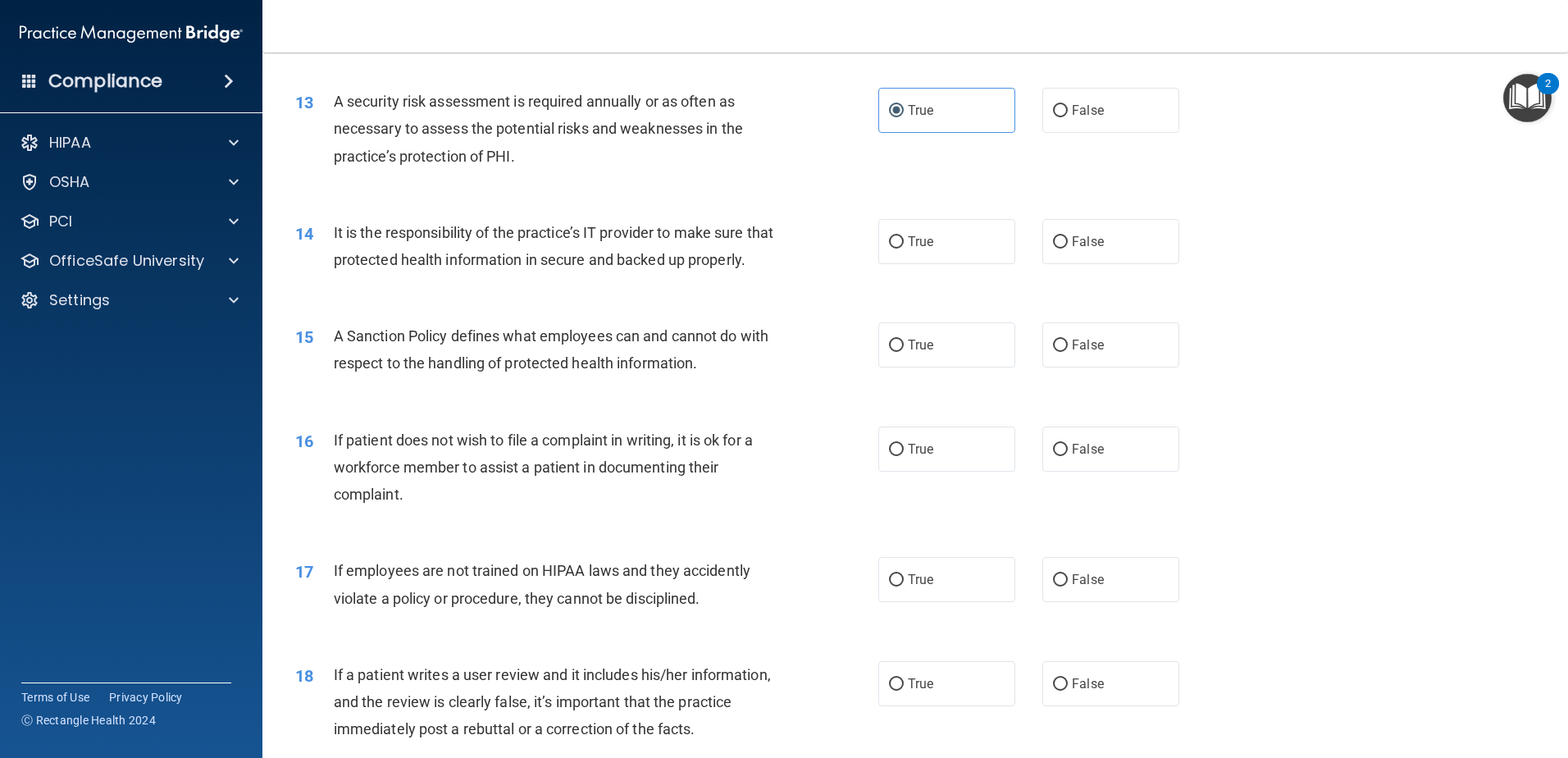
scroll to position [1805, 0]
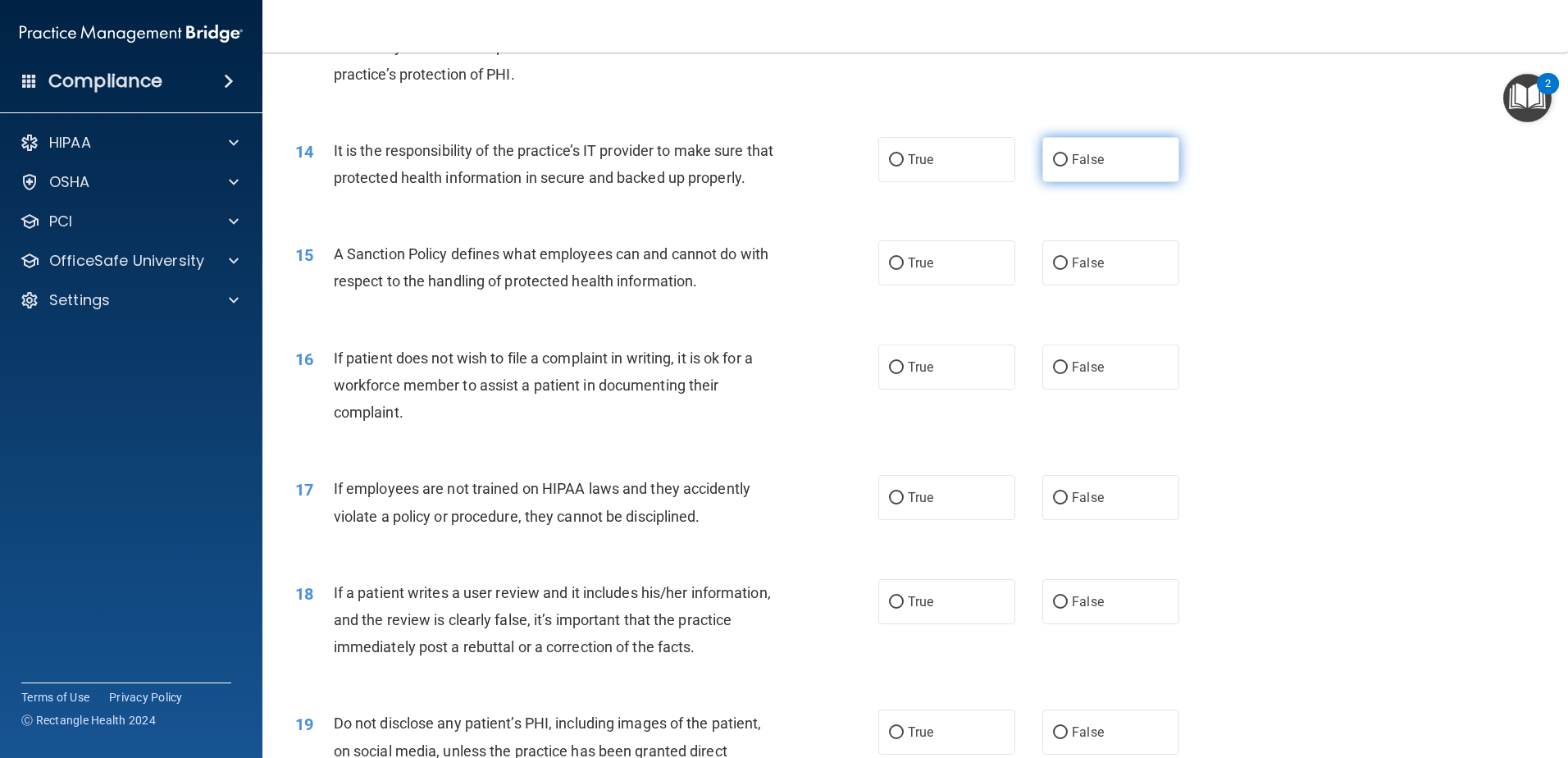
click at [1085, 174] on label "False" at bounding box center [1111, 159] width 137 height 45
click at [1068, 167] on input "False" at bounding box center [1060, 160] width 14 height 13
radio input "true"
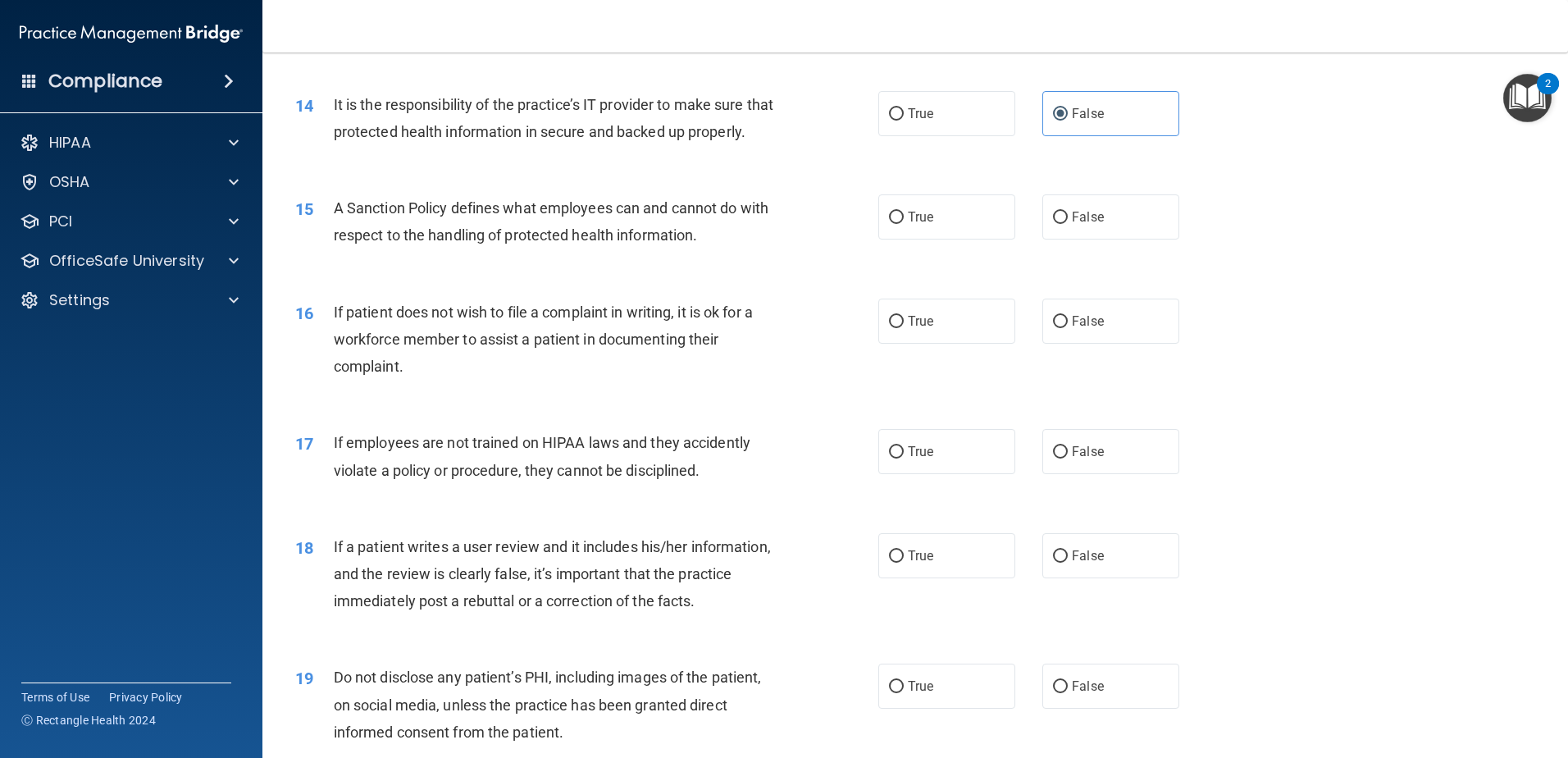
scroll to position [1887, 0]
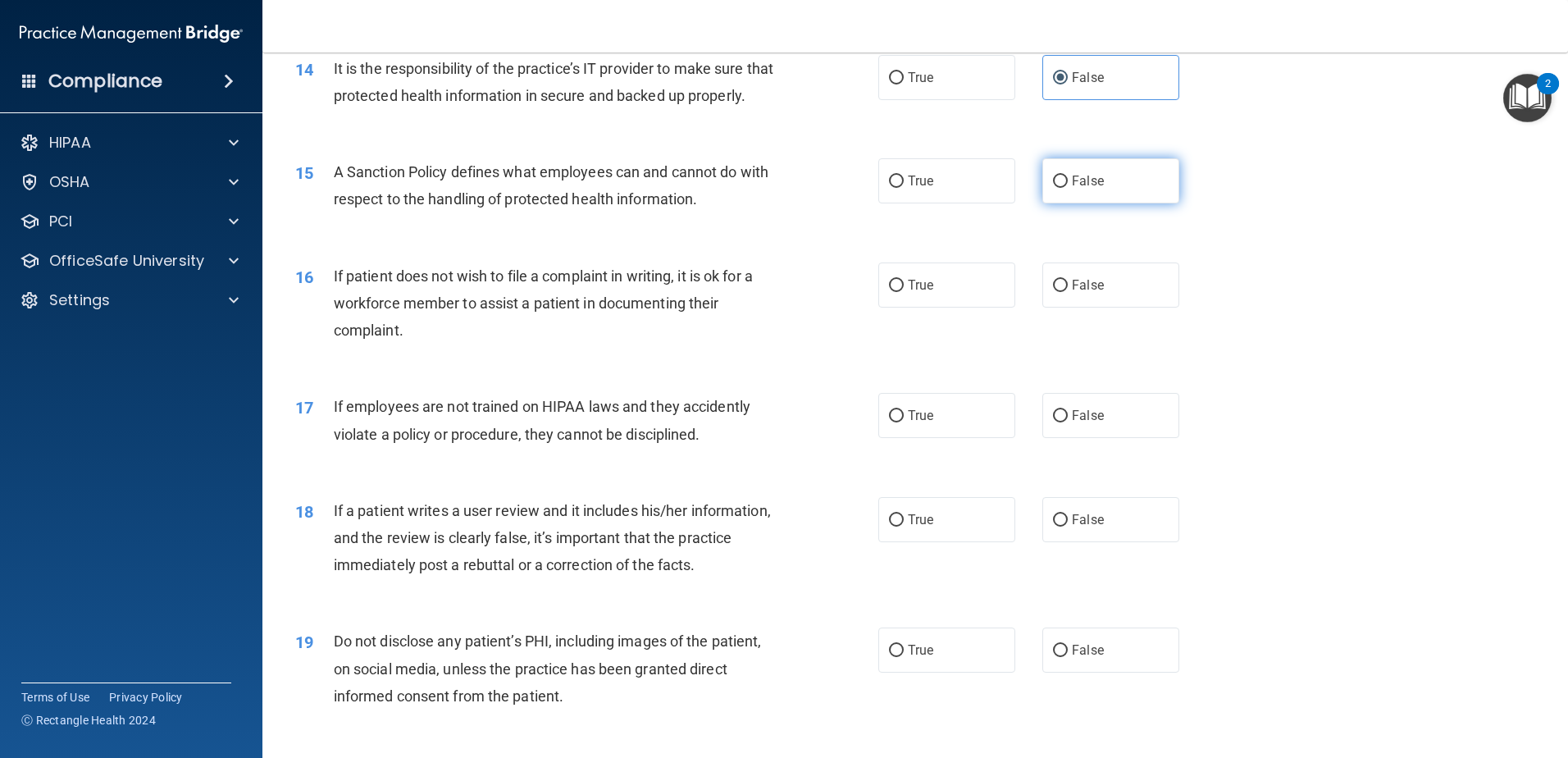
click at [1098, 202] on label "False" at bounding box center [1111, 180] width 137 height 45
click at [1068, 188] on input "False" at bounding box center [1060, 181] width 14 height 13
radio input "true"
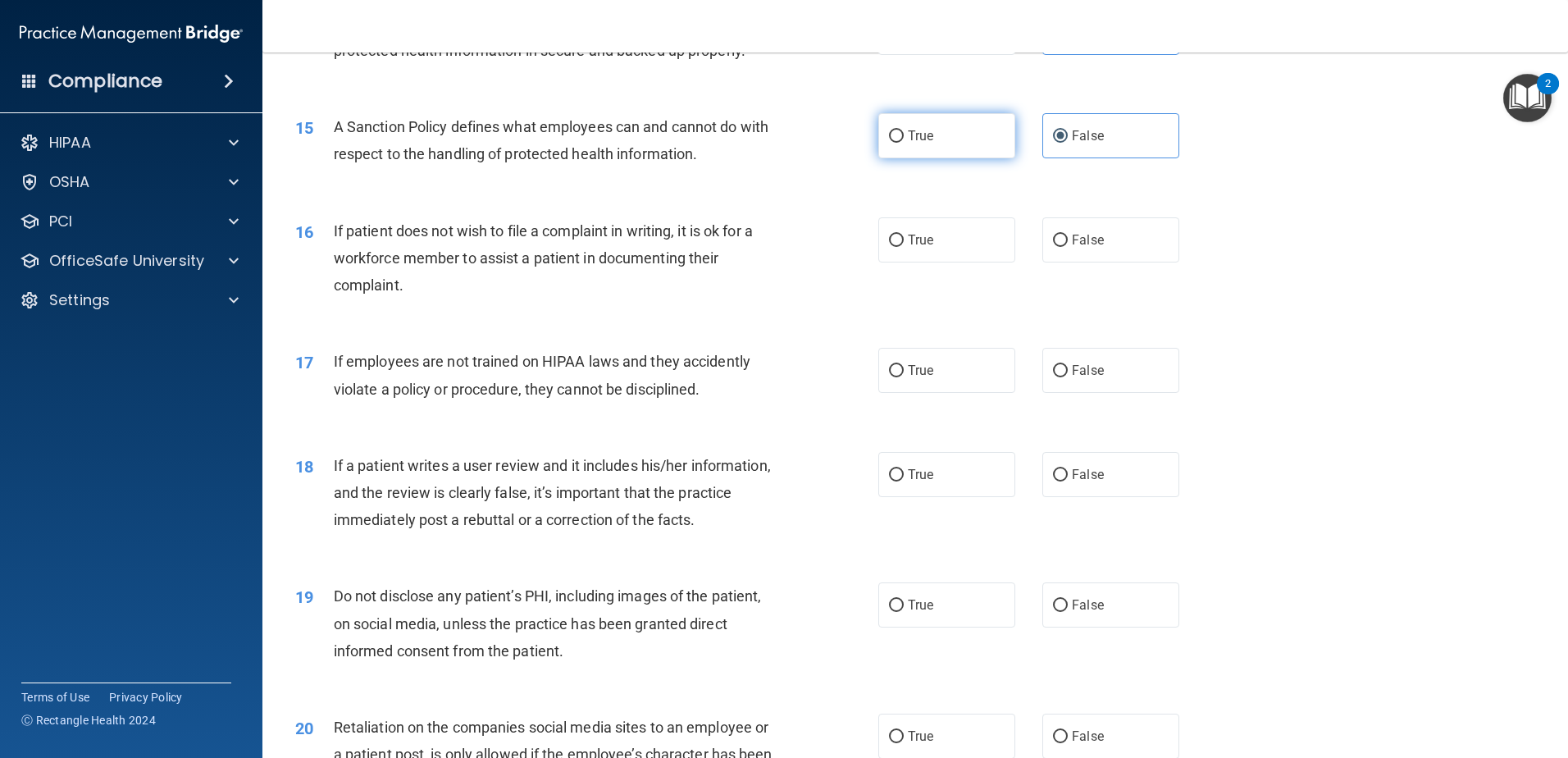
scroll to position [1968, 0]
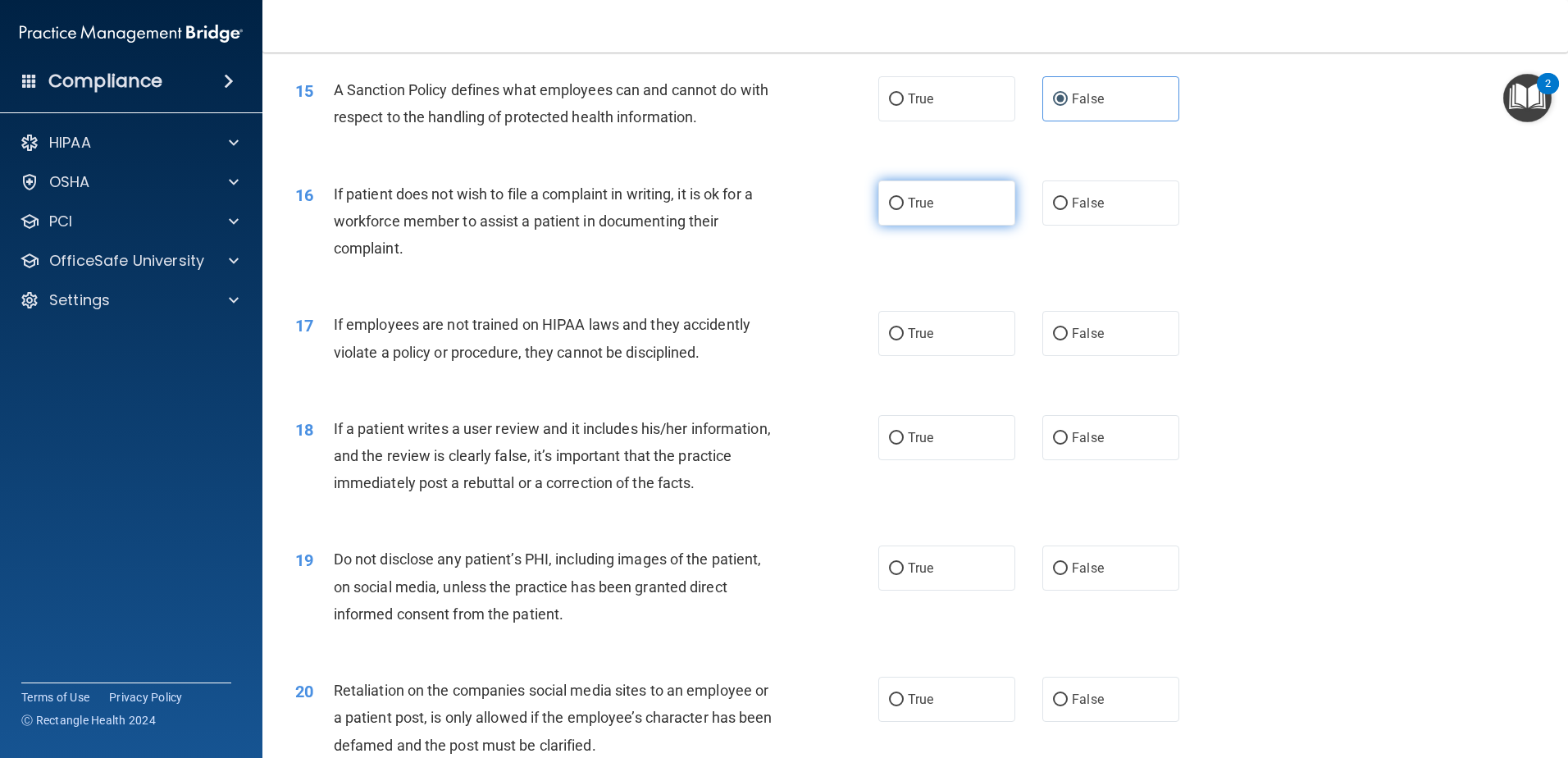
click at [938, 225] on label "True" at bounding box center [947, 202] width 137 height 45
click at [903, 210] on input "True" at bounding box center [896, 203] width 14 height 13
radio input "true"
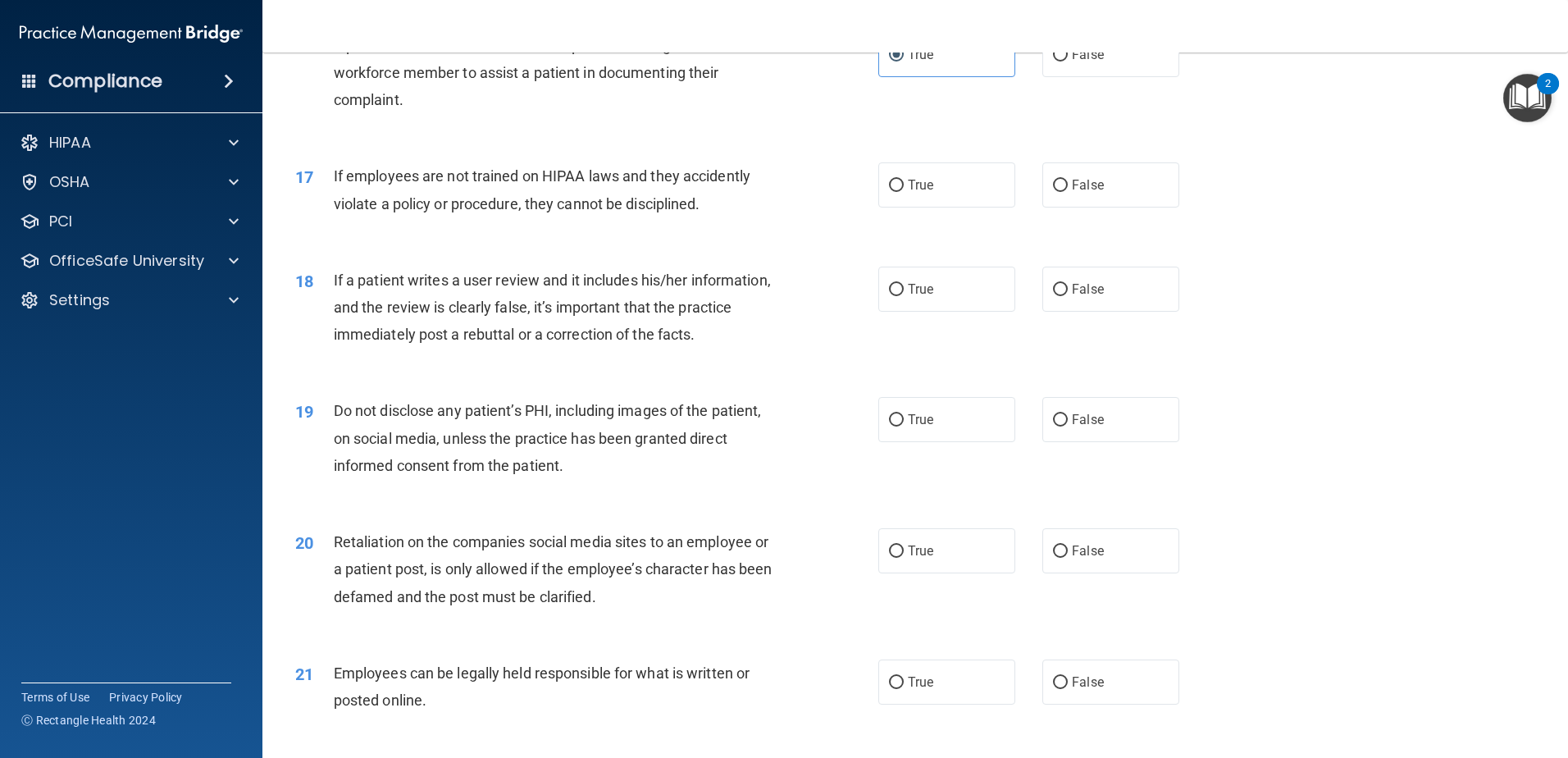
scroll to position [2133, 0]
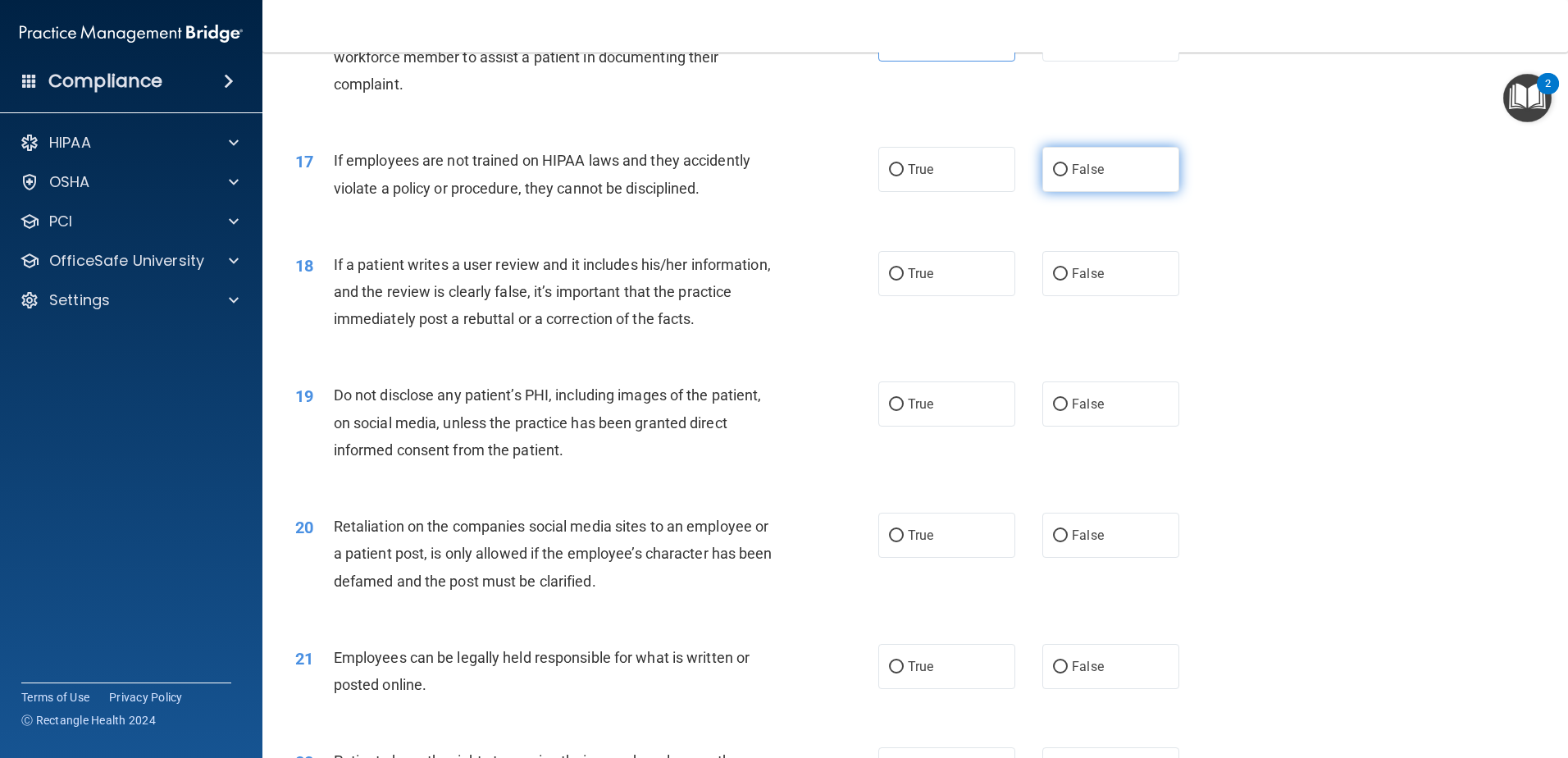
click at [1087, 177] on span "False" at bounding box center [1088, 169] width 32 height 15
click at [1068, 176] on input "False" at bounding box center [1060, 170] width 14 height 13
radio input "true"
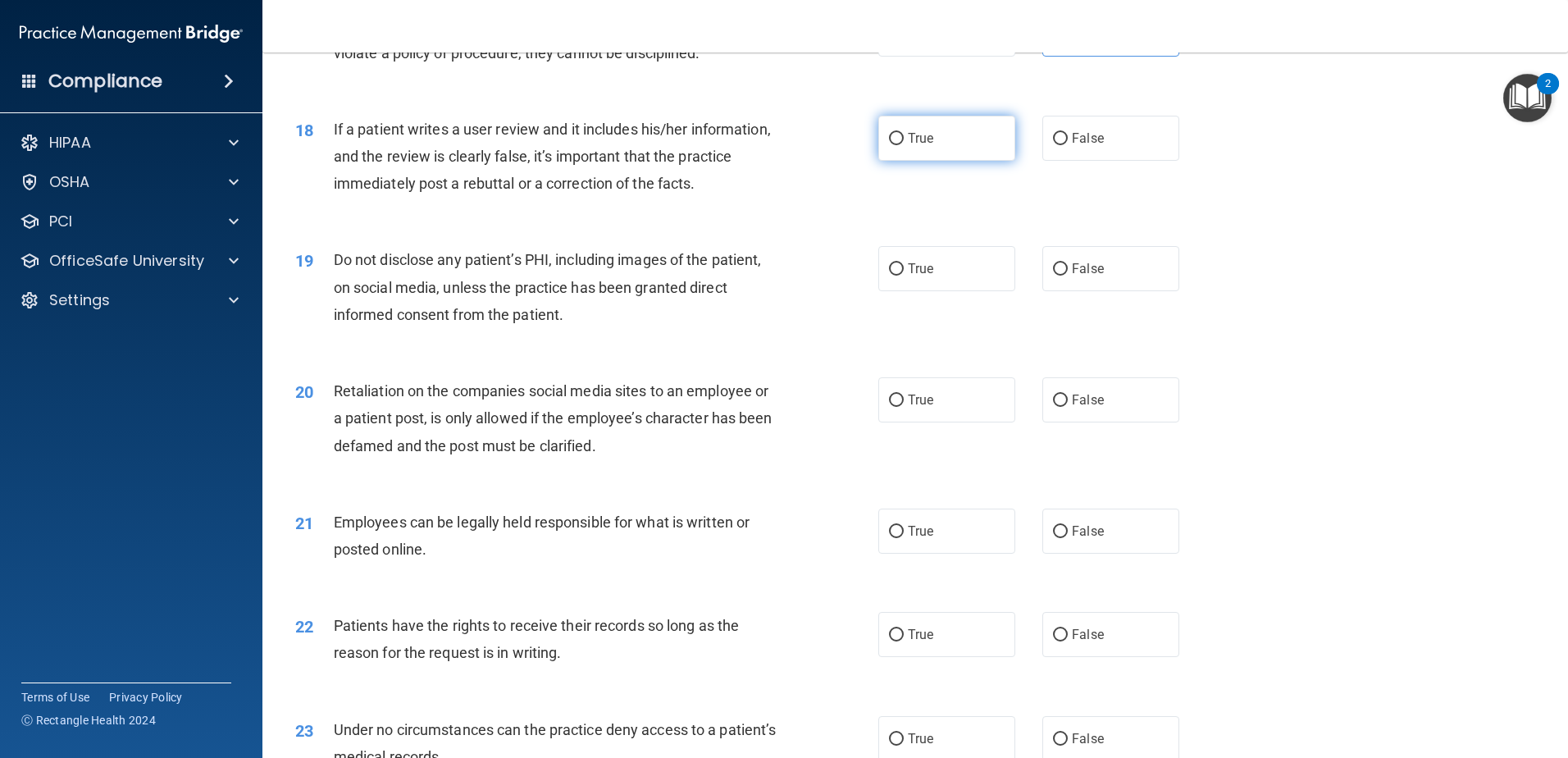
scroll to position [2297, 0]
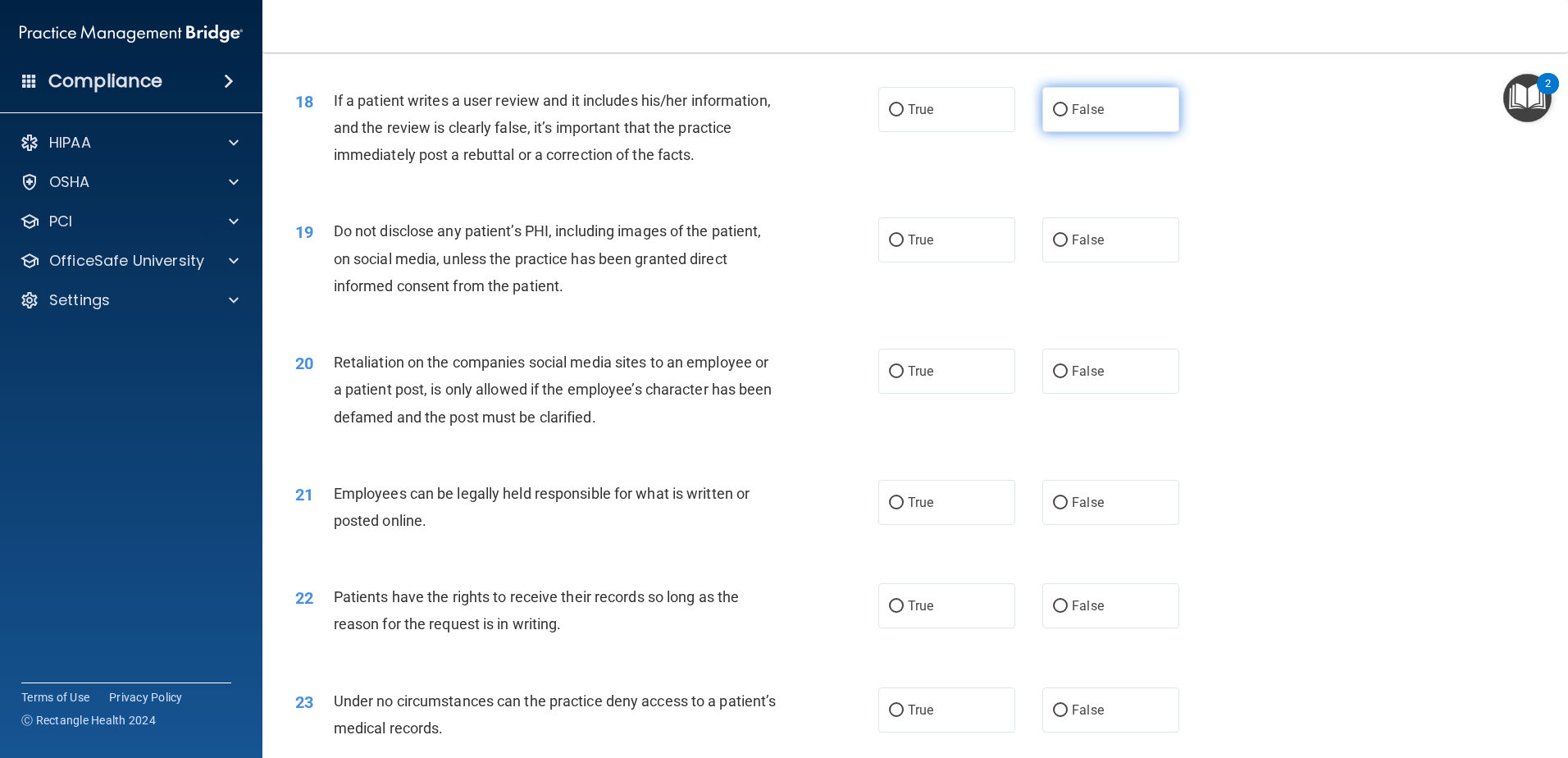
click at [1057, 117] on input "False" at bounding box center [1060, 110] width 14 height 13
radio input "true"
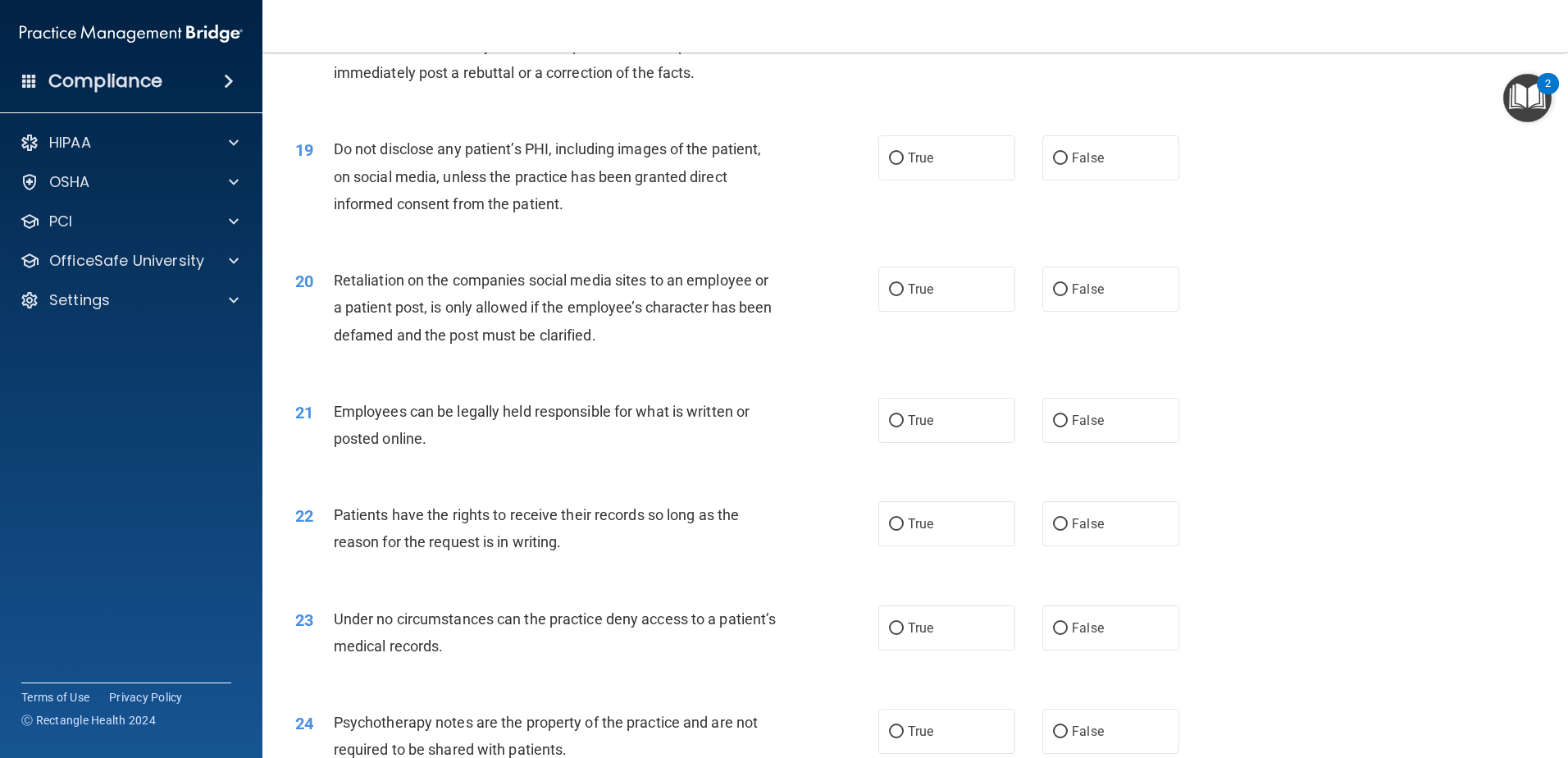
scroll to position [2461, 0]
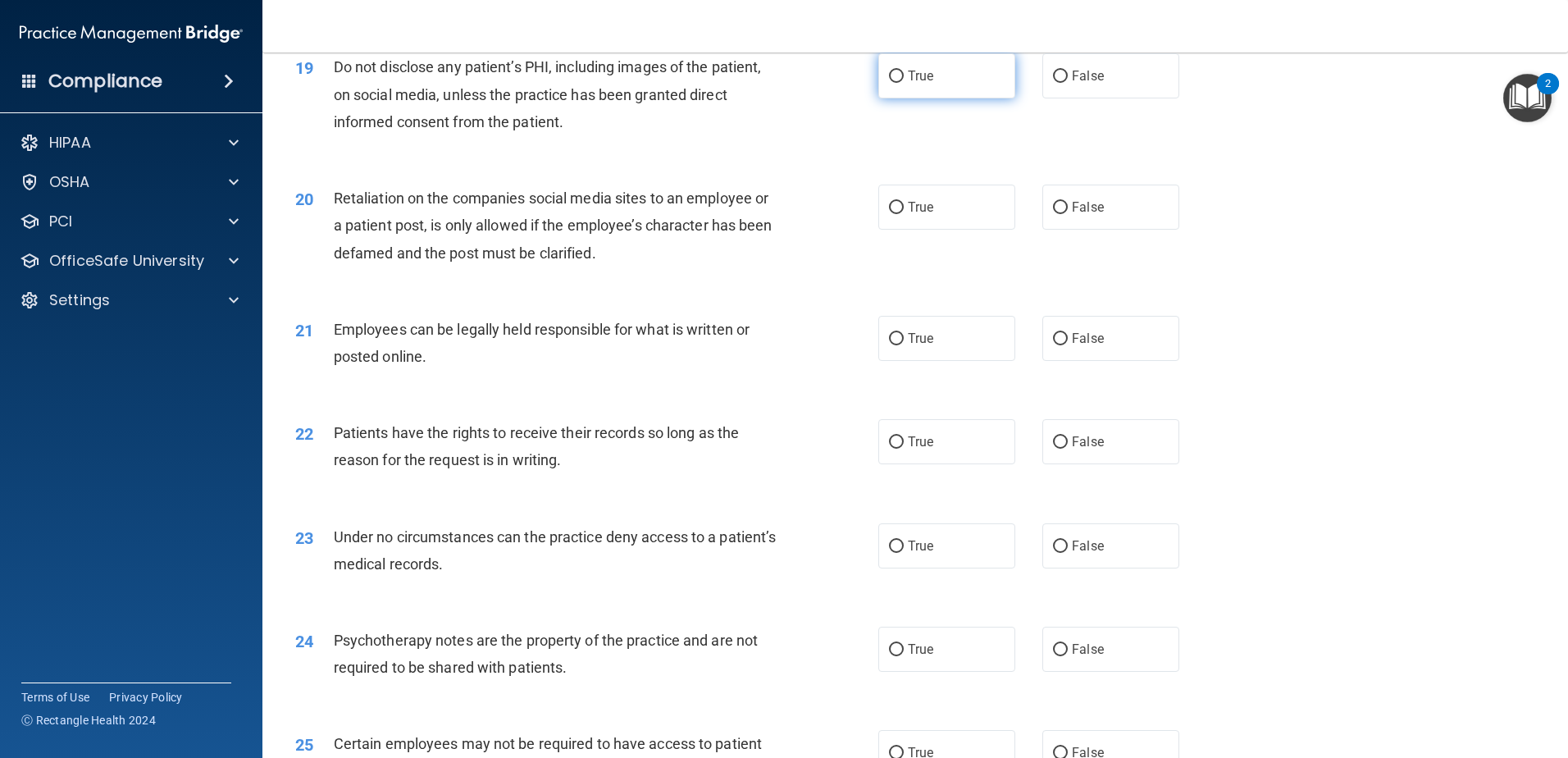
click at [922, 98] on label "True" at bounding box center [947, 75] width 137 height 45
click at [903, 83] on input "True" at bounding box center [896, 76] width 14 height 13
radio input "true"
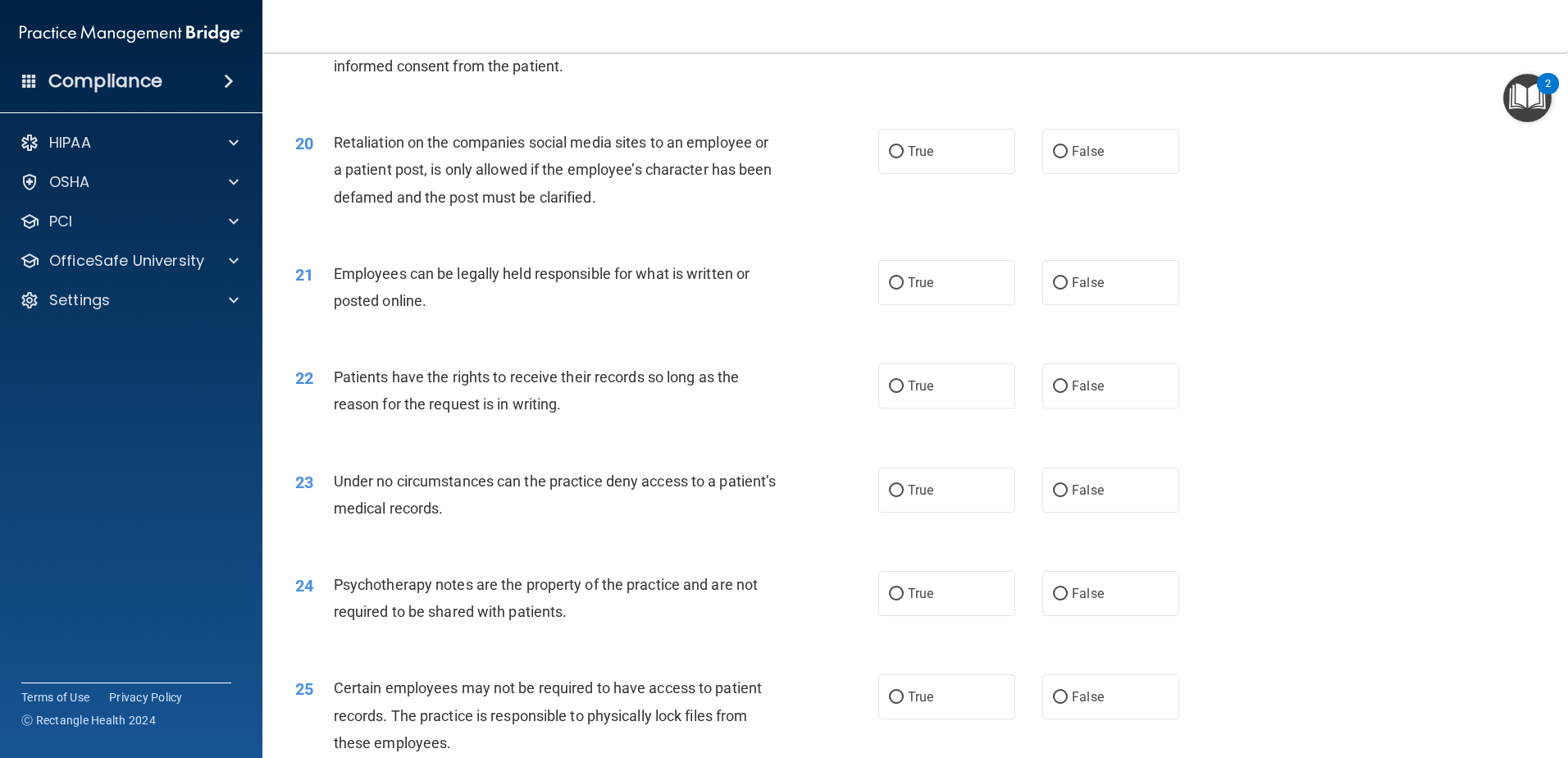
scroll to position [2542, 0]
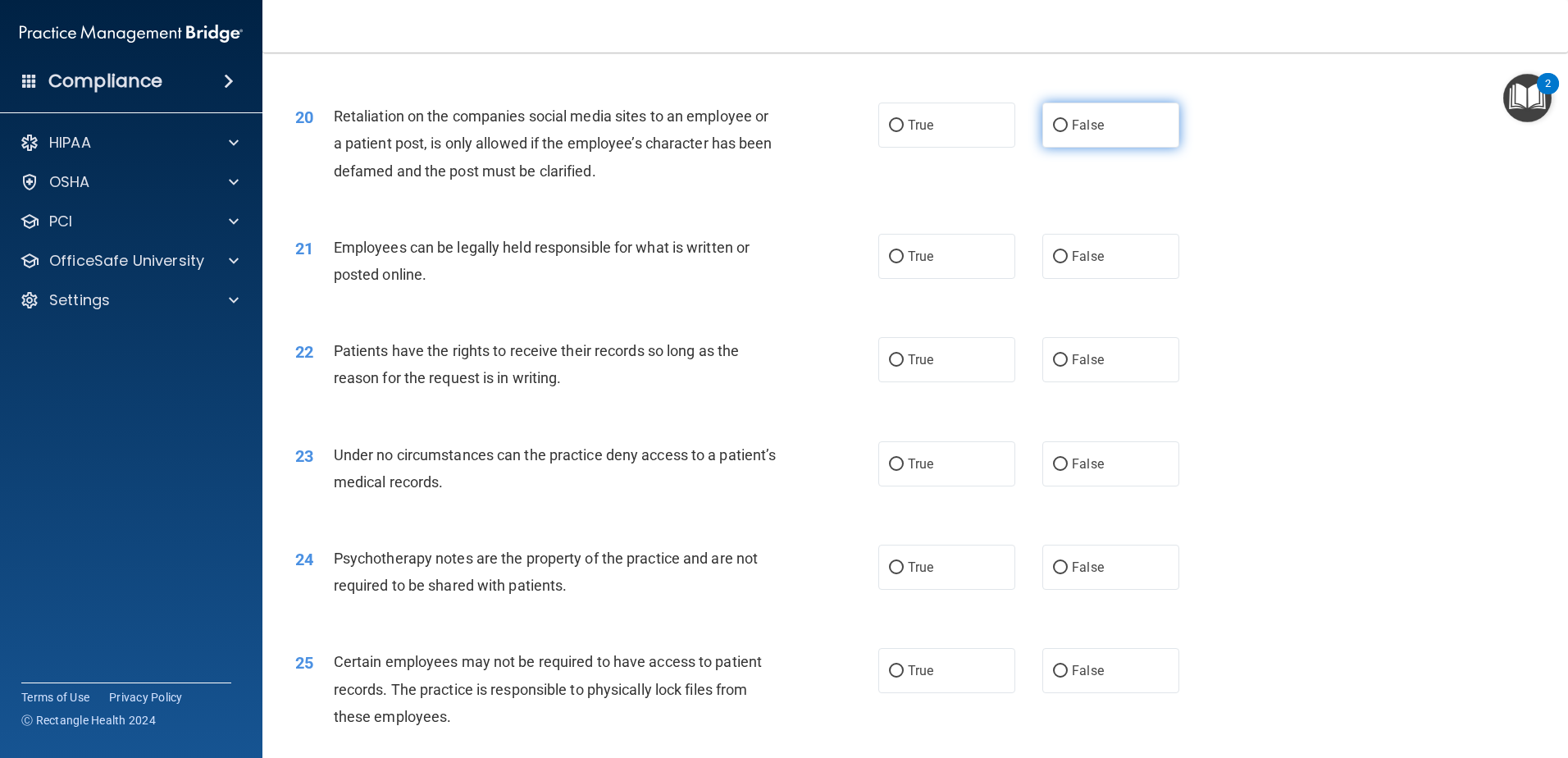
click at [1078, 133] on span "False" at bounding box center [1088, 124] width 32 height 15
click at [1068, 132] on input "False" at bounding box center [1060, 125] width 14 height 13
radio input "true"
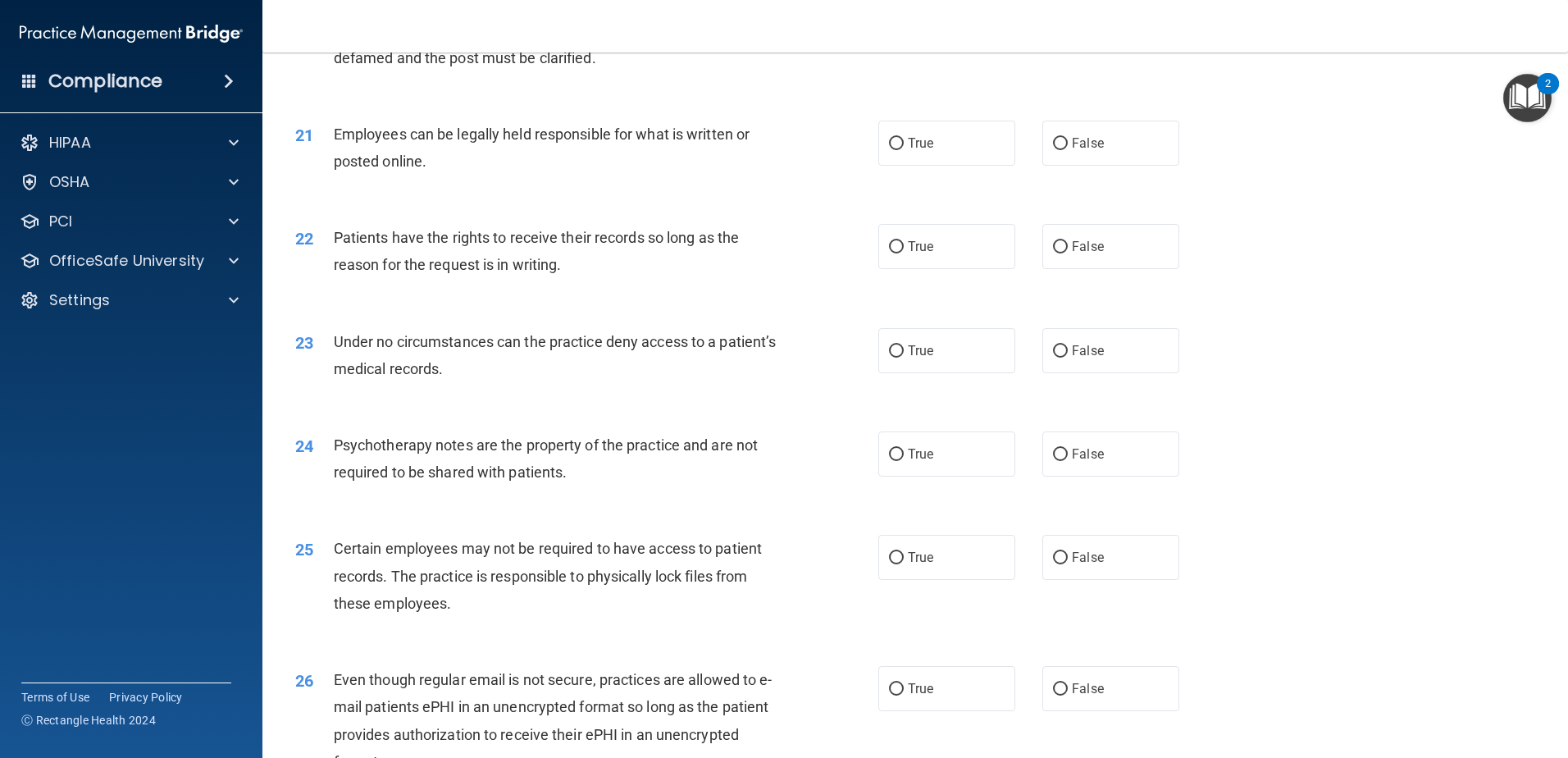
scroll to position [2707, 0]
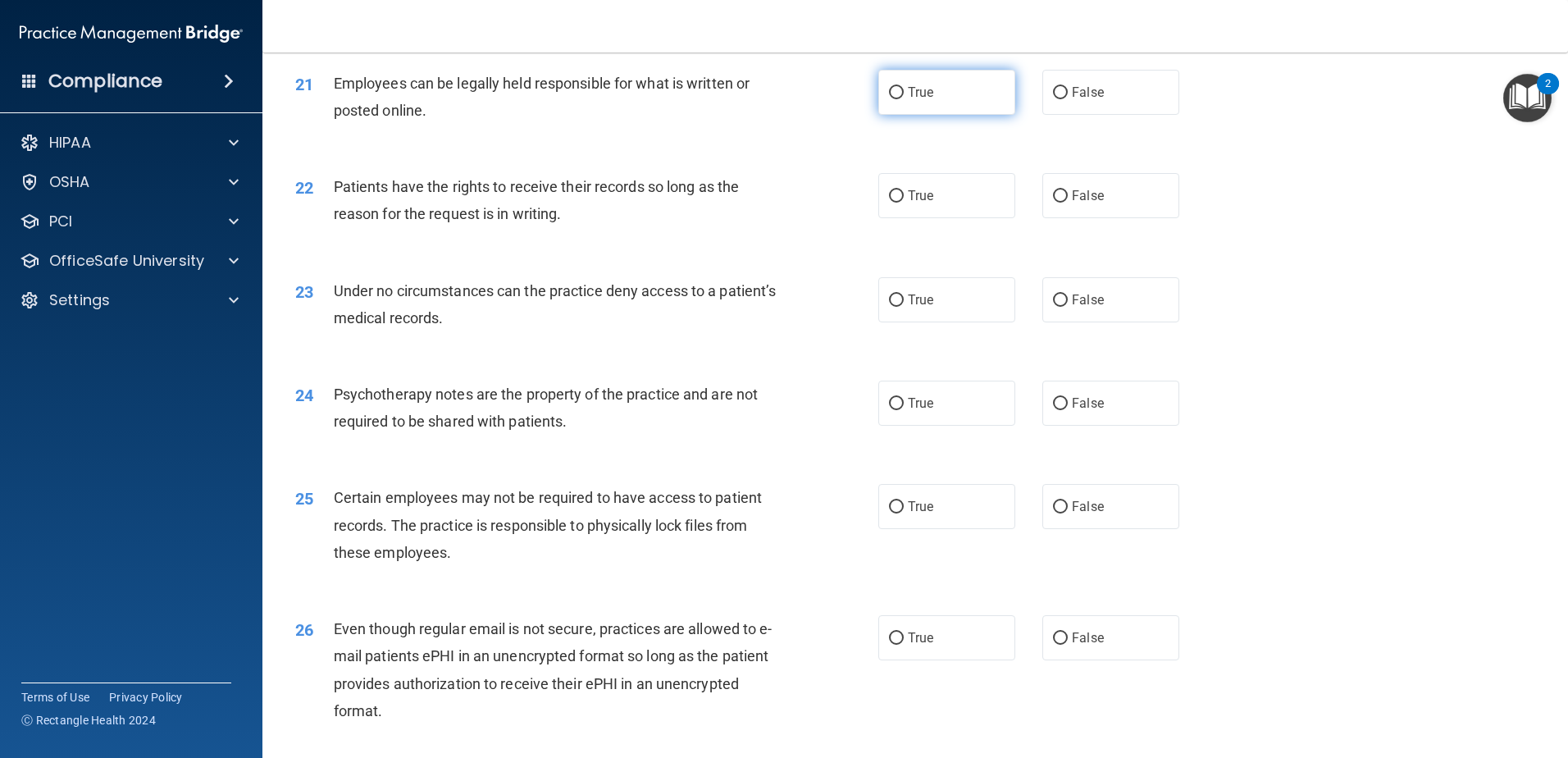
click at [941, 115] on label "True" at bounding box center [947, 91] width 137 height 45
click at [903, 99] on input "True" at bounding box center [896, 93] width 14 height 13
radio input "true"
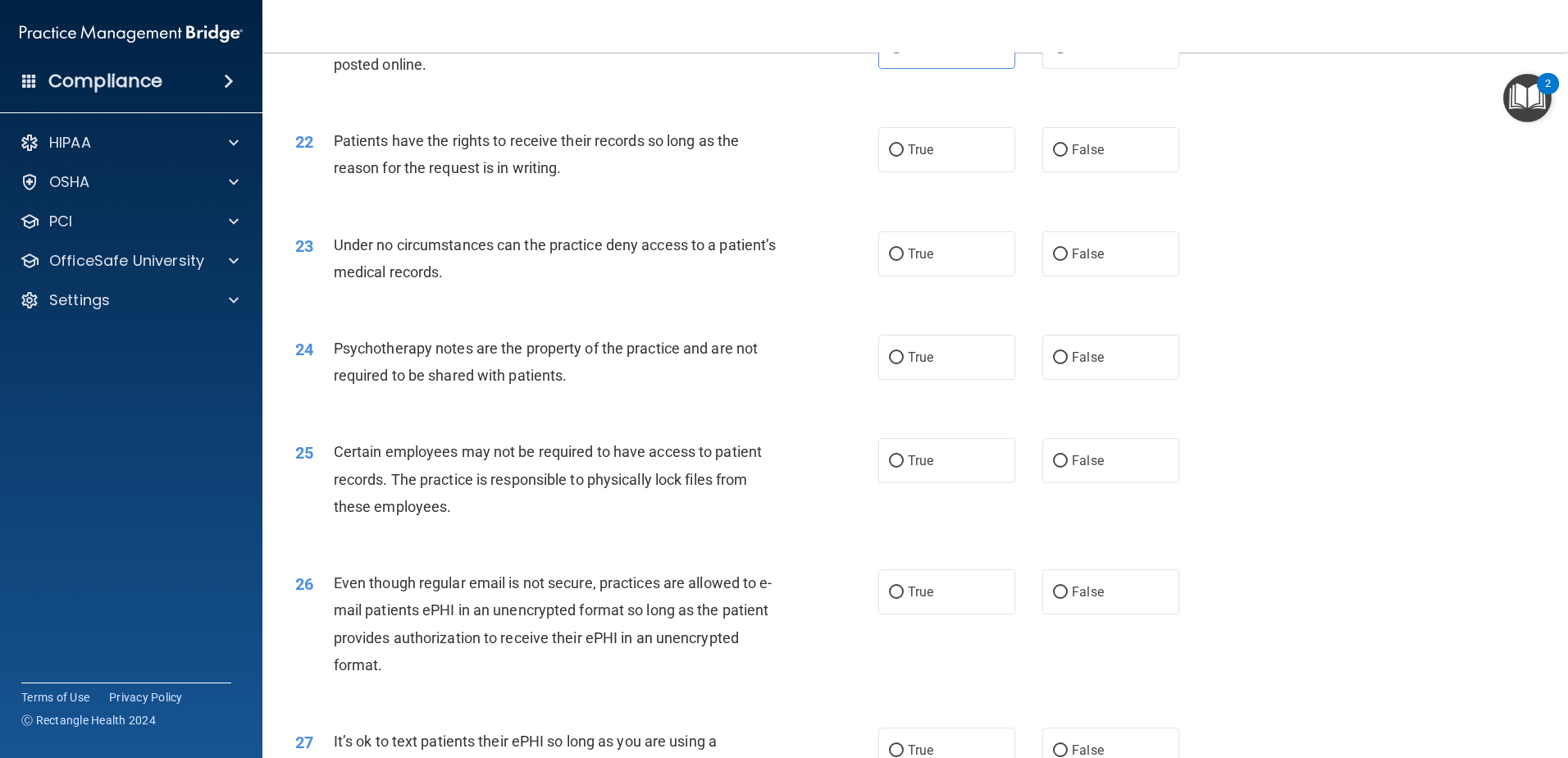
scroll to position [2789, 0]
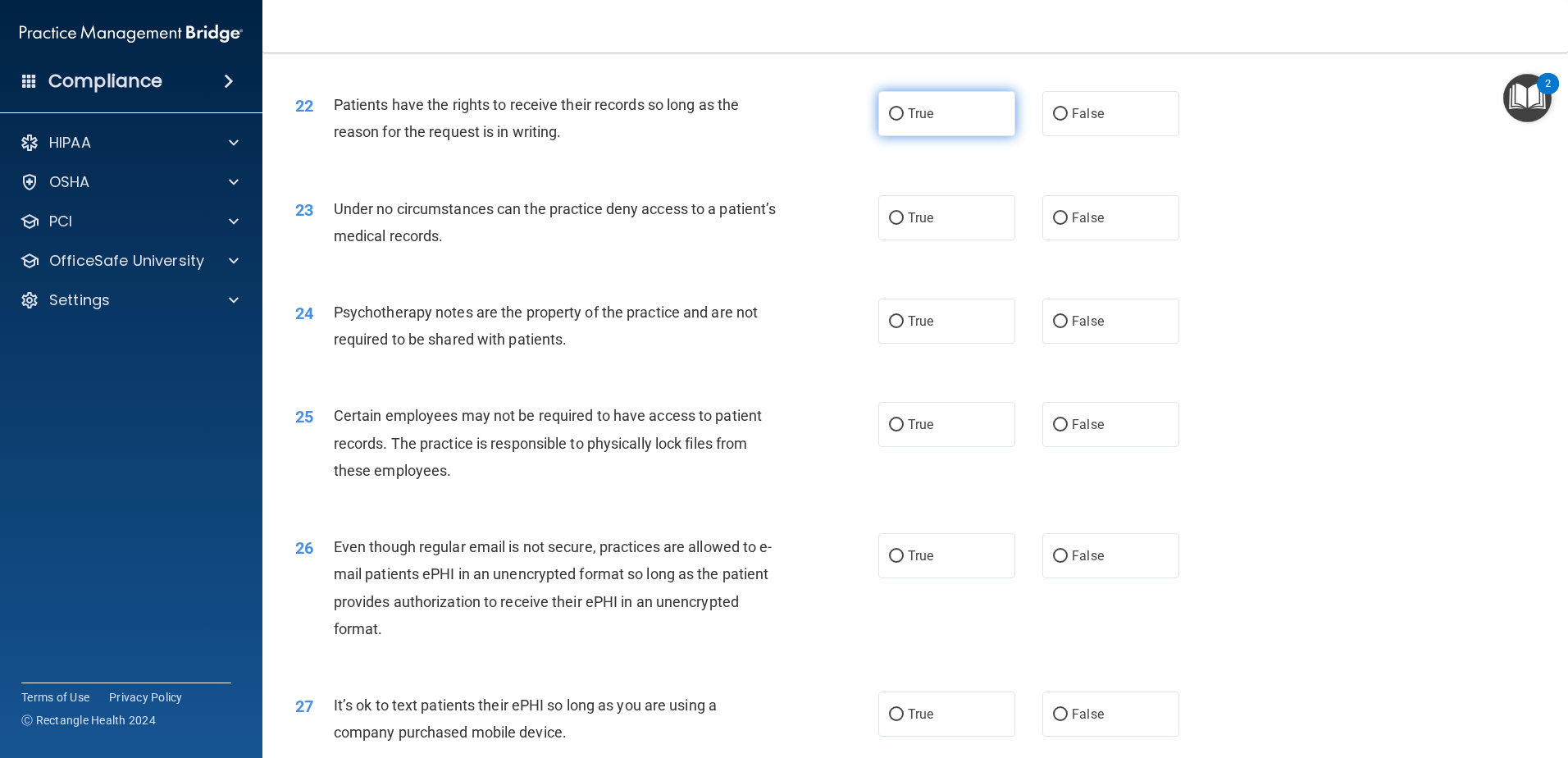
click at [919, 136] on label "True" at bounding box center [947, 113] width 137 height 45
click at [903, 120] on input "True" at bounding box center [896, 114] width 14 height 13
radio input "true"
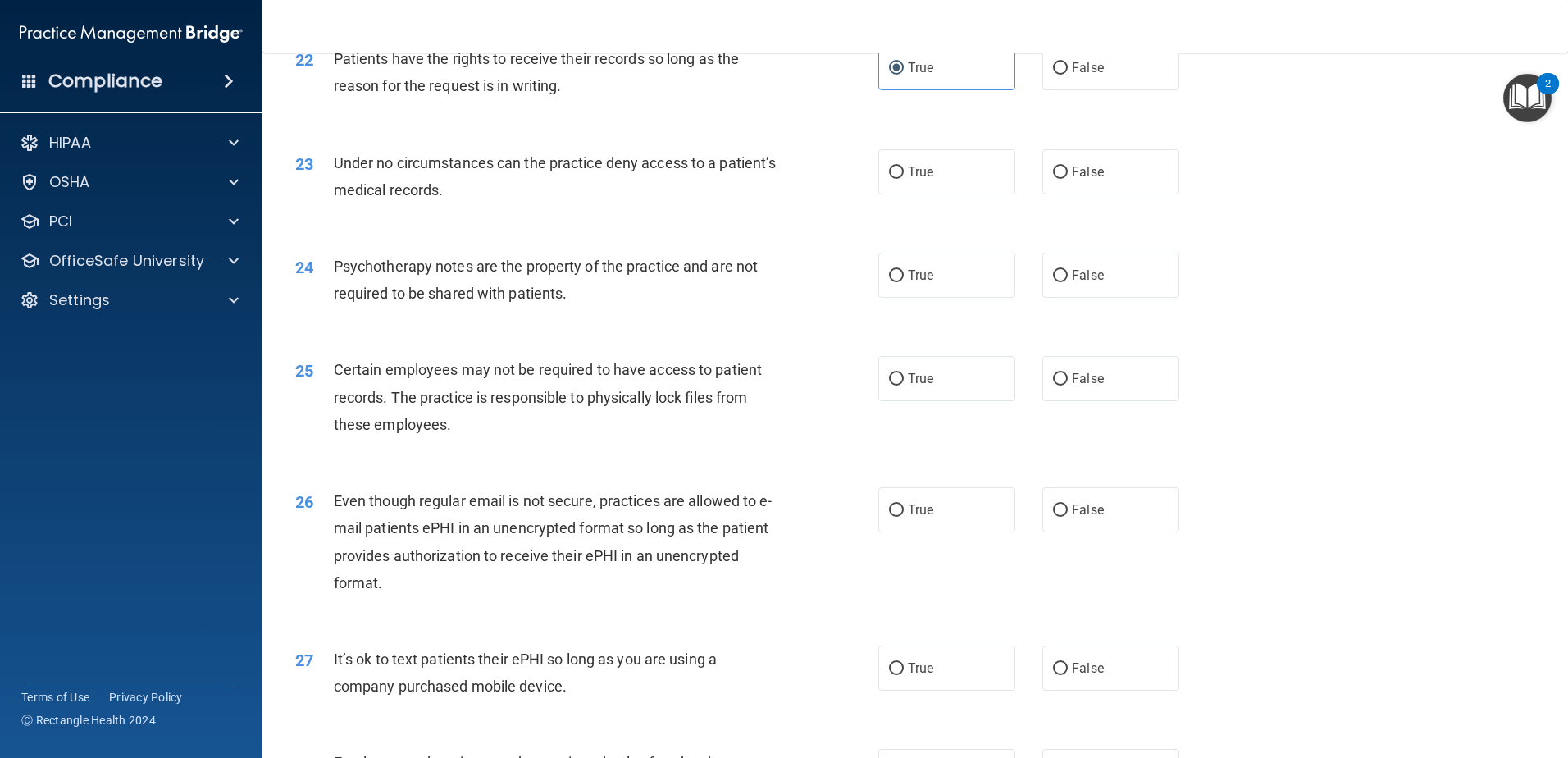
scroll to position [2871, 0]
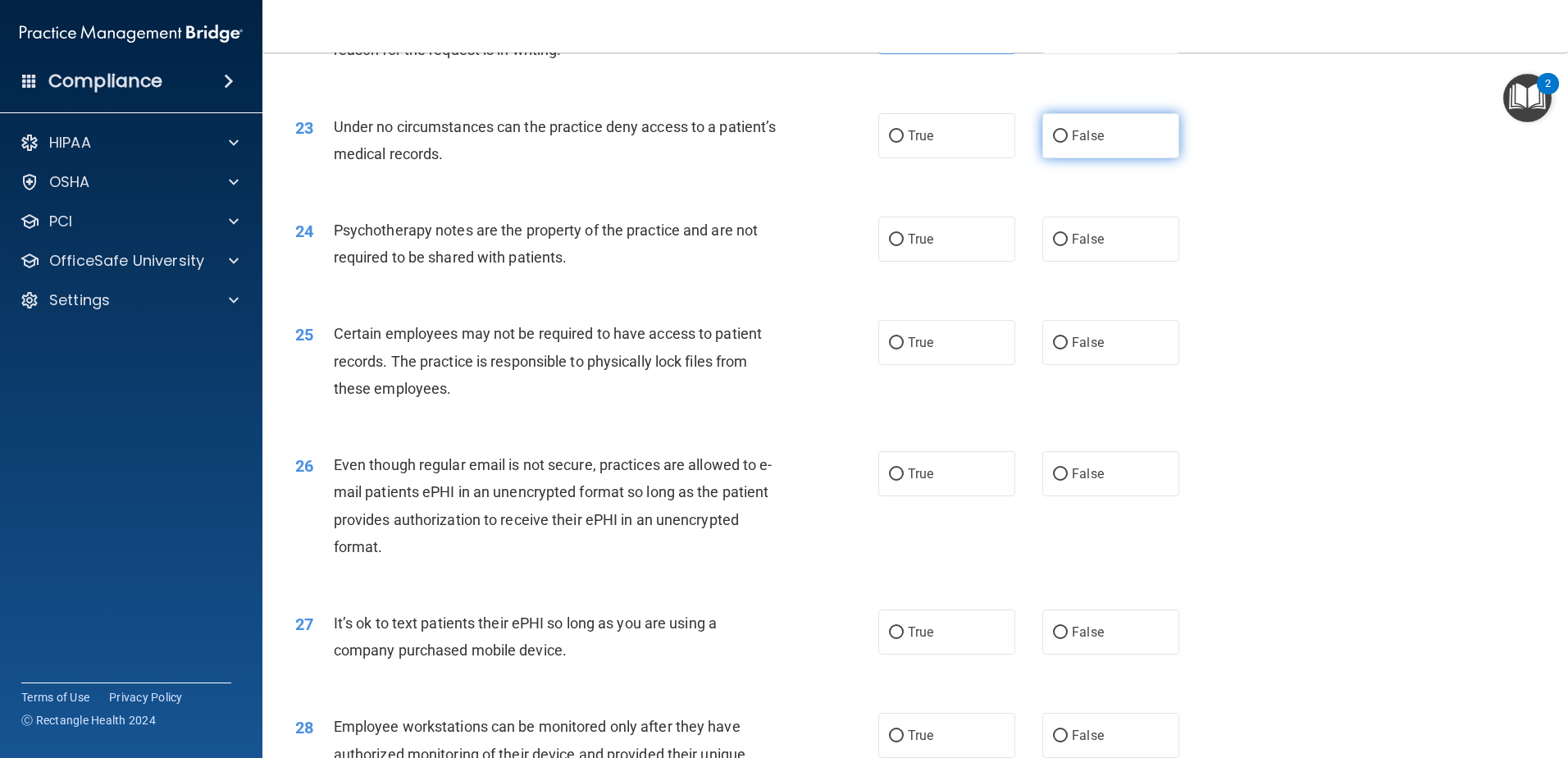
click at [1072, 143] on span "False" at bounding box center [1088, 136] width 32 height 15
click at [1068, 143] on input "False" at bounding box center [1060, 136] width 14 height 13
radio input "true"
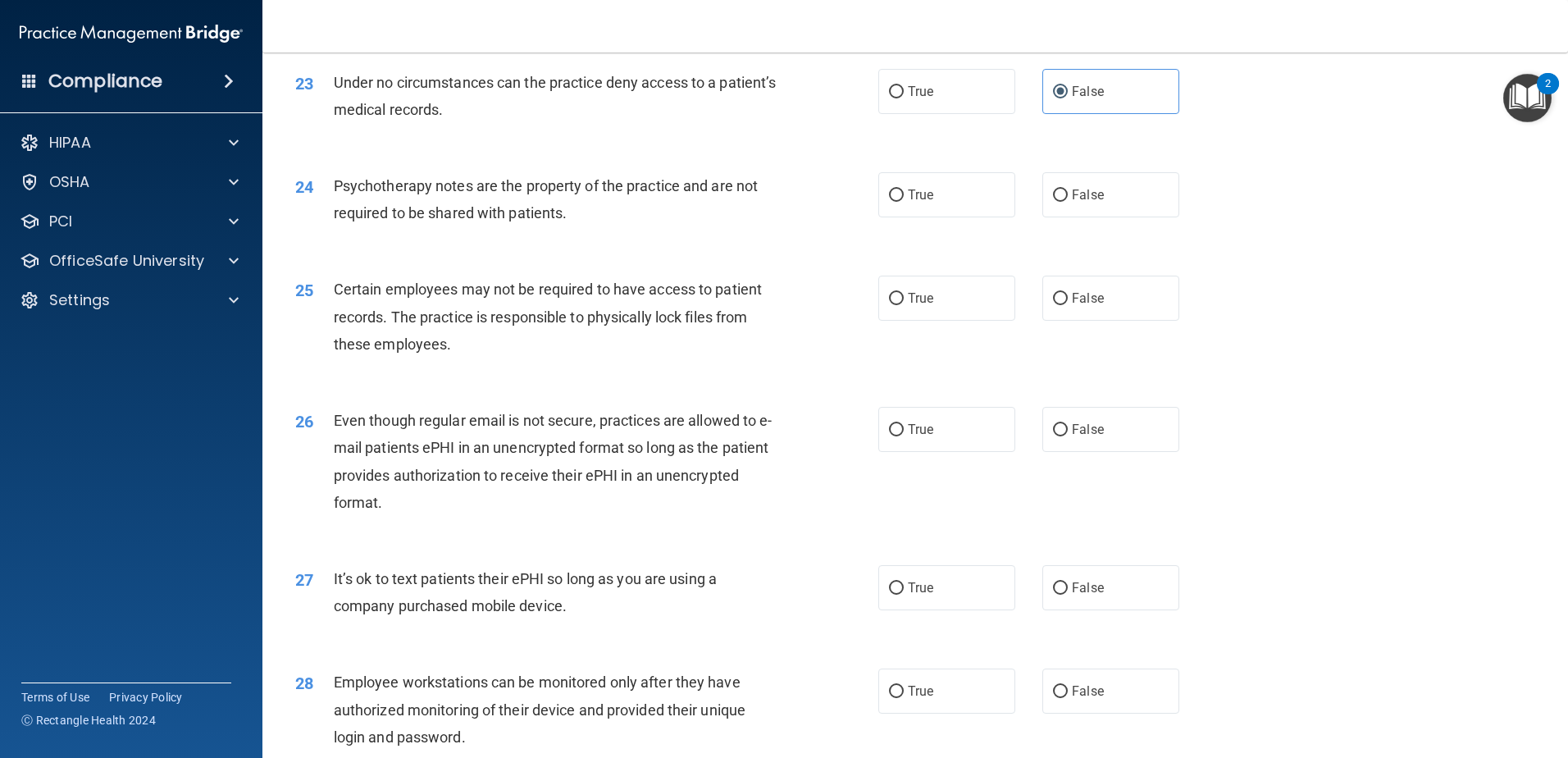
scroll to position [2953, 0]
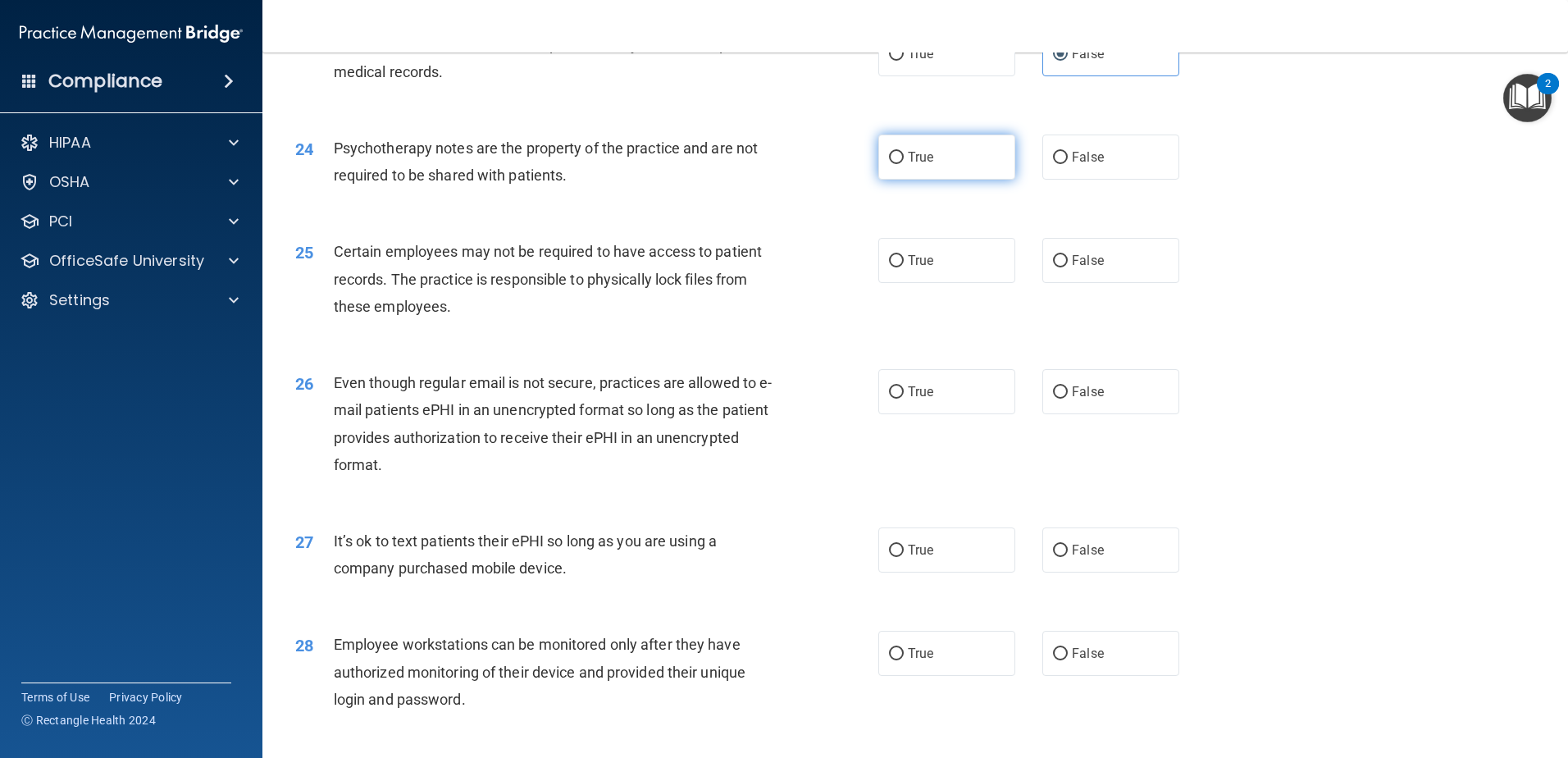
click at [918, 165] on span "True" at bounding box center [920, 157] width 25 height 15
click at [903, 164] on input "True" at bounding box center [896, 158] width 14 height 13
radio input "true"
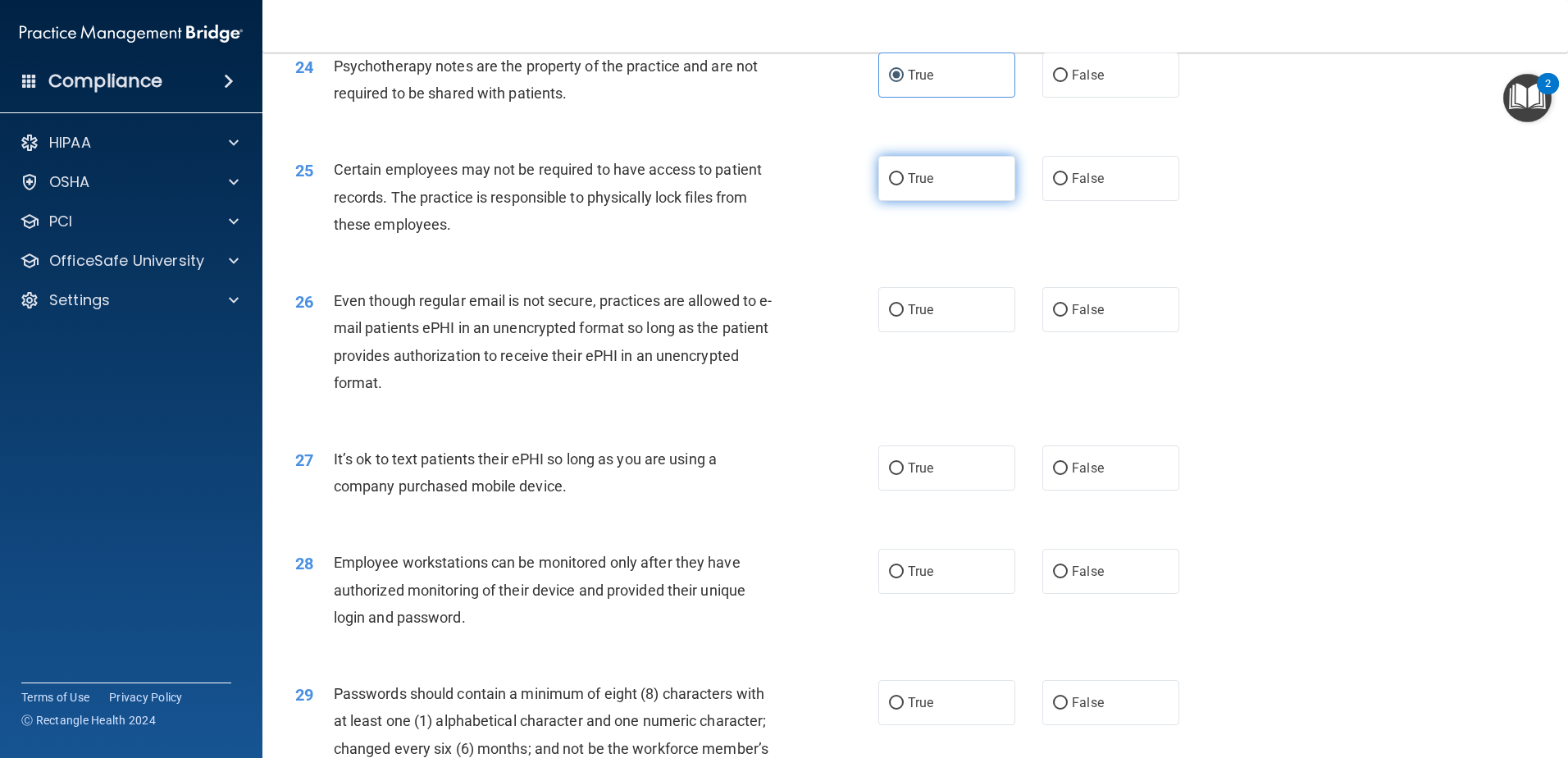
click at [908, 186] on span "True" at bounding box center [920, 178] width 25 height 15
click at [903, 185] on input "True" at bounding box center [896, 179] width 14 height 13
radio input "true"
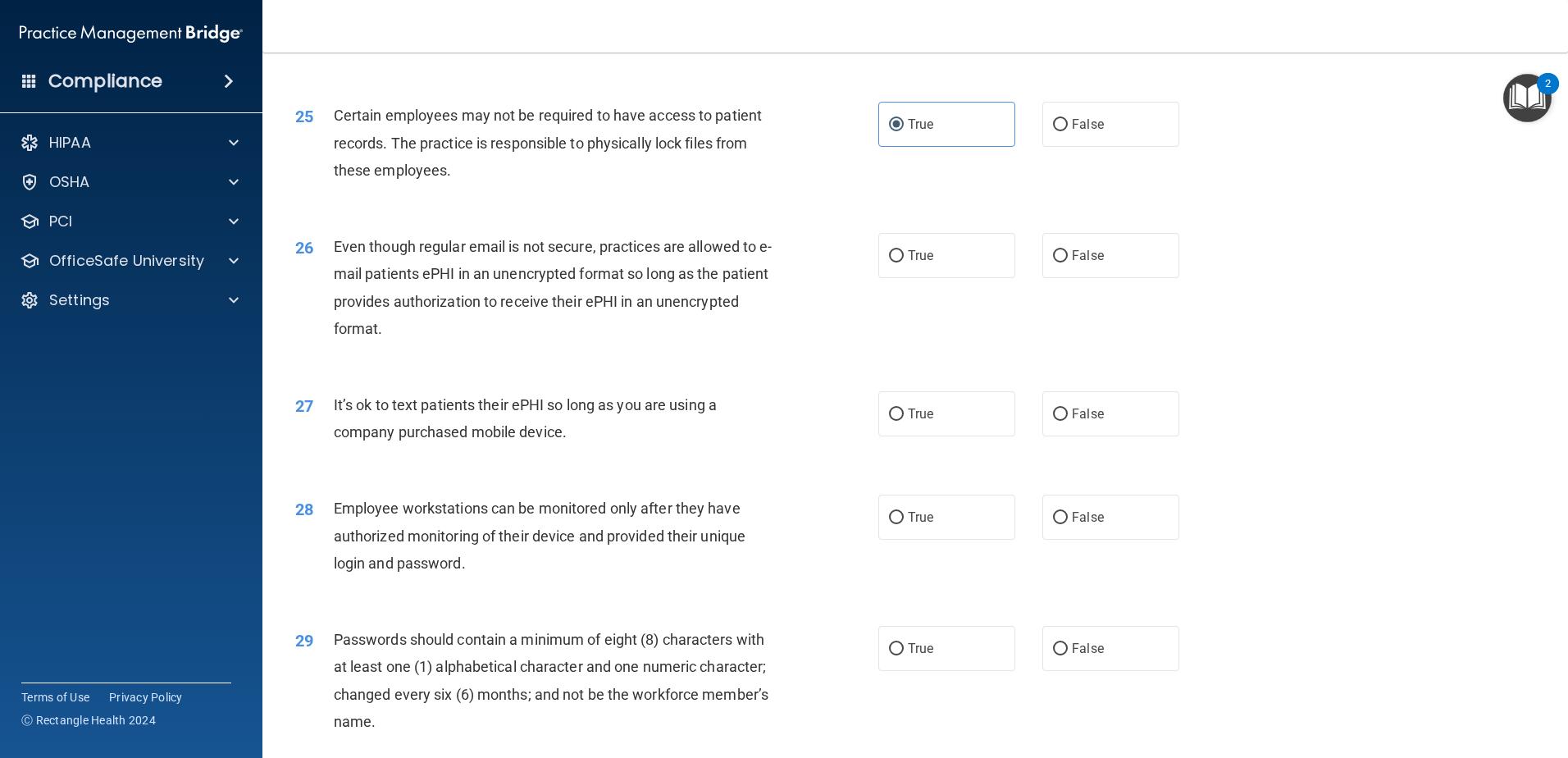
scroll to position [3117, 0]
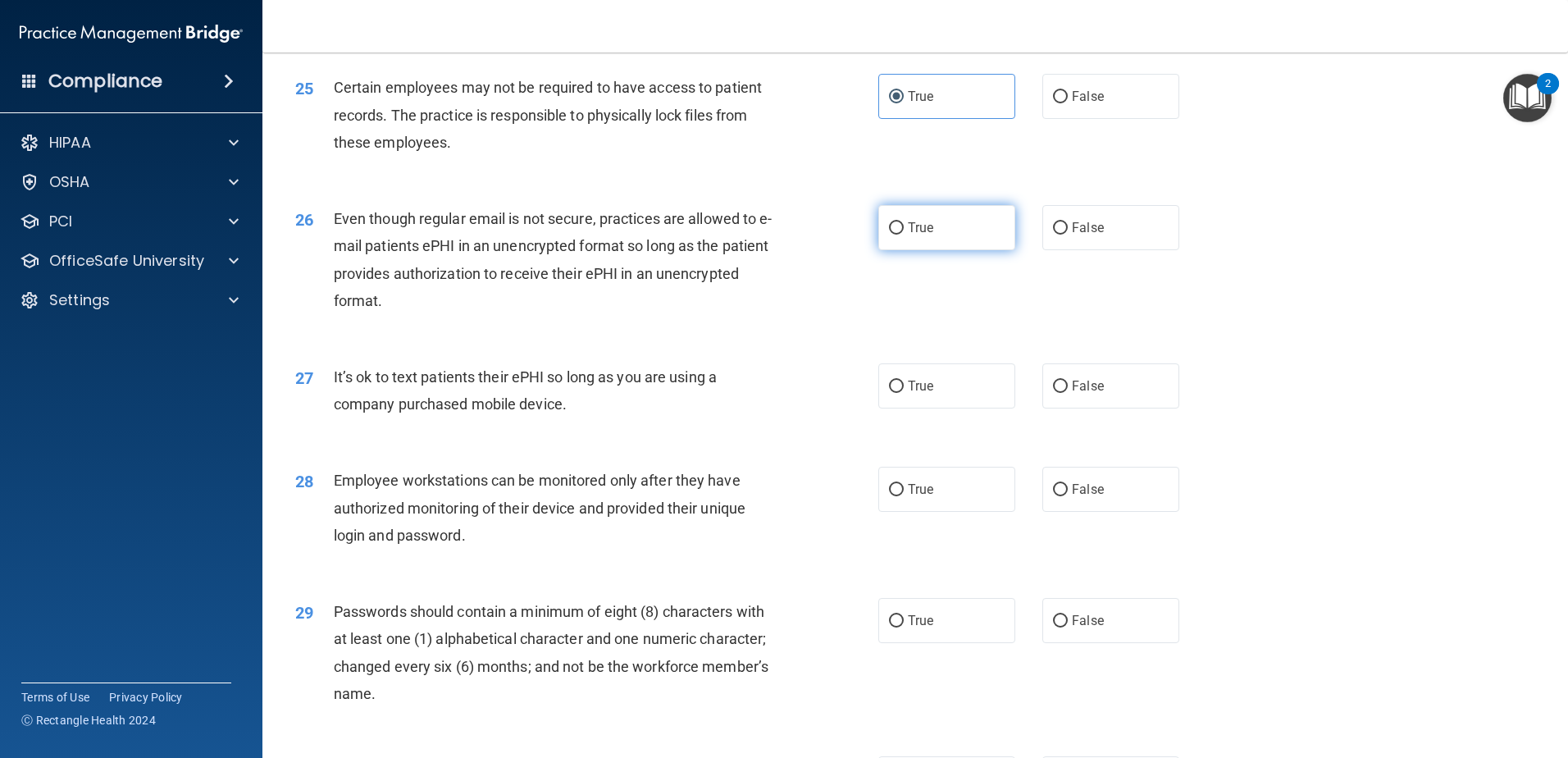
click at [908, 235] on span "True" at bounding box center [920, 228] width 25 height 15
click at [903, 235] on input "True" at bounding box center [896, 228] width 14 height 13
radio input "true"
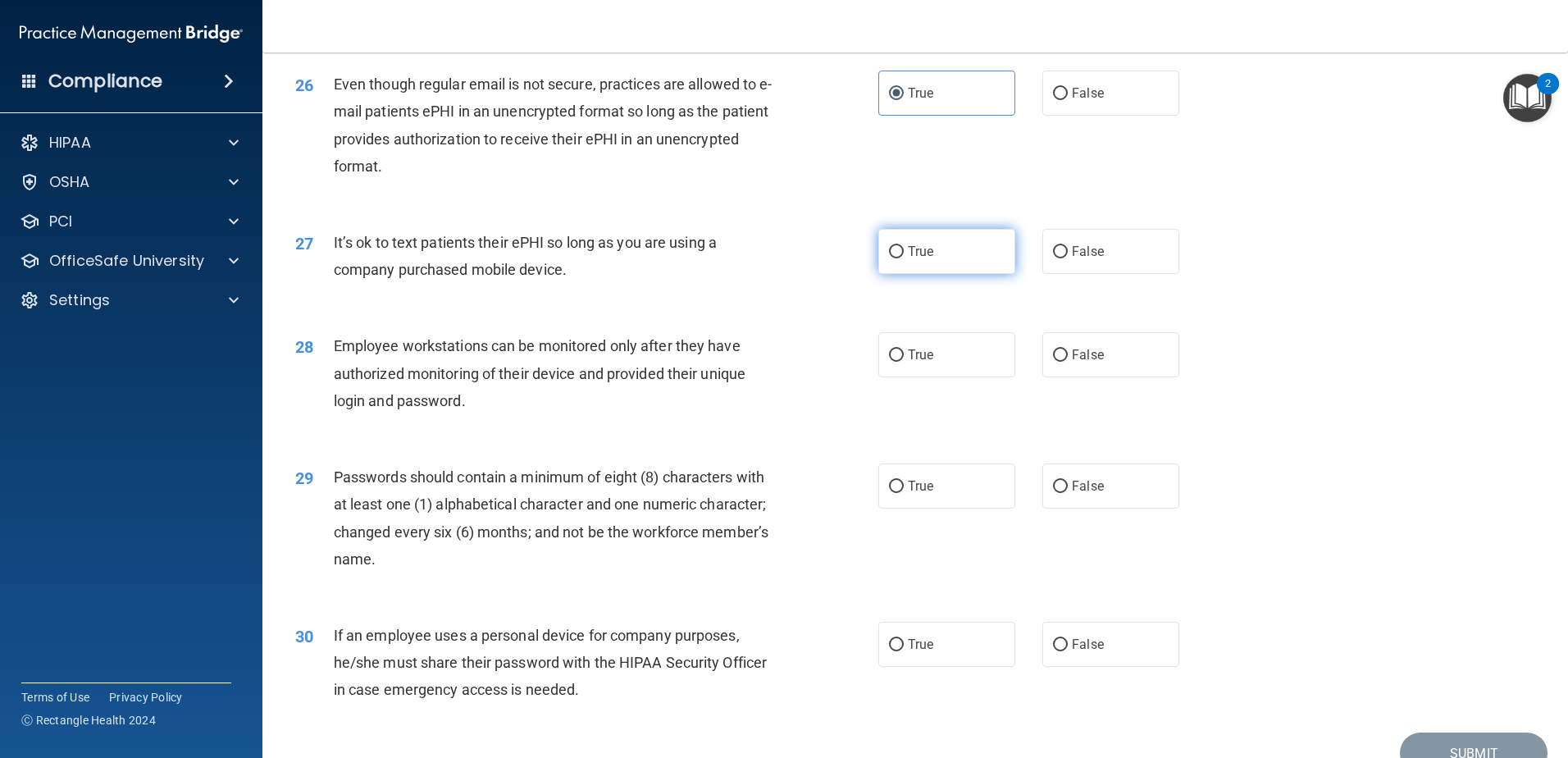
scroll to position [3281, 0]
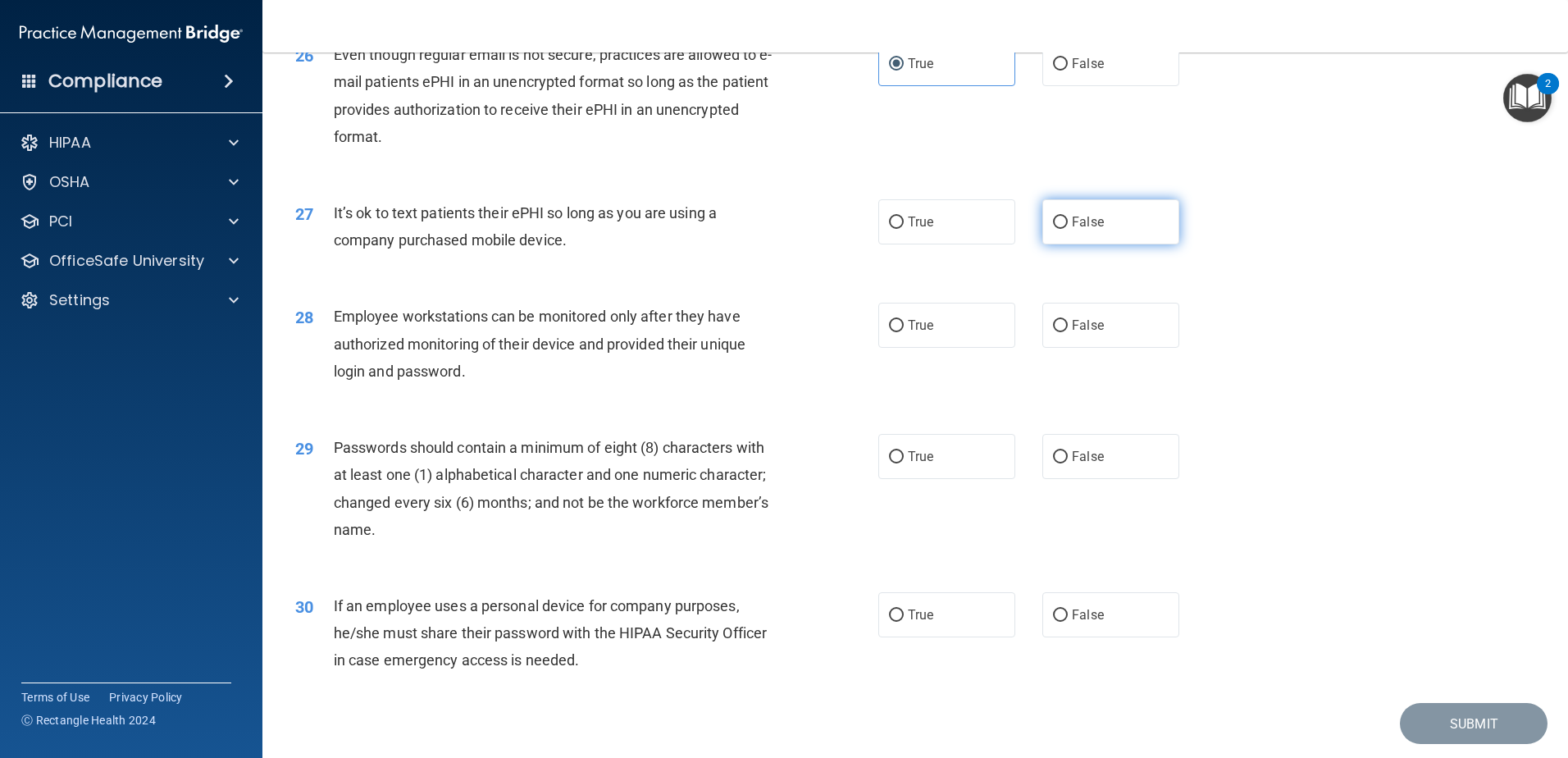
click at [1074, 230] on span "False" at bounding box center [1088, 222] width 32 height 15
click at [1068, 229] on input "False" at bounding box center [1060, 223] width 14 height 13
radio input "true"
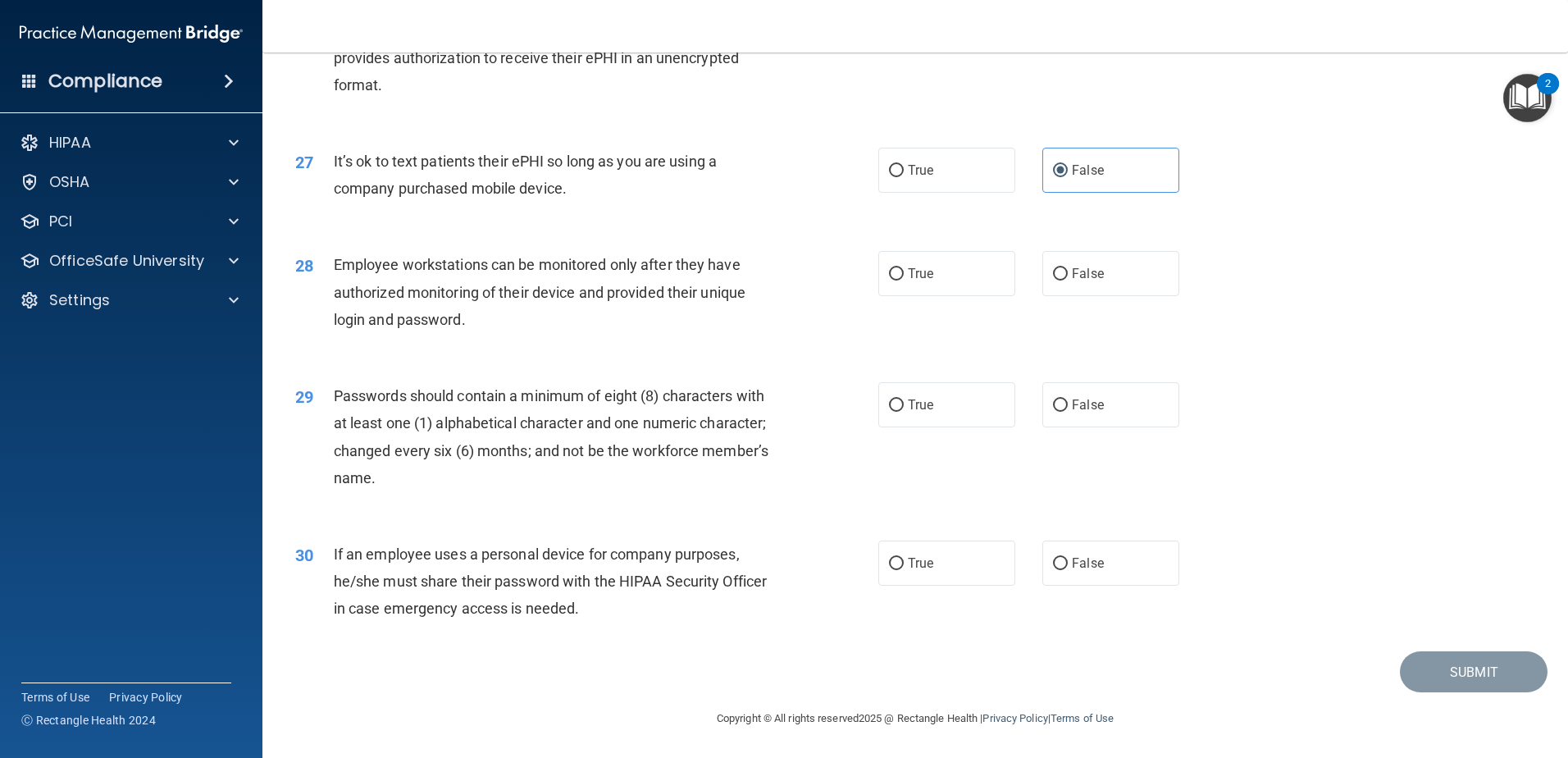
scroll to position [3360, 0]
click at [1076, 278] on span "False" at bounding box center [1088, 274] width 32 height 15
click at [1068, 278] on input "False" at bounding box center [1060, 274] width 14 height 13
radio input "true"
click at [958, 417] on label "True" at bounding box center [947, 404] width 137 height 45
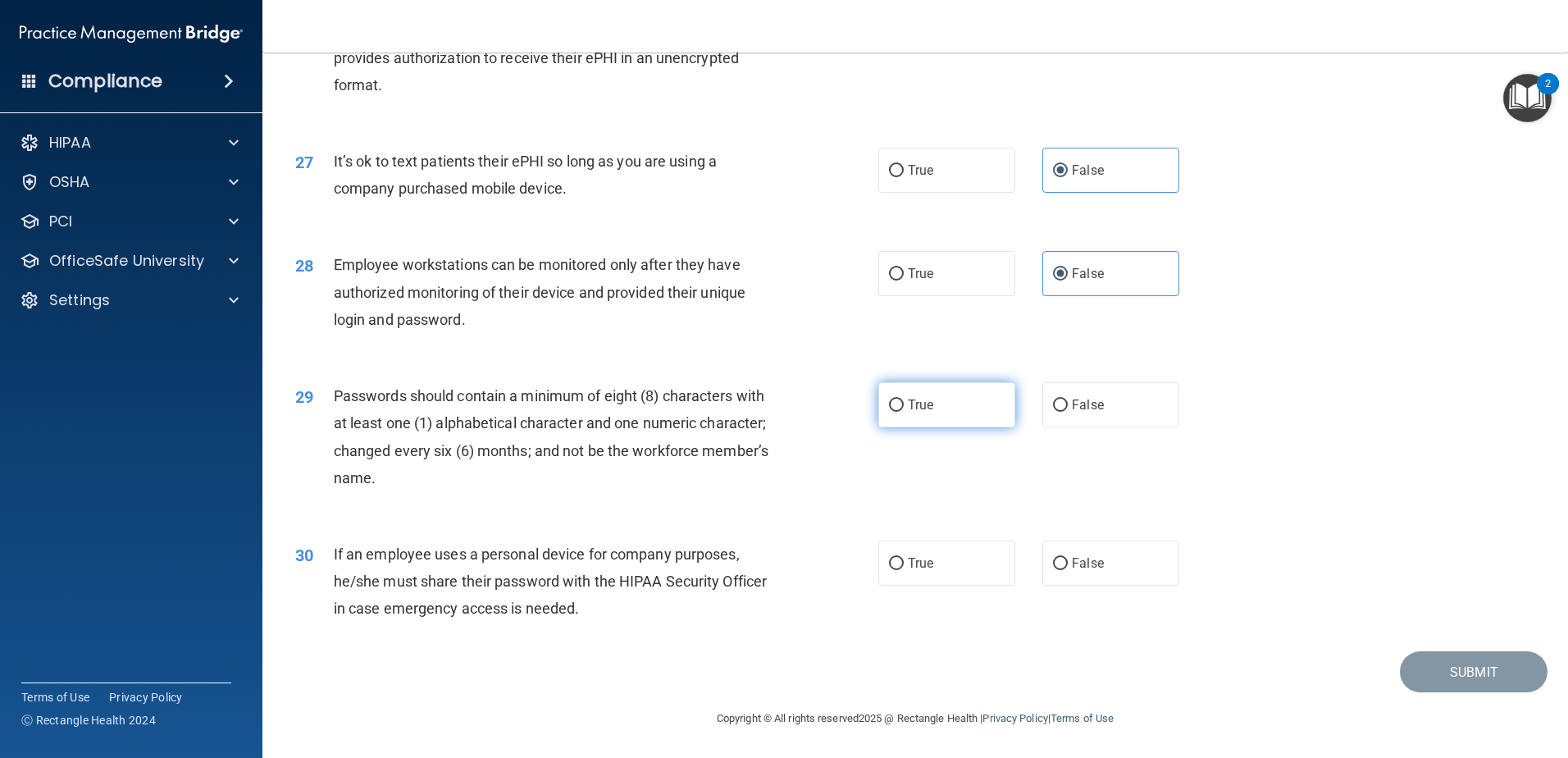
click at [903, 412] on input "True" at bounding box center [896, 406] width 14 height 13
radio input "true"
click at [1085, 562] on span "False" at bounding box center [1088, 563] width 32 height 15
click at [1068, 562] on input "False" at bounding box center [1060, 564] width 14 height 13
radio input "true"
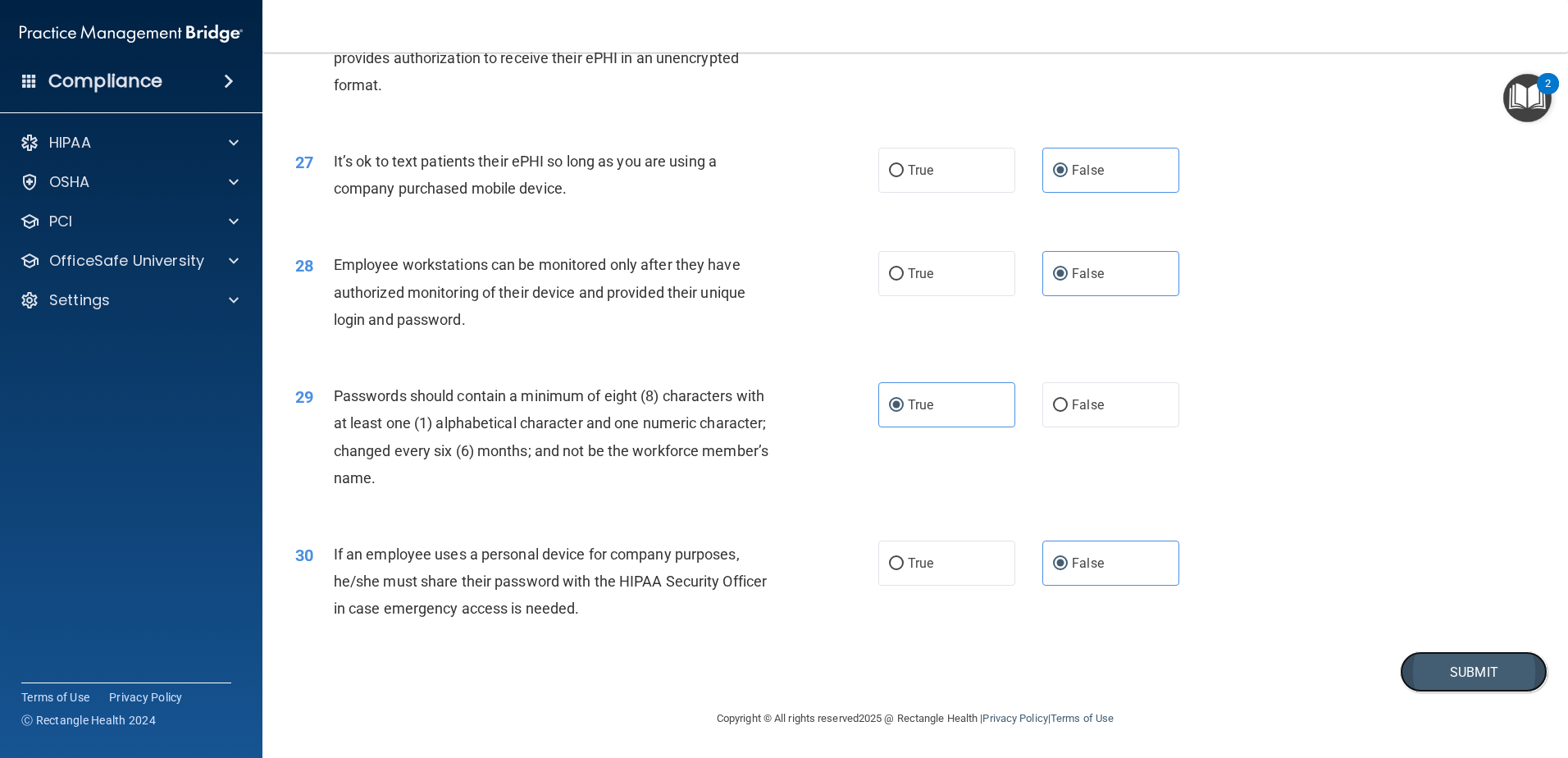
click at [1422, 669] on button "Submit" at bounding box center [1473, 672] width 147 height 41
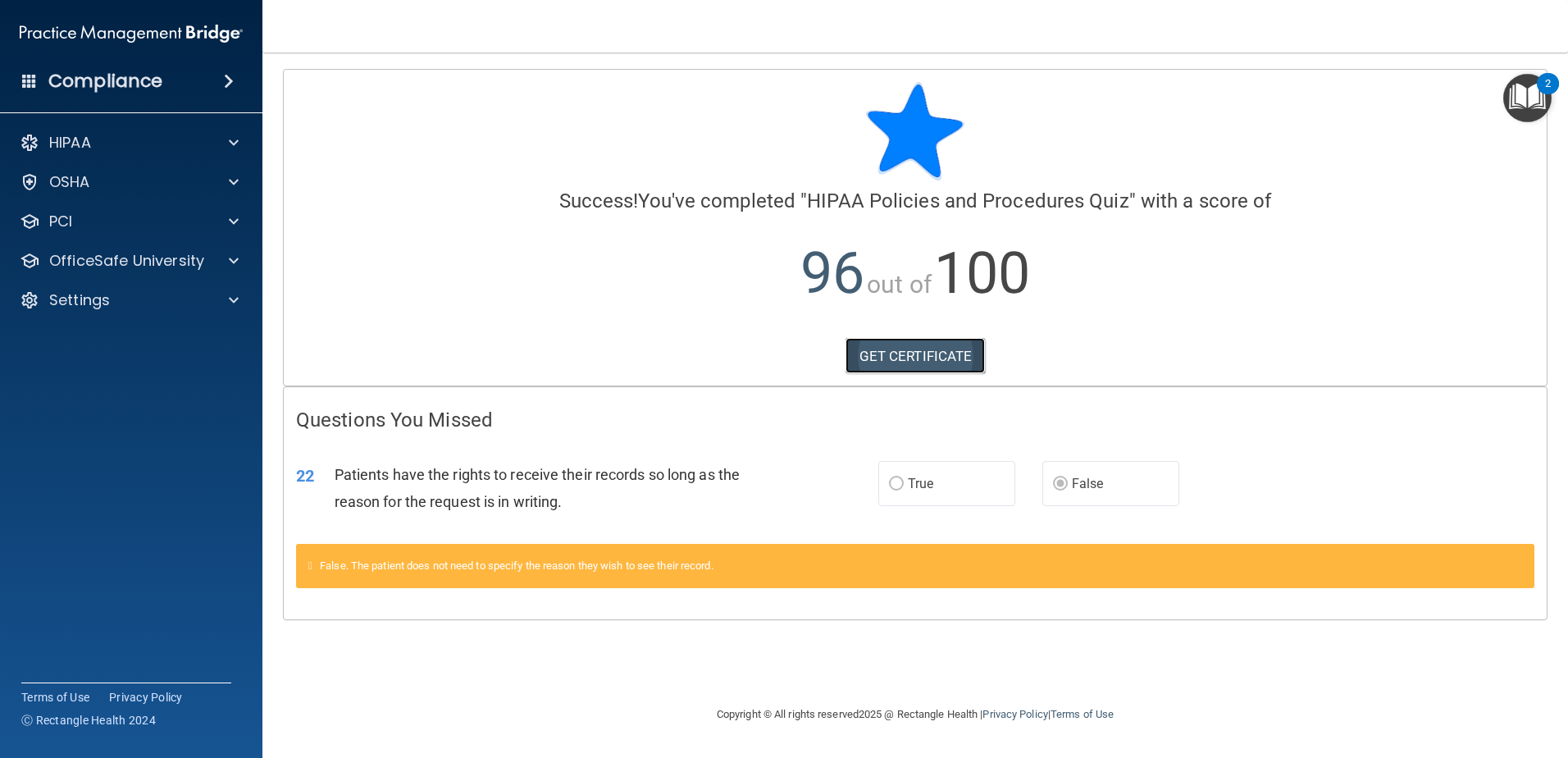
click at [927, 363] on link "GET CERTIFICATE" at bounding box center [916, 356] width 141 height 36
click at [227, 257] on div at bounding box center [231, 260] width 41 height 19
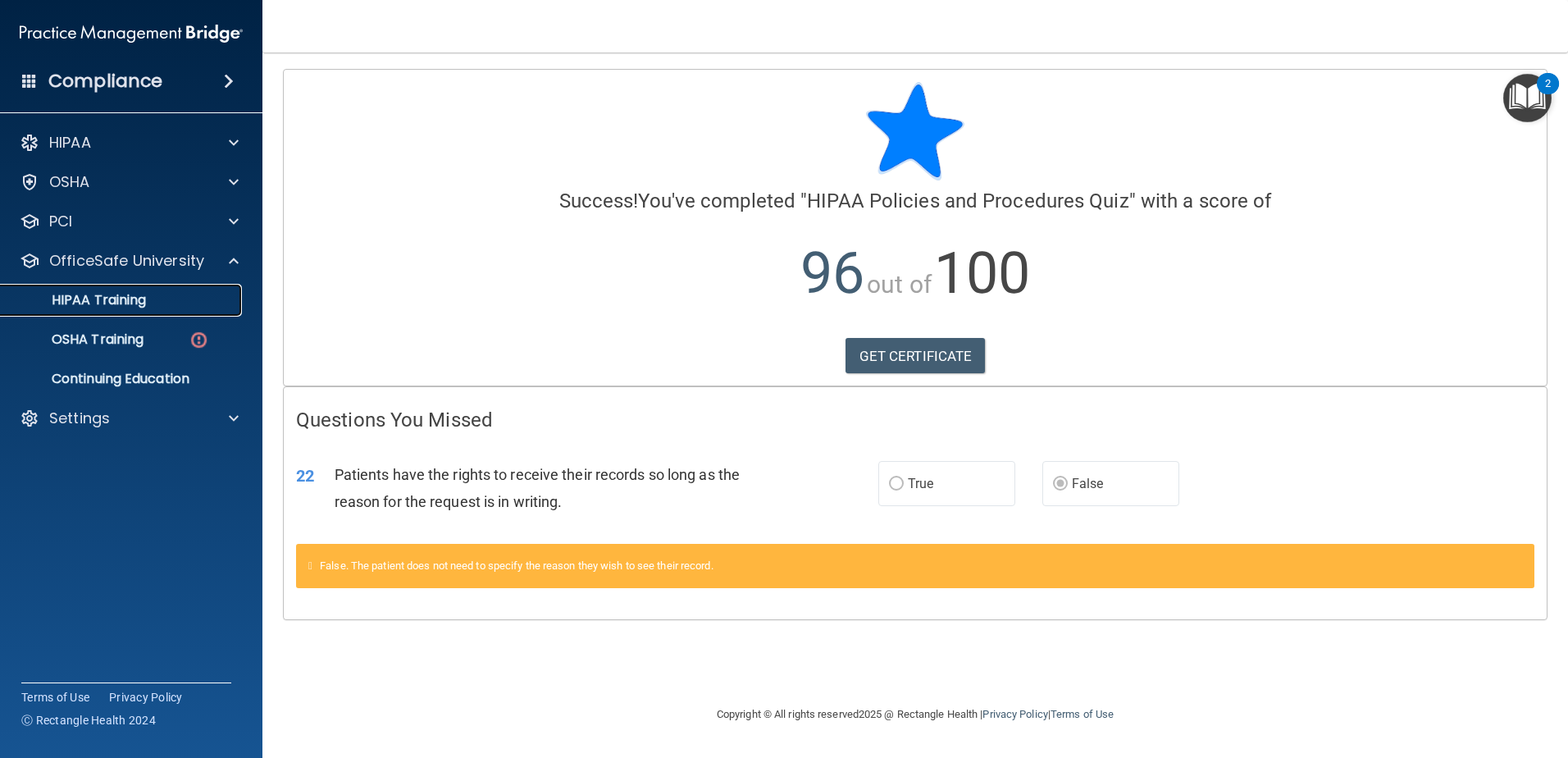
click at [160, 303] on div "HIPAA Training" at bounding box center [123, 300] width 224 height 16
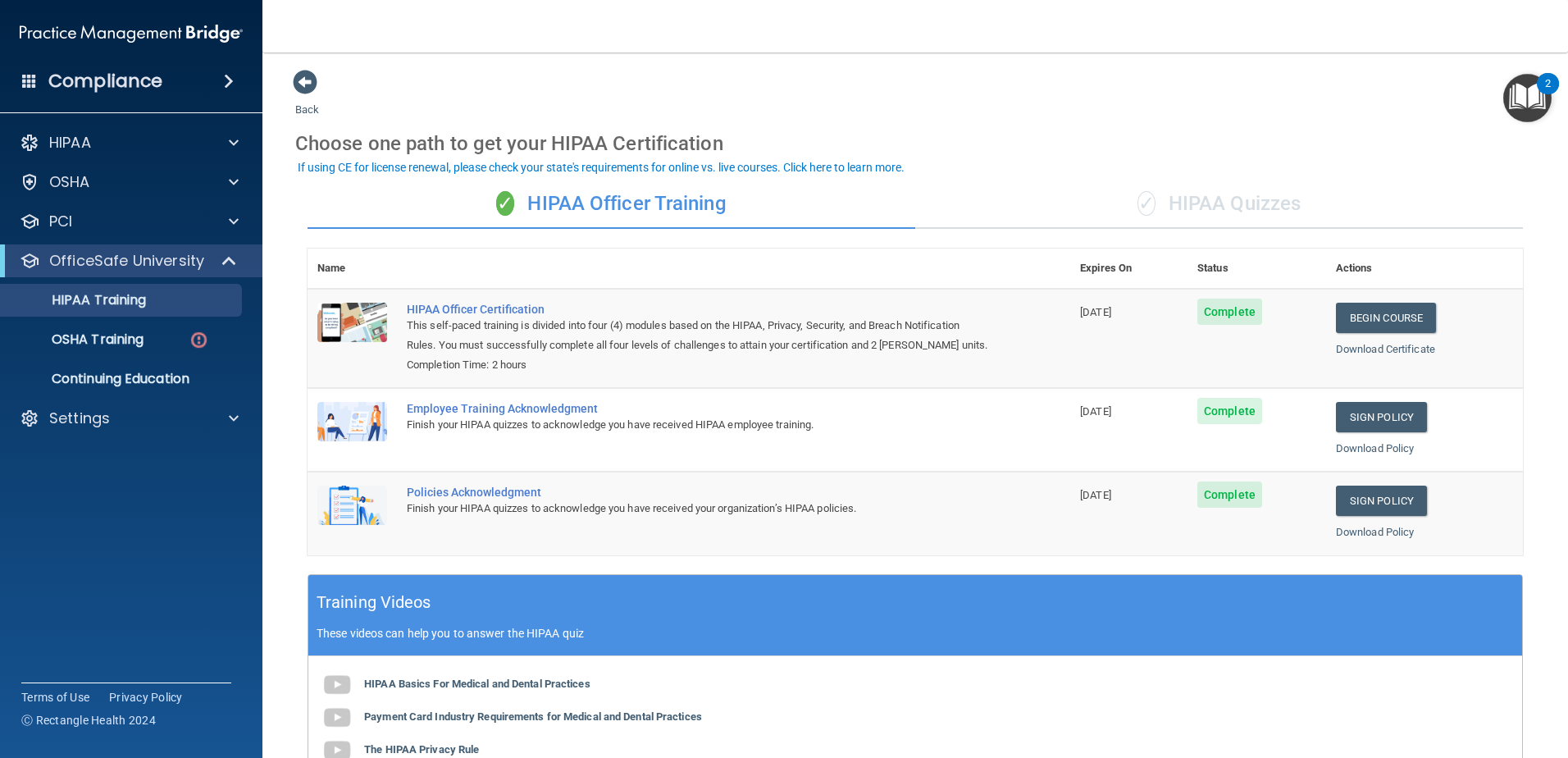
click at [1228, 198] on div "✓ HIPAA Quizzes" at bounding box center [1219, 204] width 608 height 49
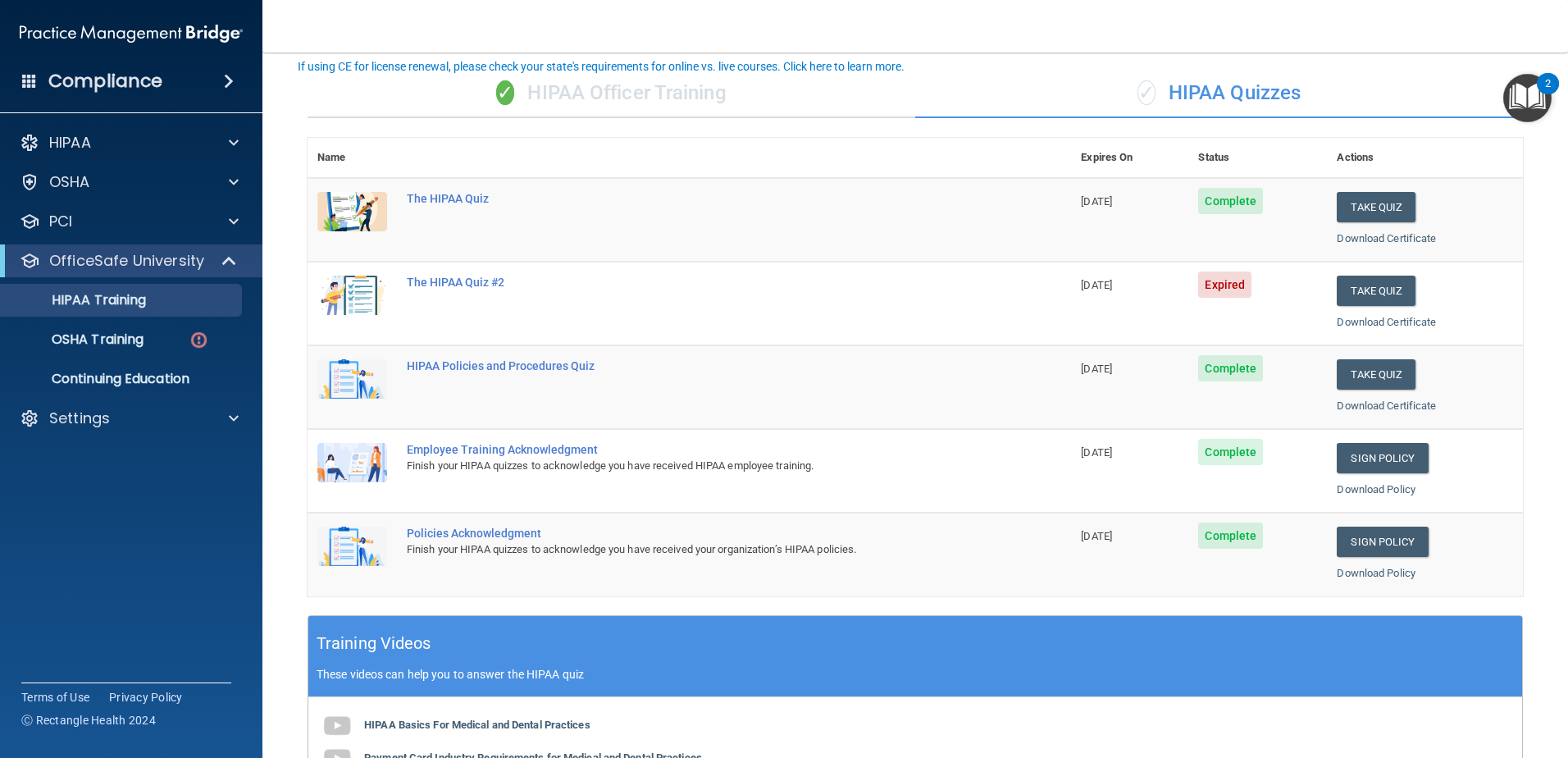
scroll to position [82, 0]
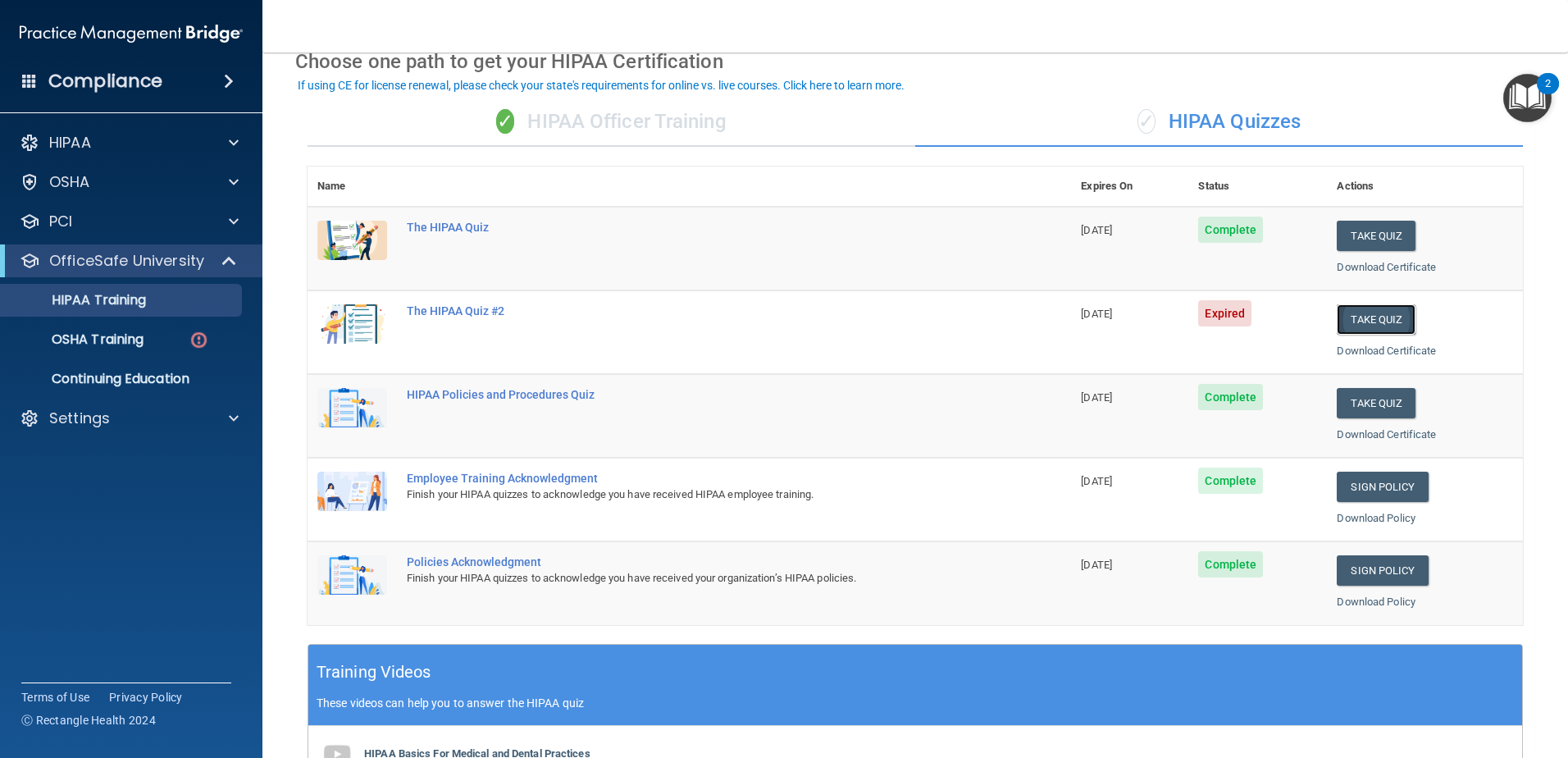
click at [1378, 320] on button "Take Quiz" at bounding box center [1376, 319] width 79 height 30
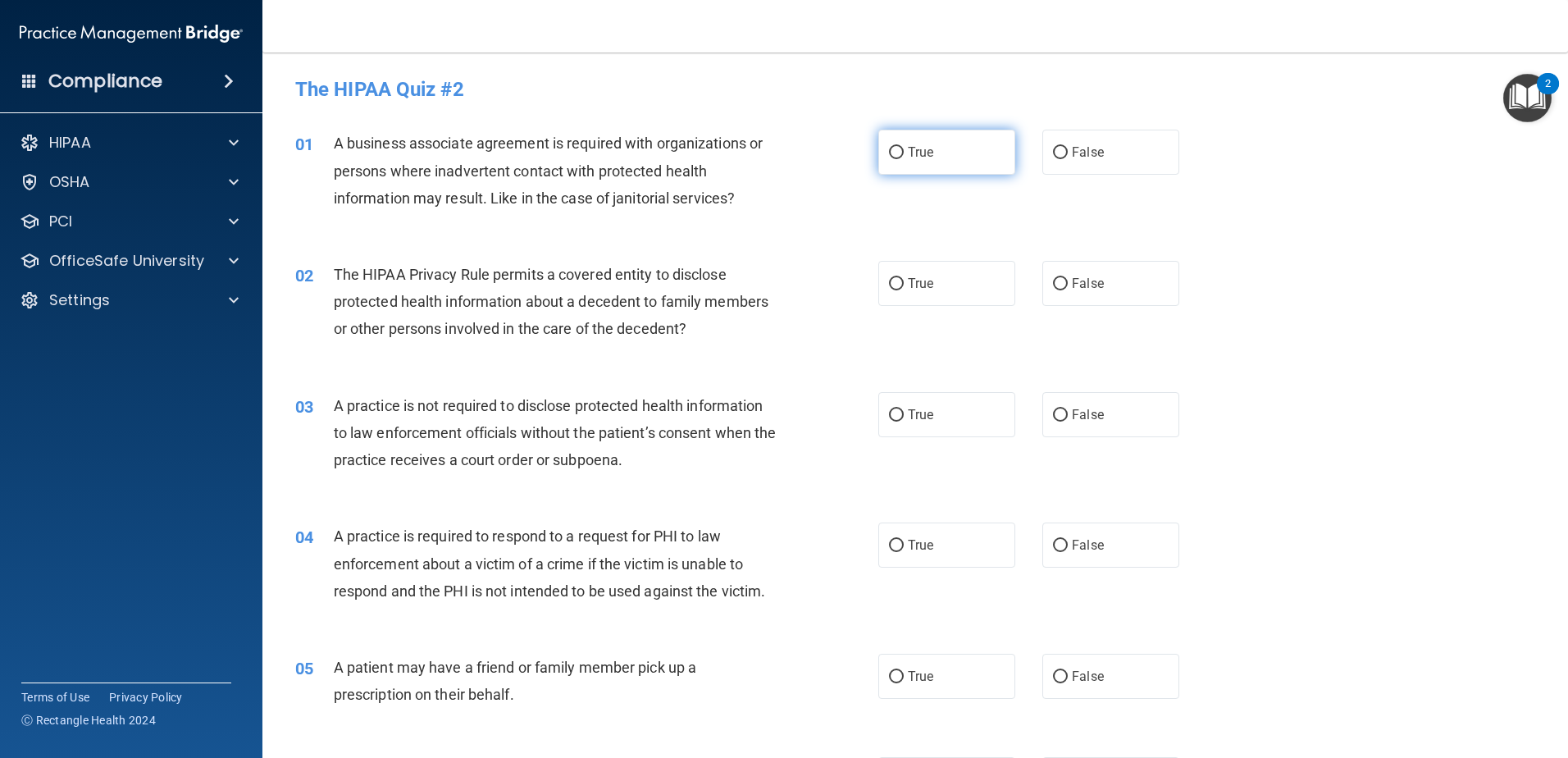
click at [916, 156] on span "True" at bounding box center [920, 152] width 25 height 15
click at [903, 156] on input "True" at bounding box center [896, 152] width 14 height 13
radio input "true"
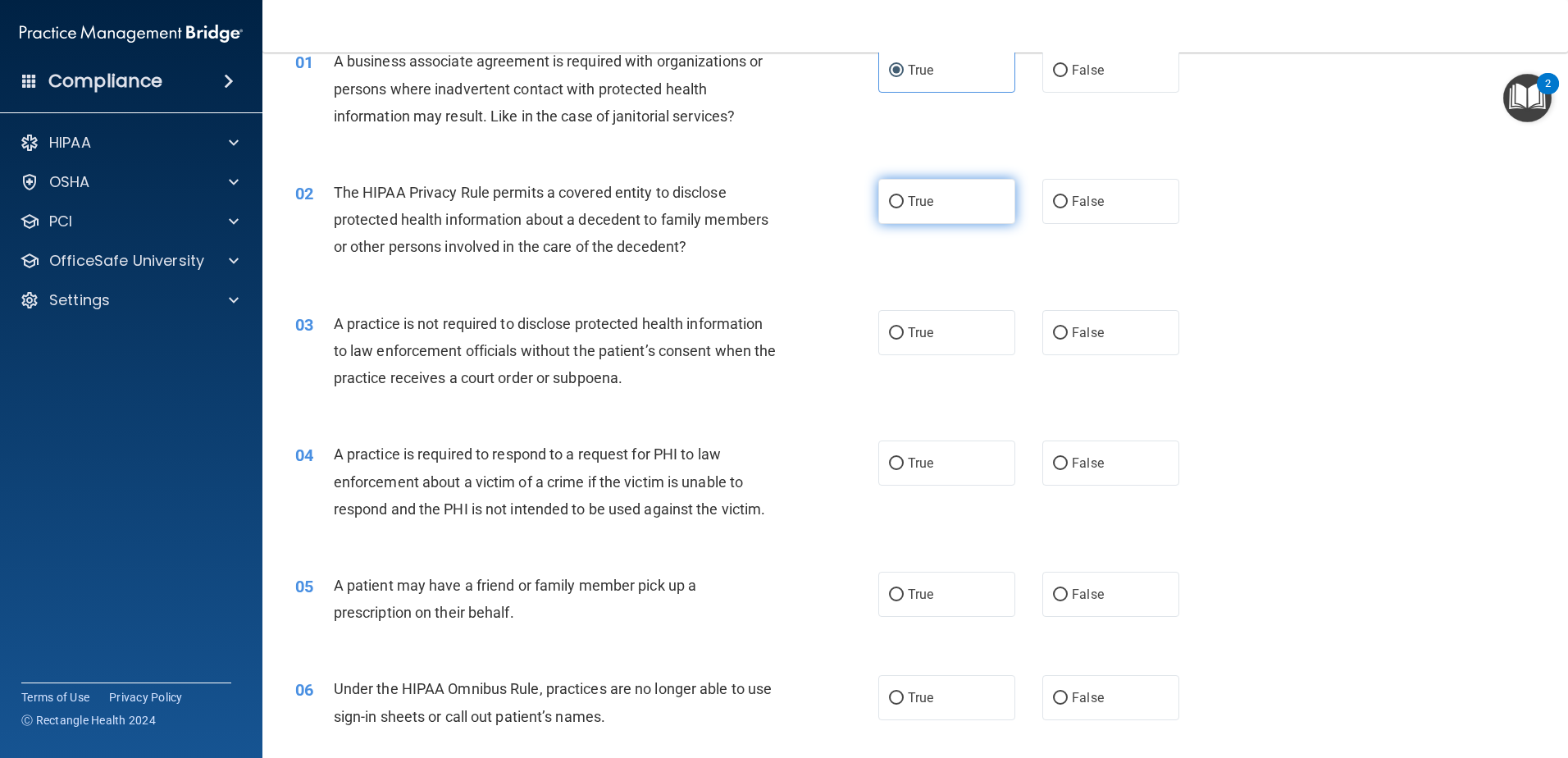
click at [894, 202] on input "True" at bounding box center [896, 202] width 14 height 13
radio input "true"
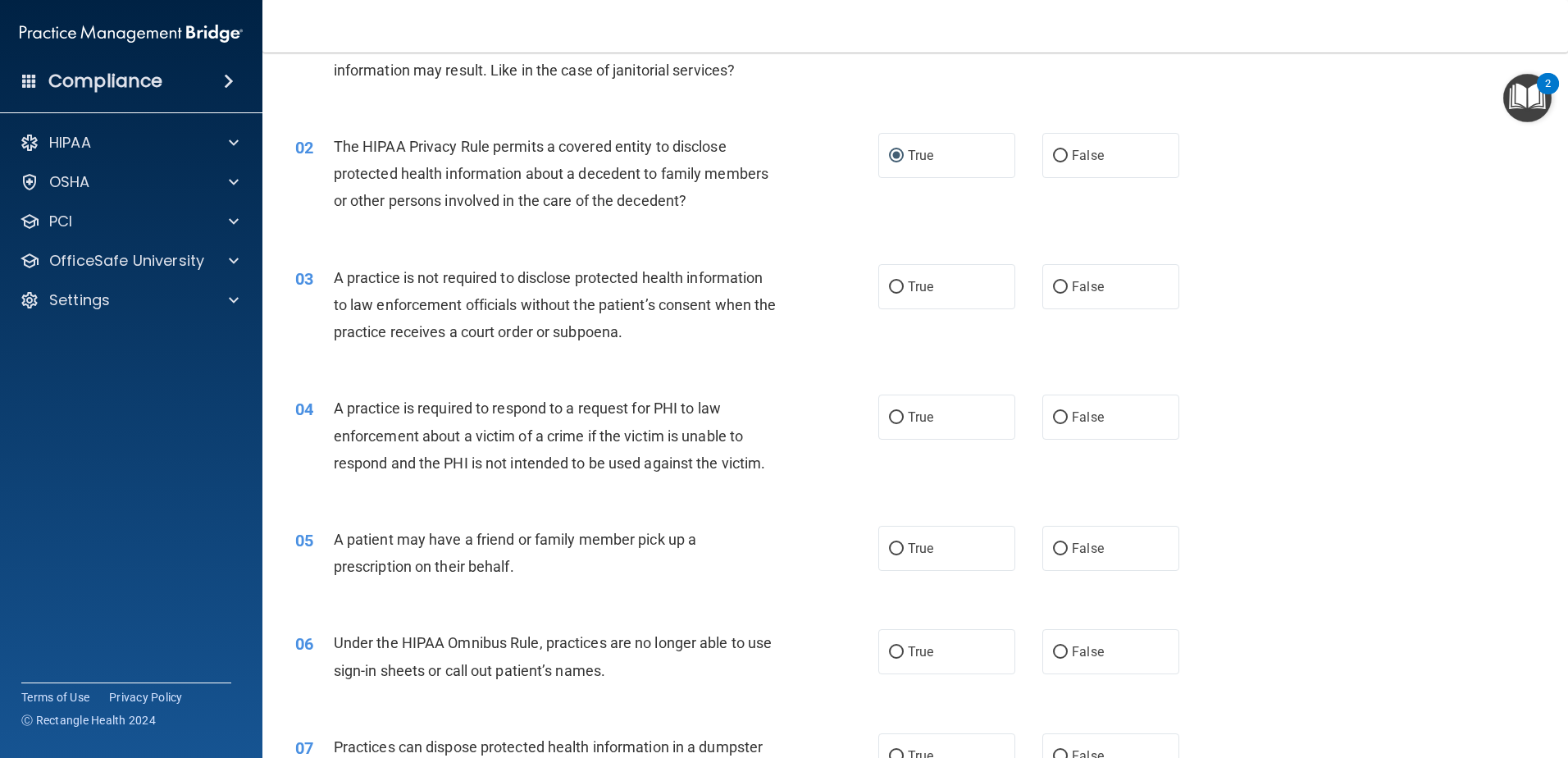
scroll to position [164, 0]
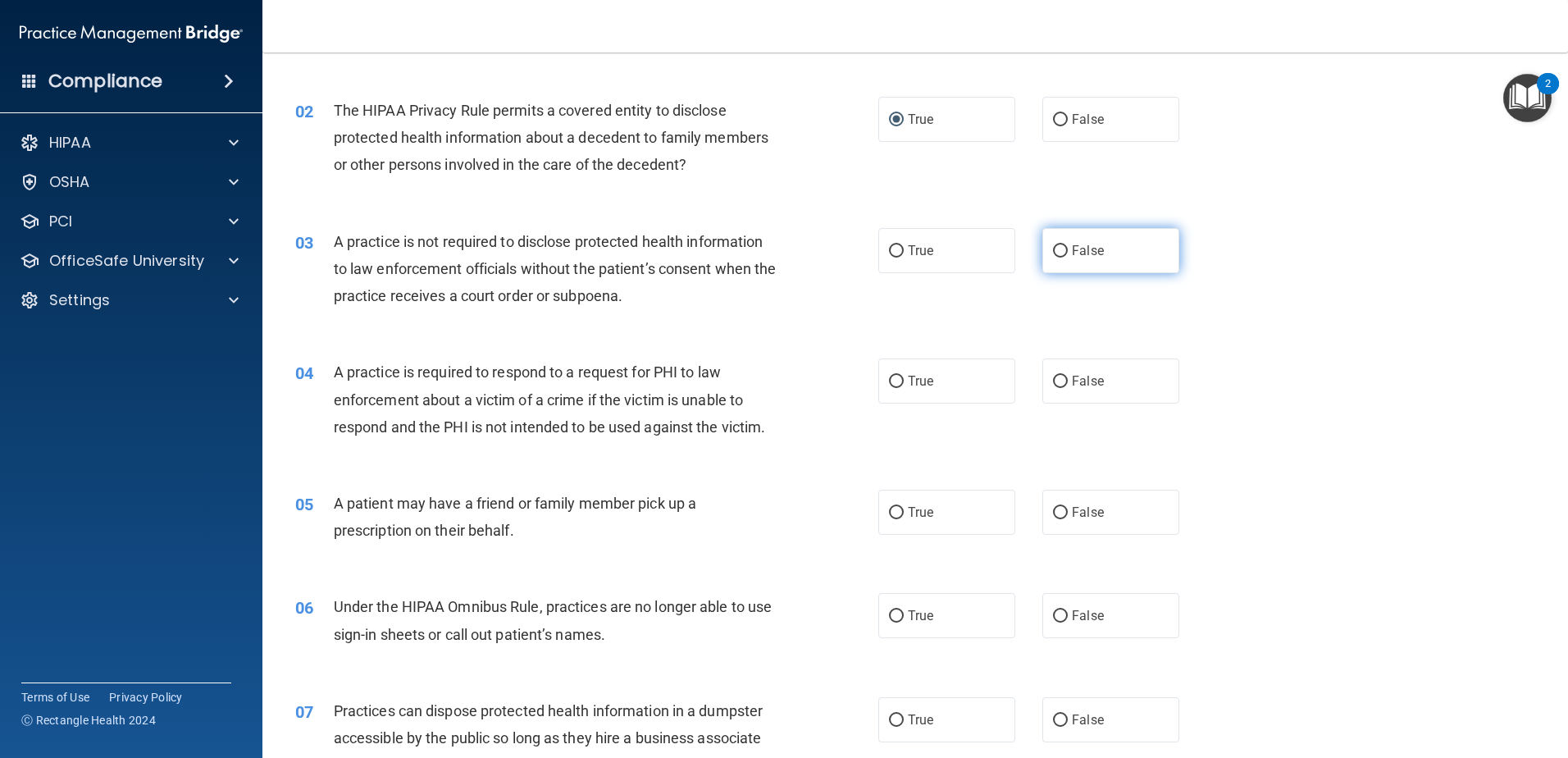
click at [1116, 252] on label "False" at bounding box center [1111, 250] width 137 height 45
click at [1068, 252] on input "False" at bounding box center [1060, 252] width 14 height 13
radio input "true"
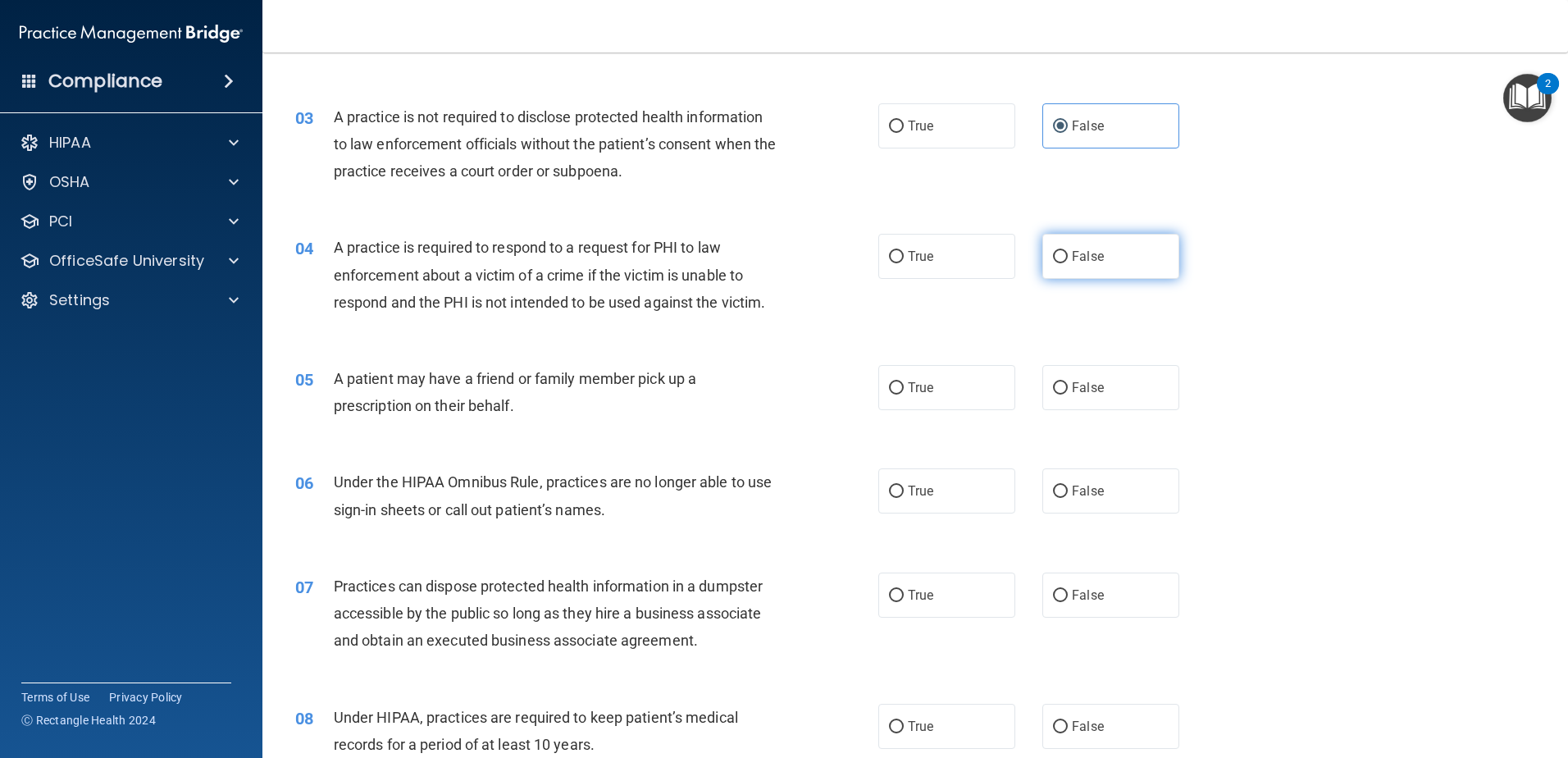
scroll to position [328, 0]
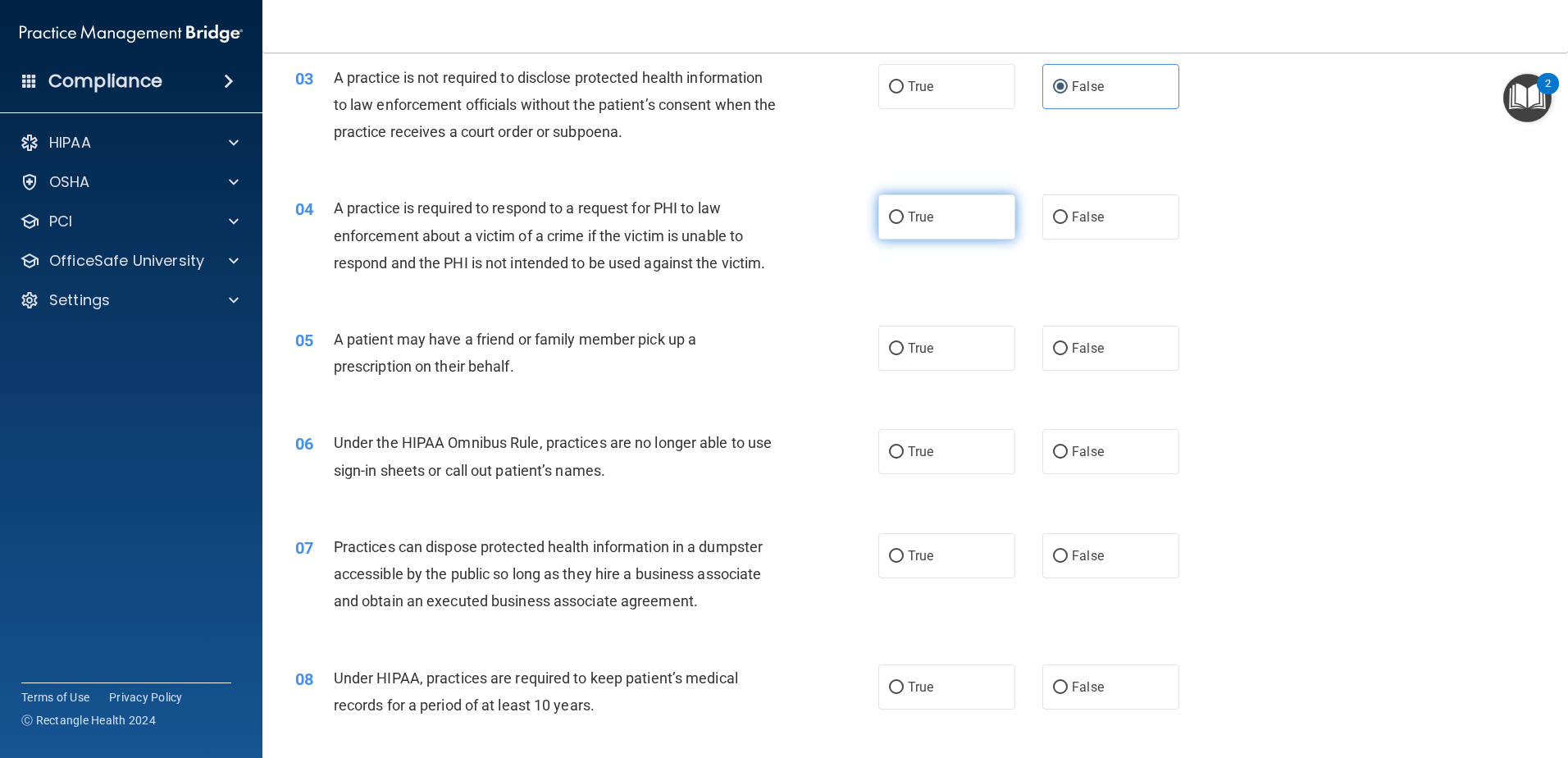
click at [924, 217] on span "True" at bounding box center [920, 217] width 25 height 15
click at [903, 217] on input "True" at bounding box center [896, 218] width 14 height 13
radio input "true"
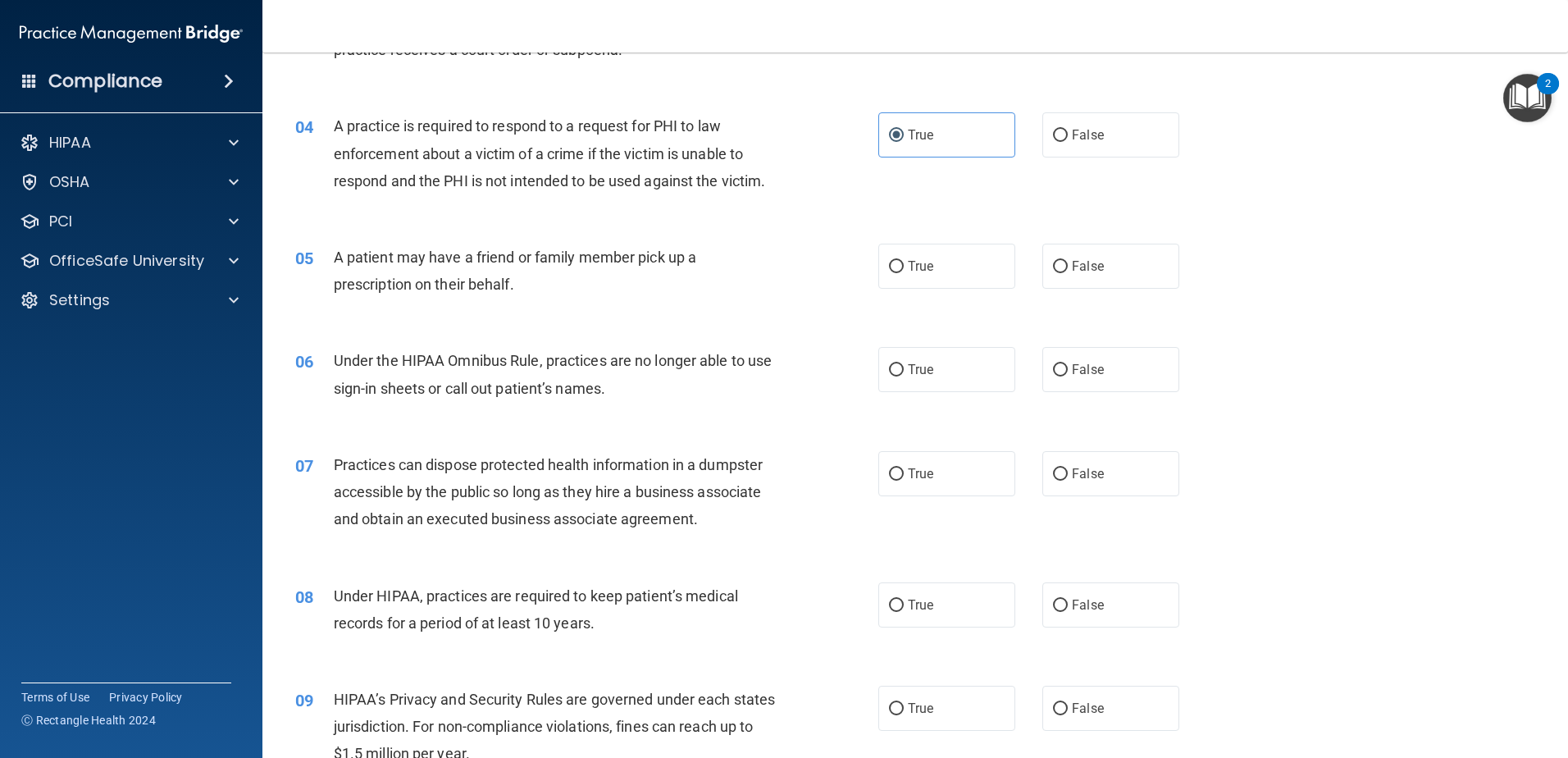
scroll to position [492, 0]
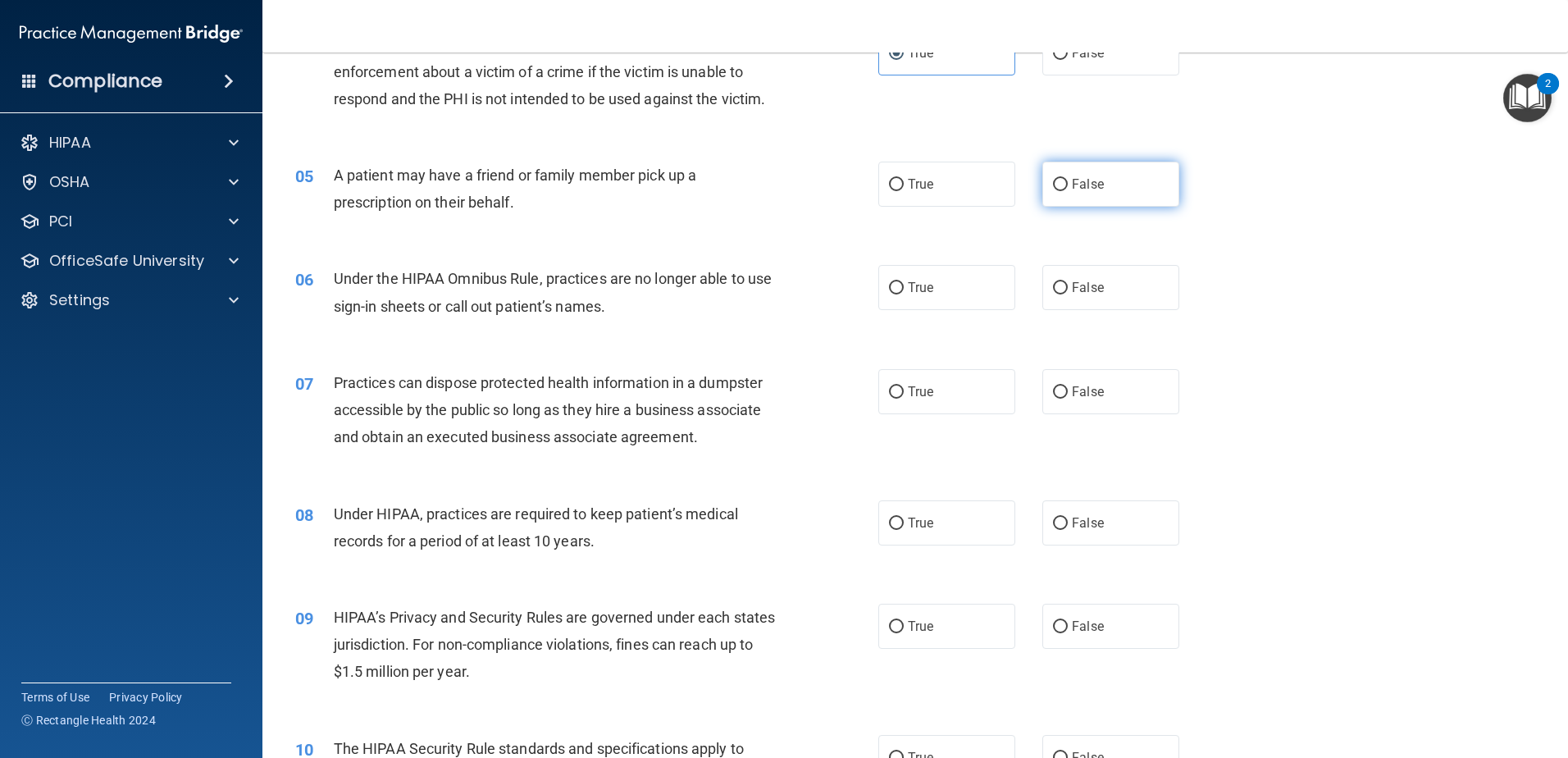
click at [1075, 198] on label "False" at bounding box center [1111, 184] width 137 height 45
click at [1068, 191] on input "False" at bounding box center [1060, 185] width 14 height 13
radio input "true"
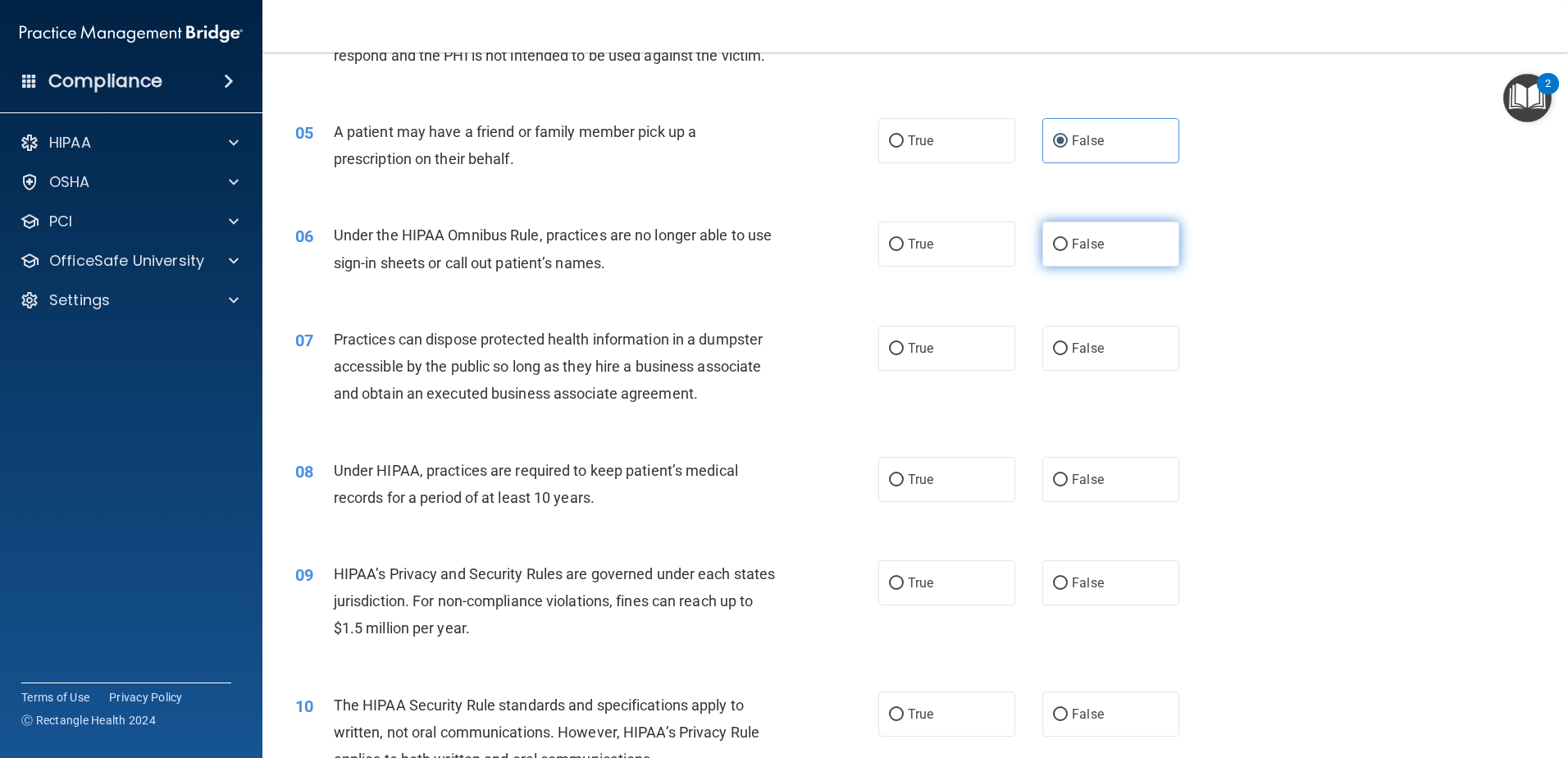
scroll to position [574, 0]
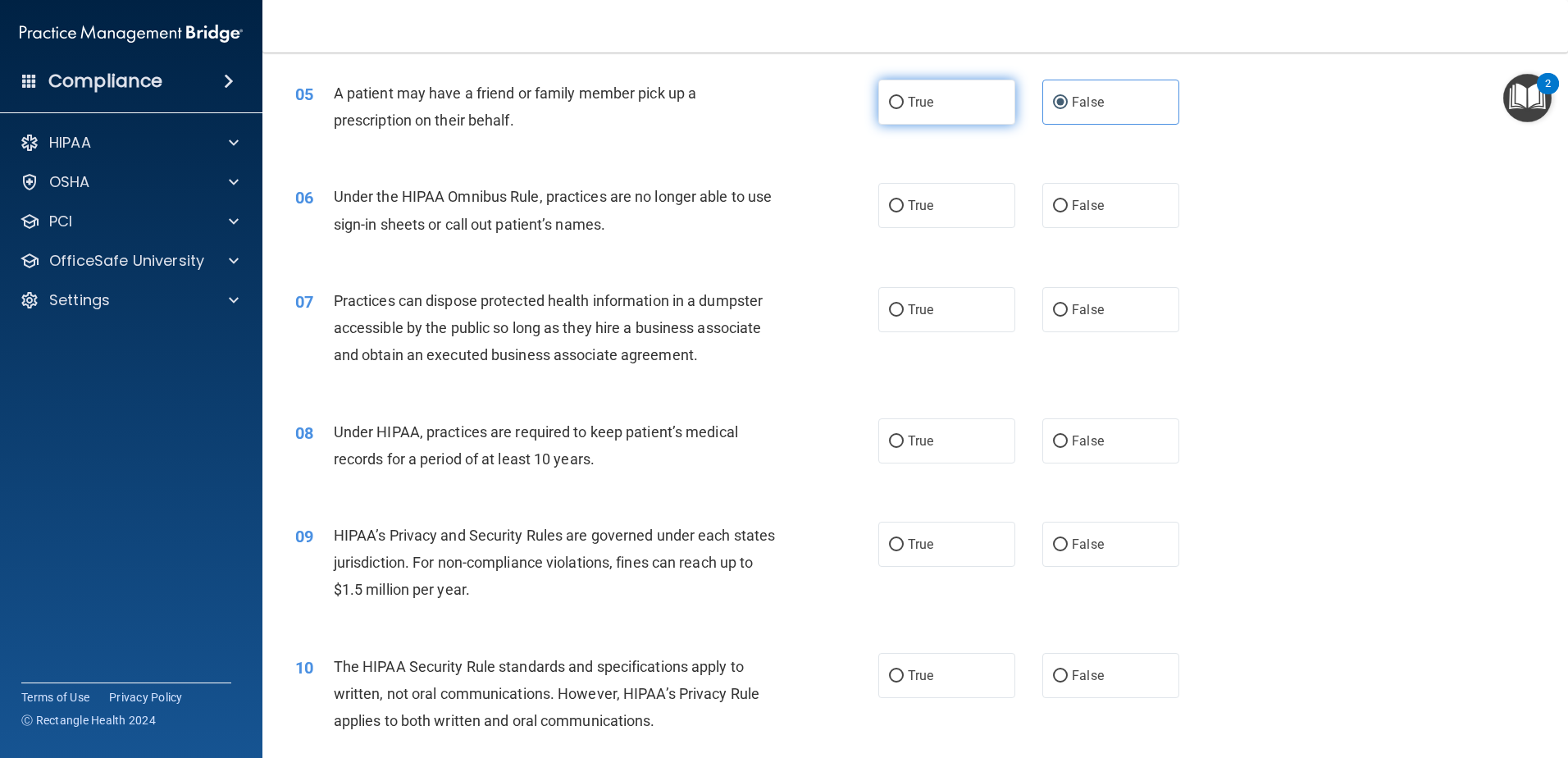
click at [954, 108] on label "True" at bounding box center [947, 102] width 137 height 45
click at [903, 108] on input "True" at bounding box center [896, 102] width 14 height 13
radio input "true"
radio input "false"
click at [1112, 213] on label "False" at bounding box center [1111, 205] width 137 height 45
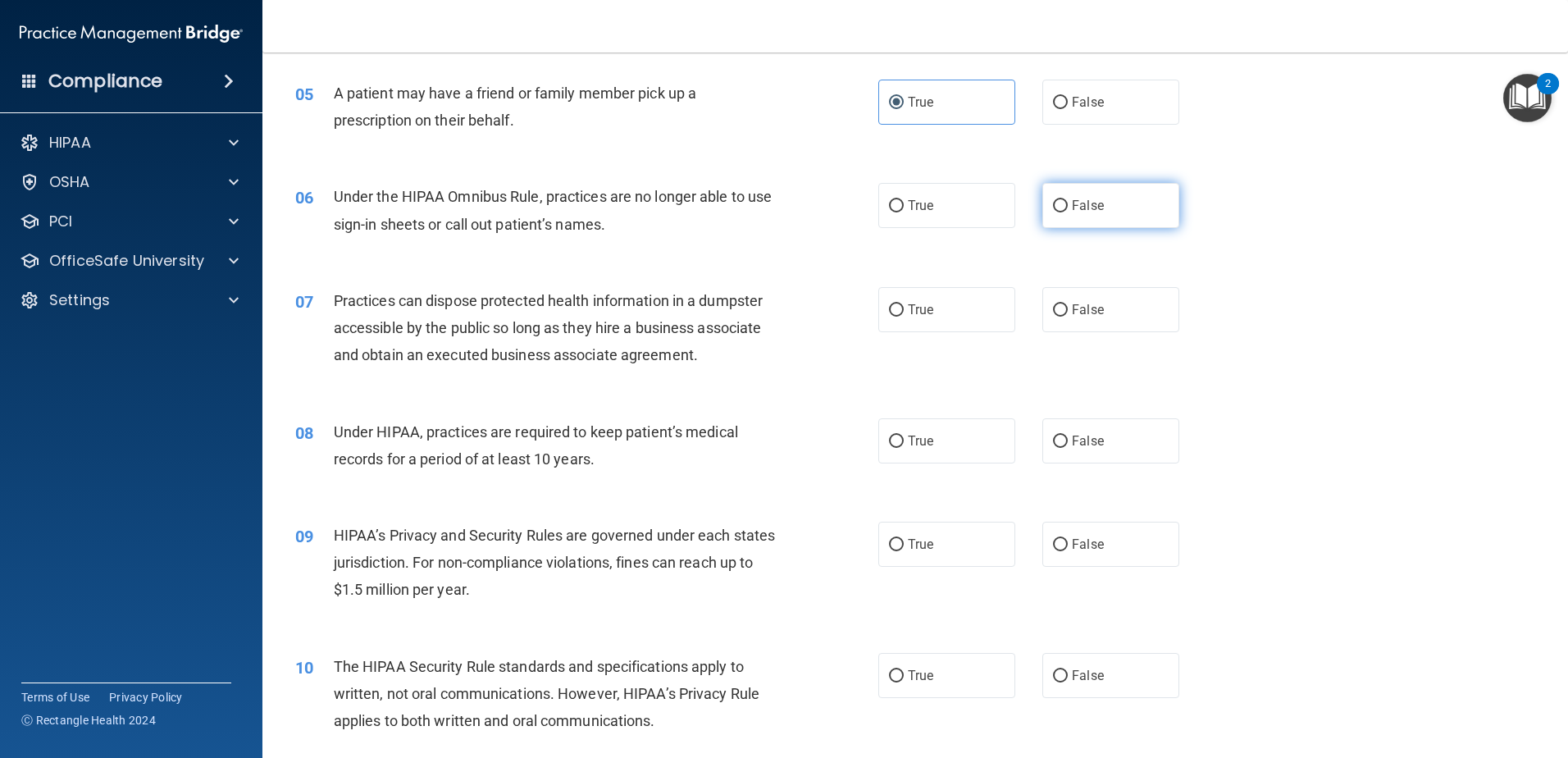
click at [1068, 213] on input "False" at bounding box center [1060, 206] width 14 height 13
radio input "true"
click at [1057, 315] on input "False" at bounding box center [1060, 310] width 14 height 13
radio input "true"
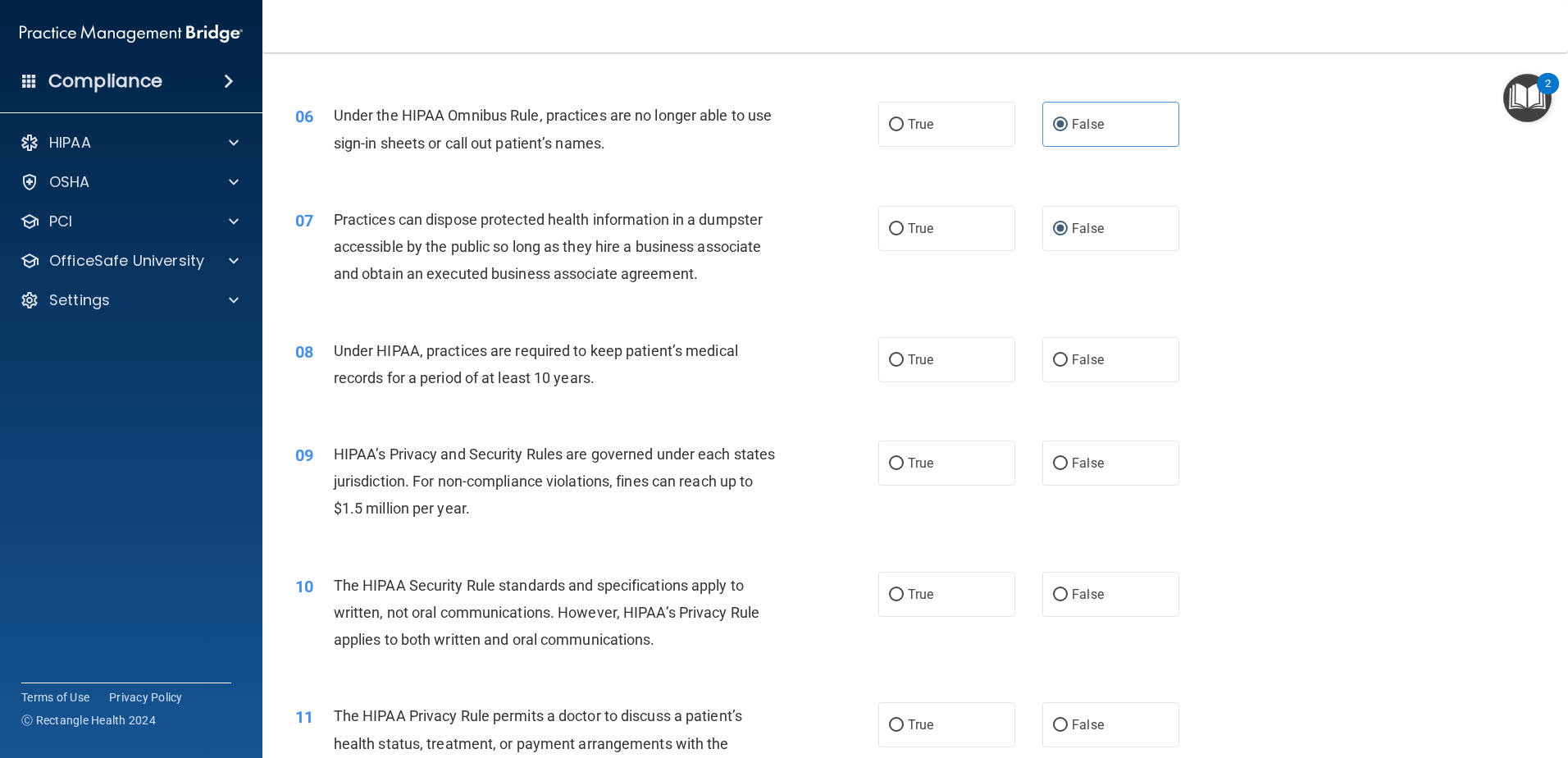
scroll to position [656, 0]
click at [1060, 366] on label "False" at bounding box center [1111, 358] width 137 height 45
click at [1060, 366] on input "False" at bounding box center [1060, 359] width 14 height 13
radio input "true"
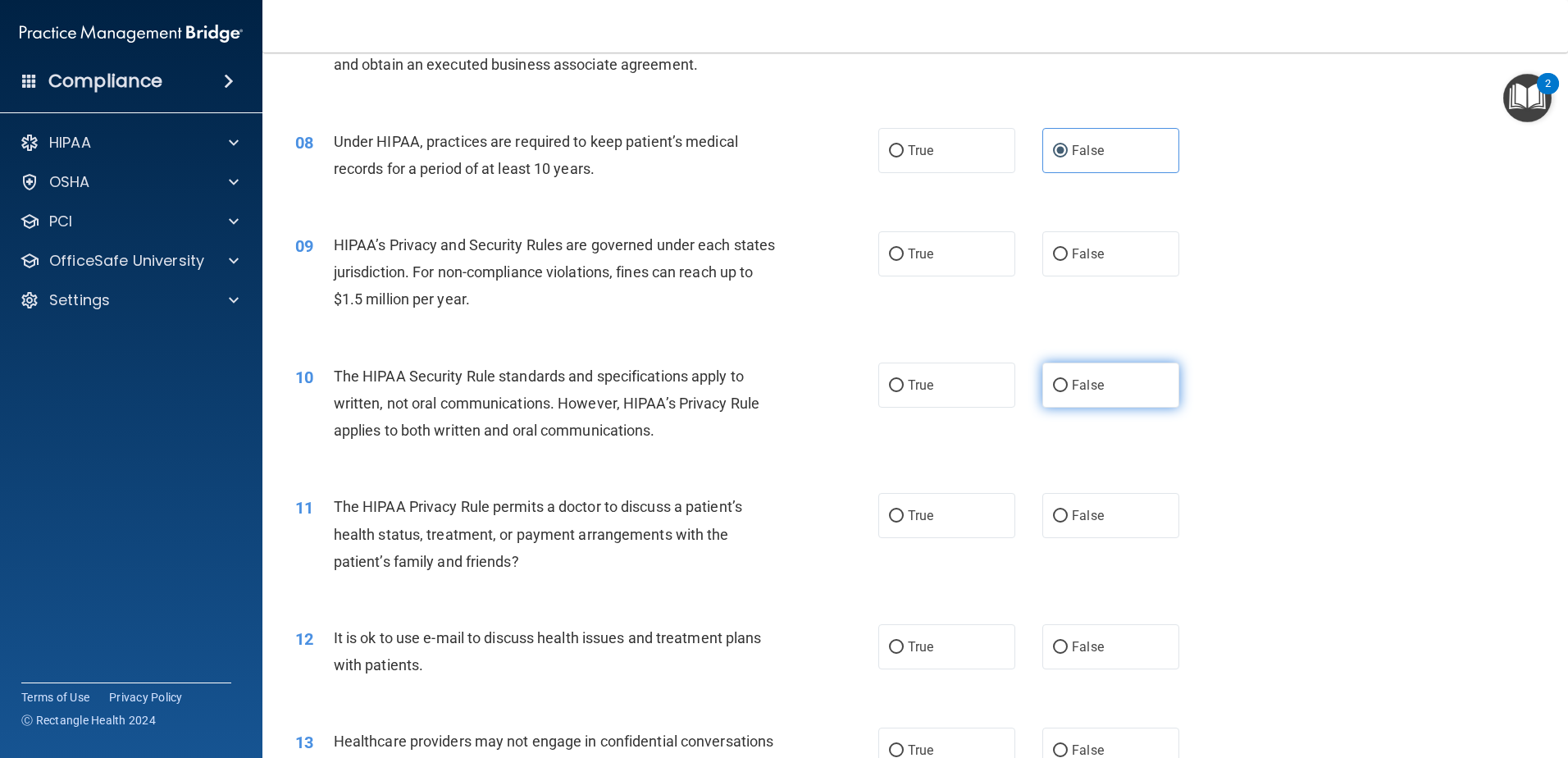
scroll to position [984, 0]
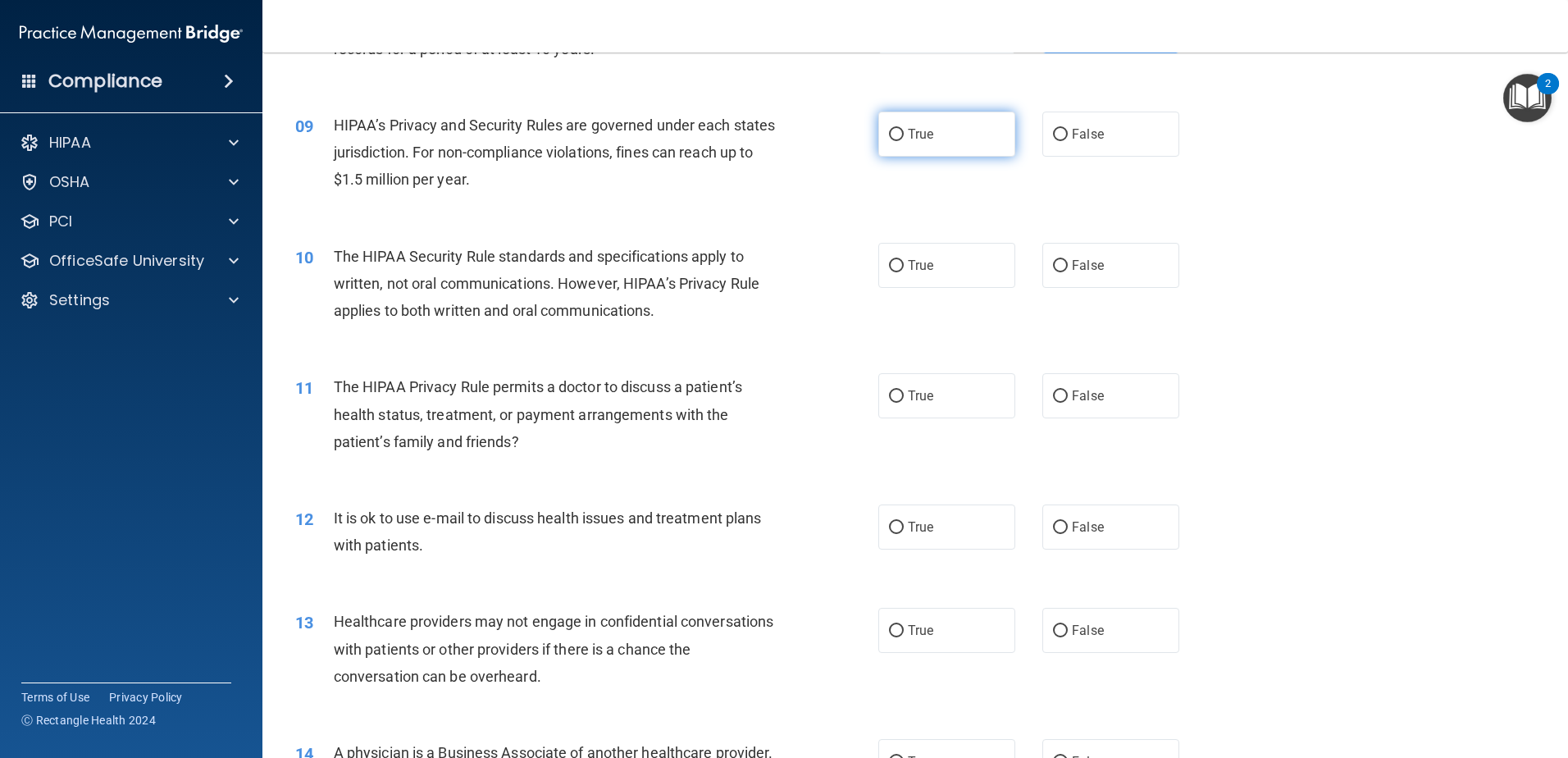
click at [909, 146] on label "True" at bounding box center [947, 134] width 137 height 45
click at [903, 141] on input "True" at bounding box center [896, 135] width 14 height 13
radio input "true"
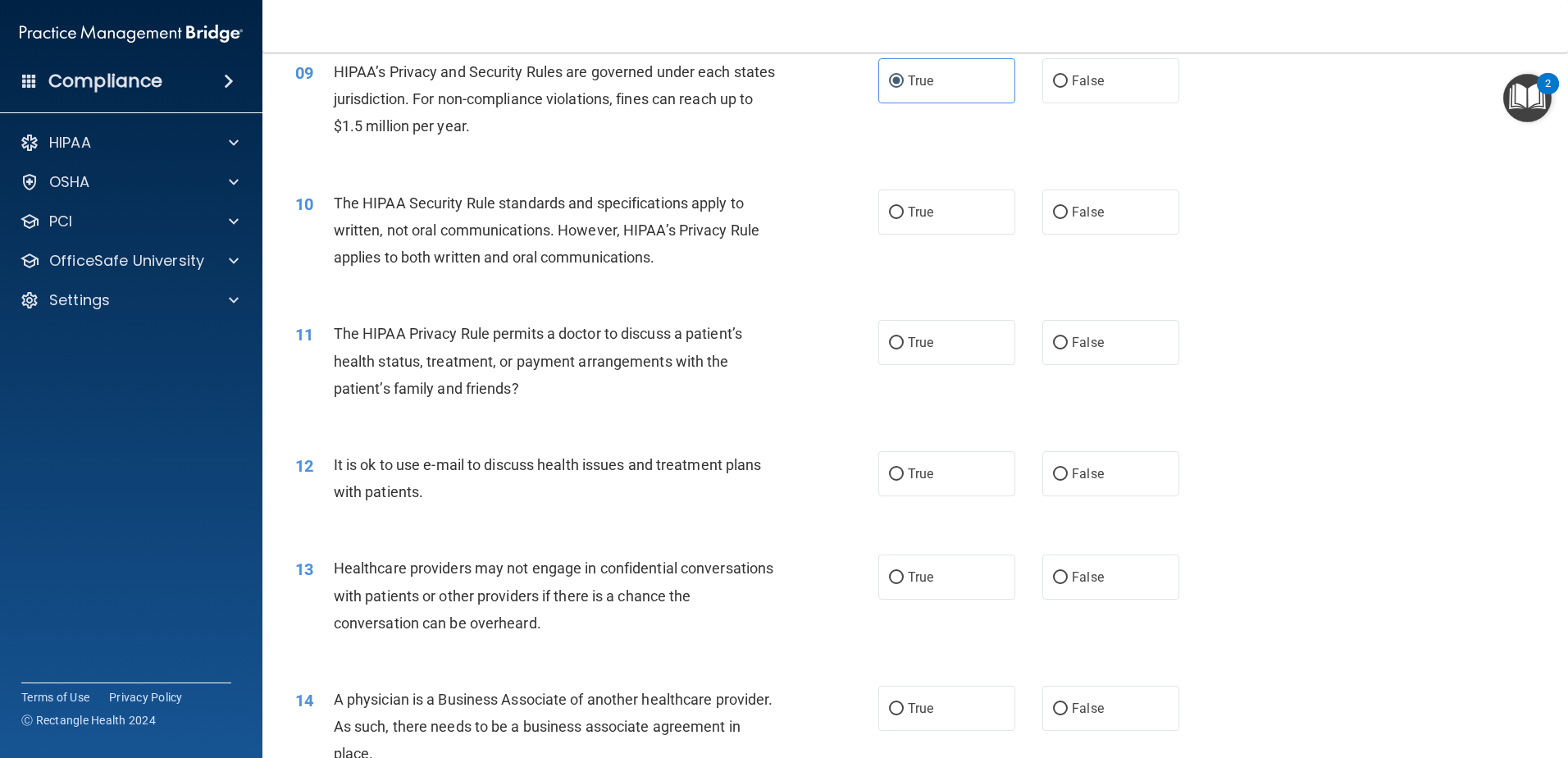
scroll to position [1066, 0]
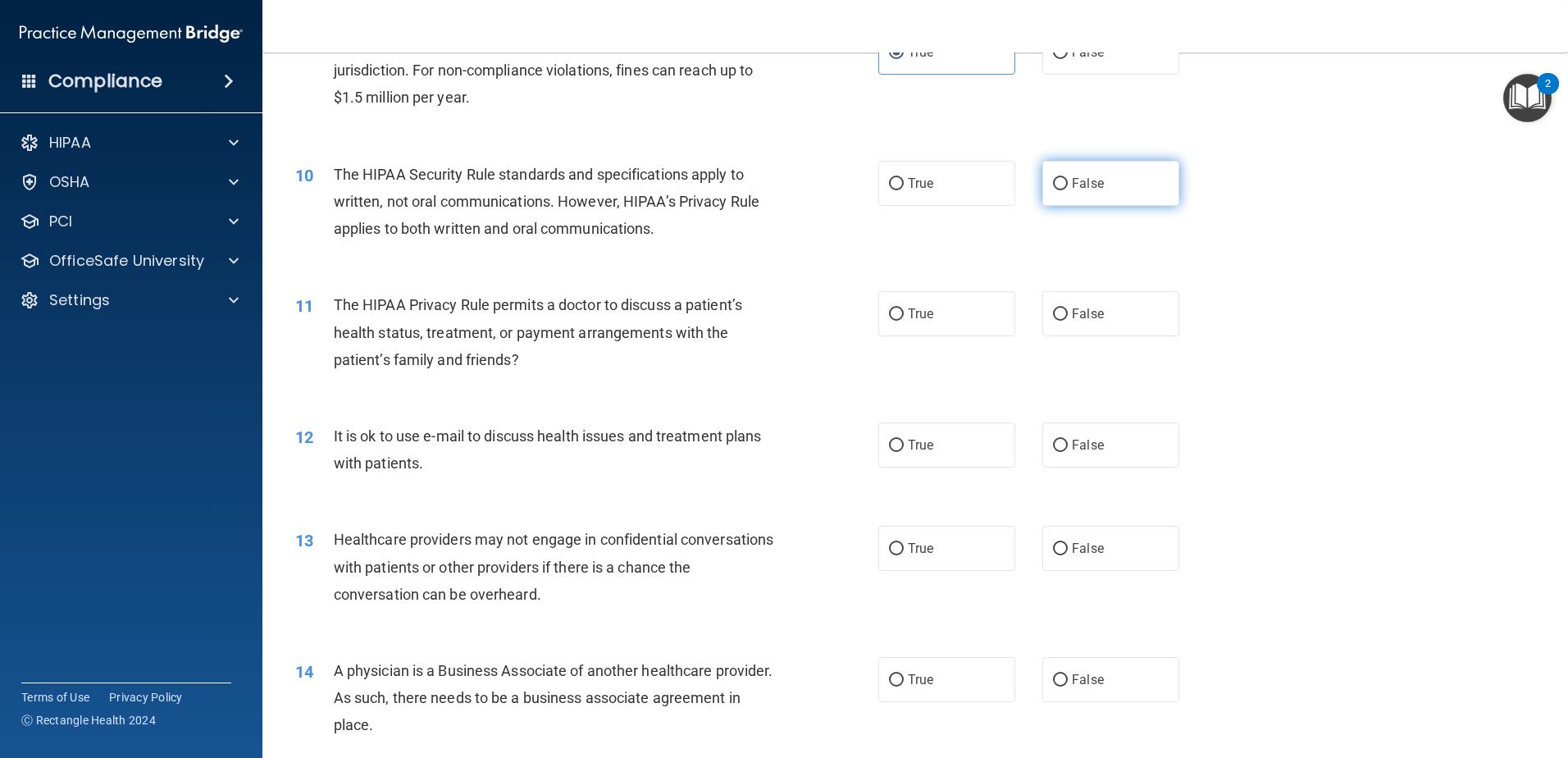
click at [1057, 185] on input "False" at bounding box center [1060, 184] width 14 height 13
radio input "true"
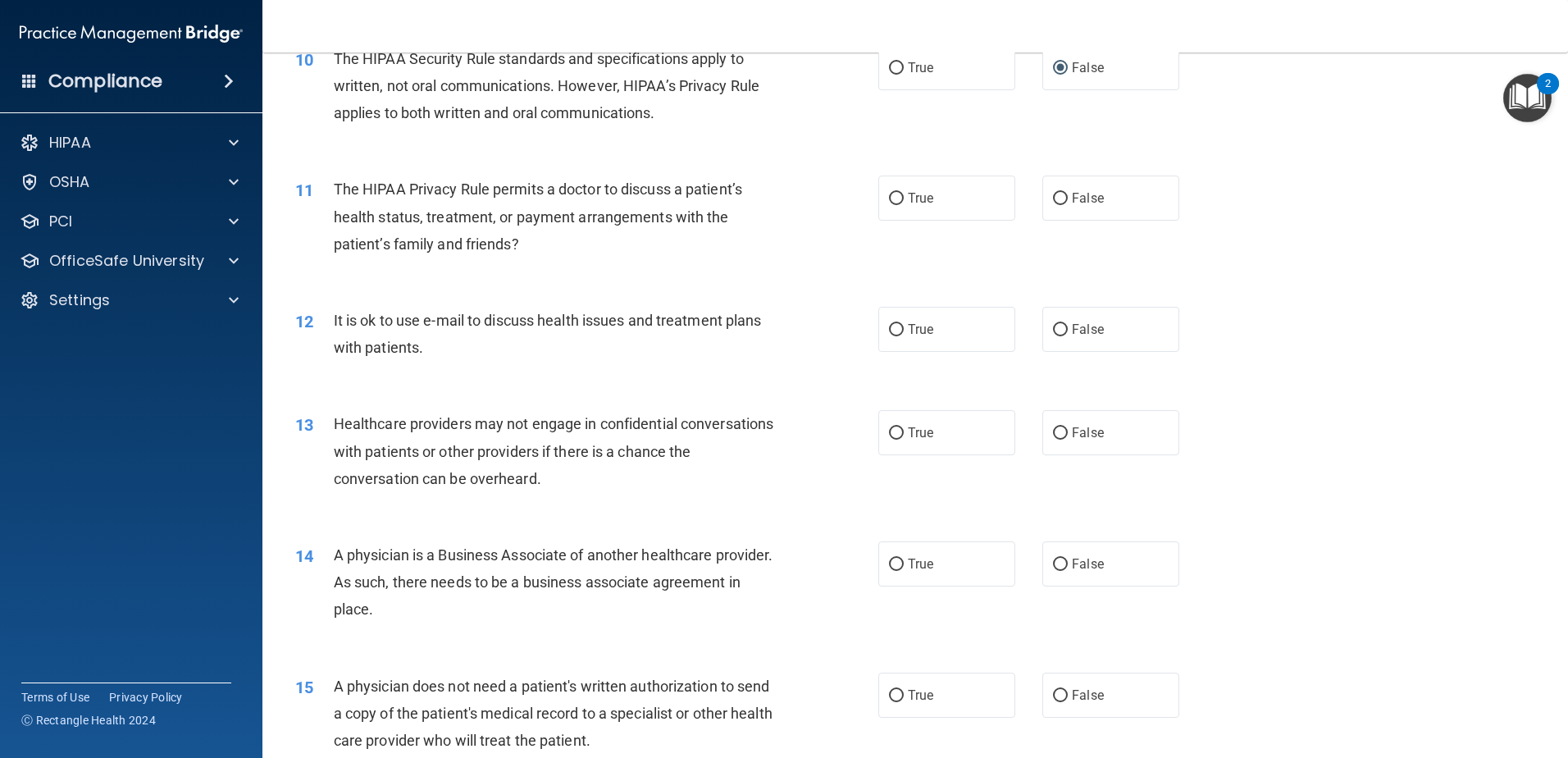
scroll to position [1231, 0]
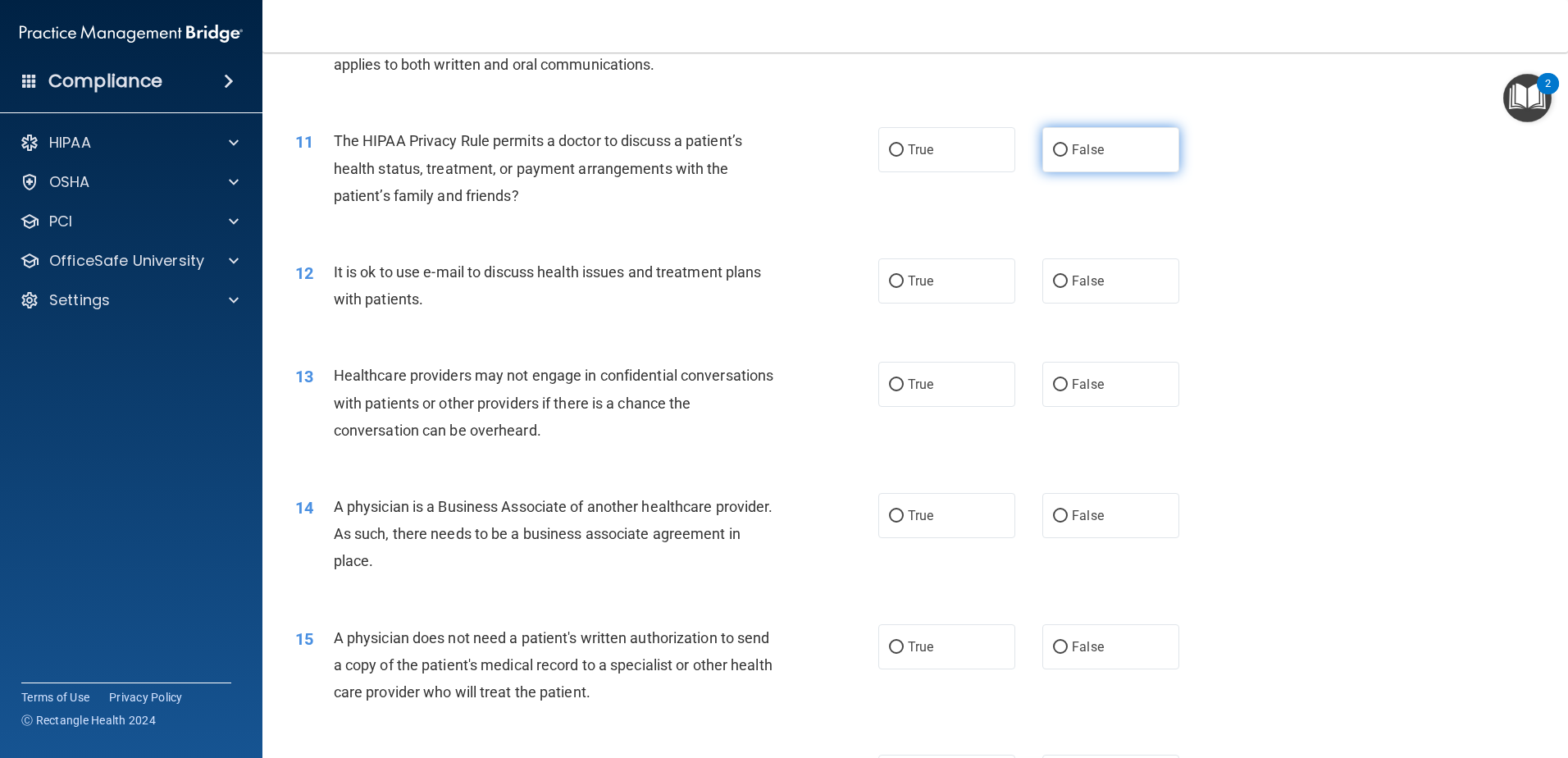
click at [1055, 151] on input "False" at bounding box center [1060, 150] width 14 height 13
radio input "true"
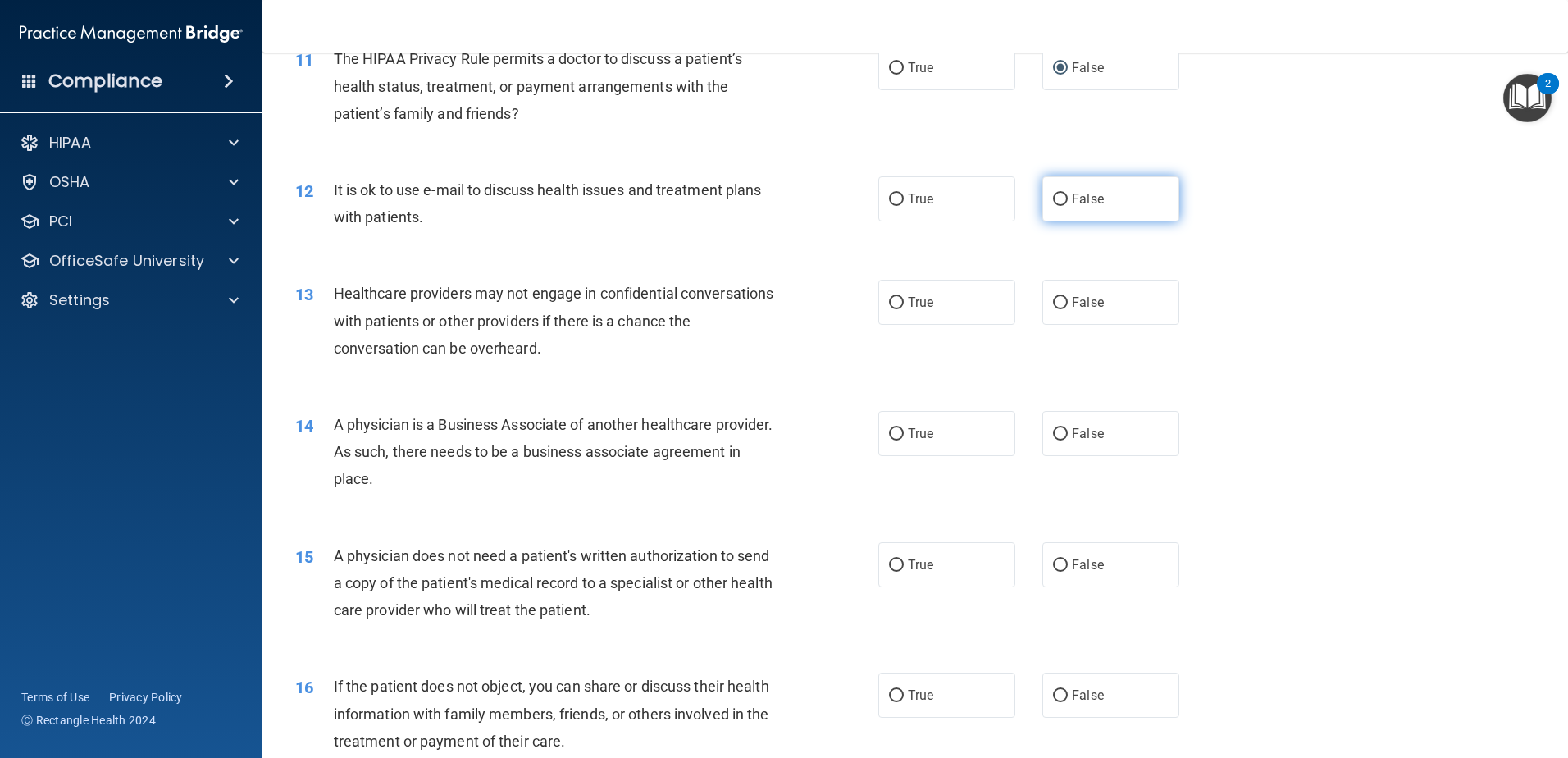
click at [1076, 208] on label "False" at bounding box center [1111, 198] width 137 height 45
click at [1068, 206] on input "False" at bounding box center [1060, 200] width 14 height 13
radio input "true"
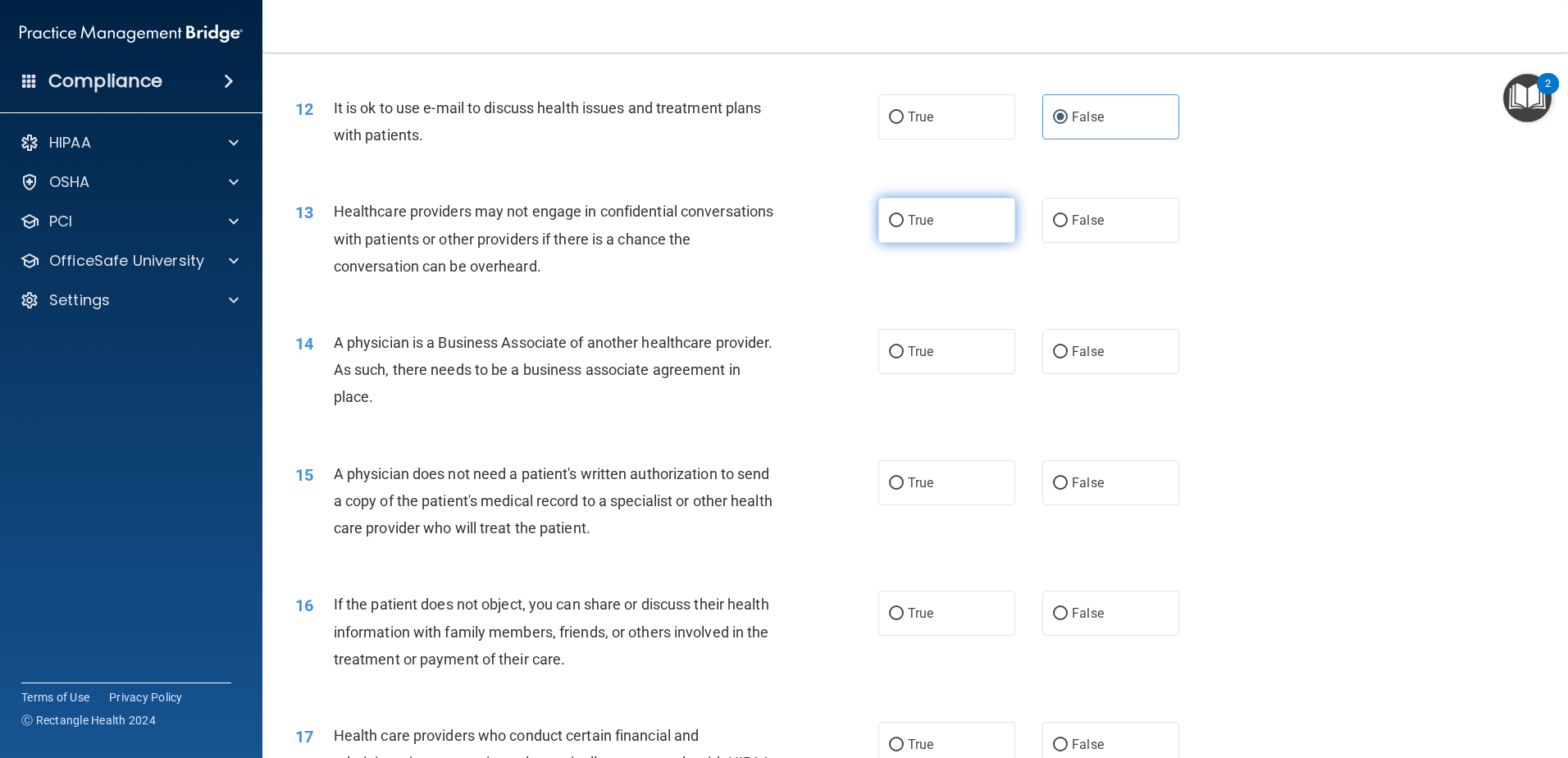
click at [942, 224] on label "True" at bounding box center [947, 219] width 137 height 45
click at [903, 224] on input "True" at bounding box center [896, 221] width 14 height 13
radio input "true"
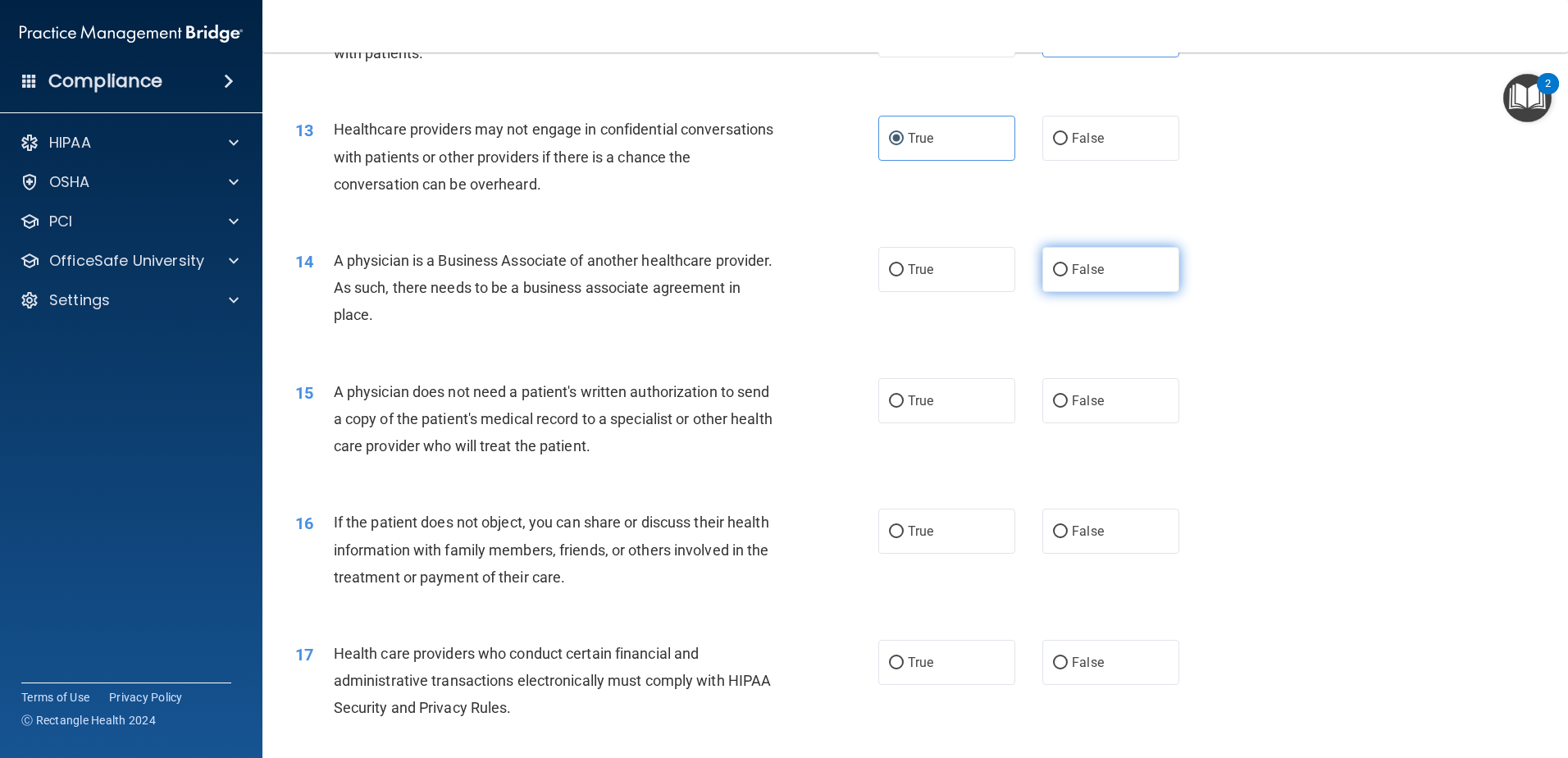
click at [1072, 275] on span "False" at bounding box center [1088, 269] width 32 height 15
click at [1068, 275] on input "False" at bounding box center [1060, 270] width 14 height 13
radio input "true"
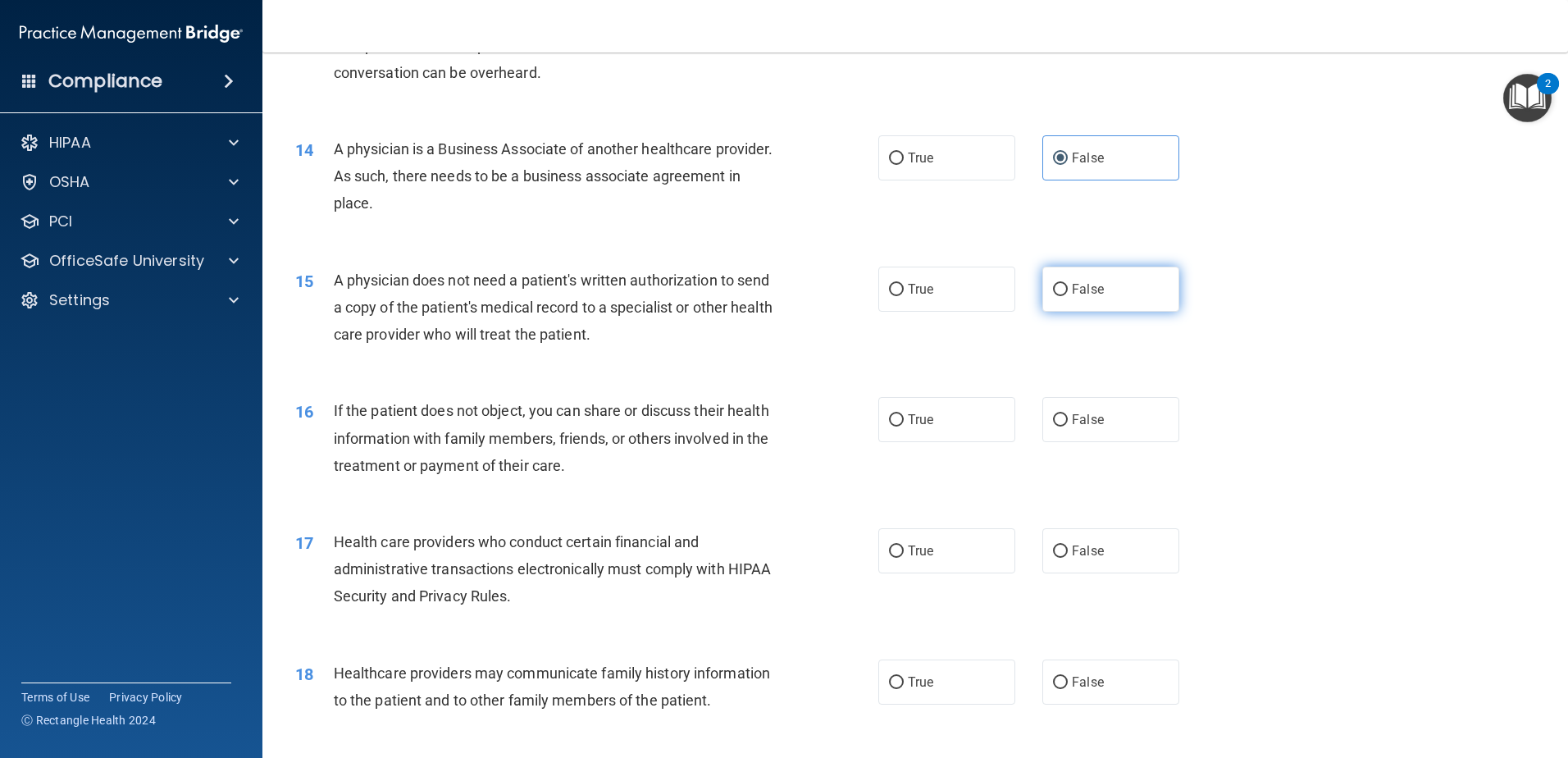
scroll to position [1640, 0]
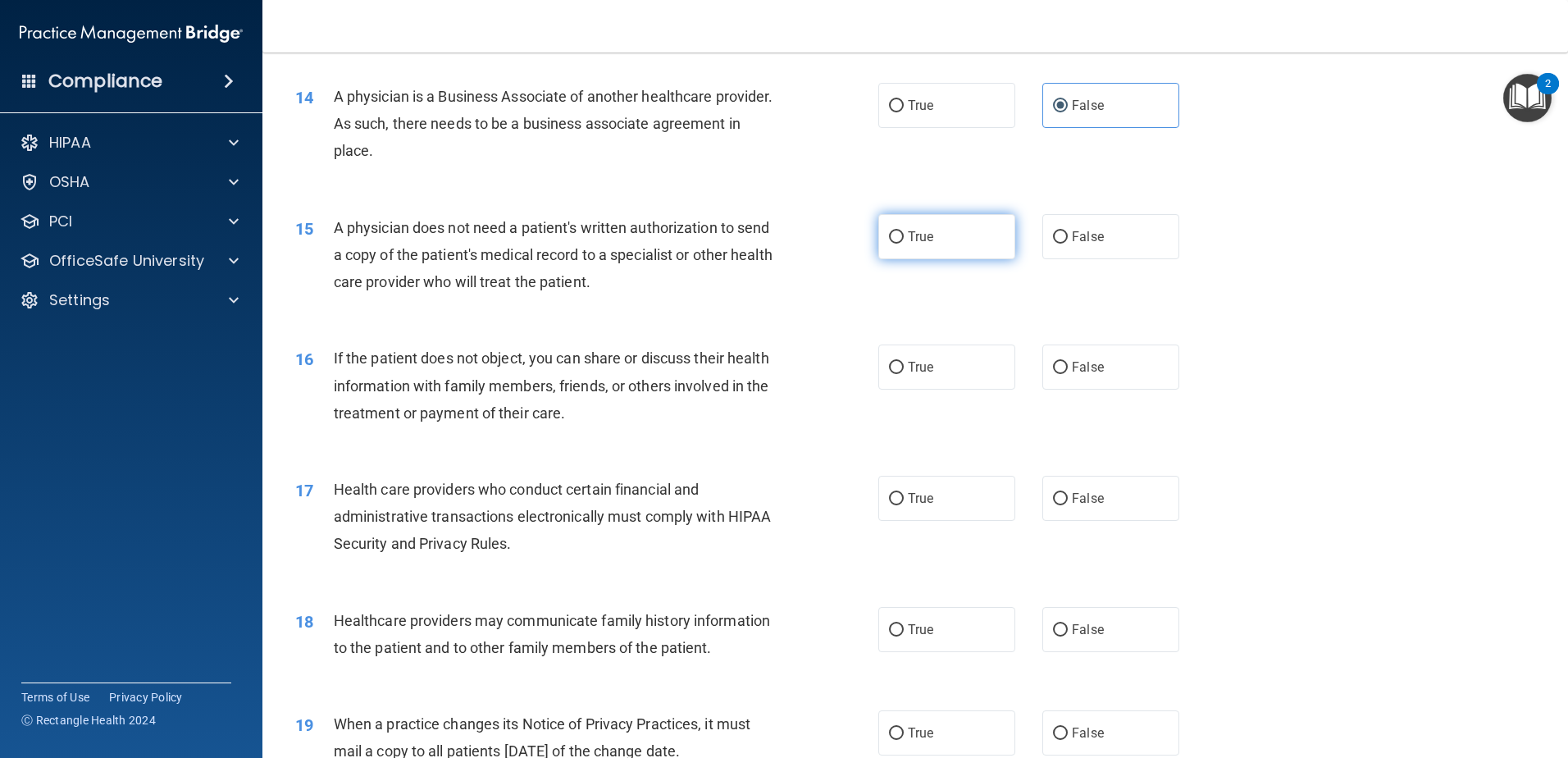
click at [893, 238] on input "True" at bounding box center [896, 237] width 14 height 13
radio input "true"
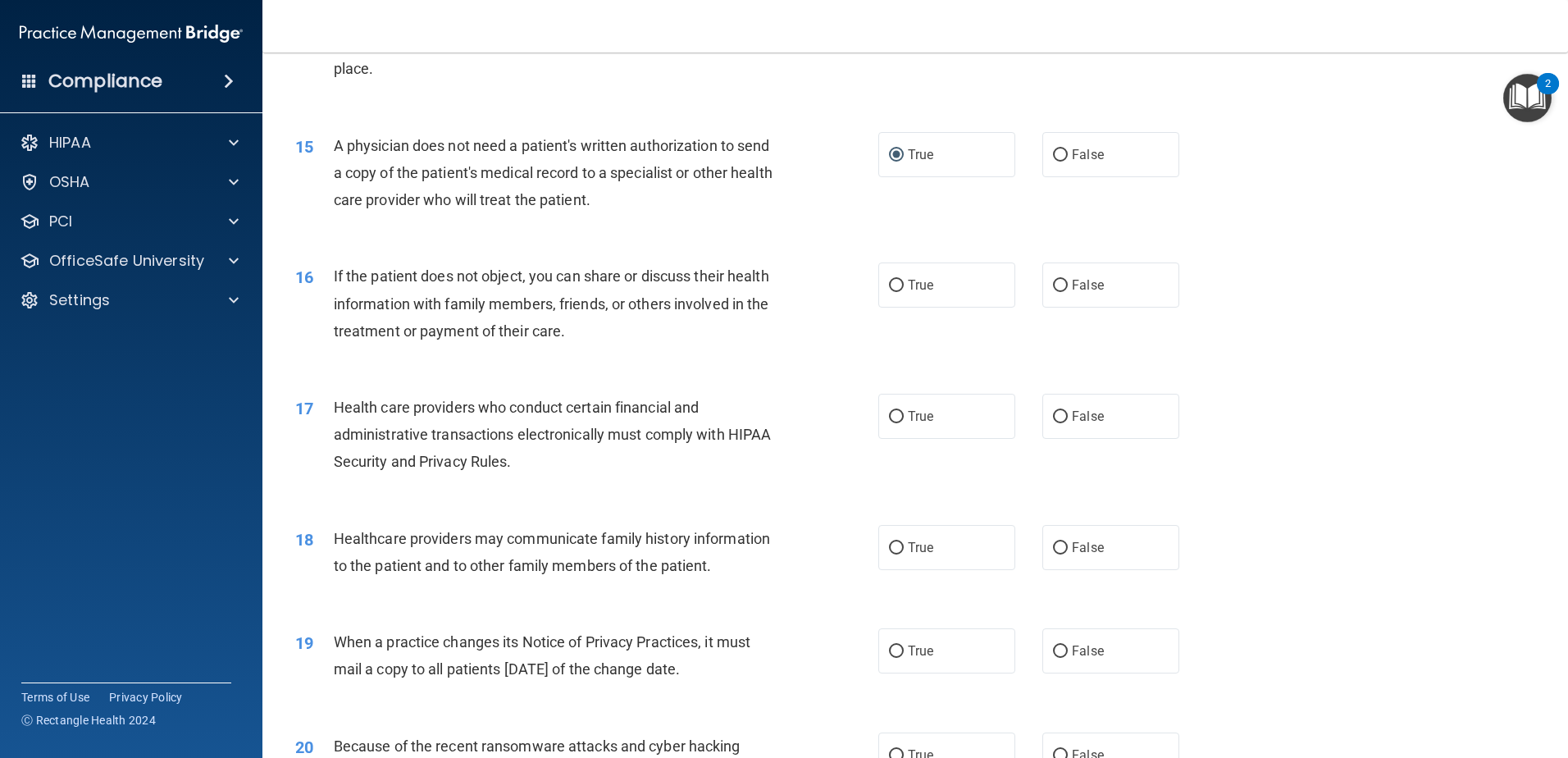
scroll to position [1805, 0]
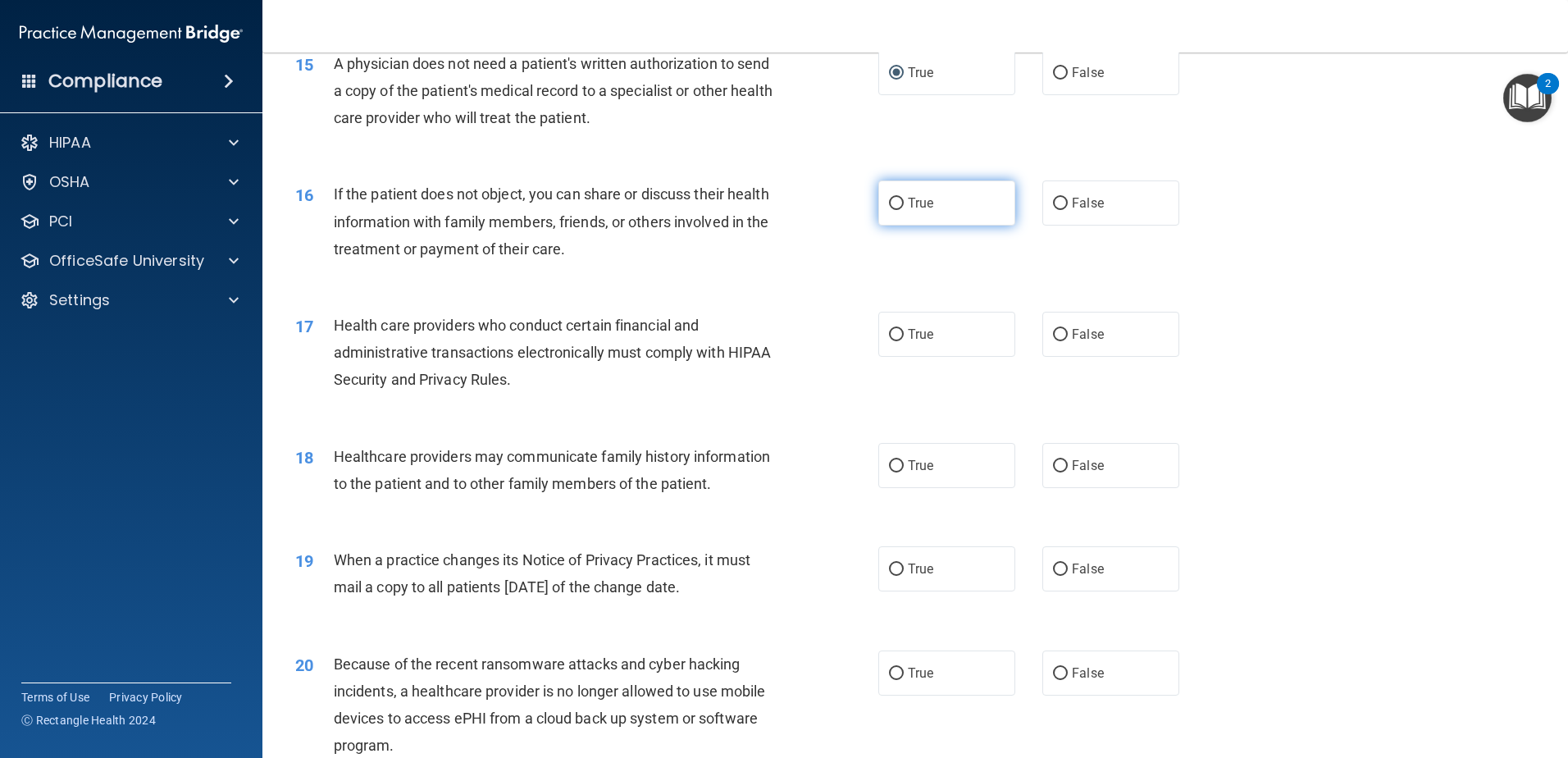
click at [920, 213] on label "True" at bounding box center [947, 202] width 137 height 45
click at [903, 210] on input "True" at bounding box center [896, 203] width 14 height 13
radio input "true"
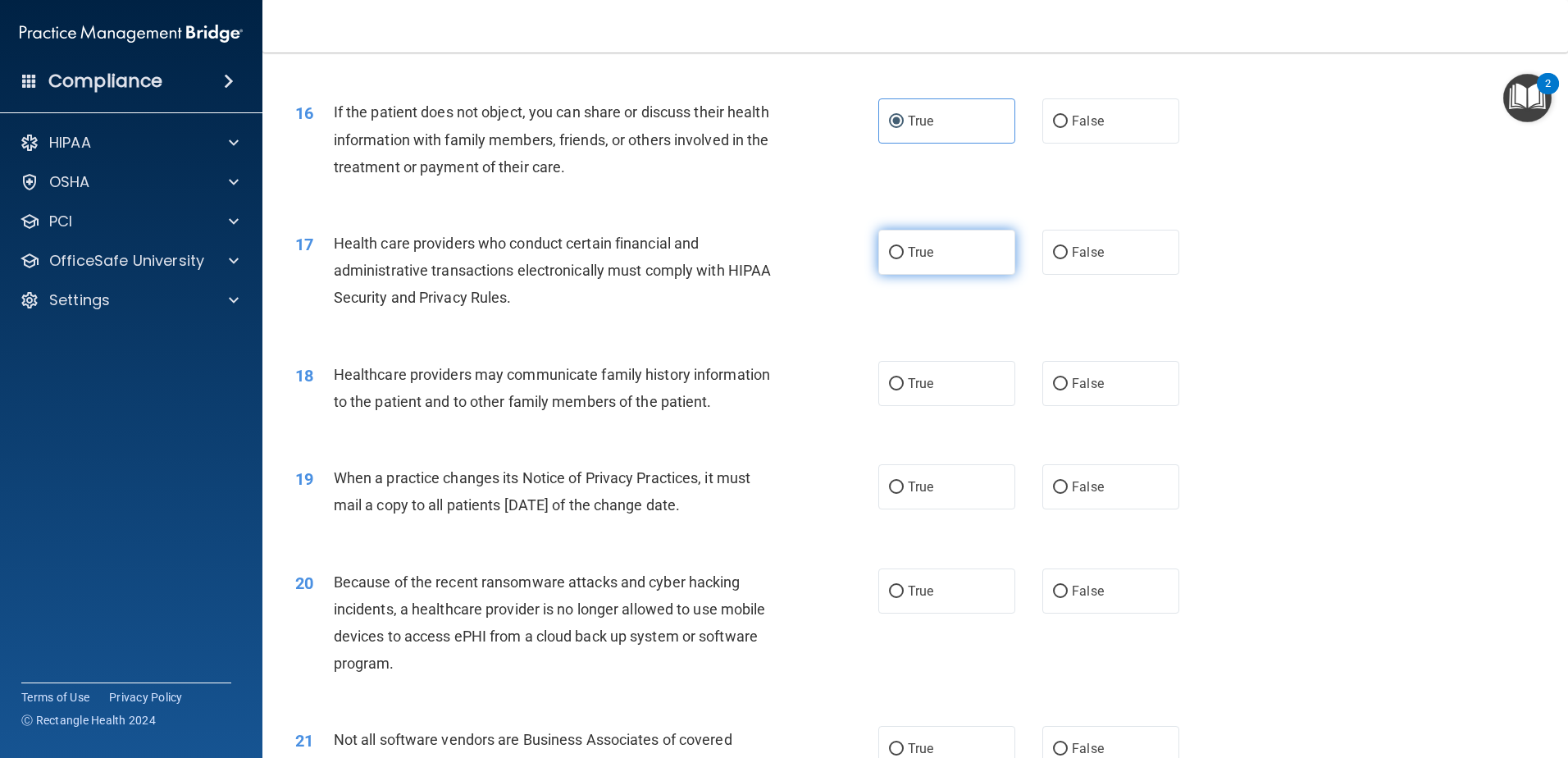
scroll to position [1968, 0]
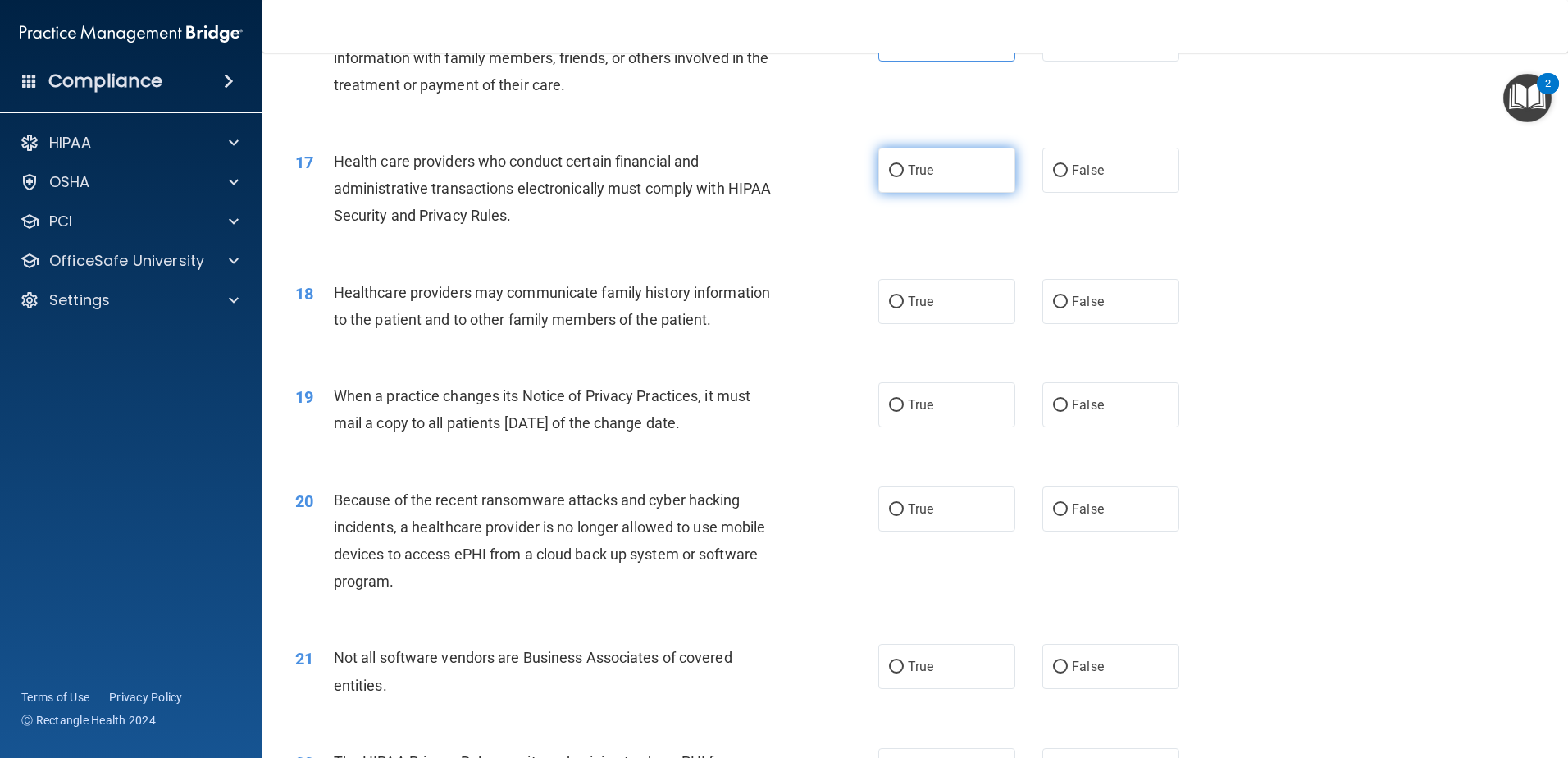
click at [896, 180] on label "True" at bounding box center [947, 169] width 137 height 45
click at [896, 177] on input "True" at bounding box center [896, 171] width 14 height 13
radio input "true"
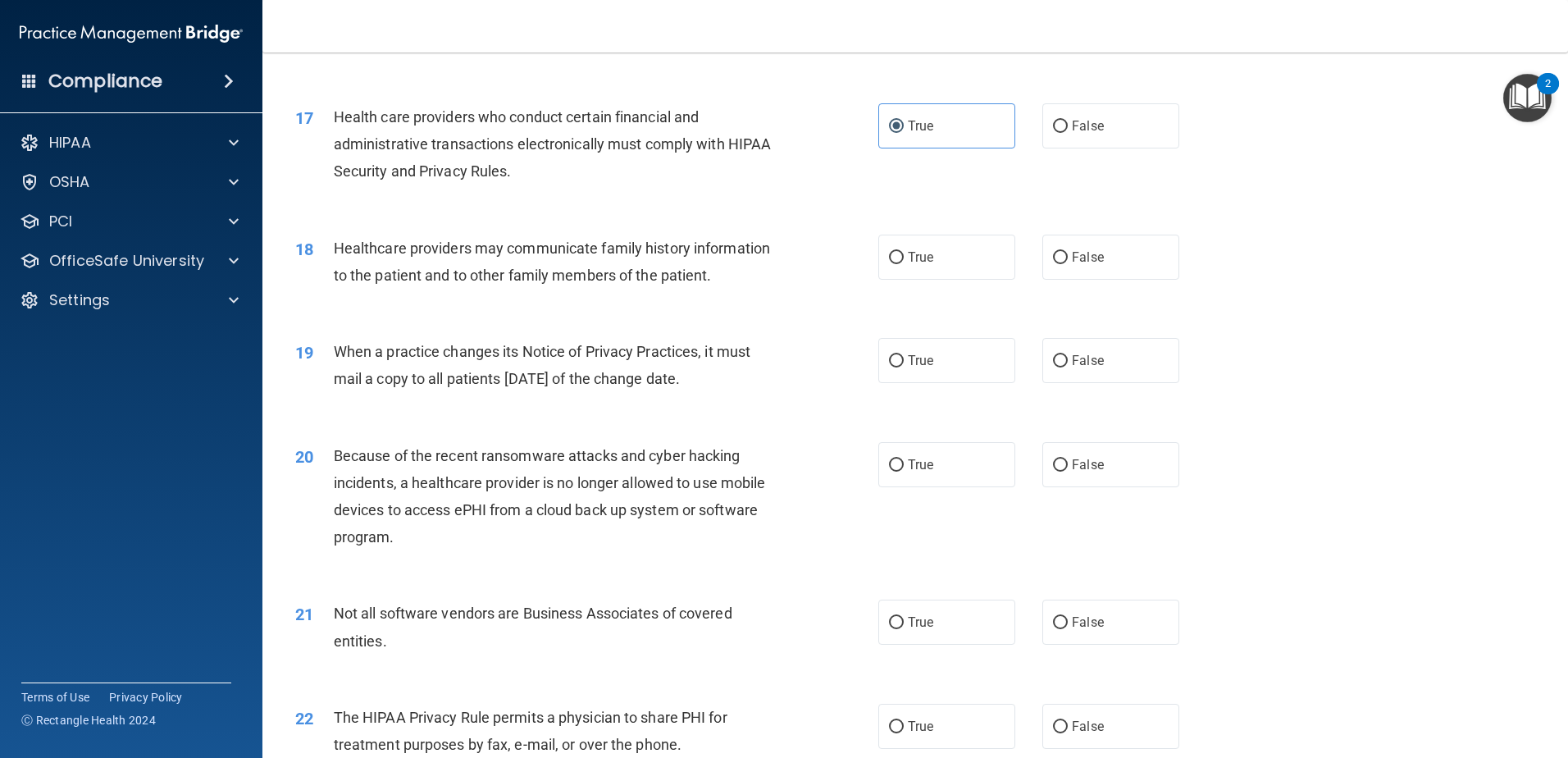
scroll to position [2050, 0]
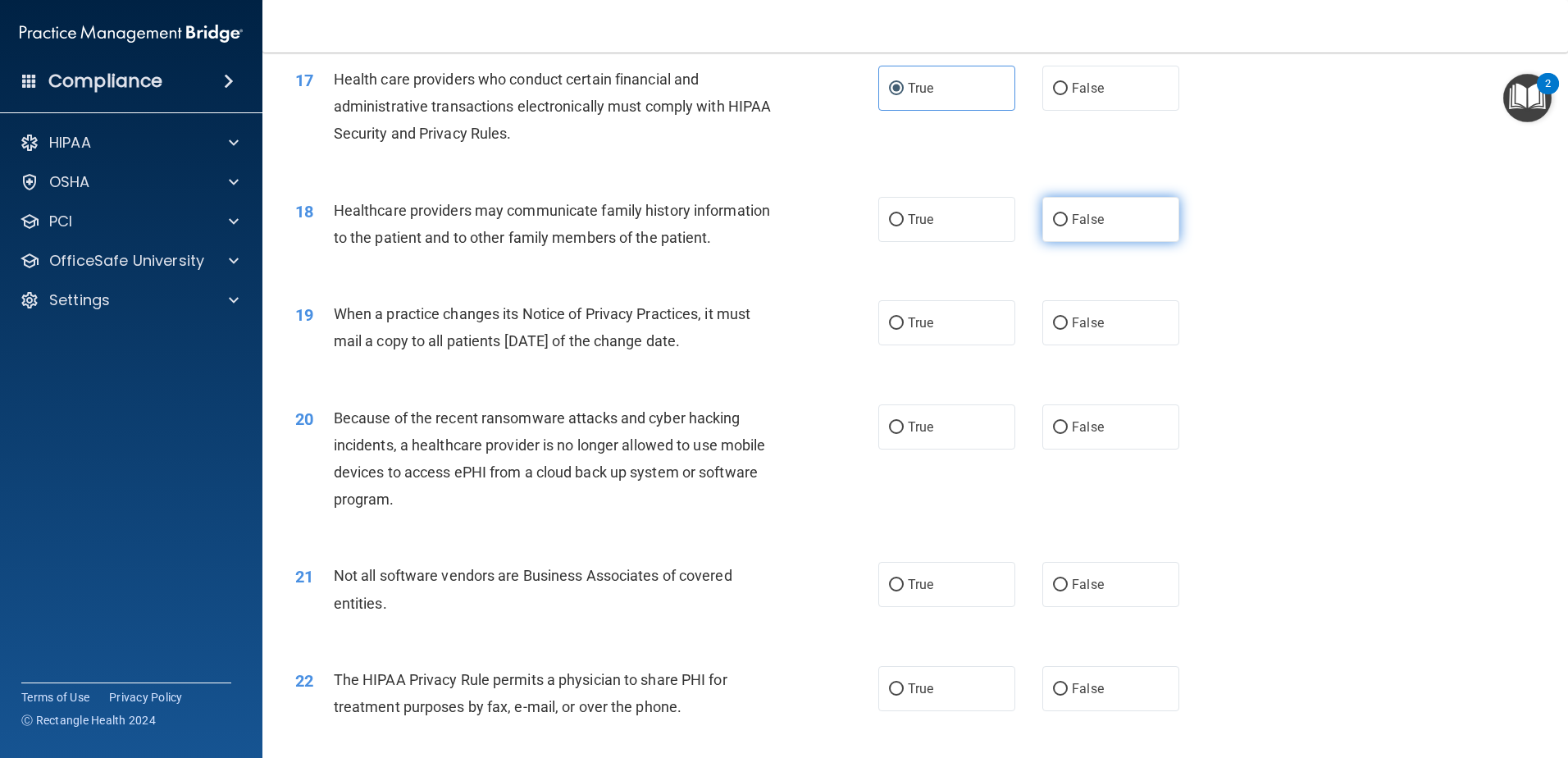
click at [1068, 240] on label "False" at bounding box center [1111, 219] width 137 height 45
click at [1068, 226] on input "False" at bounding box center [1060, 220] width 14 height 13
radio input "true"
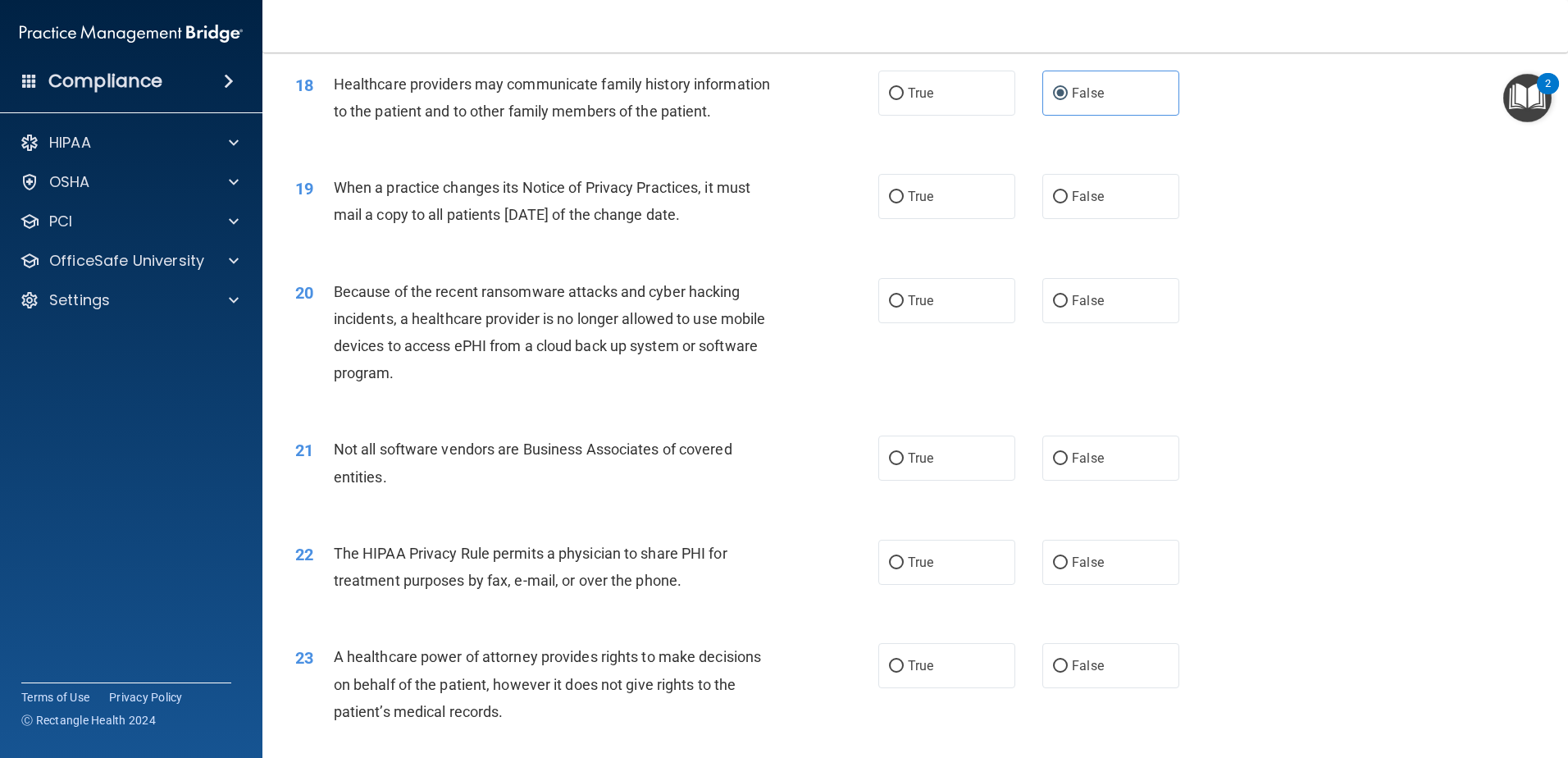
scroll to position [2215, 0]
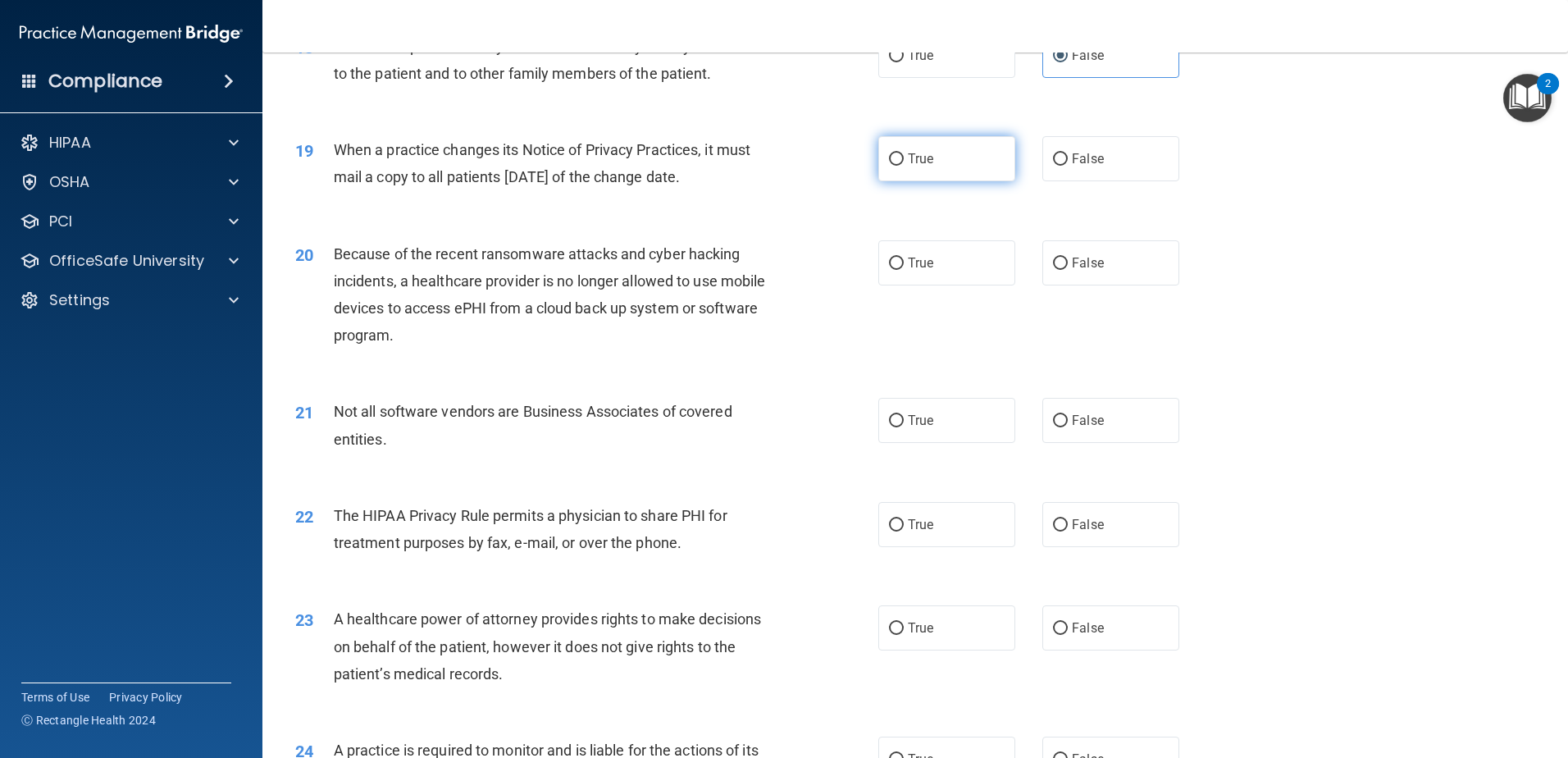
click at [993, 164] on label "True" at bounding box center [947, 158] width 137 height 45
click at [903, 164] on input "True" at bounding box center [896, 159] width 14 height 13
radio input "true"
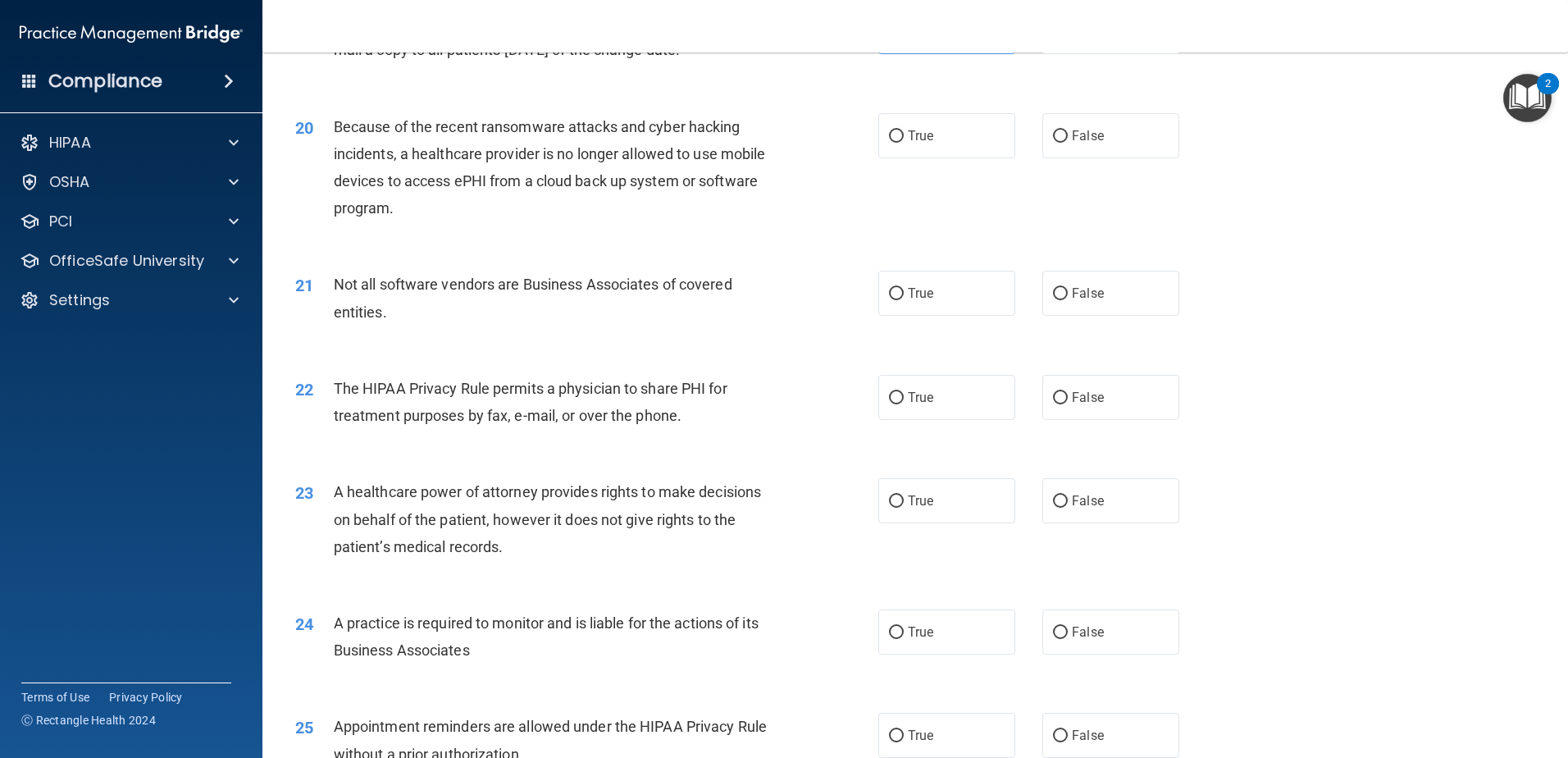
scroll to position [2379, 0]
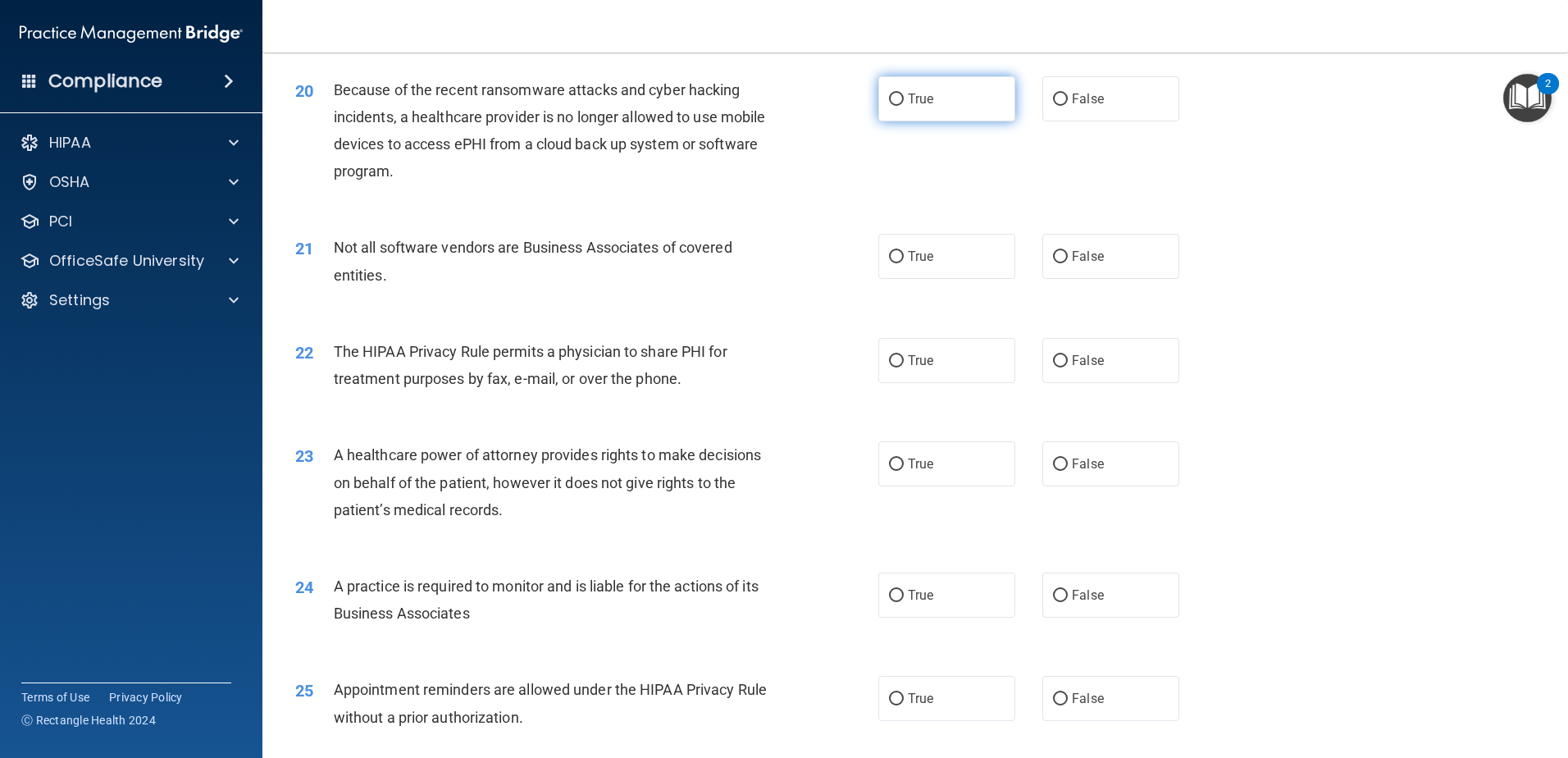
click at [948, 103] on label "True" at bounding box center [947, 98] width 137 height 45
click at [903, 103] on input "True" at bounding box center [896, 99] width 14 height 13
radio input "true"
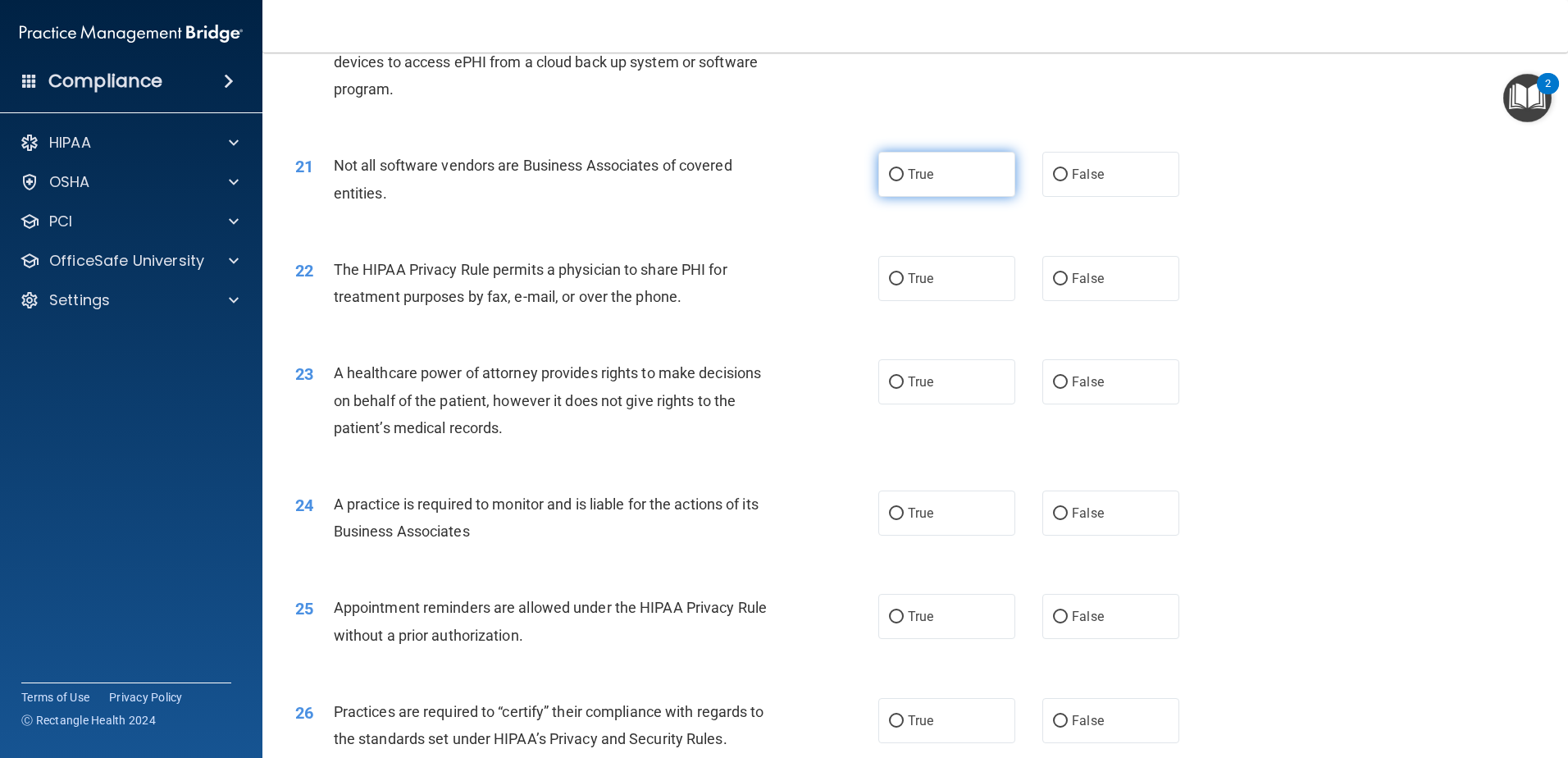
scroll to position [2542, 0]
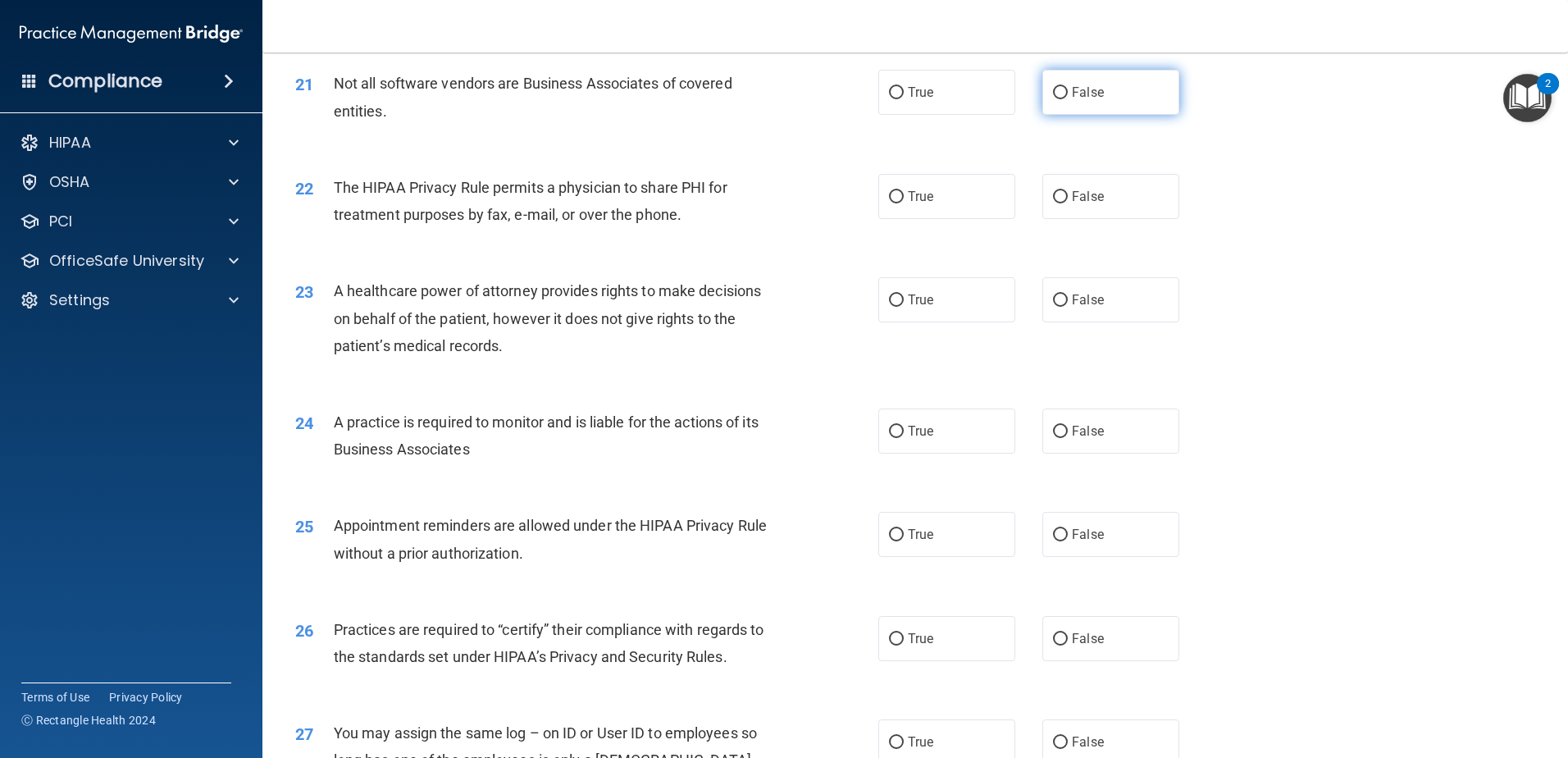
click at [1060, 91] on label "False" at bounding box center [1111, 91] width 137 height 45
click at [1060, 91] on input "False" at bounding box center [1060, 93] width 14 height 13
radio input "true"
click at [967, 100] on label "True" at bounding box center [947, 91] width 137 height 45
click at [903, 99] on input "True" at bounding box center [896, 93] width 14 height 13
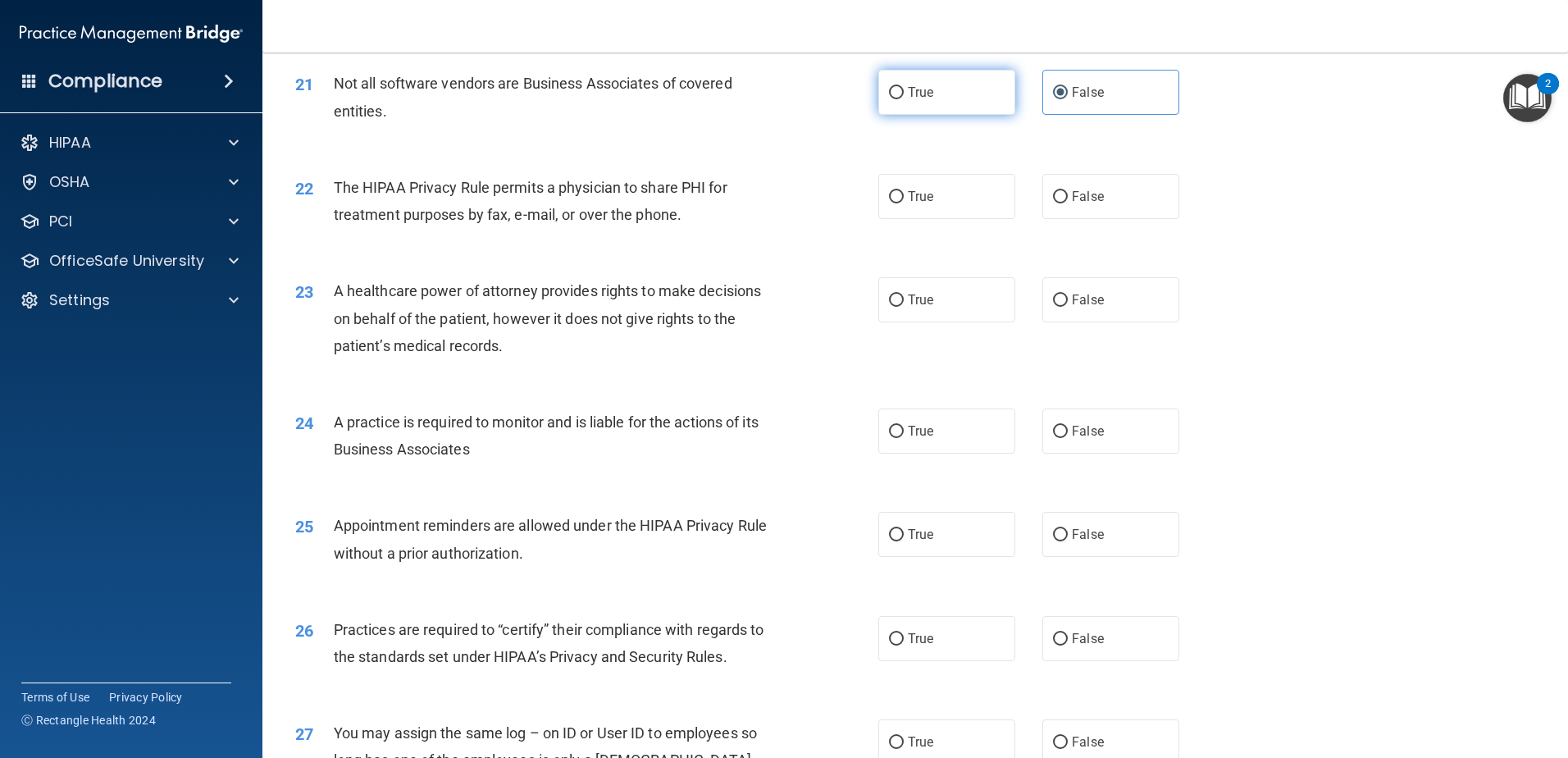
radio input "true"
radio input "false"
click at [914, 207] on label "True" at bounding box center [947, 196] width 137 height 45
click at [903, 203] on input "True" at bounding box center [896, 197] width 14 height 13
radio input "true"
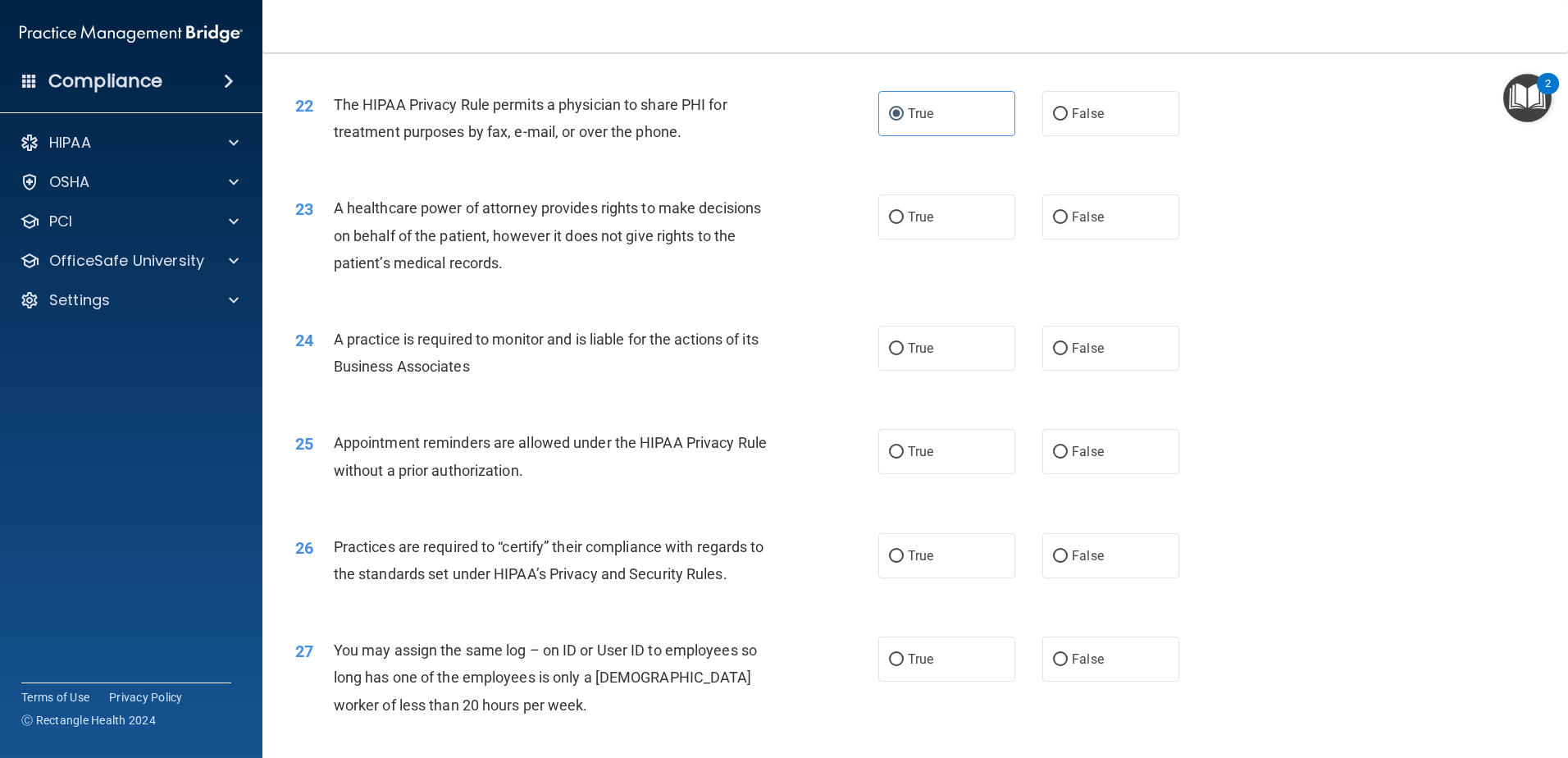
scroll to position [2707, 0]
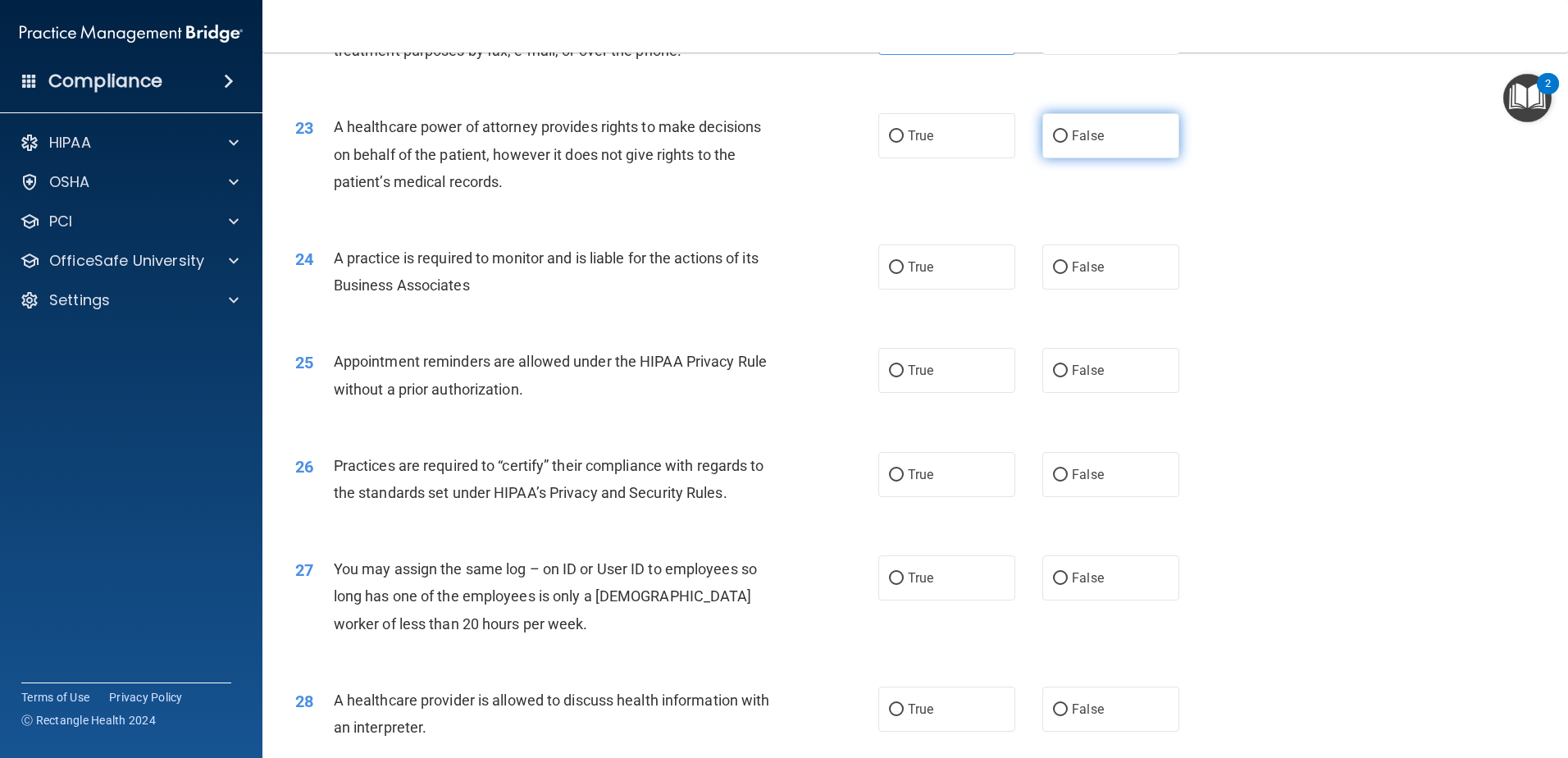
click at [1056, 146] on label "False" at bounding box center [1111, 136] width 137 height 45
click at [1056, 143] on input "False" at bounding box center [1060, 136] width 14 height 13
radio input "true"
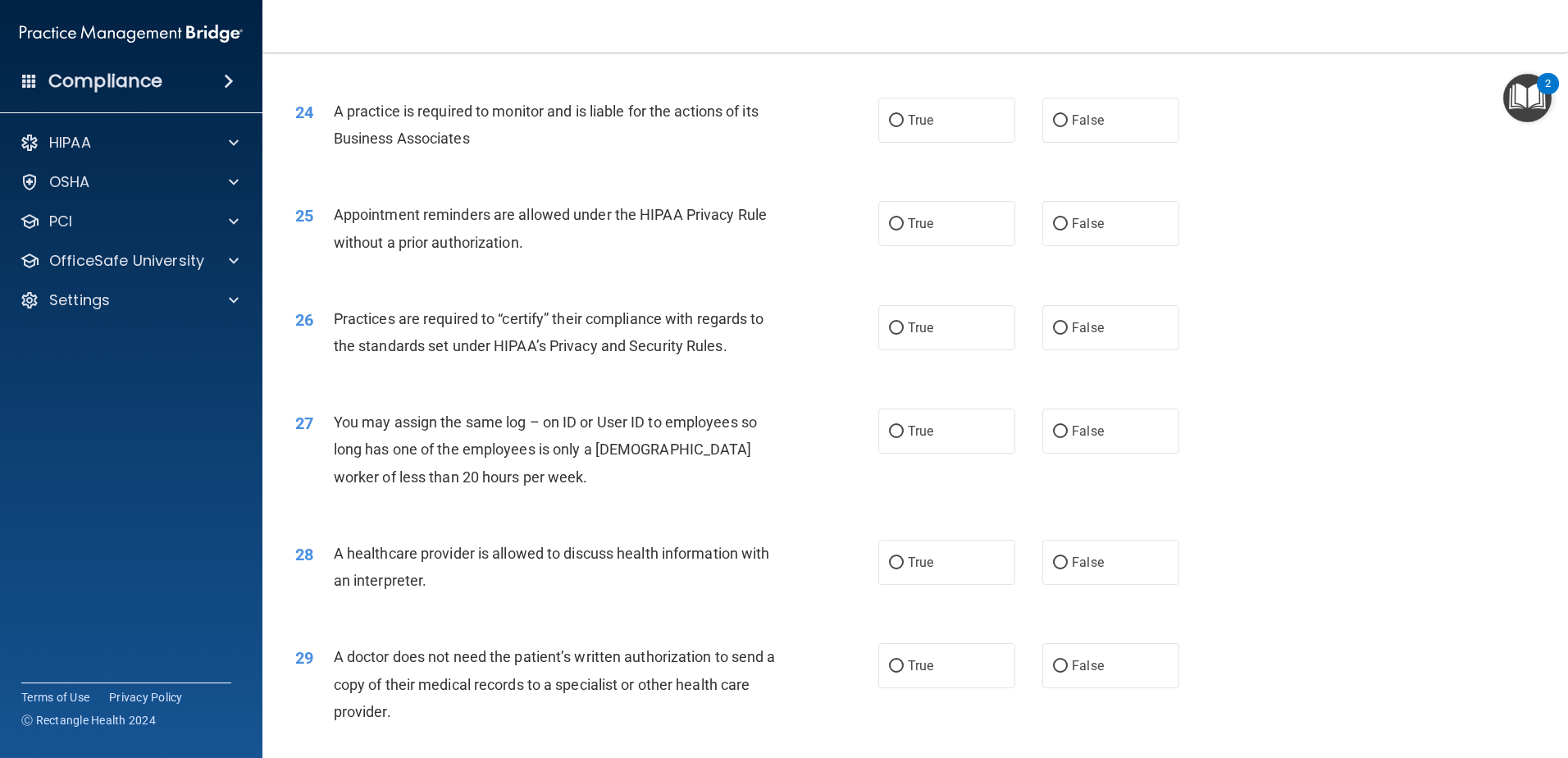
scroll to position [2871, 0]
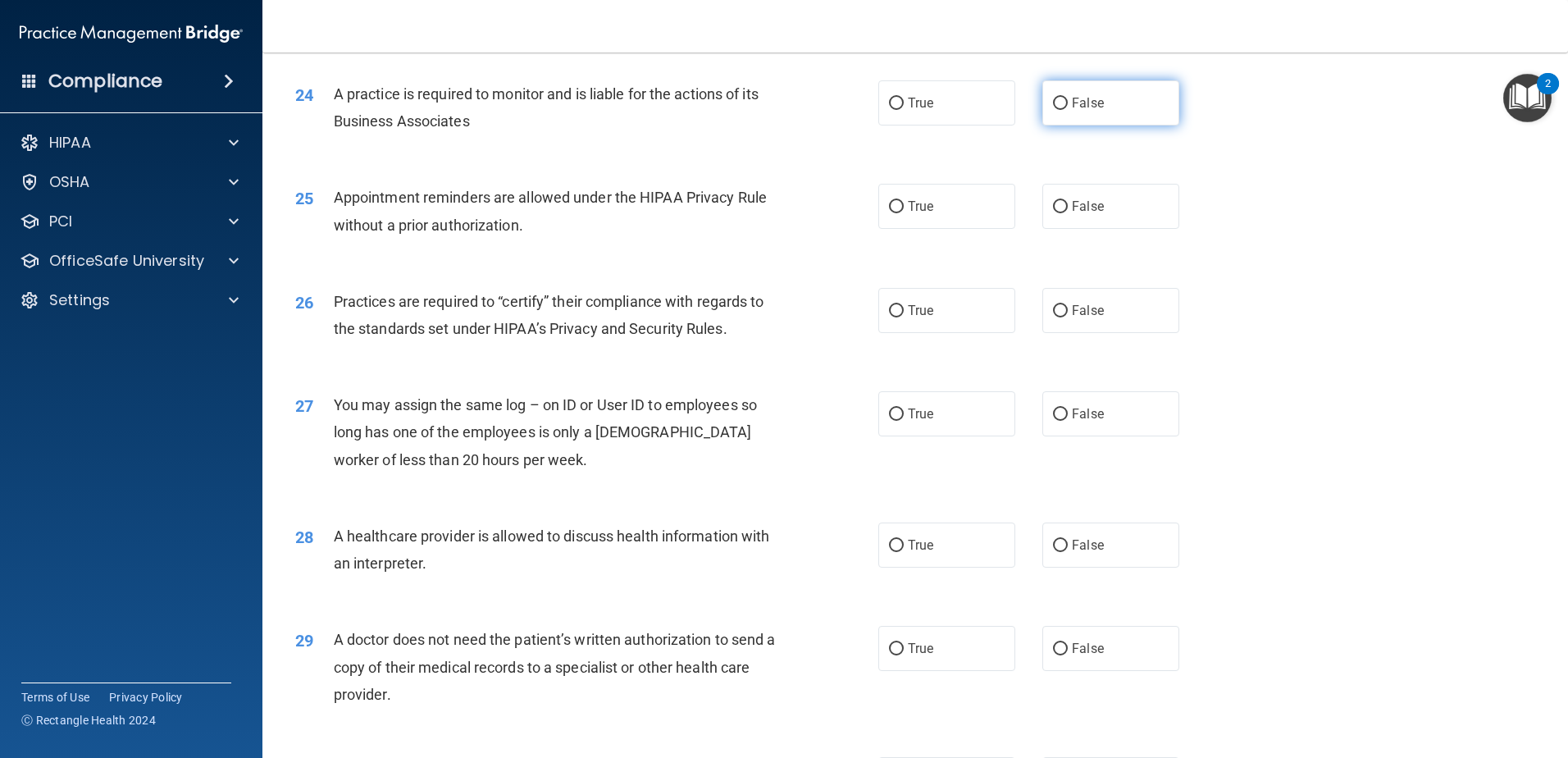
click at [1054, 97] on input "False" at bounding box center [1060, 103] width 14 height 13
radio input "true"
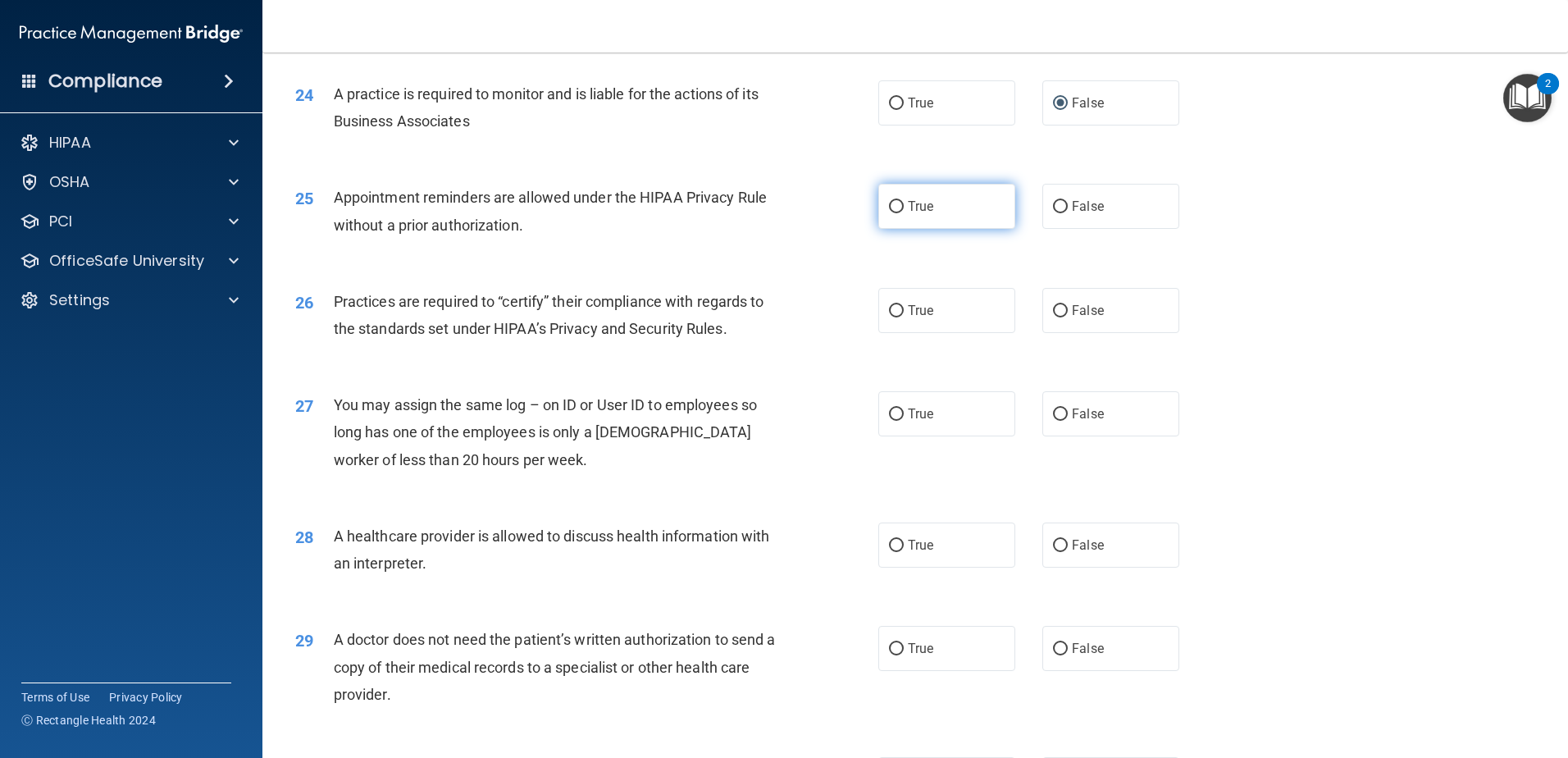
click at [914, 218] on label "True" at bounding box center [947, 206] width 137 height 45
click at [903, 213] on input "True" at bounding box center [896, 207] width 14 height 13
radio input "true"
click at [1149, 217] on label "False" at bounding box center [1111, 206] width 137 height 45
click at [1068, 213] on input "False" at bounding box center [1060, 207] width 14 height 13
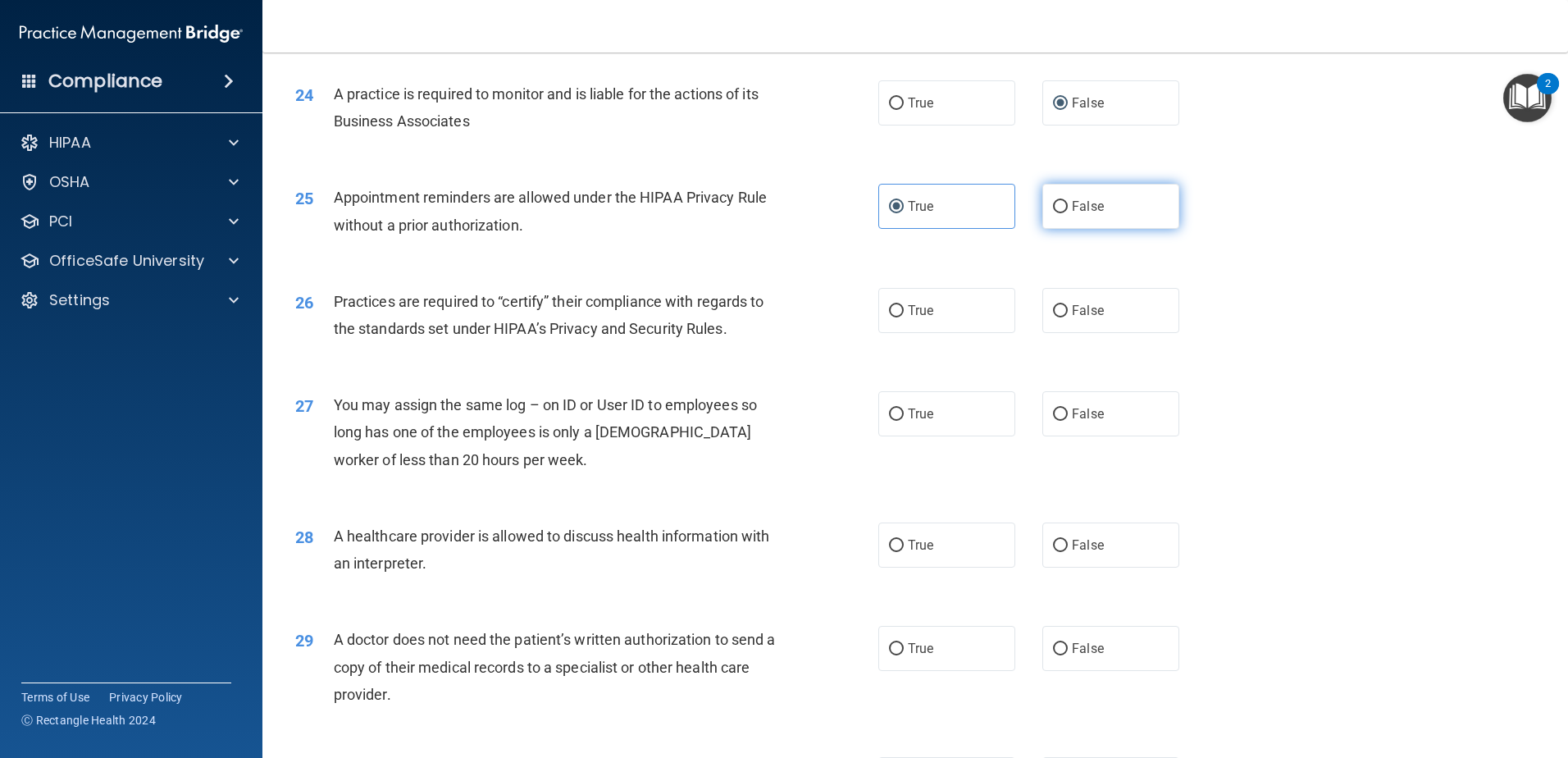
radio input "true"
radio input "false"
click at [952, 318] on label "True" at bounding box center [947, 310] width 137 height 45
click at [903, 318] on input "True" at bounding box center [896, 311] width 14 height 13
radio input "true"
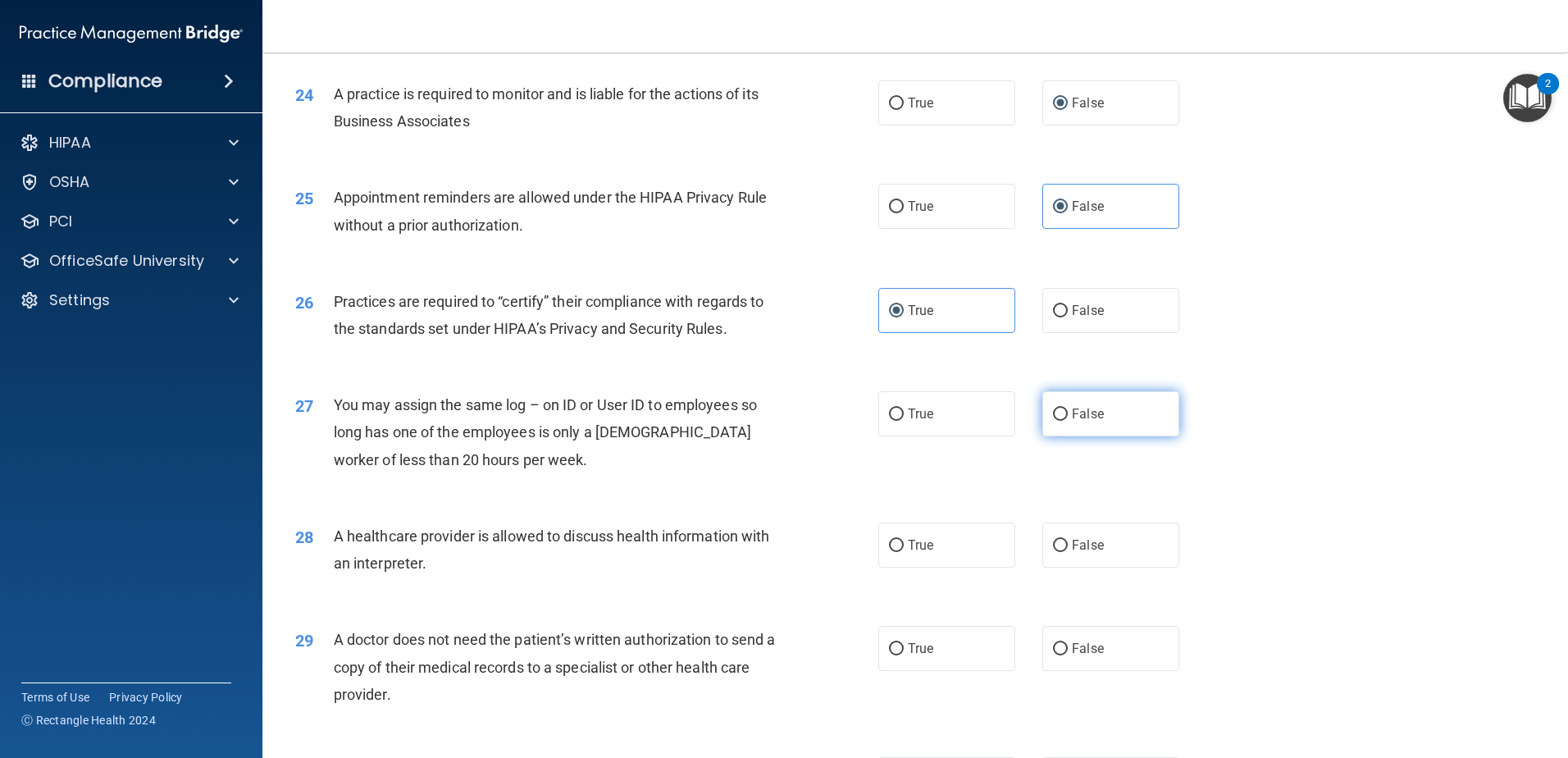
click at [1071, 429] on label "False" at bounding box center [1111, 413] width 137 height 45
click at [1068, 421] on input "False" at bounding box center [1060, 414] width 14 height 13
radio input "true"
click at [961, 545] on label "True" at bounding box center [947, 545] width 137 height 45
click at [903, 545] on input "True" at bounding box center [896, 545] width 14 height 13
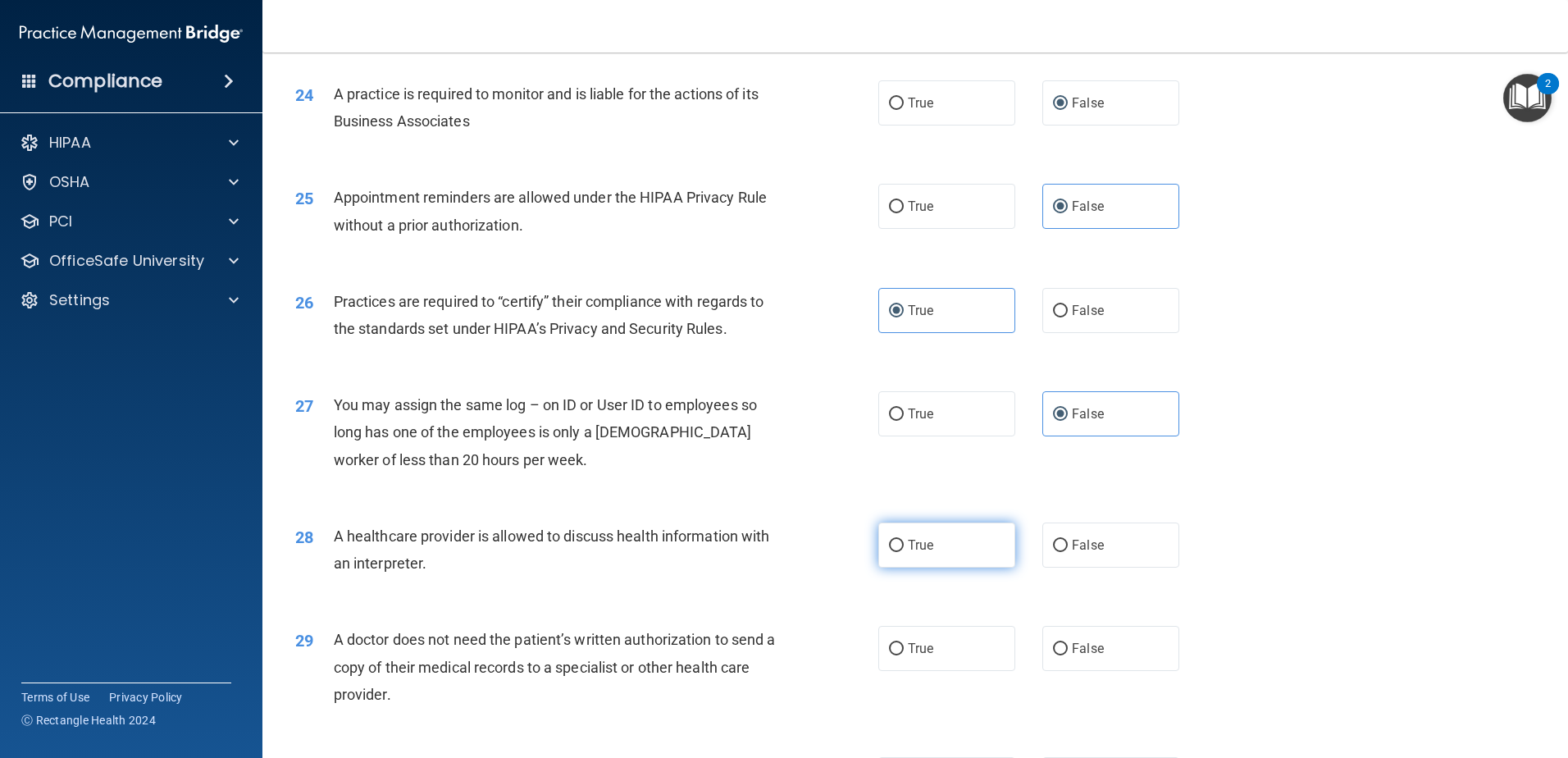
radio input "true"
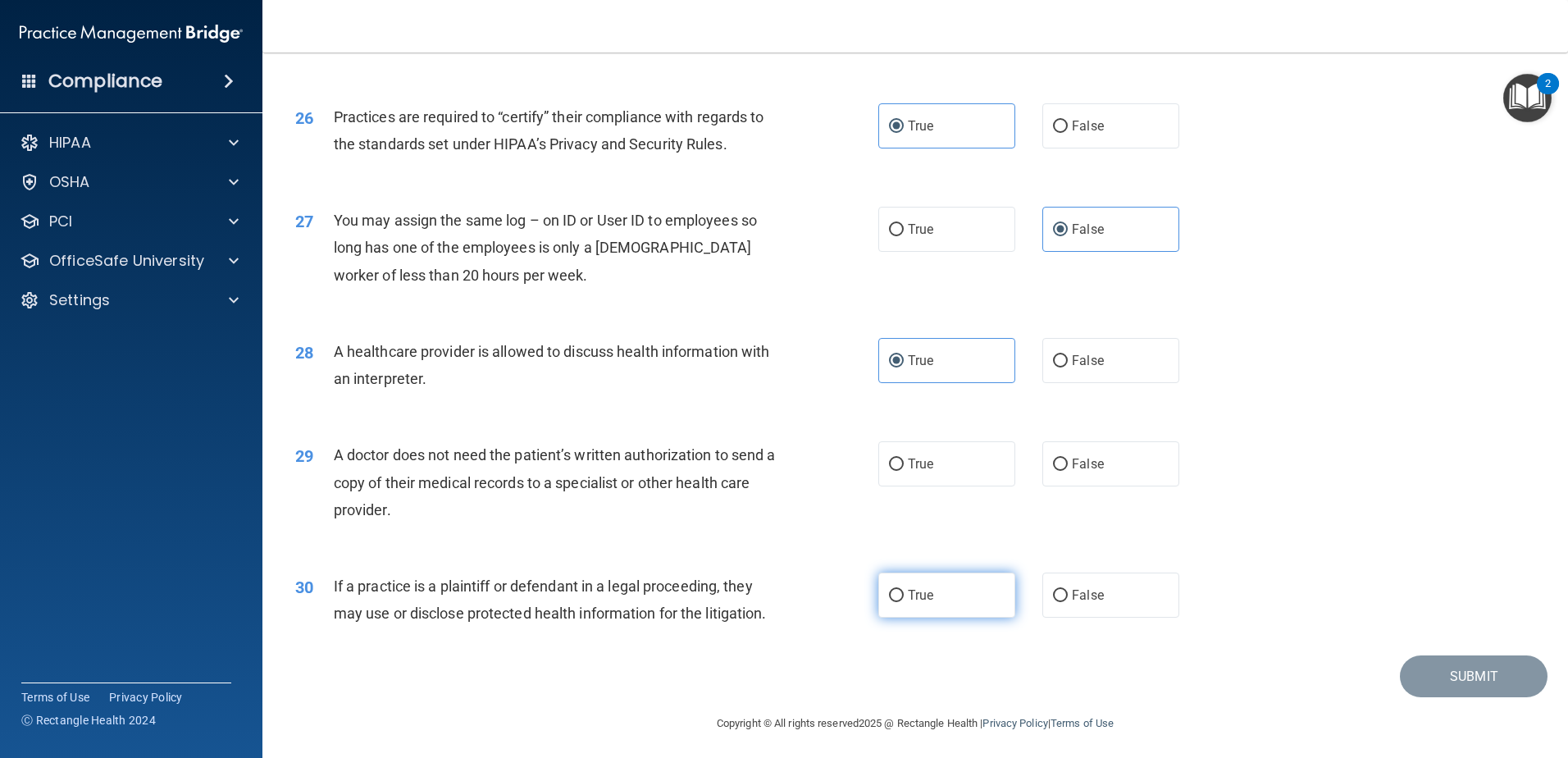
scroll to position [3061, 0]
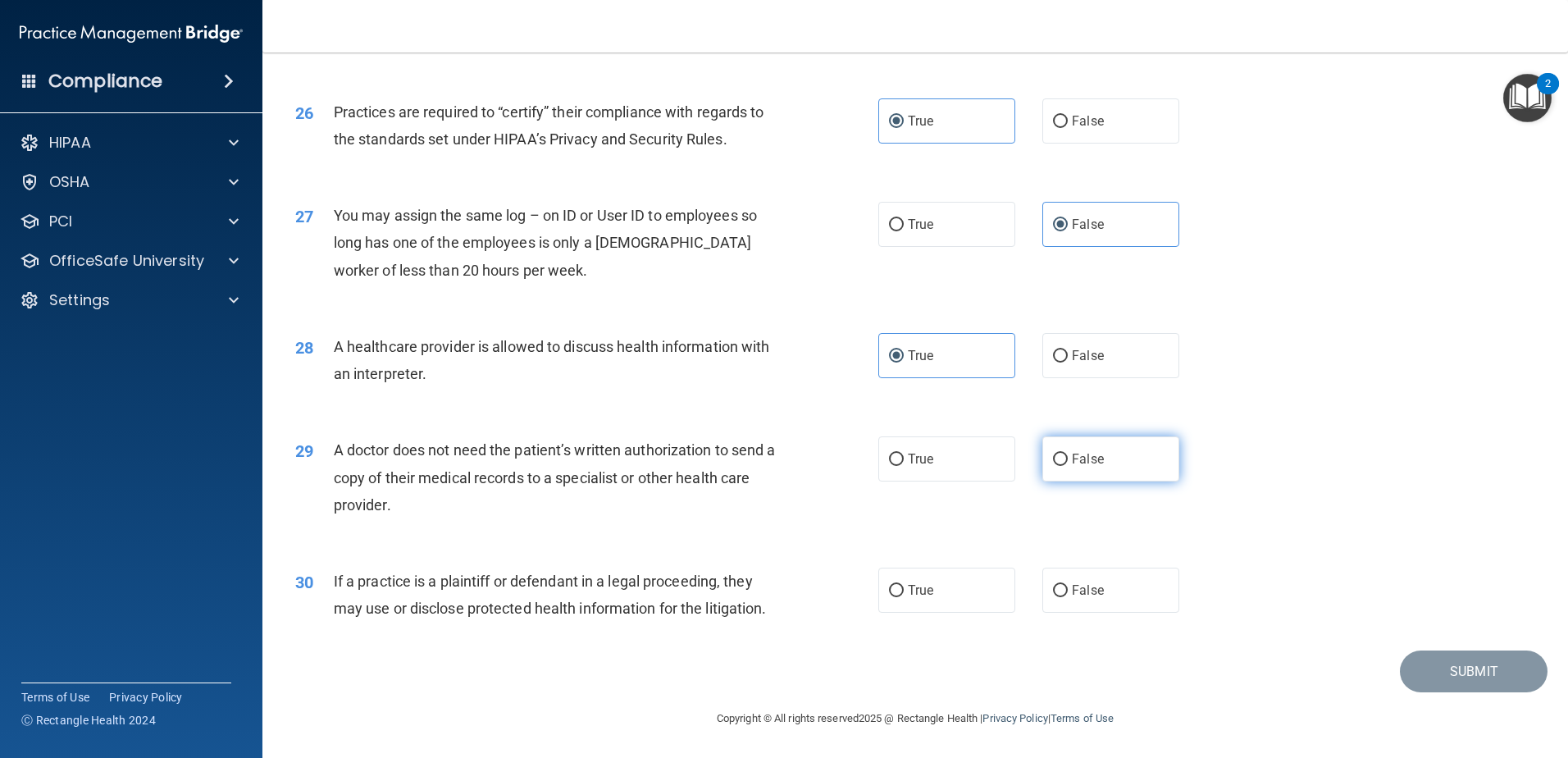
click at [1058, 468] on label "False" at bounding box center [1111, 458] width 137 height 45
click at [1058, 466] on input "False" at bounding box center [1060, 460] width 14 height 13
radio input "true"
click at [974, 459] on label "True" at bounding box center [947, 458] width 137 height 45
click at [903, 459] on input "True" at bounding box center [896, 460] width 14 height 13
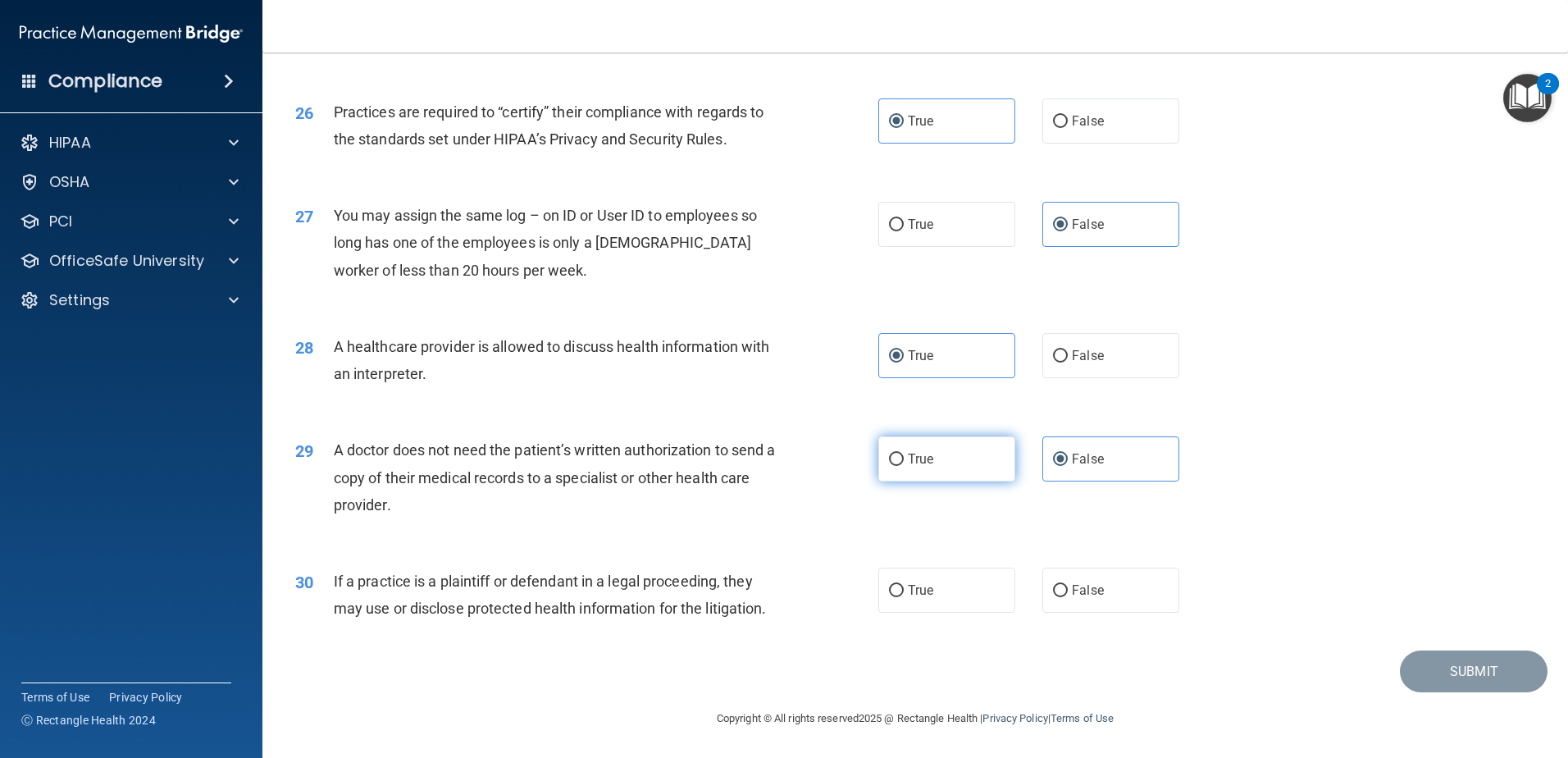
radio input "true"
radio input "false"
click at [1055, 592] on input "False" at bounding box center [1060, 591] width 14 height 13
radio input "true"
click at [1453, 675] on button "Submit" at bounding box center [1473, 671] width 147 height 41
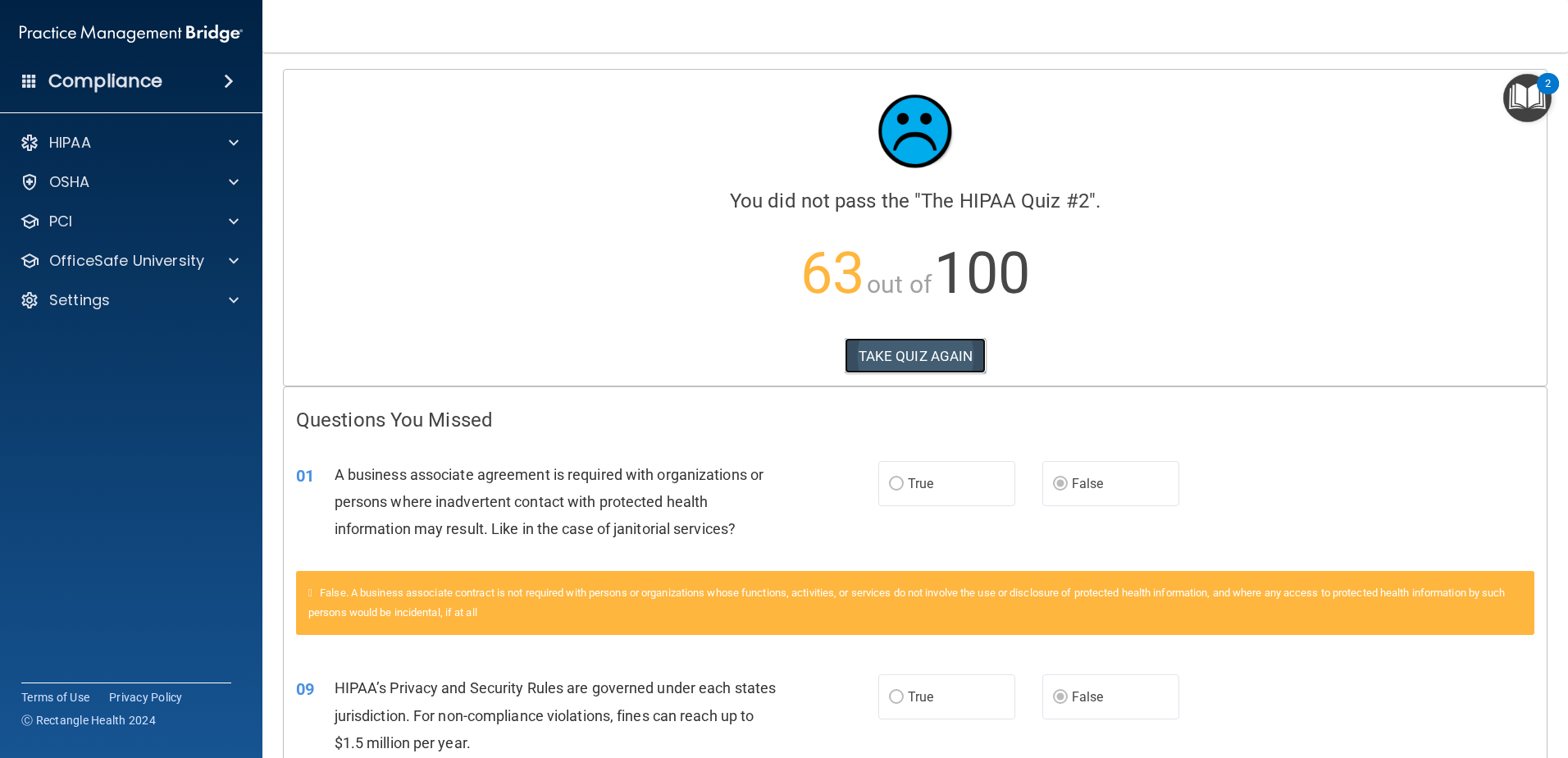
click at [913, 346] on button "TAKE QUIZ AGAIN" at bounding box center [916, 356] width 142 height 36
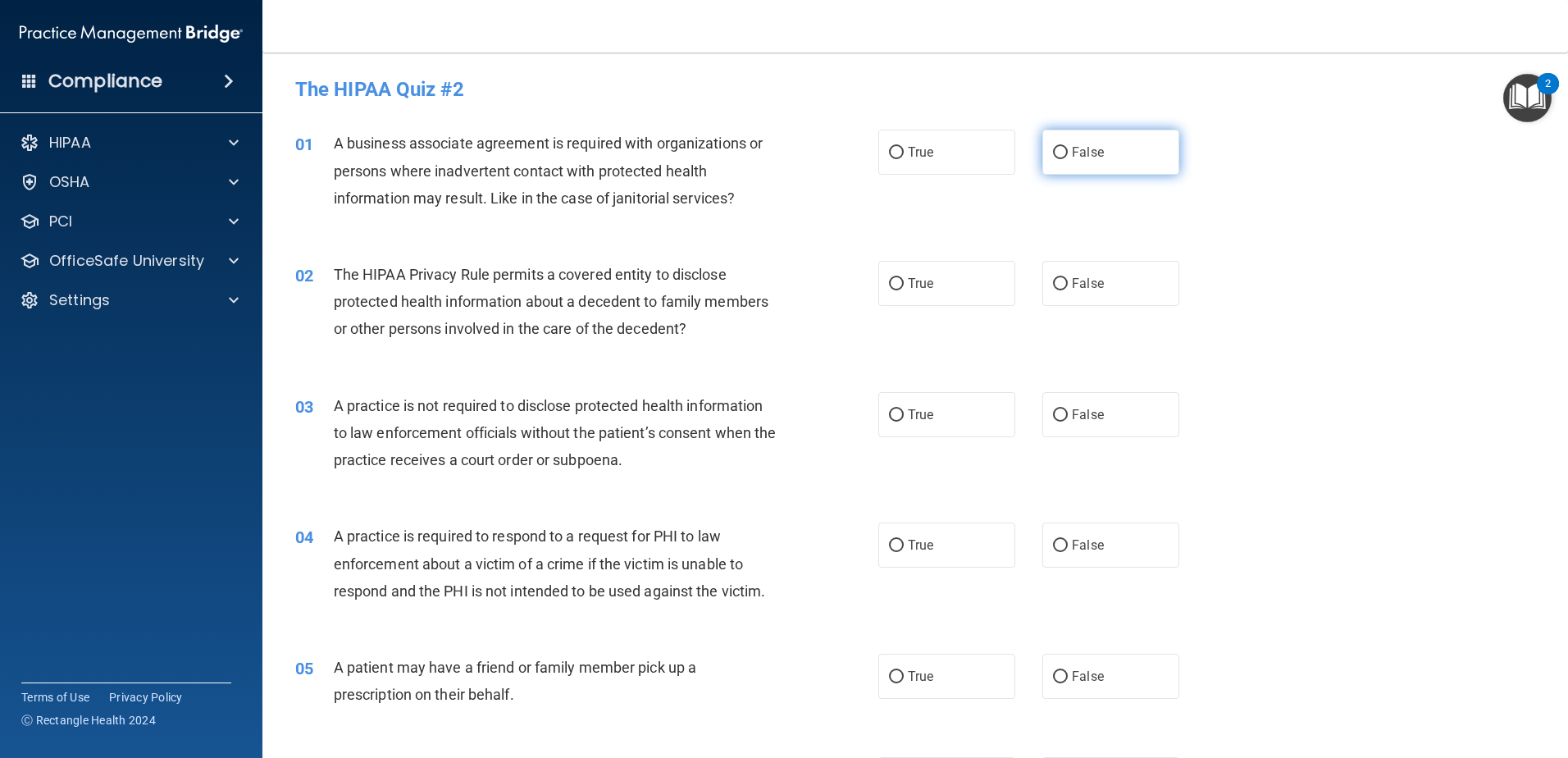
click at [1068, 142] on label "False" at bounding box center [1111, 152] width 137 height 45
drag, startPoint x: 1068, startPoint y: 142, endPoint x: 1049, endPoint y: 146, distance: 19.4
click at [1053, 147] on input "False" at bounding box center [1060, 152] width 14 height 13
radio input "true"
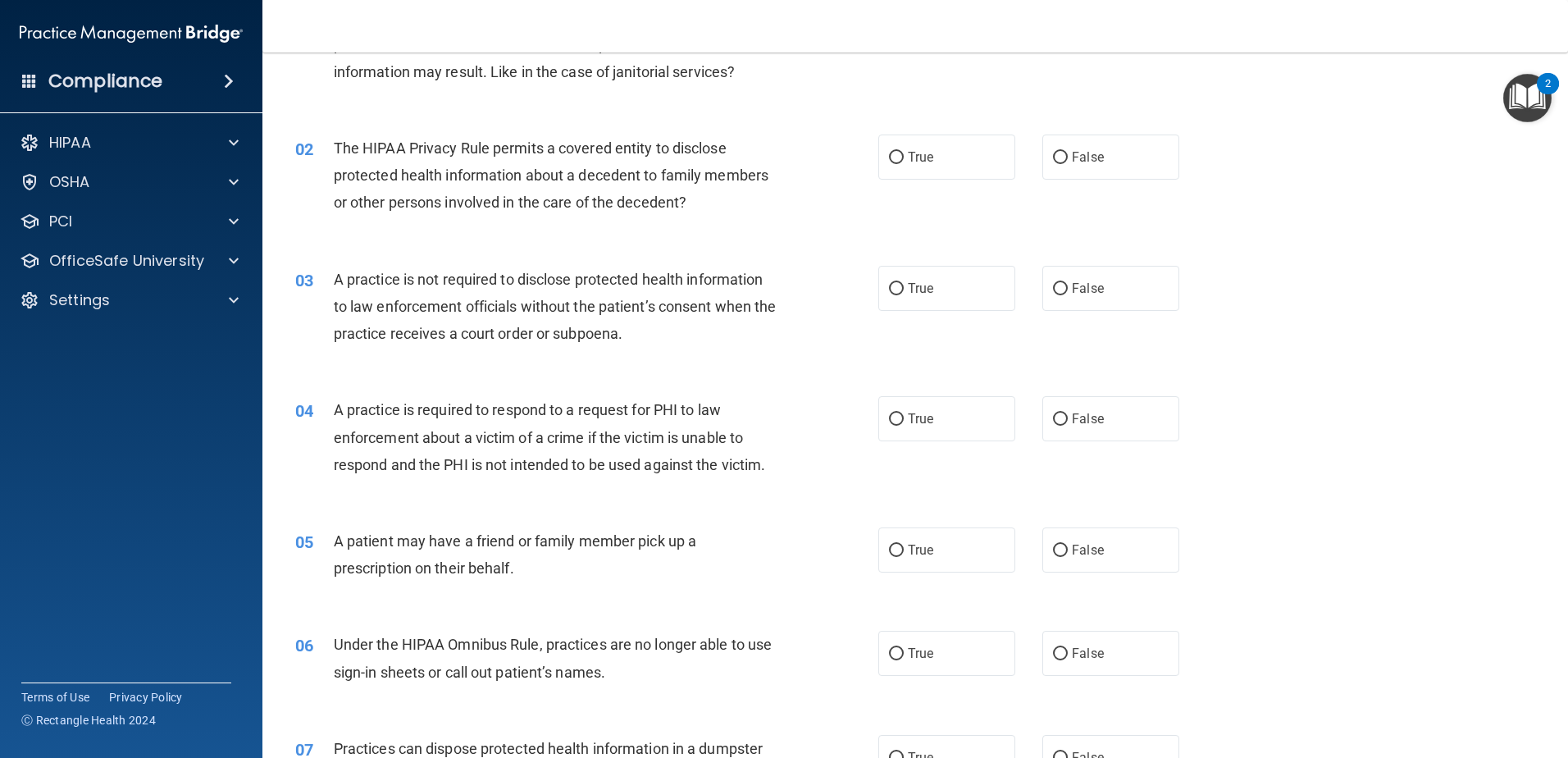
scroll to position [164, 0]
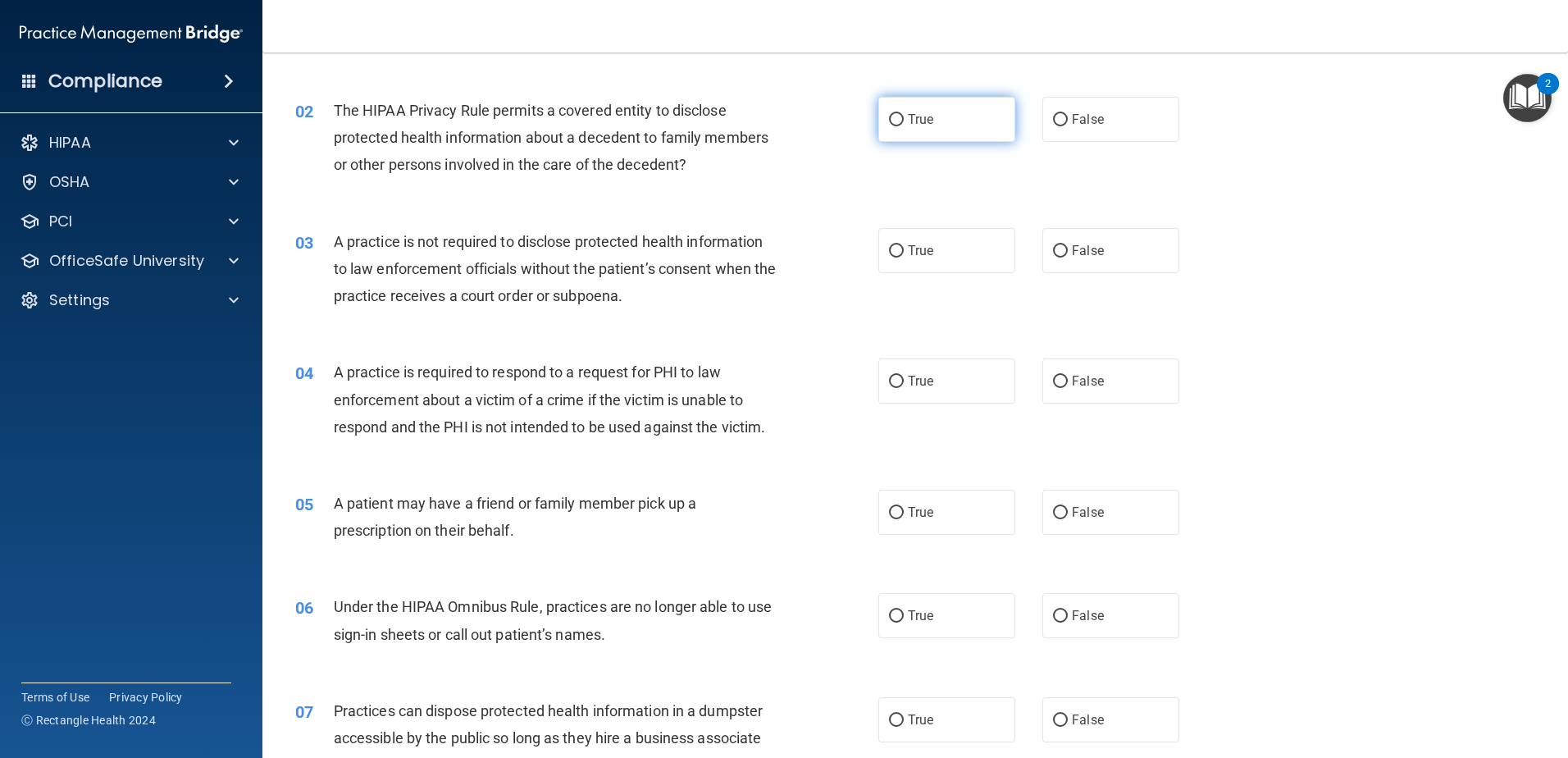
click at [945, 130] on label "True" at bounding box center [947, 119] width 137 height 45
click at [903, 126] on input "True" at bounding box center [896, 120] width 14 height 13
radio input "true"
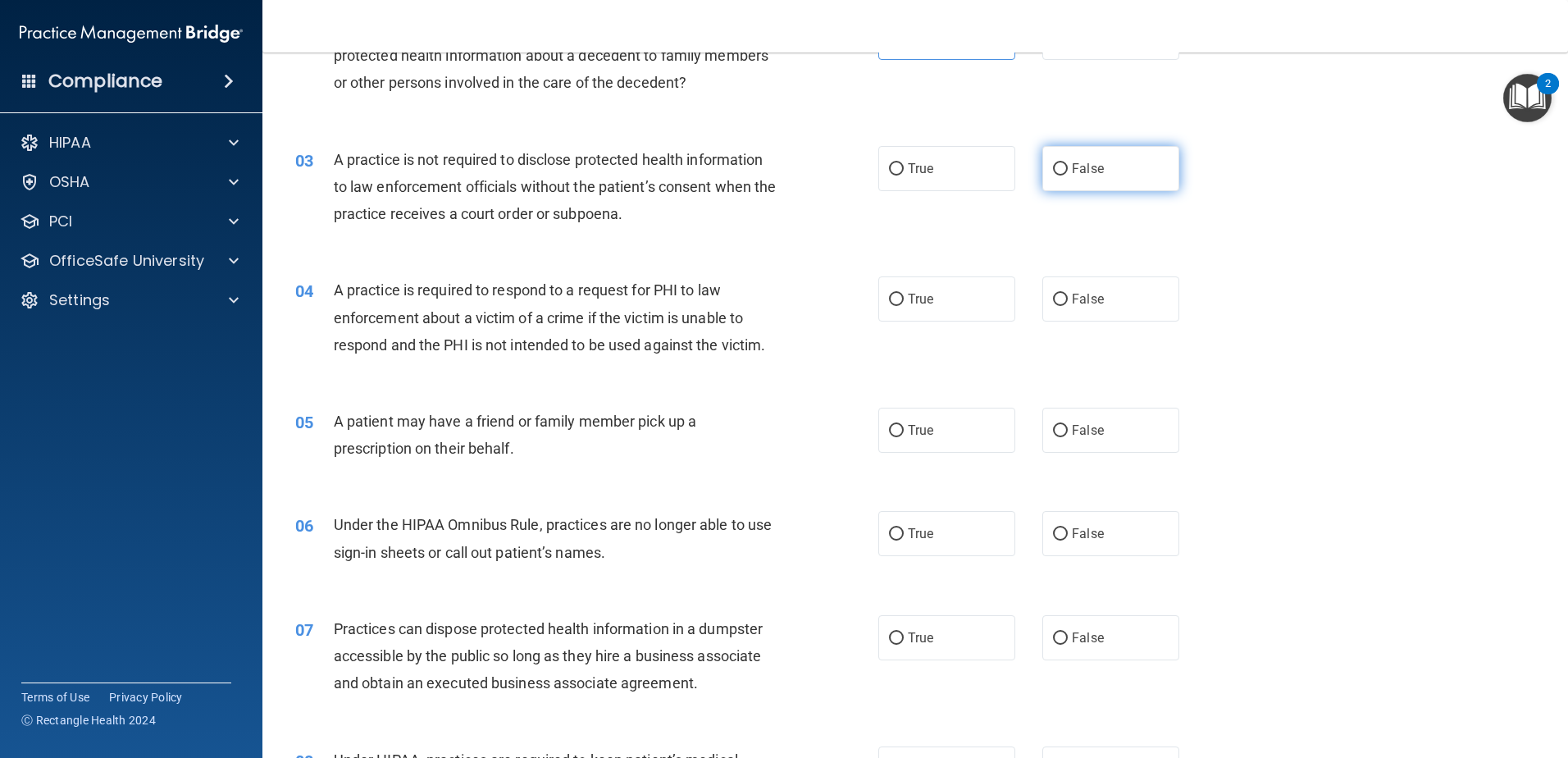
click at [1074, 174] on span "False" at bounding box center [1088, 169] width 32 height 15
click at [1068, 174] on input "False" at bounding box center [1060, 169] width 14 height 13
radio input "true"
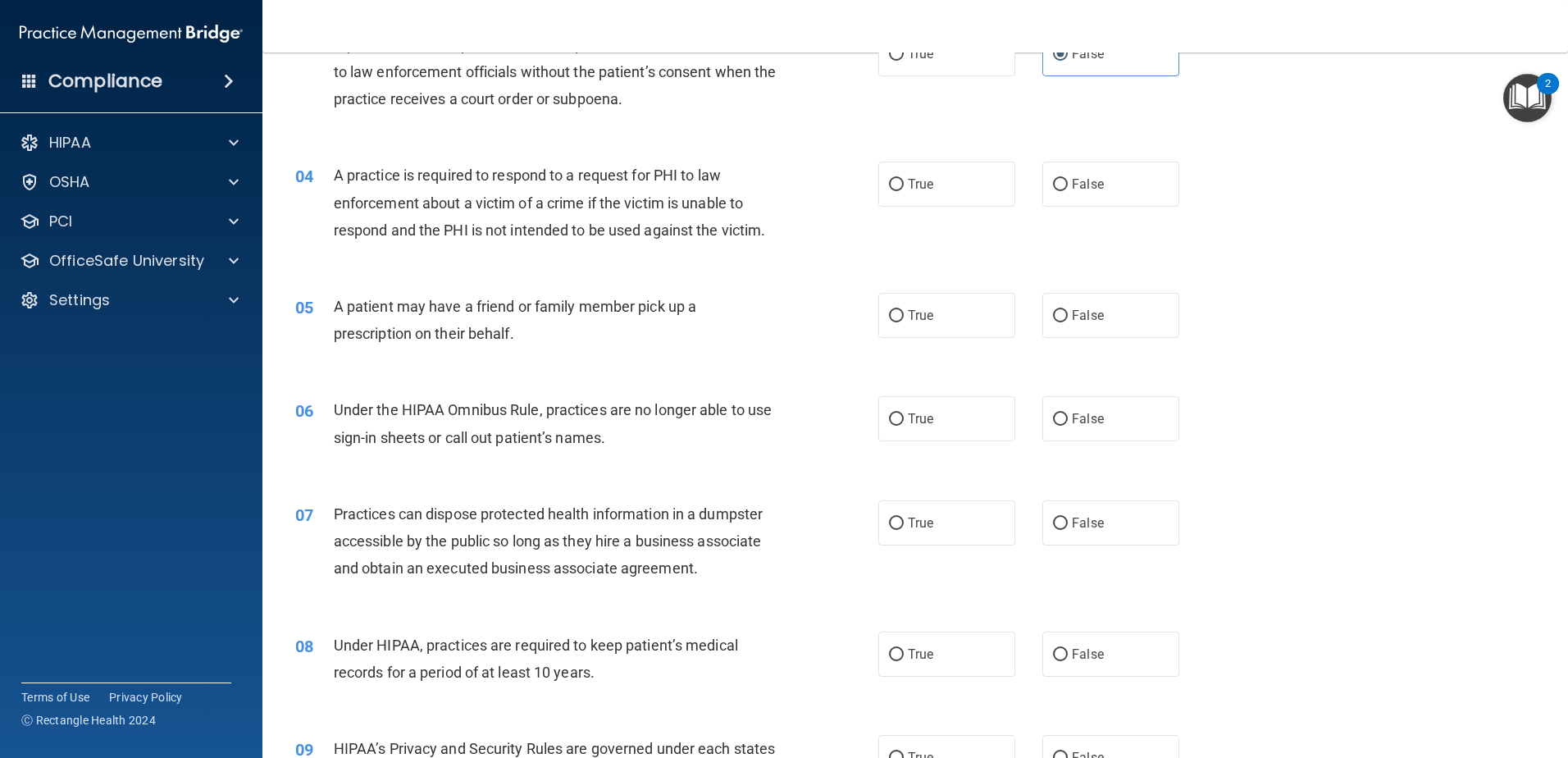
scroll to position [410, 0]
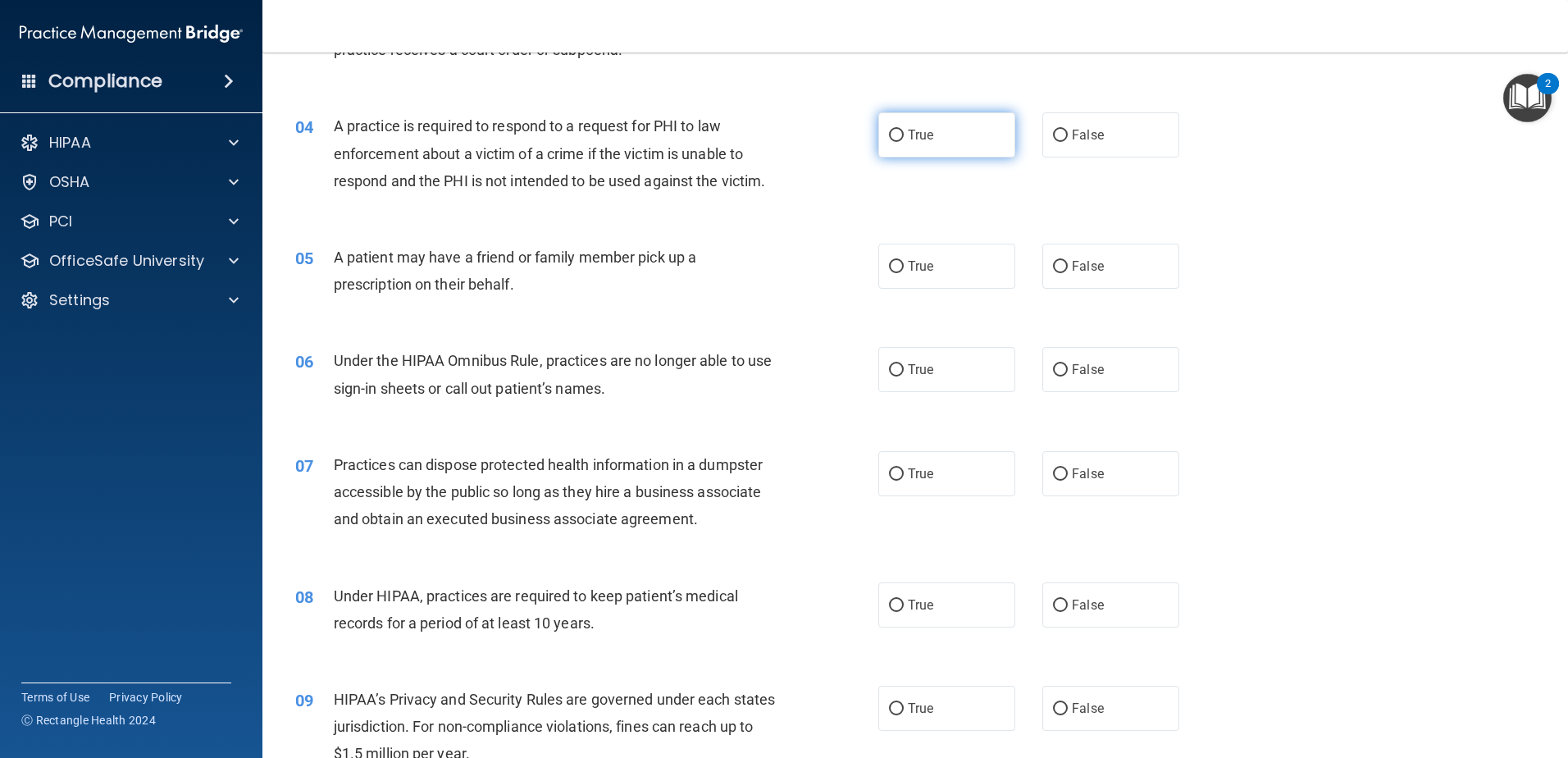
click at [908, 139] on span "True" at bounding box center [920, 135] width 25 height 15
click at [902, 139] on input "True" at bounding box center [896, 136] width 14 height 13
radio input "true"
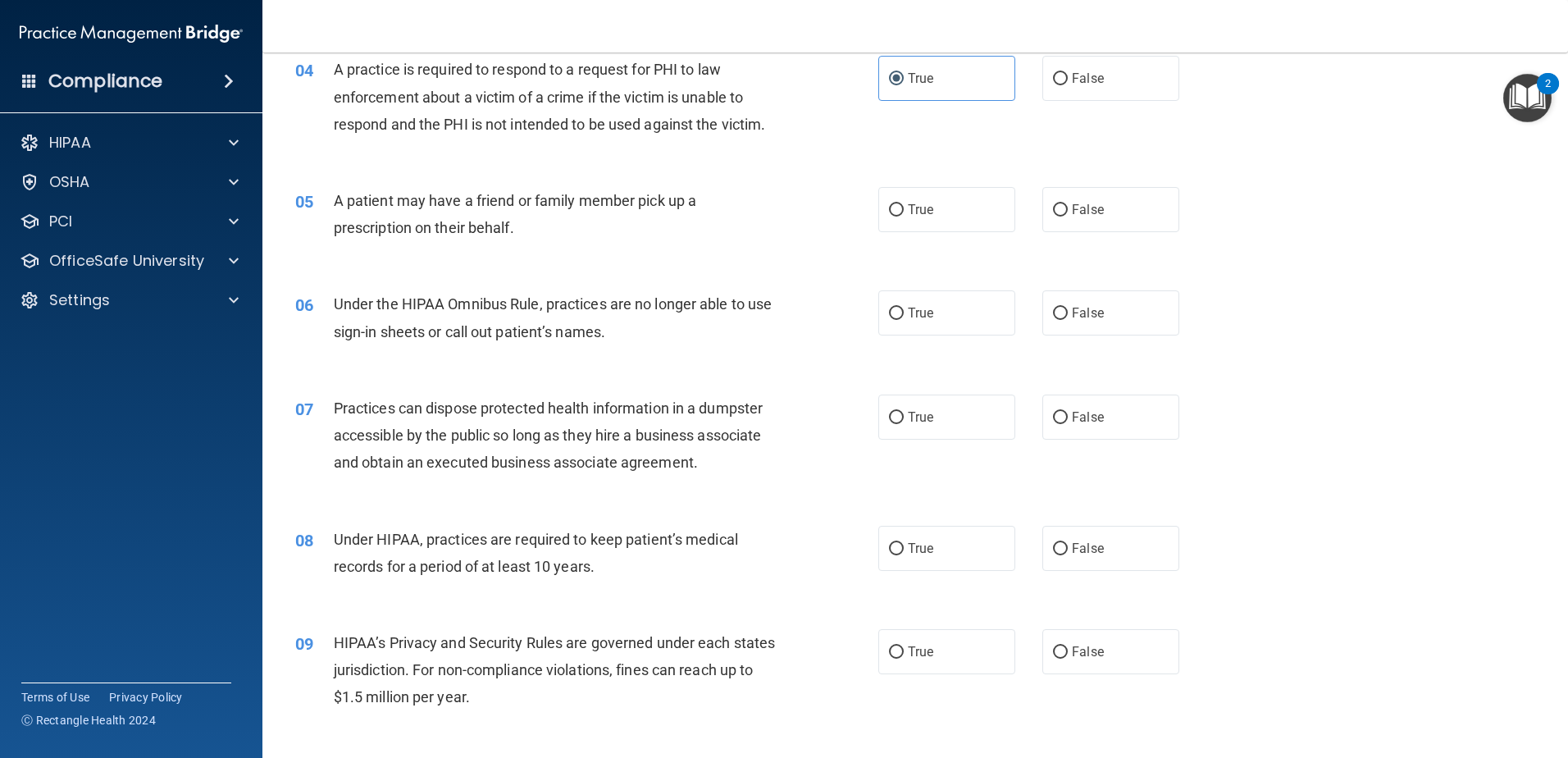
scroll to position [492, 0]
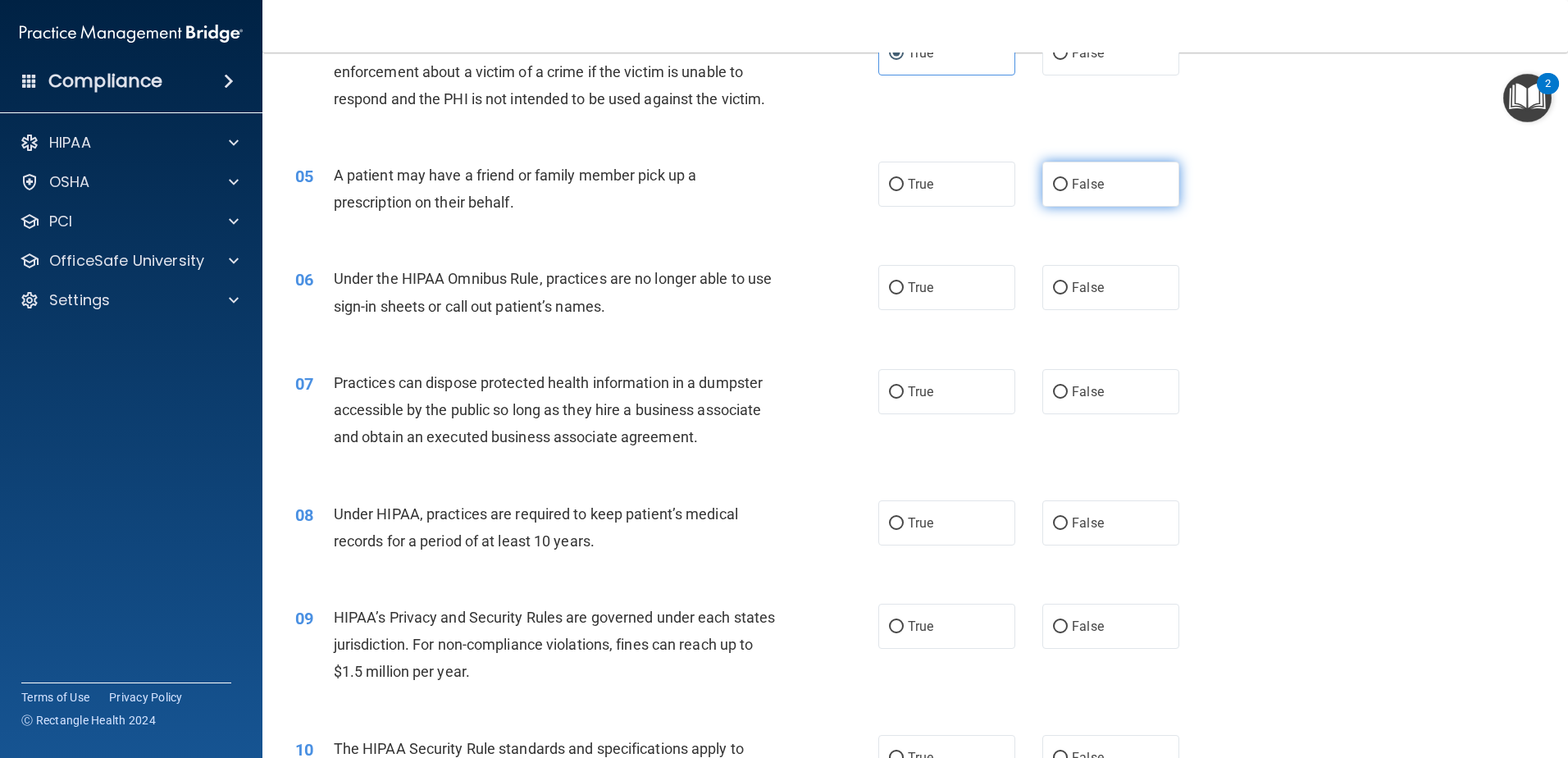
click at [1056, 191] on input "False" at bounding box center [1060, 185] width 14 height 13
radio input "true"
click at [955, 190] on label "True" at bounding box center [947, 184] width 137 height 45
click at [903, 190] on input "True" at bounding box center [896, 185] width 14 height 13
radio input "true"
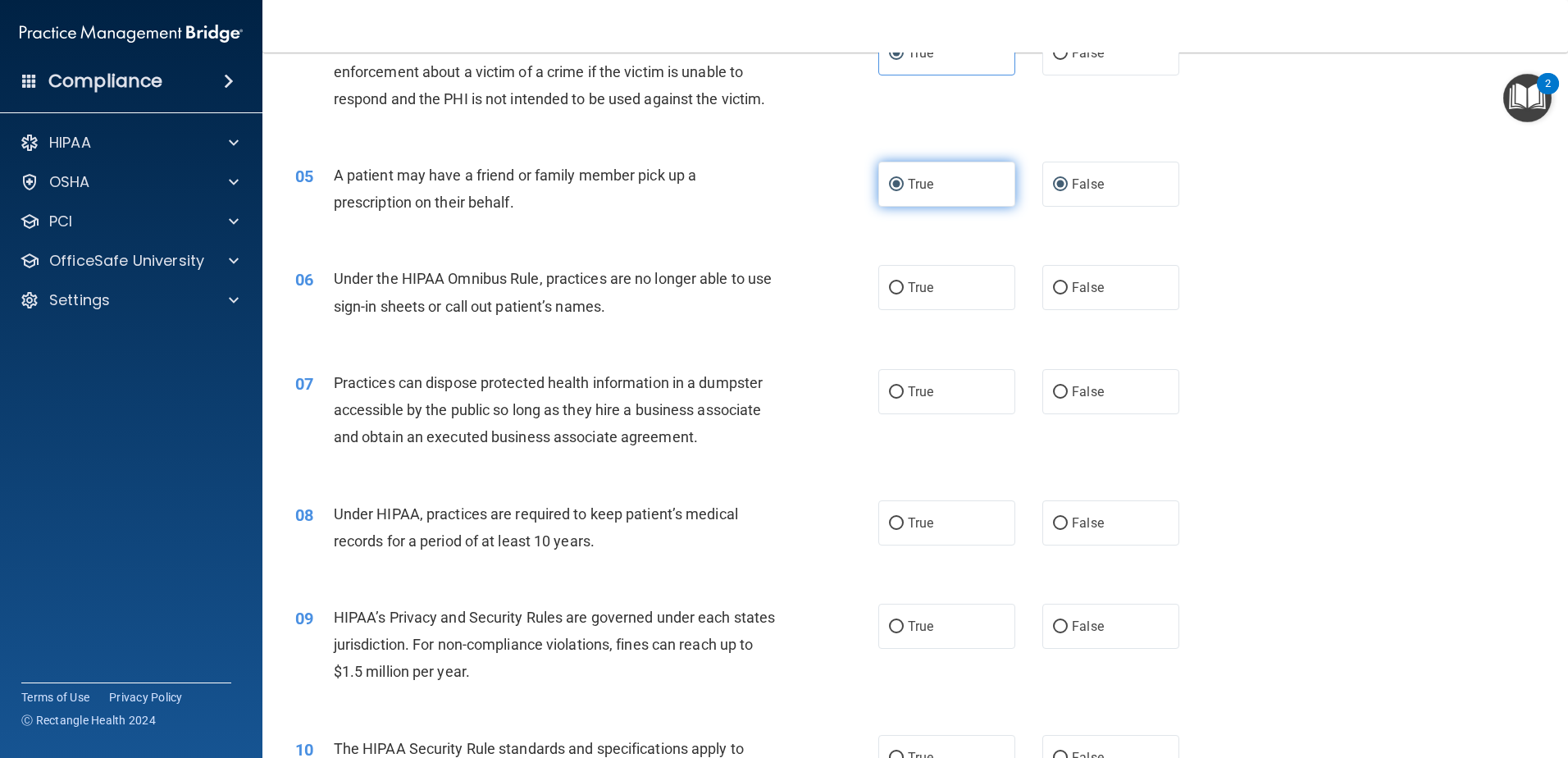
radio input "false"
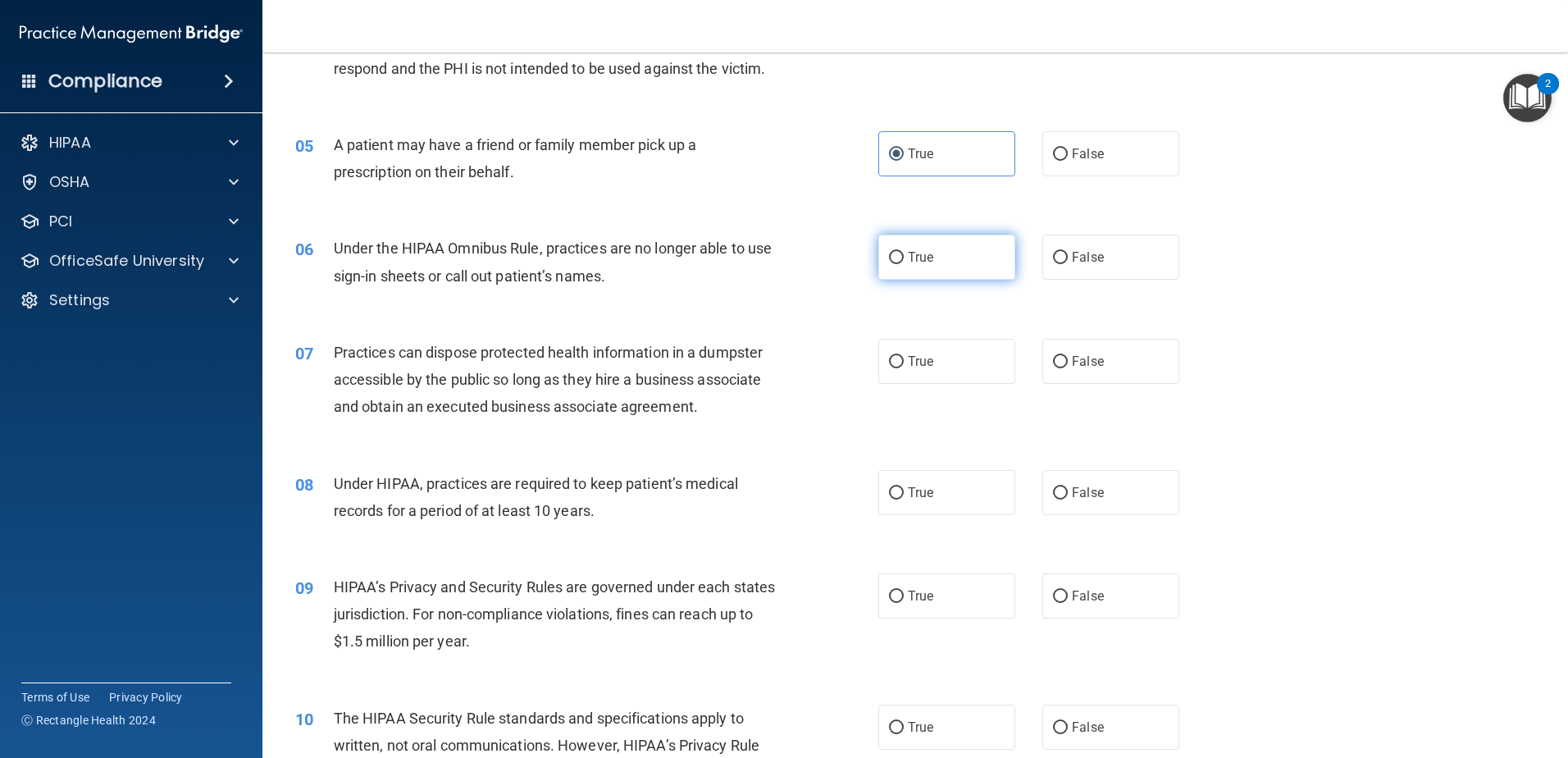
scroll to position [574, 0]
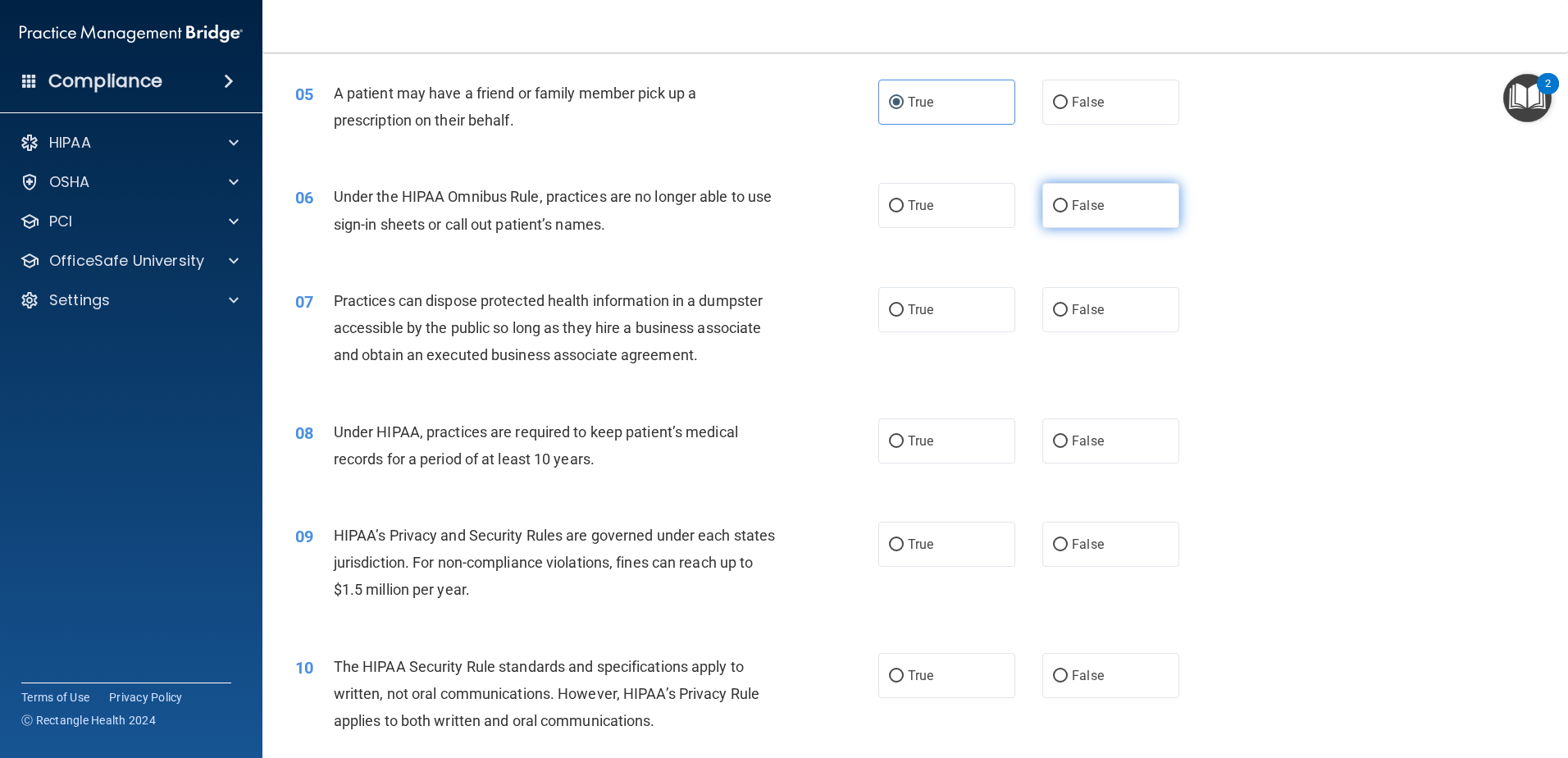
click at [1107, 213] on label "False" at bounding box center [1111, 205] width 137 height 45
click at [1068, 213] on input "False" at bounding box center [1060, 206] width 14 height 13
radio input "true"
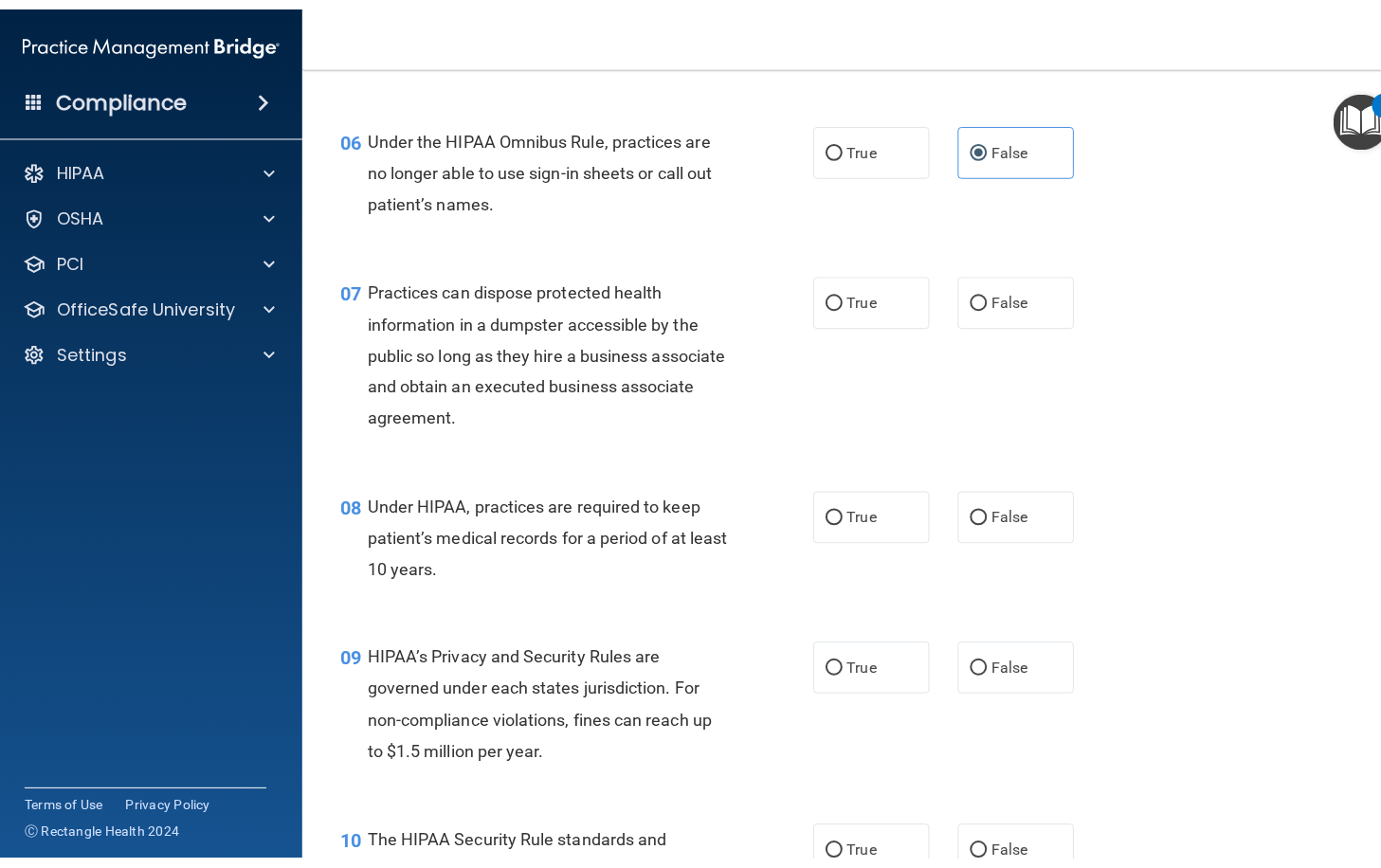
scroll to position [1010, 0]
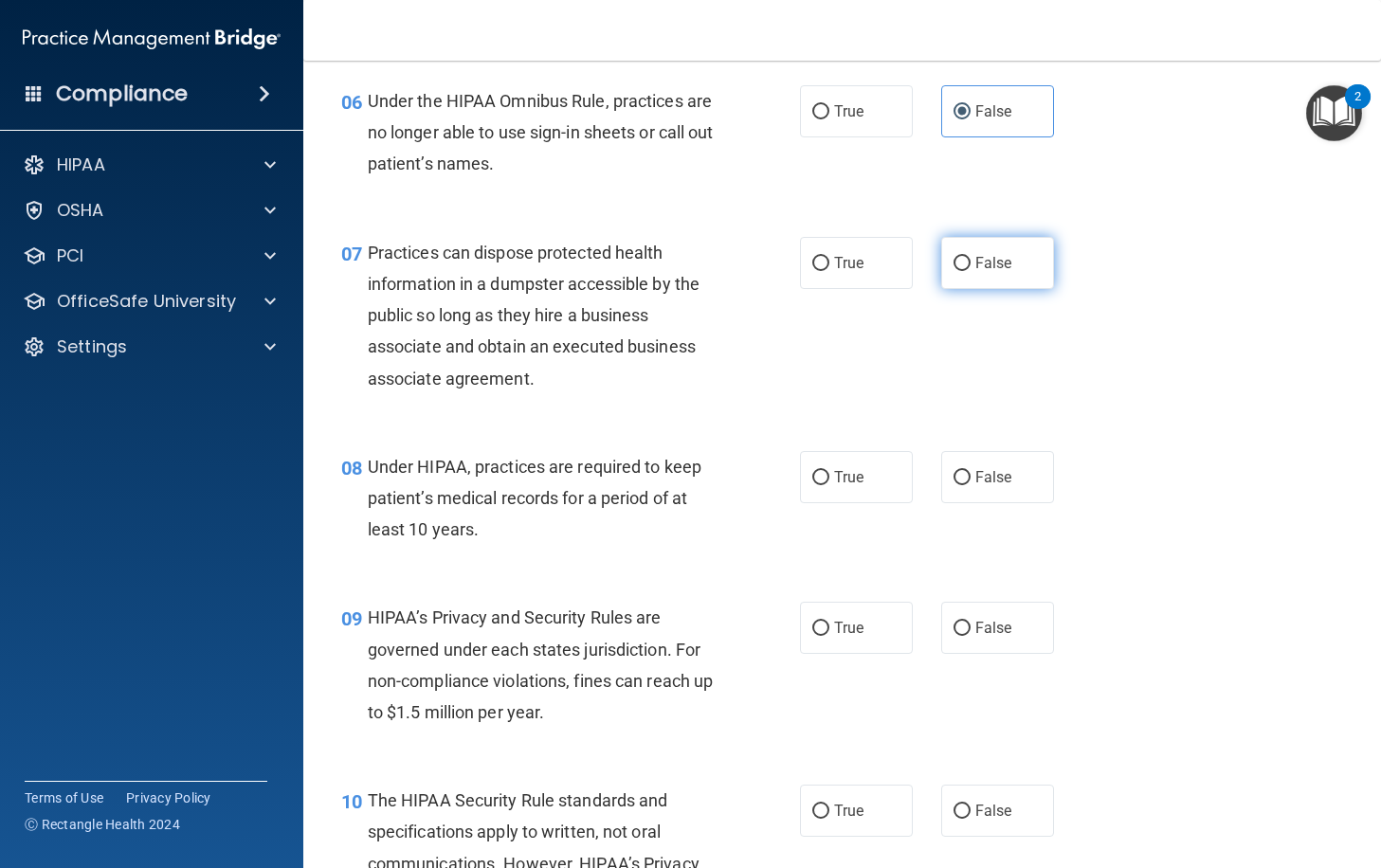
click at [1017, 289] on label "False" at bounding box center [997, 262] width 113 height 52
click at [971, 271] on input "False" at bounding box center [961, 263] width 17 height 15
radio input "true"
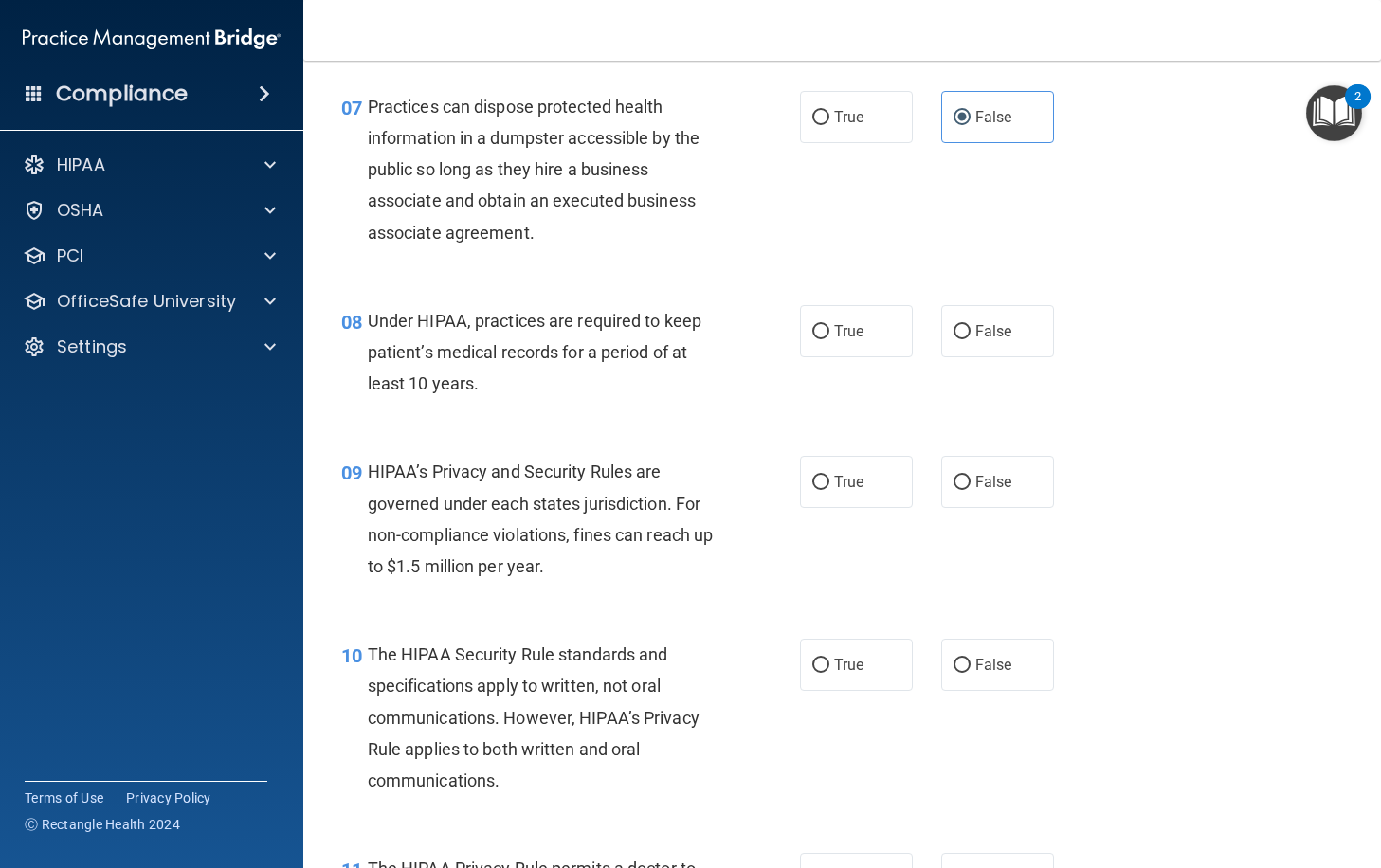
scroll to position [1295, 0]
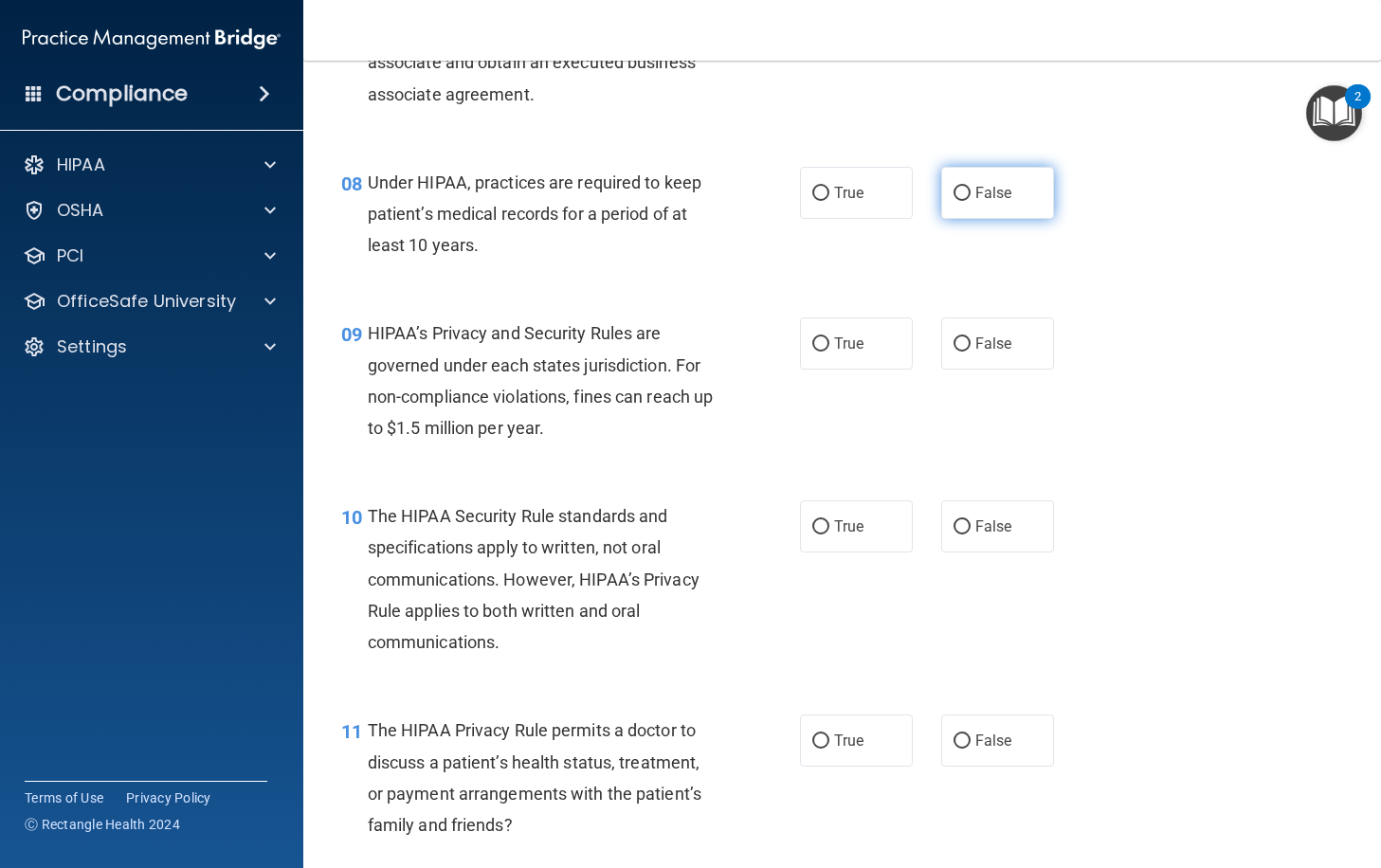
click at [961, 219] on label "False" at bounding box center [997, 192] width 113 height 52
click at [961, 201] on input "False" at bounding box center [961, 194] width 17 height 15
radio input "true"
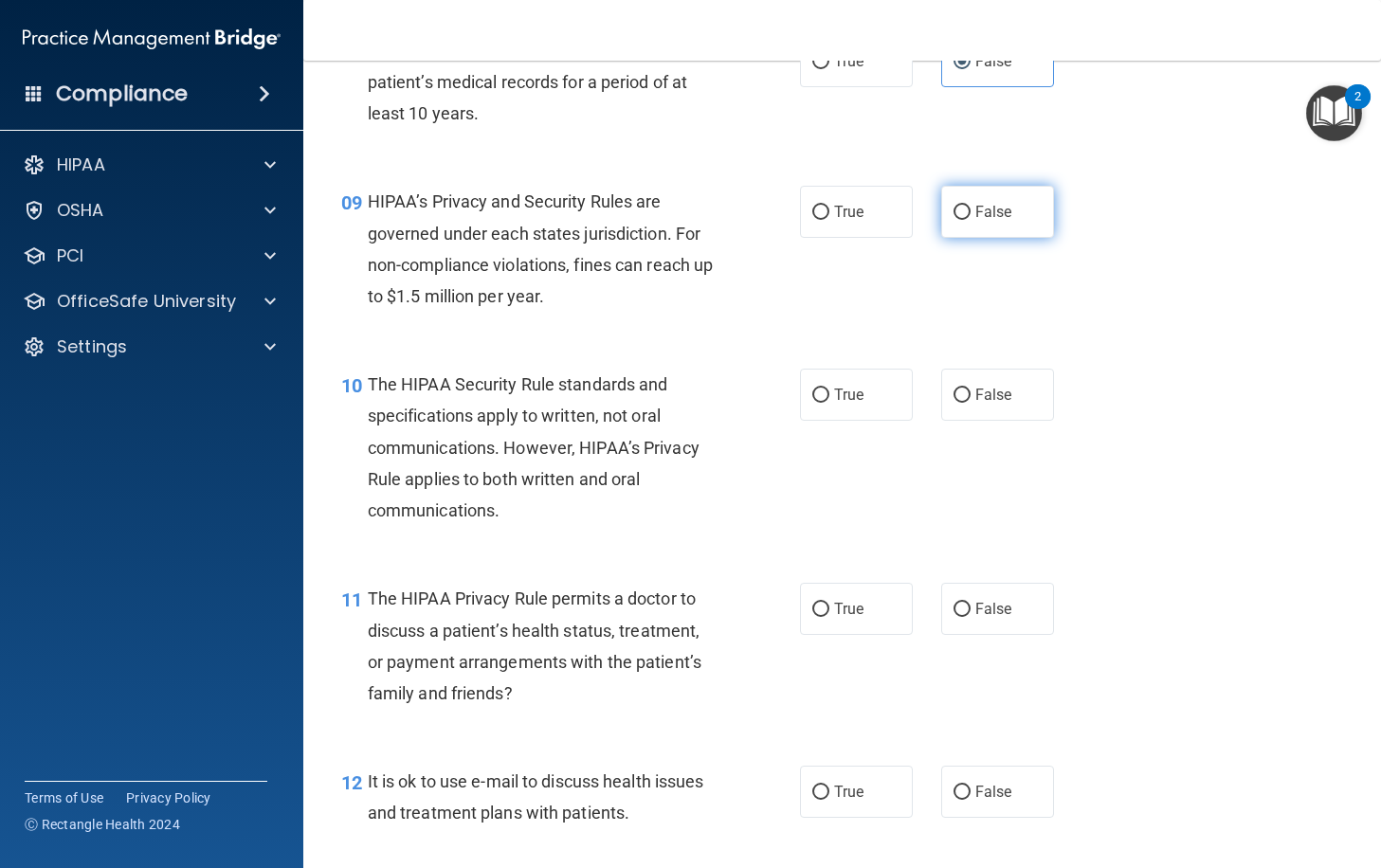
scroll to position [1485, 0]
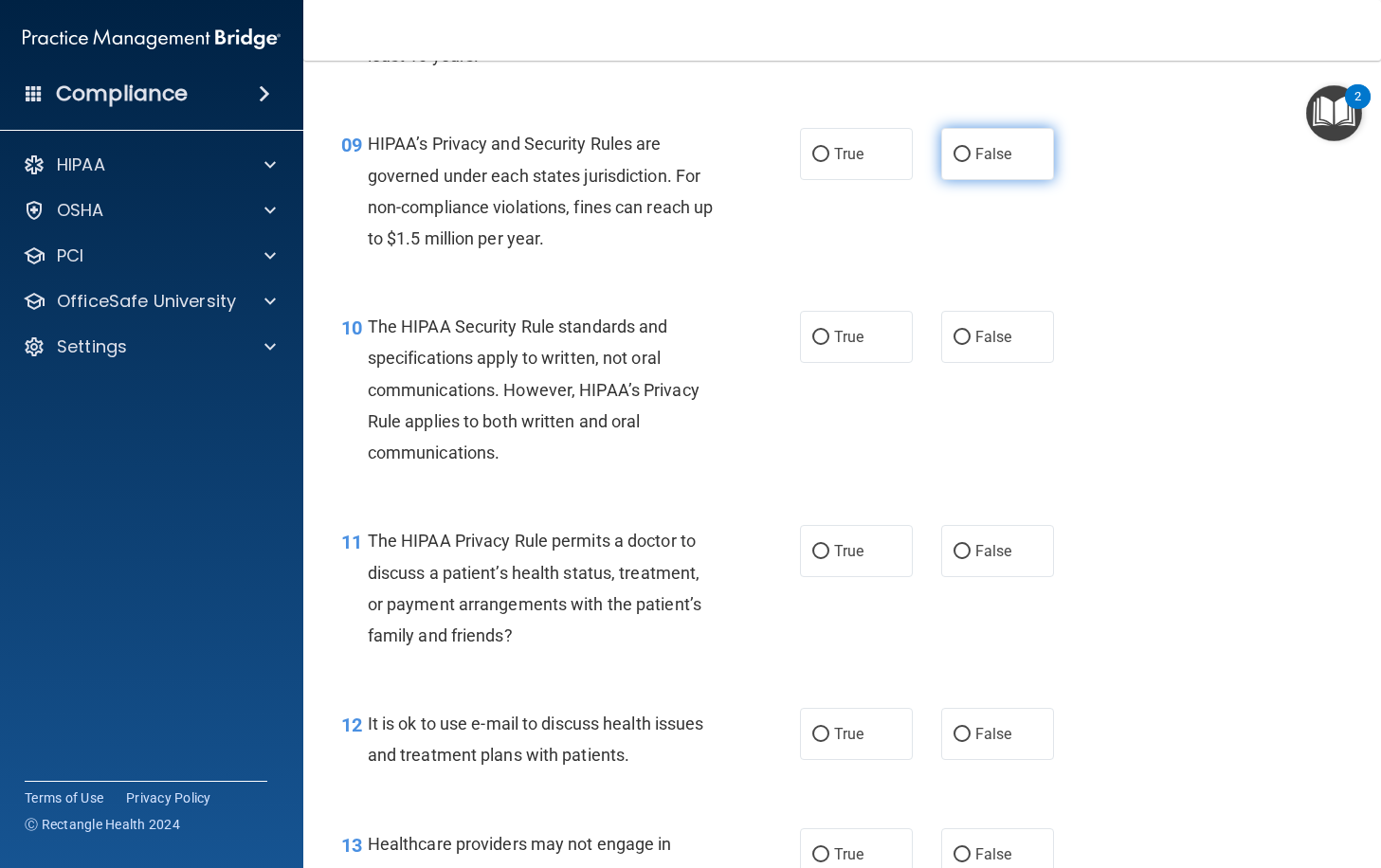
click at [966, 180] on label "False" at bounding box center [997, 154] width 113 height 52
click at [966, 162] on input "False" at bounding box center [961, 155] width 17 height 15
radio input "true"
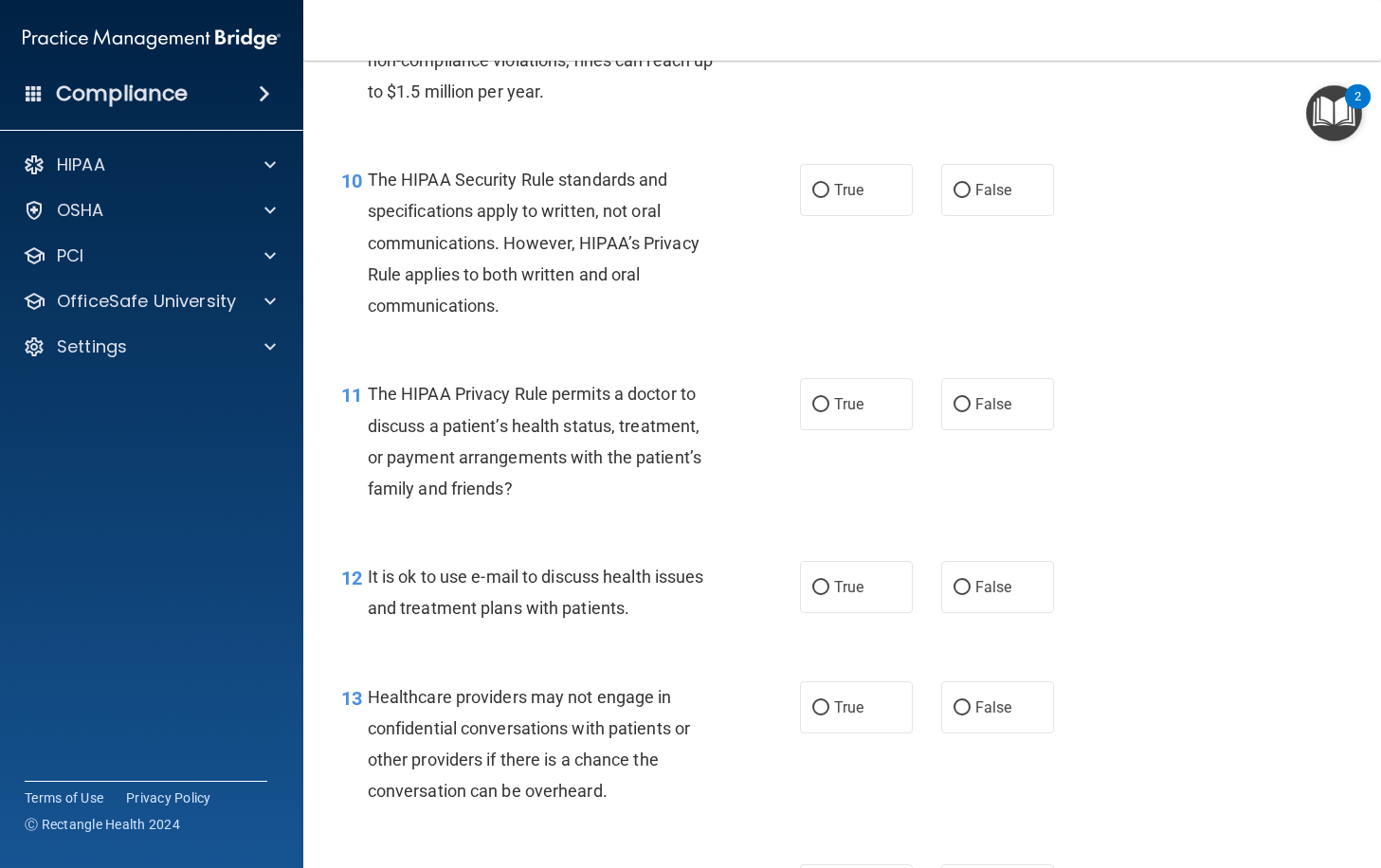
scroll to position [1673, 0]
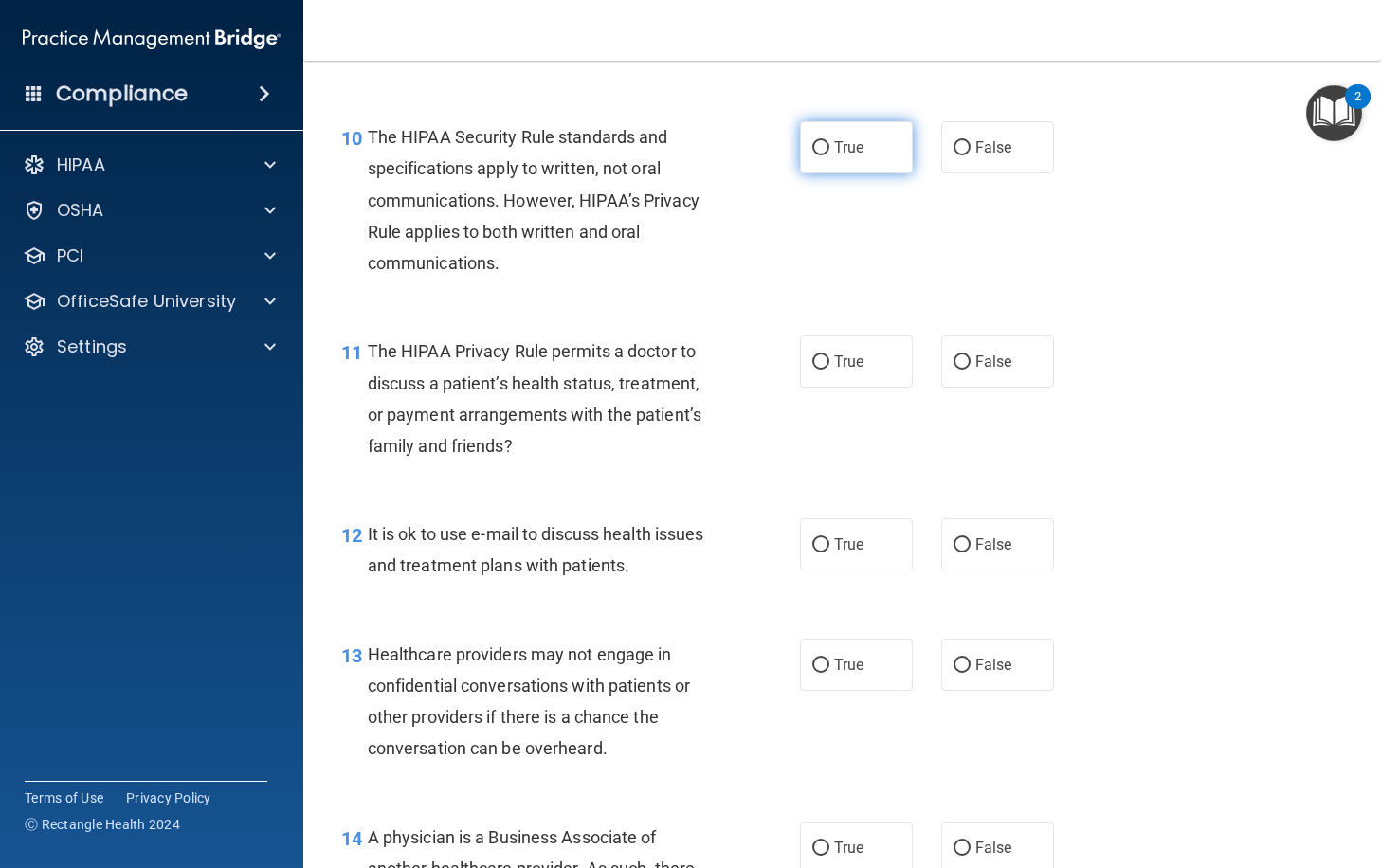
click at [860, 173] on label "True" at bounding box center [855, 147] width 113 height 52
click at [829, 156] on input "True" at bounding box center [820, 148] width 17 height 15
radio input "true"
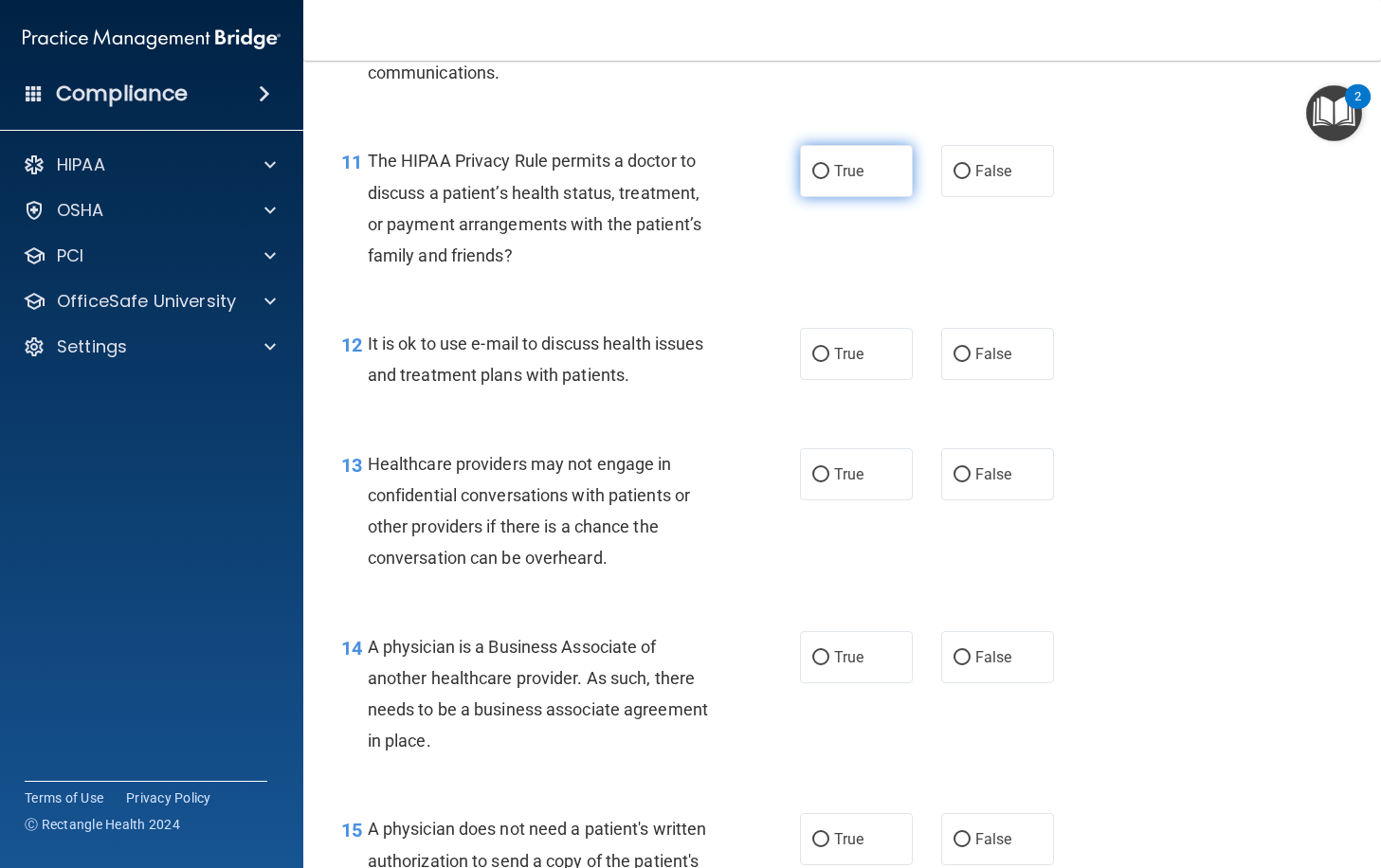
scroll to position [1958, 0]
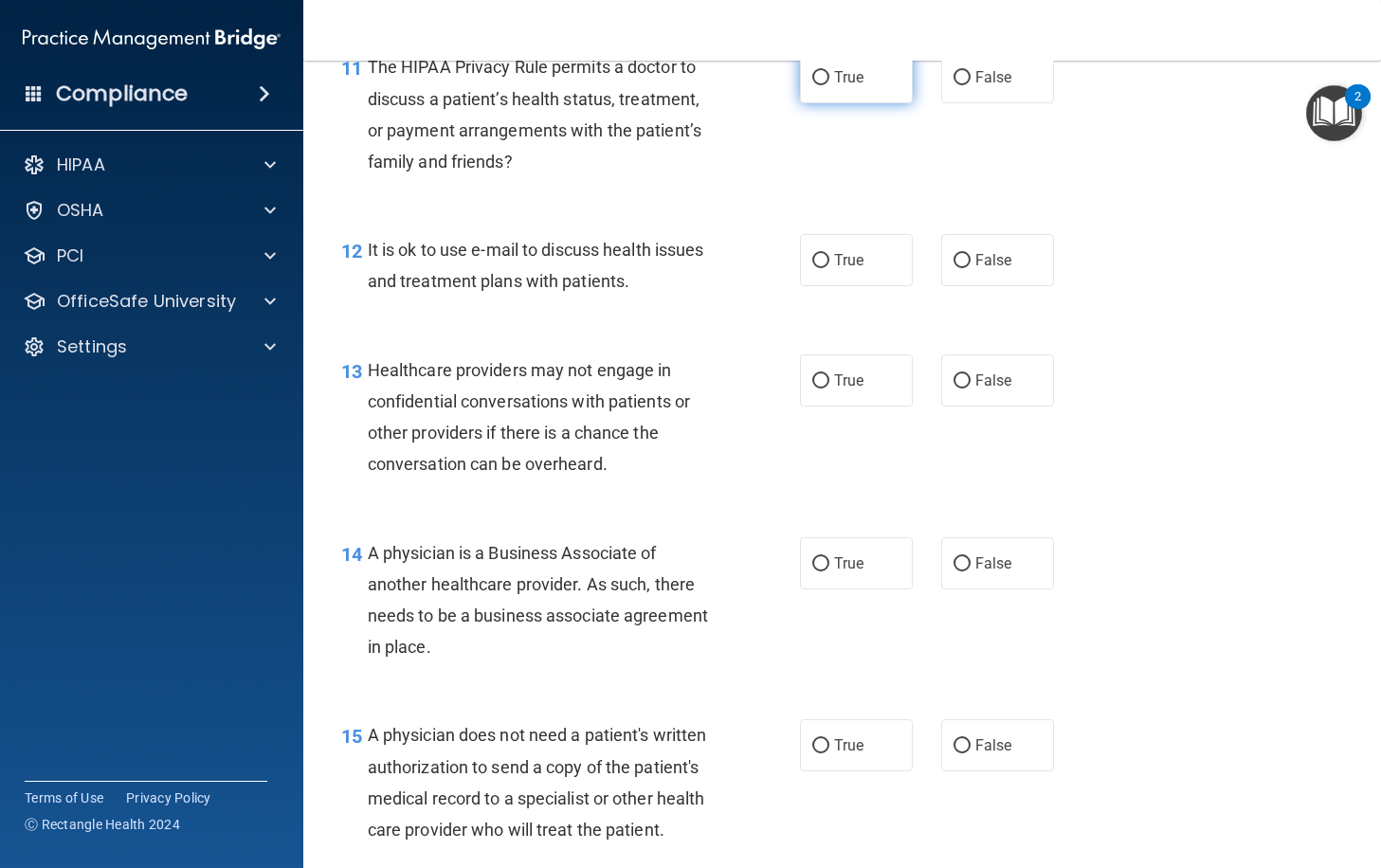
click at [820, 85] on input "True" at bounding box center [820, 78] width 17 height 15
radio input "true"
click at [976, 86] on span "False" at bounding box center [994, 77] width 37 height 18
click at [970, 85] on input "False" at bounding box center [961, 78] width 17 height 15
radio input "true"
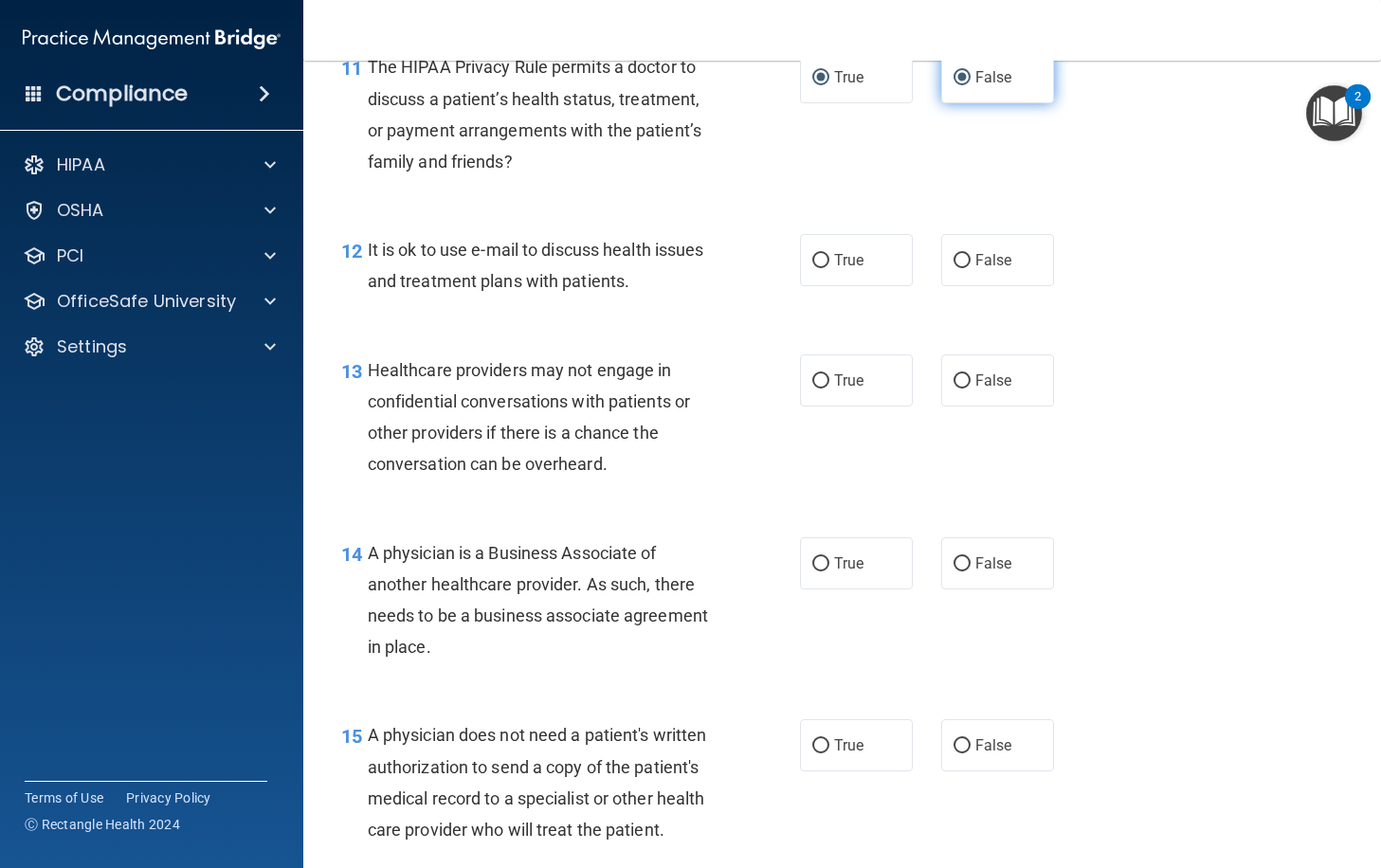
radio input "false"
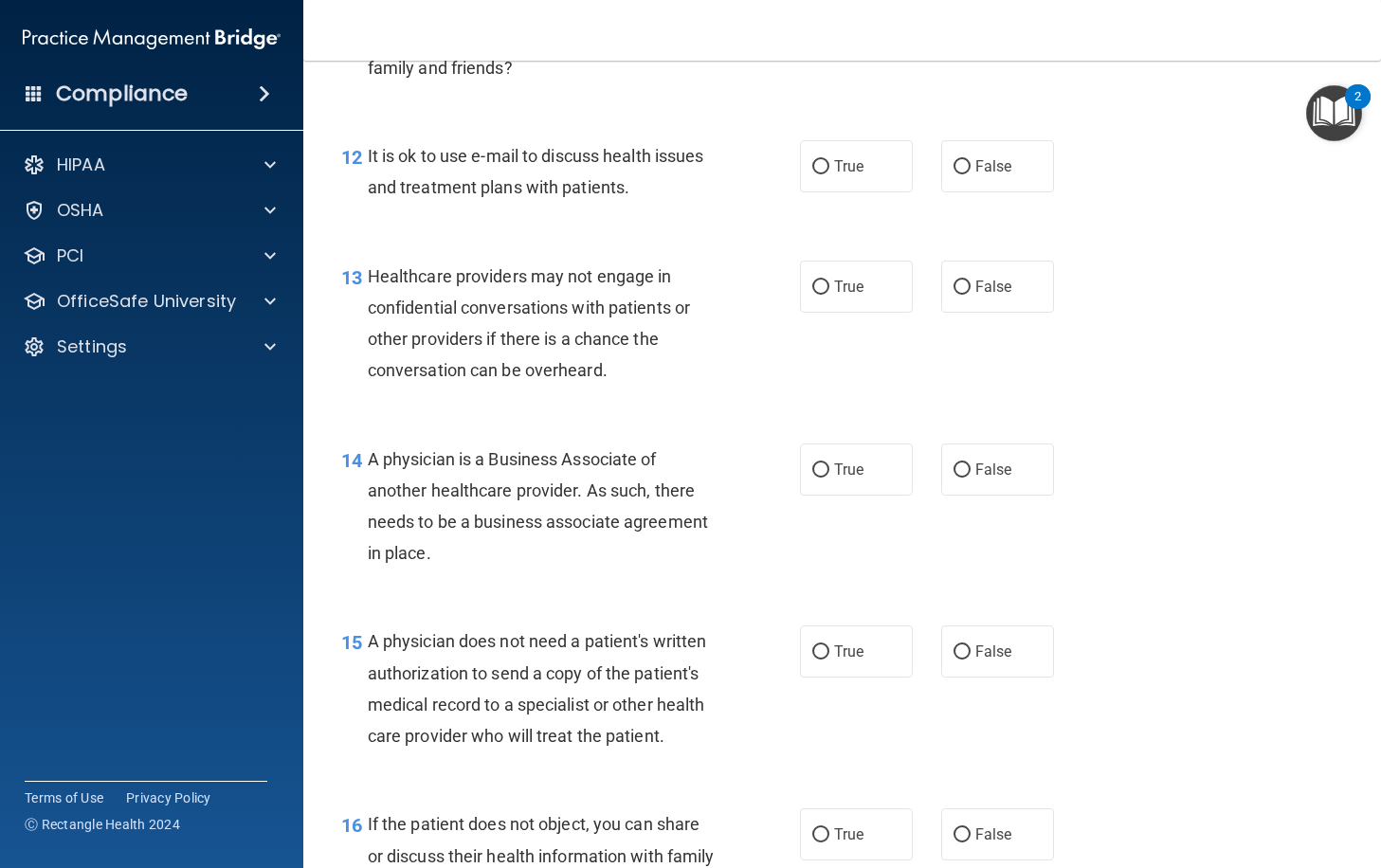
scroll to position [2053, 0]
click at [855, 192] on label "True" at bounding box center [855, 164] width 113 height 52
click at [829, 173] on input "True" at bounding box center [820, 166] width 17 height 15
radio input "true"
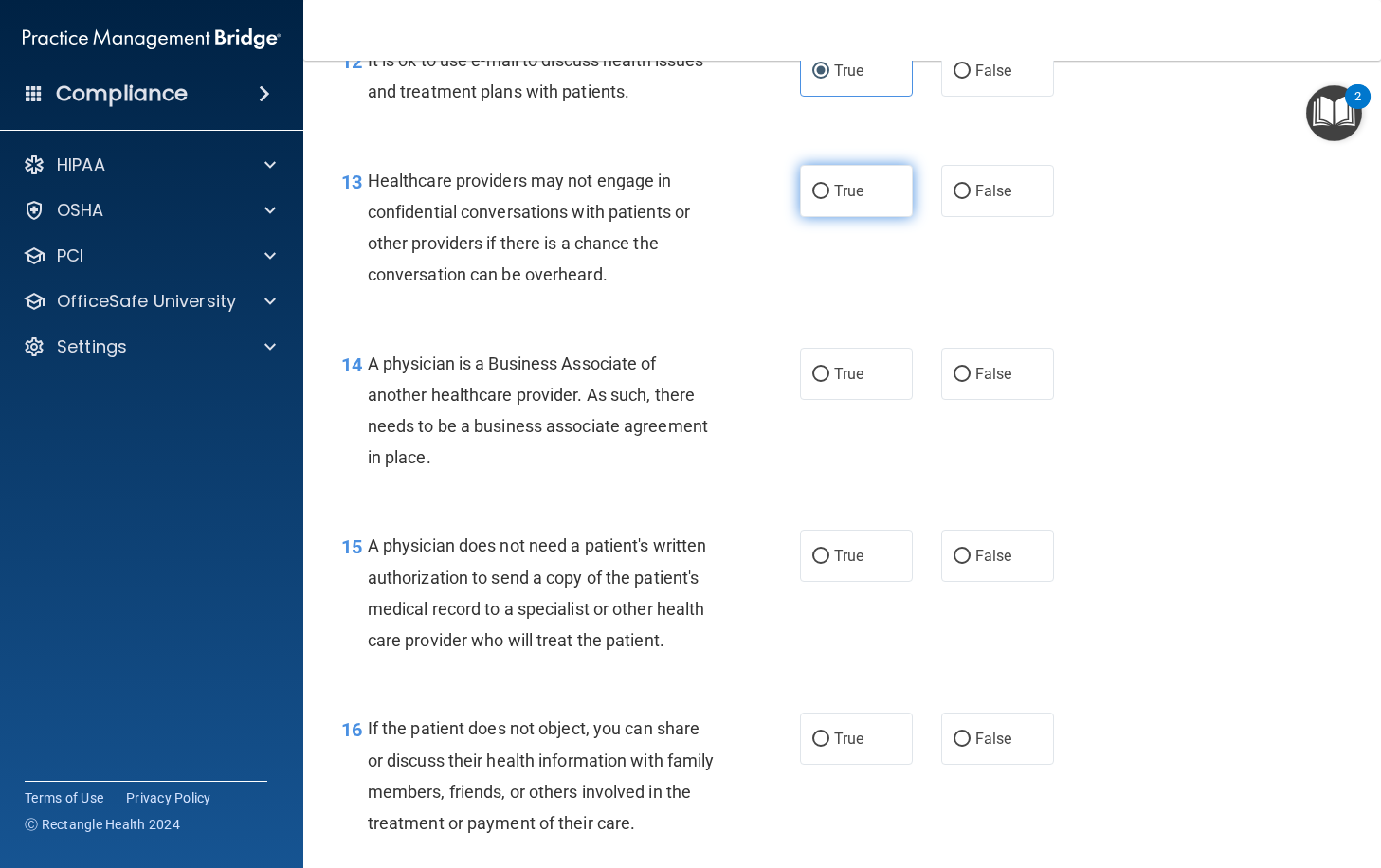
scroll to position [2242, 0]
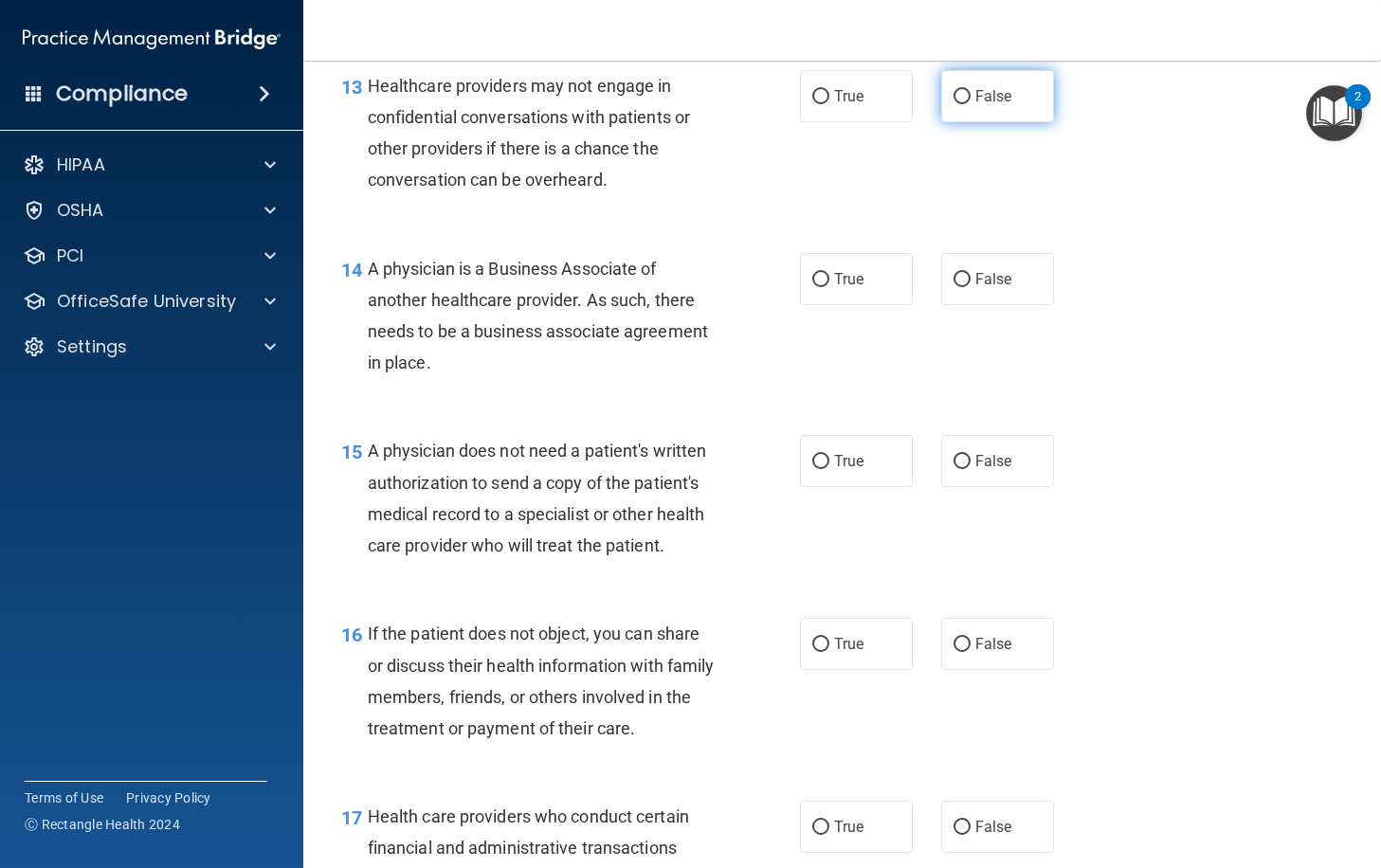
click at [1014, 122] on label "False" at bounding box center [997, 96] width 113 height 52
click at [971, 105] on input "False" at bounding box center [961, 97] width 17 height 15
radio input "true"
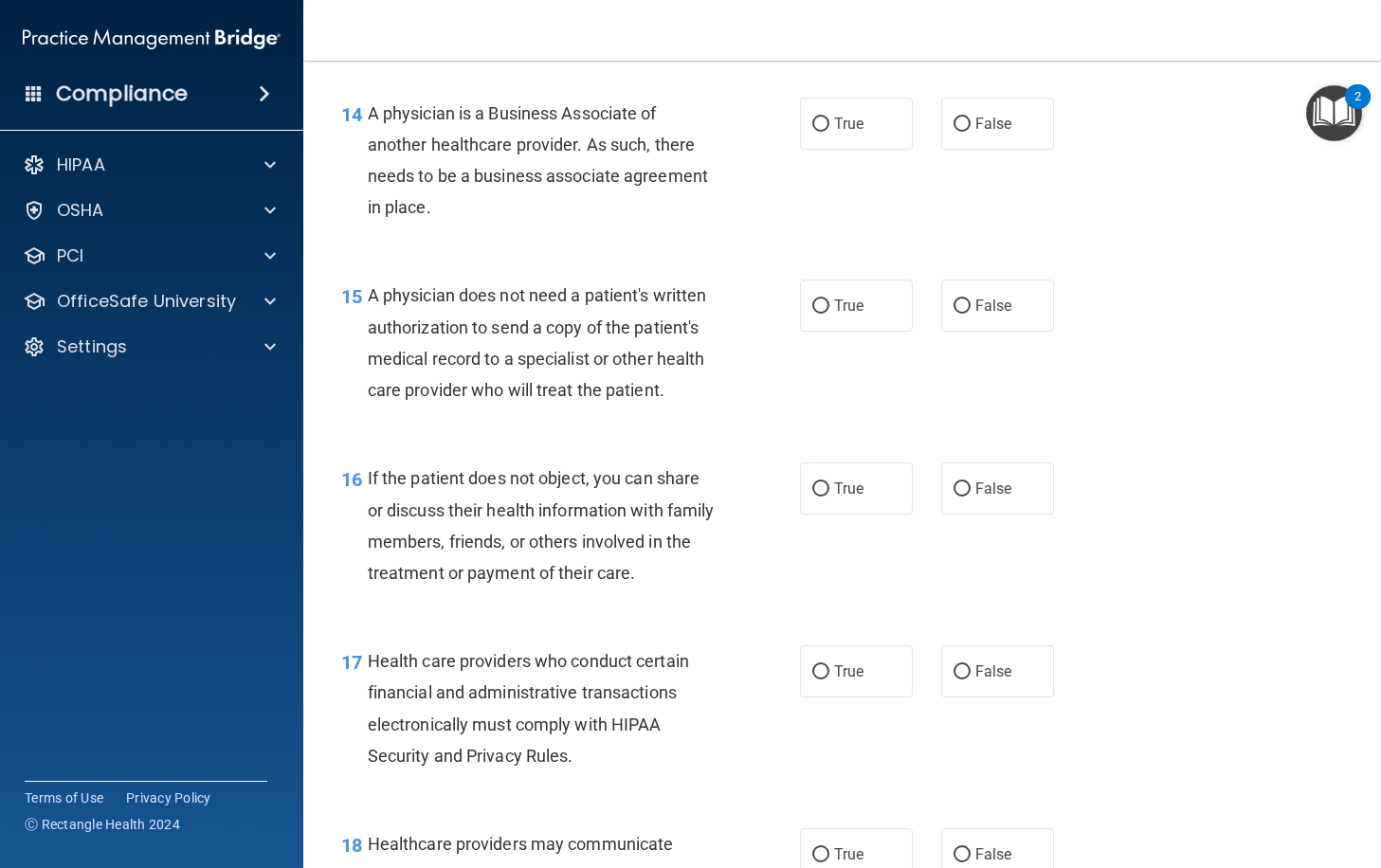
scroll to position [2432, 0]
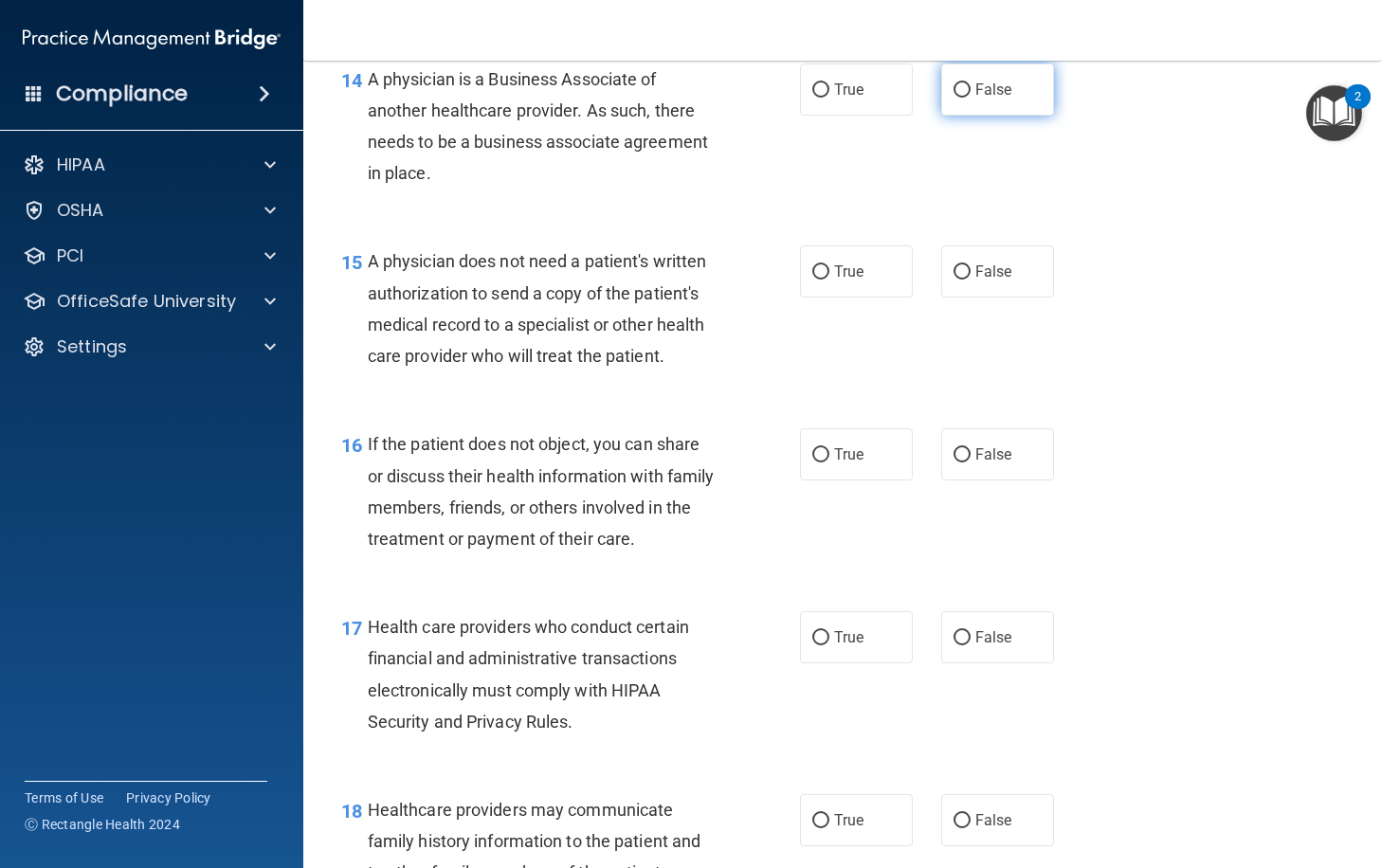
click at [993, 115] on label "False" at bounding box center [997, 89] width 113 height 52
click at [971, 98] on input "False" at bounding box center [961, 90] width 17 height 15
radio input "true"
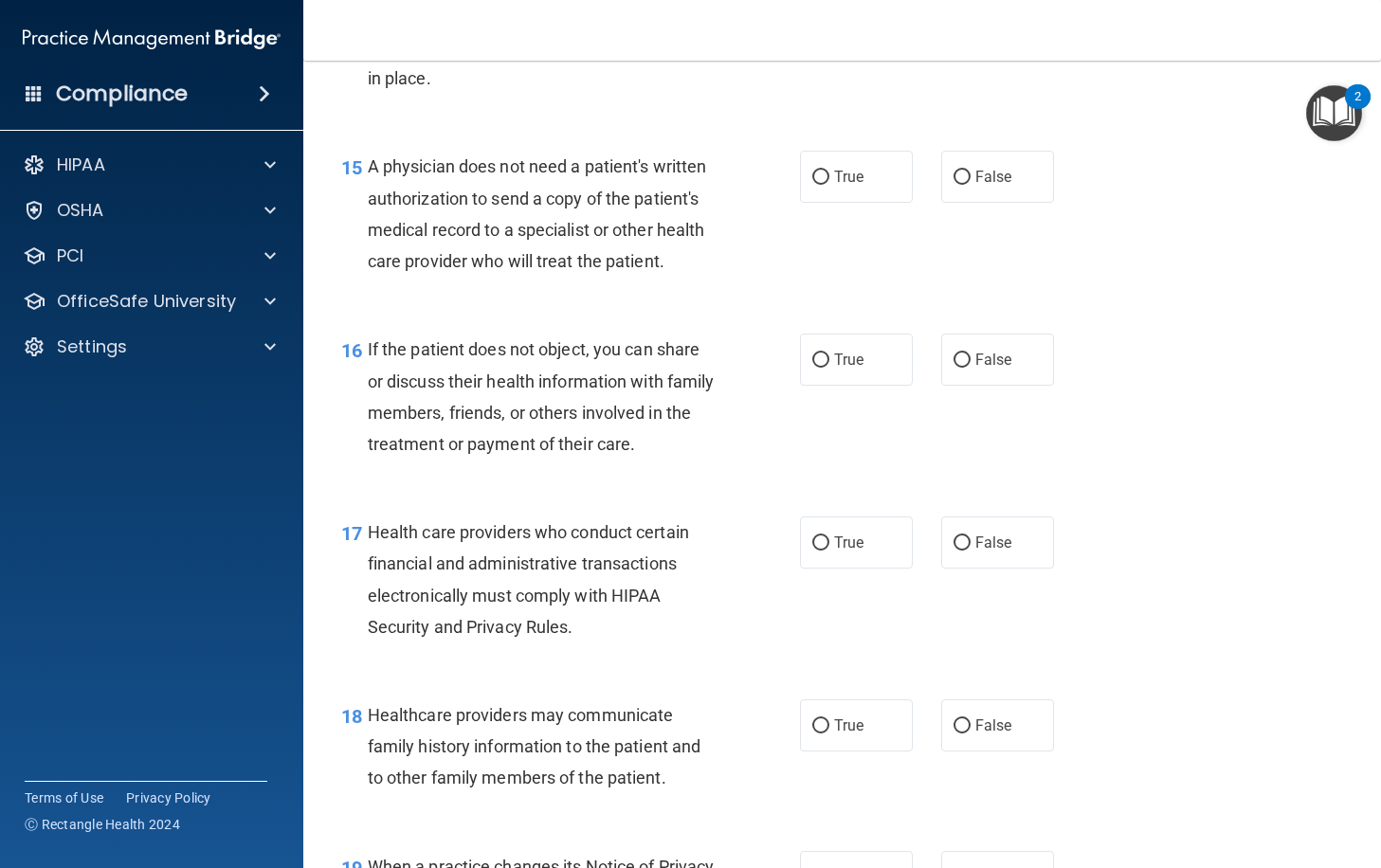
scroll to position [2622, 0]
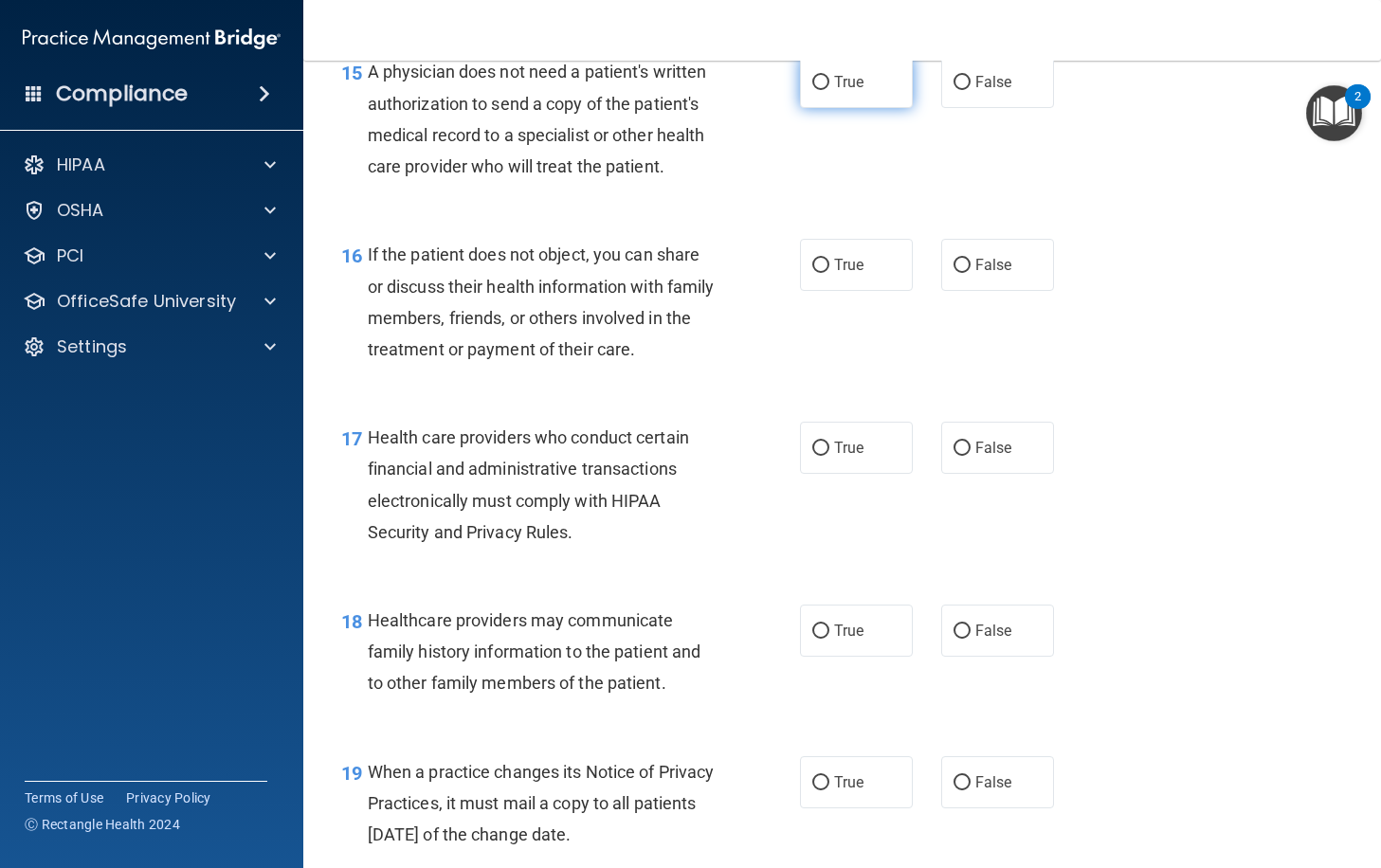
click at [862, 108] on label "True" at bounding box center [855, 81] width 113 height 52
click at [829, 90] on input "True" at bounding box center [820, 82] width 17 height 15
radio input "true"
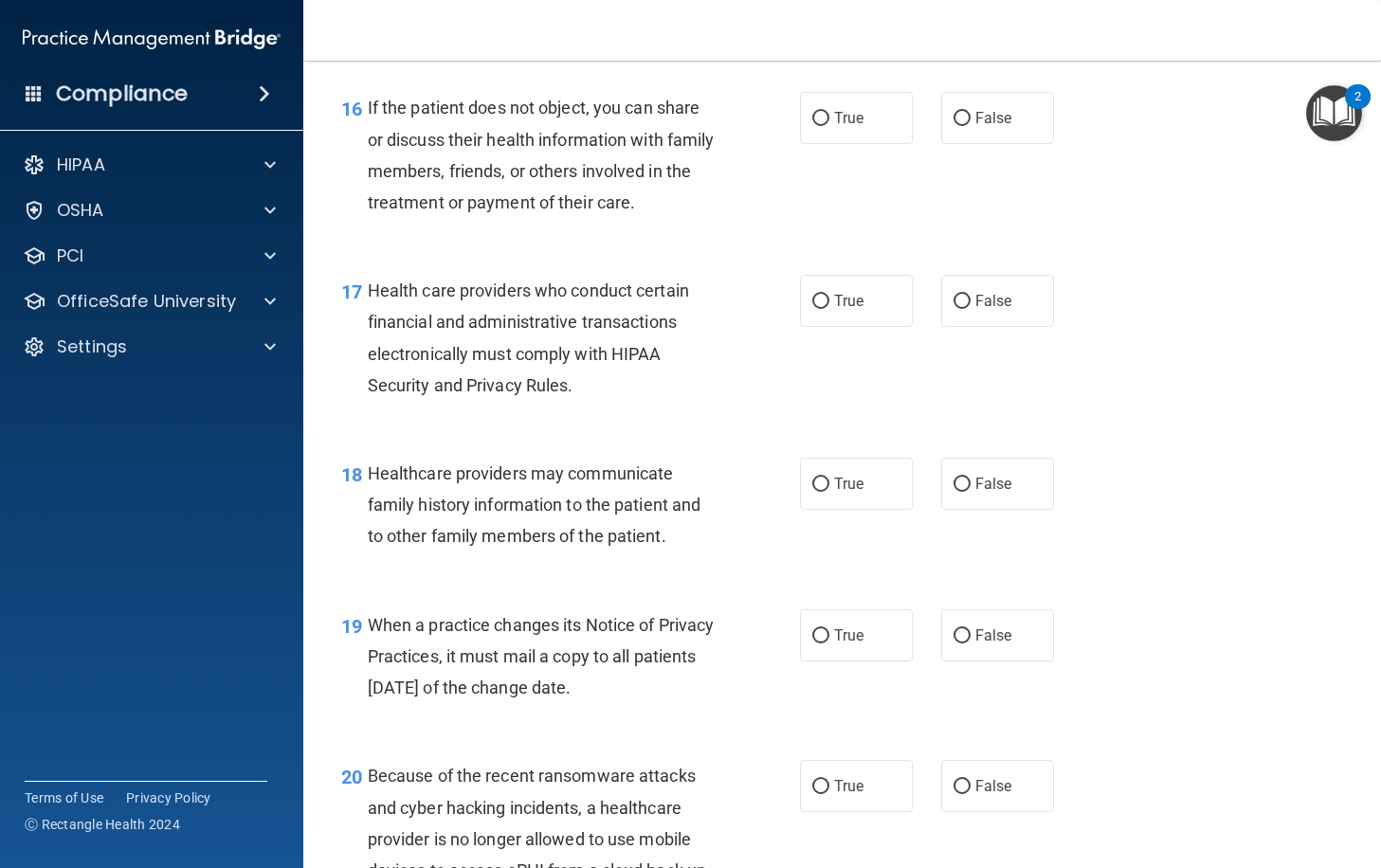
scroll to position [2811, 0]
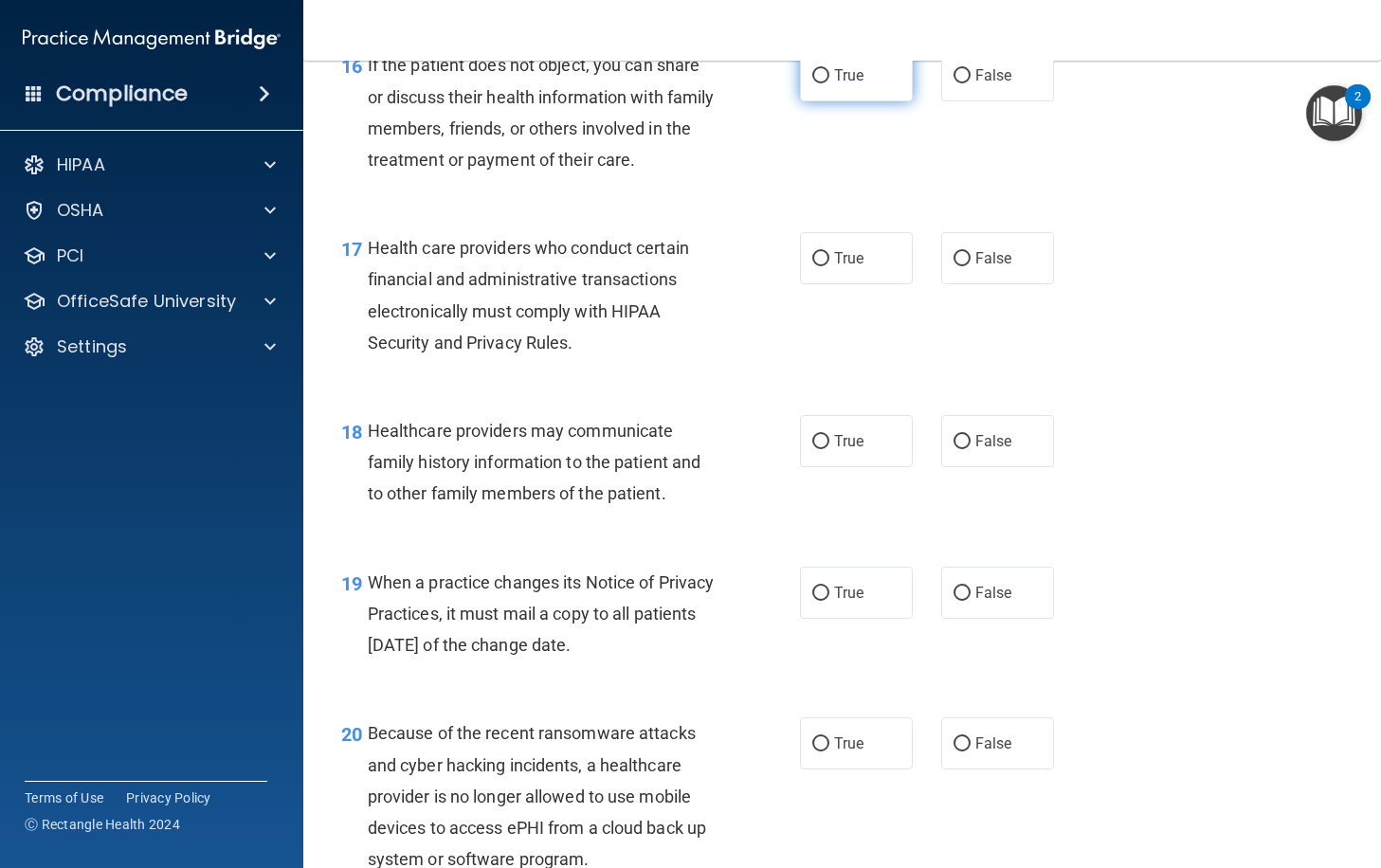
click at [856, 84] on span "True" at bounding box center [849, 75] width 29 height 18
click at [829, 83] on input "True" at bounding box center [820, 76] width 17 height 15
radio input "true"
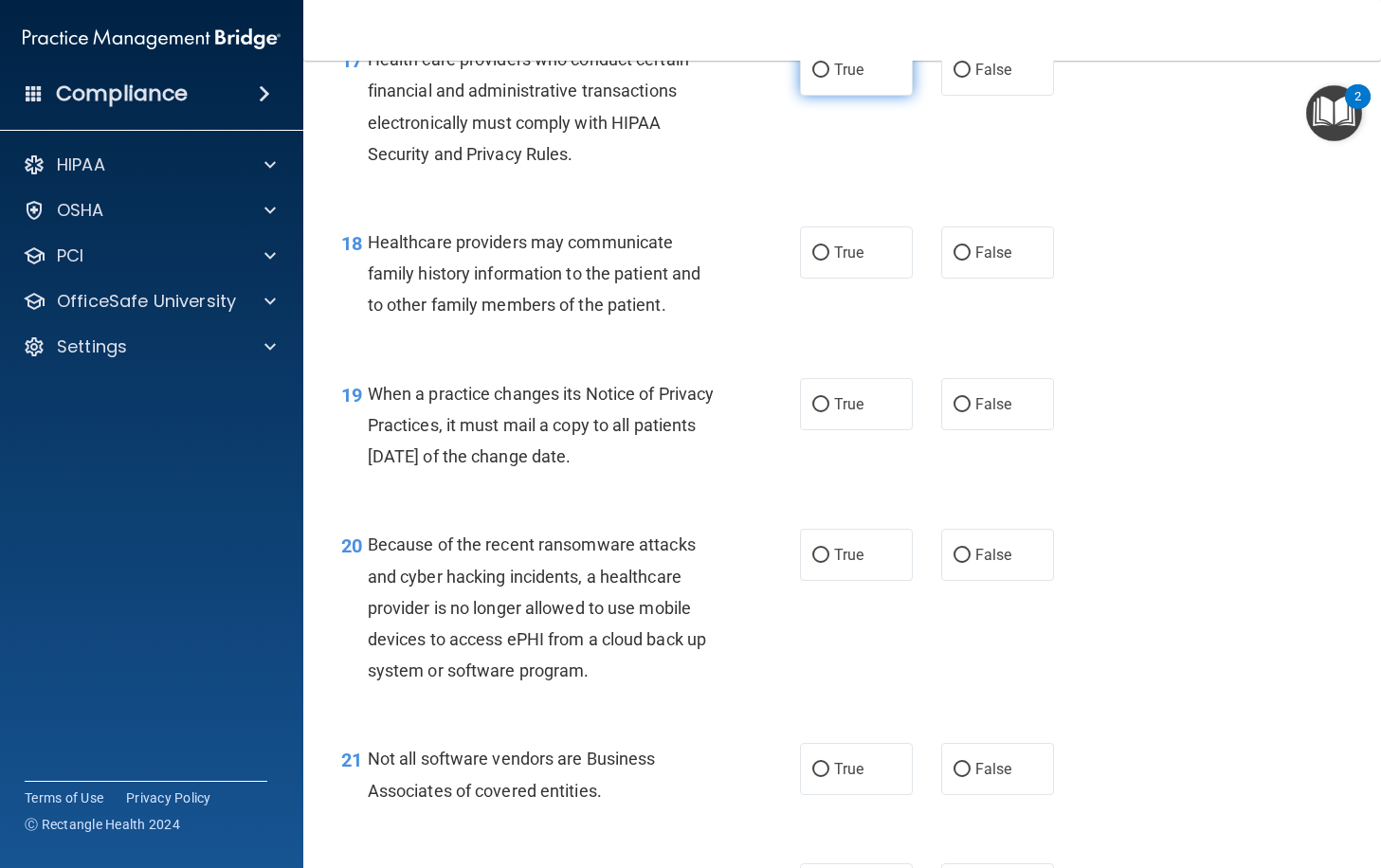
scroll to position [3000, 0]
click at [863, 95] on label "True" at bounding box center [855, 69] width 113 height 52
click at [829, 76] on input "True" at bounding box center [820, 69] width 17 height 15
radio input "true"
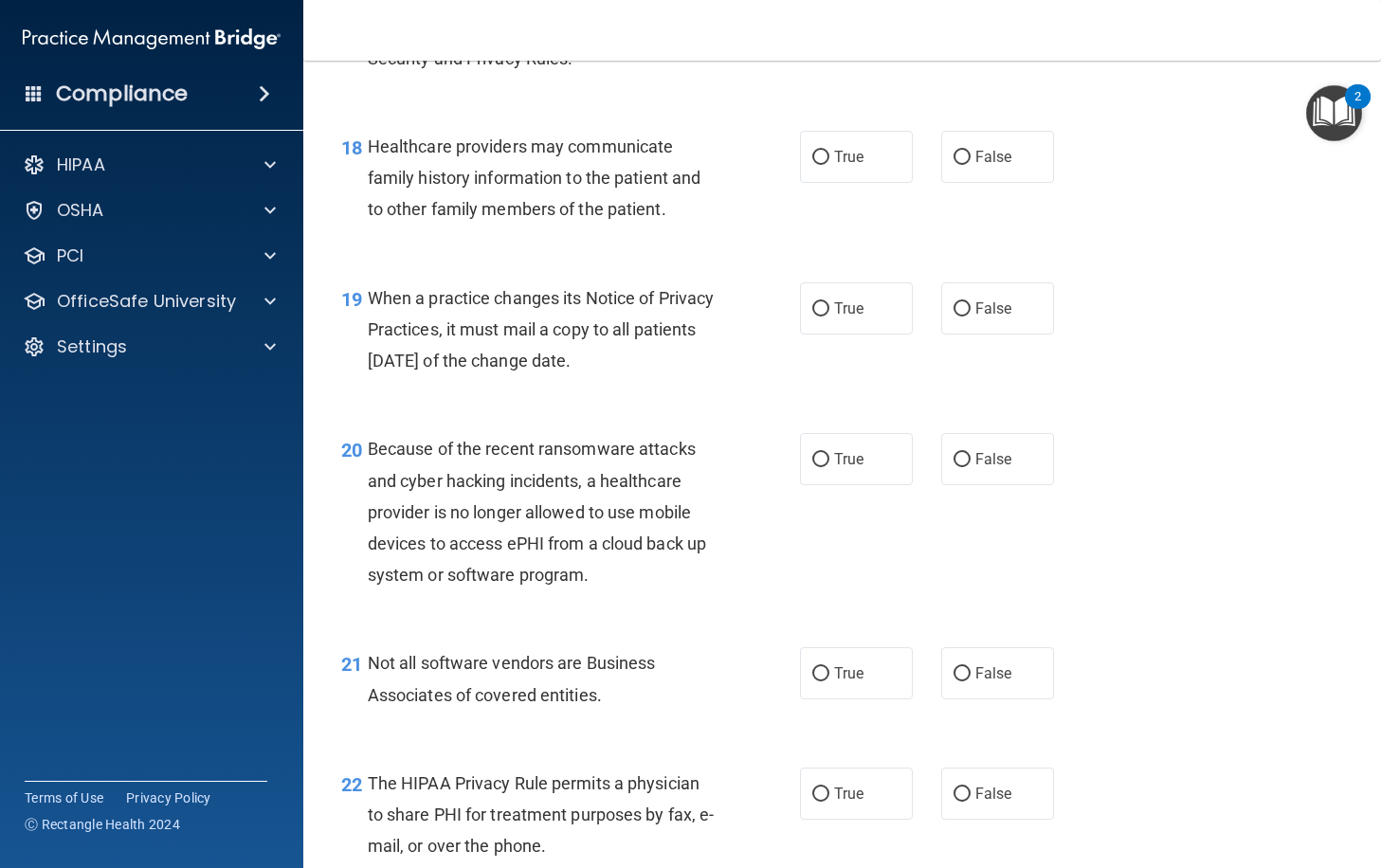
scroll to position [3190, 0]
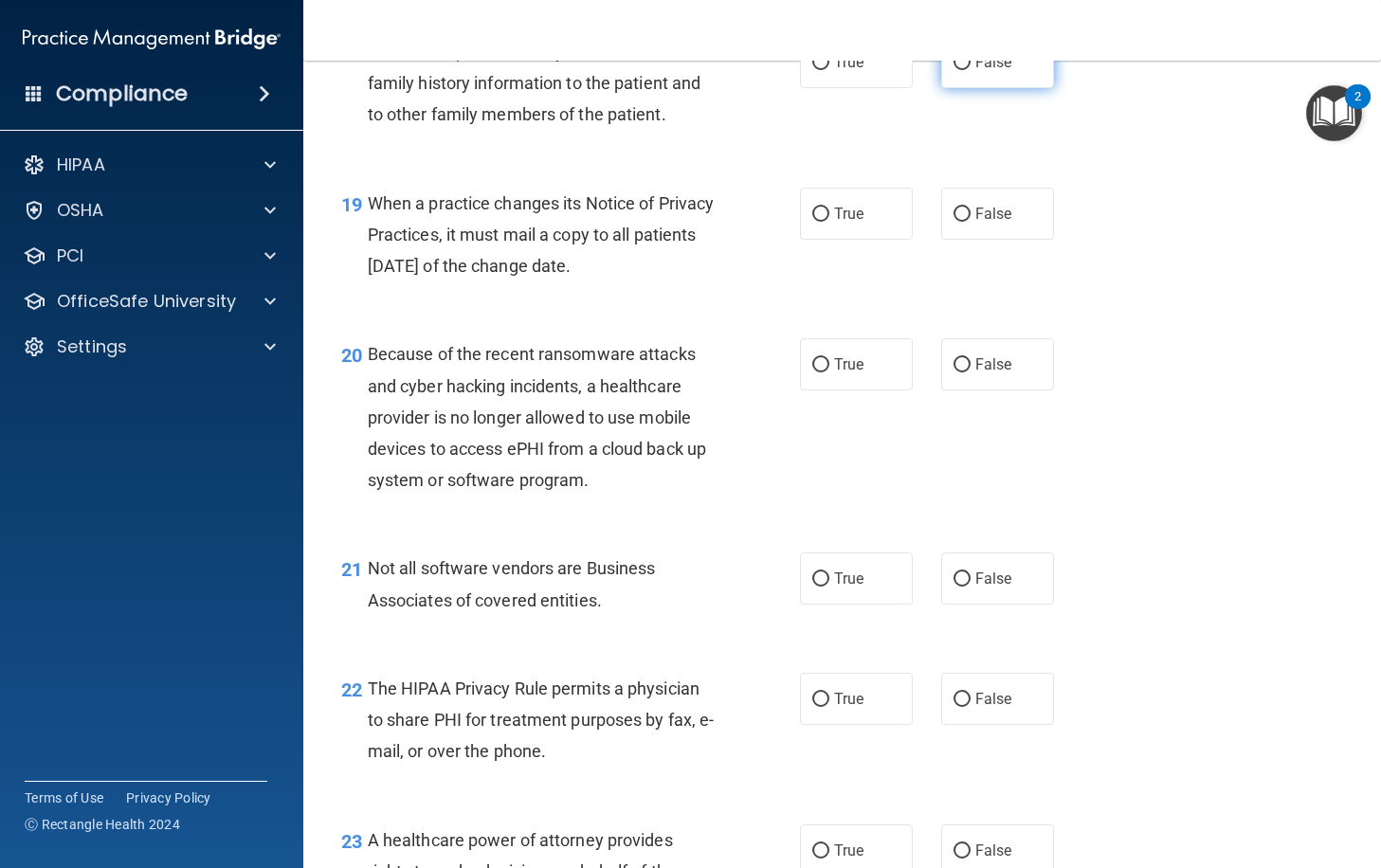
click at [975, 88] on label "False" at bounding box center [997, 62] width 113 height 52
click at [971, 70] on input "False" at bounding box center [961, 63] width 17 height 15
radio input "true"
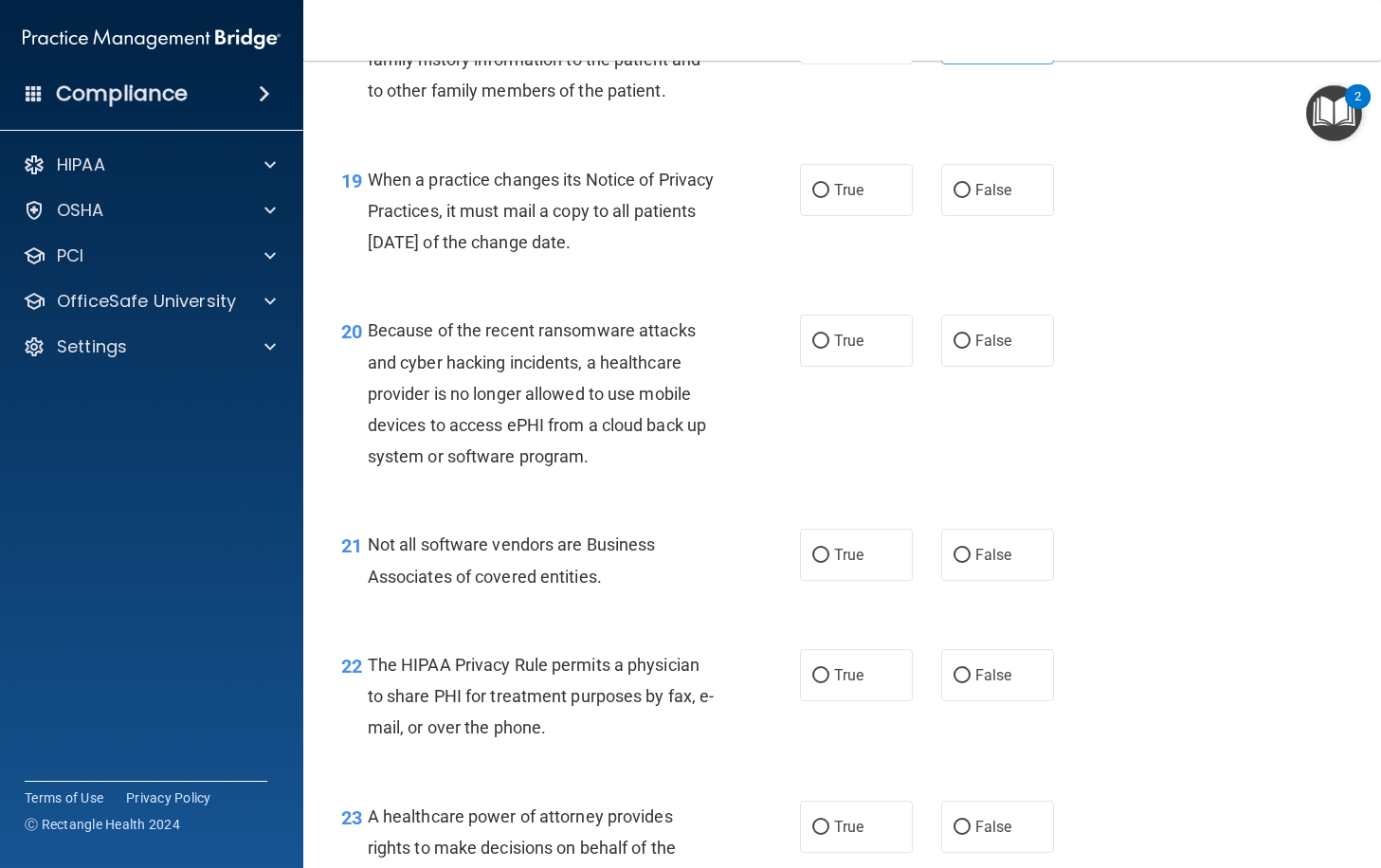
scroll to position [3285, 0]
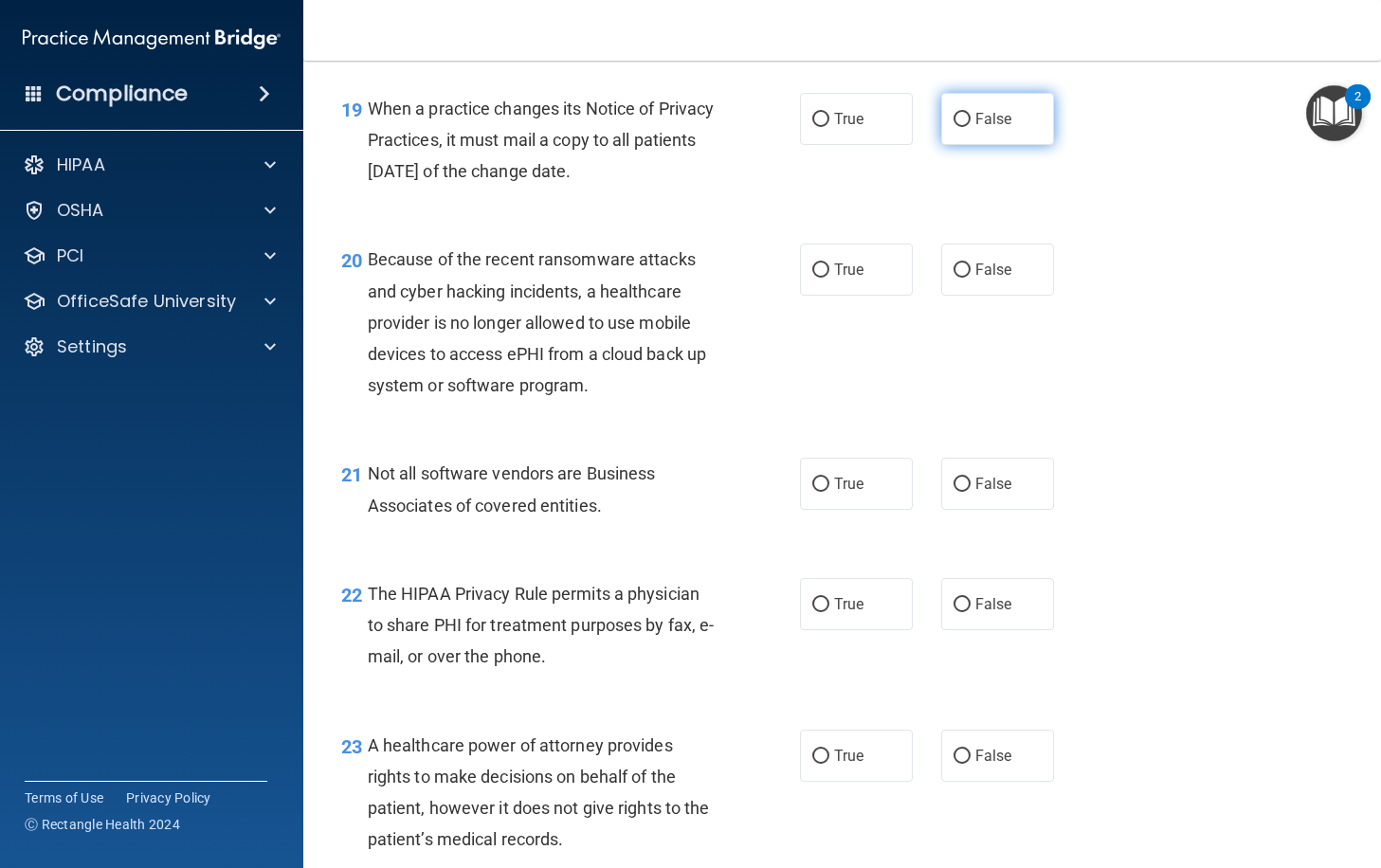
click at [978, 128] on span "False" at bounding box center [994, 118] width 37 height 18
click at [971, 127] on input "False" at bounding box center [961, 119] width 17 height 15
radio input "true"
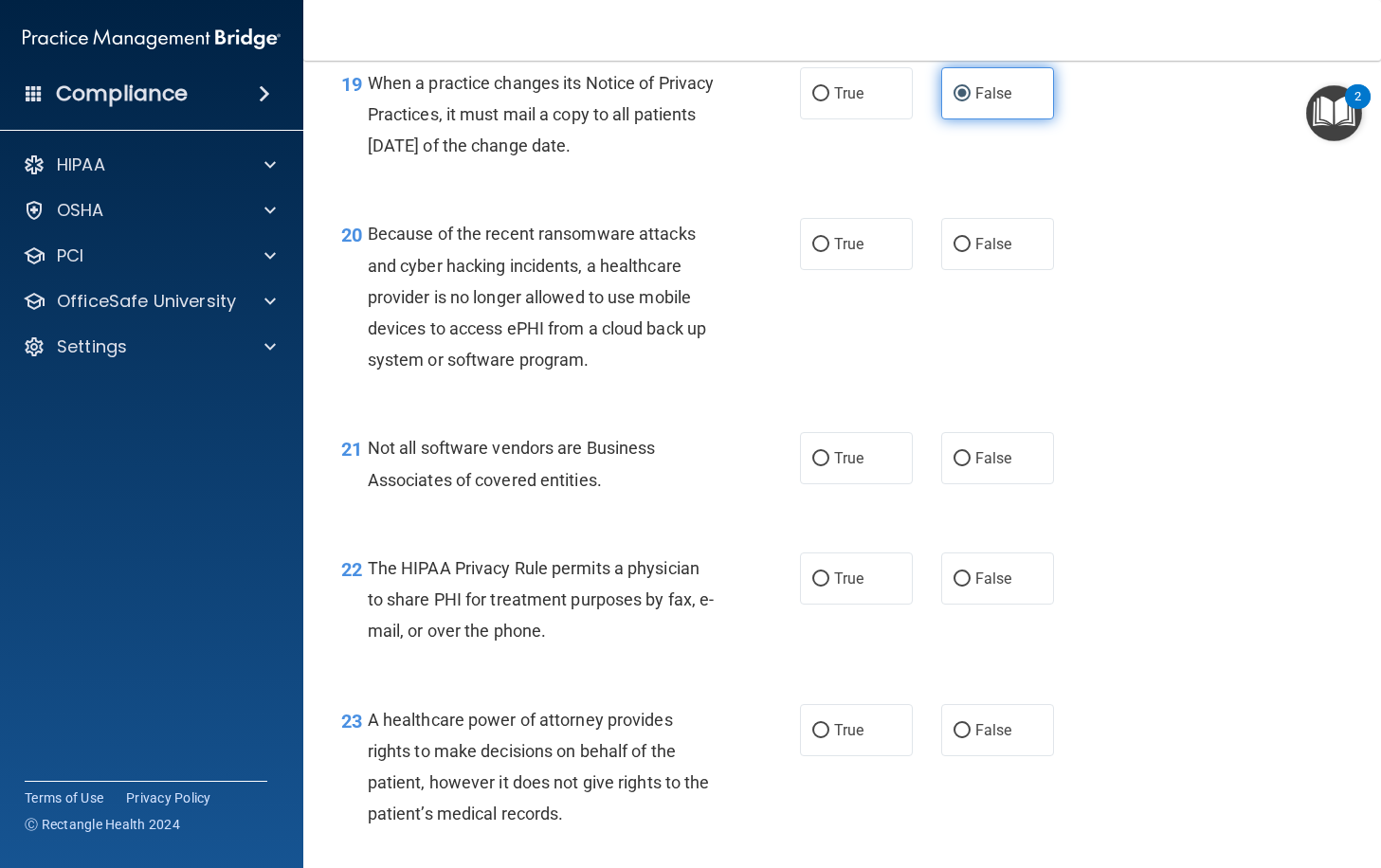
scroll to position [3380, 0]
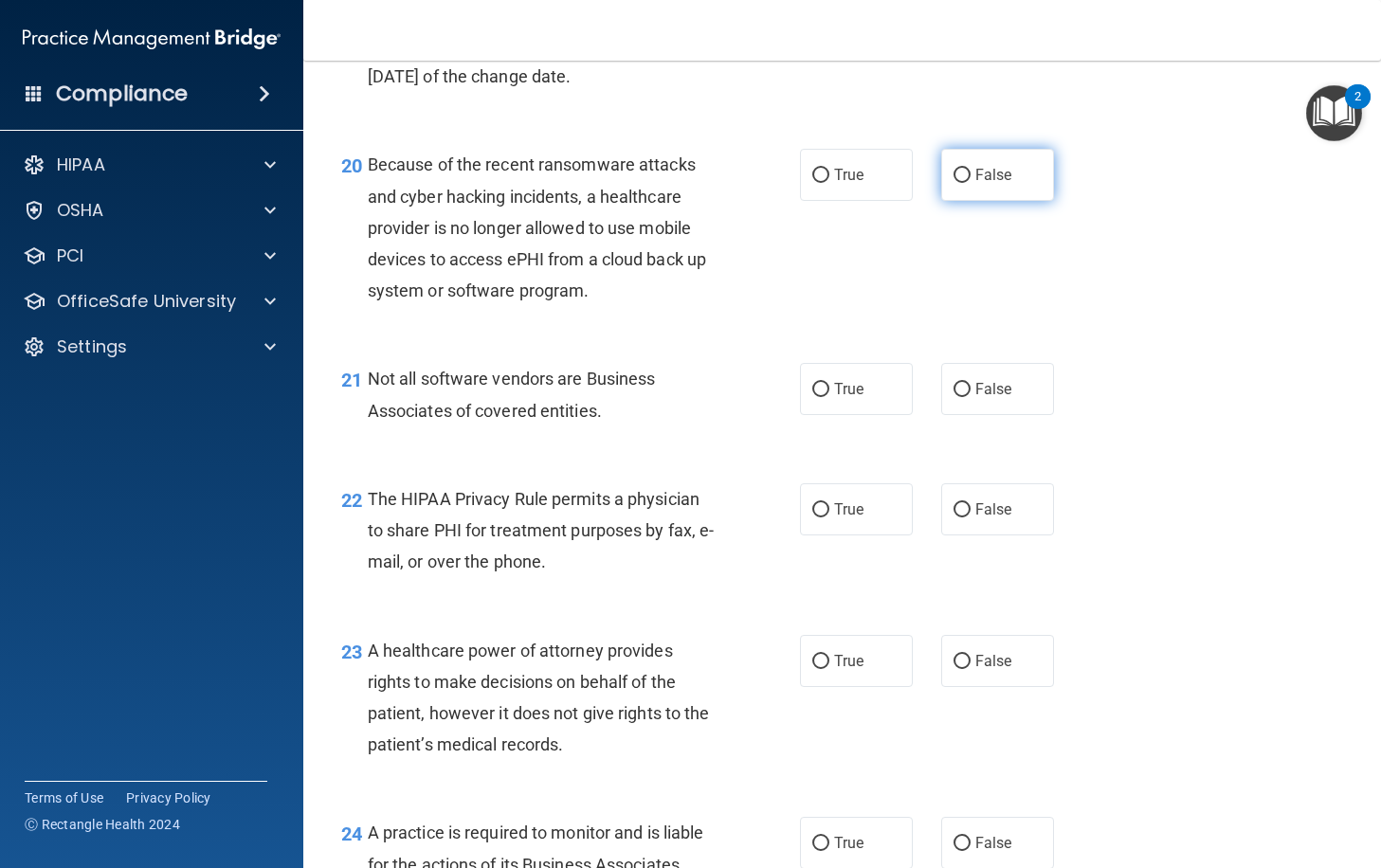
click at [970, 201] on label "False" at bounding box center [997, 174] width 113 height 52
click at [970, 183] on input "False" at bounding box center [961, 175] width 17 height 15
radio input "true"
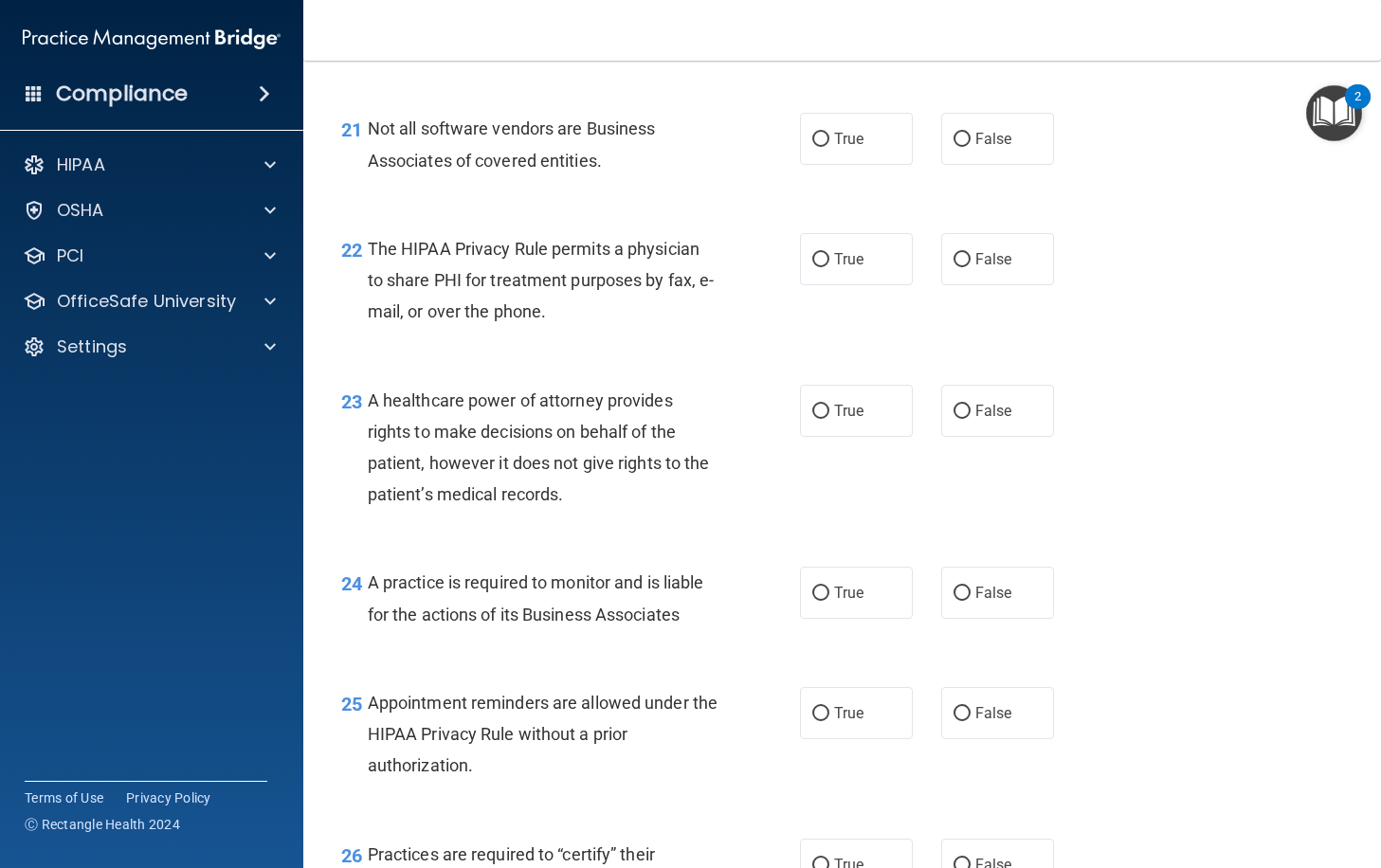
scroll to position [3664, 0]
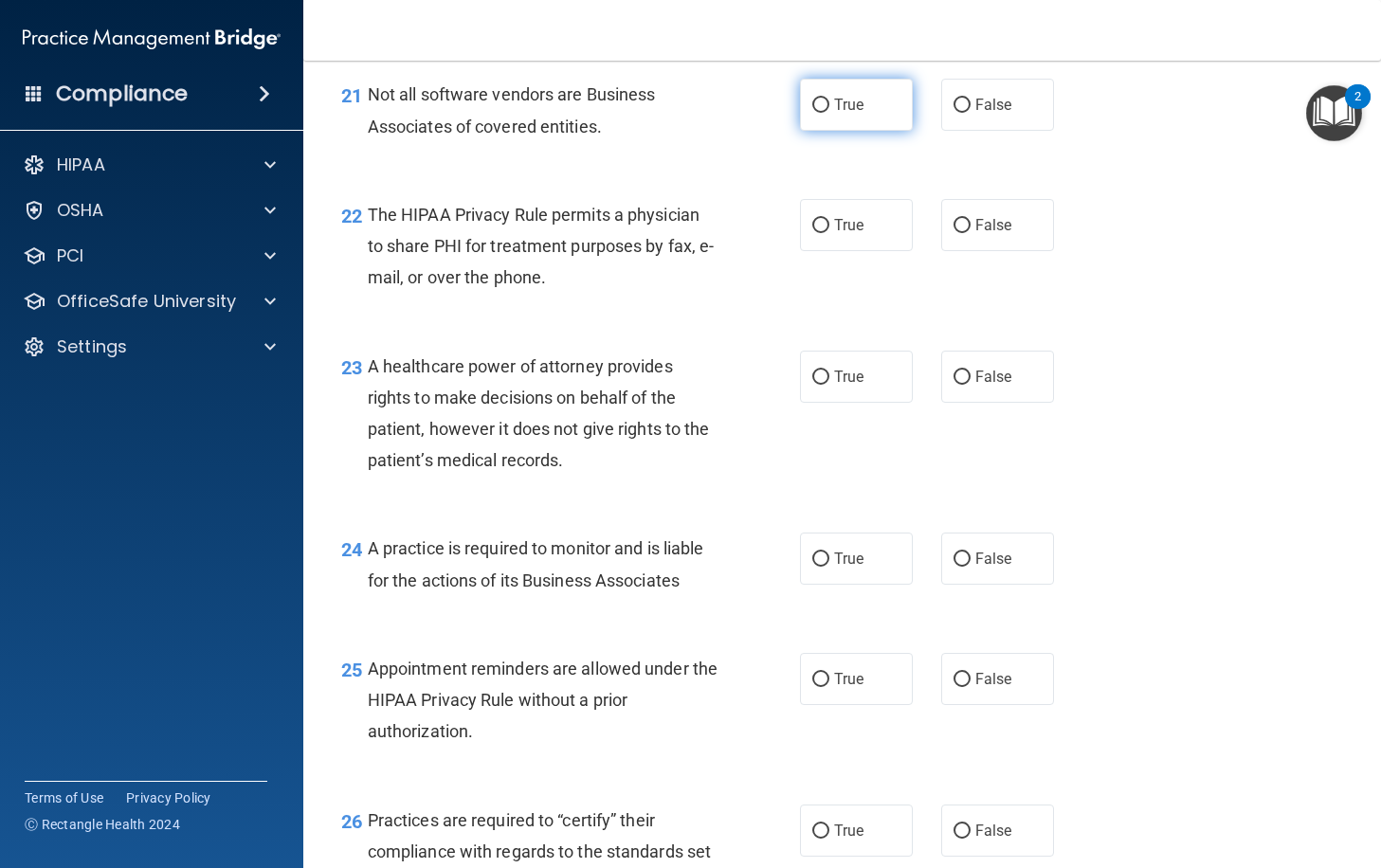
click at [847, 114] on span "True" at bounding box center [849, 105] width 29 height 18
click at [829, 113] on input "True" at bounding box center [820, 106] width 17 height 15
radio input "true"
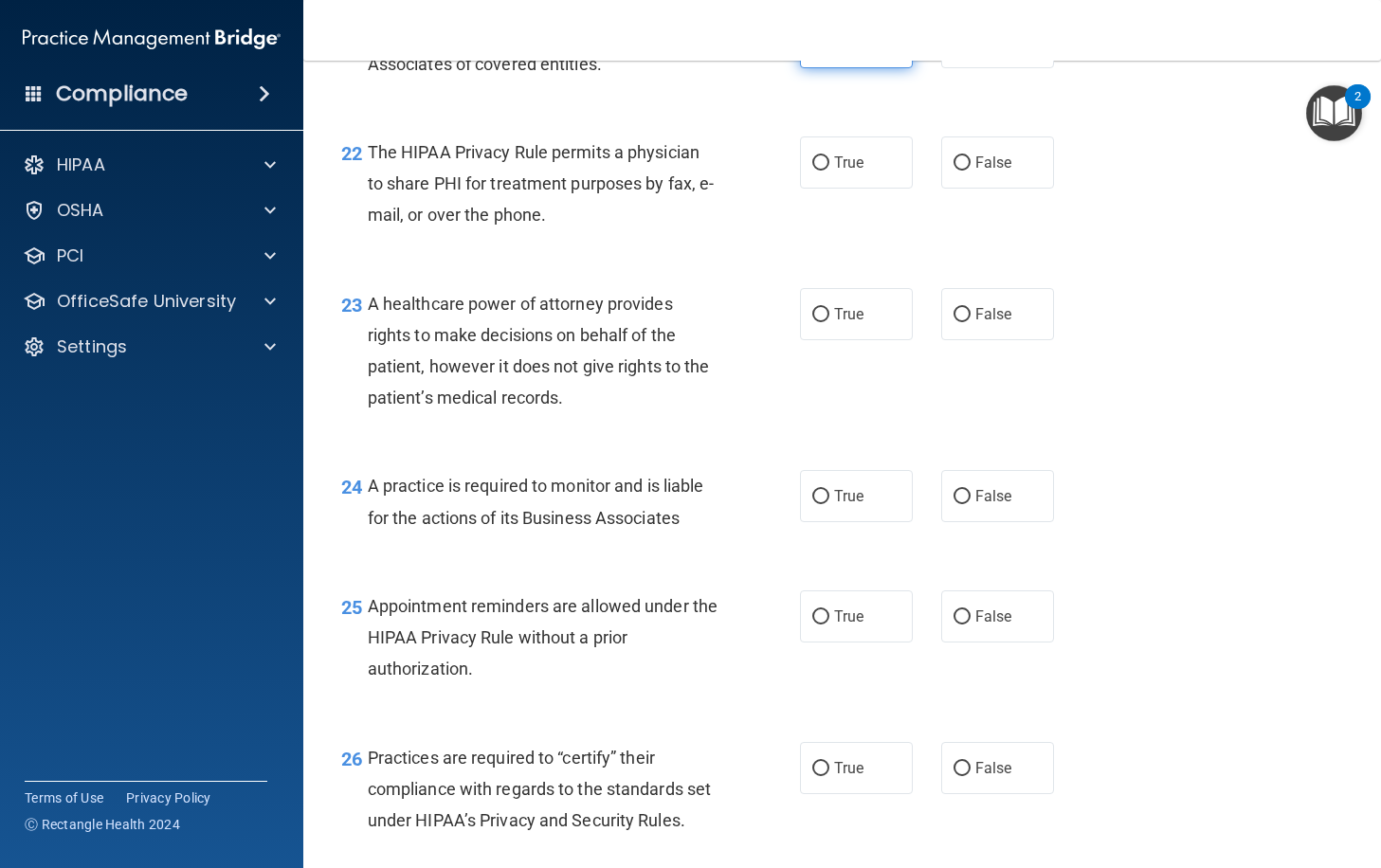
scroll to position [3759, 0]
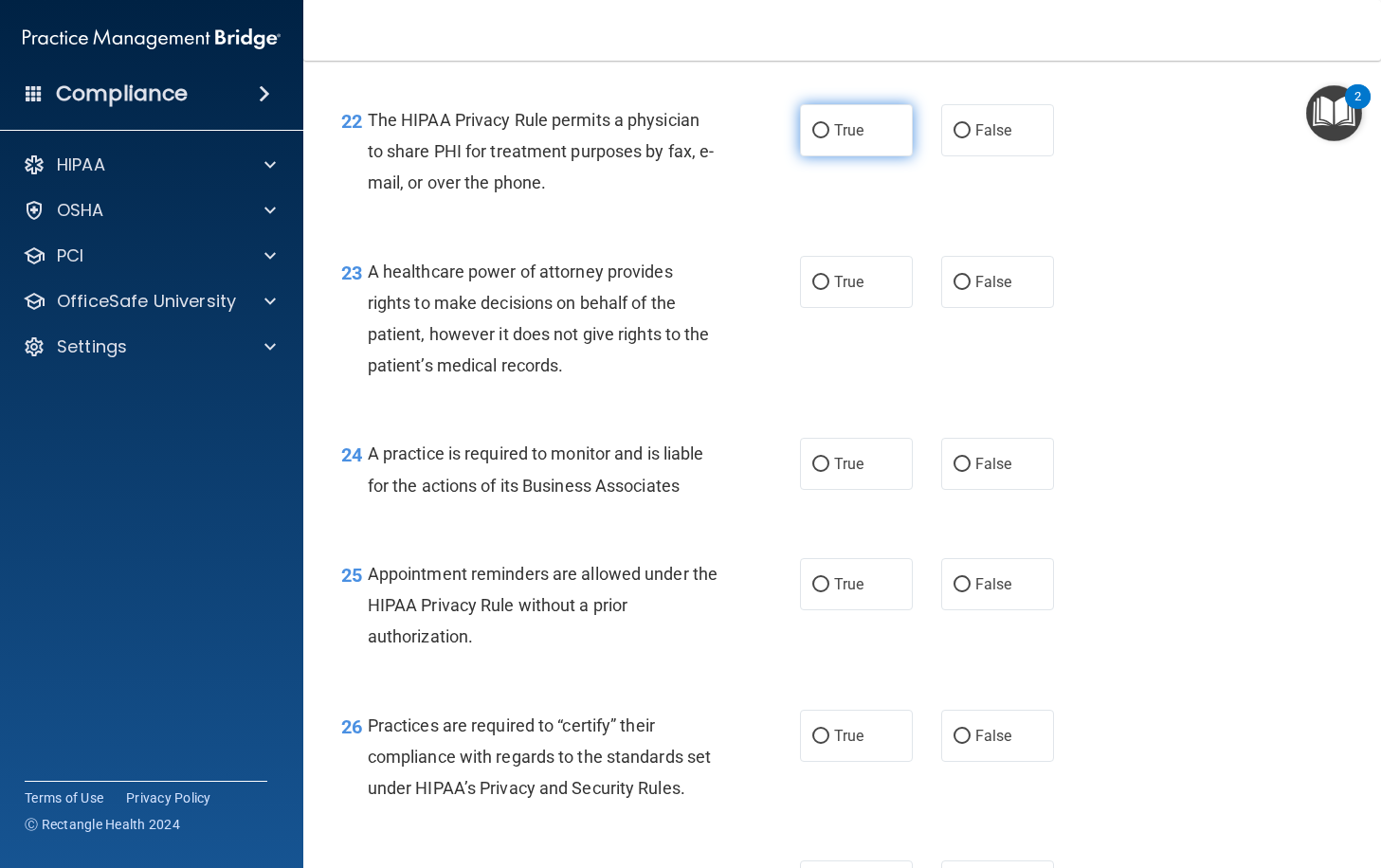
click at [848, 139] on span "True" at bounding box center [849, 130] width 29 height 18
click at [829, 138] on input "True" at bounding box center [820, 131] width 17 height 15
radio input "true"
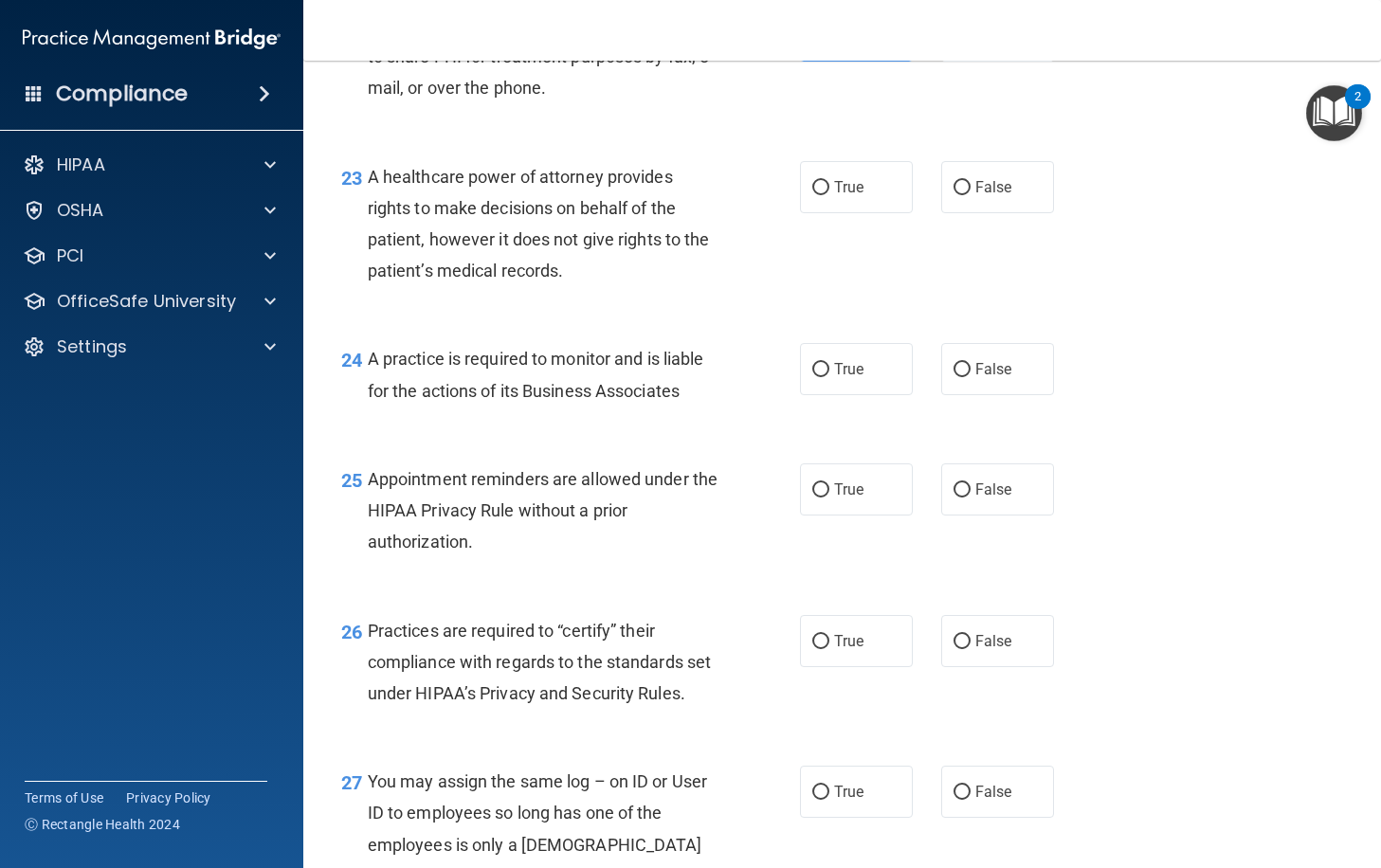
scroll to position [3949, 0]
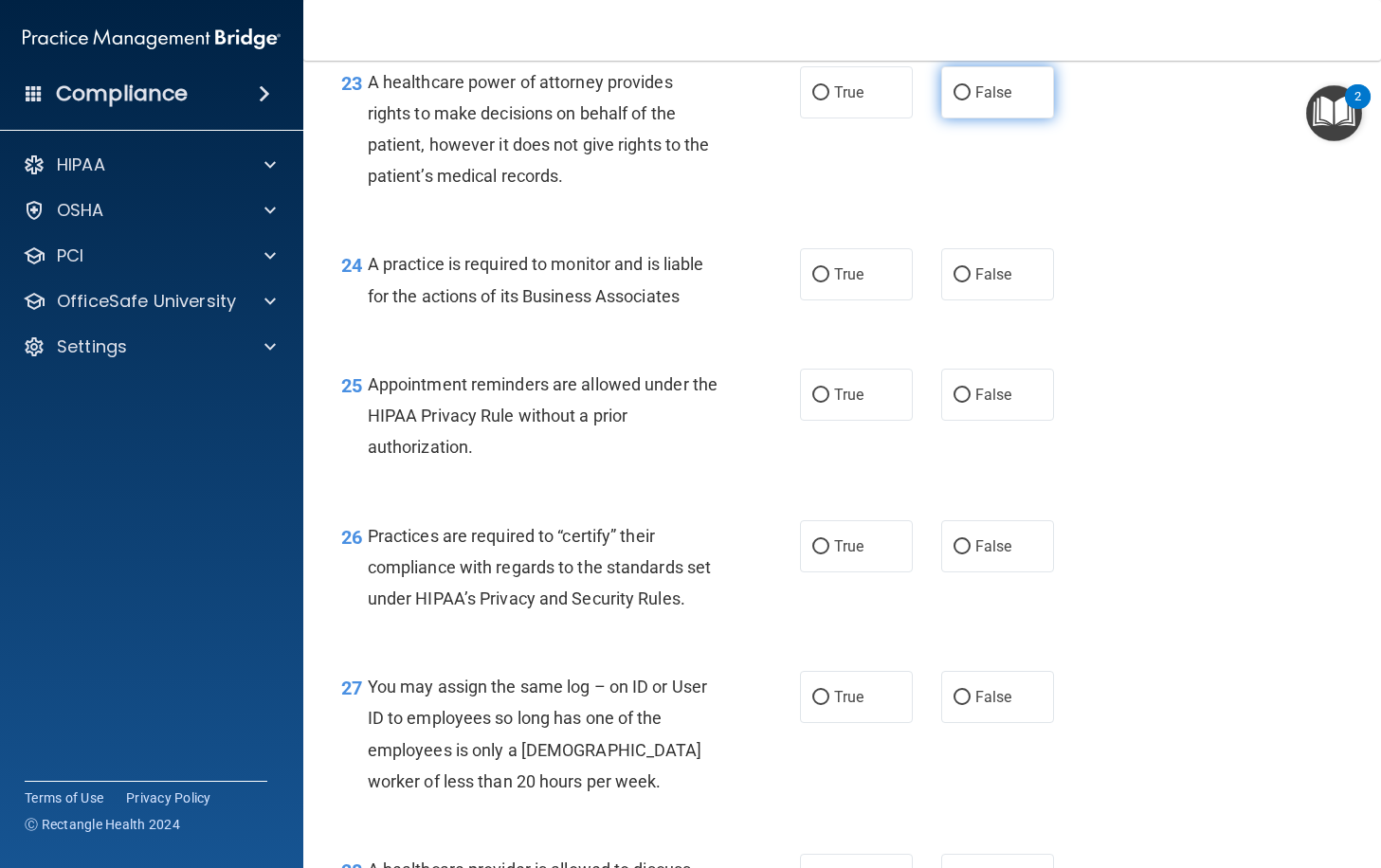
click at [990, 118] on label "False" at bounding box center [997, 92] width 113 height 52
click at [971, 101] on input "False" at bounding box center [961, 93] width 17 height 15
radio input "true"
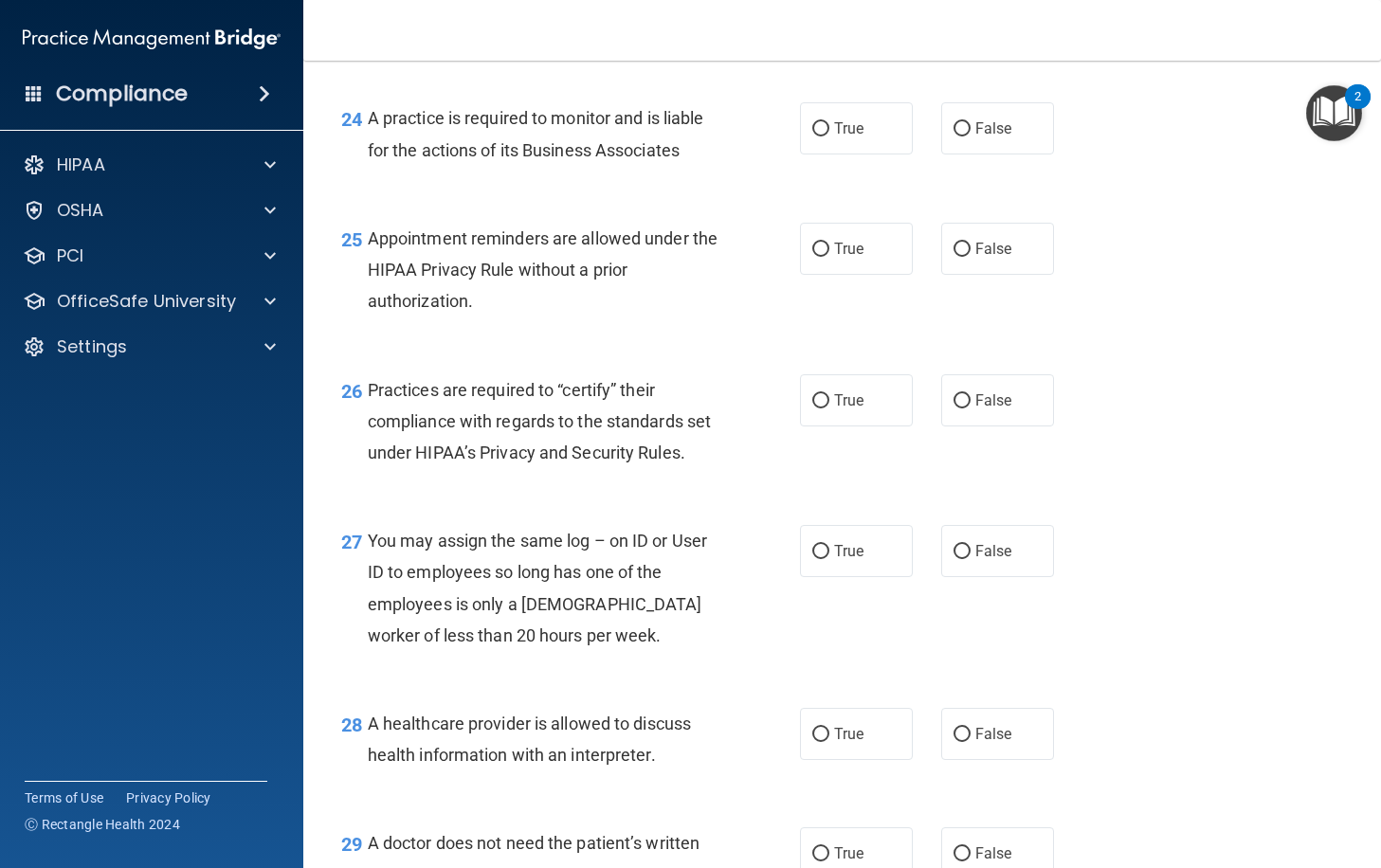
scroll to position [4138, 0]
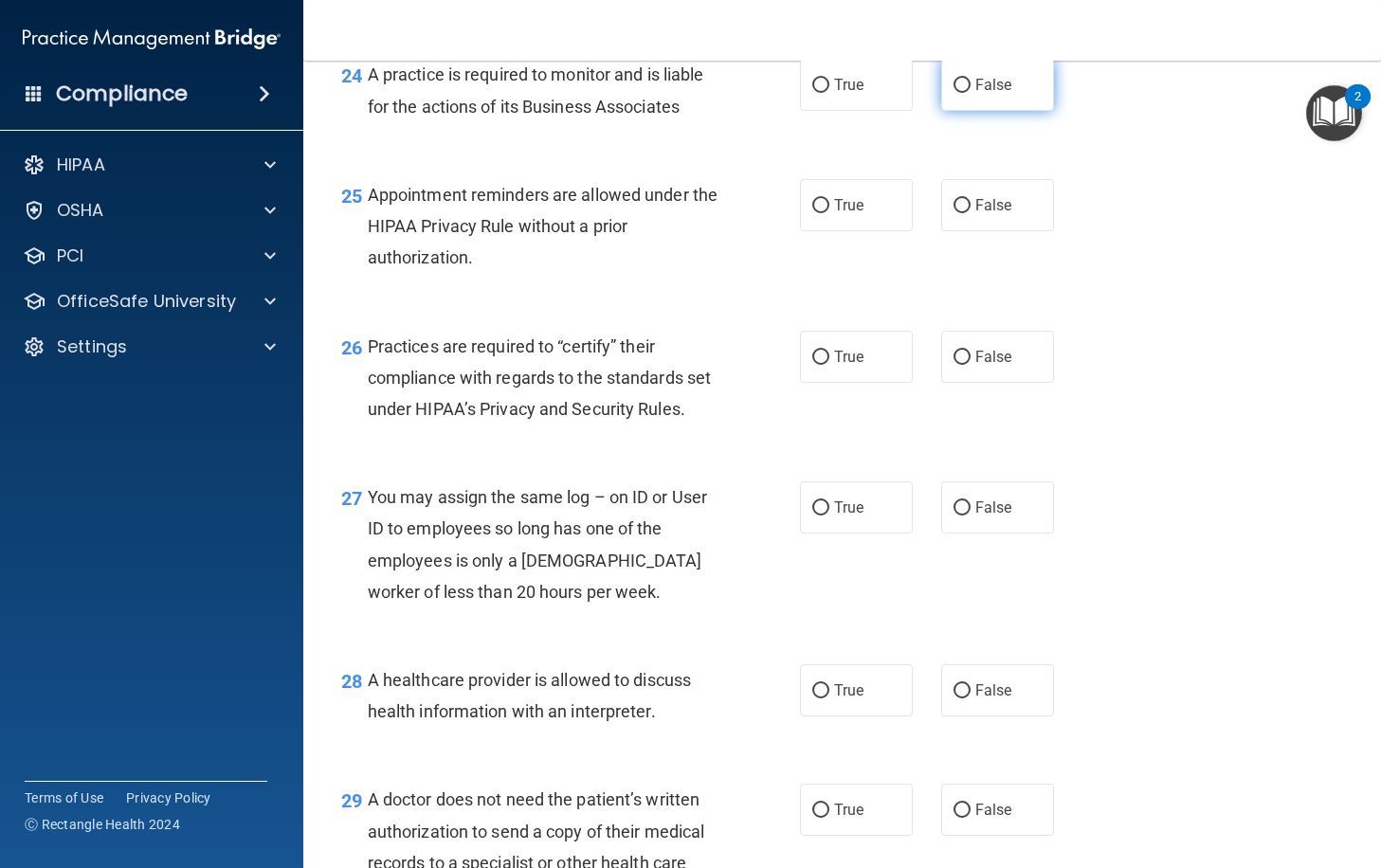
click at [980, 94] on span "False" at bounding box center [994, 84] width 37 height 18
click at [971, 93] on input "False" at bounding box center [961, 85] width 17 height 15
radio input "true"
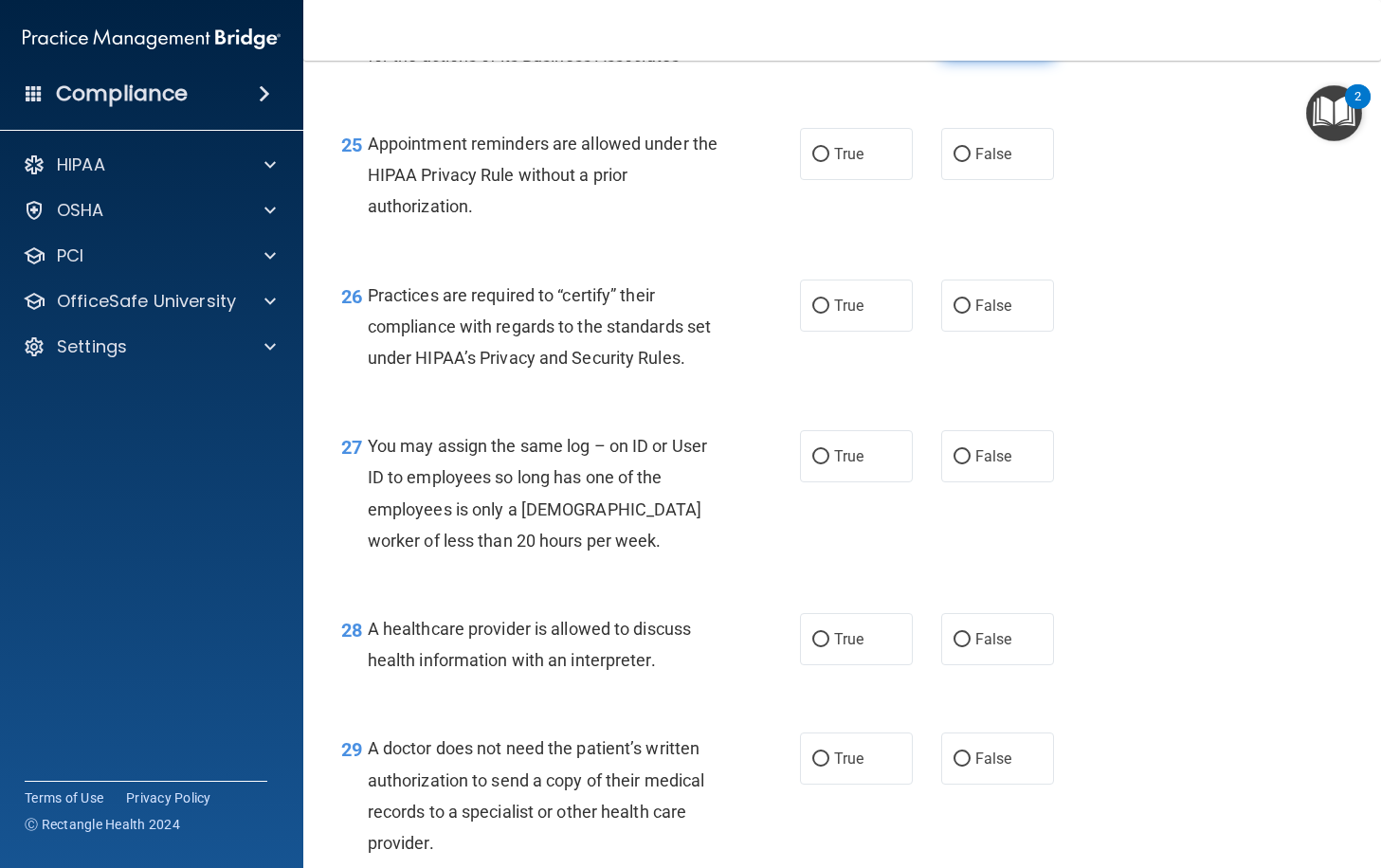
scroll to position [4232, 0]
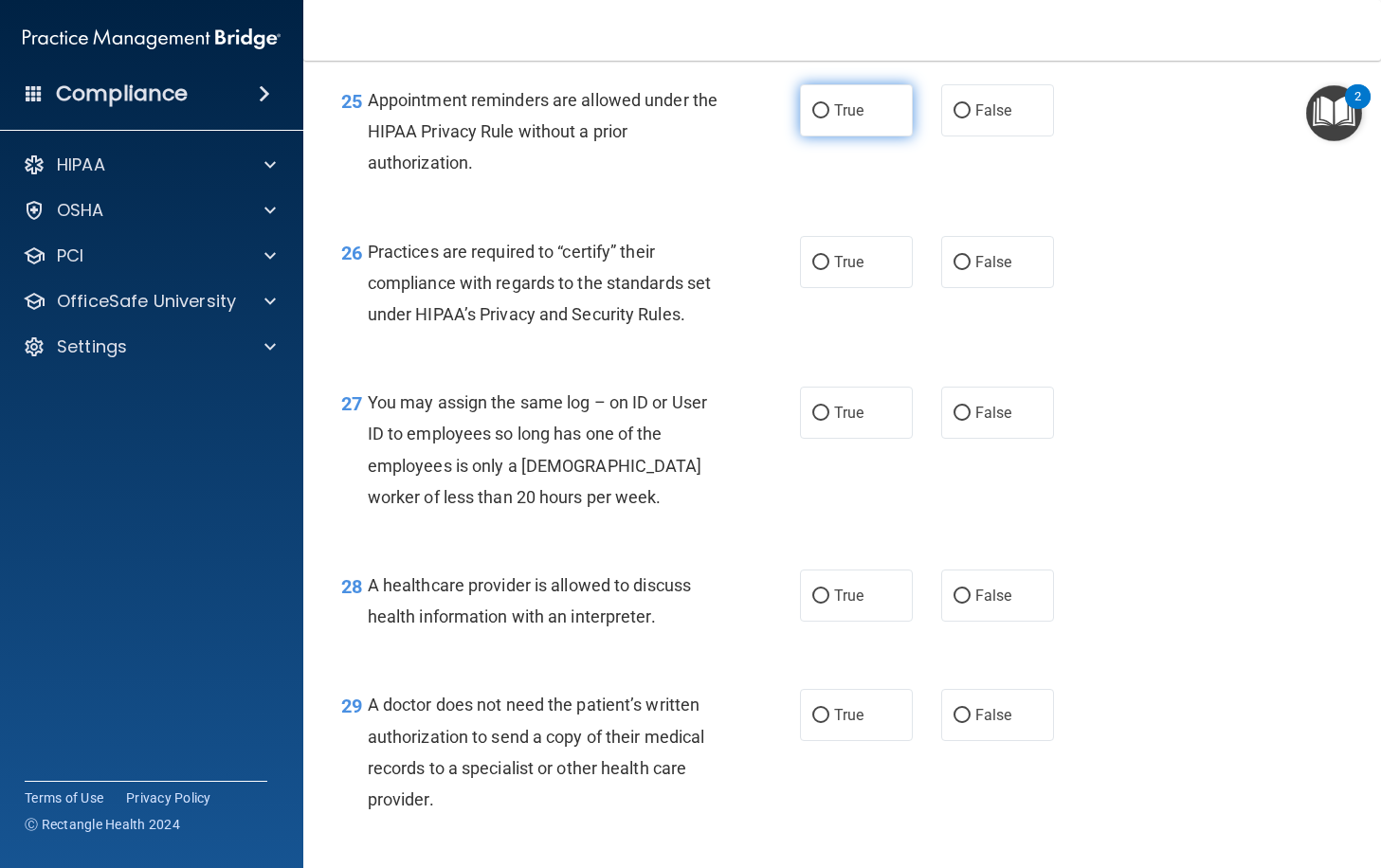
click at [826, 136] on label "True" at bounding box center [855, 110] width 113 height 52
click at [826, 118] on input "True" at bounding box center [820, 112] width 17 height 15
radio input "true"
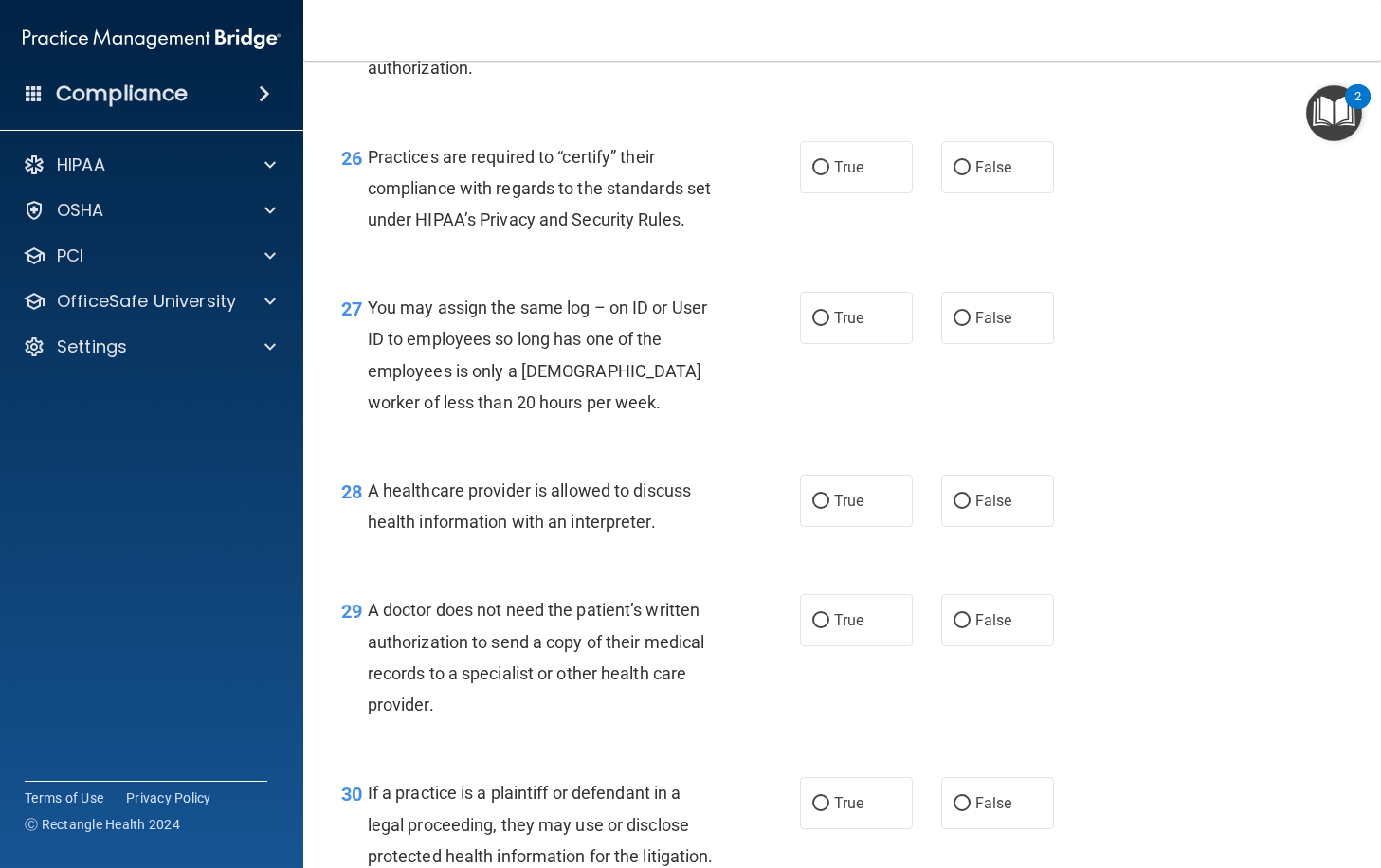
scroll to position [4422, 0]
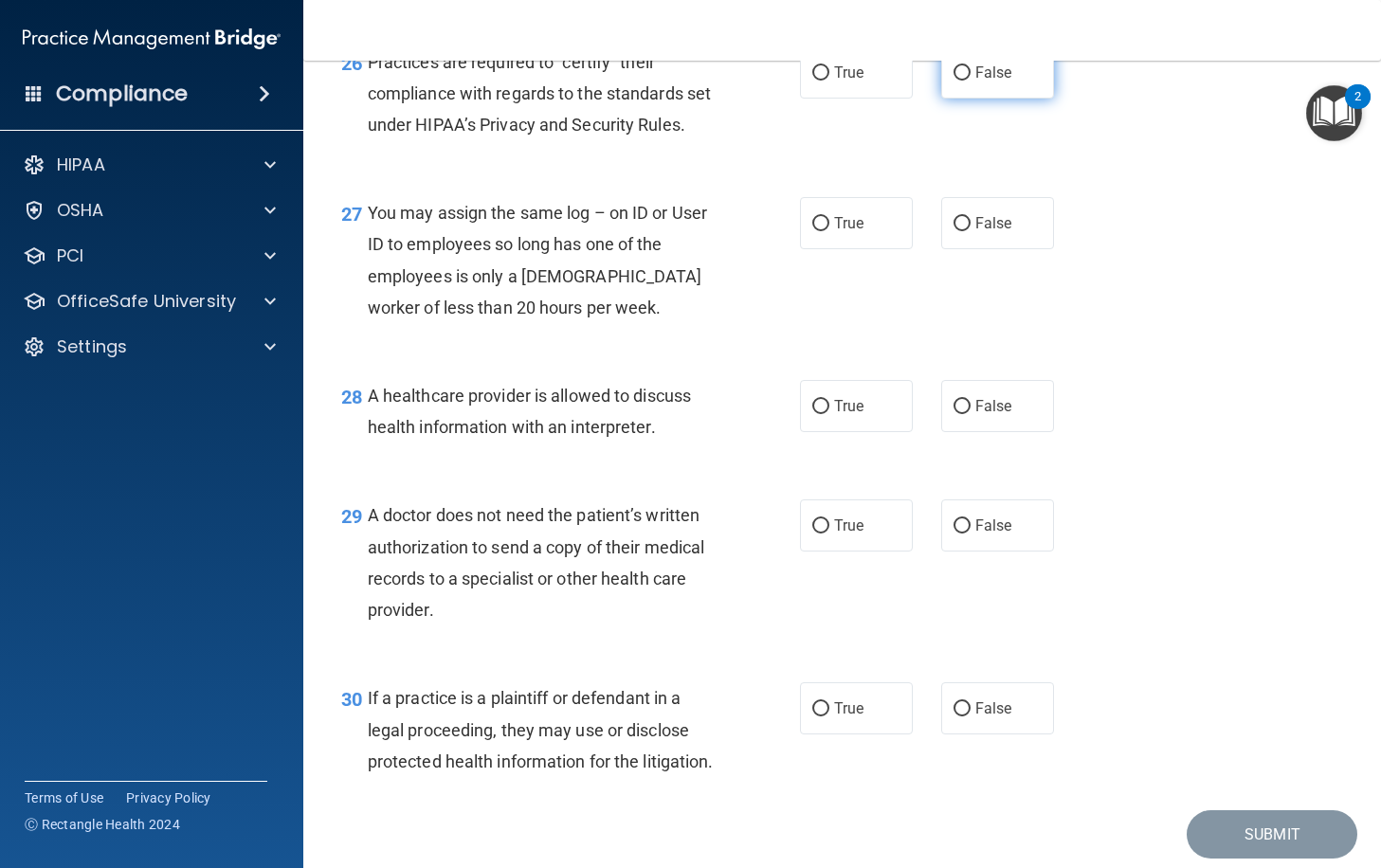
click at [992, 81] on span "False" at bounding box center [994, 72] width 37 height 18
click at [971, 80] on input "False" at bounding box center [961, 73] width 17 height 15
radio input "true"
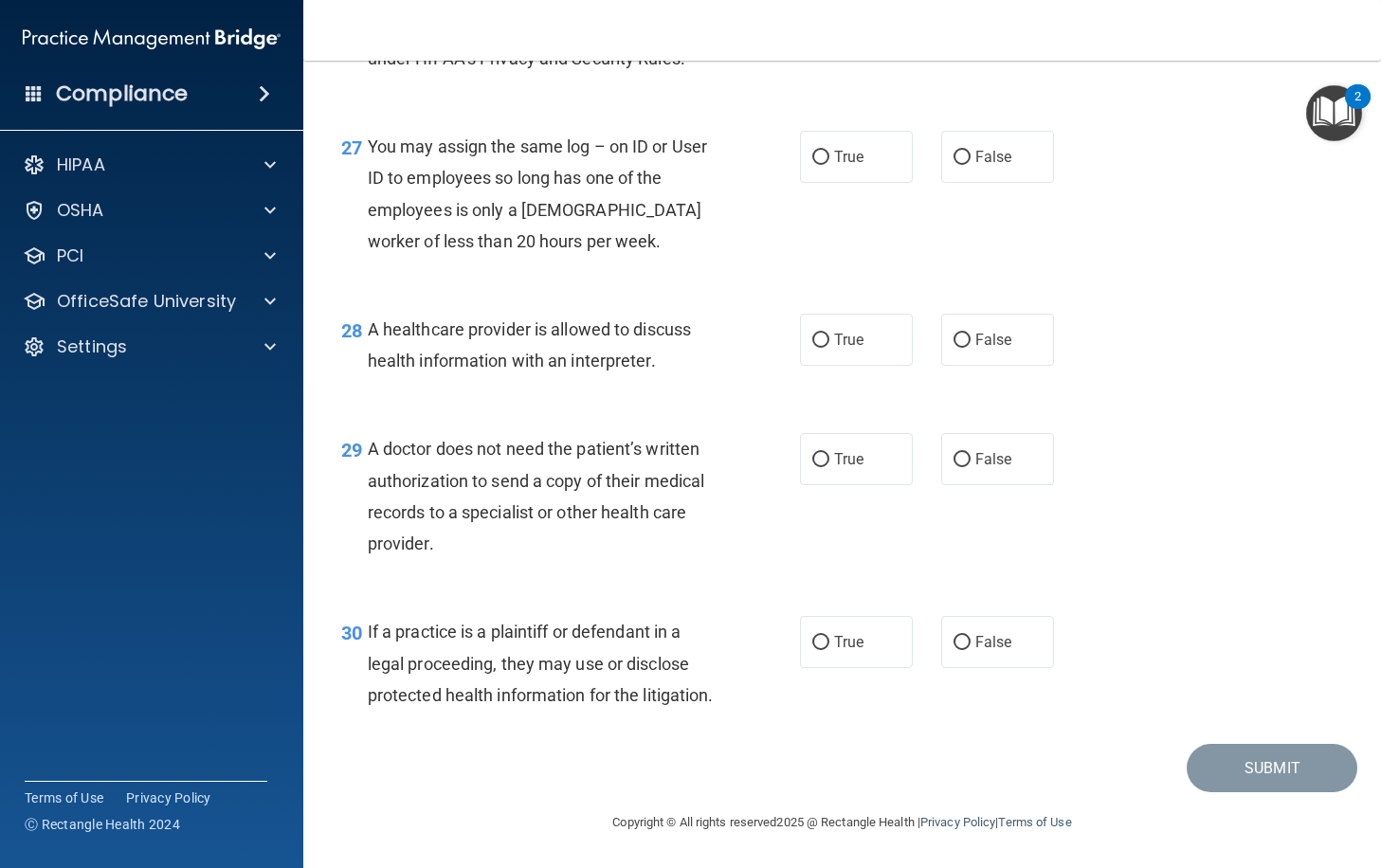
scroll to position [4612, 0]
click at [970, 150] on label "False" at bounding box center [997, 157] width 113 height 52
click at [970, 151] on input "False" at bounding box center [961, 158] width 17 height 15
radio input "true"
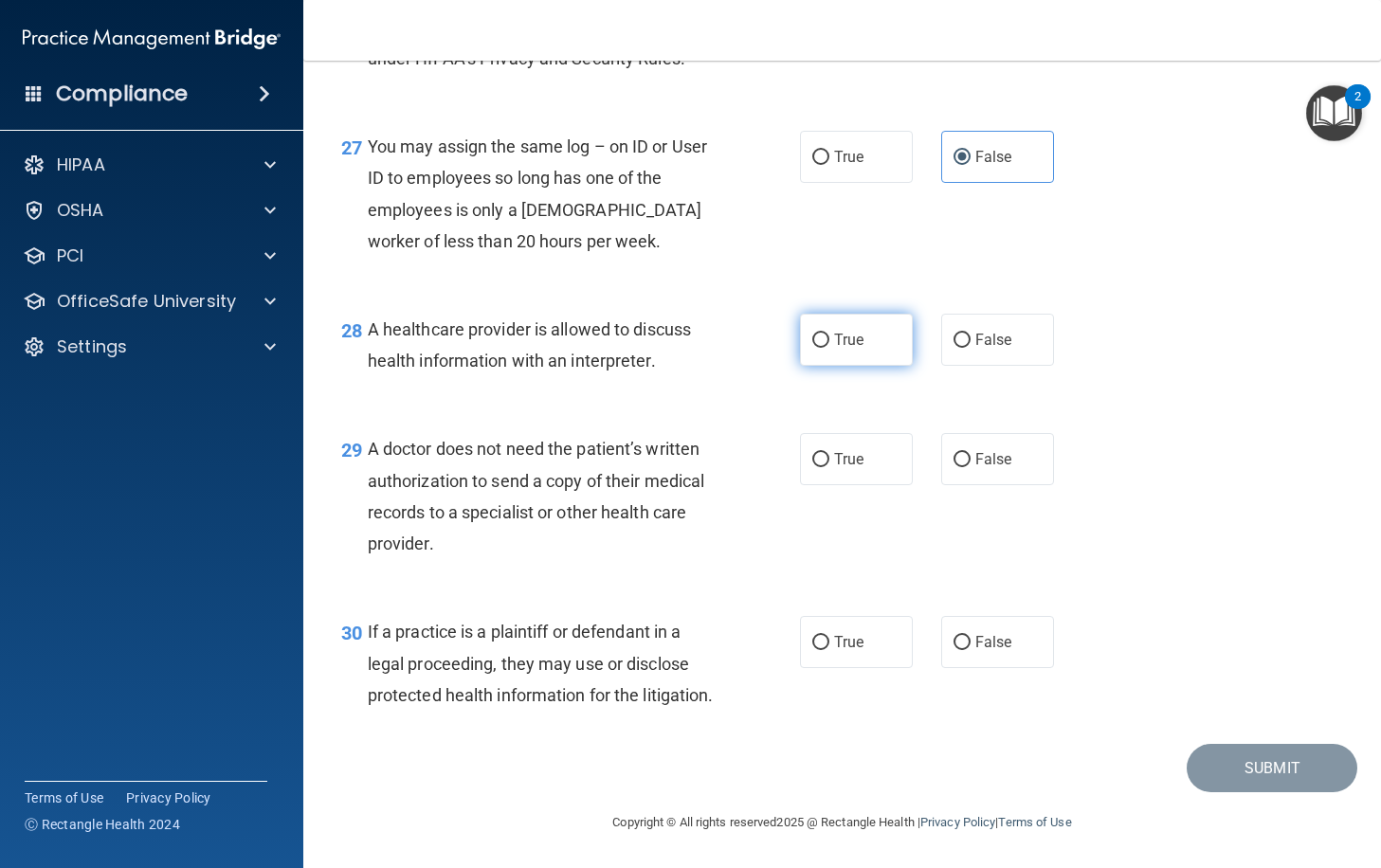
click at [844, 314] on label "True" at bounding box center [855, 340] width 113 height 52
click at [829, 334] on input "True" at bounding box center [820, 341] width 17 height 15
radio input "true"
click at [858, 434] on label "True" at bounding box center [855, 459] width 113 height 52
click at [829, 453] on input "True" at bounding box center [820, 460] width 17 height 15
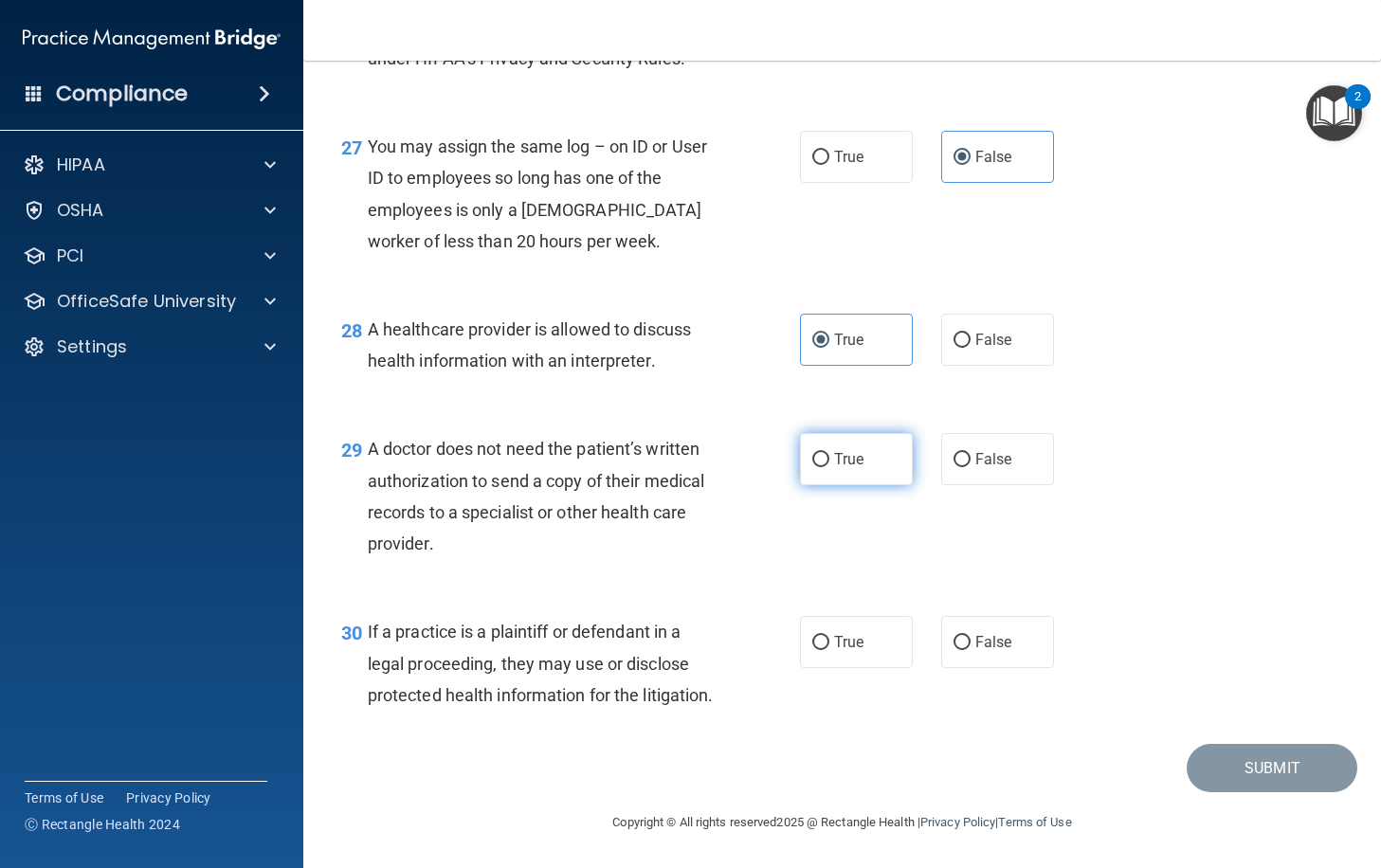
radio input "true"
click at [843, 627] on label "True" at bounding box center [855, 642] width 113 height 52
click at [829, 636] on input "True" at bounding box center [820, 643] width 17 height 15
radio input "true"
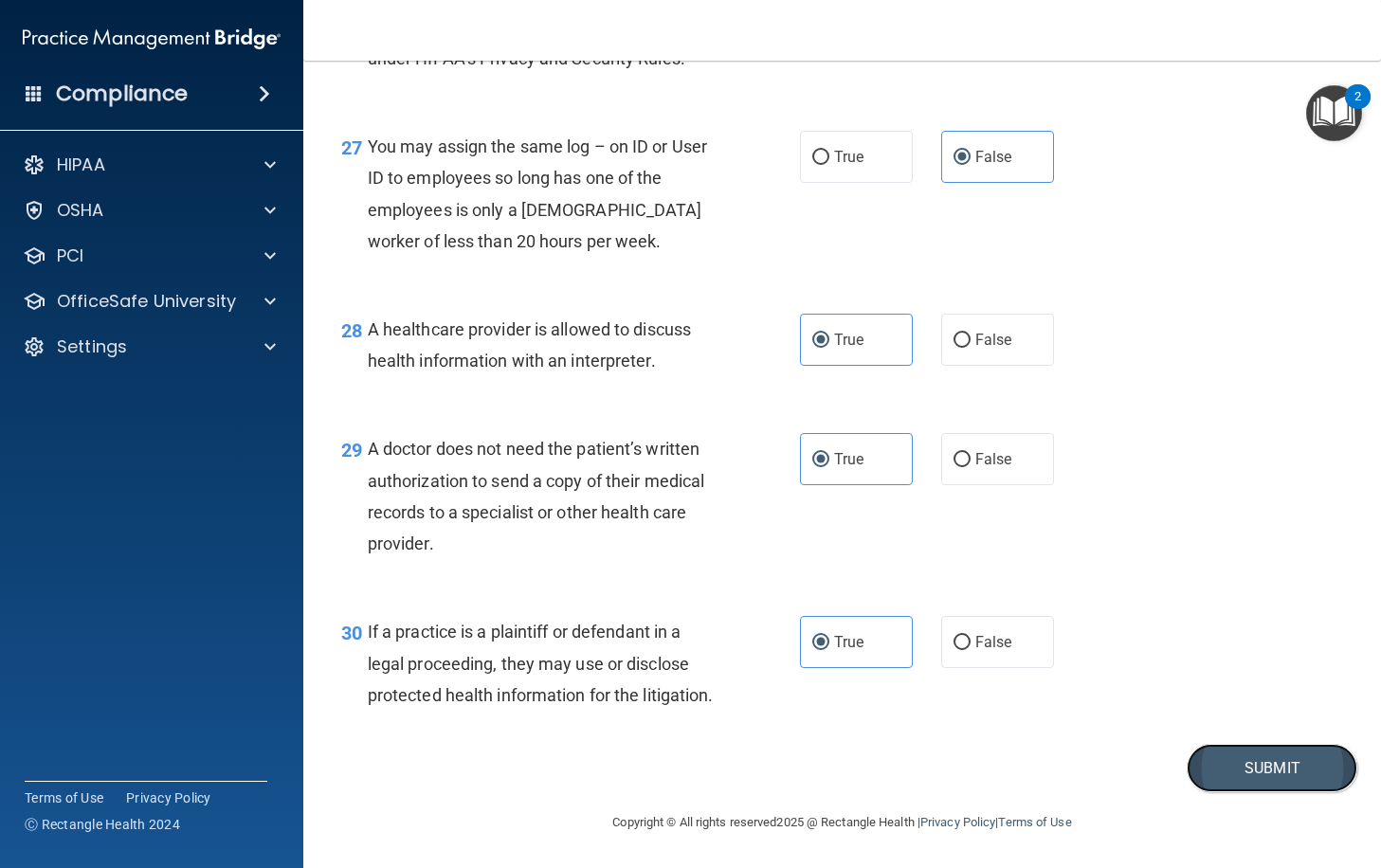
click at [1204, 775] on button "Submit" at bounding box center [1272, 767] width 170 height 48
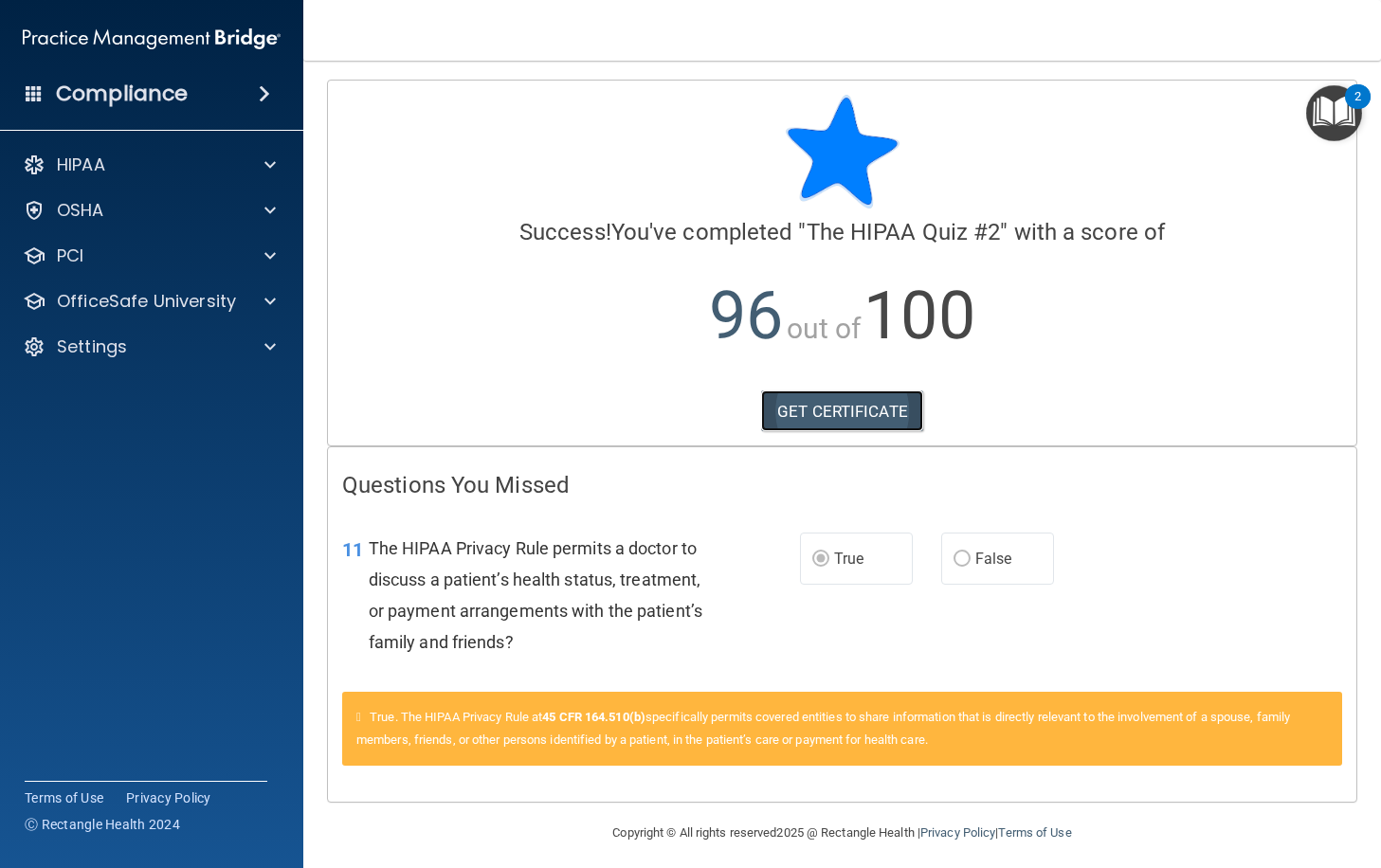
click at [871, 408] on link "GET CERTIFICATE" at bounding box center [843, 411] width 162 height 42
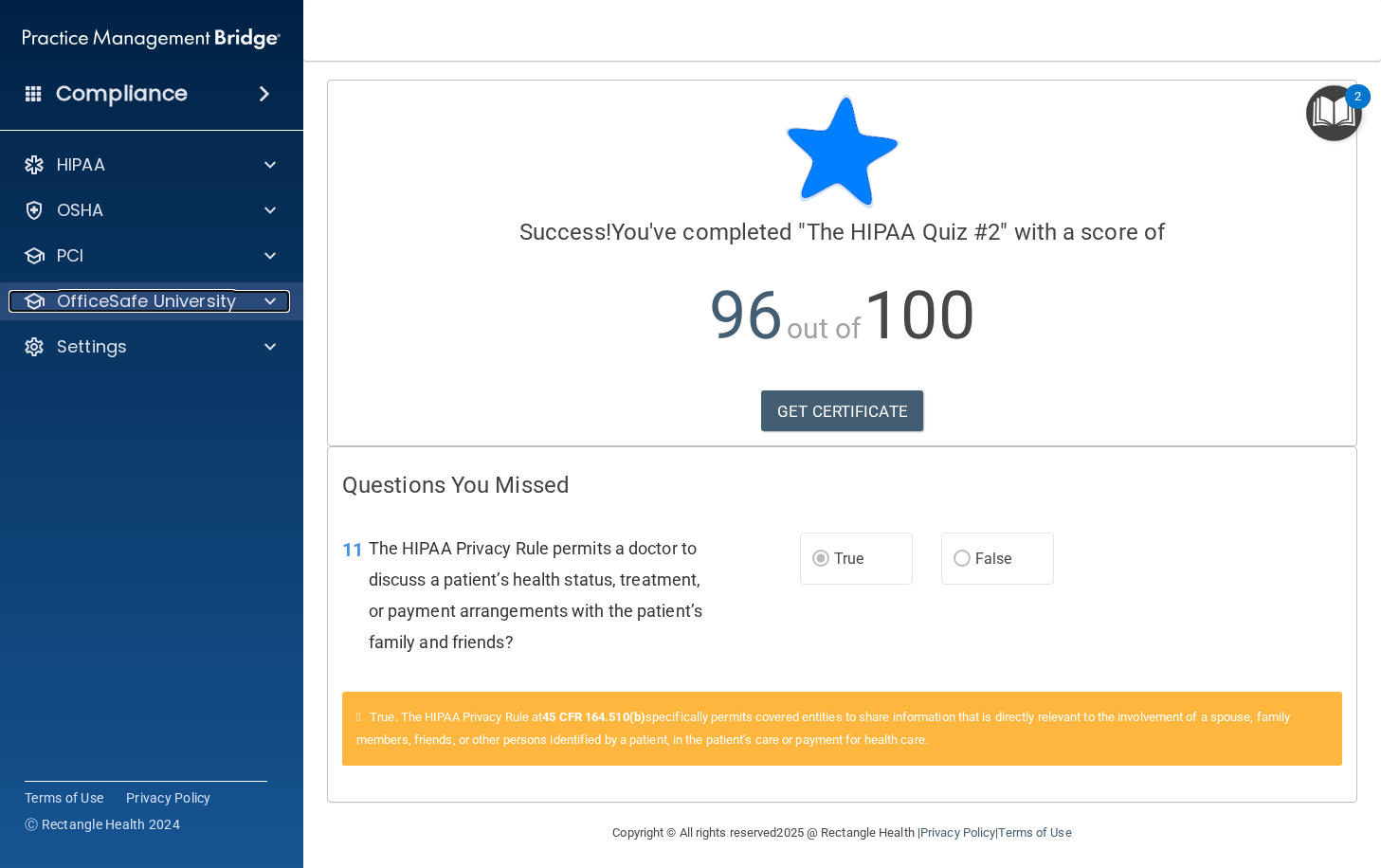
click at [277, 304] on div at bounding box center [267, 300] width 47 height 23
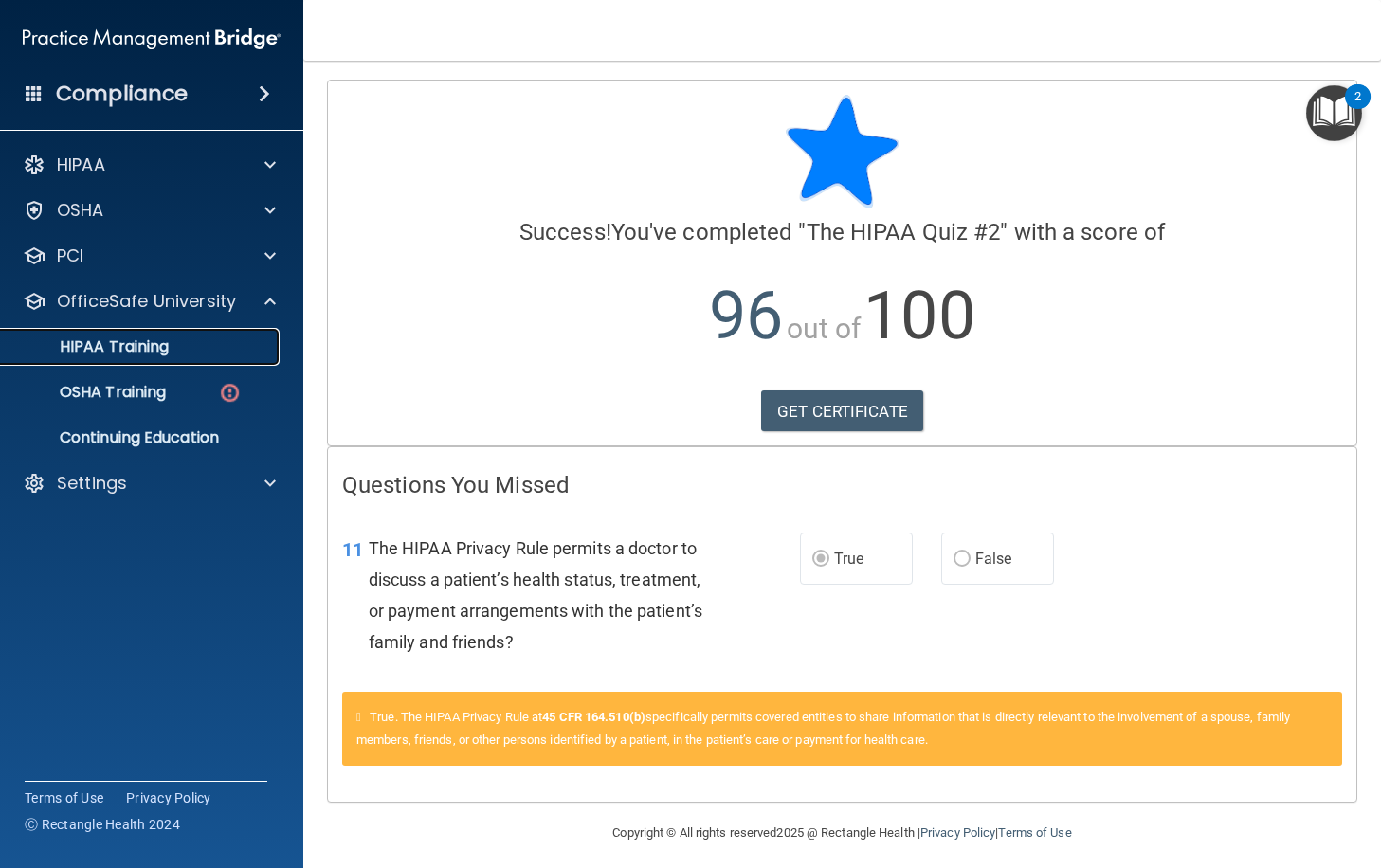
click at [213, 346] on div "HIPAA Training" at bounding box center [142, 346] width 258 height 19
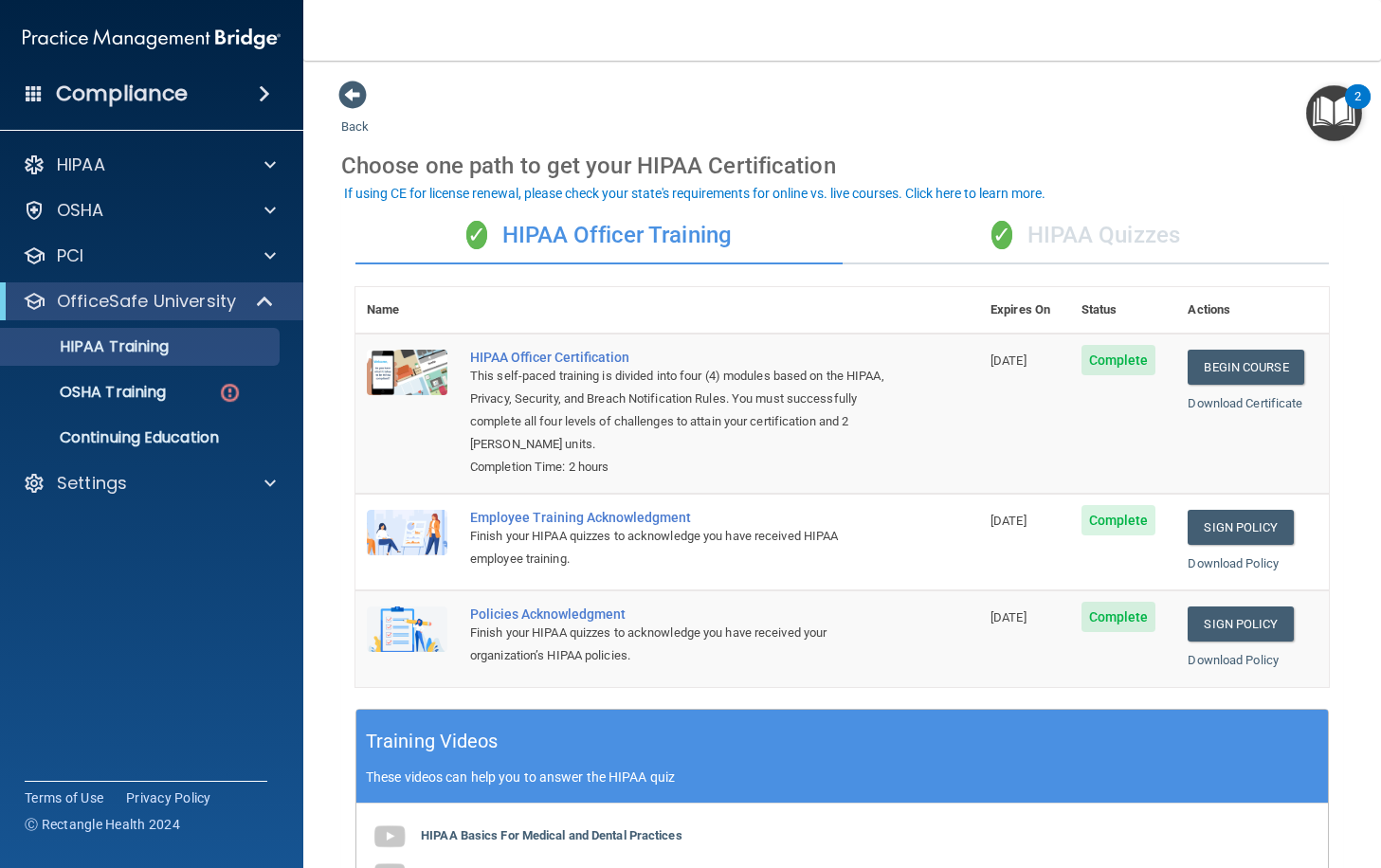
click at [1083, 226] on div "✓ HIPAA Quizzes" at bounding box center [1086, 236] width 487 height 57
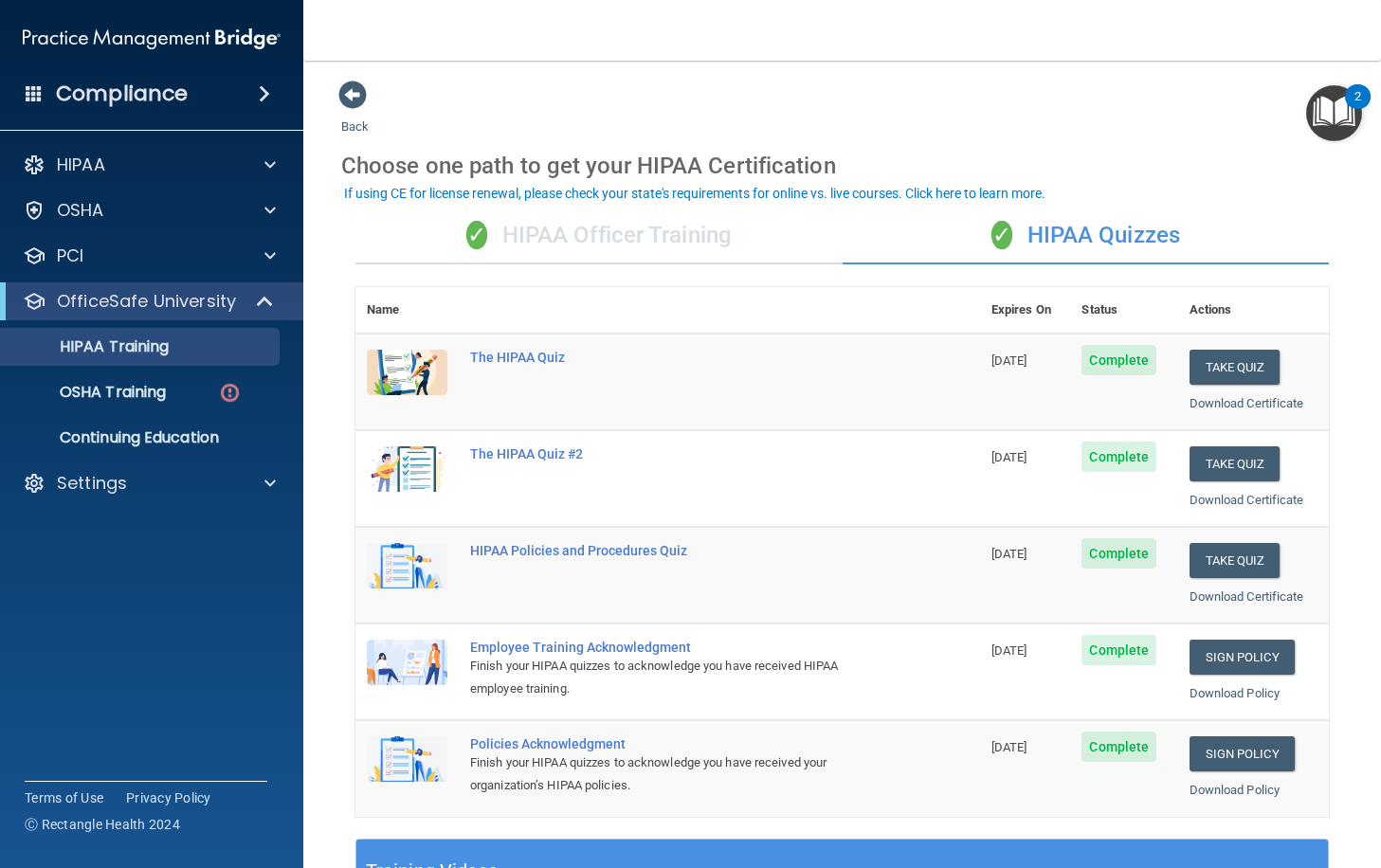
click at [639, 229] on div "✓ HIPAA Officer Training" at bounding box center [599, 236] width 487 height 57
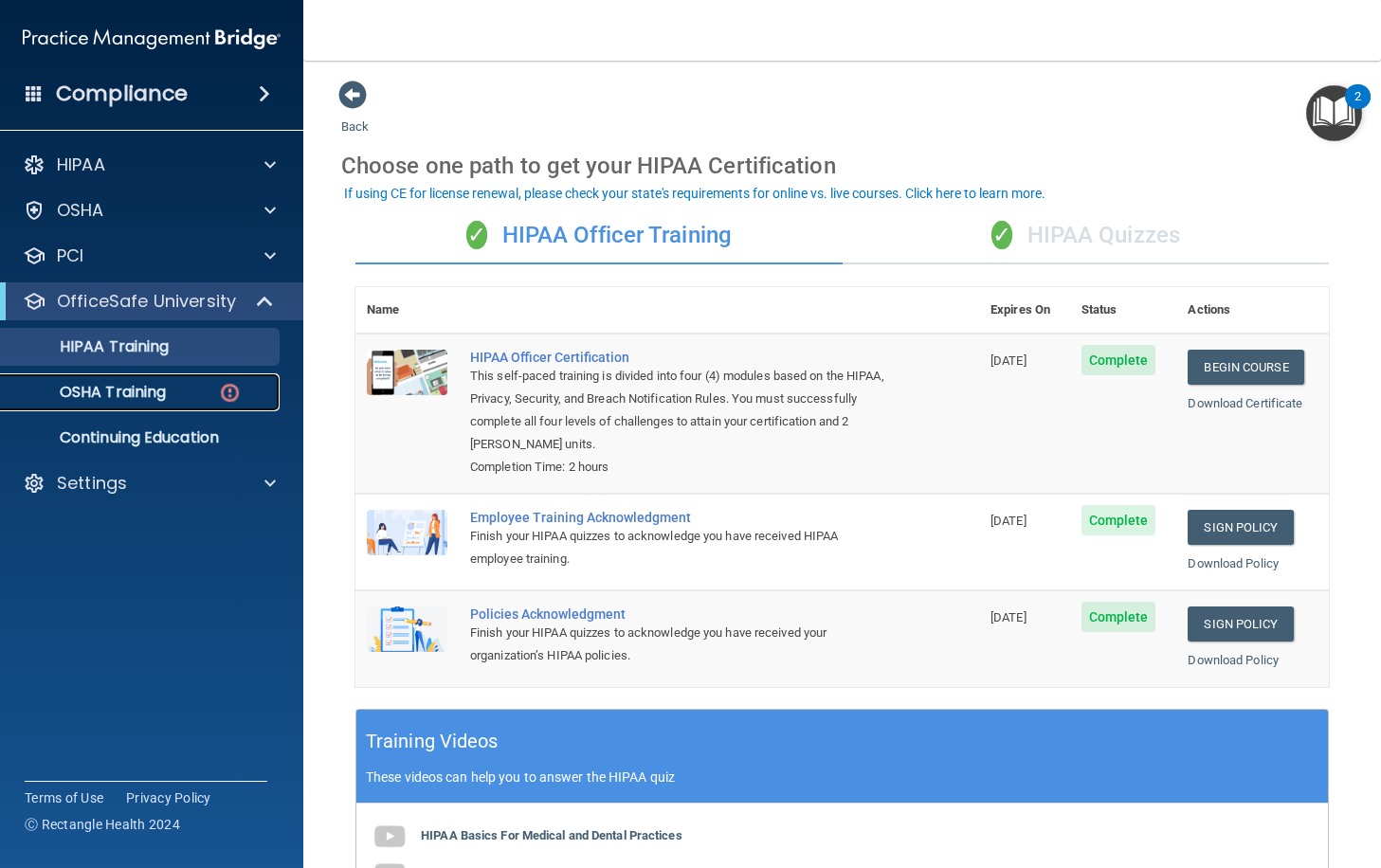
click at [137, 391] on p "OSHA Training" at bounding box center [89, 391] width 154 height 19
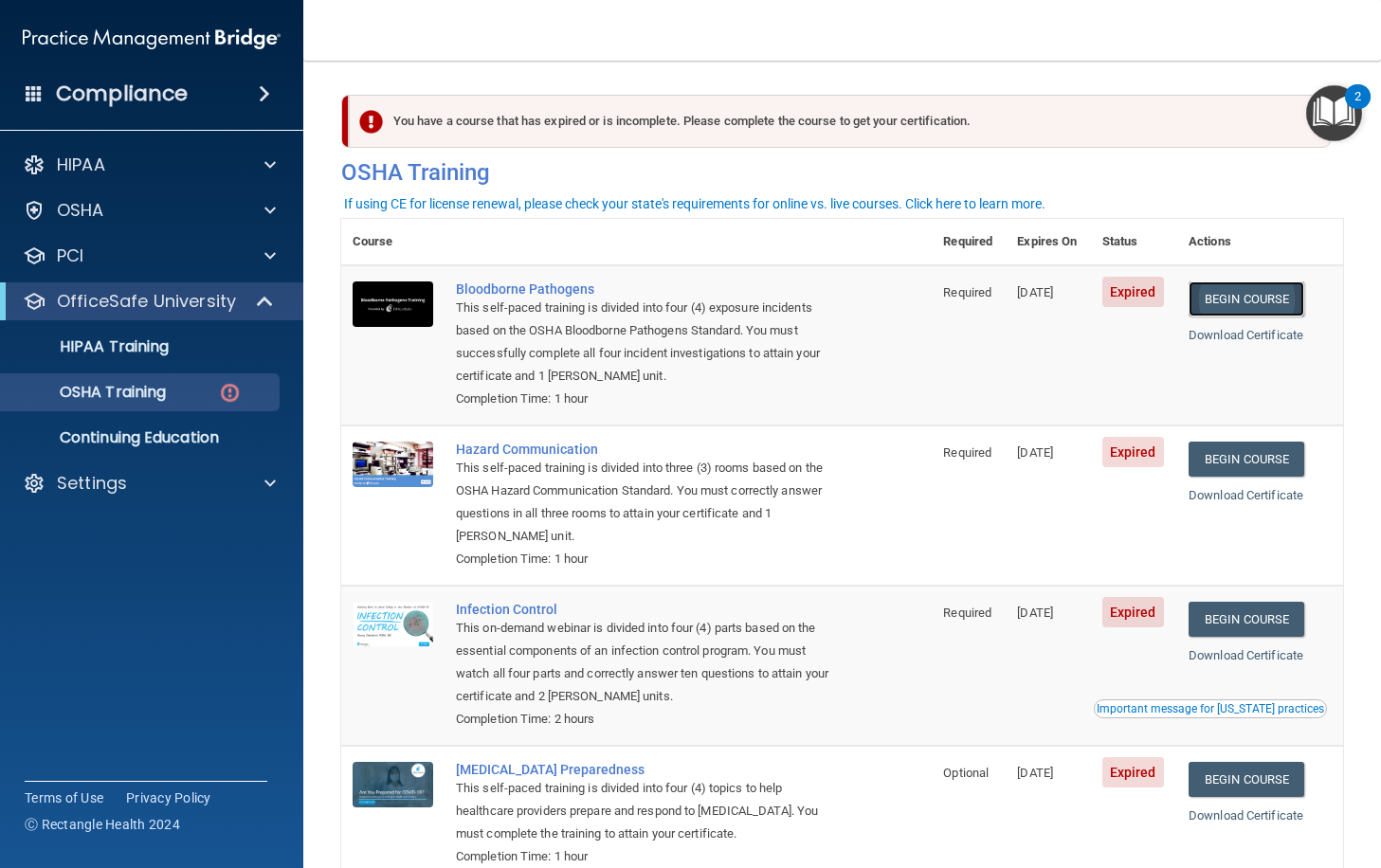
click at [1244, 298] on link "Begin Course" at bounding box center [1247, 299] width 115 height 35
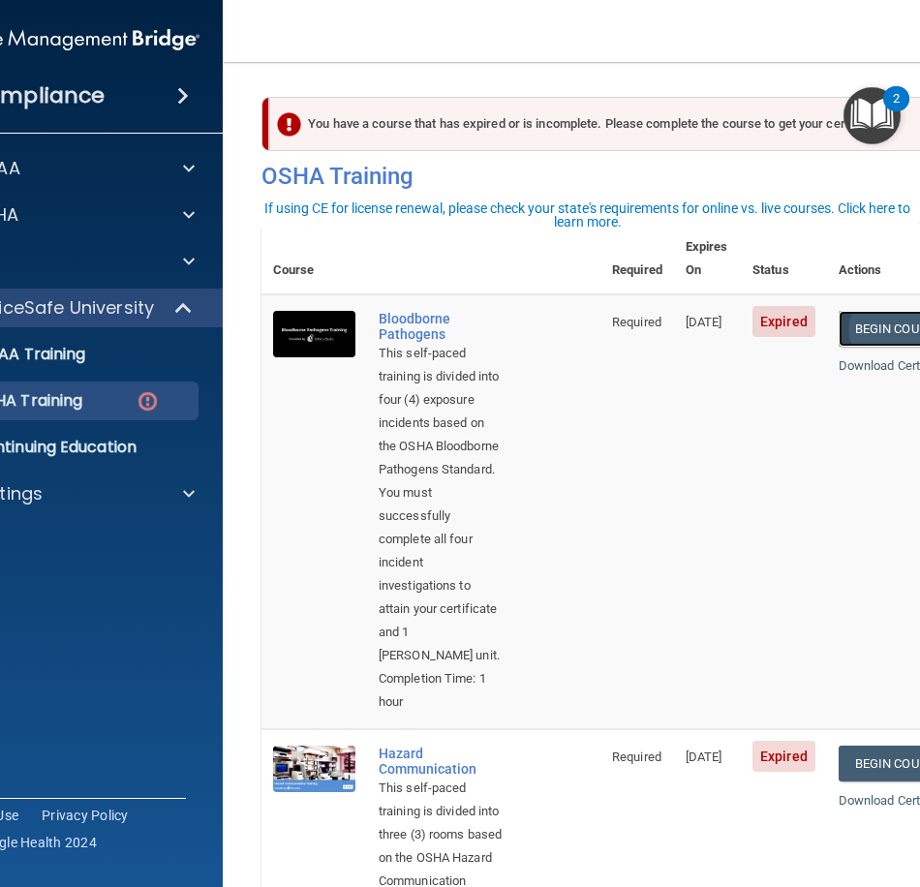
click at [872, 311] on link "Begin Course" at bounding box center [898, 329] width 118 height 36
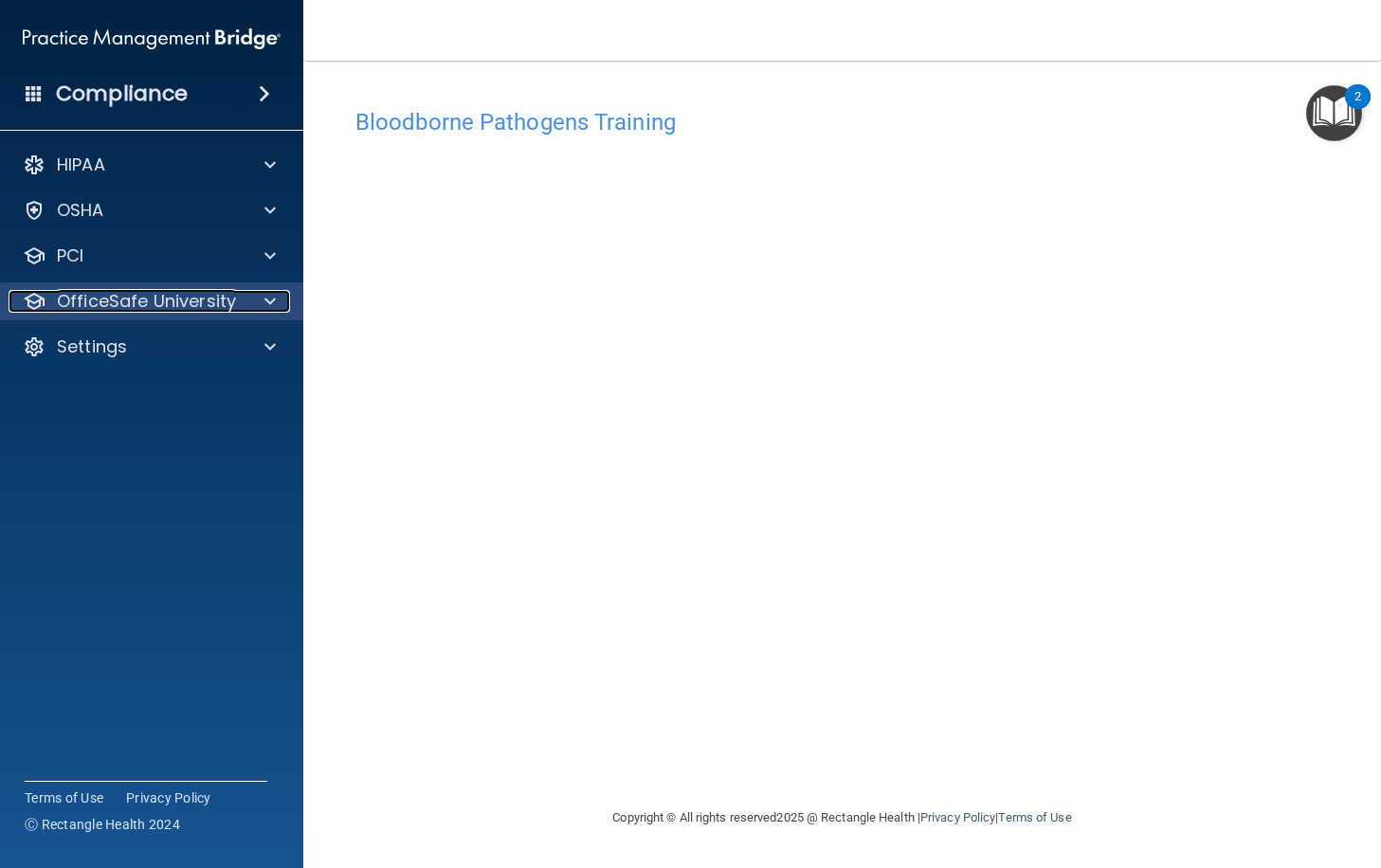
click at [260, 304] on div at bounding box center [267, 300] width 47 height 23
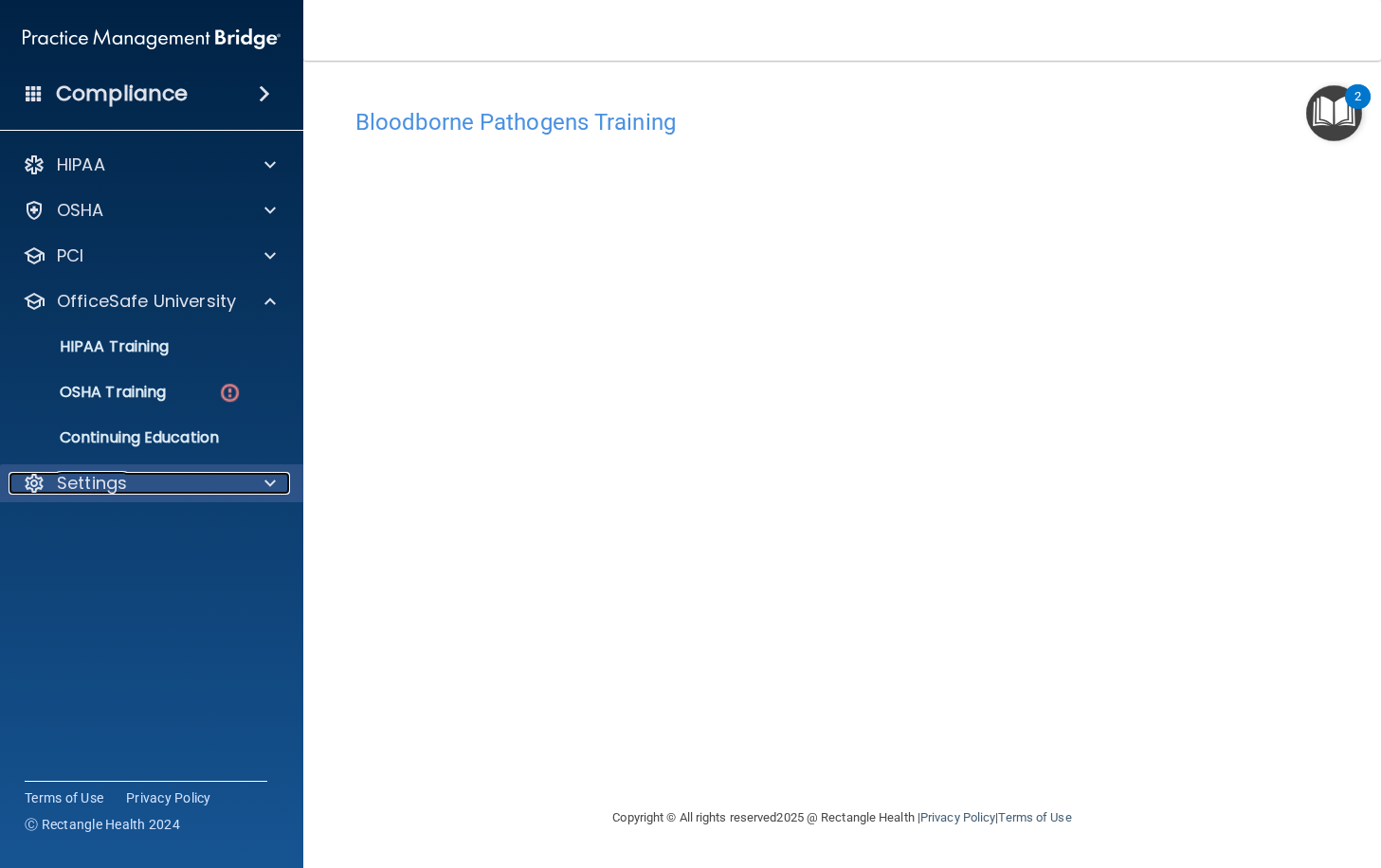
click at [259, 491] on div at bounding box center [267, 482] width 47 height 23
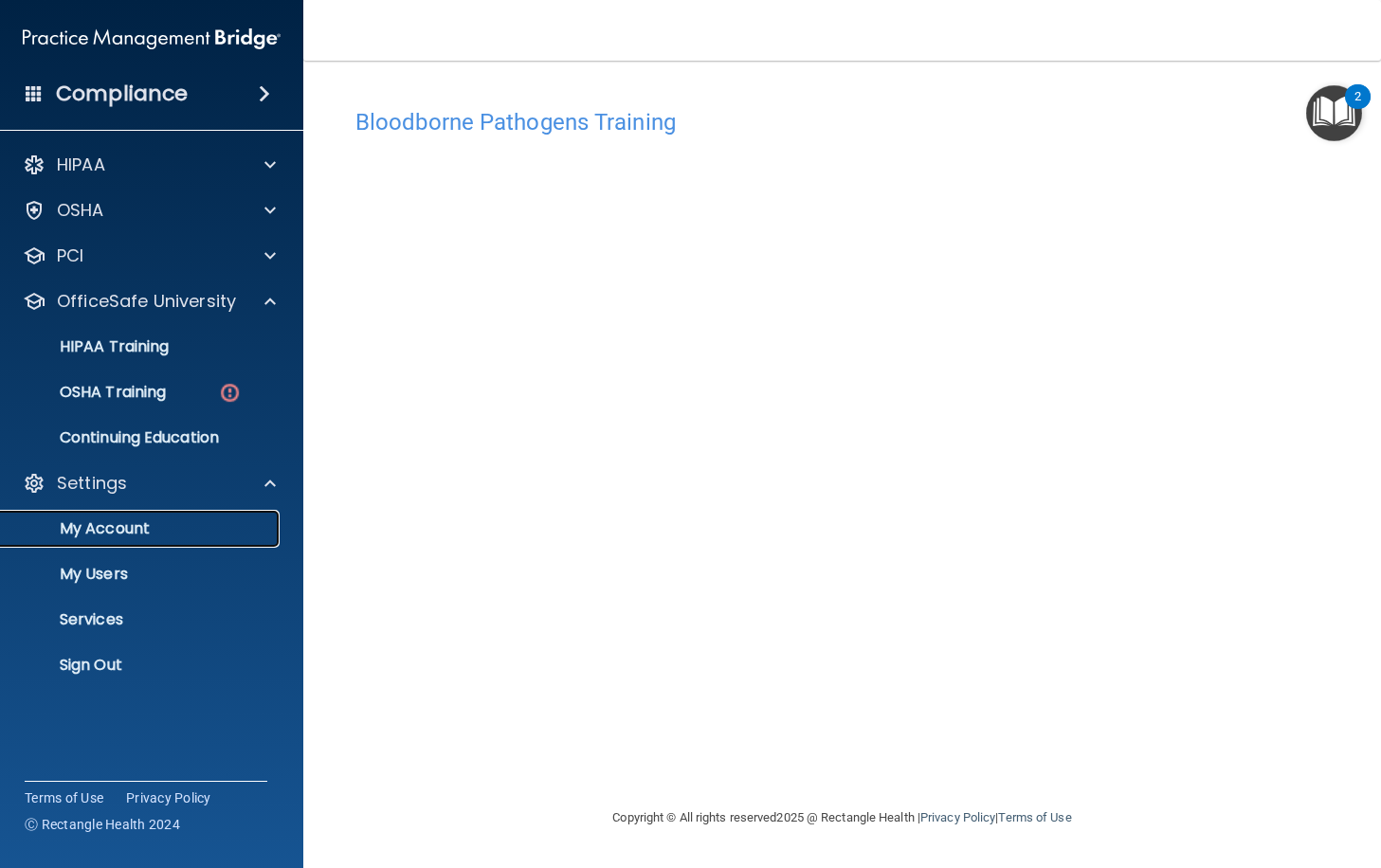
click at [161, 523] on p "My Account" at bounding box center [142, 528] width 258 height 19
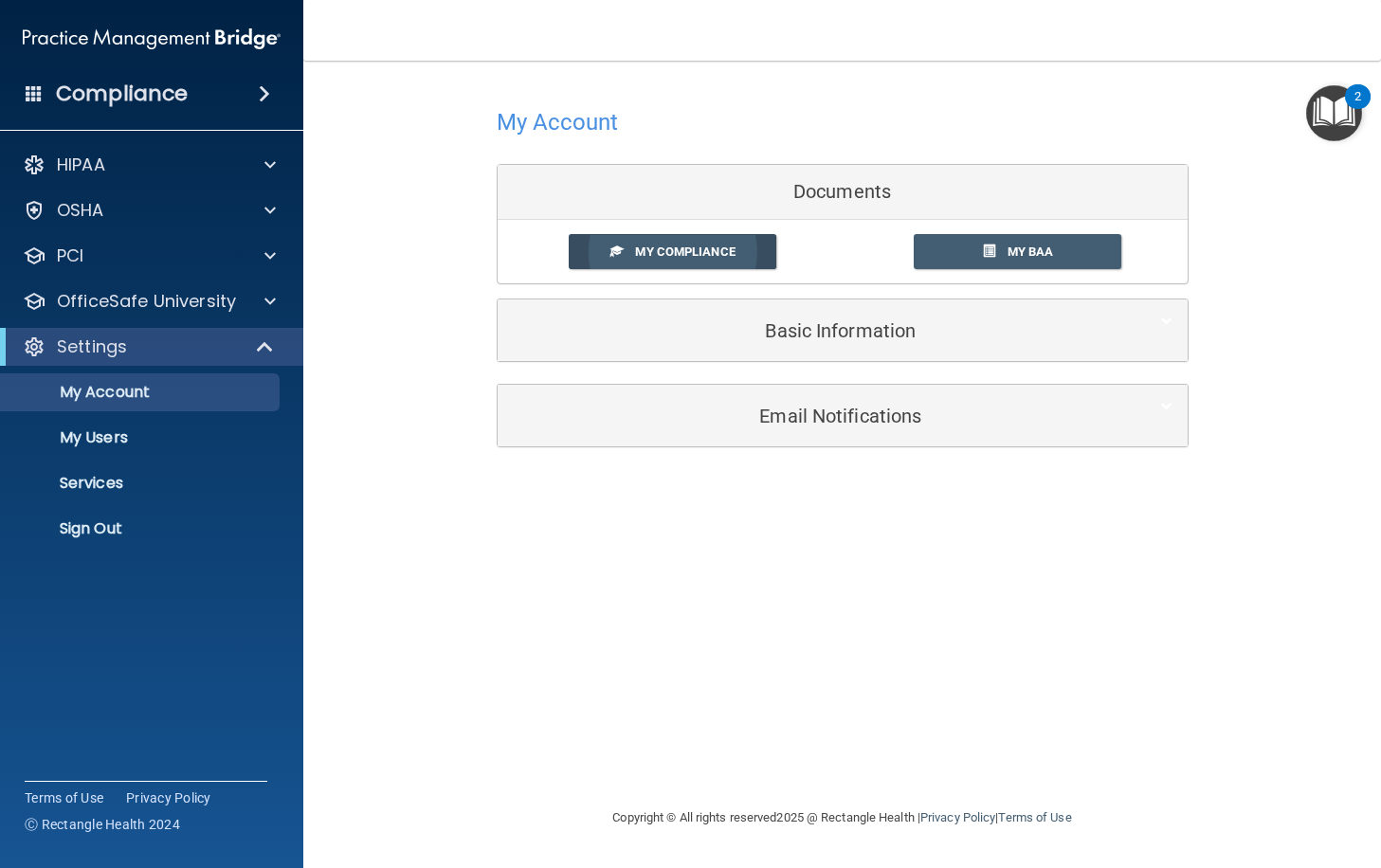
click at [685, 252] on span "My Compliance" at bounding box center [685, 251] width 100 height 15
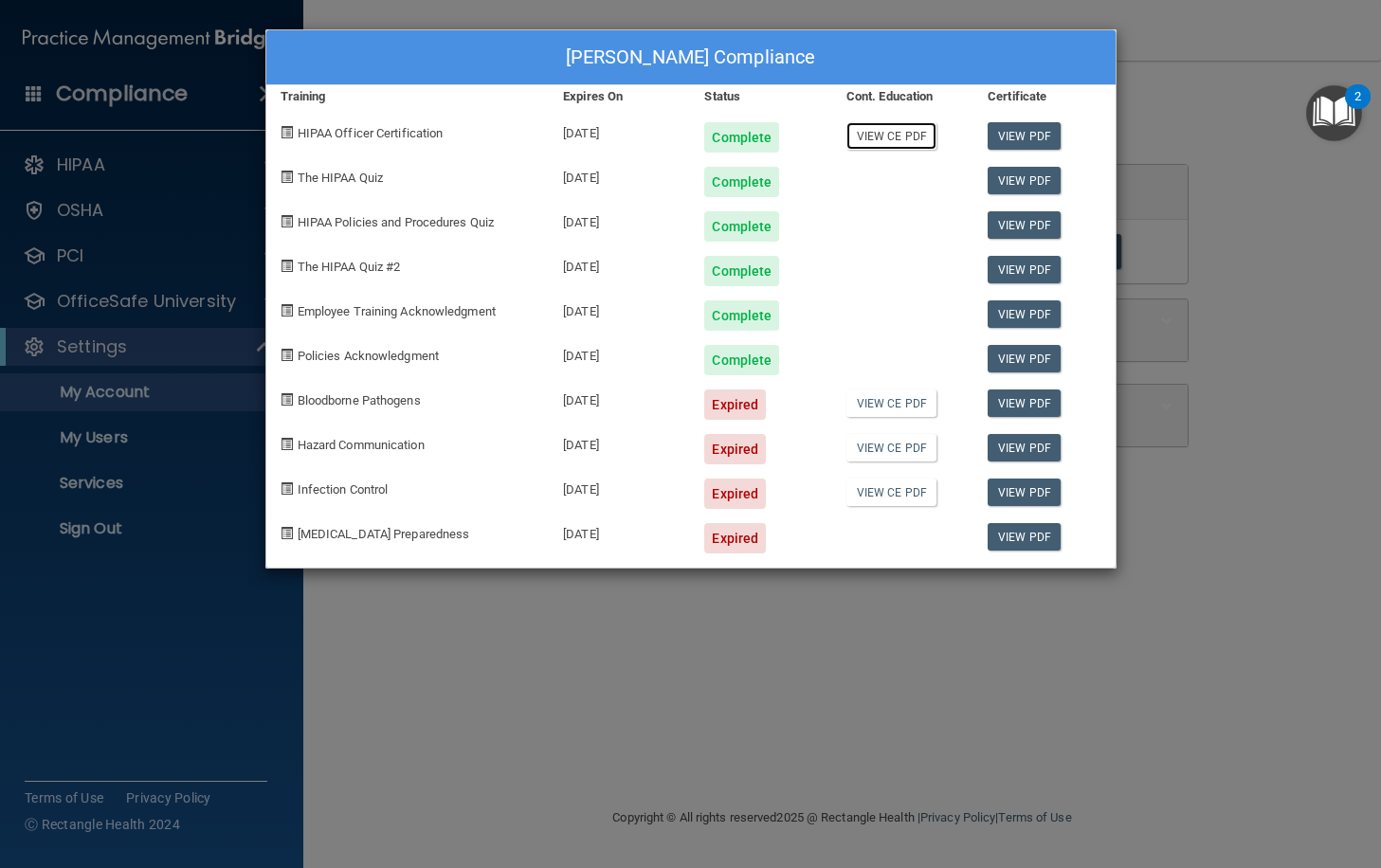
click at [898, 138] on link "View CE PDF" at bounding box center [892, 136] width 90 height 27
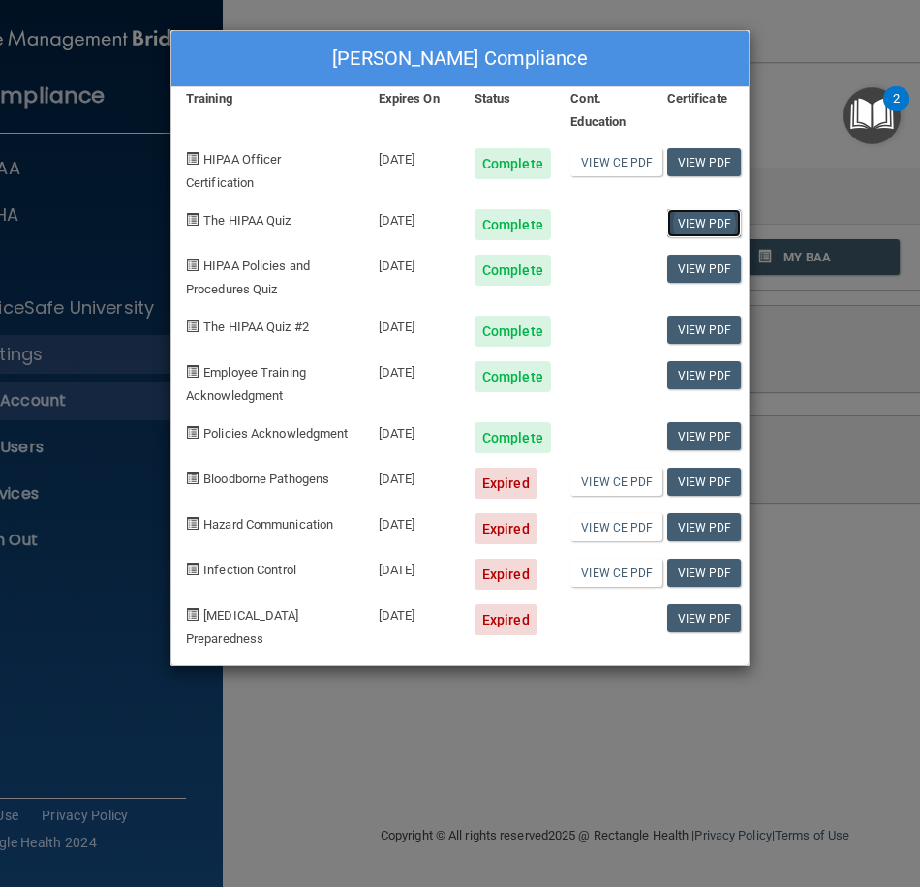
click at [706, 224] on link "View PDF" at bounding box center [704, 223] width 75 height 28
click at [635, 496] on link "View CE PDF" at bounding box center [616, 482] width 92 height 28
click at [806, 113] on div "Mark Clifford's Compliance Training Expires On Status Cont. Education Certifica…" at bounding box center [460, 443] width 920 height 887
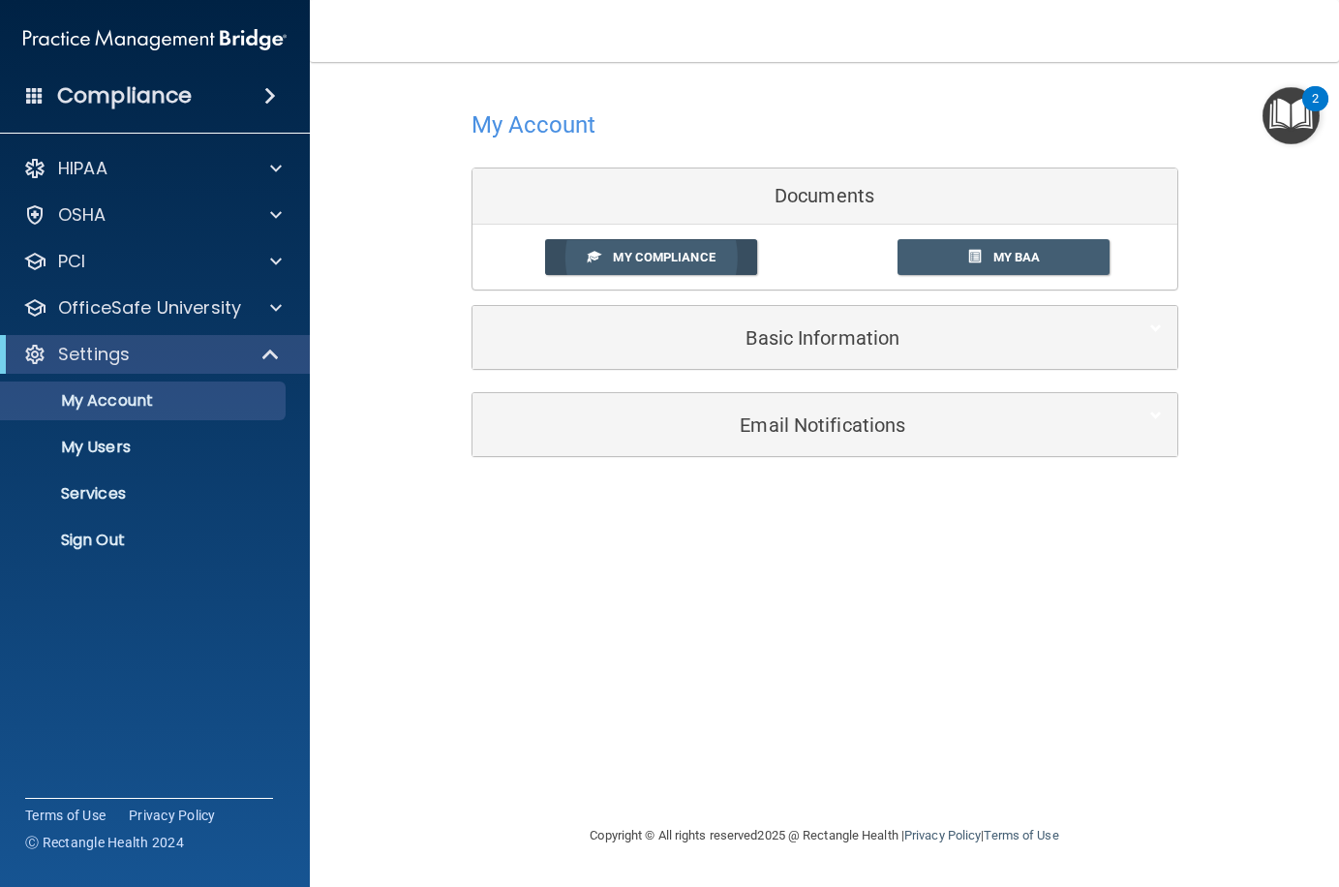
click at [715, 267] on link "My Compliance" at bounding box center [651, 257] width 212 height 36
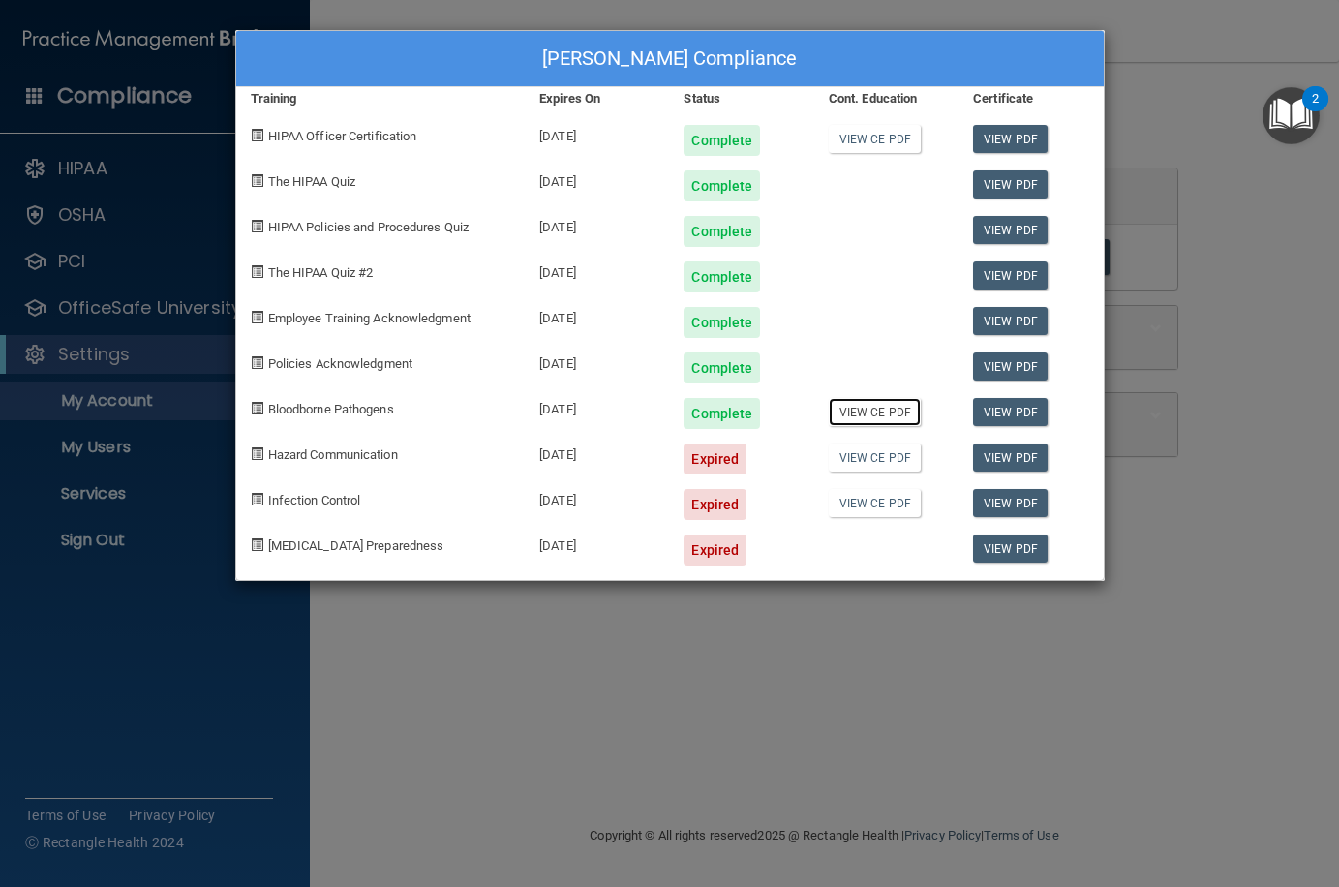
click at [900, 421] on link "View CE PDF" at bounding box center [875, 412] width 92 height 28
click at [919, 458] on link "View PDF" at bounding box center [1010, 458] width 75 height 28
click at [919, 183] on div "[PERSON_NAME] Compliance Training Expires On Status Cont. Education Certificate…" at bounding box center [669, 443] width 1339 height 887
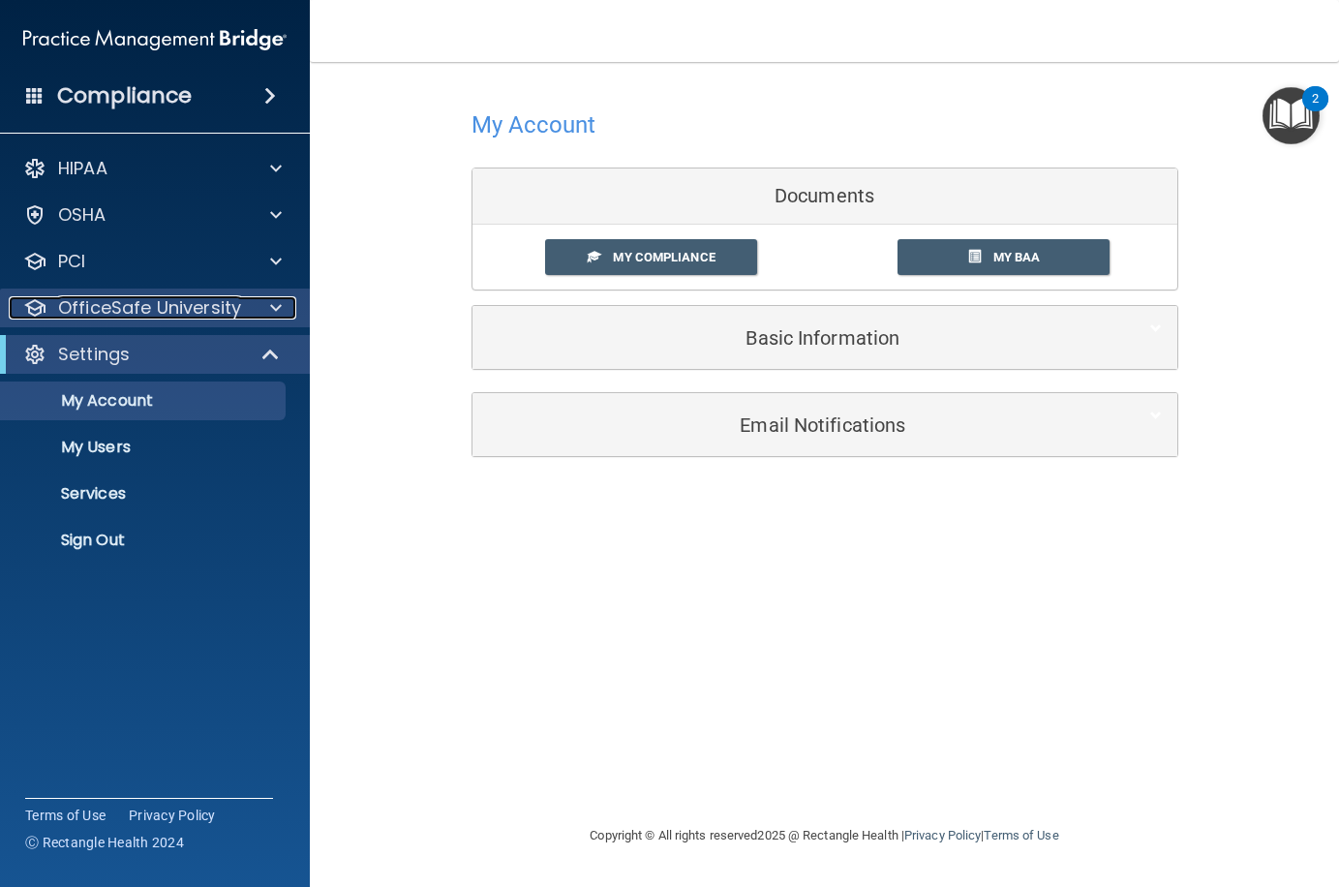
click at [209, 308] on p "OfficeSafe University" at bounding box center [149, 307] width 183 height 23
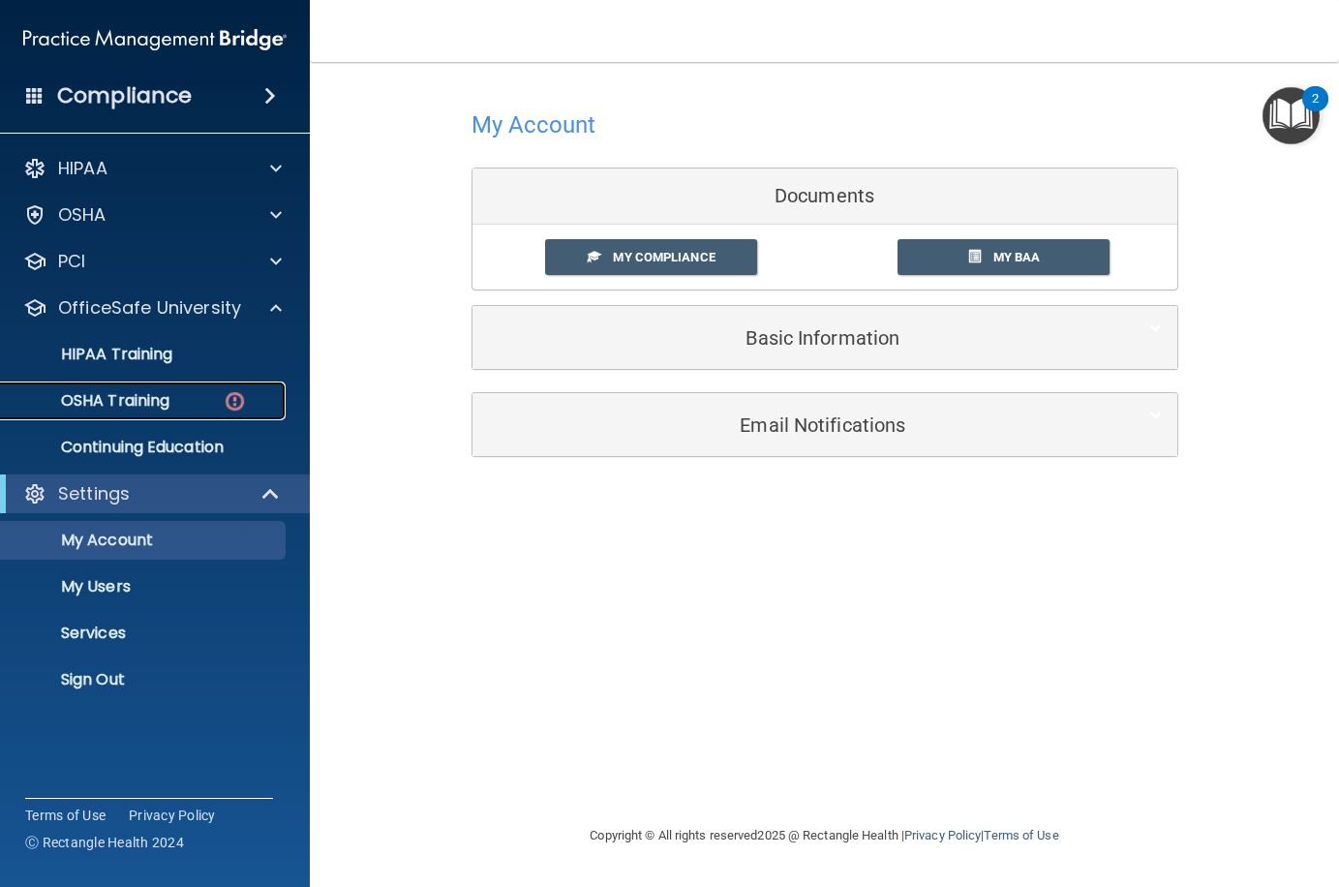
click at [179, 401] on div "OSHA Training" at bounding box center [145, 400] width 264 height 19
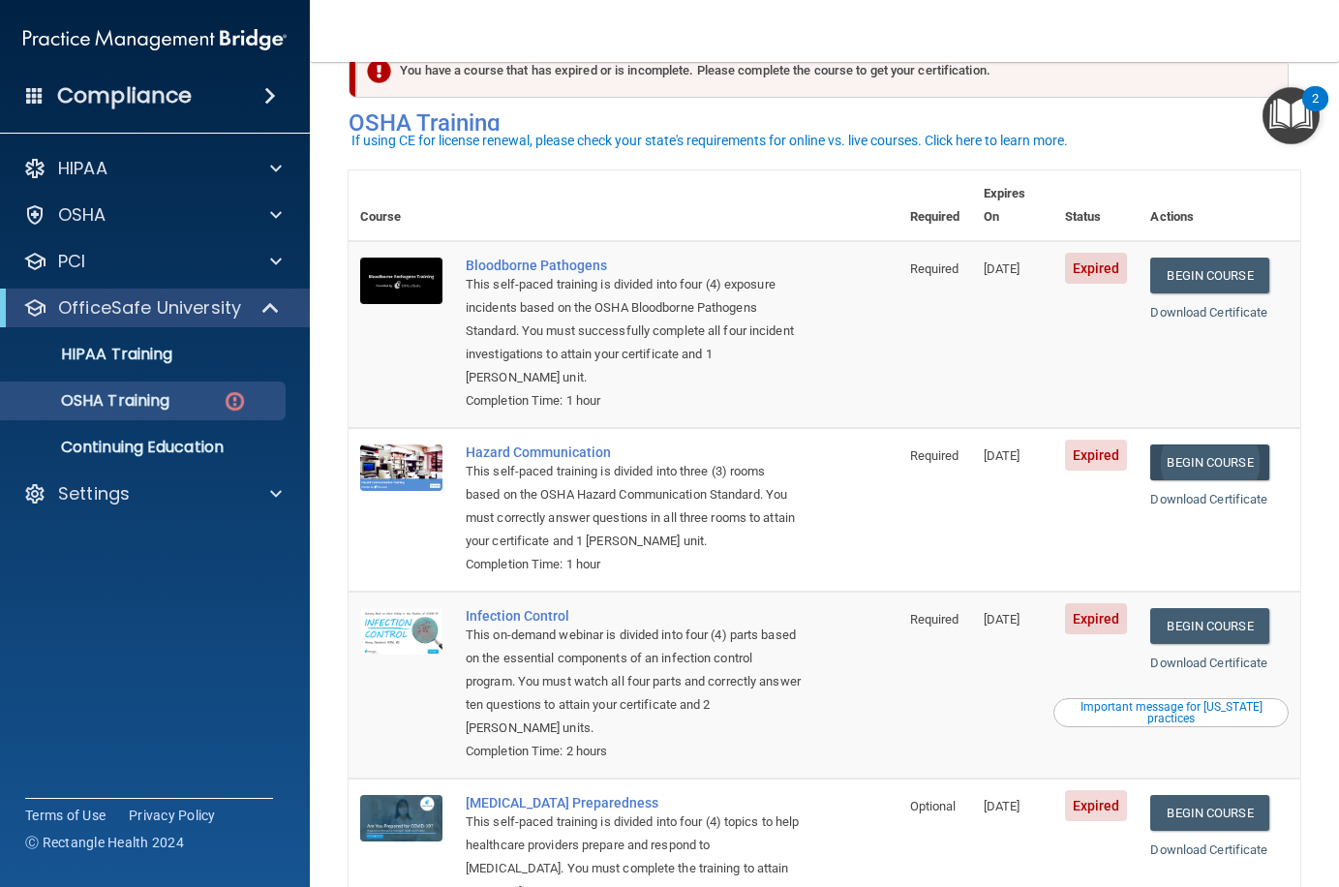
scroll to position [97, 0]
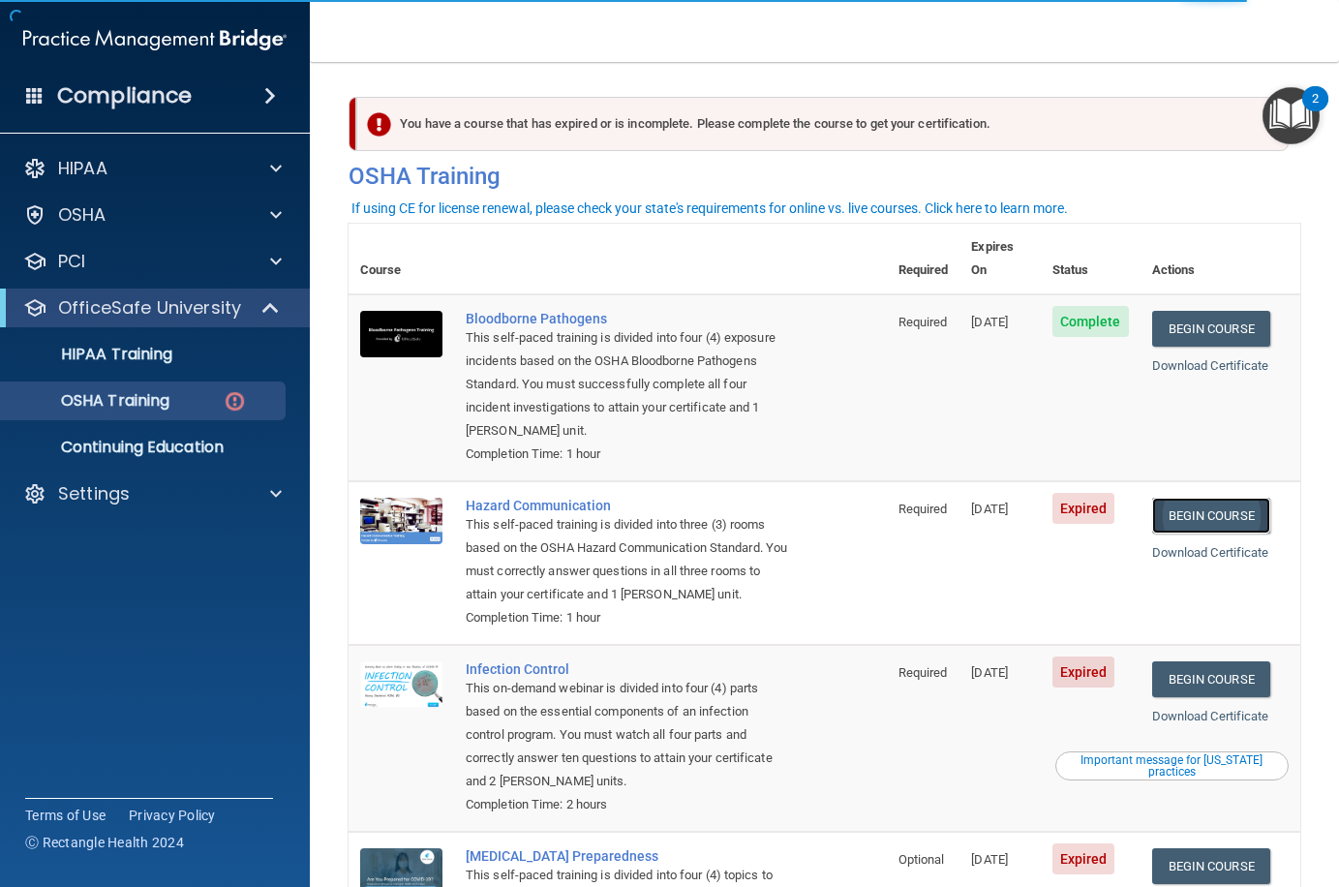
click at [1215, 498] on link "Begin Course" at bounding box center [1212, 516] width 118 height 36
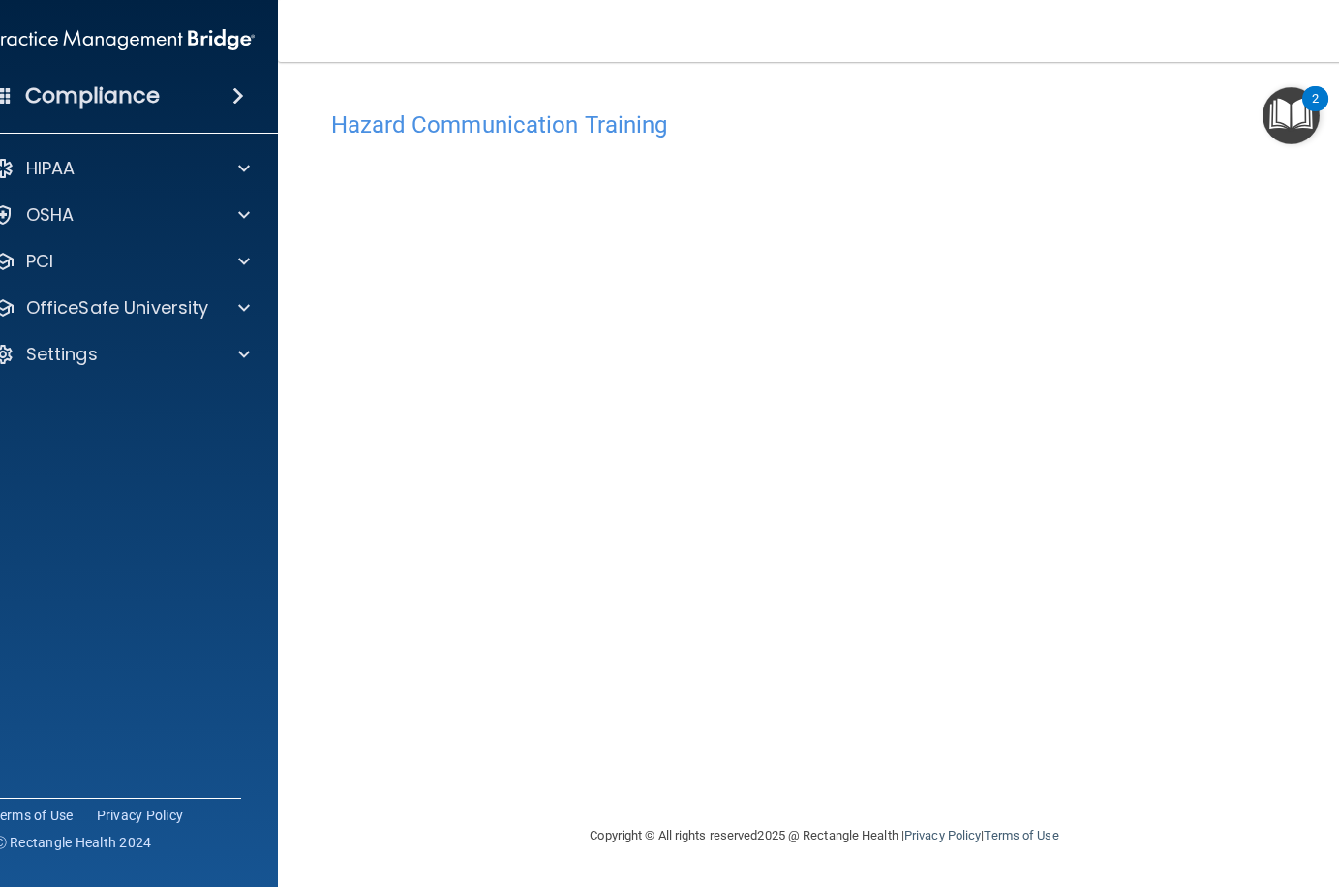
click at [1294, 118] on img "Open Resource Center, 2 new notifications" at bounding box center [1291, 115] width 57 height 57
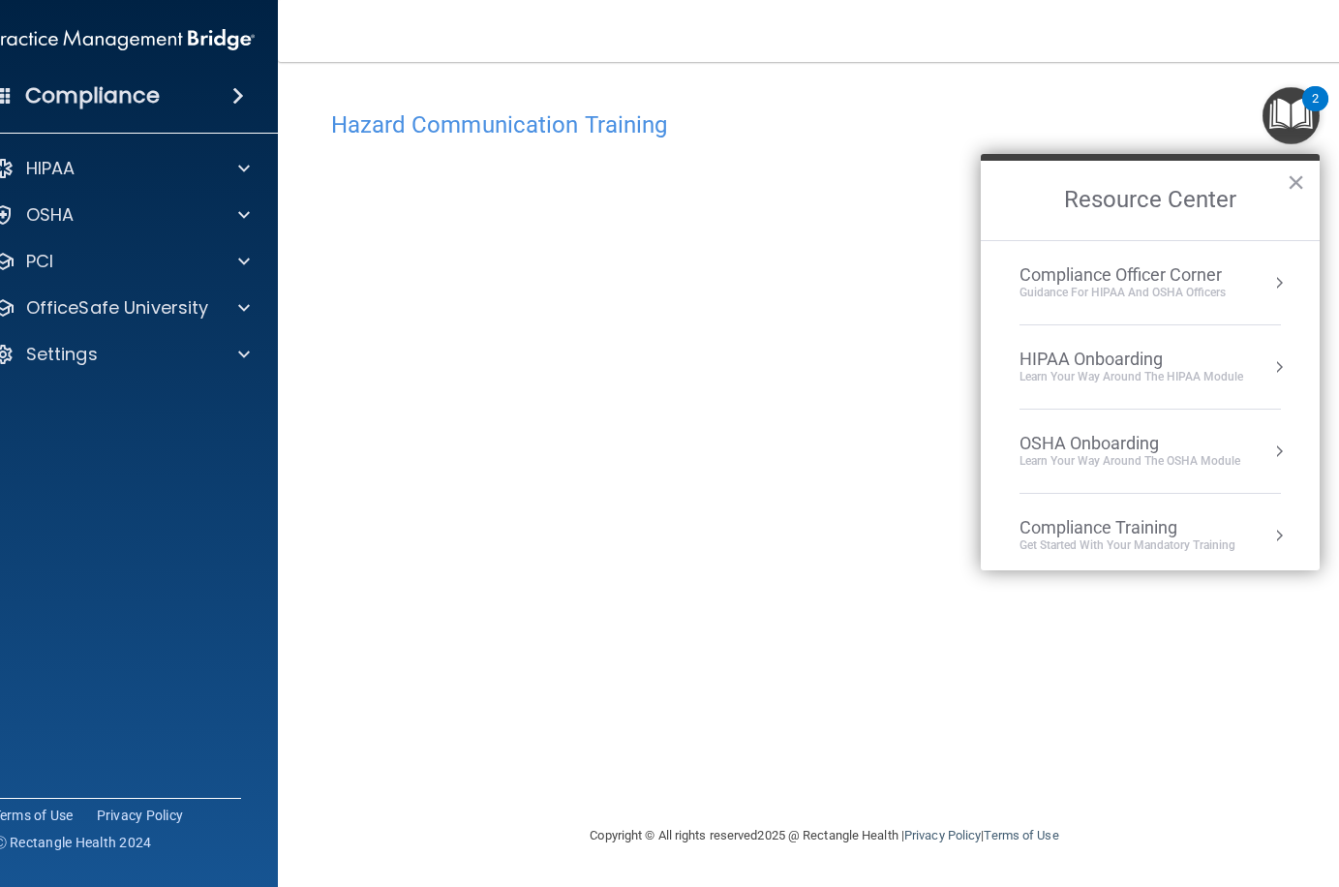
click at [852, 80] on main "Hazard Communication Training This course doesn’t expire until 12/19/2023. Are …" at bounding box center [825, 474] width 1094 height 825
click at [843, 123] on h4 "Hazard Communication Training" at bounding box center [825, 124] width 988 height 25
click at [1306, 181] on h2 "Resource Center" at bounding box center [1150, 200] width 339 height 79
click at [1303, 177] on button "×" at bounding box center [1296, 182] width 18 height 31
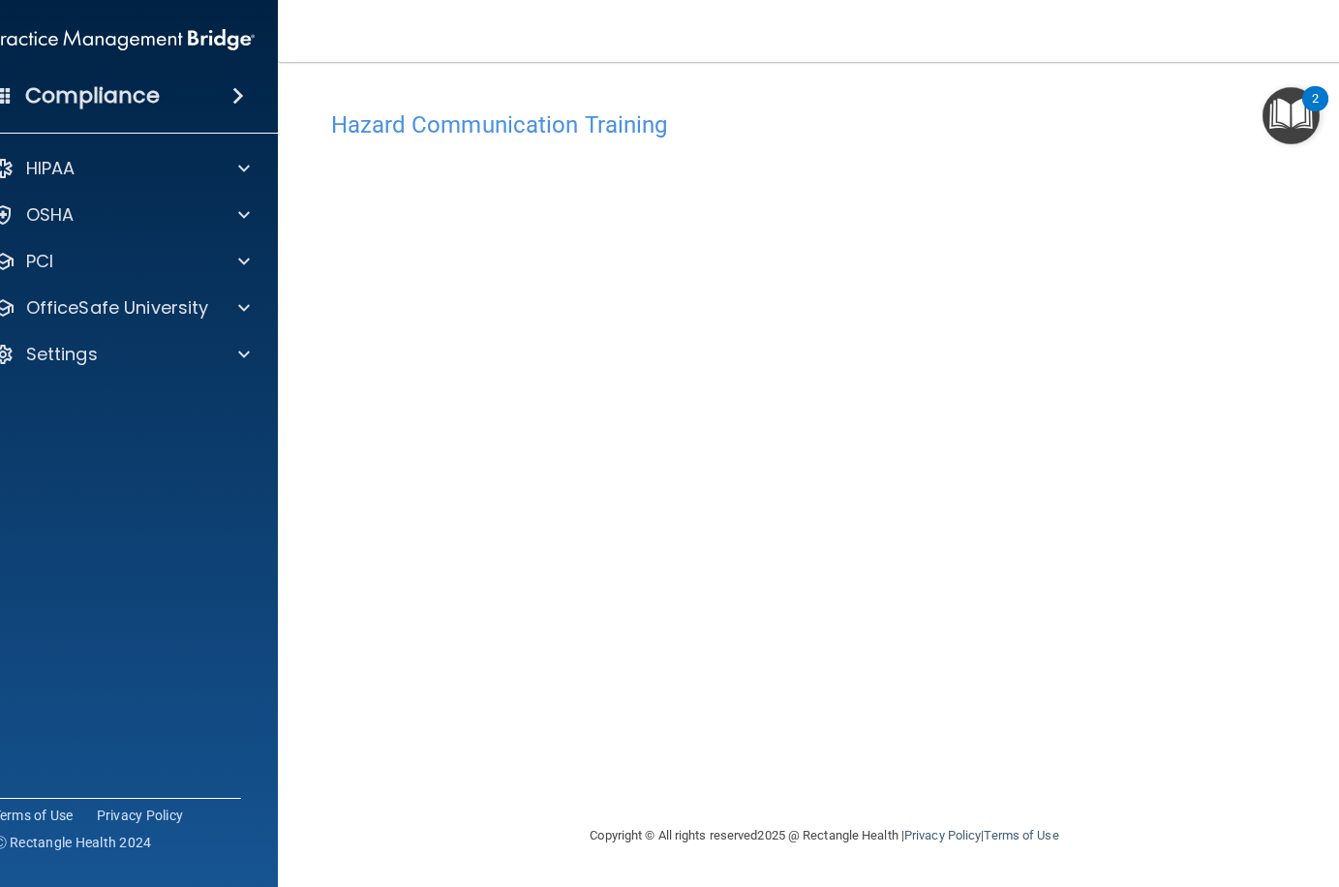
click at [599, 119] on h4 "Hazard Communication Training" at bounding box center [825, 124] width 988 height 25
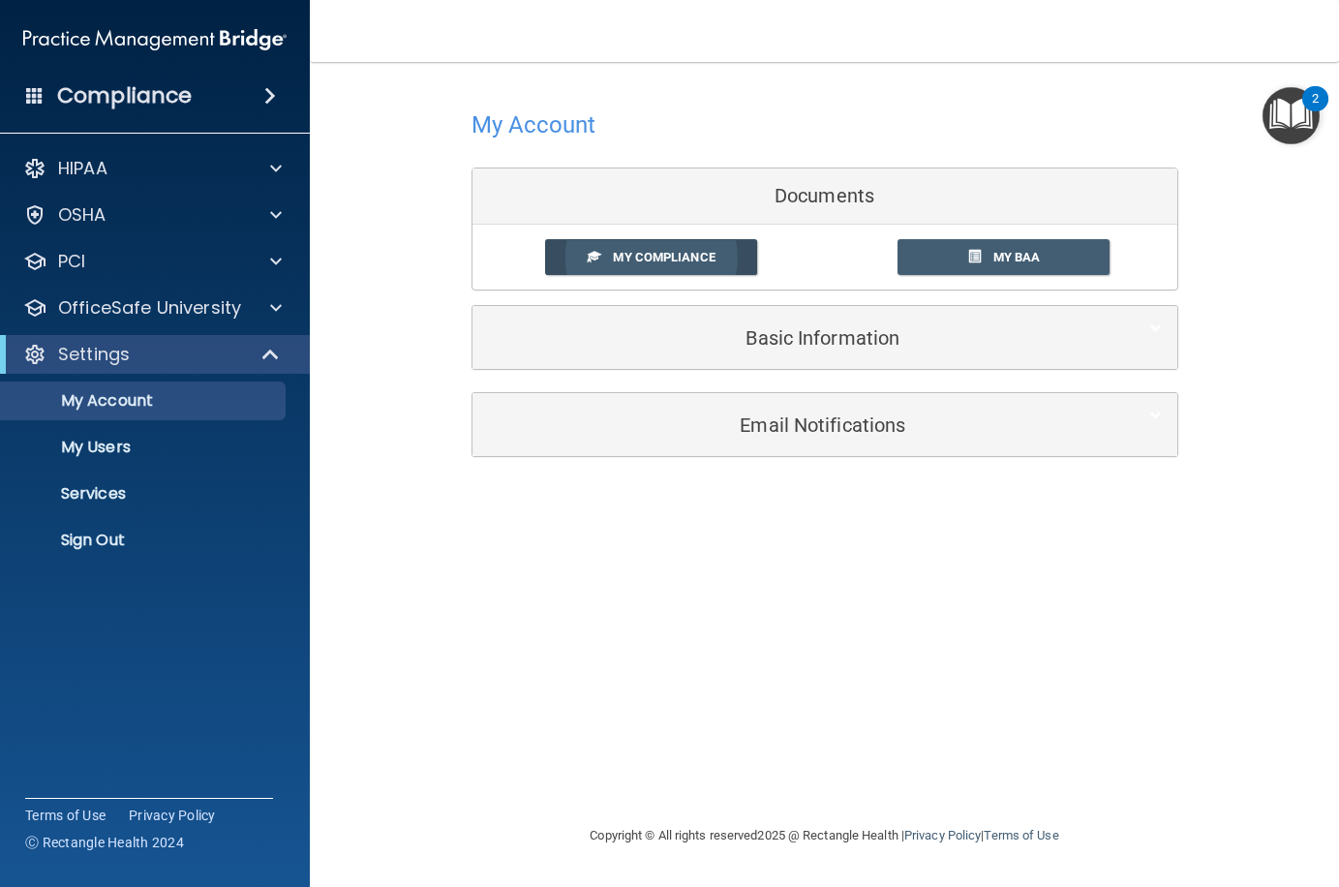
click at [710, 257] on span "My Compliance" at bounding box center [664, 257] width 102 height 15
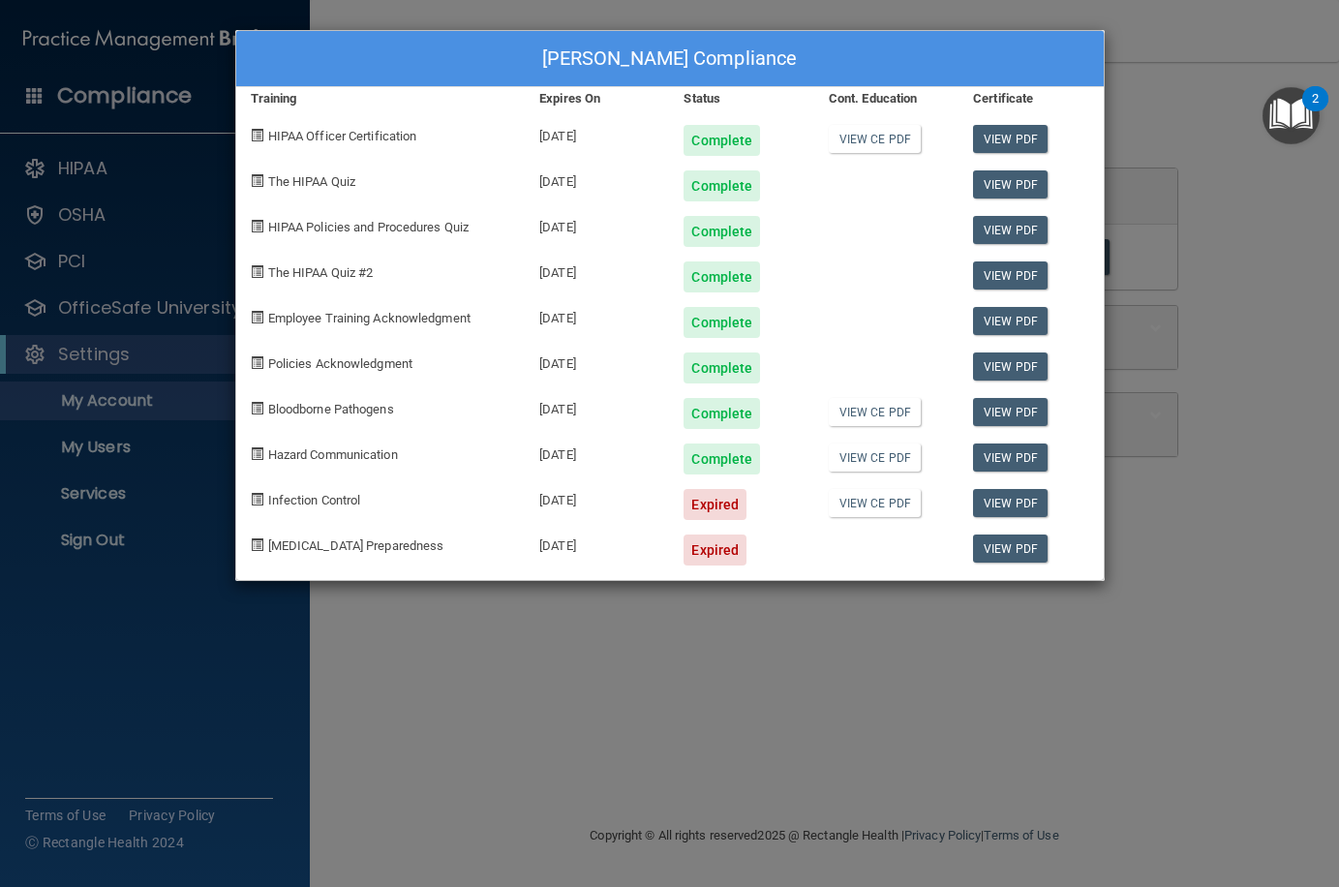
click at [1218, 58] on div "Mark Clifford's Compliance Training Expires On Status Cont. Education Certifica…" at bounding box center [669, 443] width 1339 height 887
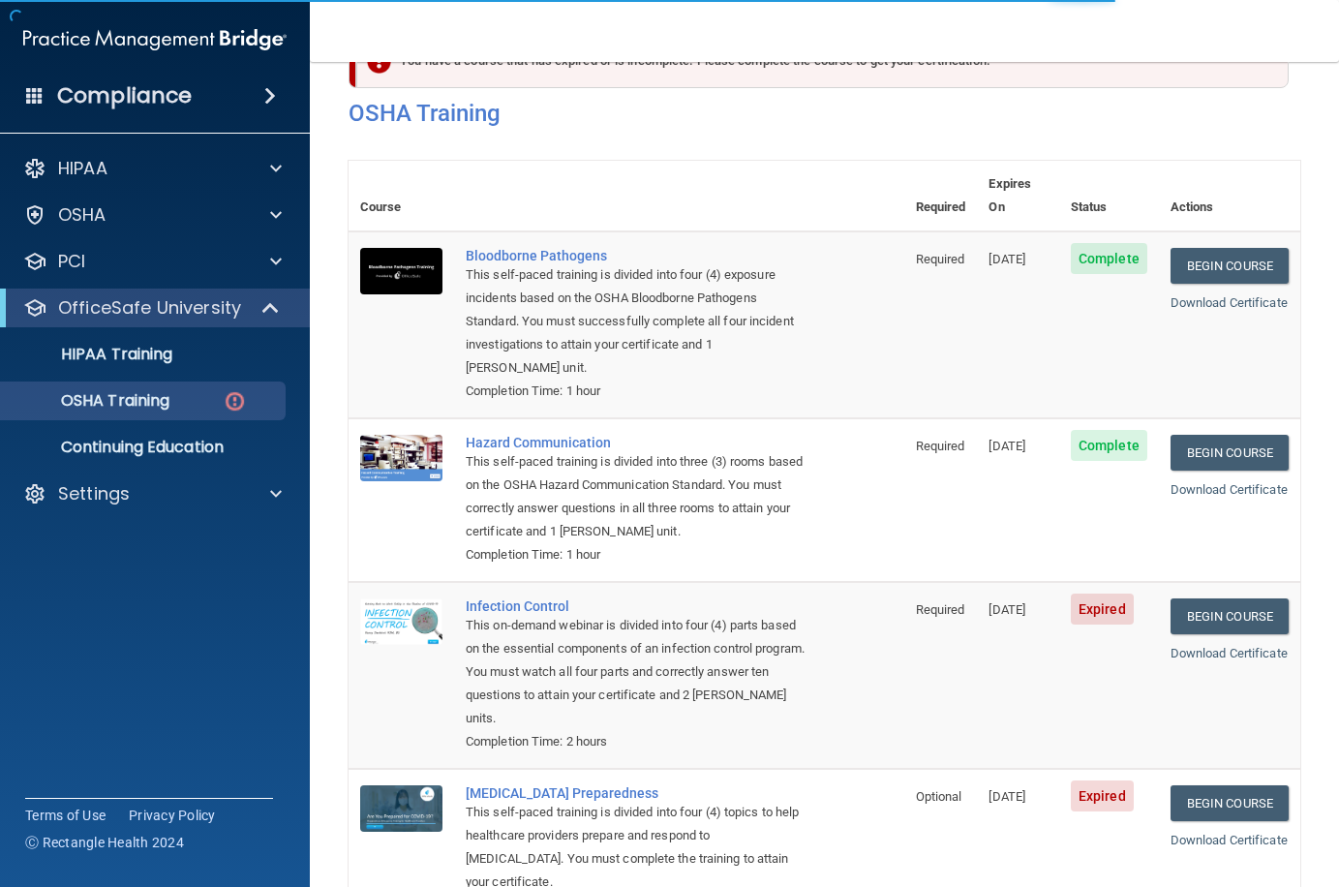
scroll to position [97, 0]
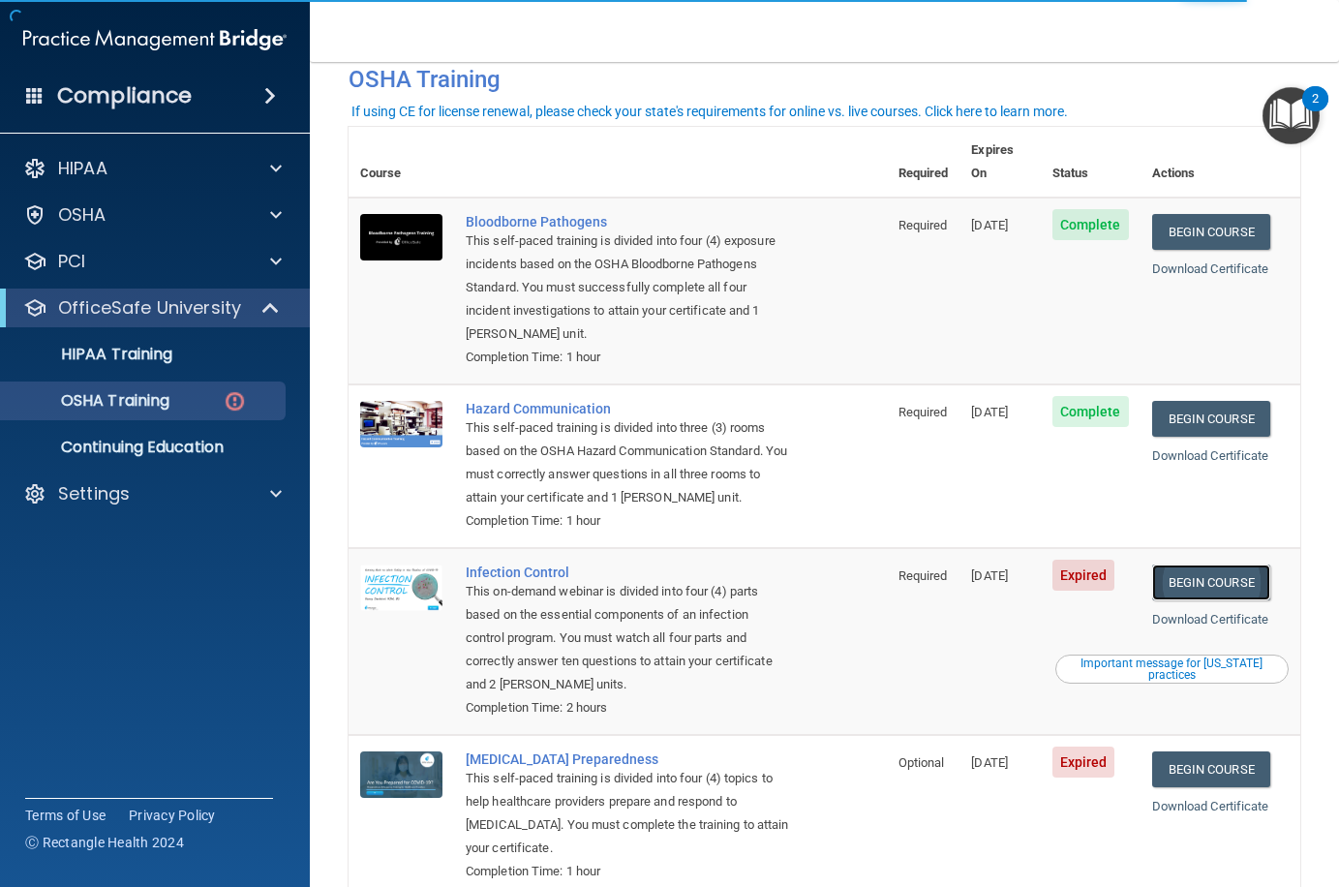
click at [1217, 565] on link "Begin Course" at bounding box center [1212, 583] width 118 height 36
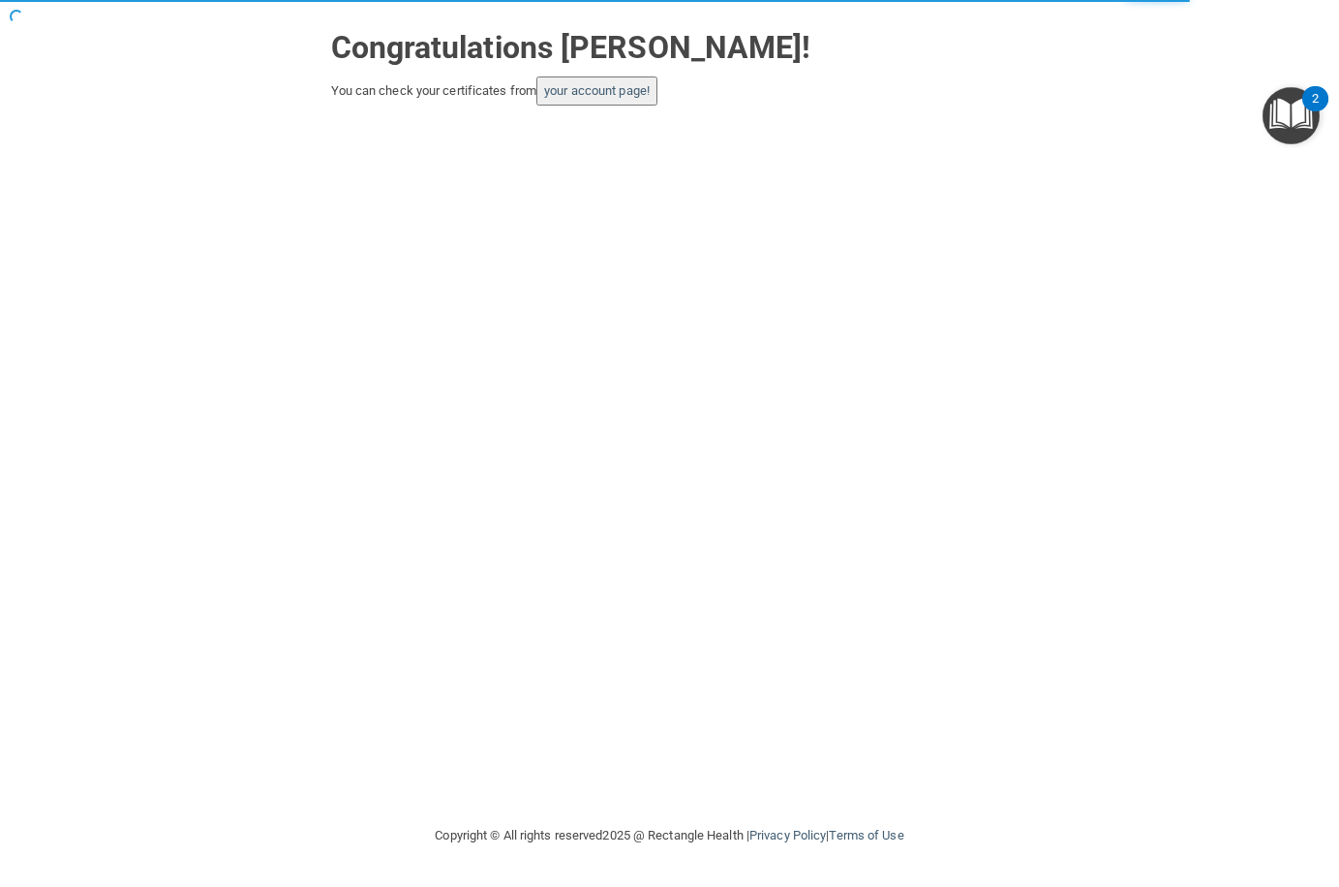
click at [600, 99] on button "your account page!" at bounding box center [597, 91] width 121 height 29
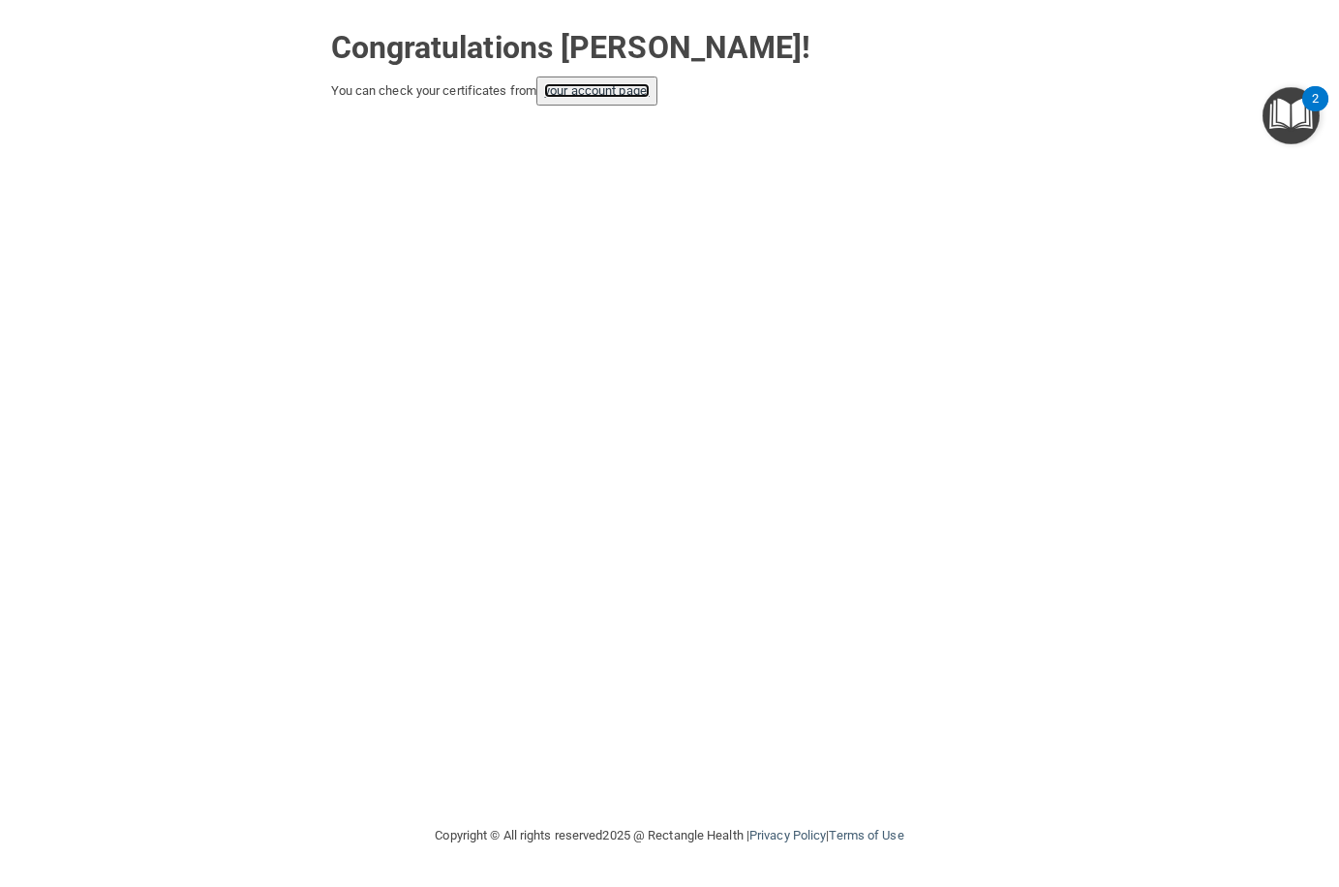
click at [619, 88] on link "your account page!" at bounding box center [597, 90] width 106 height 15
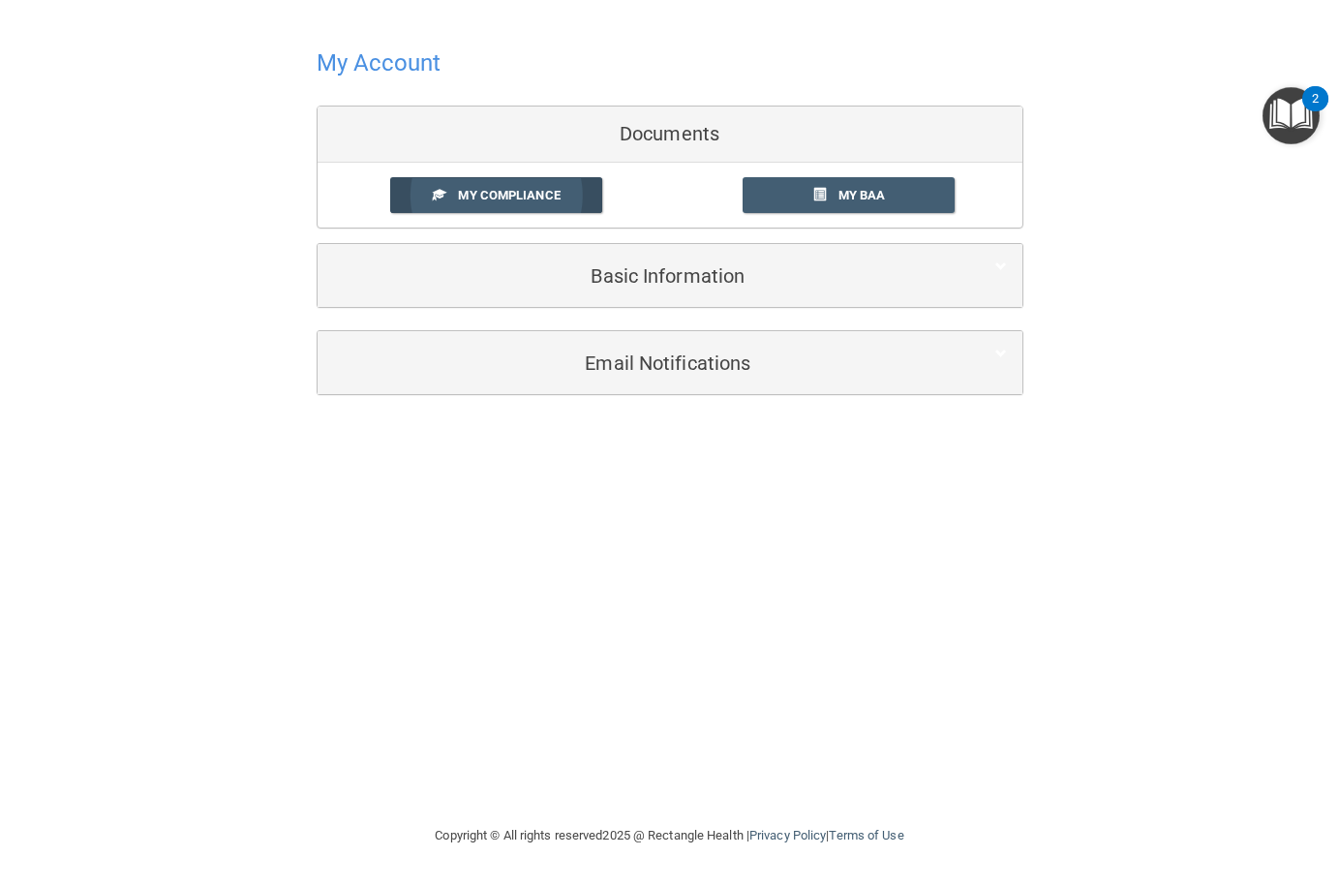
click at [562, 200] on link "My Compliance" at bounding box center [496, 195] width 212 height 36
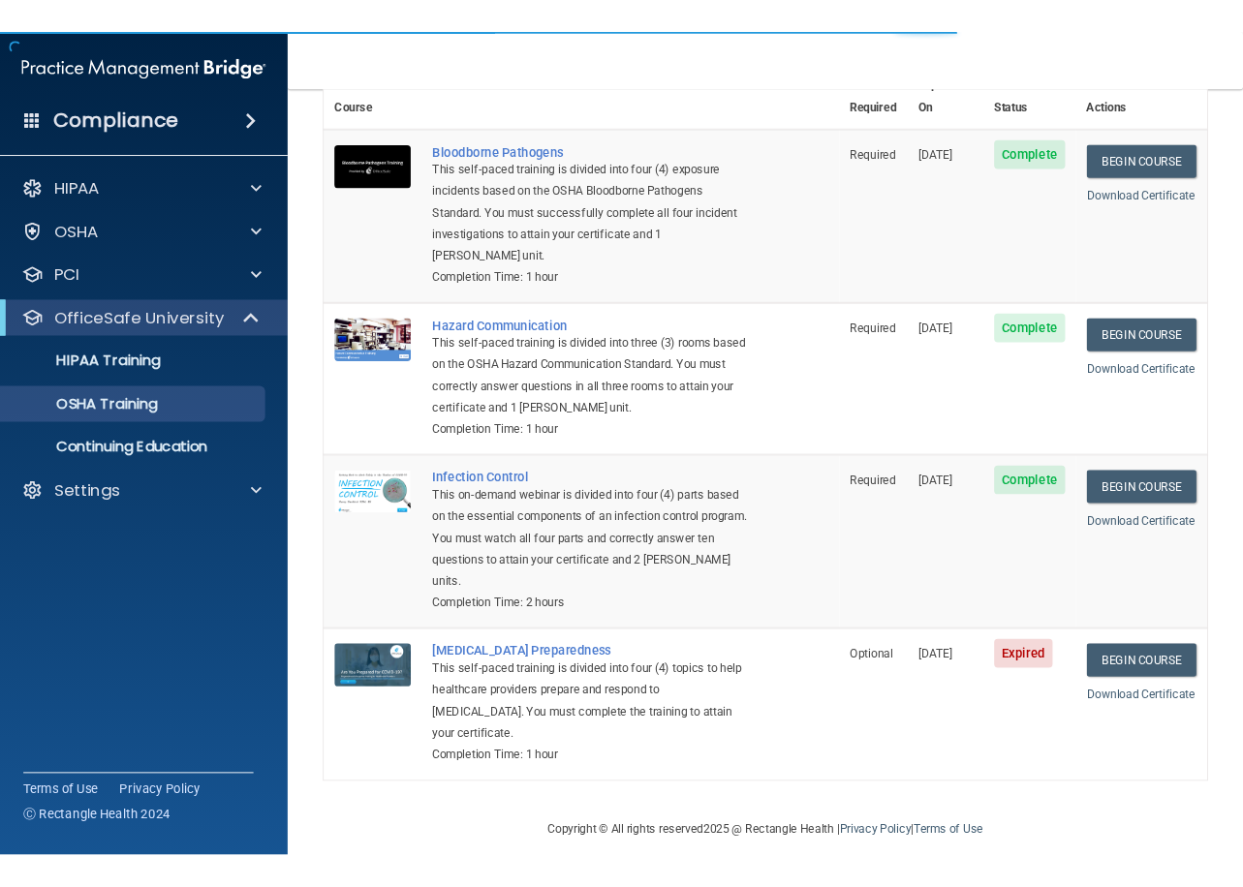
scroll to position [136, 0]
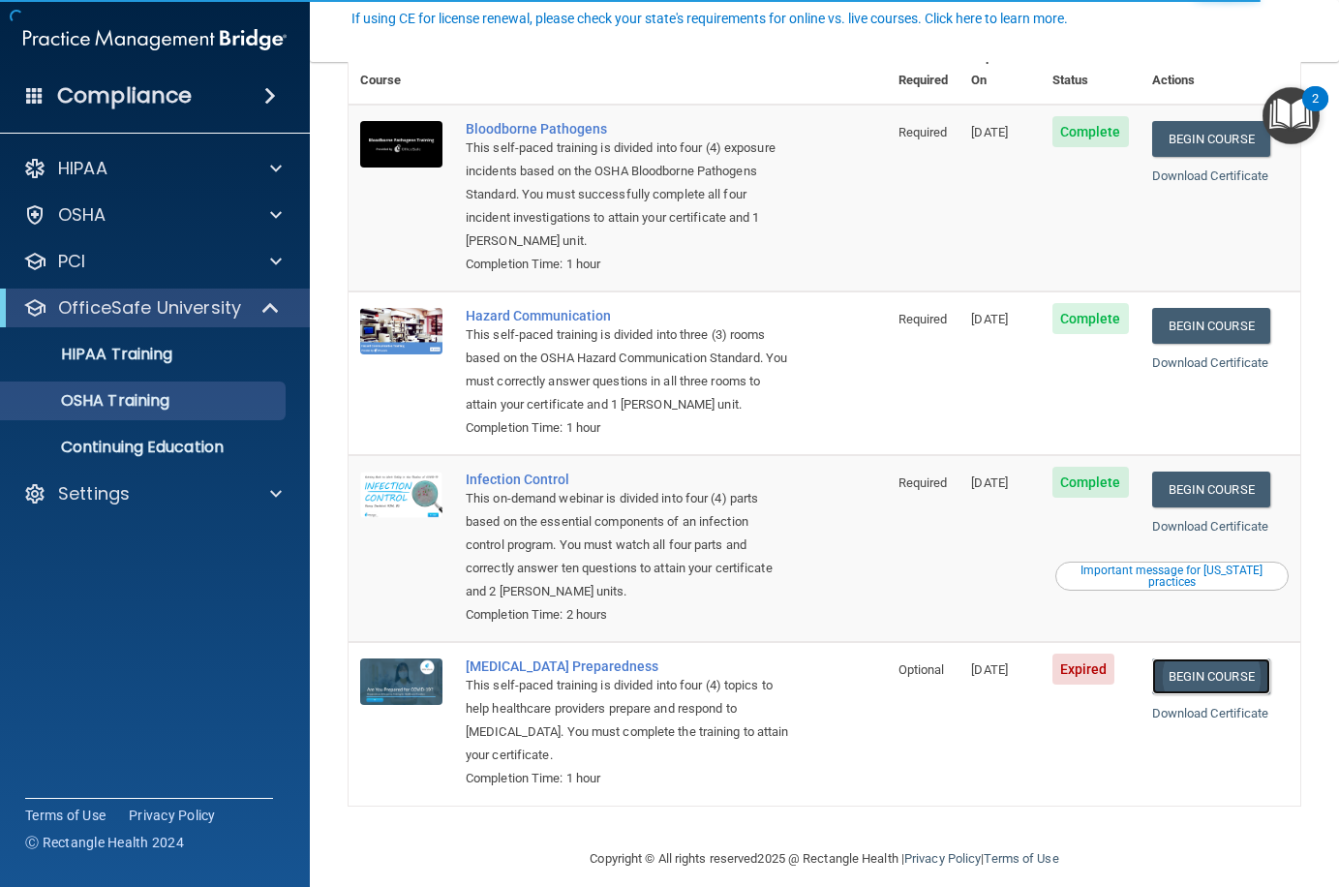
click at [1212, 659] on link "Begin Course" at bounding box center [1212, 677] width 118 height 36
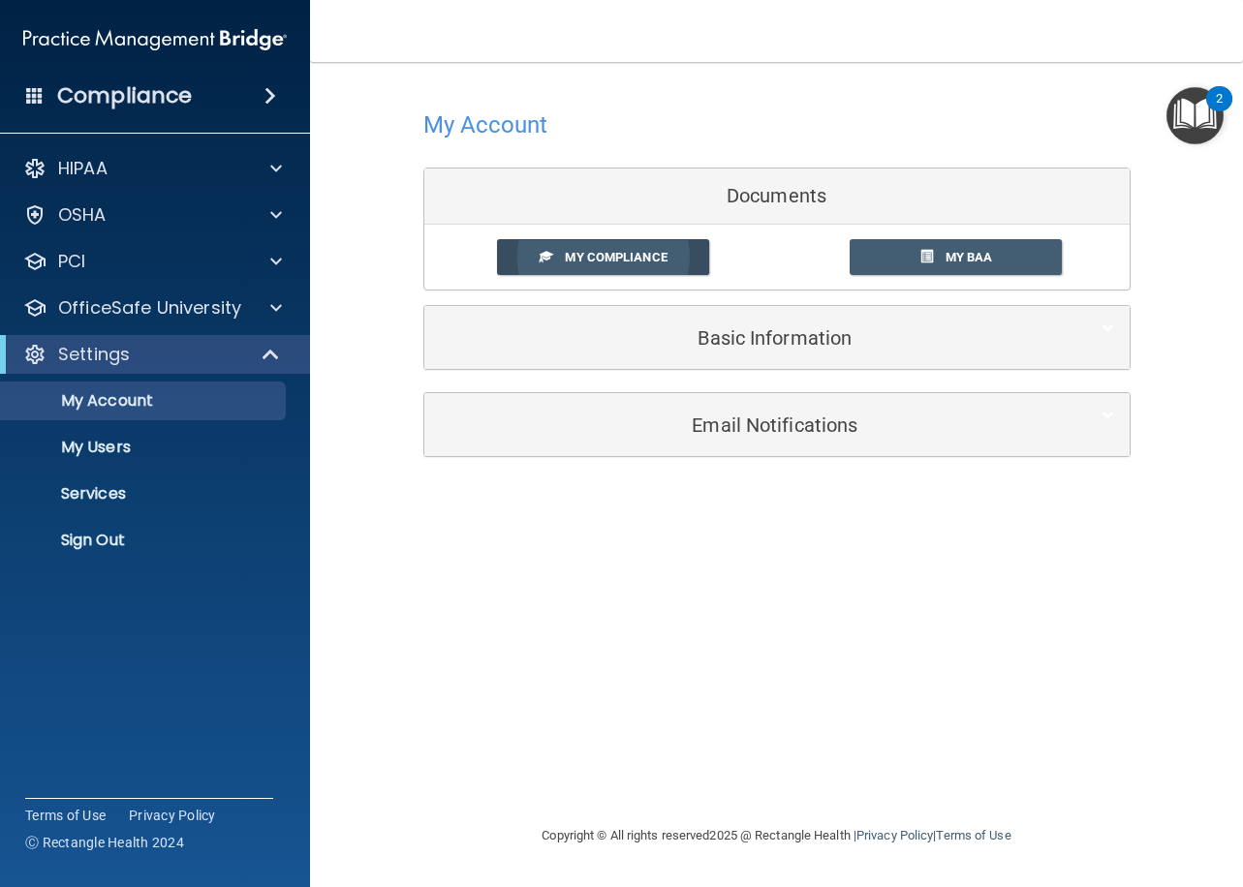
click at [640, 248] on link "My Compliance" at bounding box center [603, 257] width 212 height 36
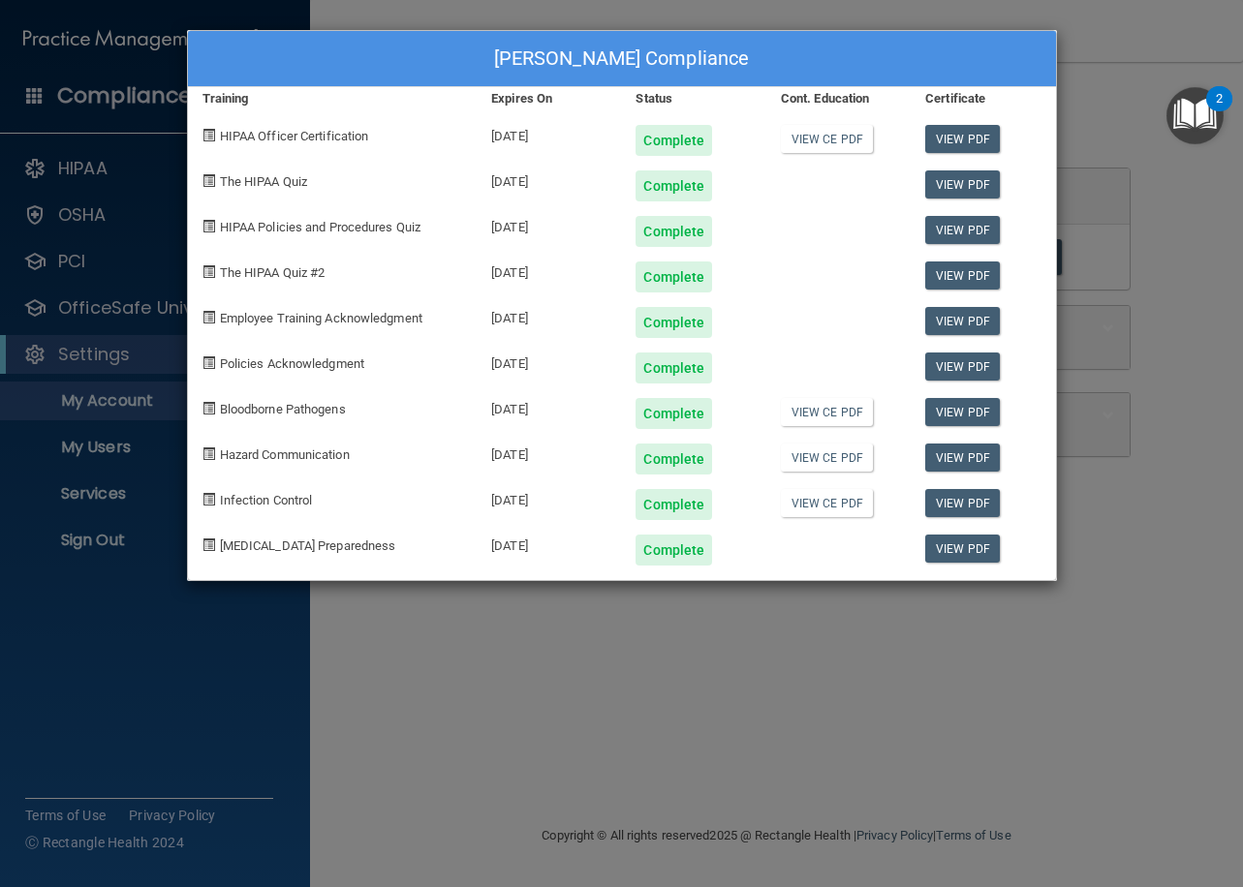
click at [1138, 458] on div "[PERSON_NAME] Compliance Training Expires On Status Cont. Education Certificate…" at bounding box center [621, 443] width 1243 height 887
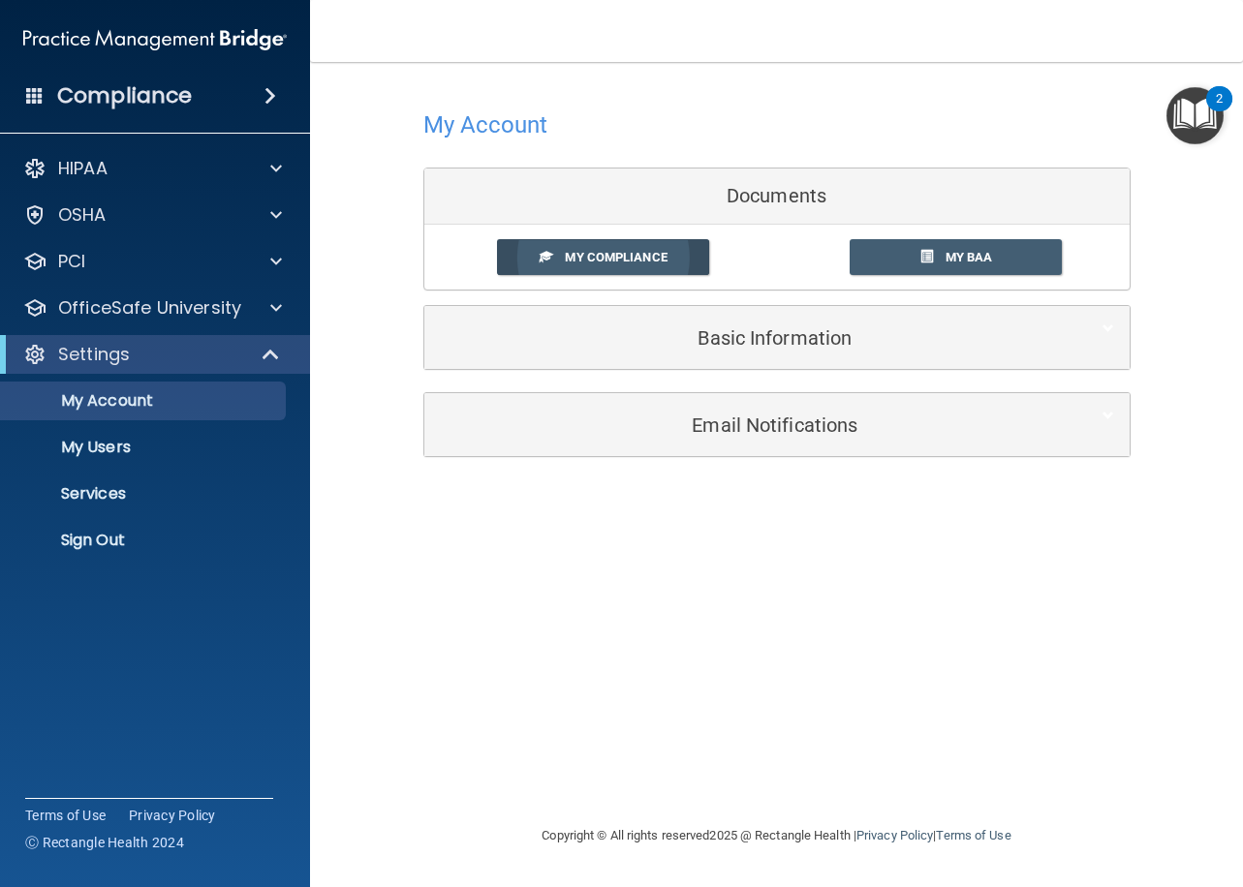
click at [640, 258] on span "My Compliance" at bounding box center [616, 257] width 102 height 15
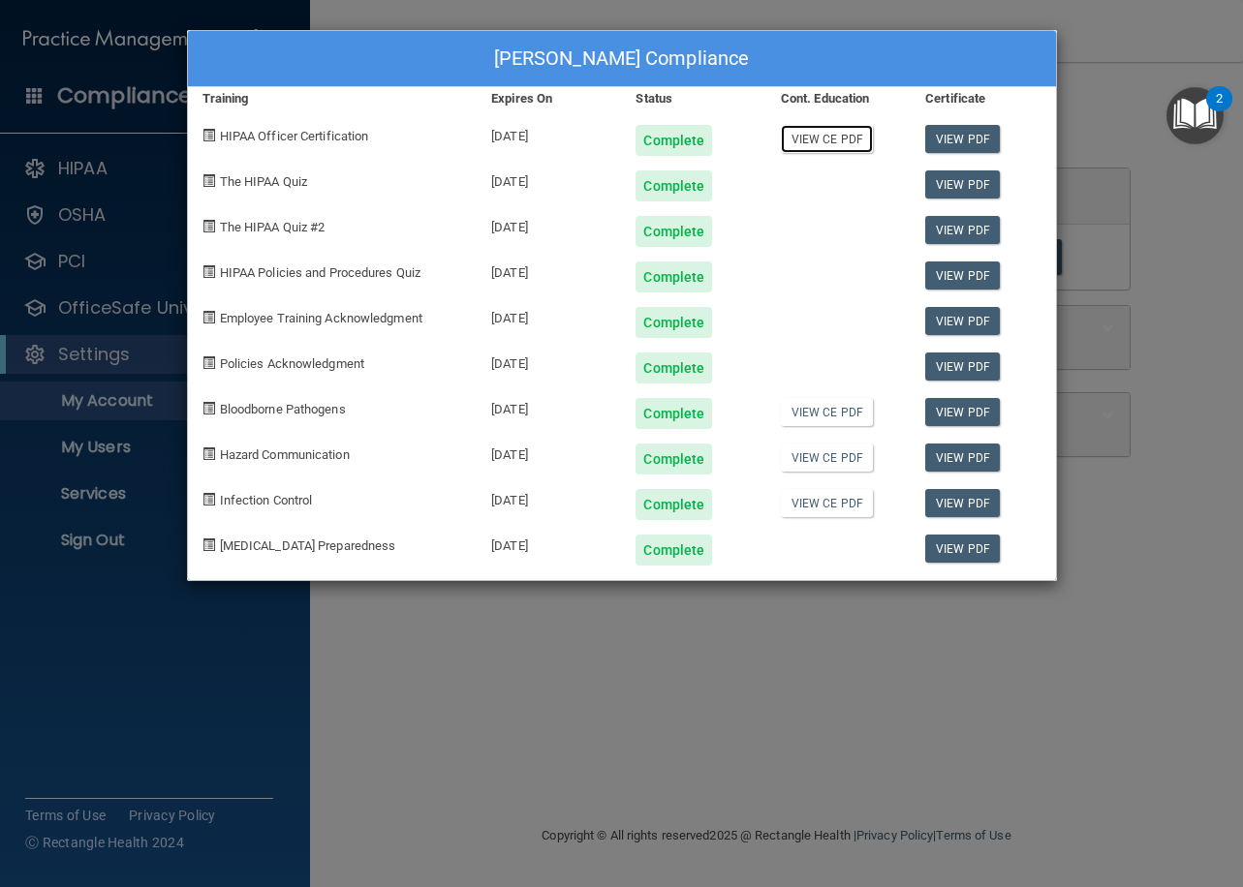
click at [843, 138] on link "View CE PDF" at bounding box center [827, 139] width 92 height 28
click at [839, 409] on link "View CE PDF" at bounding box center [827, 412] width 92 height 28
click at [858, 453] on link "View CE PDF" at bounding box center [827, 458] width 92 height 28
click at [812, 505] on link "View CE PDF" at bounding box center [827, 503] width 92 height 28
click at [1097, 105] on div "[PERSON_NAME] Compliance Training Expires On Status Cont. Education Certificate…" at bounding box center [621, 443] width 1243 height 887
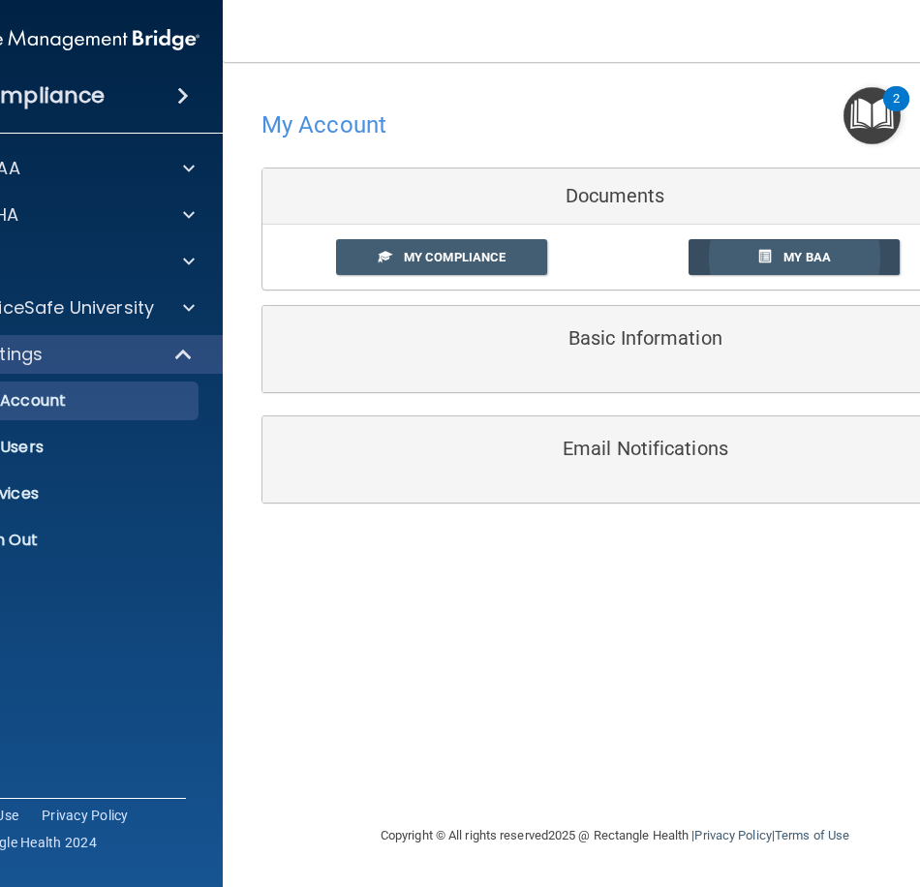
click at [745, 252] on link "My BAA" at bounding box center [795, 257] width 212 height 36
click at [492, 253] on span "My Compliance" at bounding box center [455, 257] width 102 height 15
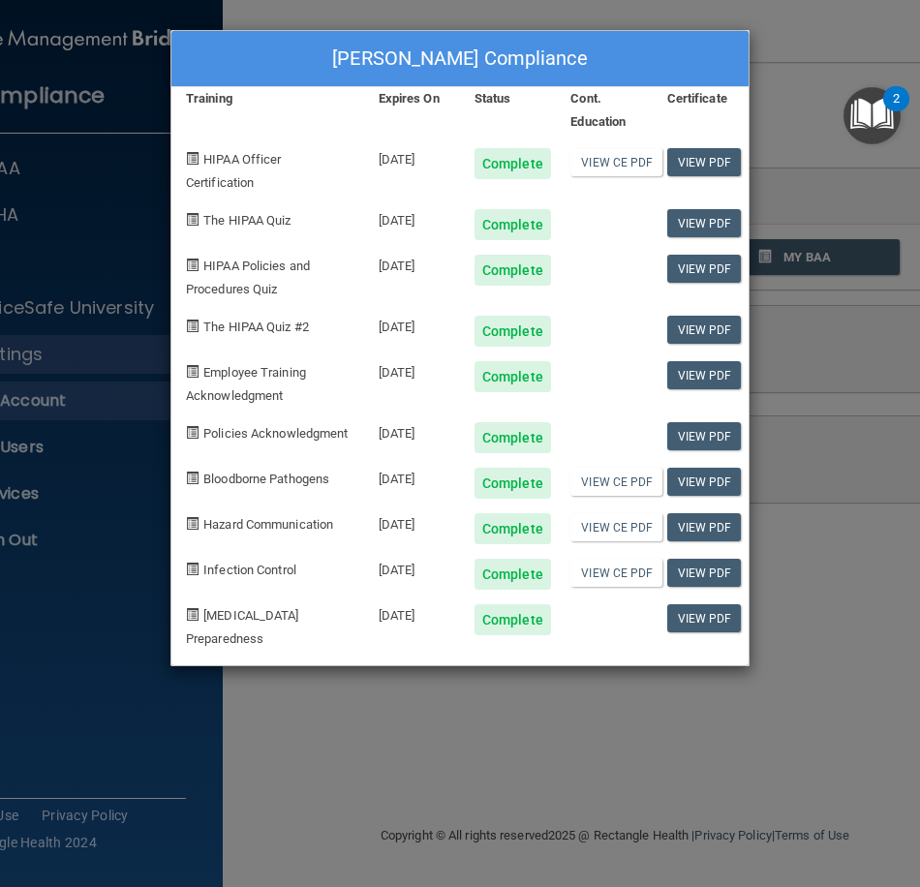
click at [782, 52] on div "[PERSON_NAME] Compliance Training Expires On Status Cont. Education Certificate…" at bounding box center [460, 443] width 920 height 887
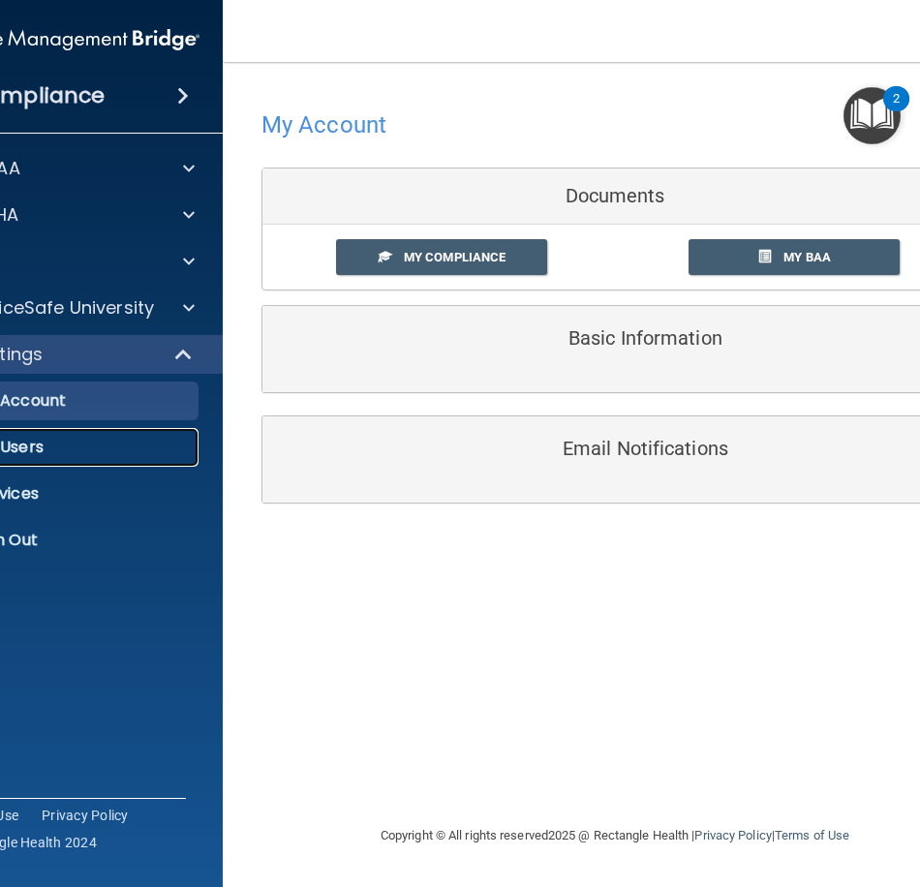
click at [52, 447] on p "My Users" at bounding box center [57, 447] width 264 height 19
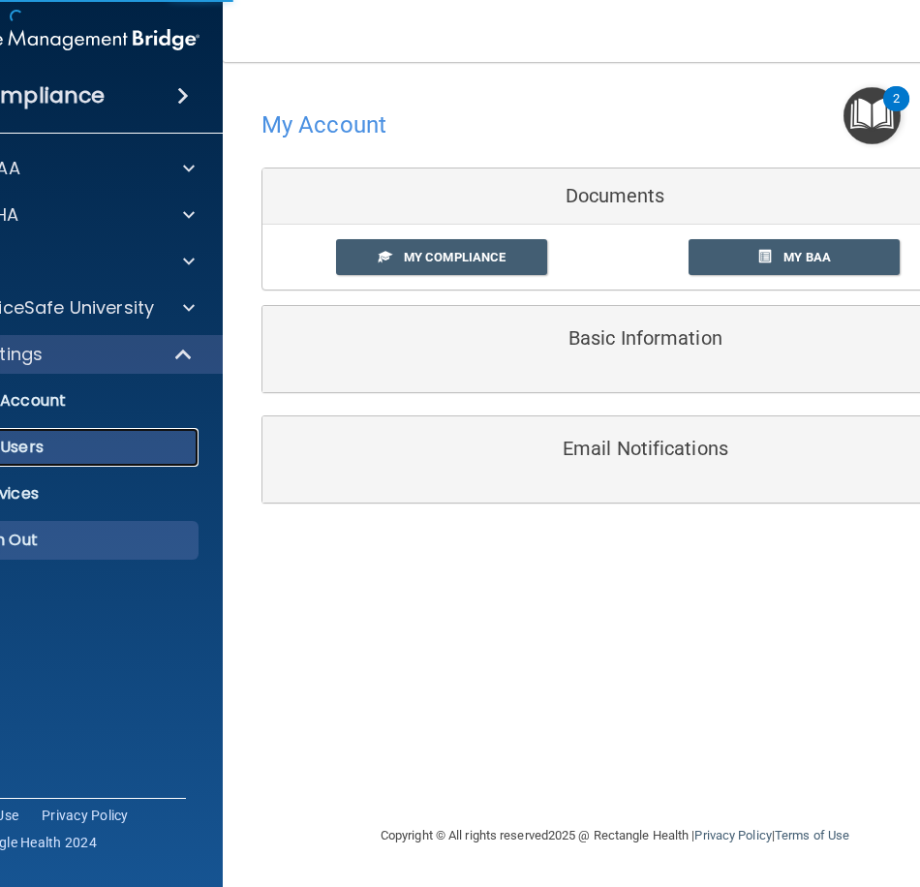
select select "20"
